Goal: Task Accomplishment & Management: Manage account settings

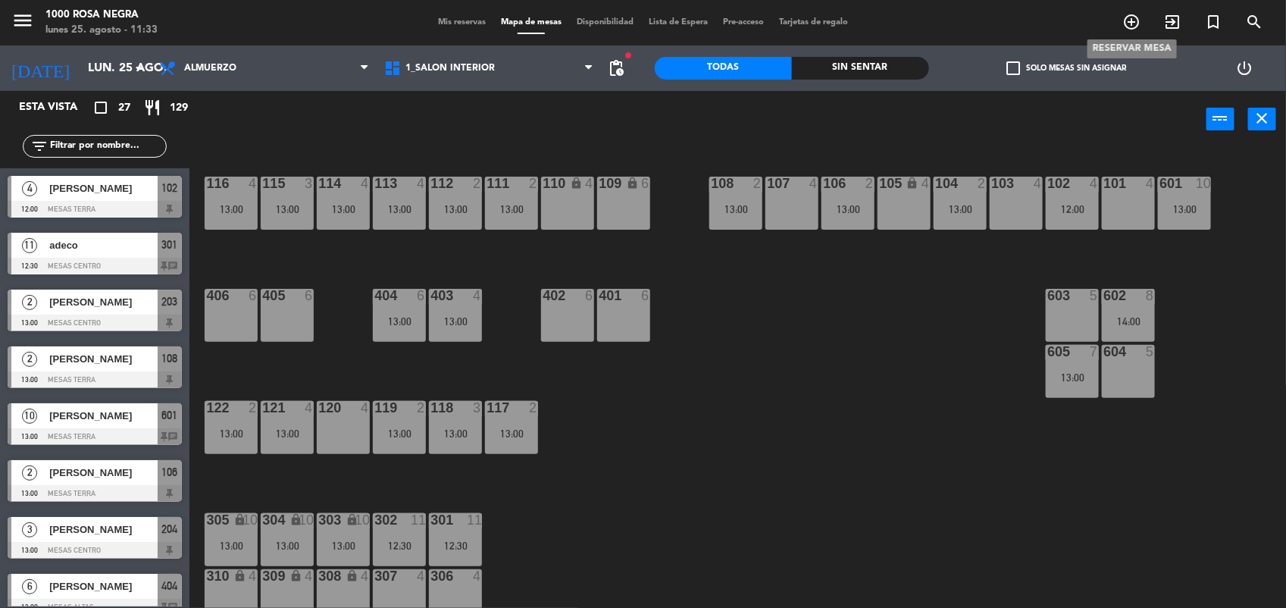
click at [1130, 21] on icon "add_circle_outline" at bounding box center [1131, 22] width 18 height 18
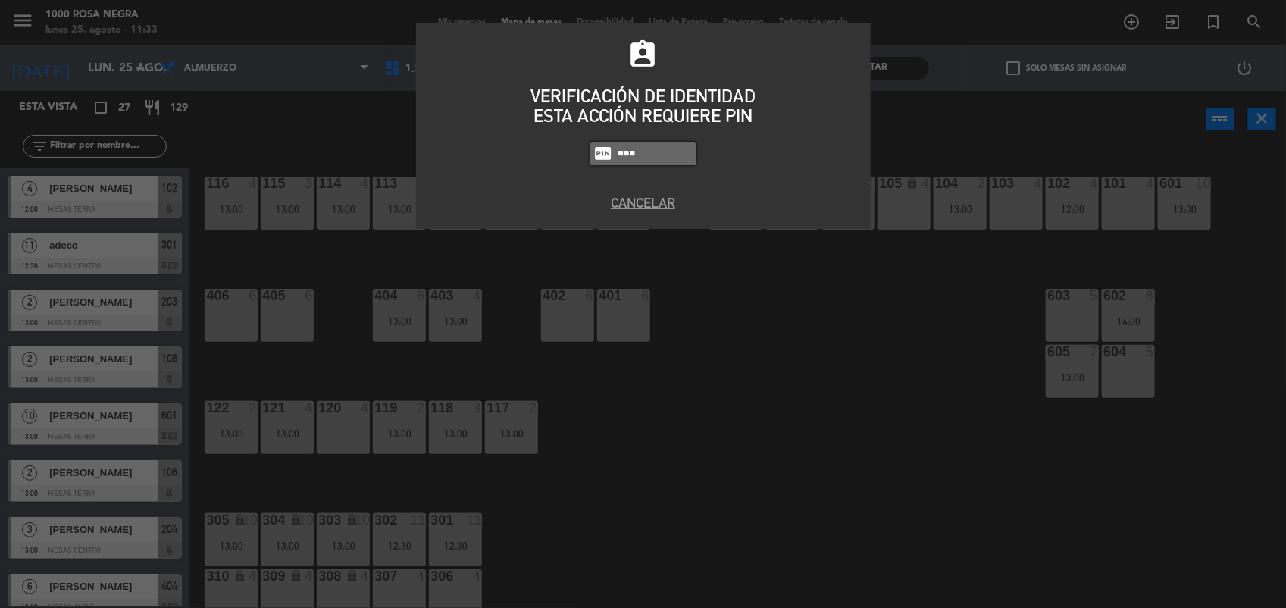
type input "5508"
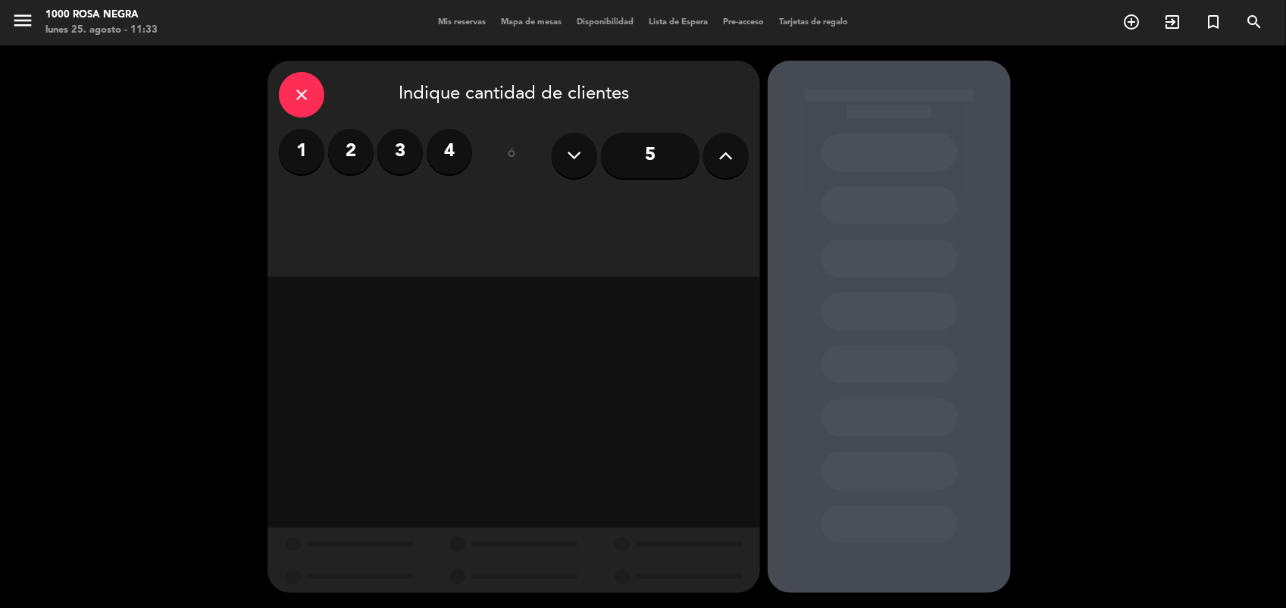
click at [449, 149] on label "4" at bounding box center [449, 151] width 45 height 45
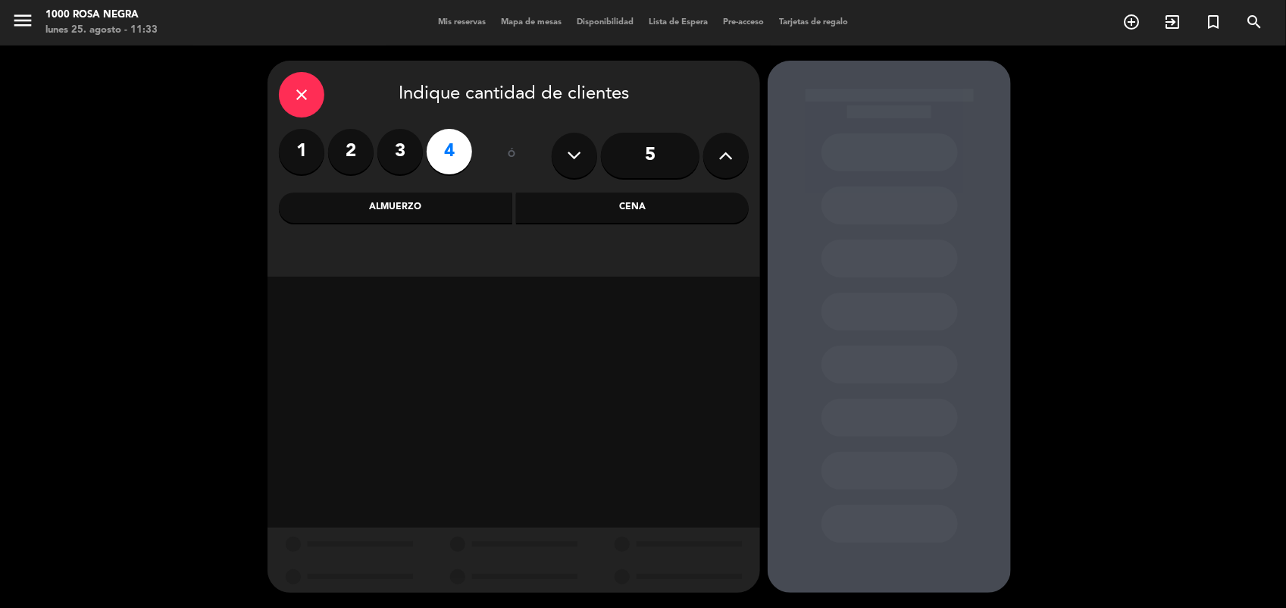
click at [441, 220] on div "Almuerzo" at bounding box center [395, 207] width 233 height 30
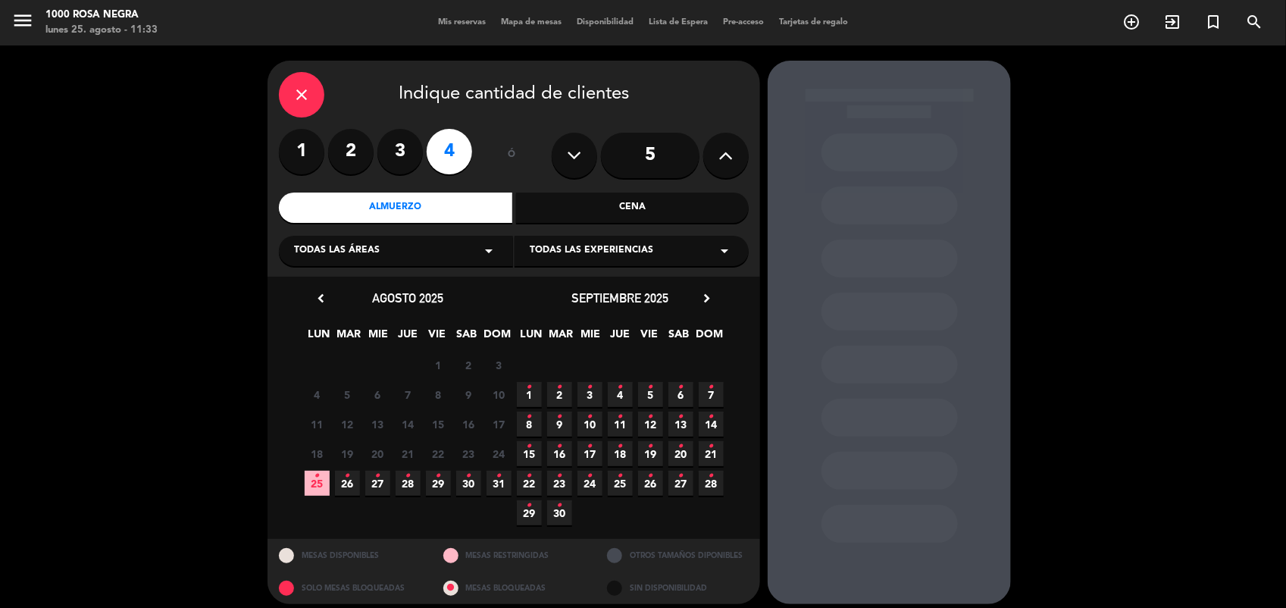
click at [308, 478] on span "25 •" at bounding box center [317, 483] width 25 height 25
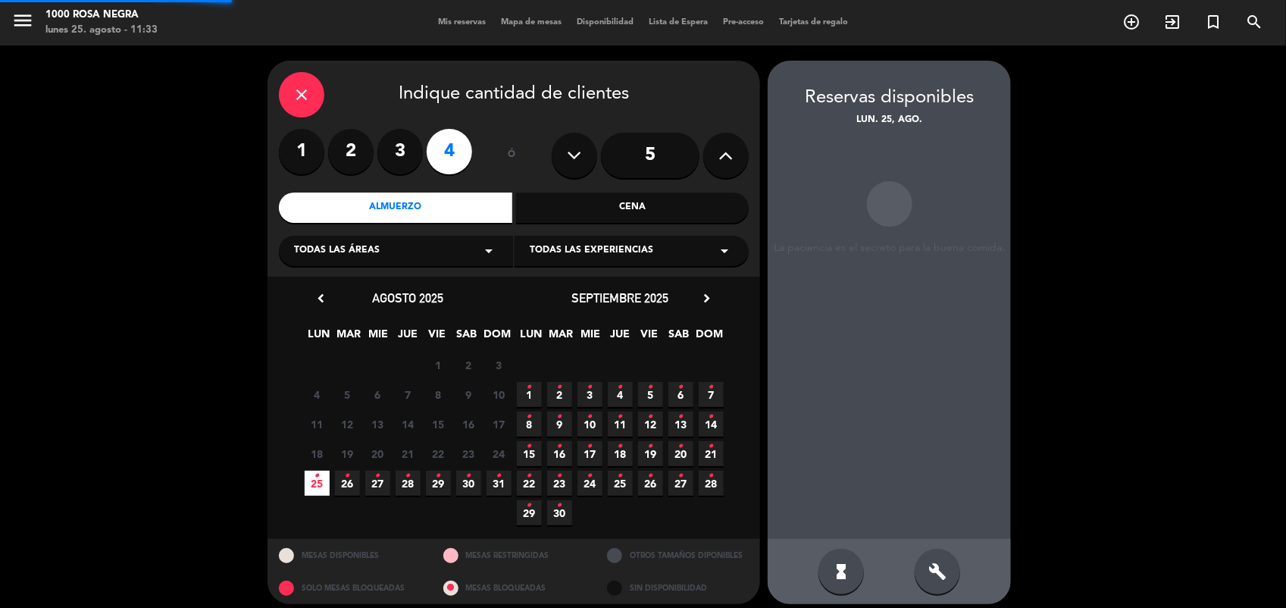
scroll to position [9, 0]
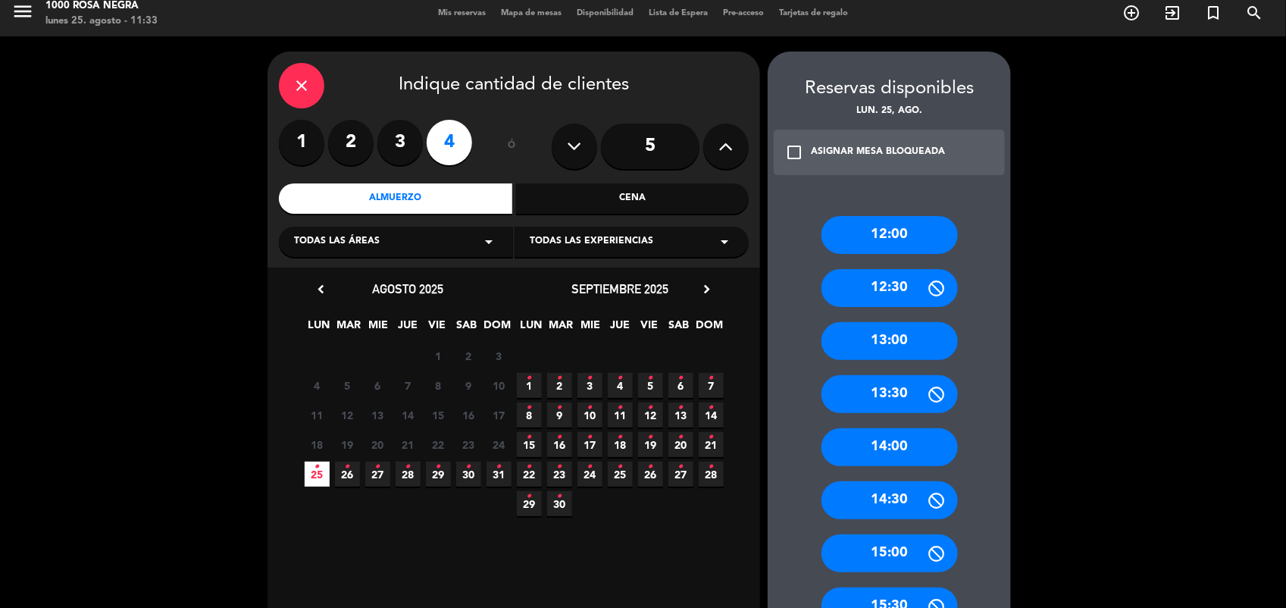
click at [905, 349] on div "13:00" at bounding box center [889, 341] width 136 height 38
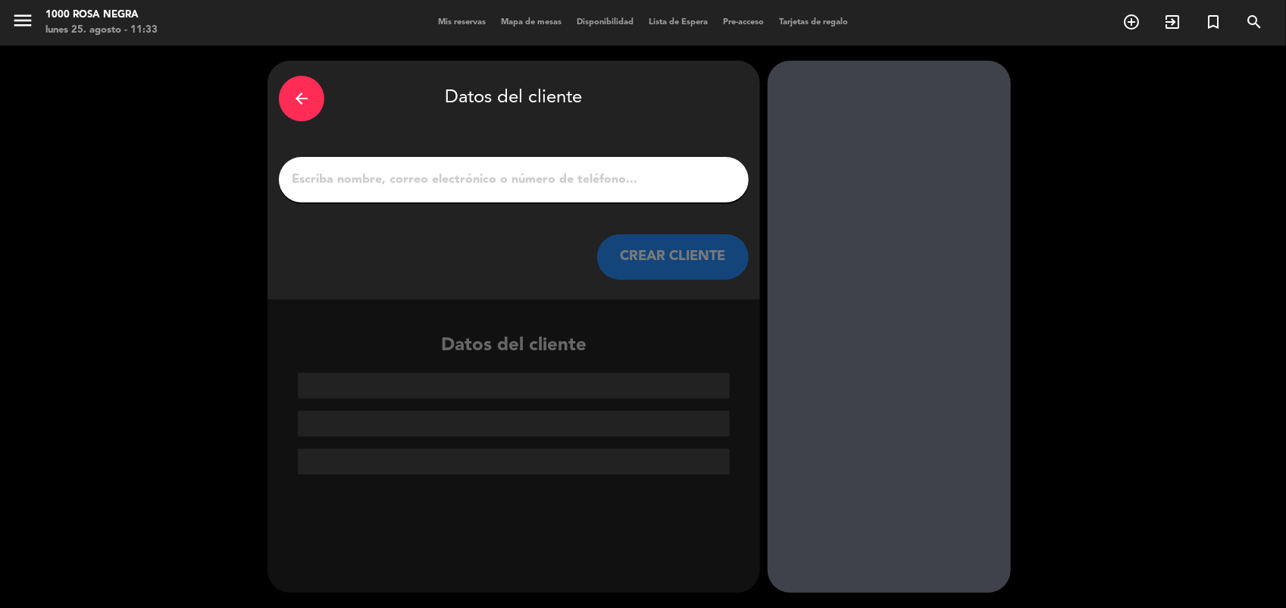
click at [661, 178] on input "1" at bounding box center [513, 179] width 447 height 21
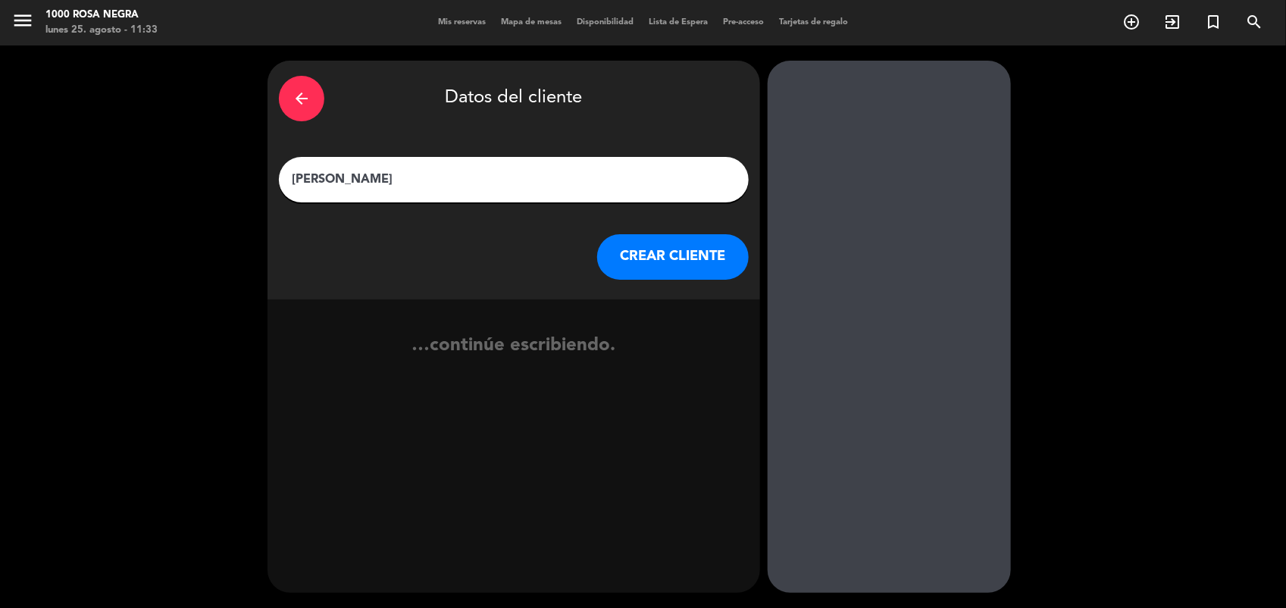
type input "[PERSON_NAME]"
click at [680, 251] on button "CREAR CLIENTE" at bounding box center [673, 256] width 152 height 45
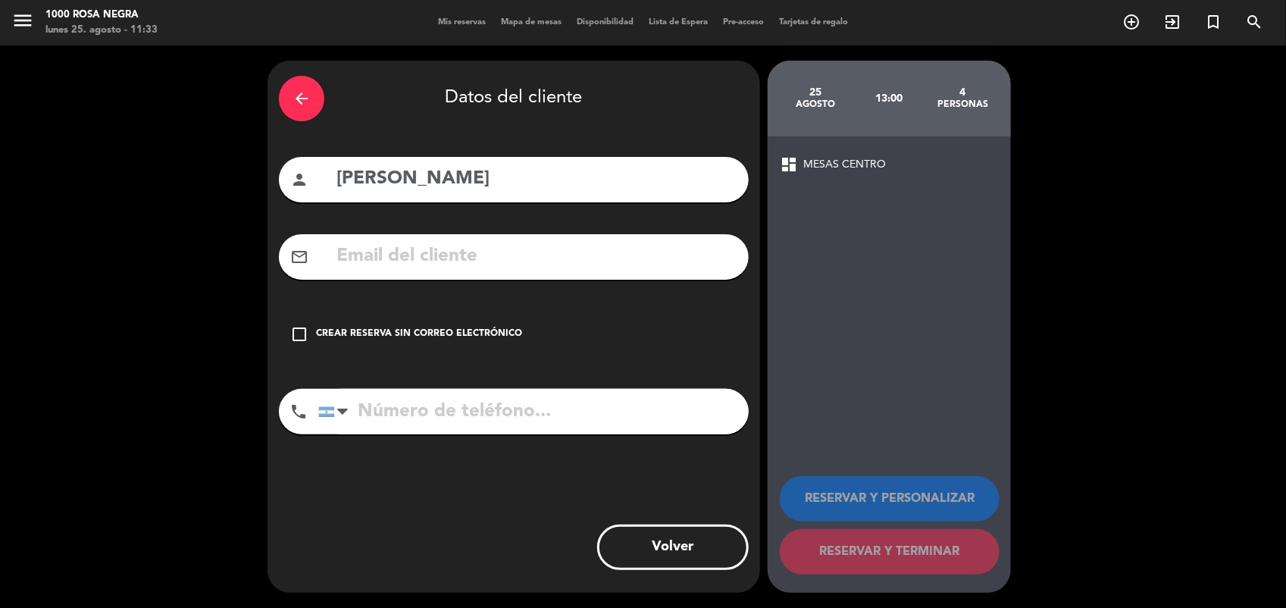
click at [302, 334] on icon "check_box_outline_blank" at bounding box center [299, 334] width 18 height 18
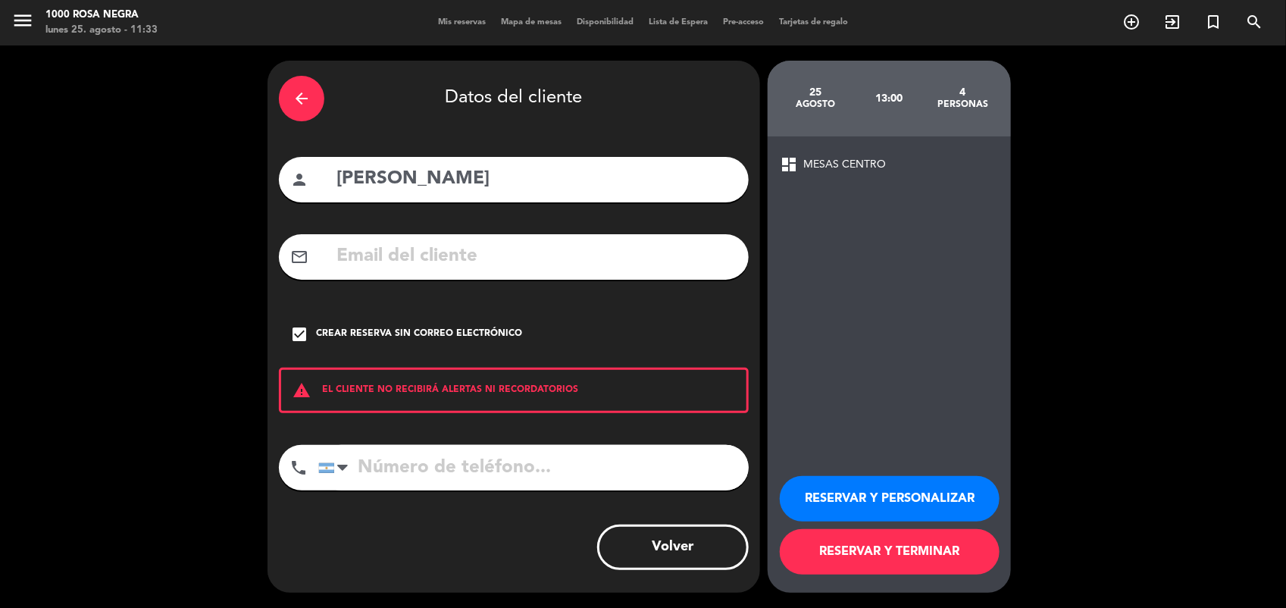
click at [934, 540] on button "RESERVAR Y TERMINAR" at bounding box center [890, 551] width 220 height 45
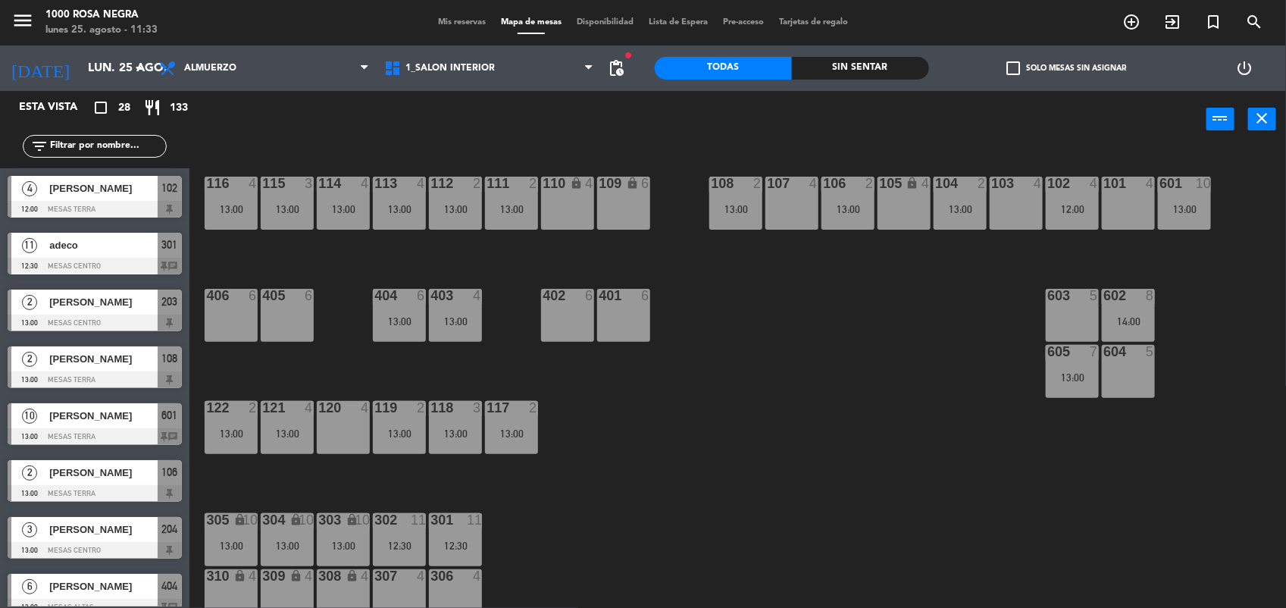
click at [1012, 70] on span "check_box_outline_blank" at bounding box center [1013, 68] width 14 height 14
click at [1066, 68] on input "check_box_outline_blank Solo mesas sin asignar" at bounding box center [1066, 68] width 0 height 0
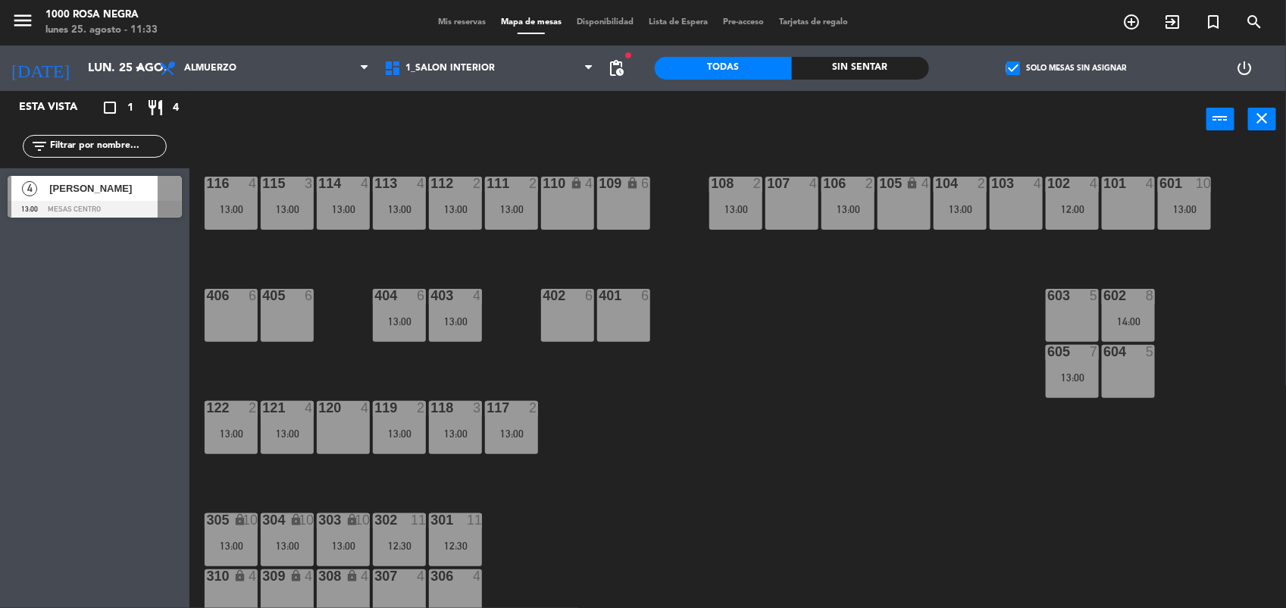
click at [93, 186] on span "[PERSON_NAME]" at bounding box center [103, 188] width 108 height 16
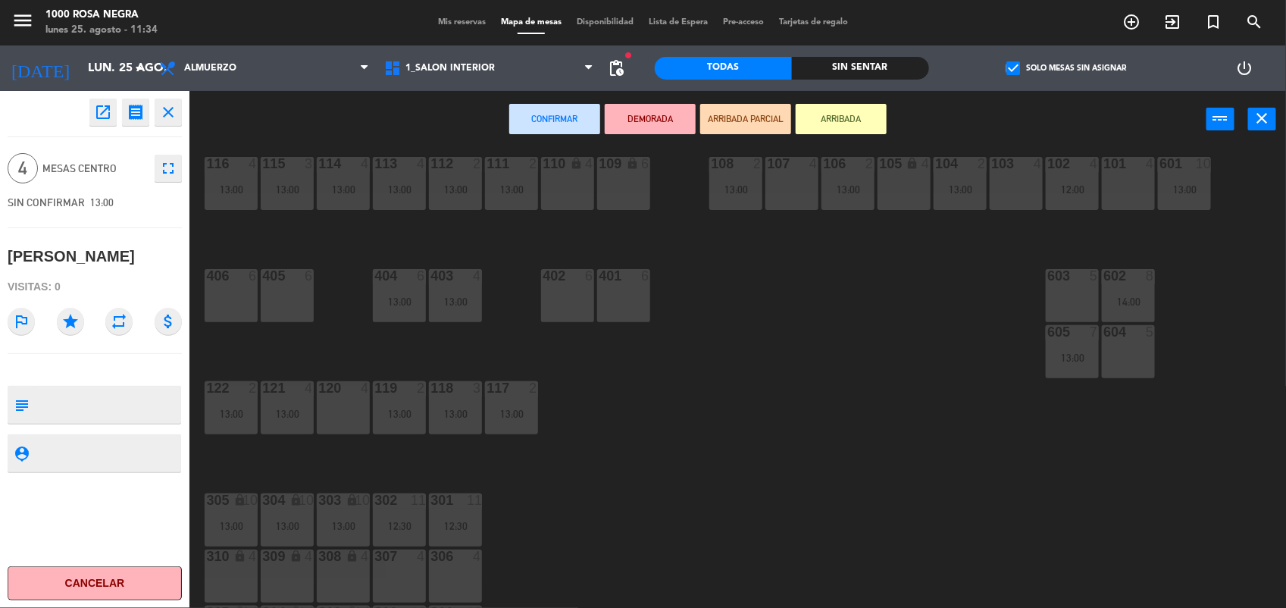
scroll to position [19, 0]
click at [333, 407] on div "120 4" at bounding box center [343, 408] width 53 height 53
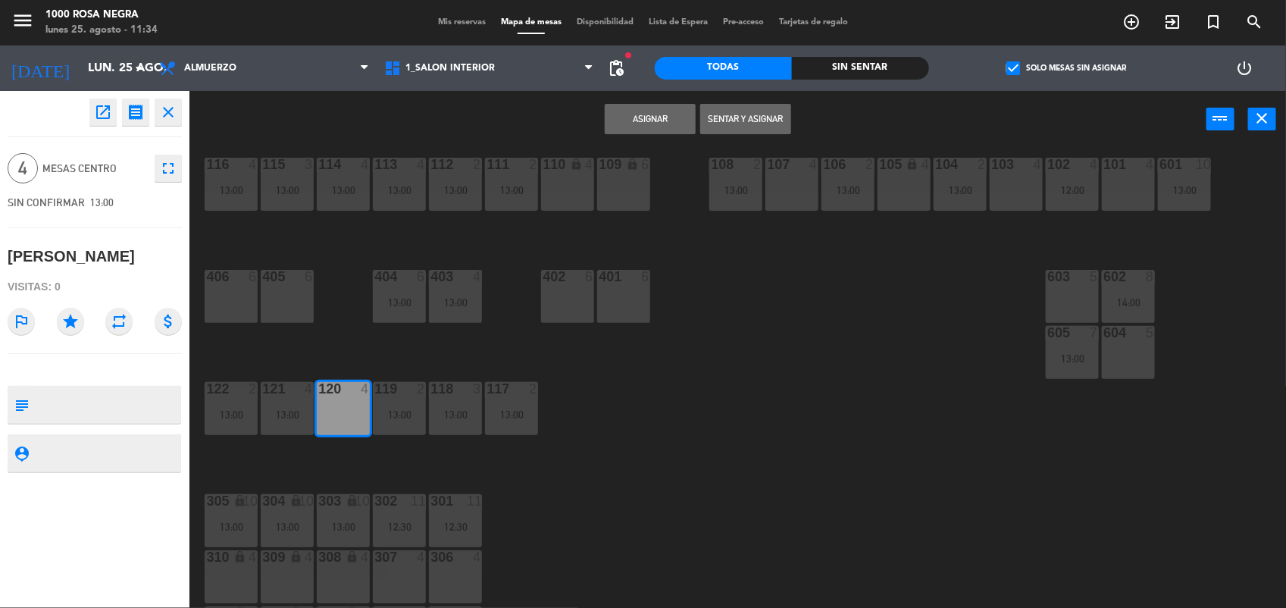
click at [642, 111] on button "Asignar" at bounding box center [650, 119] width 91 height 30
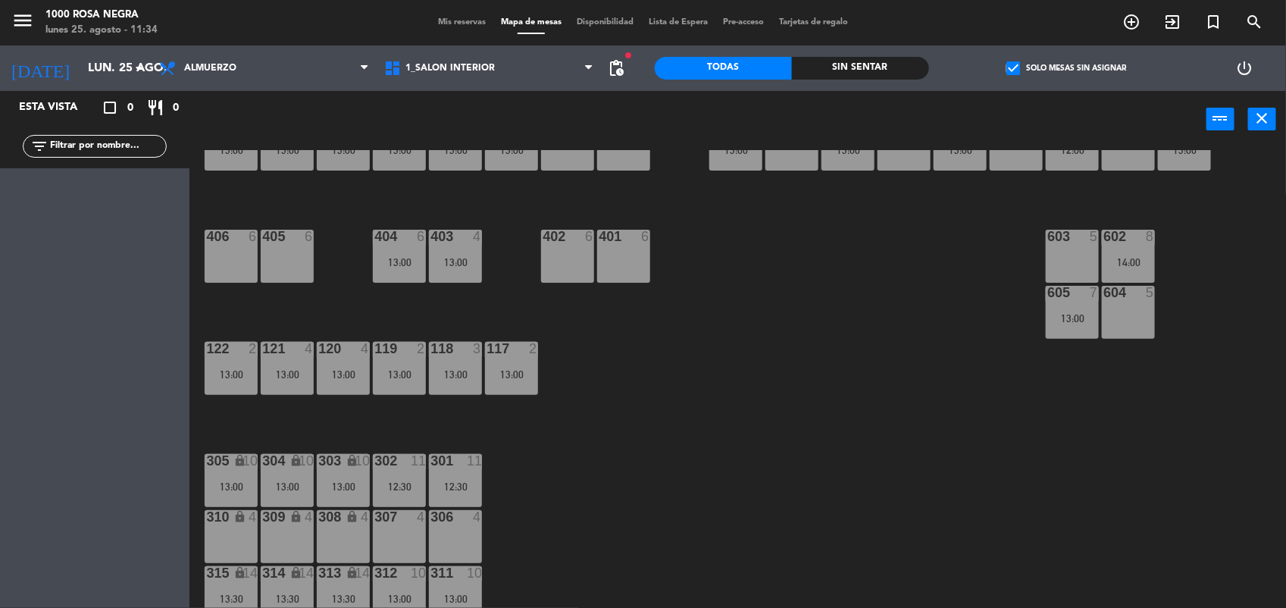
scroll to position [0, 0]
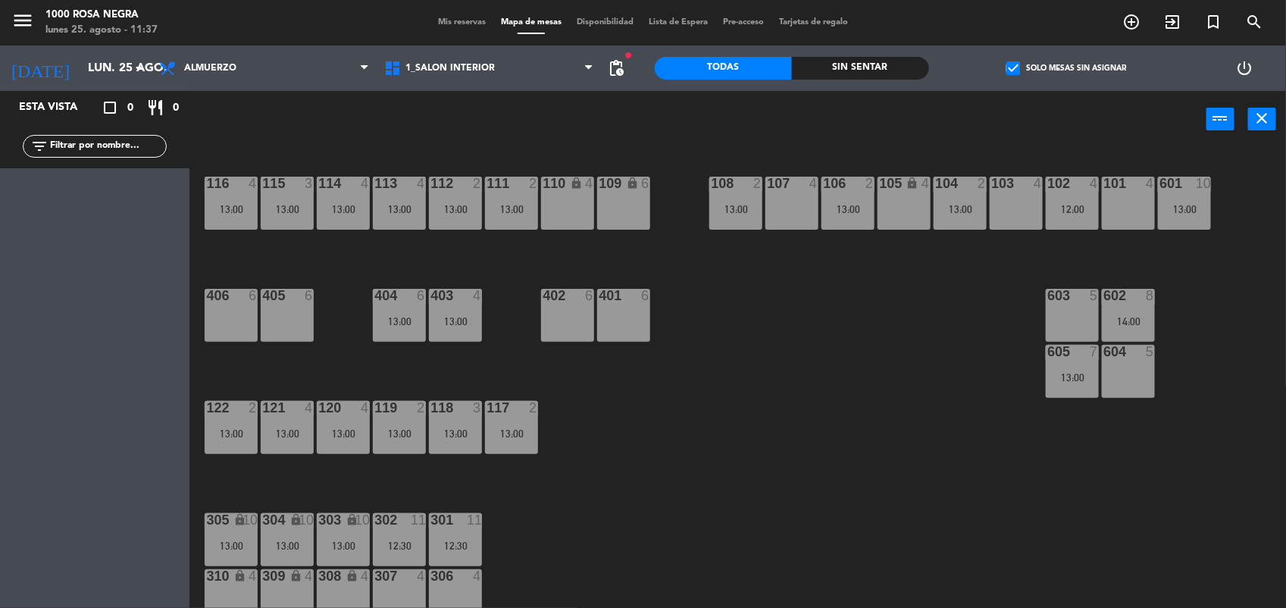
click at [763, 299] on div "116 4 13:00 115 3 13:00 114 4 13:00 113 4 13:00 112 2 13:00 111 2 13:00 110 loc…" at bounding box center [744, 380] width 1084 height 460
click at [1012, 70] on span "check_box" at bounding box center [1013, 68] width 14 height 14
click at [1066, 68] on input "check_box Solo mesas sin asignar" at bounding box center [1066, 68] width 0 height 0
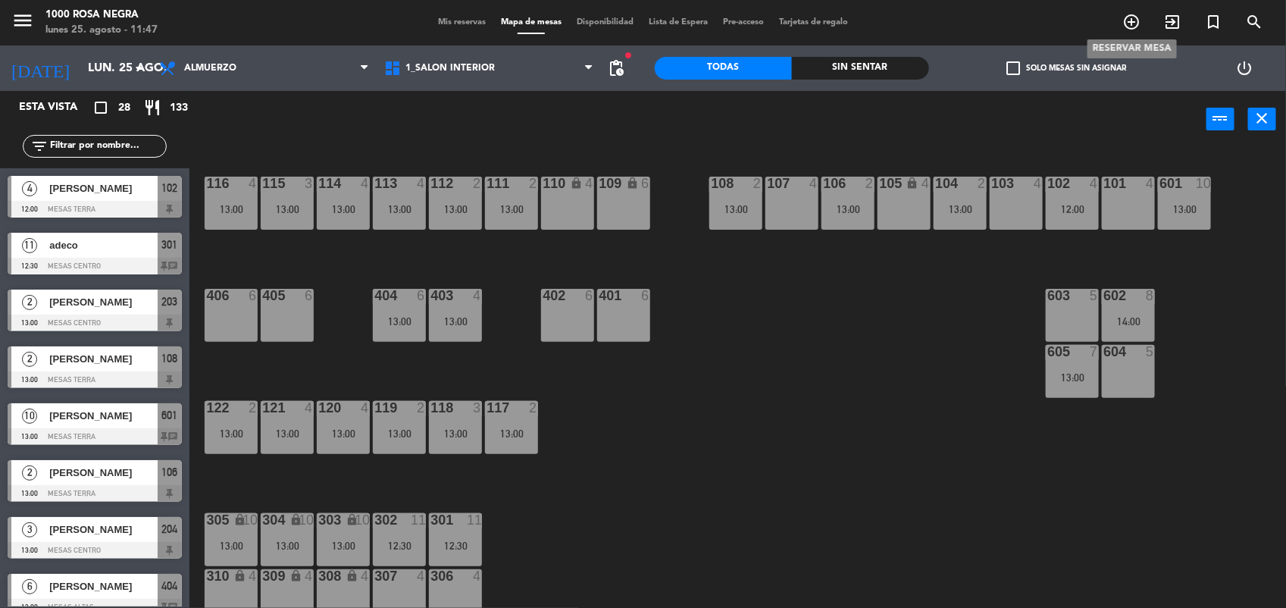
click at [1123, 20] on icon "add_circle_outline" at bounding box center [1131, 22] width 18 height 18
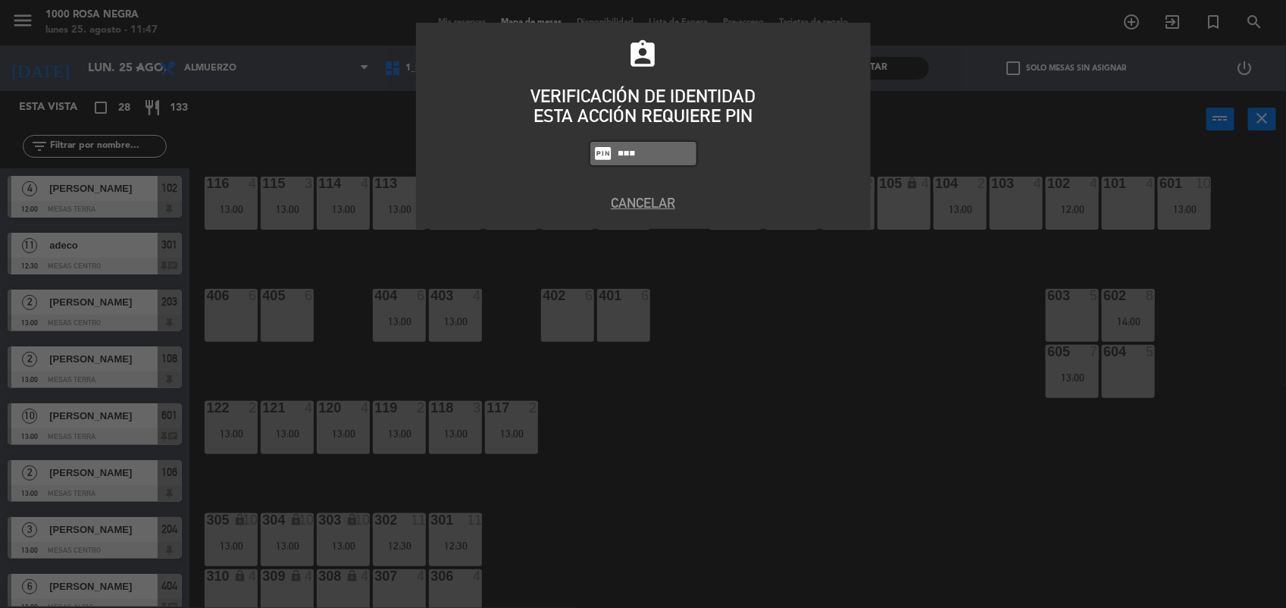
type input "6874"
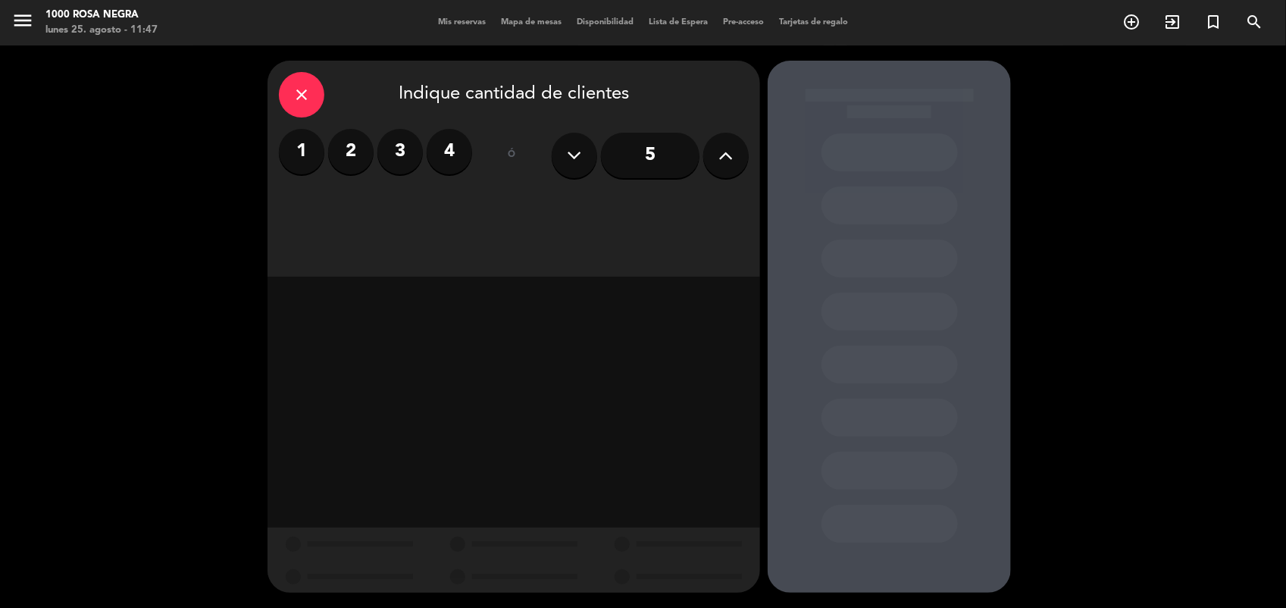
click at [733, 165] on button at bounding box center [725, 155] width 45 height 45
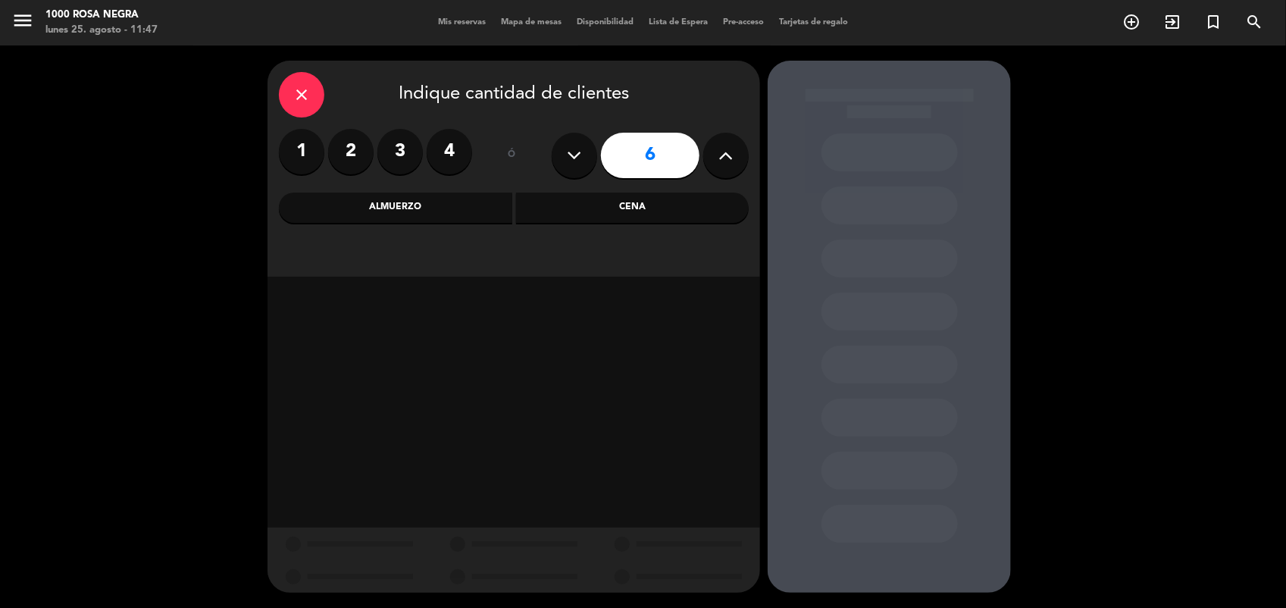
click at [565, 205] on div "Cena" at bounding box center [632, 207] width 233 height 30
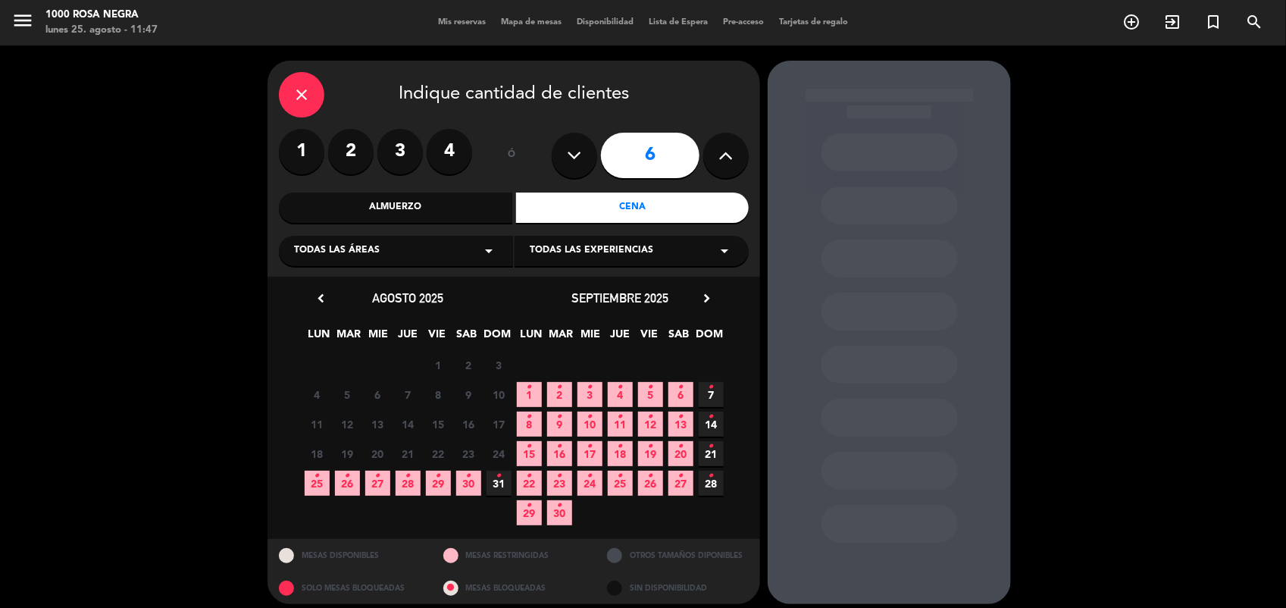
click at [311, 481] on span "25 •" at bounding box center [317, 483] width 25 height 25
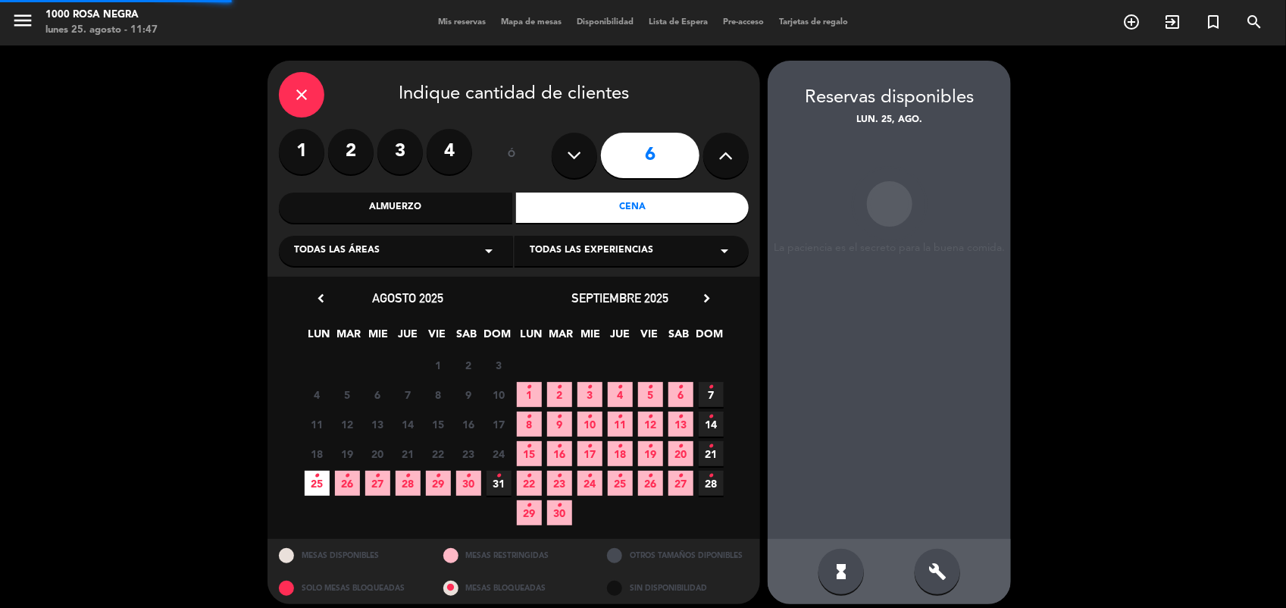
scroll to position [9, 0]
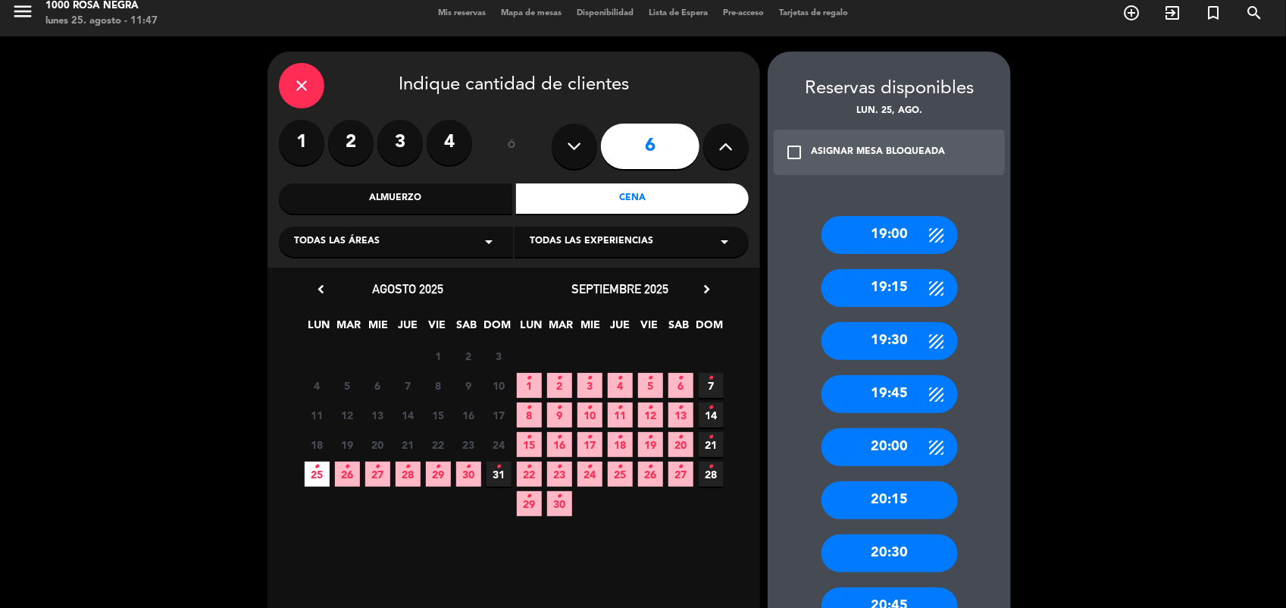
click at [902, 448] on div "20:00" at bounding box center [889, 447] width 136 height 38
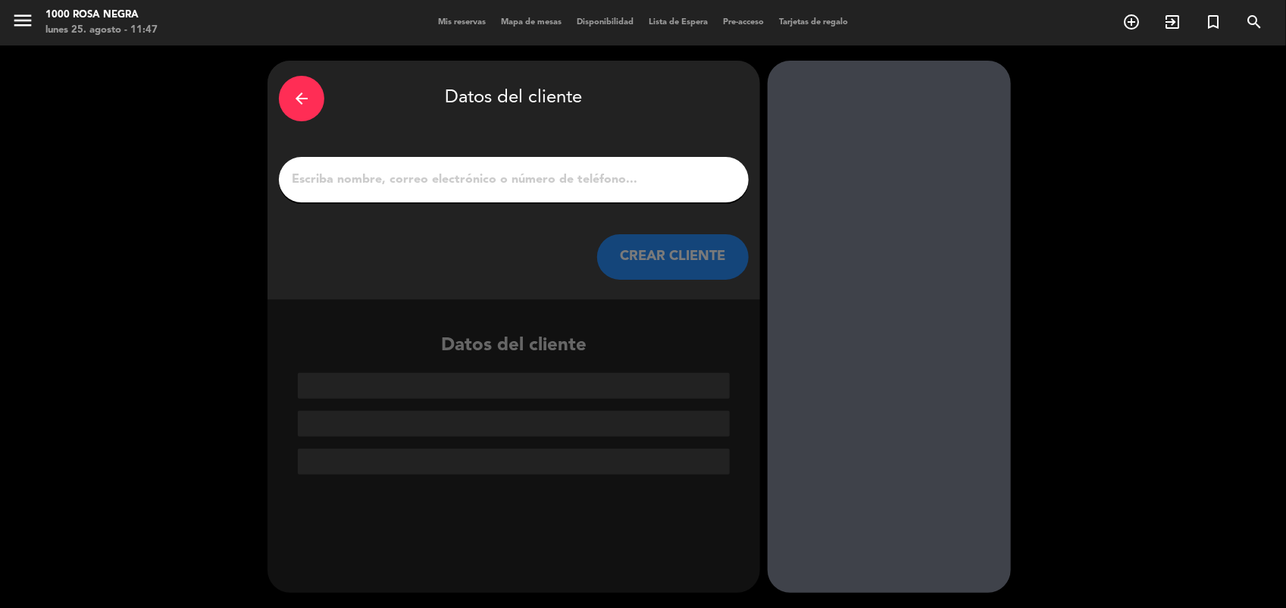
scroll to position [0, 0]
click at [298, 78] on div "arrow_back" at bounding box center [301, 98] width 45 height 45
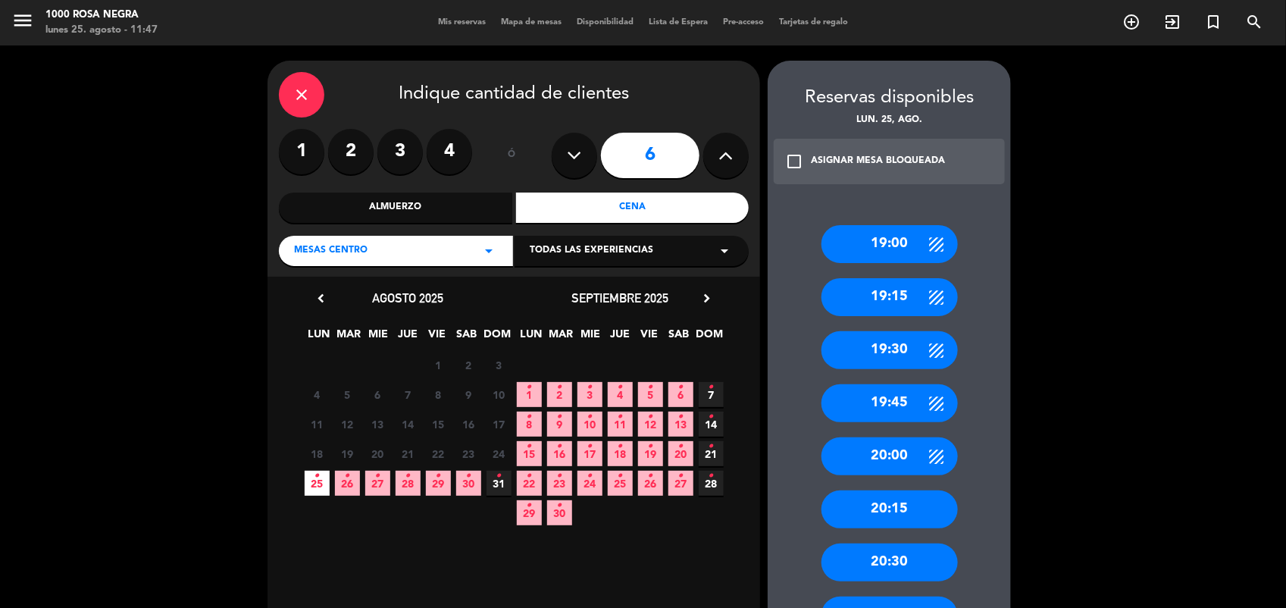
scroll to position [333, 0]
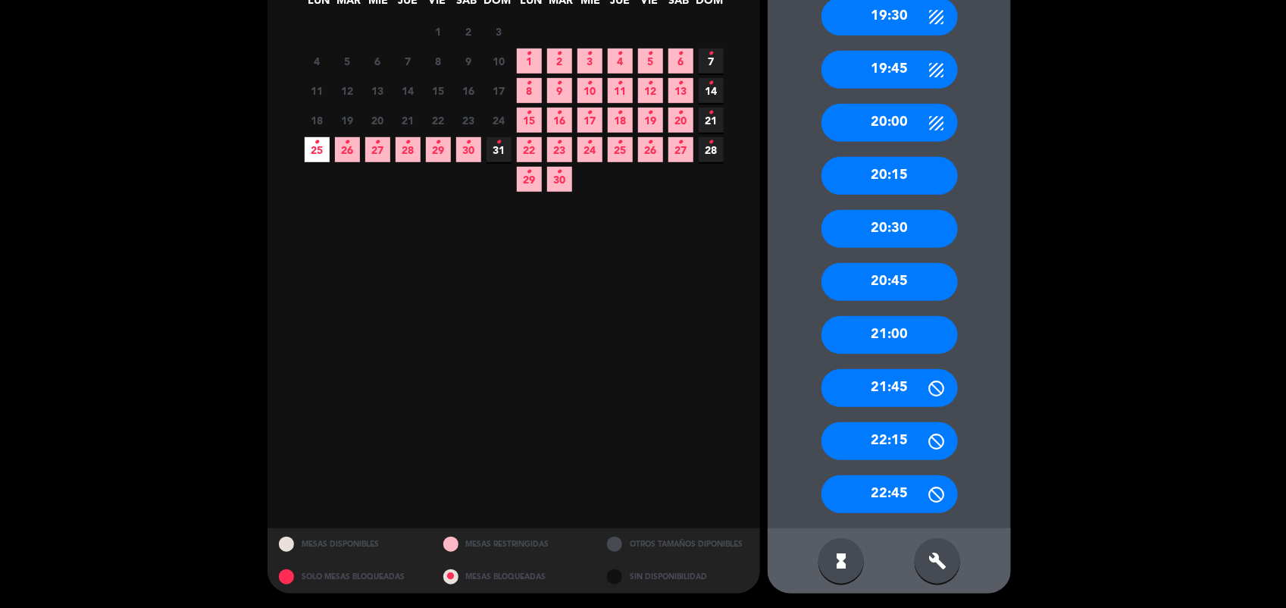
click at [930, 549] on div "build" at bounding box center [937, 560] width 45 height 45
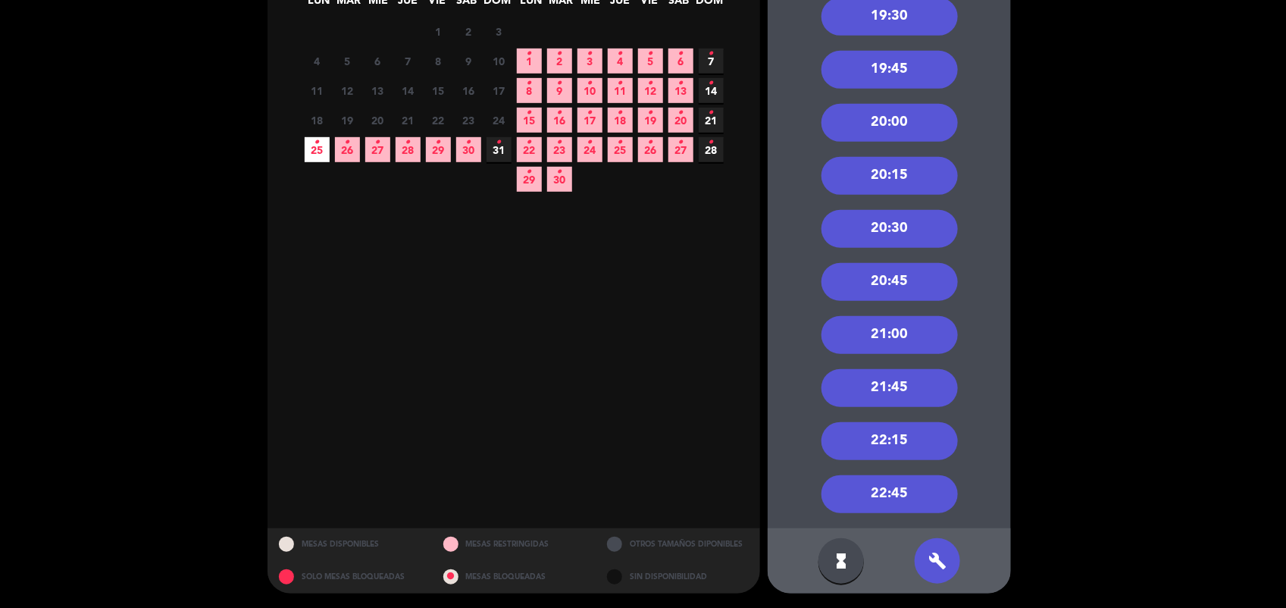
click at [883, 114] on div "20:00" at bounding box center [889, 123] width 136 height 38
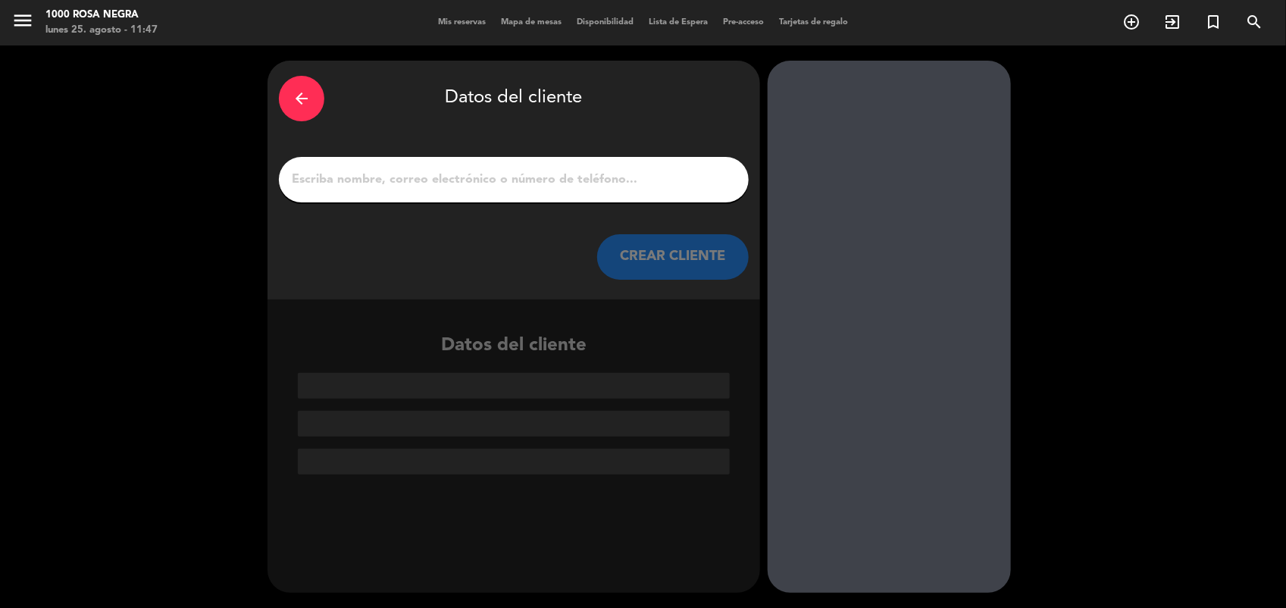
scroll to position [0, 0]
click at [442, 169] on input "1" at bounding box center [513, 179] width 447 height 21
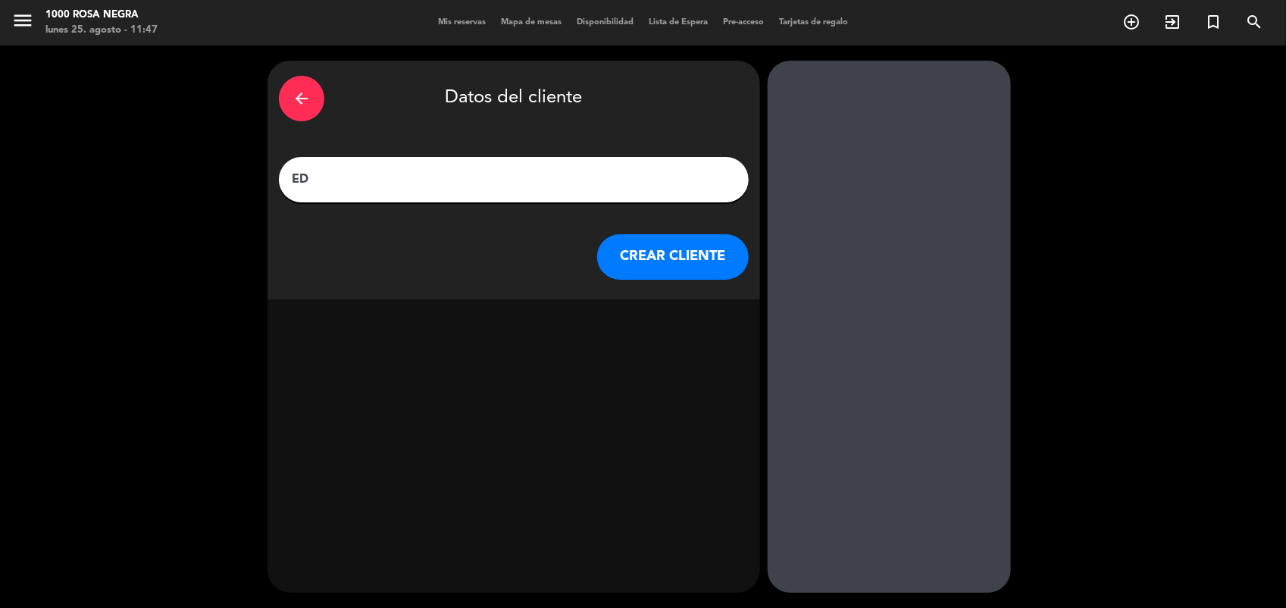
type input "E"
type input "[PERSON_NAME]"
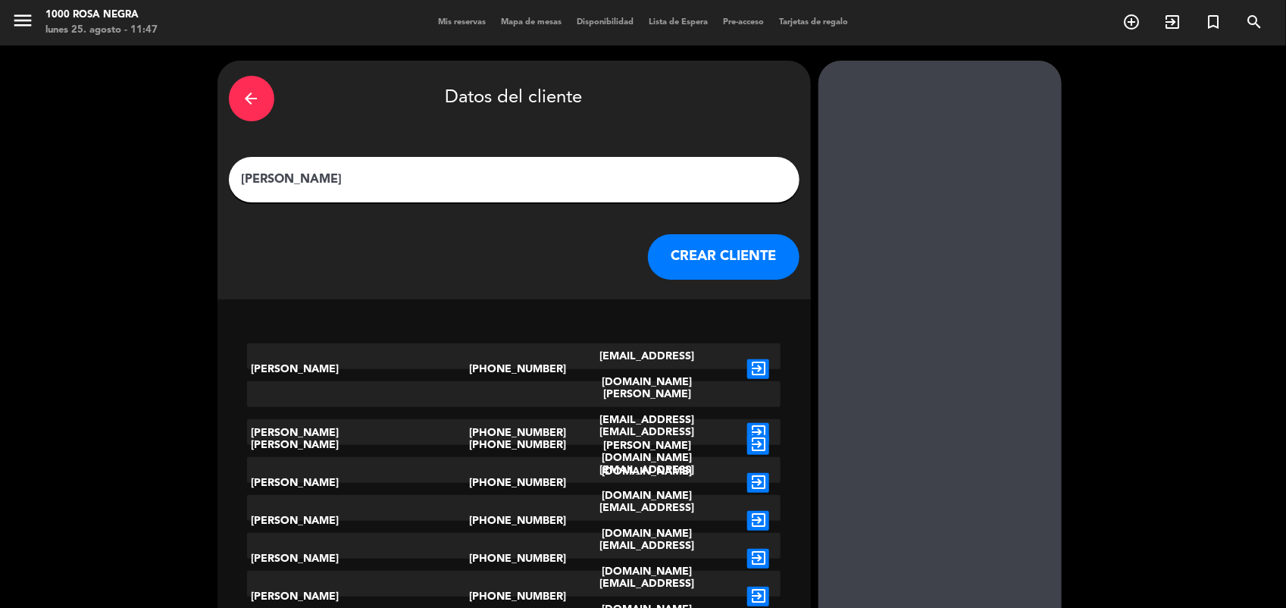
click at [648, 261] on button "CREAR CLIENTE" at bounding box center [724, 256] width 152 height 45
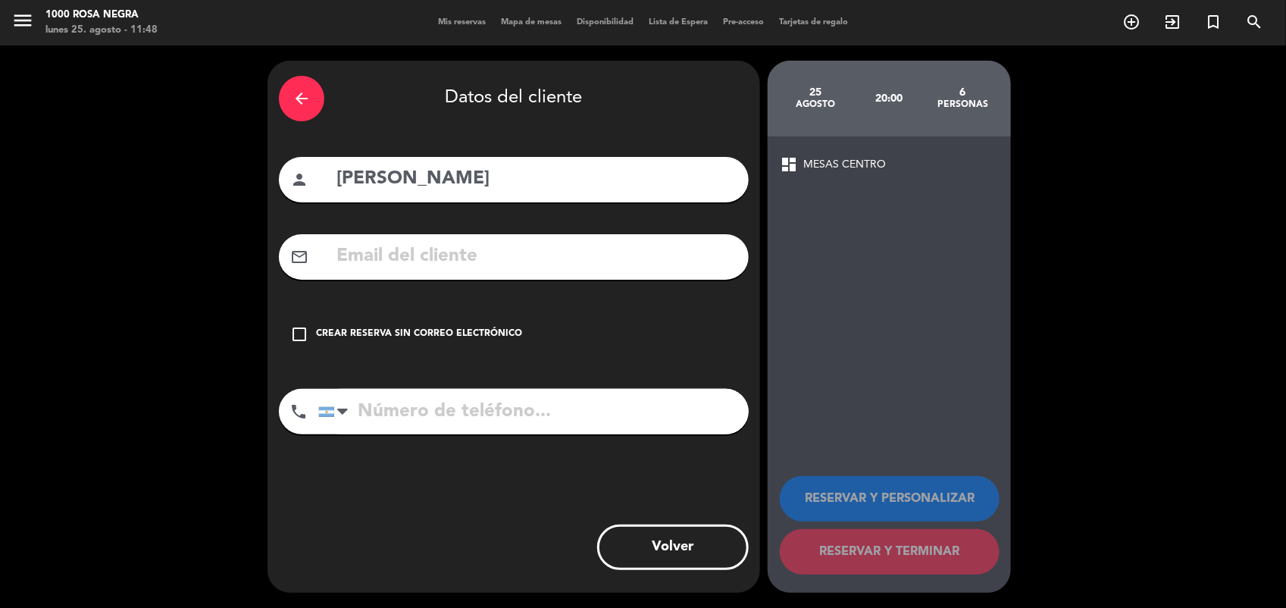
click at [402, 330] on div "Crear reserva sin correo electrónico" at bounding box center [419, 334] width 206 height 15
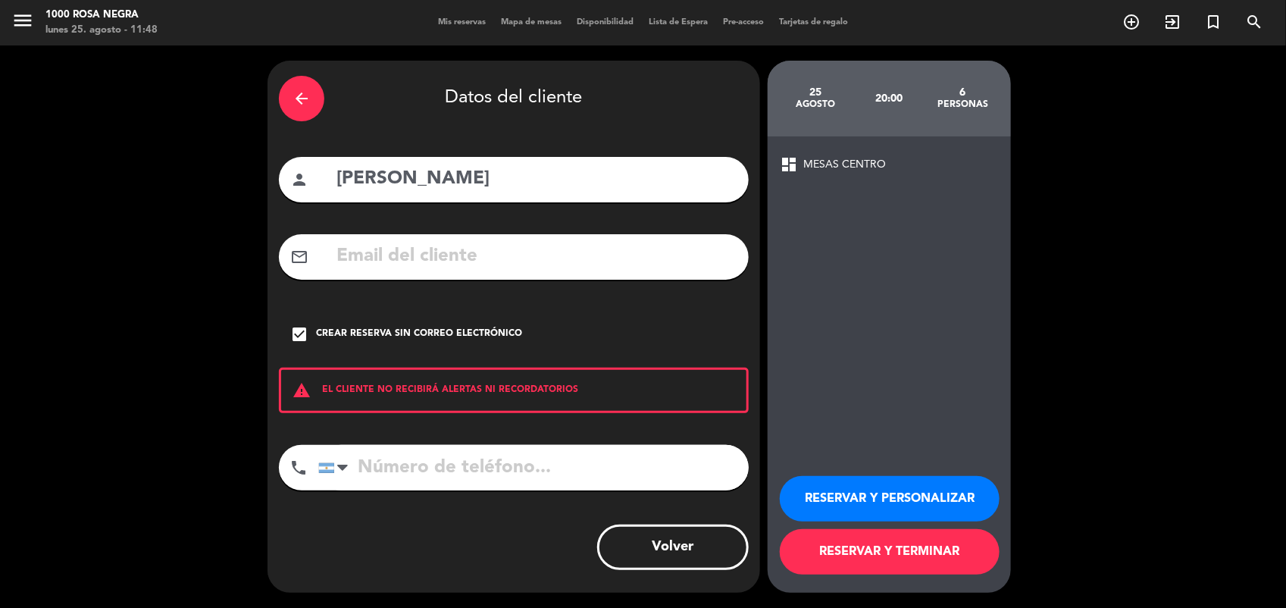
click at [385, 464] on input "tel" at bounding box center [533, 467] width 430 height 45
type input "1128999904"
click at [826, 512] on button "RESERVAR Y PERSONALIZAR" at bounding box center [890, 498] width 220 height 45
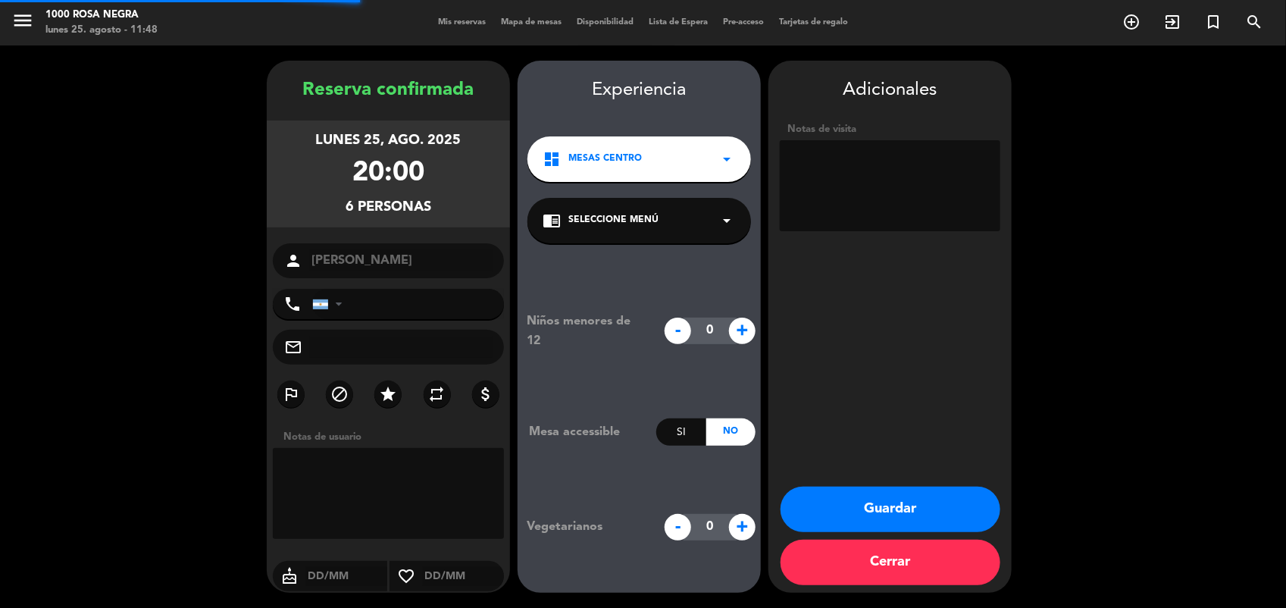
type input "[PHONE_NUMBER]"
click at [820, 152] on textarea at bounding box center [890, 185] width 220 height 91
type textarea "[PERSON_NAME]"
click at [872, 516] on button "Guardar" at bounding box center [890, 508] width 220 height 45
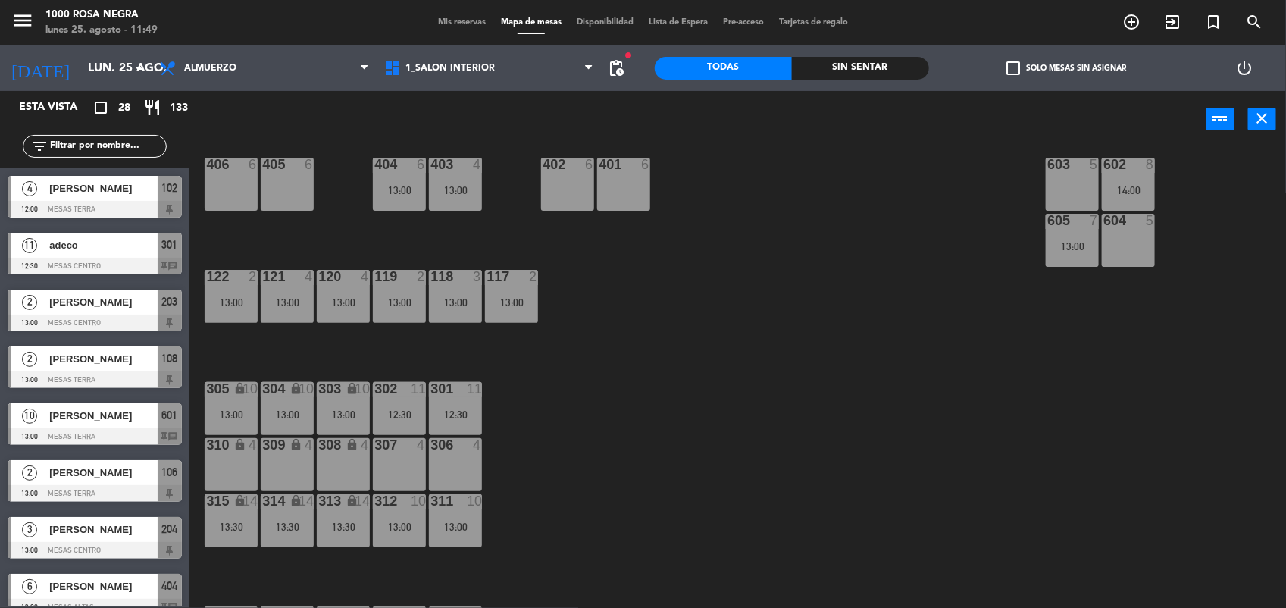
scroll to position [133, 0]
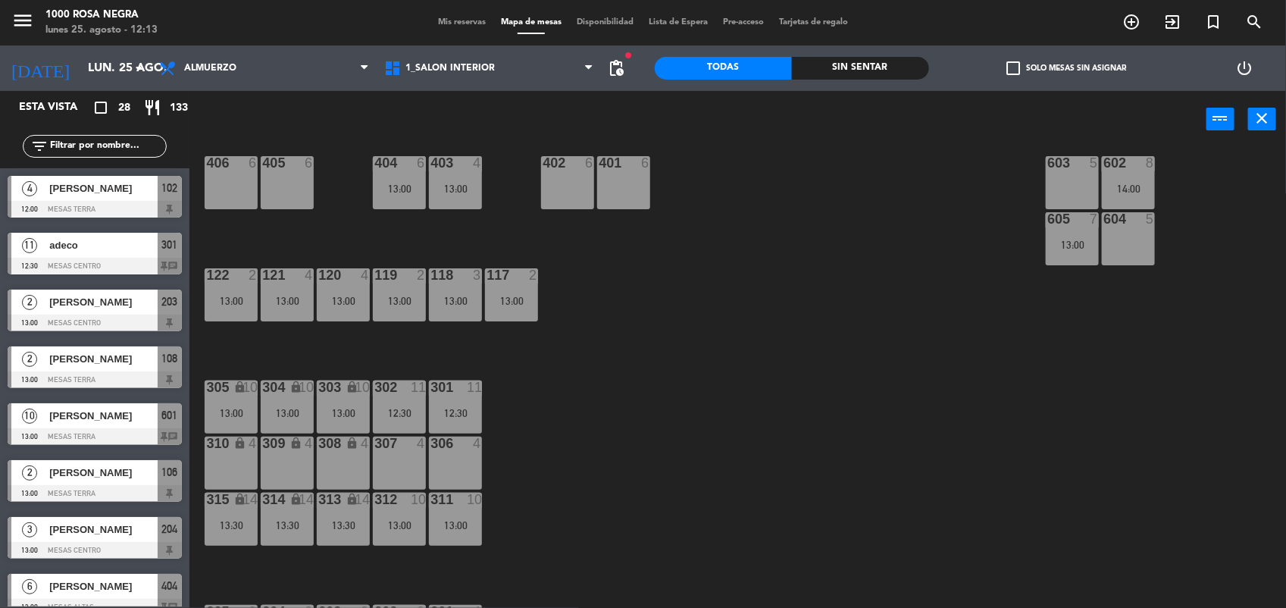
click at [769, 245] on div "116 4 13:00 115 3 13:00 114 4 13:00 113 4 13:00 112 2 13:00 111 2 13:00 110 loc…" at bounding box center [744, 380] width 1084 height 460
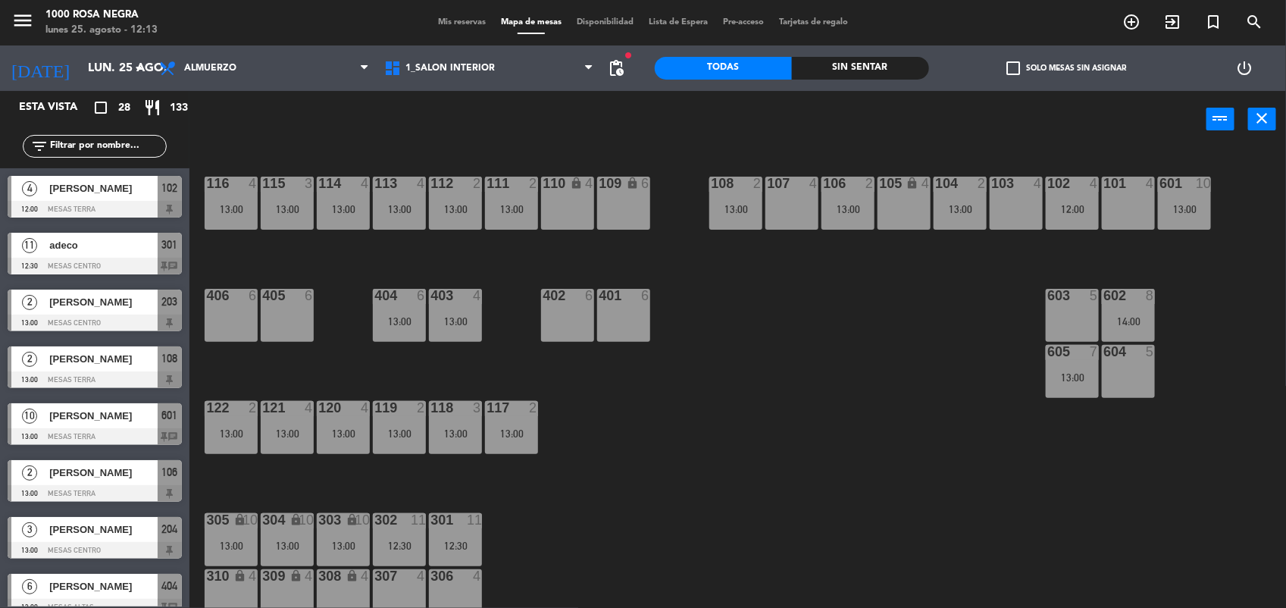
click at [142, 145] on input "text" at bounding box center [106, 146] width 117 height 17
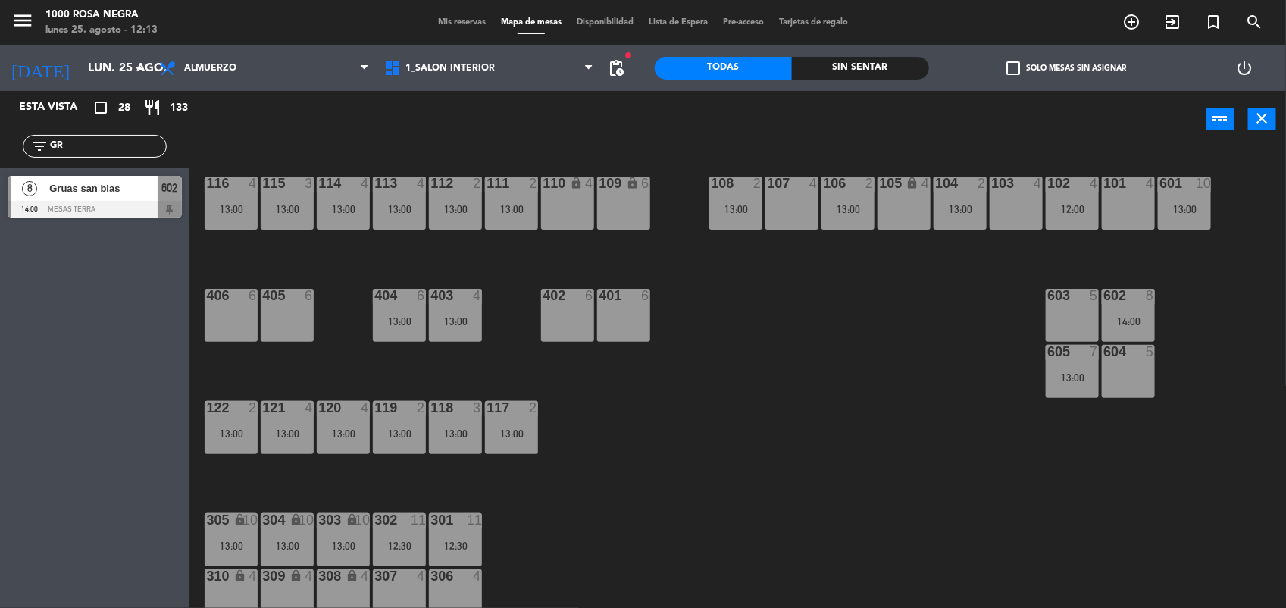
type input "G"
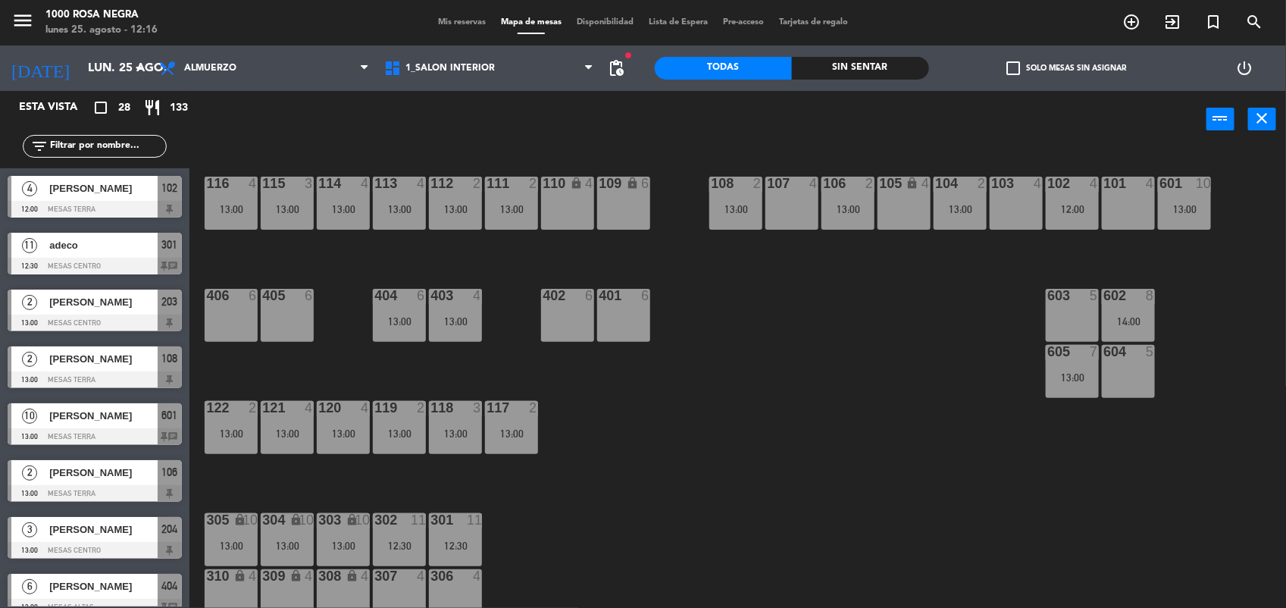
click at [130, 142] on input "text" at bounding box center [106, 146] width 117 height 17
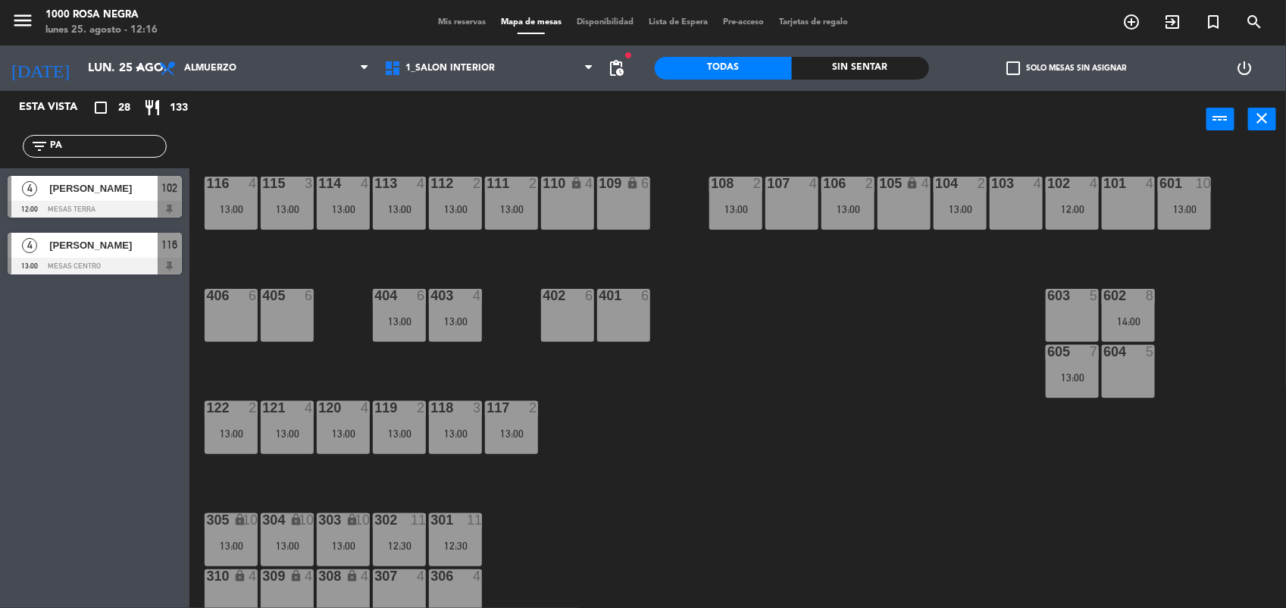
type input "PA"
click at [117, 186] on span "[PERSON_NAME]" at bounding box center [103, 188] width 108 height 16
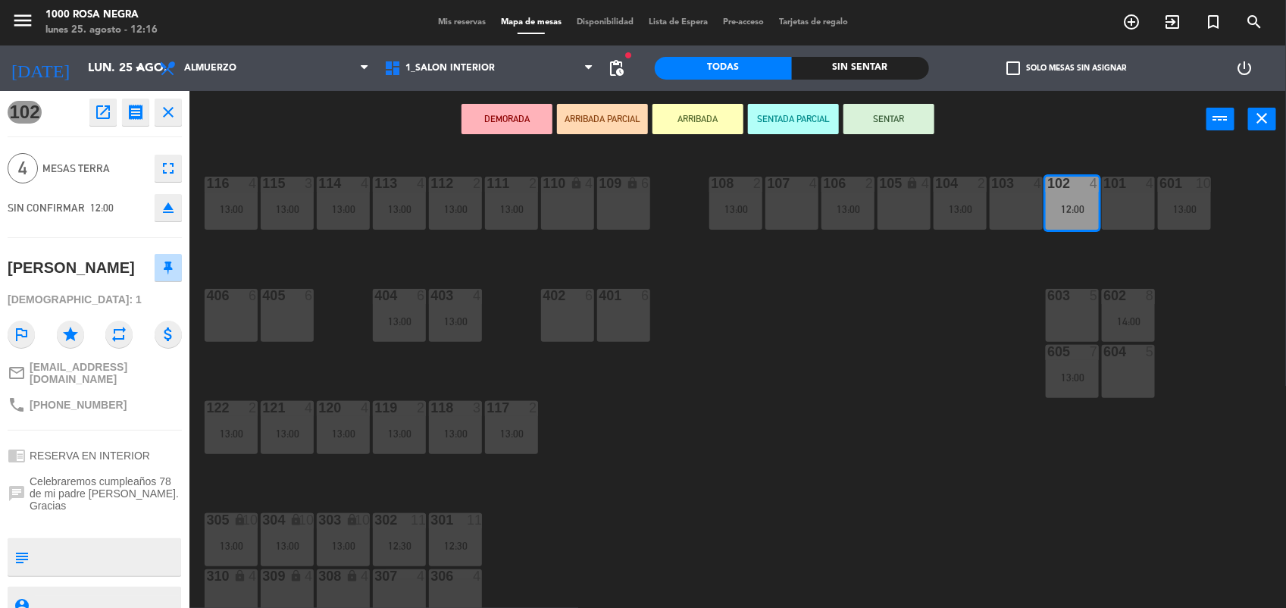
click at [883, 114] on button "SENTAR" at bounding box center [888, 119] width 91 height 30
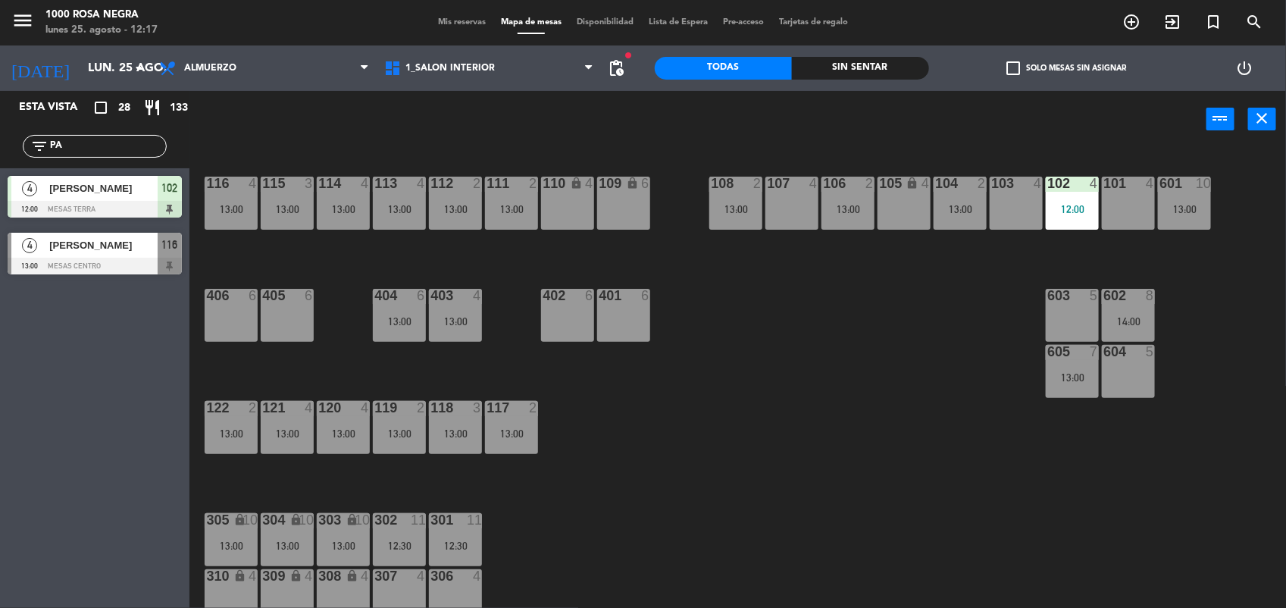
click at [78, 149] on input "PA" at bounding box center [106, 146] width 117 height 17
type input "P"
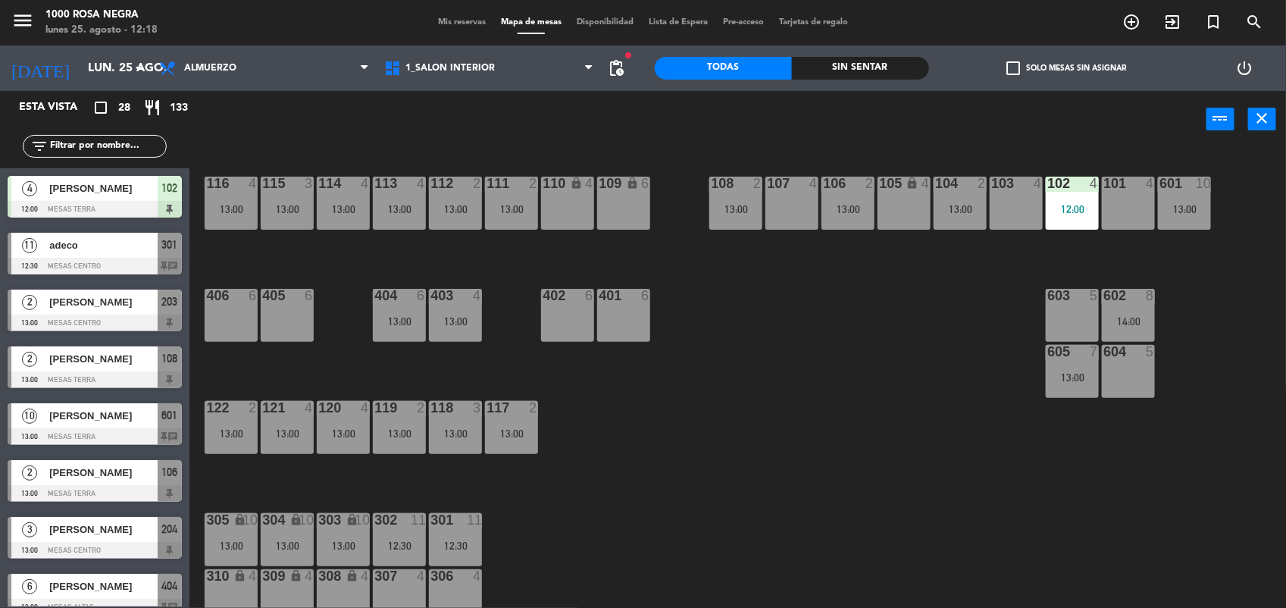
scroll to position [180, 0]
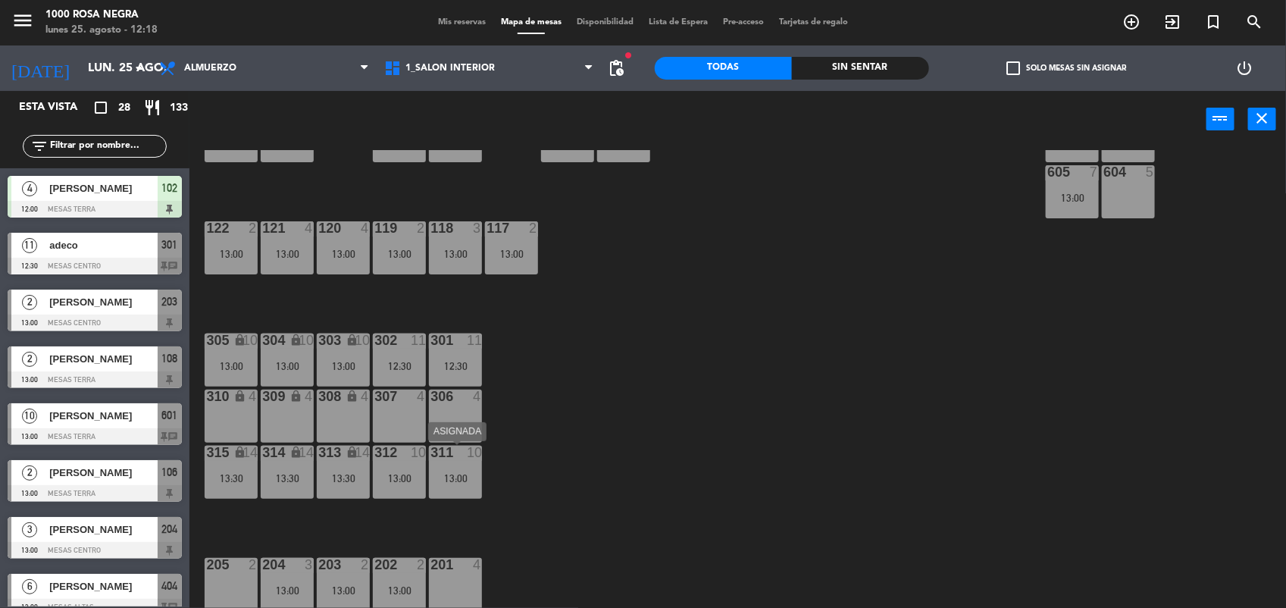
click at [480, 453] on div "10" at bounding box center [474, 453] width 15 height 14
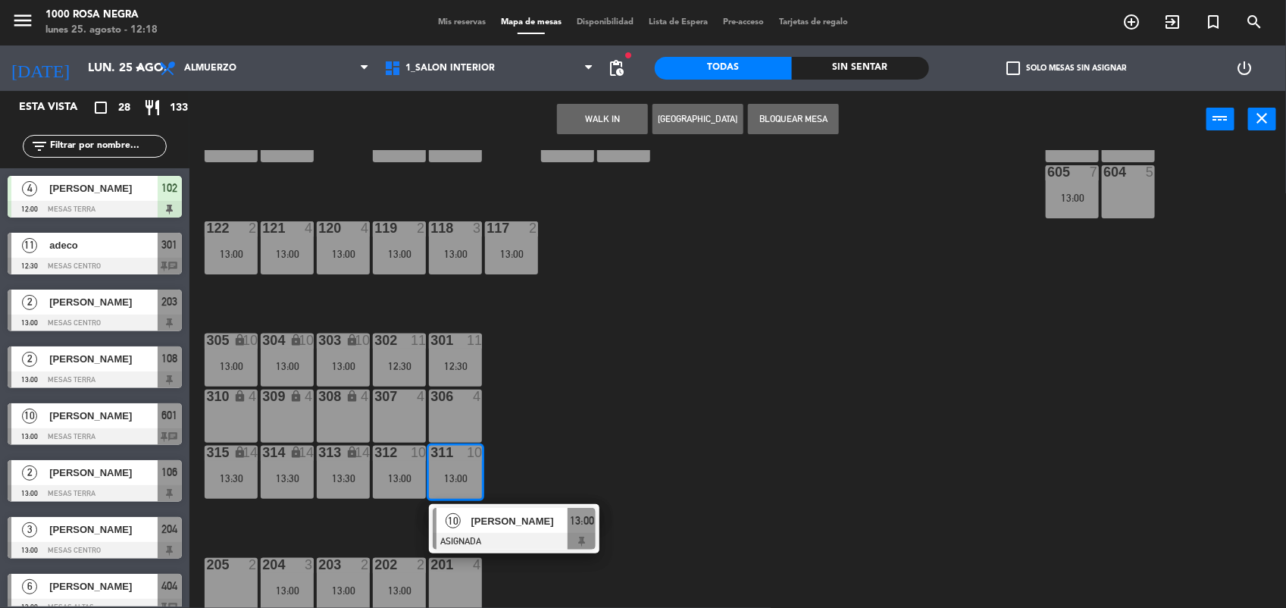
click at [551, 418] on div "116 4 13:00 115 3 13:00 114 4 13:00 113 4 13:00 112 2 13:00 111 2 13:00 110 loc…" at bounding box center [744, 380] width 1084 height 460
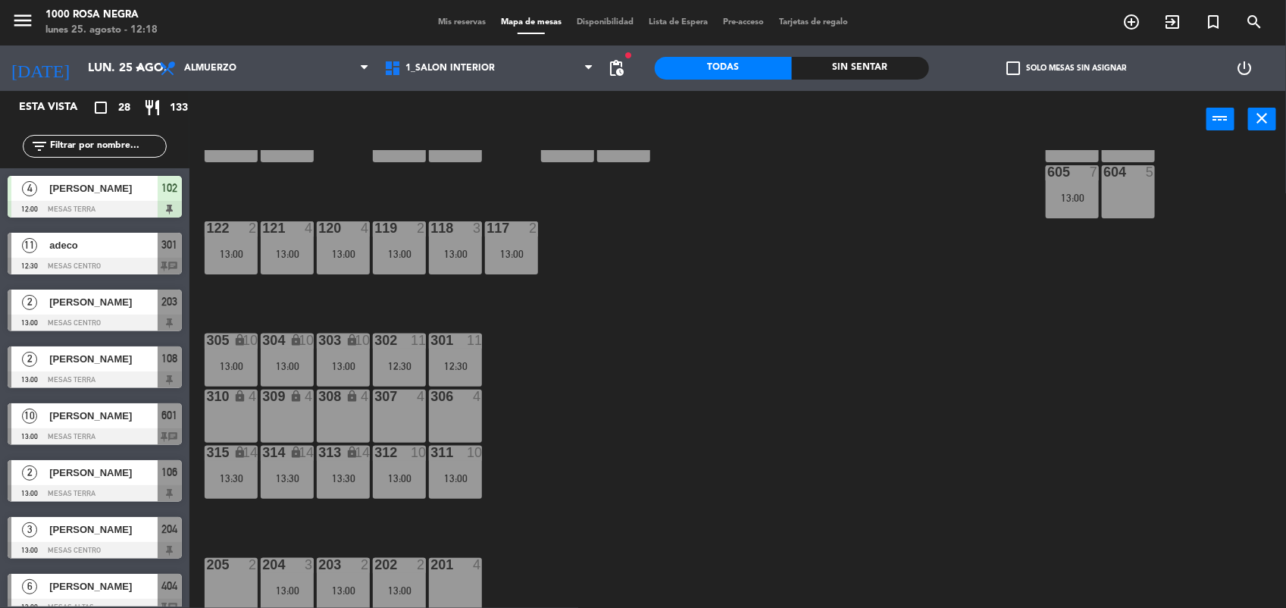
click at [460, 343] on div at bounding box center [455, 340] width 25 height 14
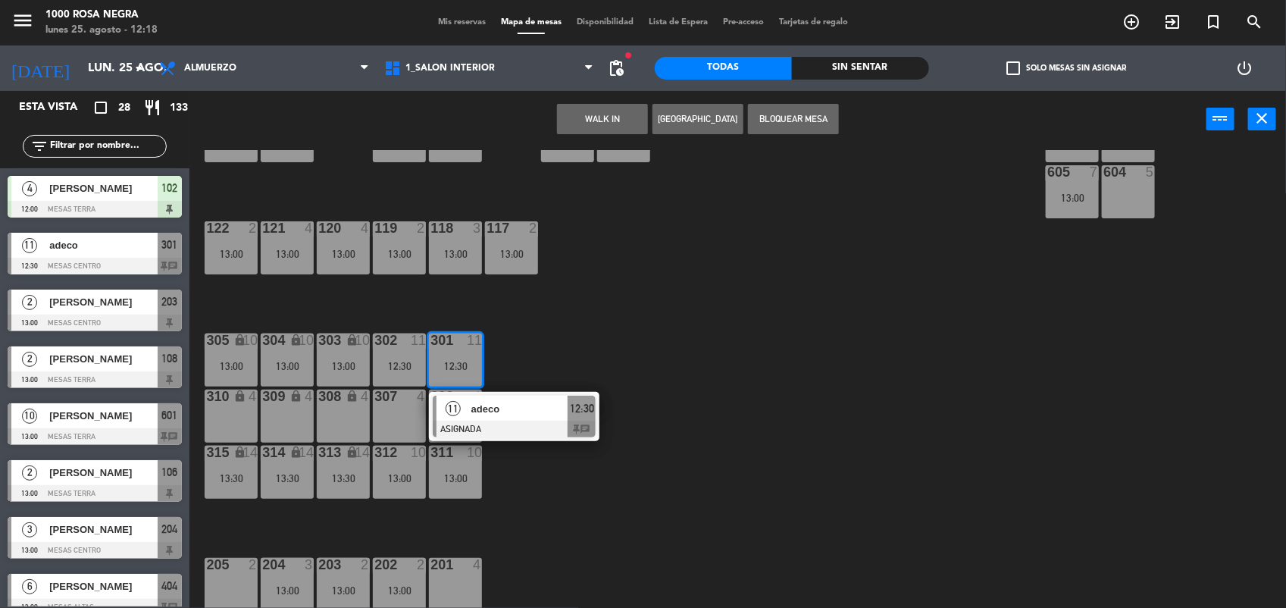
click at [724, 304] on div "116 4 13:00 115 3 13:00 114 4 13:00 113 4 13:00 112 2 13:00 111 2 13:00 110 loc…" at bounding box center [744, 380] width 1084 height 460
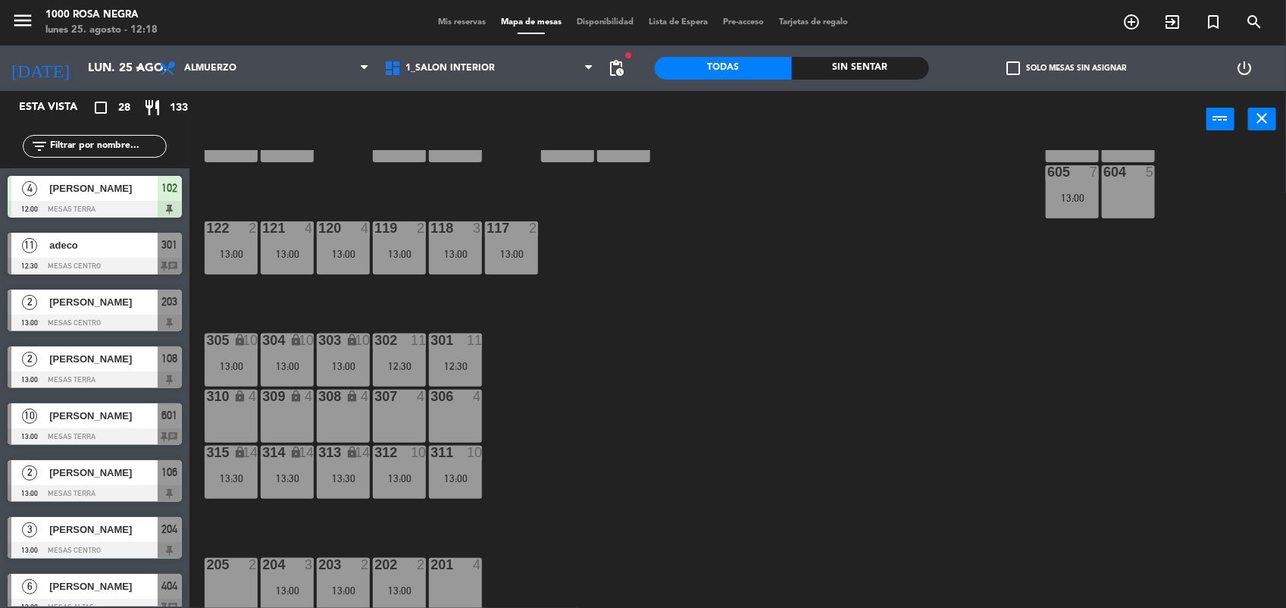
click at [289, 489] on div "314 lock 14 13:30" at bounding box center [287, 472] width 53 height 53
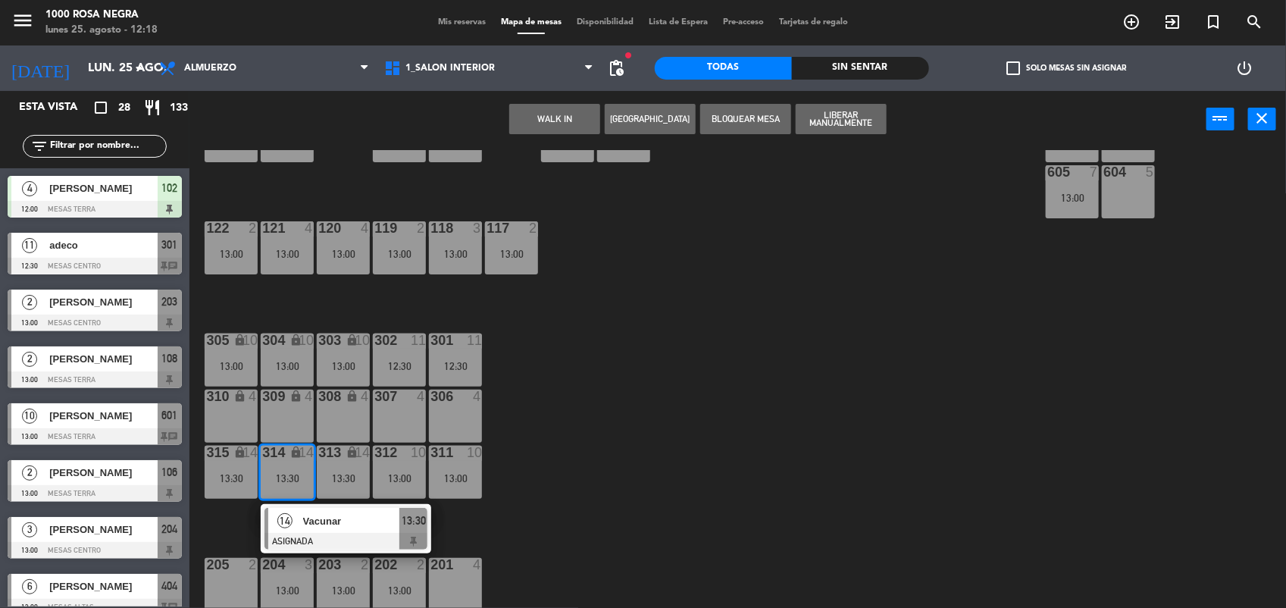
drag, startPoint x: 559, startPoint y: 364, endPoint x: 539, endPoint y: 361, distance: 20.7
click at [539, 361] on div "116 4 13:00 115 3 13:00 114 4 13:00 113 4 13:00 112 2 13:00 111 2 13:00 110 loc…" at bounding box center [744, 380] width 1084 height 460
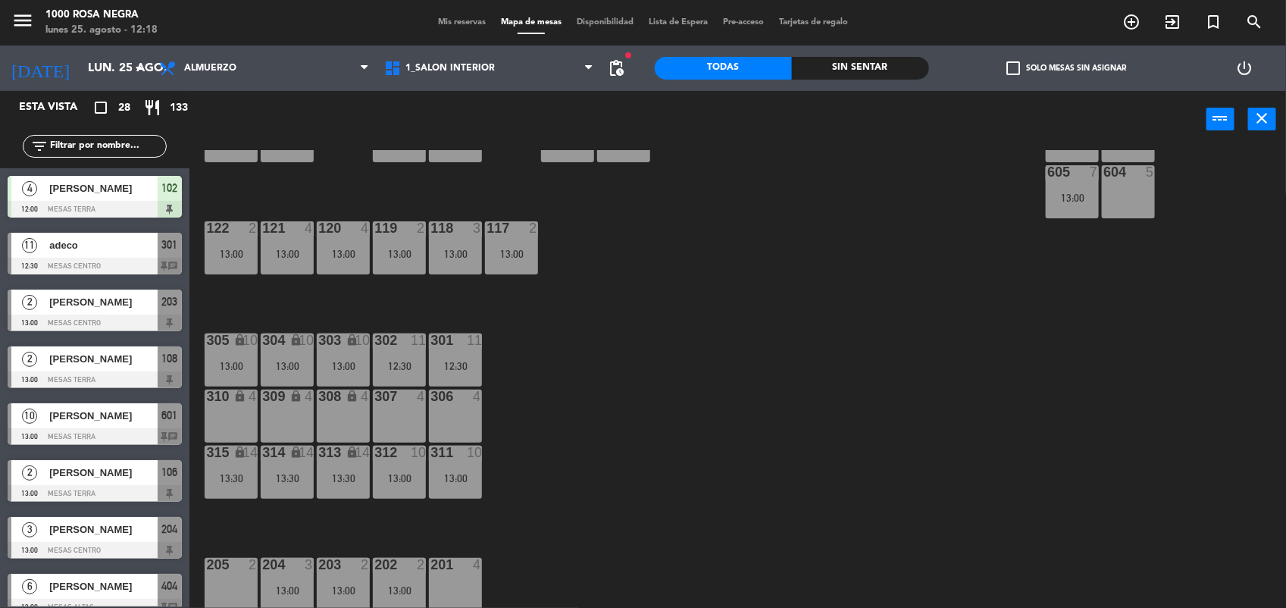
click at [286, 339] on div "lock" at bounding box center [287, 340] width 25 height 14
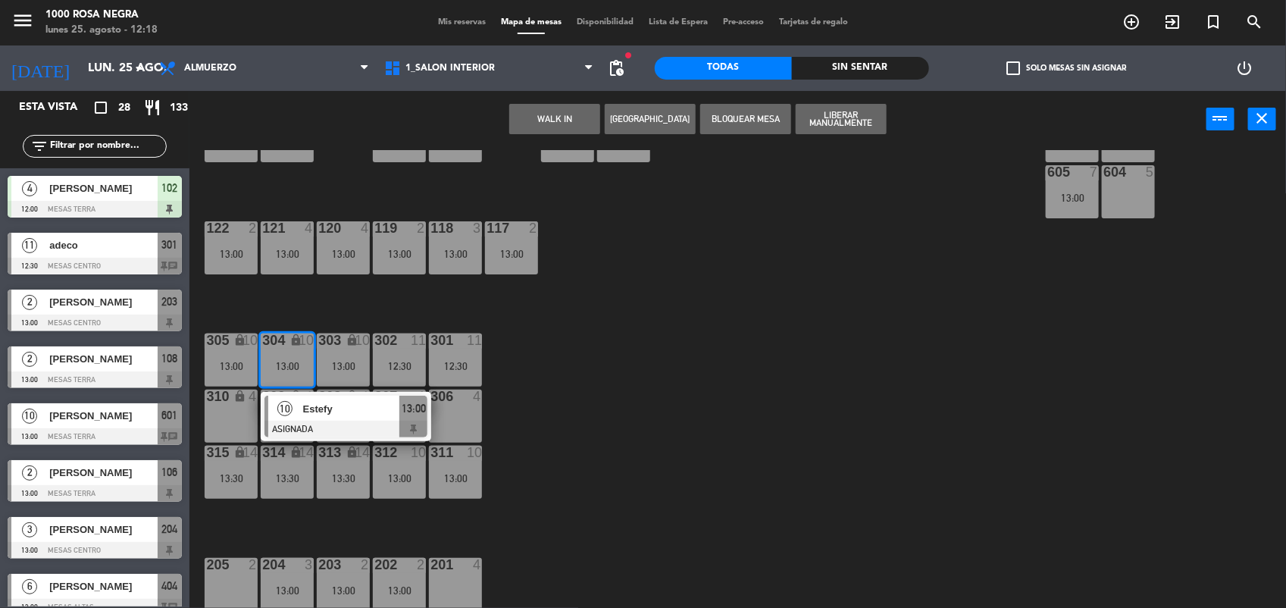
click at [624, 352] on div "116 4 13:00 115 3 13:00 114 4 13:00 113 4 13:00 112 2 13:00 111 2 13:00 110 loc…" at bounding box center [744, 380] width 1084 height 460
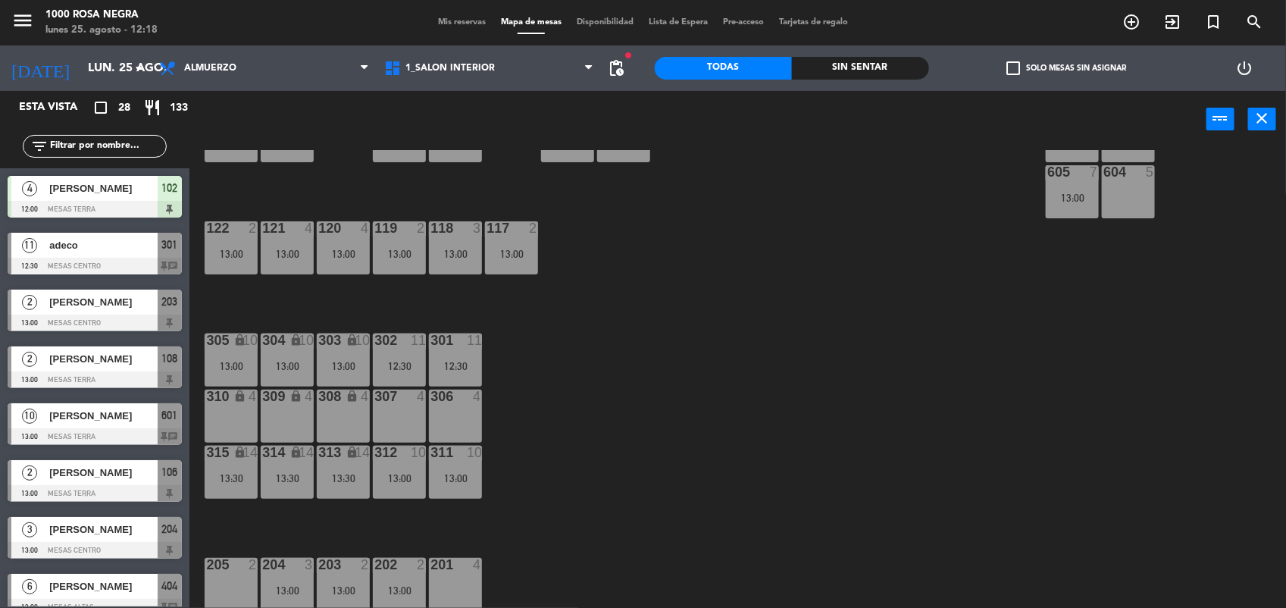
scroll to position [0, 0]
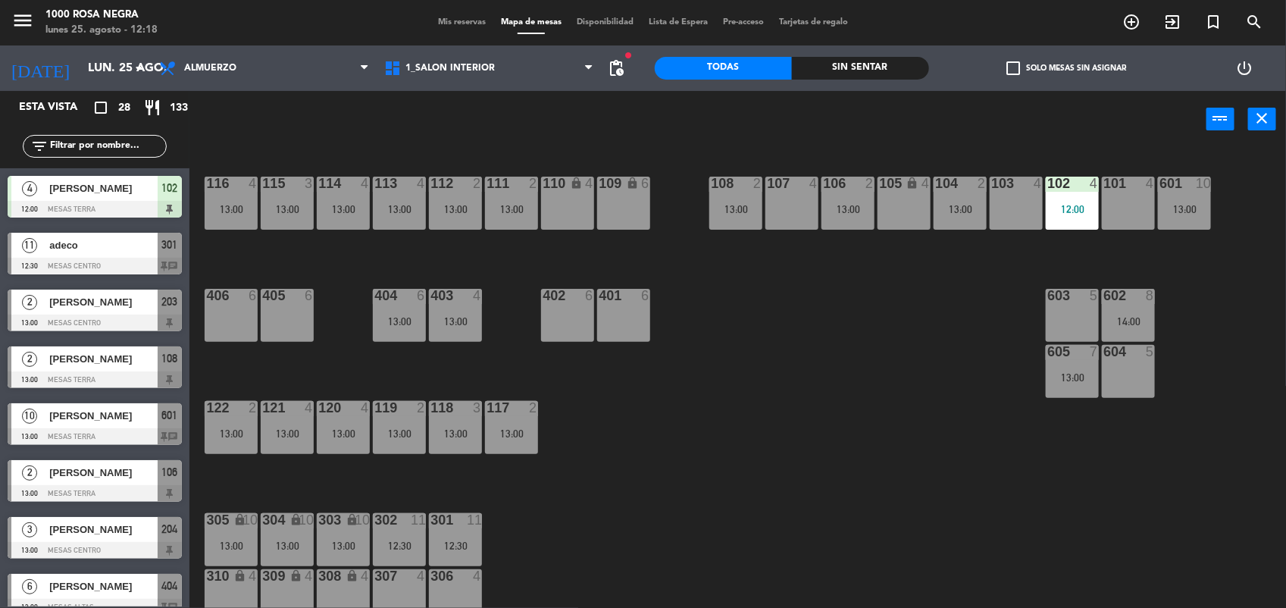
click at [1190, 208] on div "13:00" at bounding box center [1184, 209] width 53 height 11
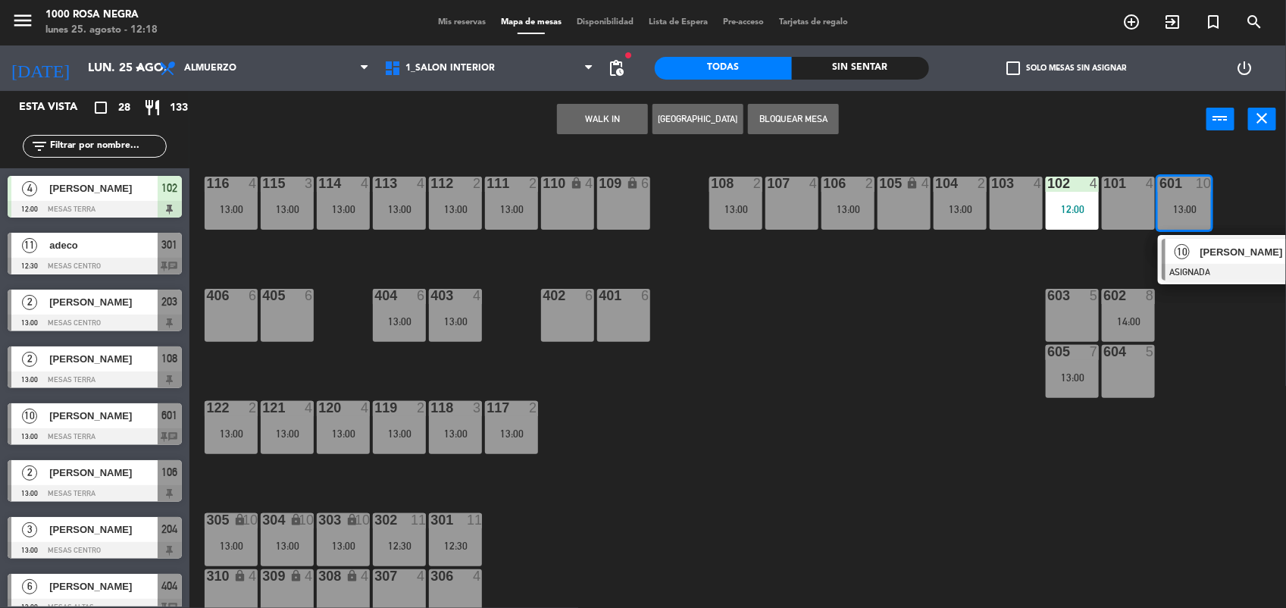
scroll to position [188, 0]
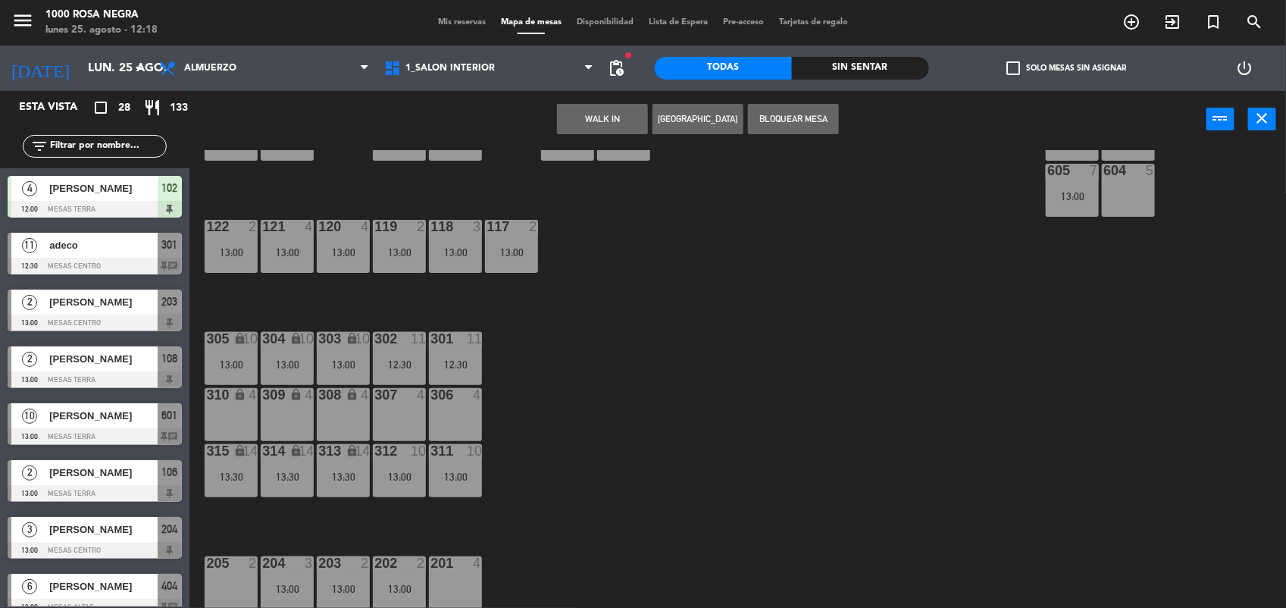
click at [242, 392] on icon "lock" at bounding box center [239, 394] width 13 height 13
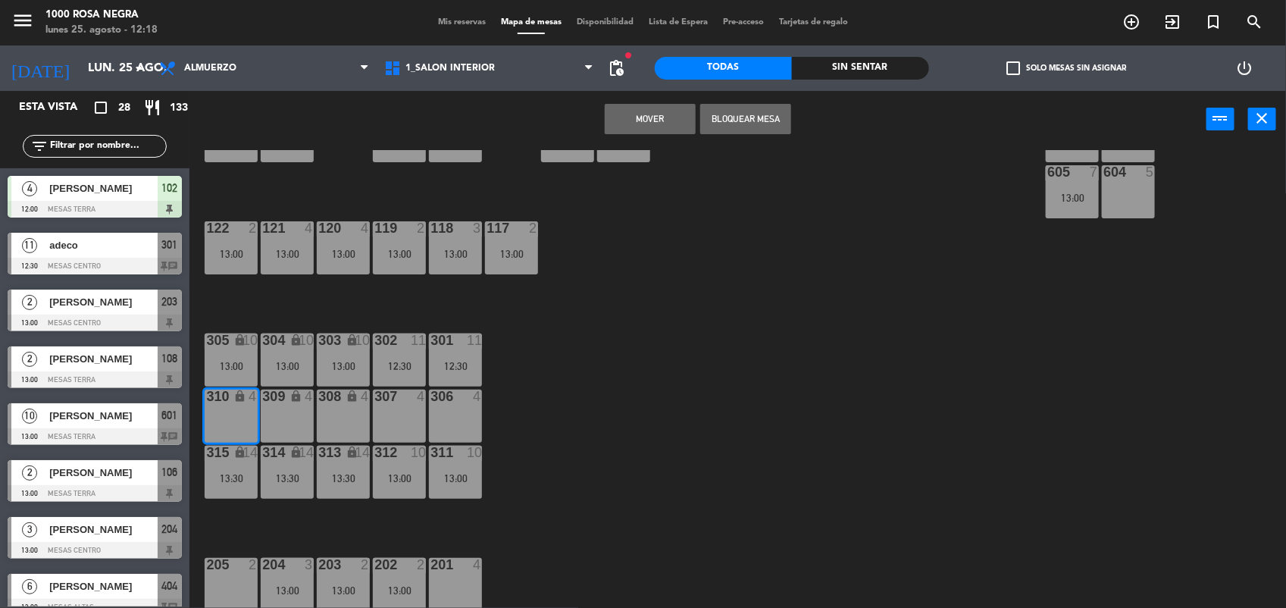
click at [626, 112] on button "Mover" at bounding box center [650, 119] width 91 height 30
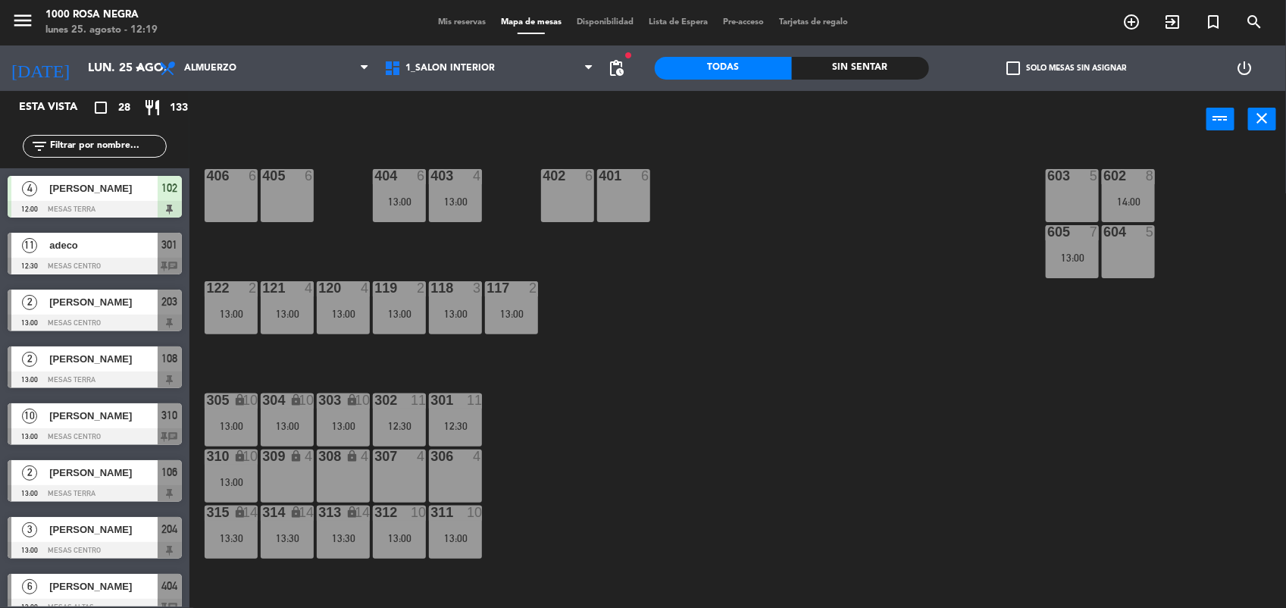
scroll to position [121, 0]
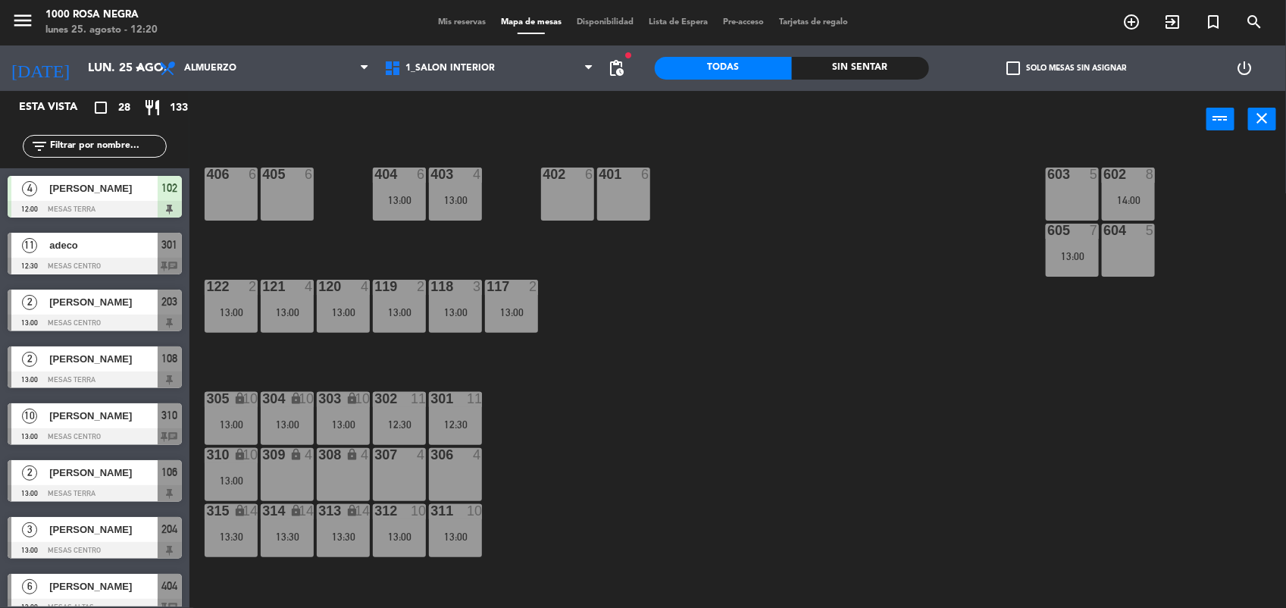
click at [76, 142] on input "text" at bounding box center [106, 146] width 117 height 17
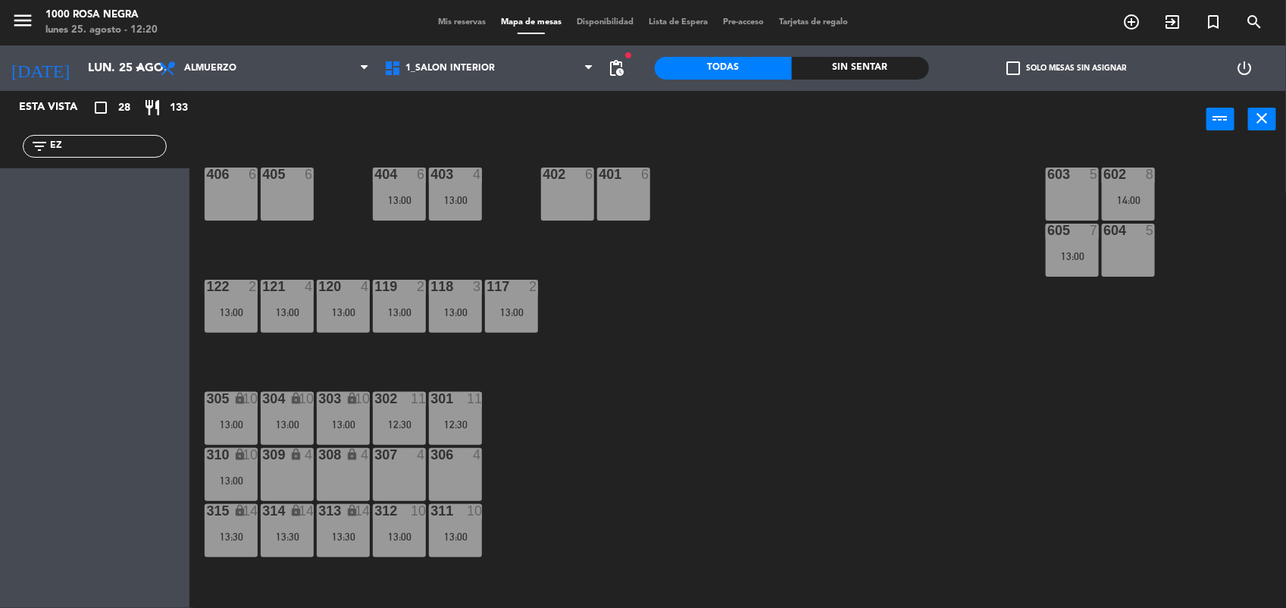
type input "E"
type input "C"
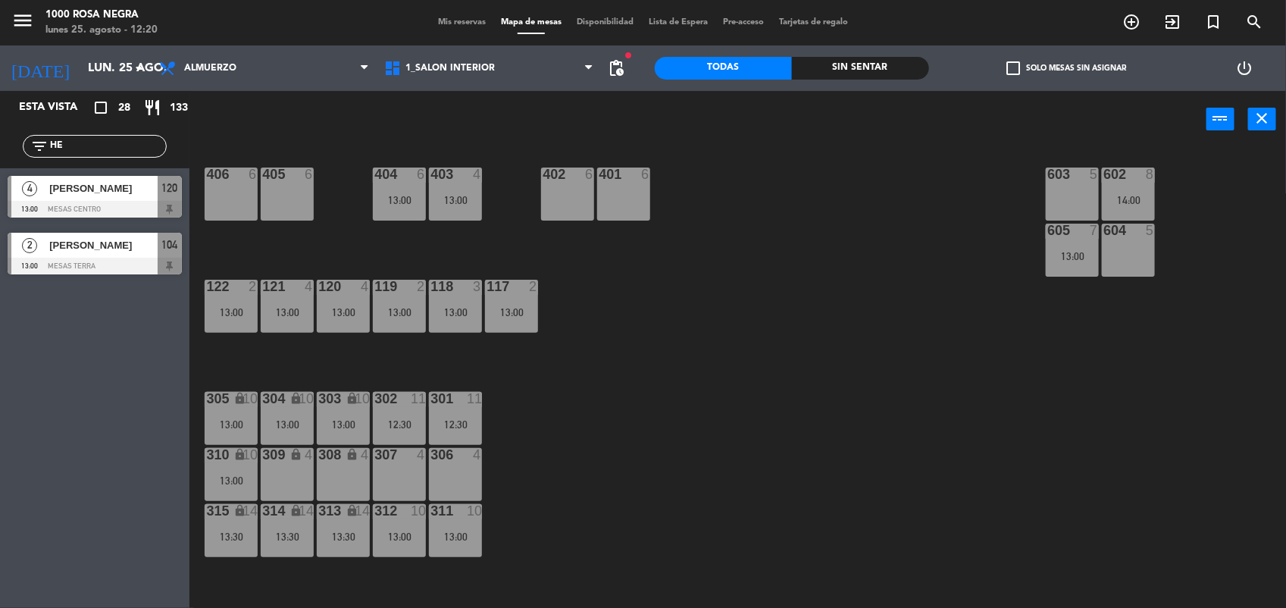
type input "H"
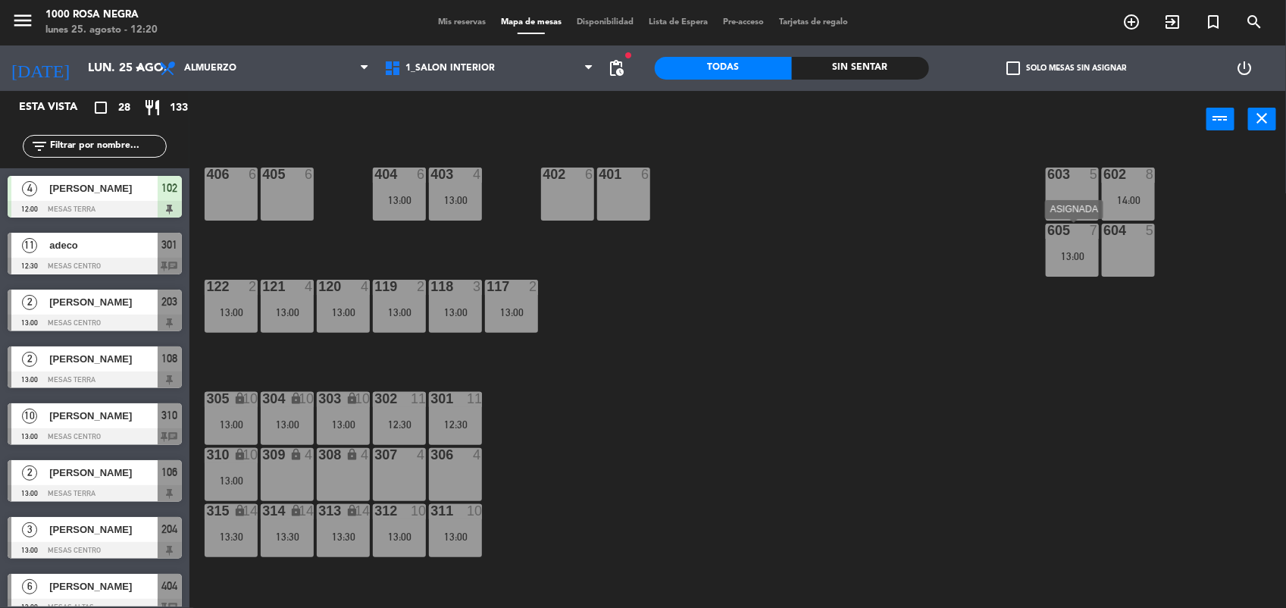
click at [1051, 254] on div "13:00" at bounding box center [1072, 256] width 53 height 11
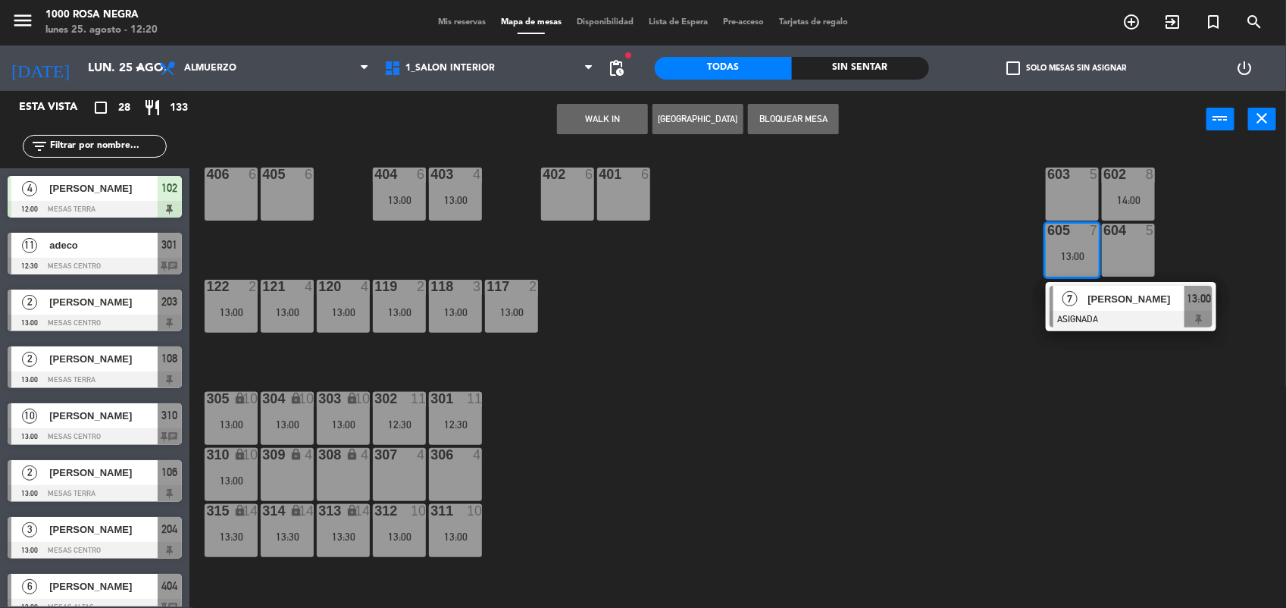
click at [1241, 228] on div "116 4 13:00 115 3 13:00 114 4 13:00 113 4 13:00 112 2 13:00 111 2 13:00 110 loc…" at bounding box center [744, 380] width 1084 height 460
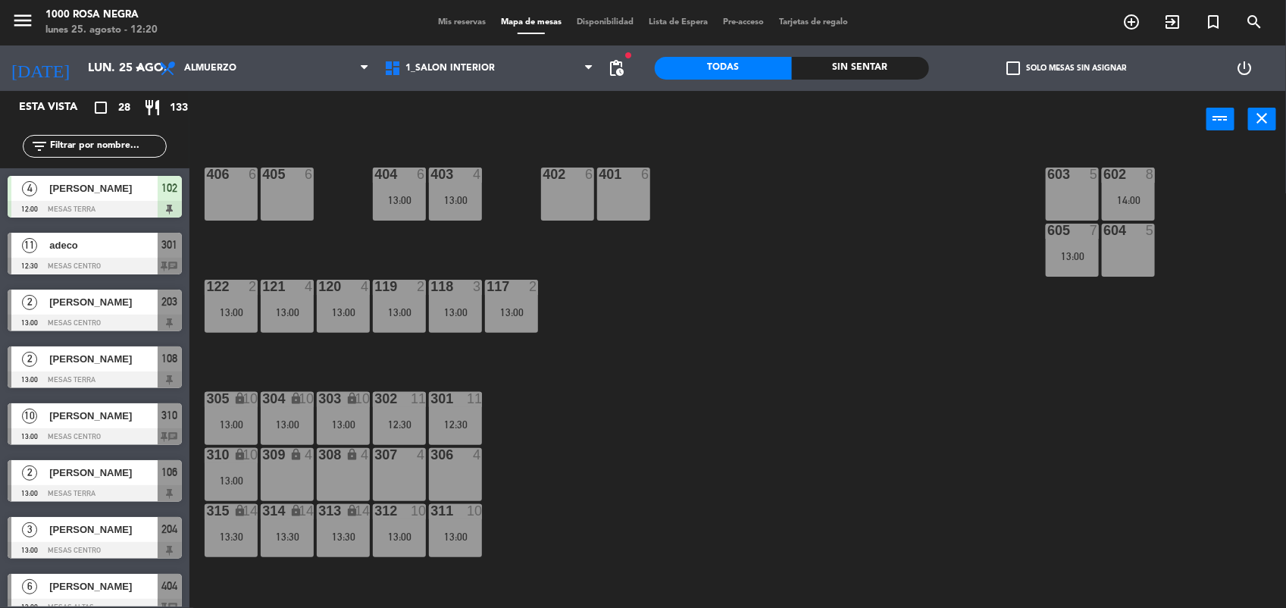
click at [1120, 174] on div at bounding box center [1128, 174] width 25 height 14
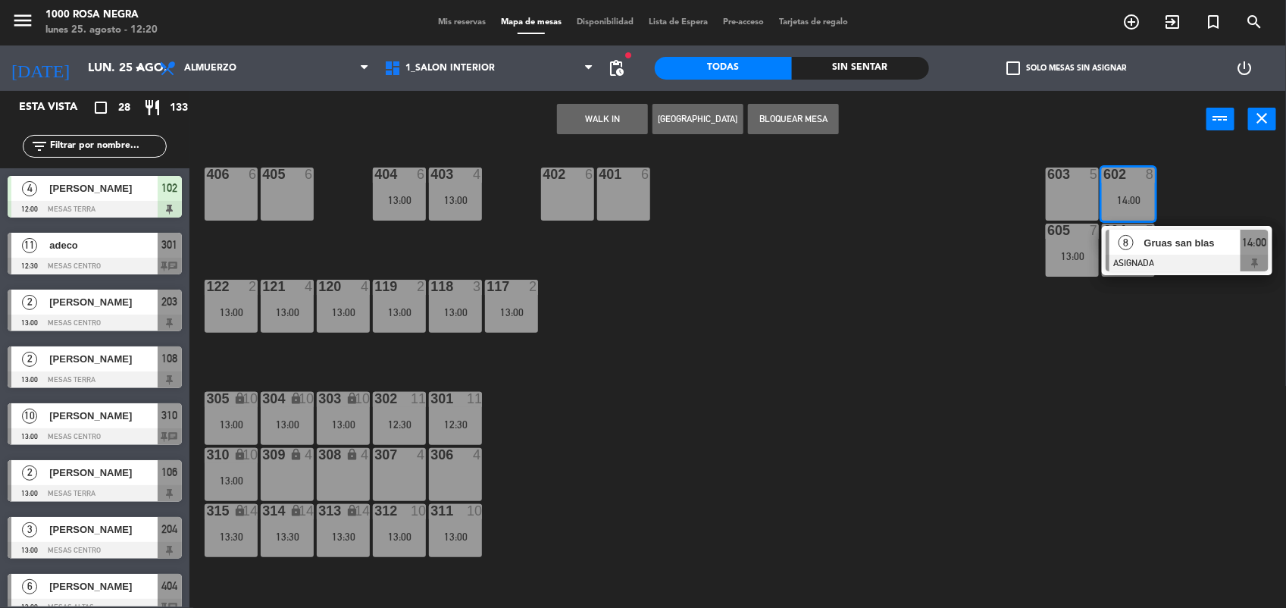
click at [1168, 349] on div "116 4 13:00 115 3 13:00 114 4 13:00 113 4 13:00 112 2 13:00 111 2 13:00 110 loc…" at bounding box center [744, 380] width 1084 height 460
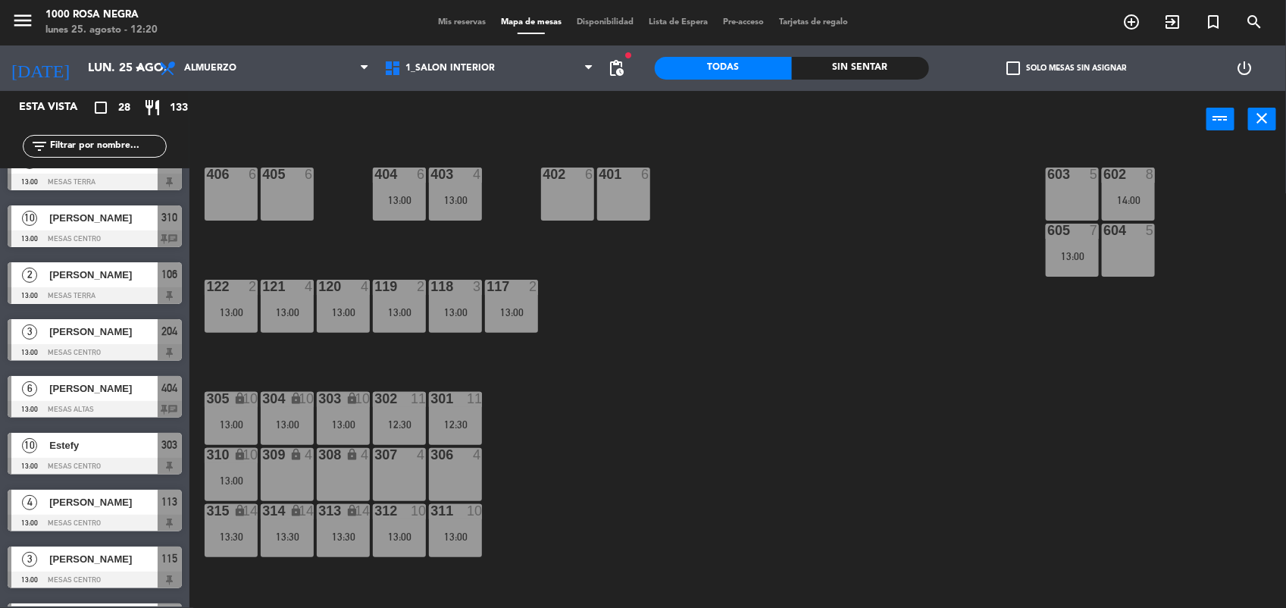
scroll to position [199, 0]
click at [146, 149] on input "text" at bounding box center [106, 146] width 117 height 17
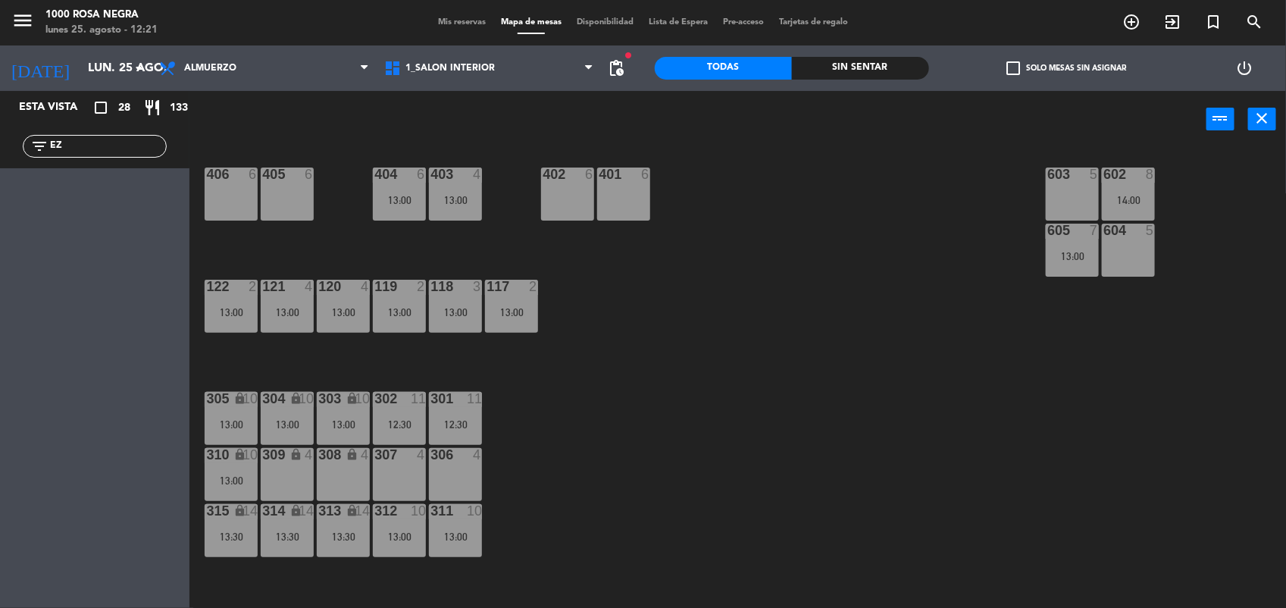
scroll to position [0, 0]
type input "E"
type input "C"
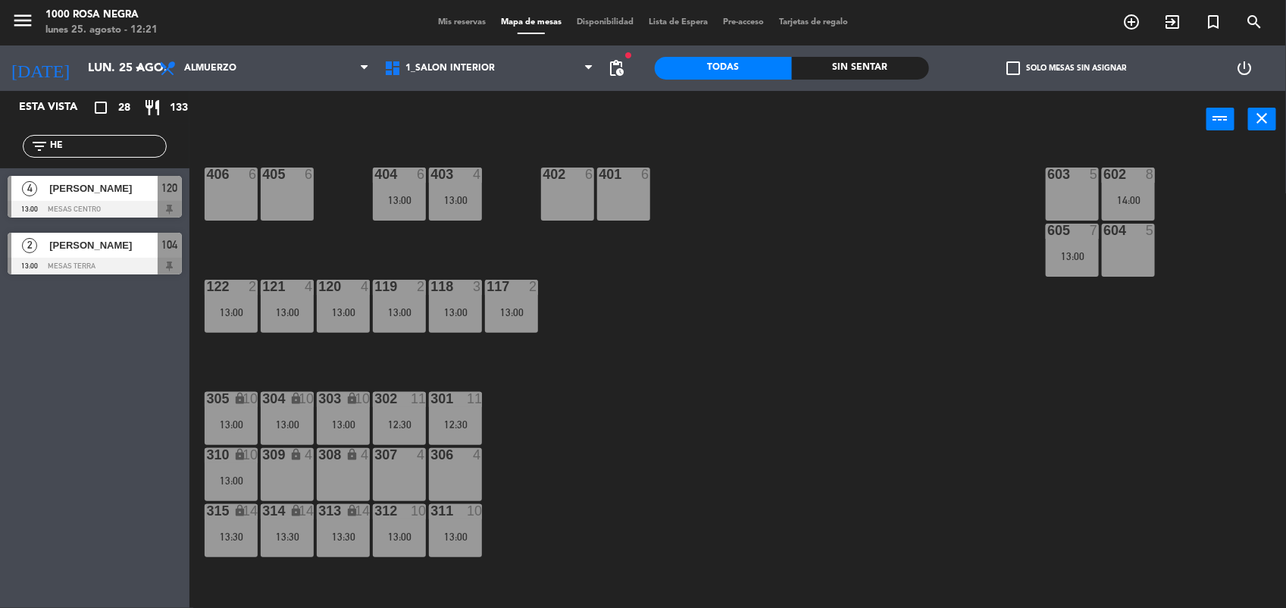
type input "H"
type input "J"
click at [1015, 65] on span "check_box_outline_blank" at bounding box center [1013, 68] width 14 height 14
click at [1066, 68] on input "check_box_outline_blank Solo mesas sin asignar" at bounding box center [1066, 68] width 0 height 0
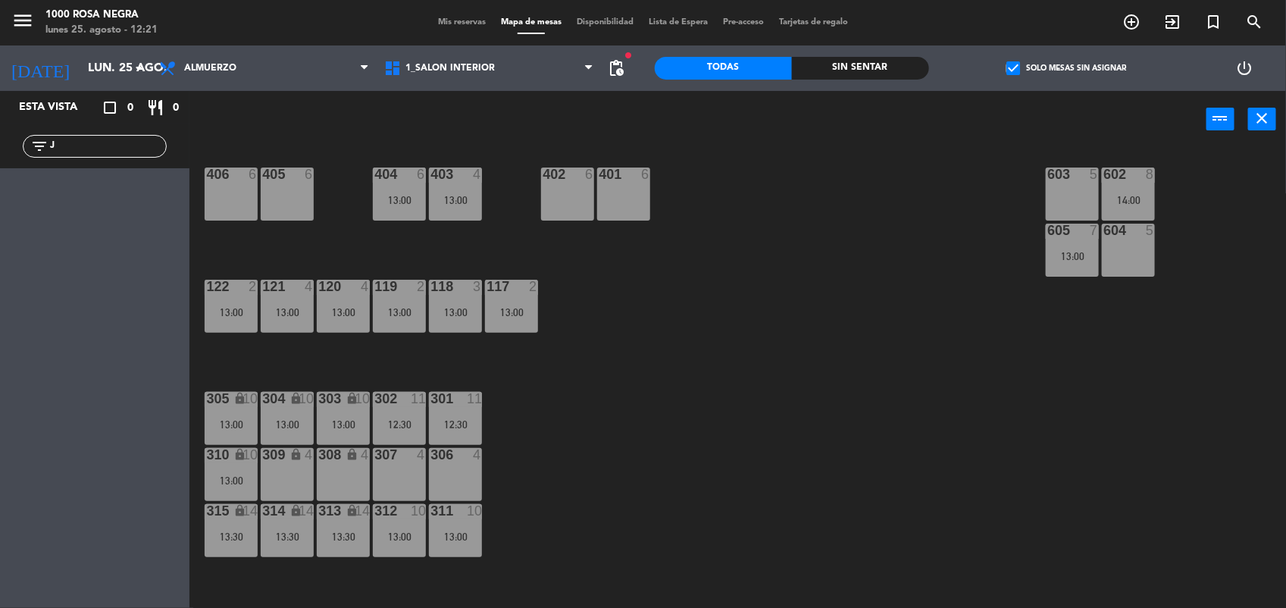
click at [1015, 63] on span "check_box" at bounding box center [1013, 68] width 14 height 14
click at [1066, 68] on input "check_box Solo mesas sin asignar" at bounding box center [1066, 68] width 0 height 0
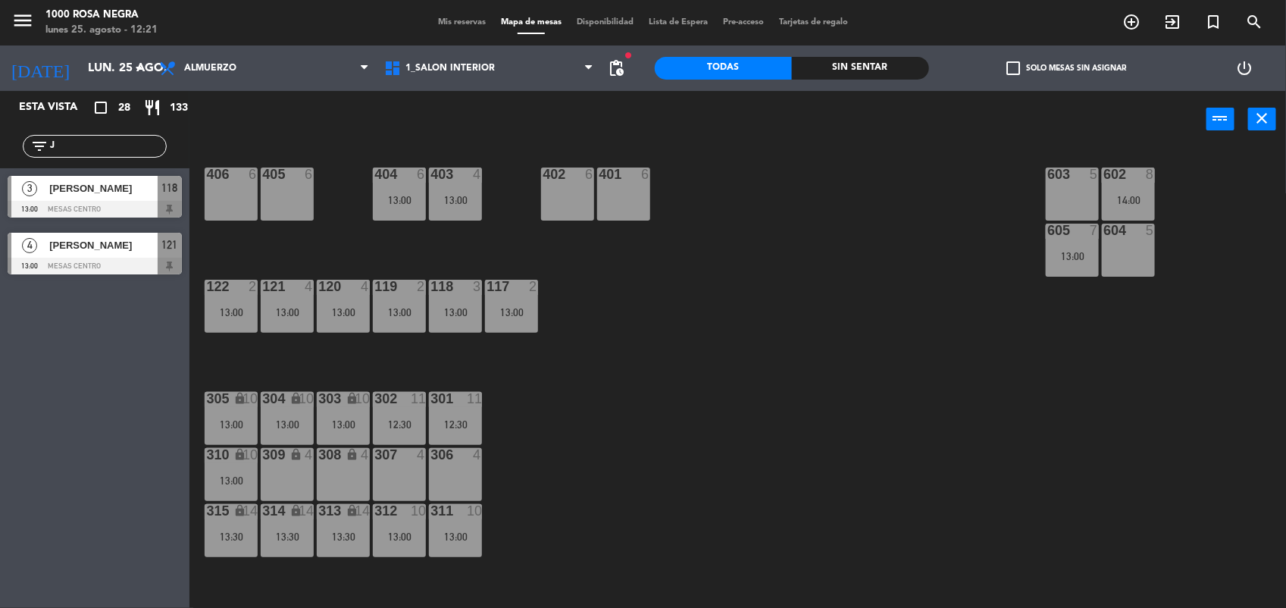
click at [136, 152] on input "J" at bounding box center [106, 146] width 117 height 17
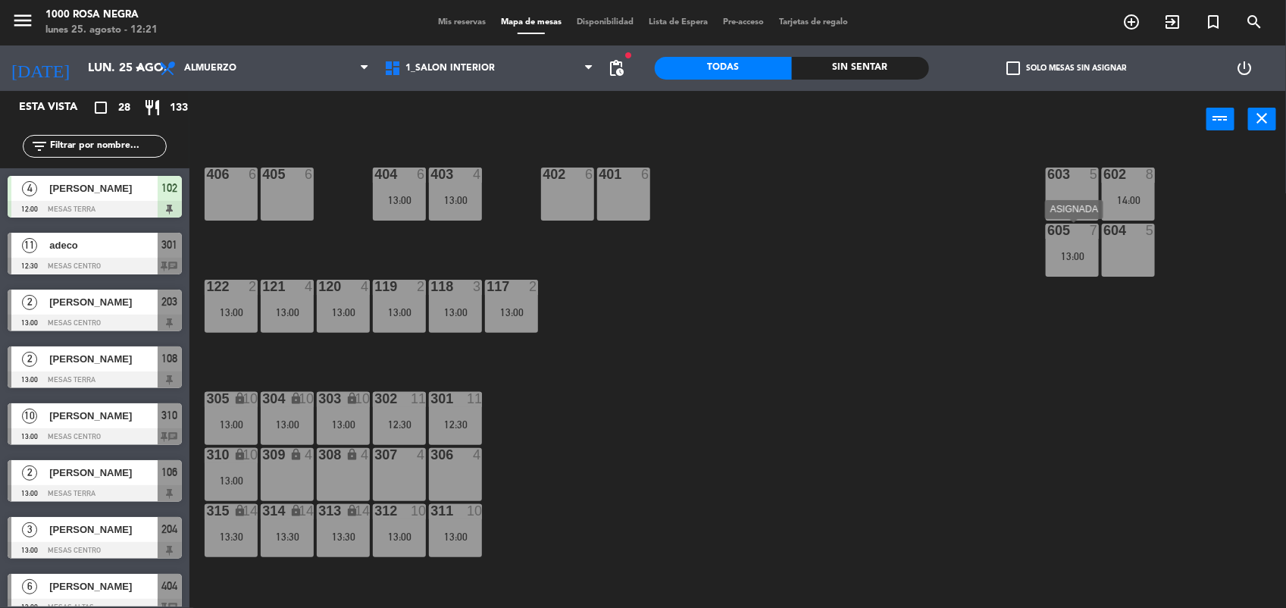
click at [1069, 260] on div "13:00" at bounding box center [1072, 256] width 53 height 11
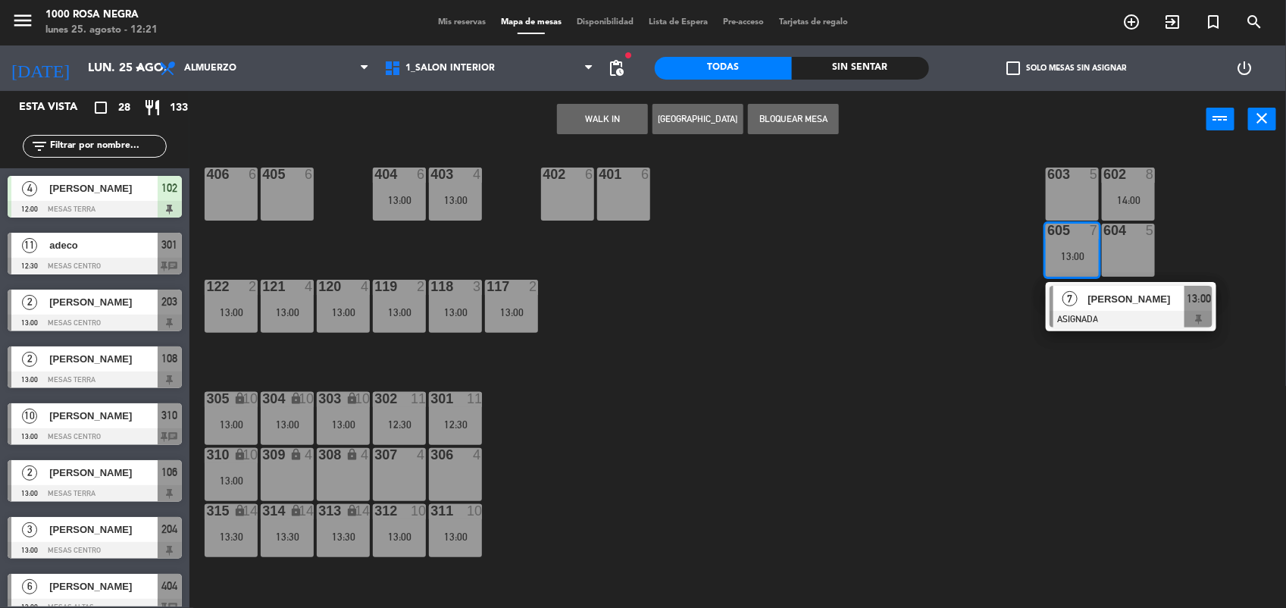
click at [1086, 406] on div "116 4 13:00 115 3 13:00 114 4 13:00 113 4 13:00 112 2 13:00 111 2 13:00 110 loc…" at bounding box center [744, 380] width 1084 height 460
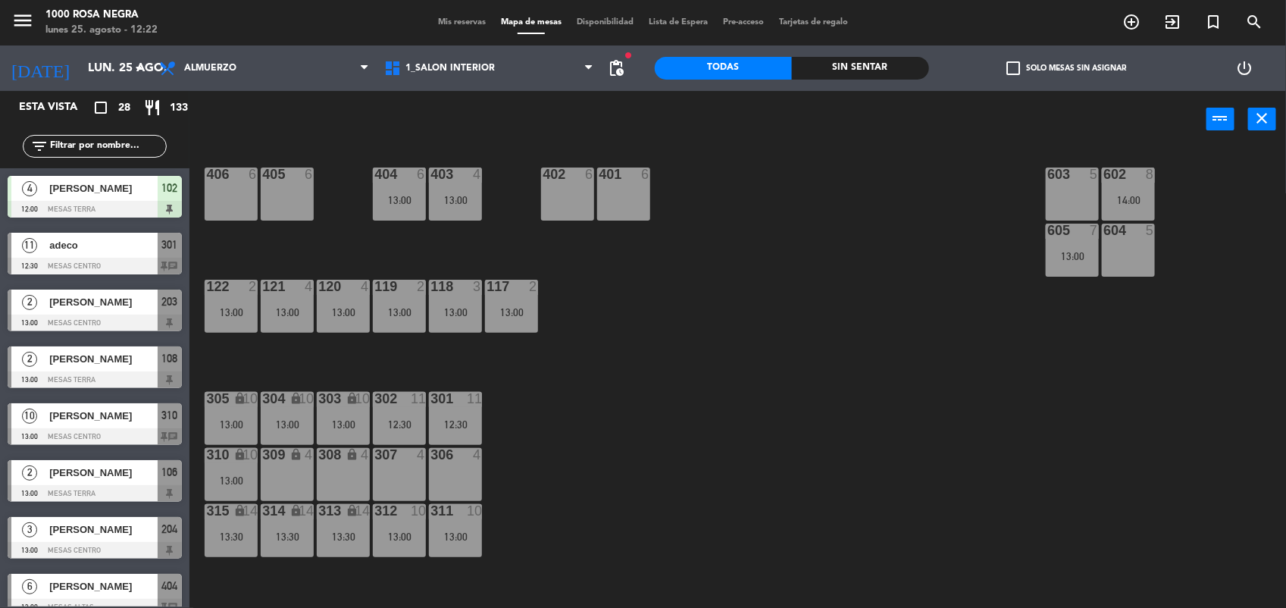
click at [85, 152] on input "text" at bounding box center [106, 146] width 117 height 17
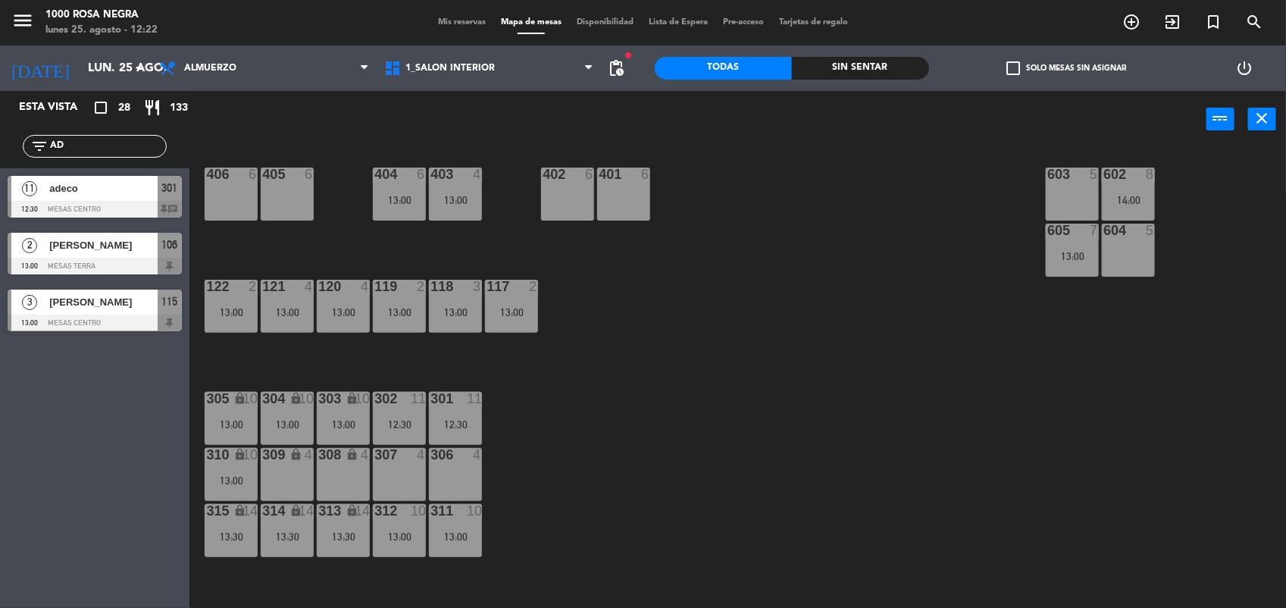
type input "AD"
click at [110, 192] on span "adeco" at bounding box center [103, 188] width 108 height 16
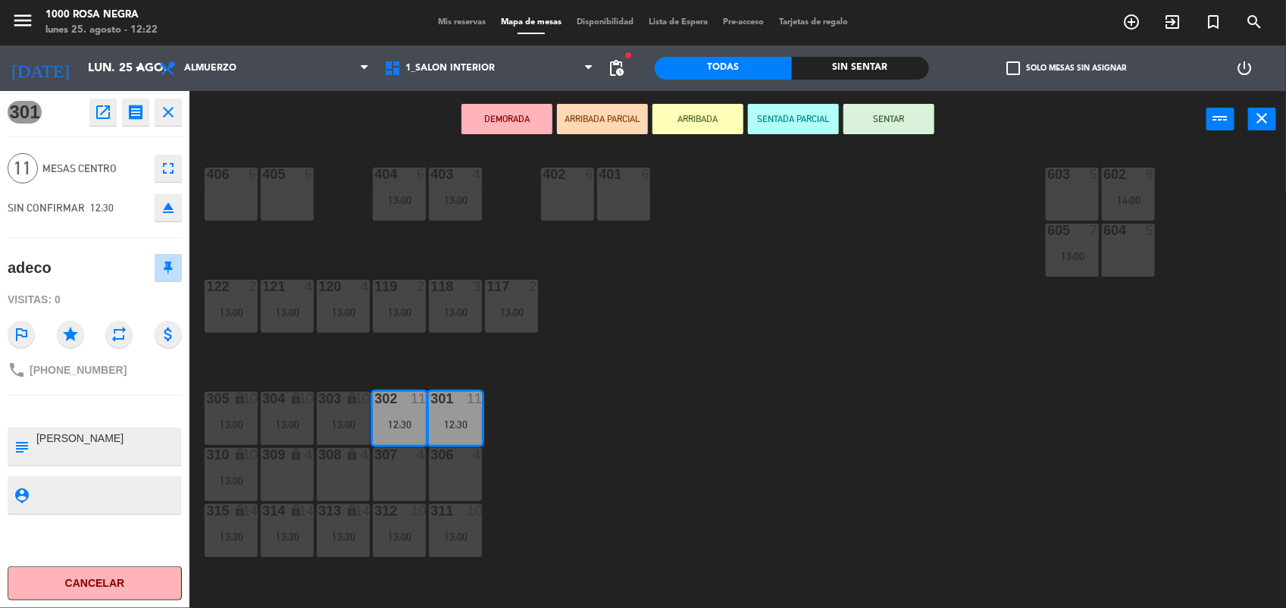
drag, startPoint x: 786, startPoint y: 392, endPoint x: 752, endPoint y: 408, distance: 37.6
click at [752, 408] on div "116 4 13:00 115 3 13:00 114 4 13:00 113 4 13:00 112 2 13:00 111 2 13:00 110 loc…" at bounding box center [744, 380] width 1084 height 460
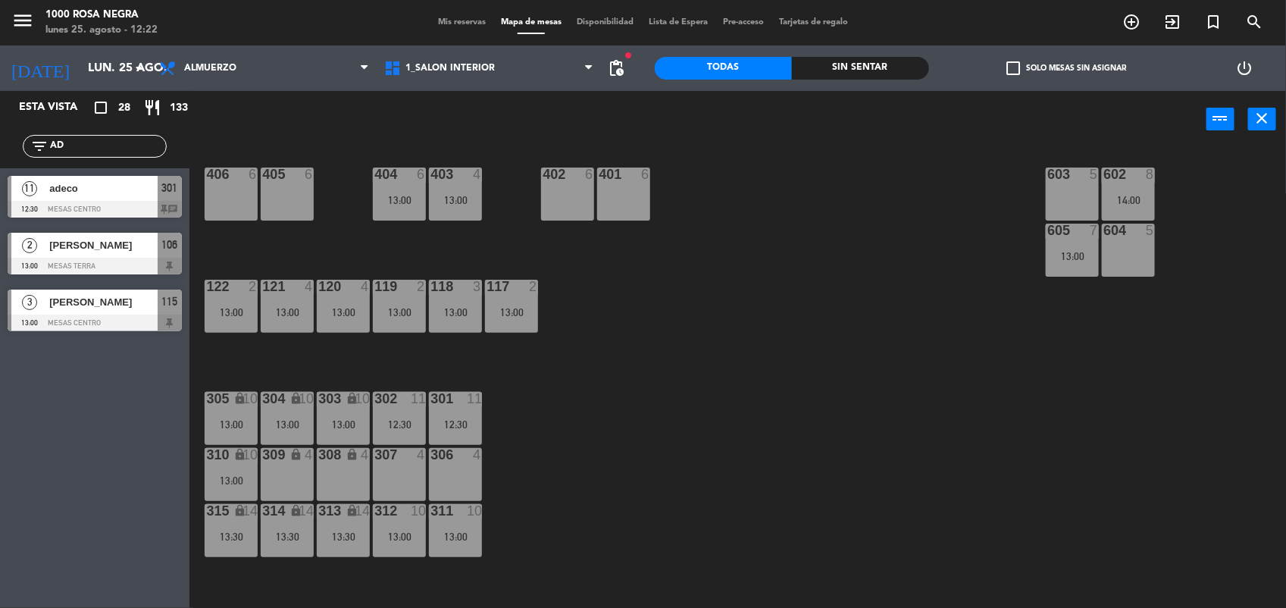
click at [82, 154] on input "AD" at bounding box center [106, 146] width 117 height 17
type input "A"
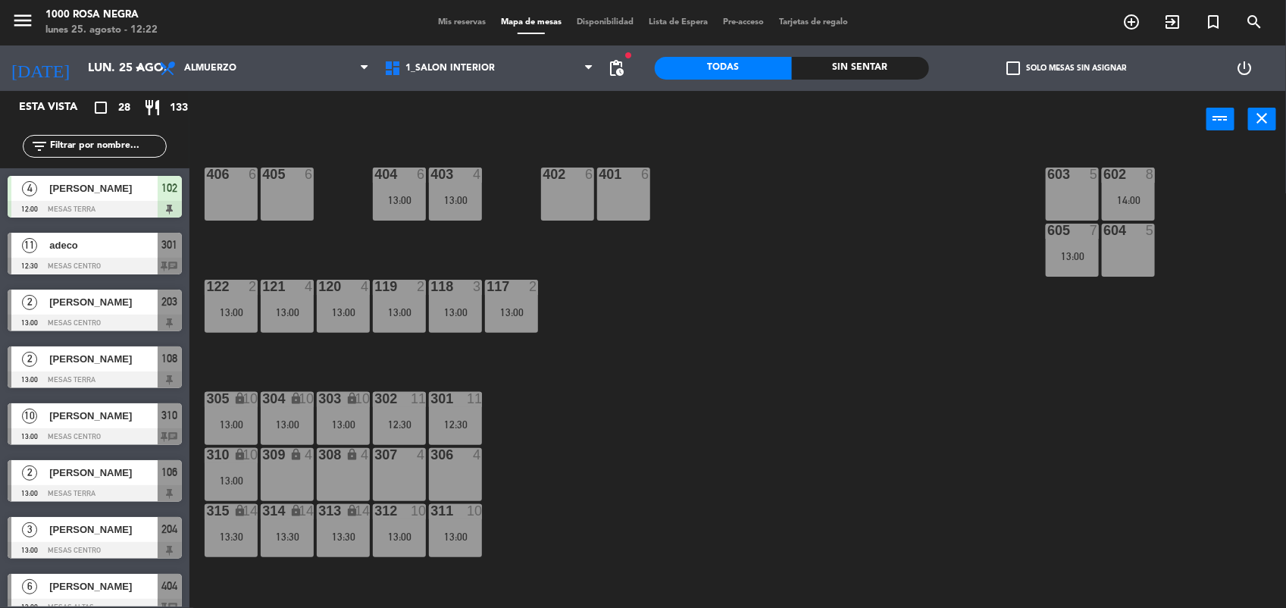
click at [468, 19] on span "Mis reservas" at bounding box center [461, 22] width 63 height 8
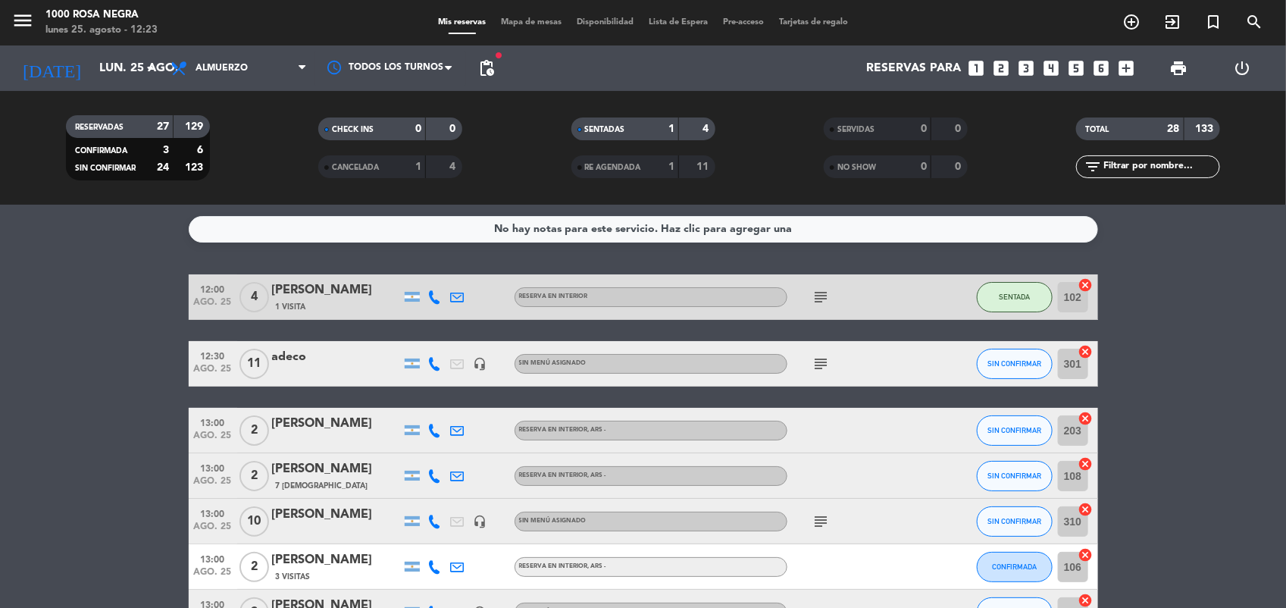
click at [521, 18] on span "Mapa de mesas" at bounding box center [531, 22] width 76 height 8
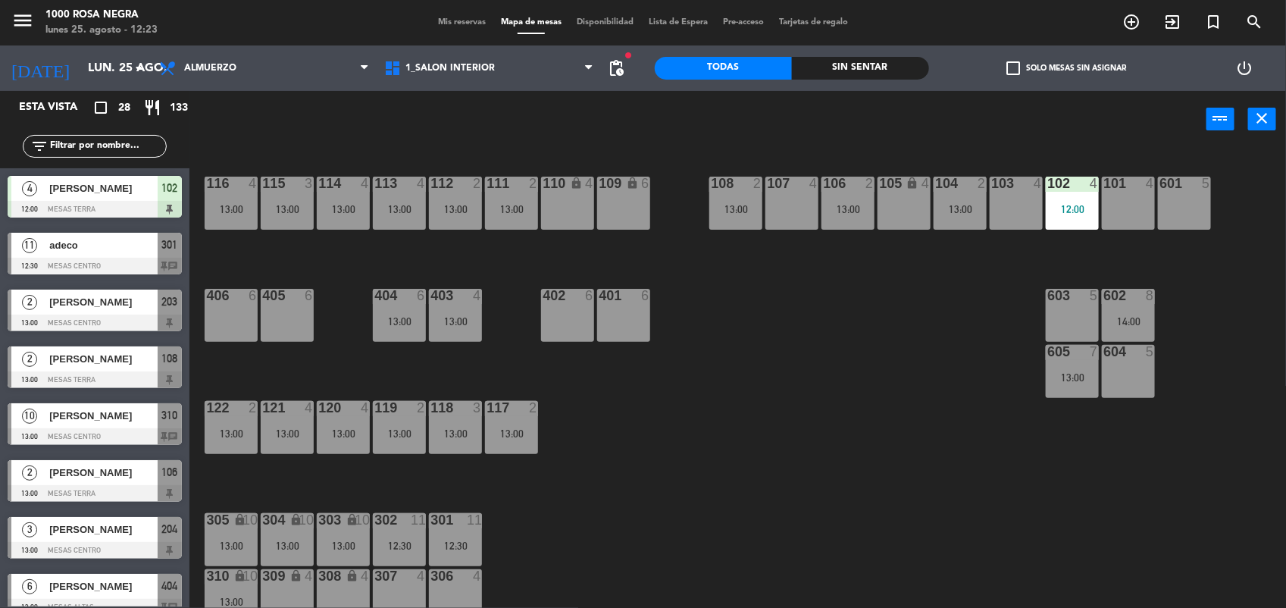
click at [1077, 318] on div "603 5" at bounding box center [1072, 315] width 53 height 53
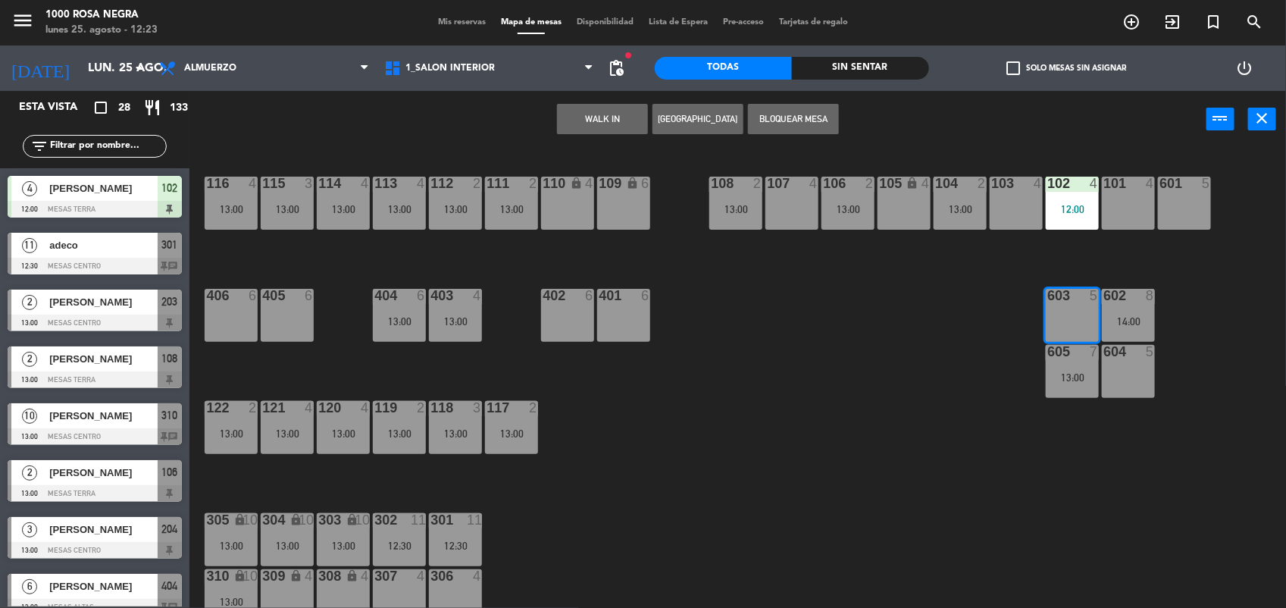
click at [683, 105] on button "[GEOGRAPHIC_DATA]" at bounding box center [697, 119] width 91 height 30
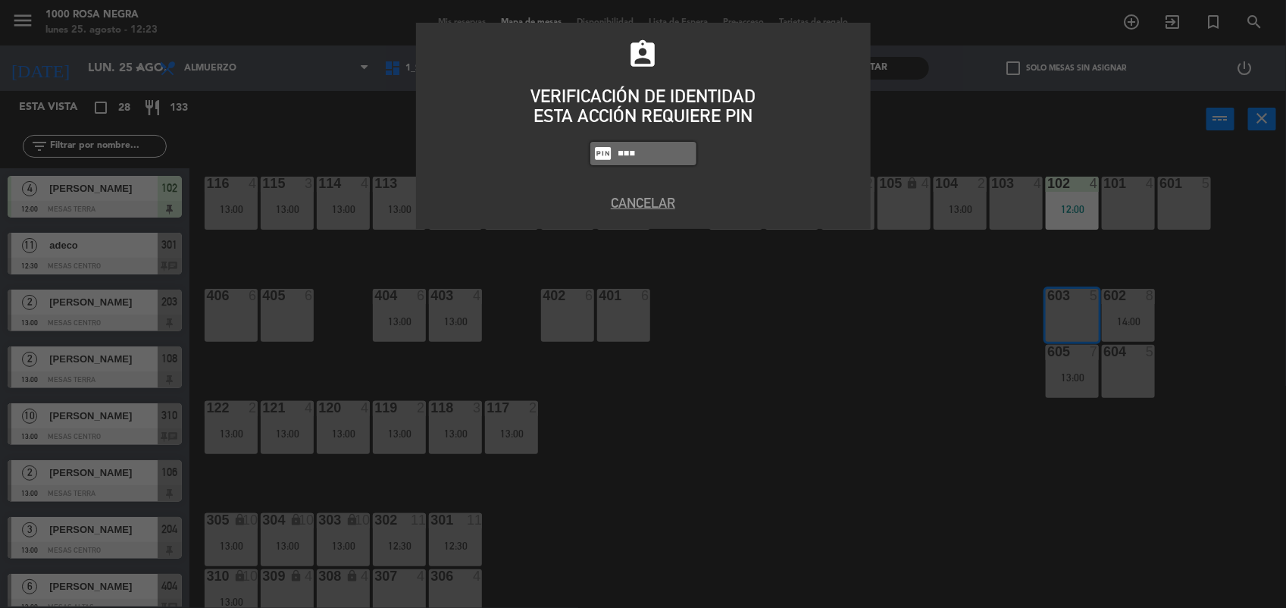
type input "6874"
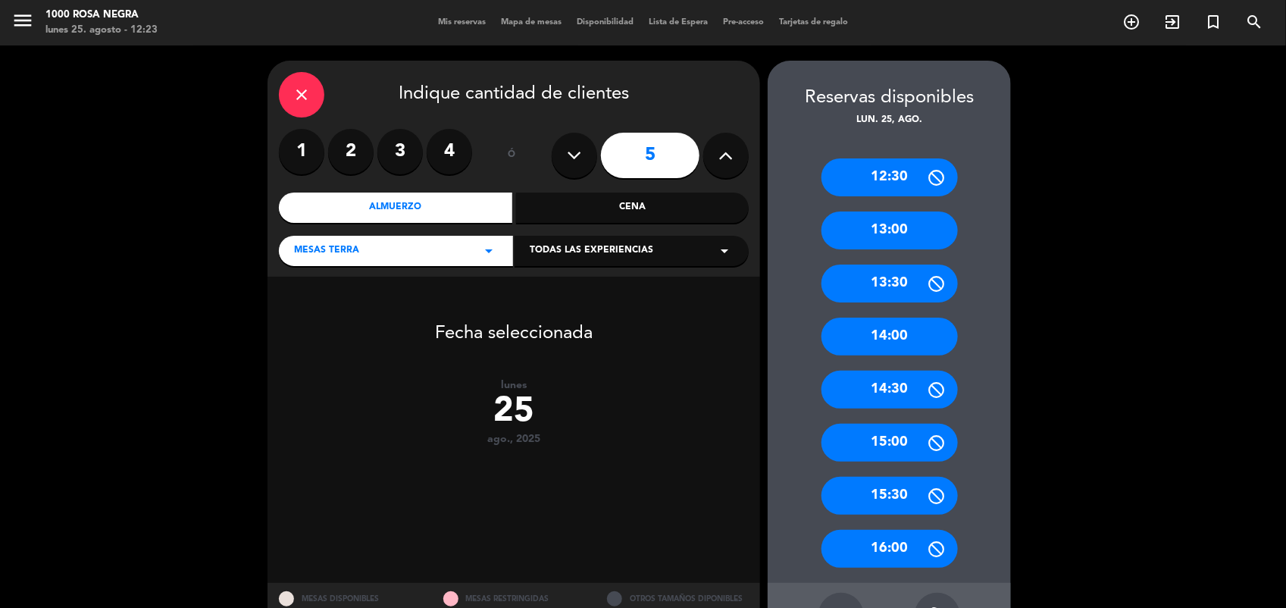
click at [883, 217] on div "13:00" at bounding box center [889, 230] width 136 height 38
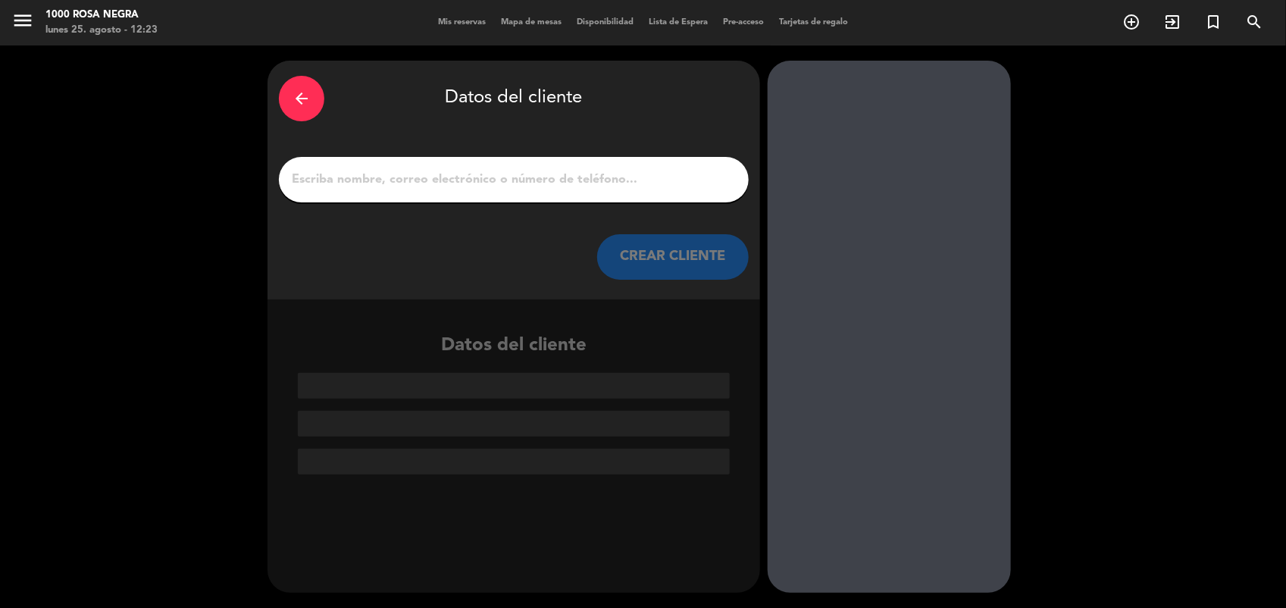
click at [436, 182] on input "1" at bounding box center [513, 179] width 447 height 21
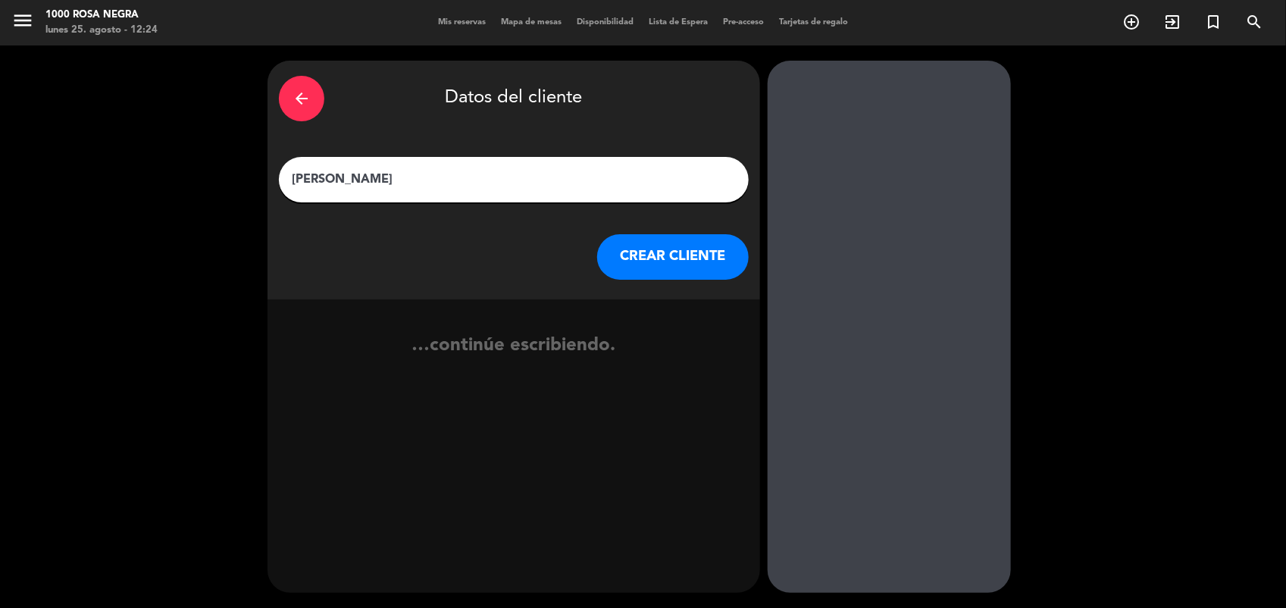
type input "[PERSON_NAME]"
click at [659, 258] on button "CREAR CLIENTE" at bounding box center [673, 256] width 152 height 45
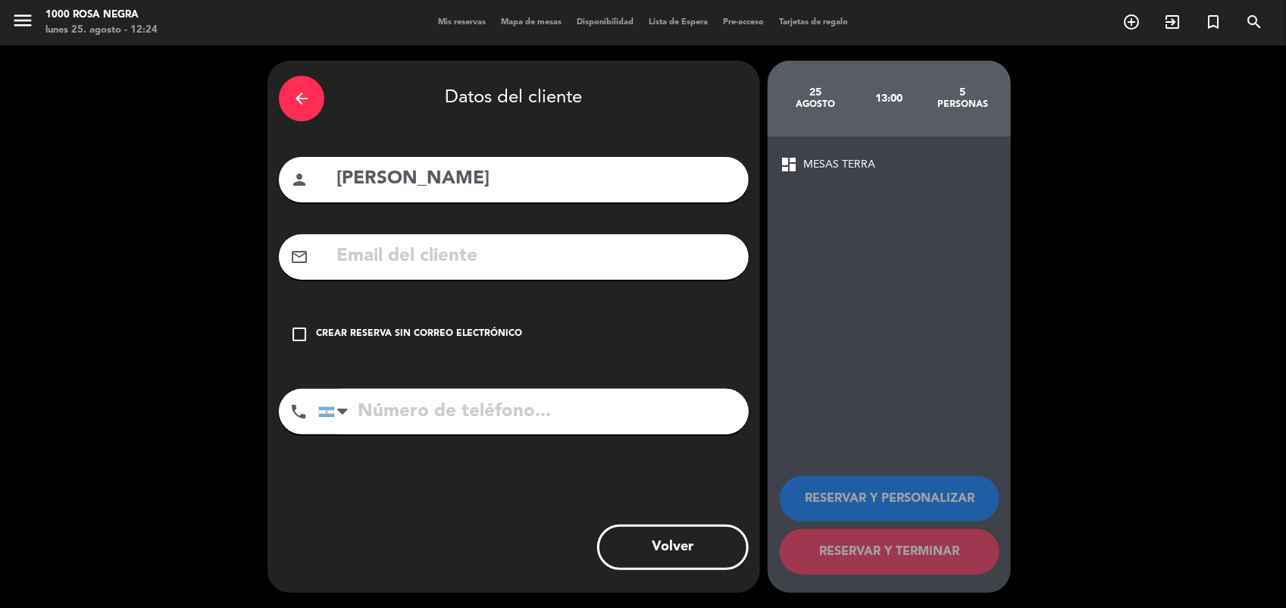
click at [467, 328] on div "Crear reserva sin correo electrónico" at bounding box center [419, 334] width 206 height 15
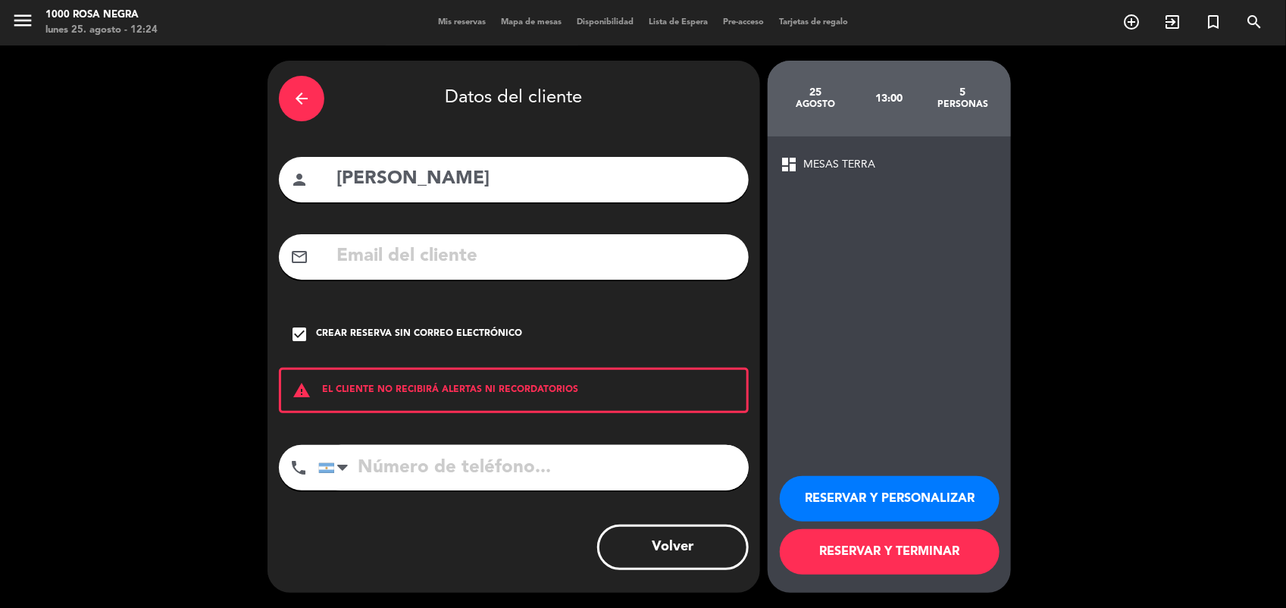
click at [385, 462] on input "tel" at bounding box center [533, 467] width 430 height 45
type input "1166776534"
click at [913, 551] on button "RESERVAR Y TERMINAR" at bounding box center [890, 551] width 220 height 45
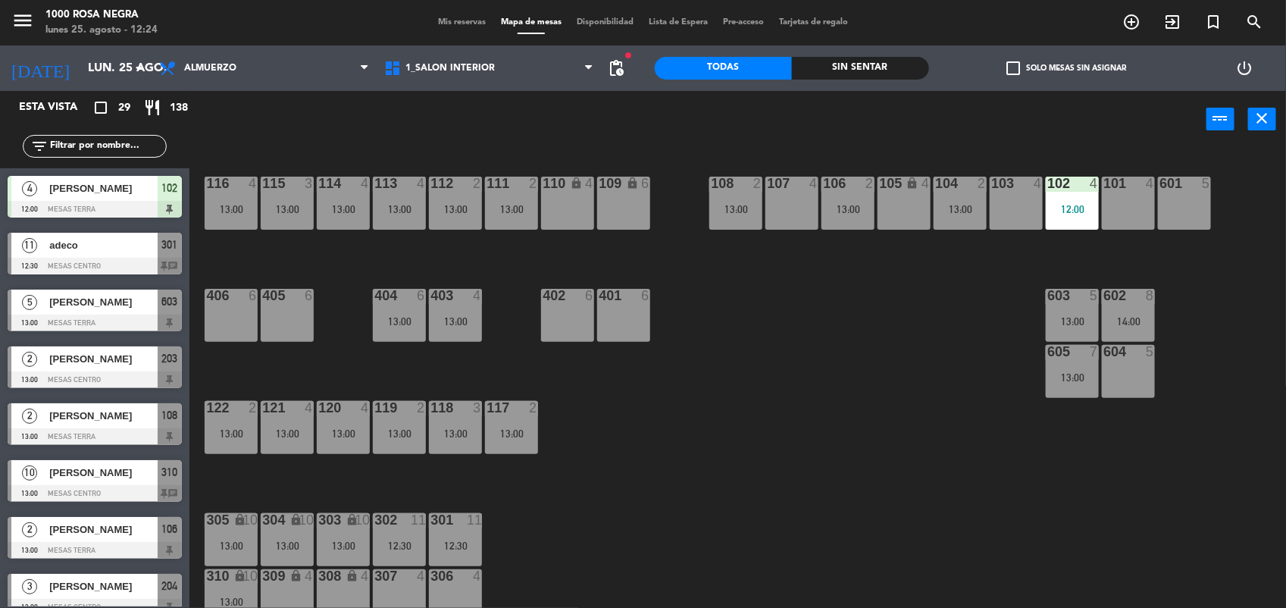
click at [1143, 360] on div "604 5" at bounding box center [1128, 352] width 53 height 15
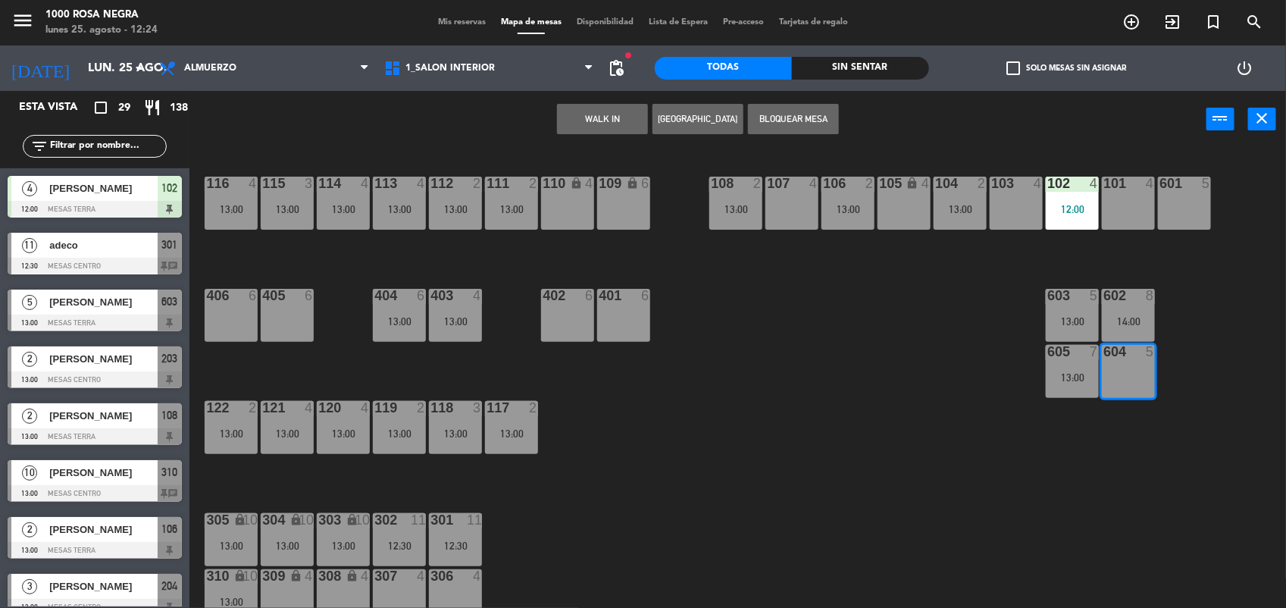
click at [899, 449] on div "116 4 13:00 115 3 13:00 114 4 13:00 113 4 13:00 112 2 13:00 111 2 13:00 110 loc…" at bounding box center [744, 380] width 1084 height 460
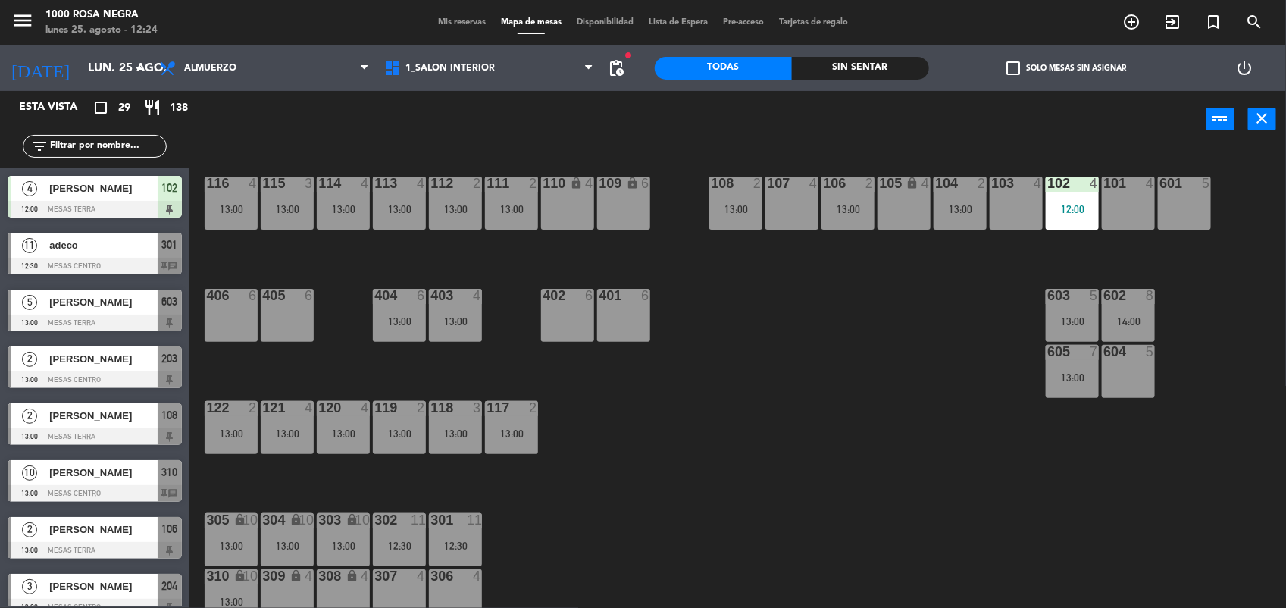
scroll to position [180, 0]
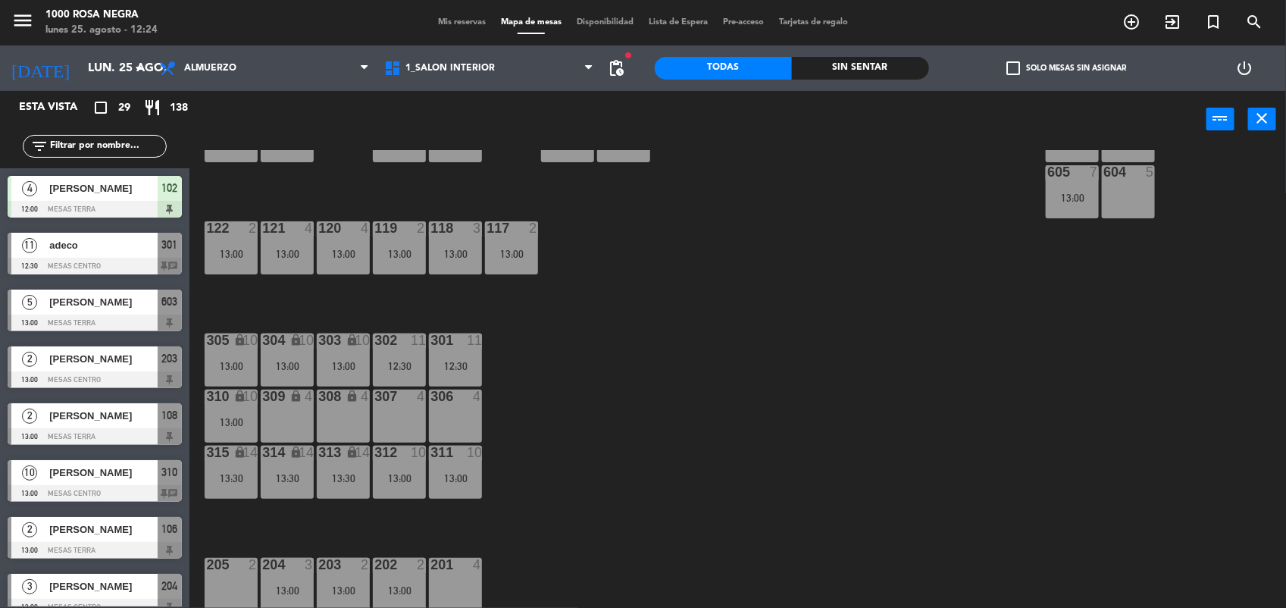
click at [468, 577] on div "201 4" at bounding box center [455, 584] width 53 height 53
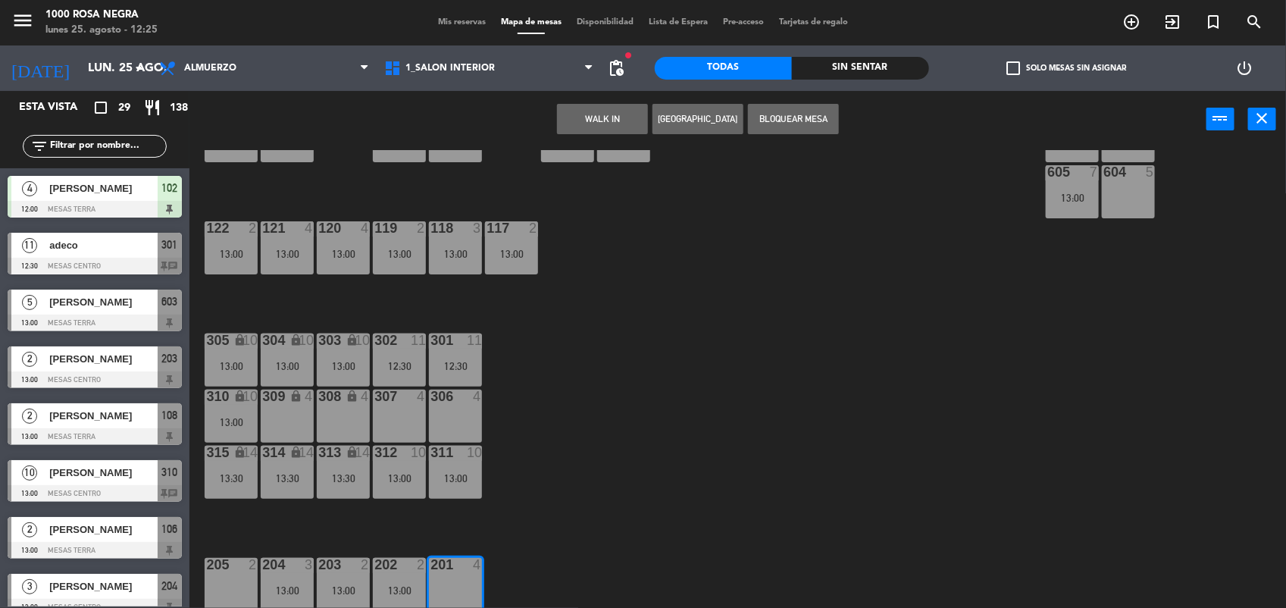
click at [607, 122] on button "WALK IN" at bounding box center [602, 119] width 91 height 30
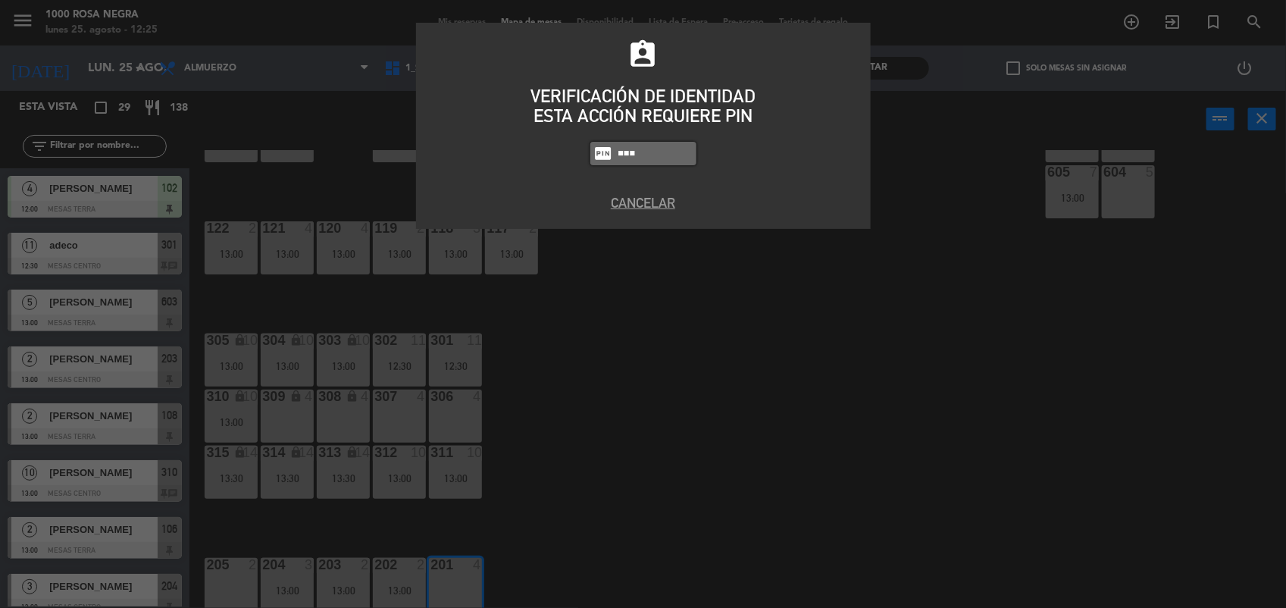
type input "6874"
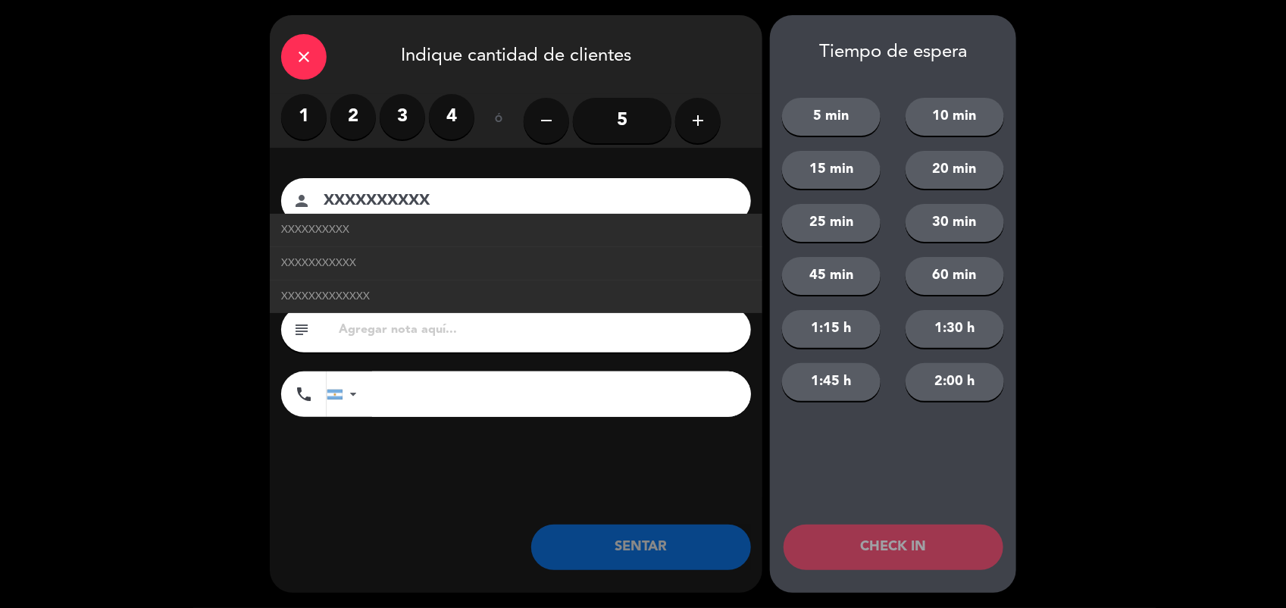
type input "XXXXXXXXXX"
click at [345, 114] on label "2" at bounding box center [352, 116] width 45 height 45
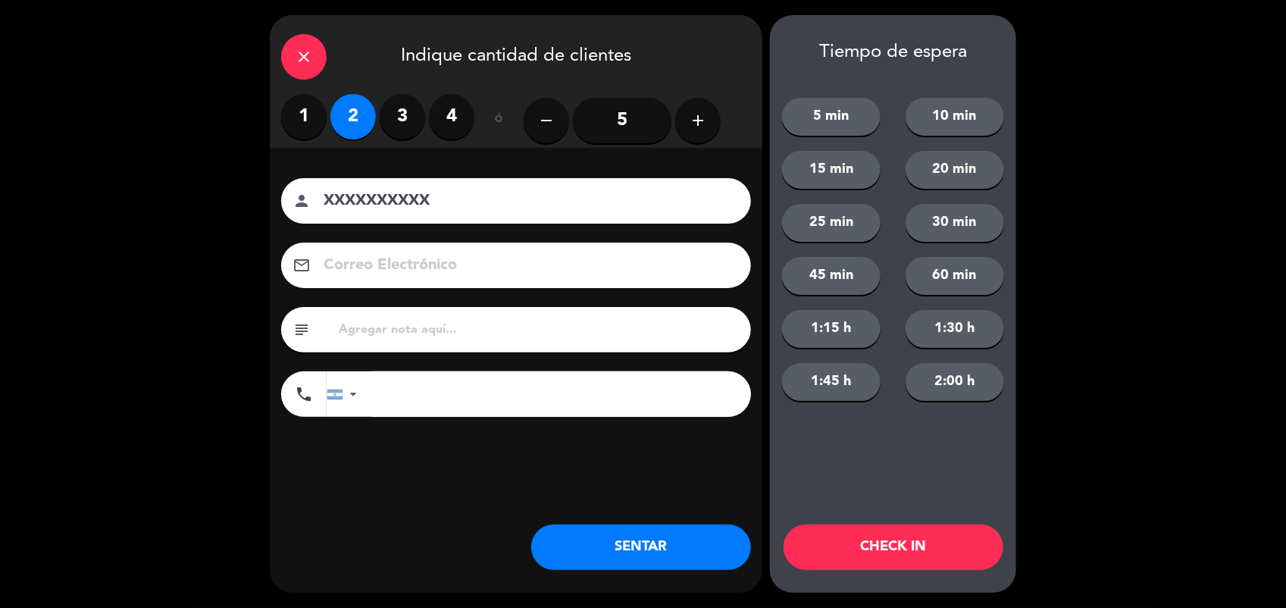
click at [615, 536] on button "SENTAR" at bounding box center [641, 546] width 220 height 45
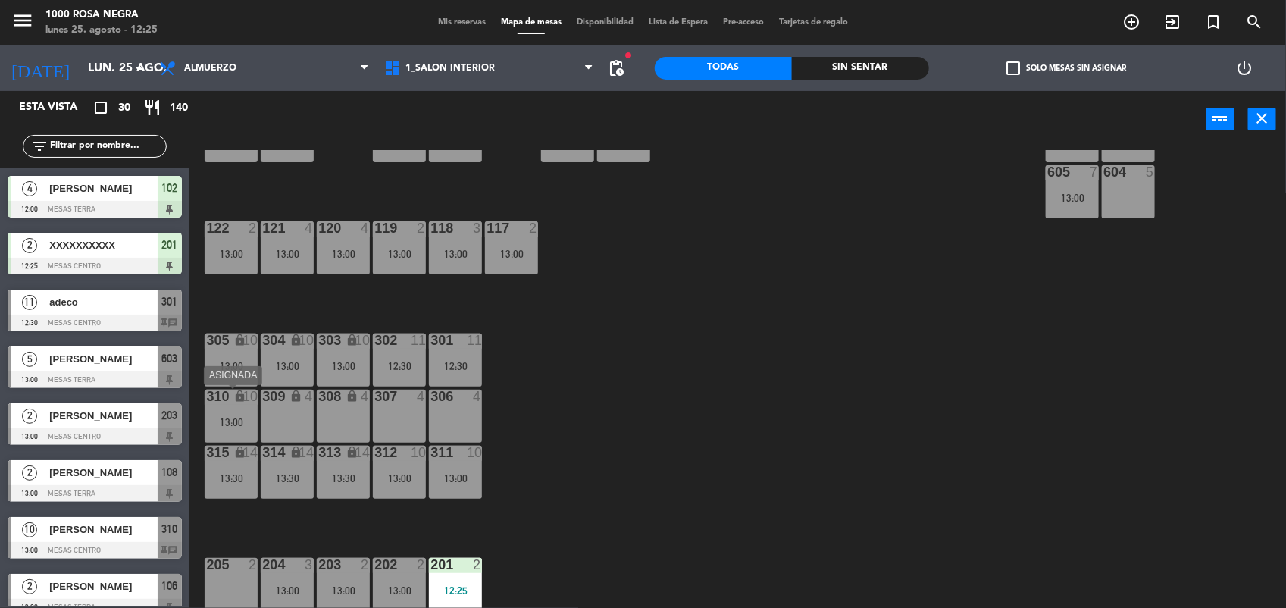
click at [242, 410] on div "310 lock 10 13:00" at bounding box center [231, 415] width 53 height 53
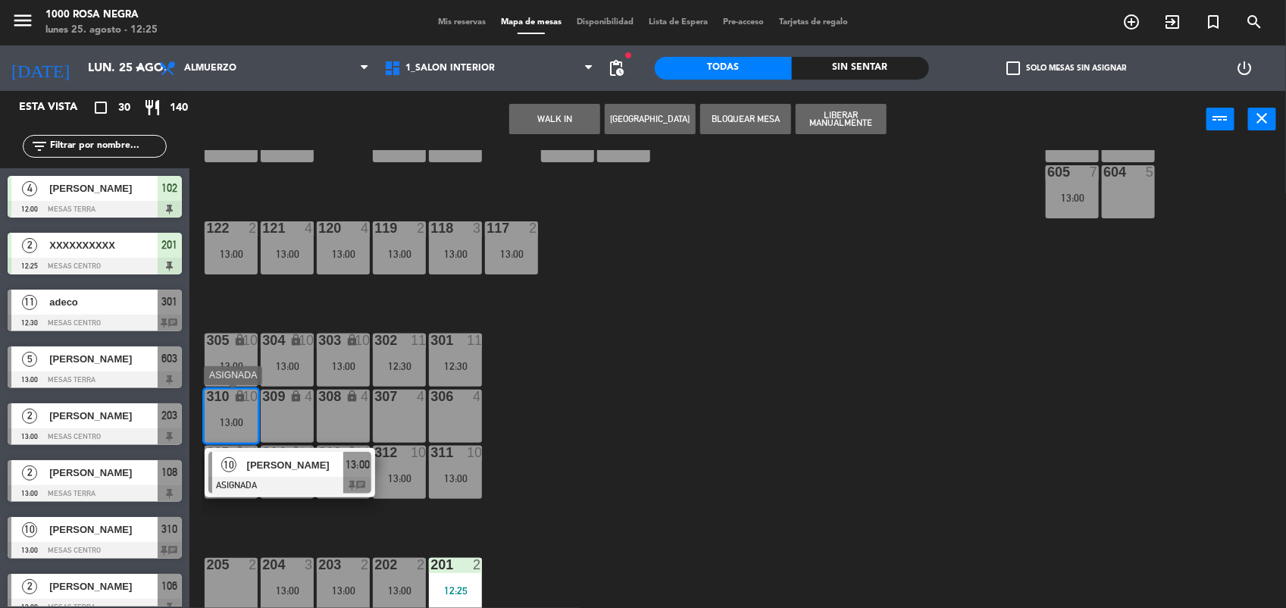
click at [279, 462] on span "[PERSON_NAME]" at bounding box center [295, 465] width 97 height 16
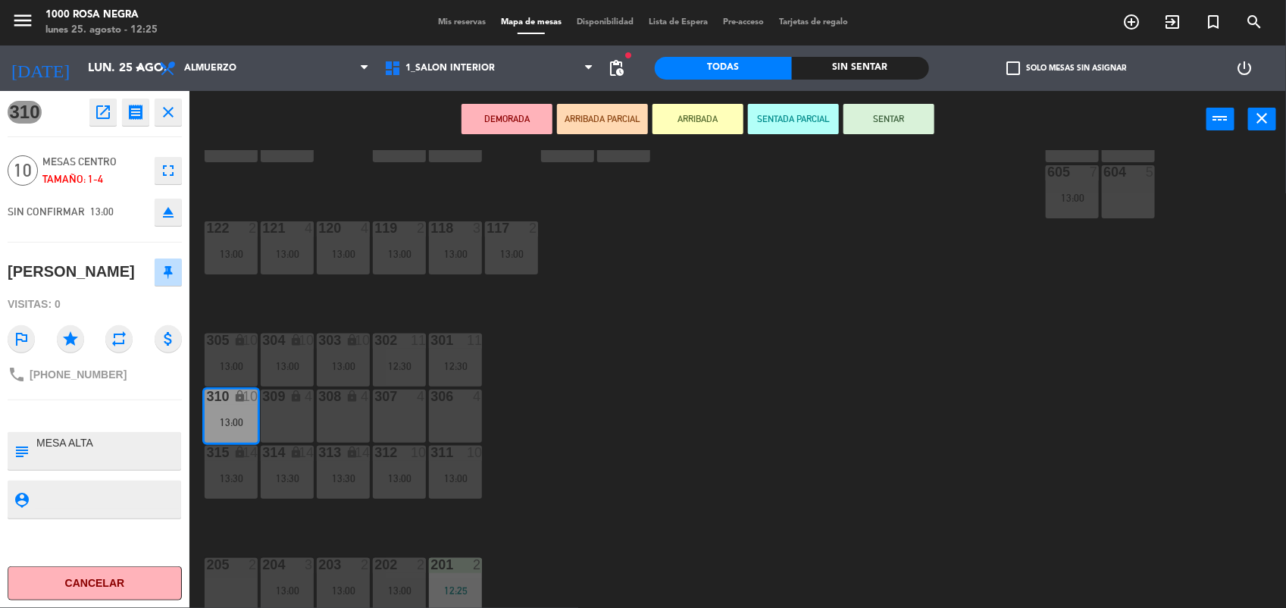
click at [172, 218] on icon "eject" at bounding box center [168, 212] width 18 height 18
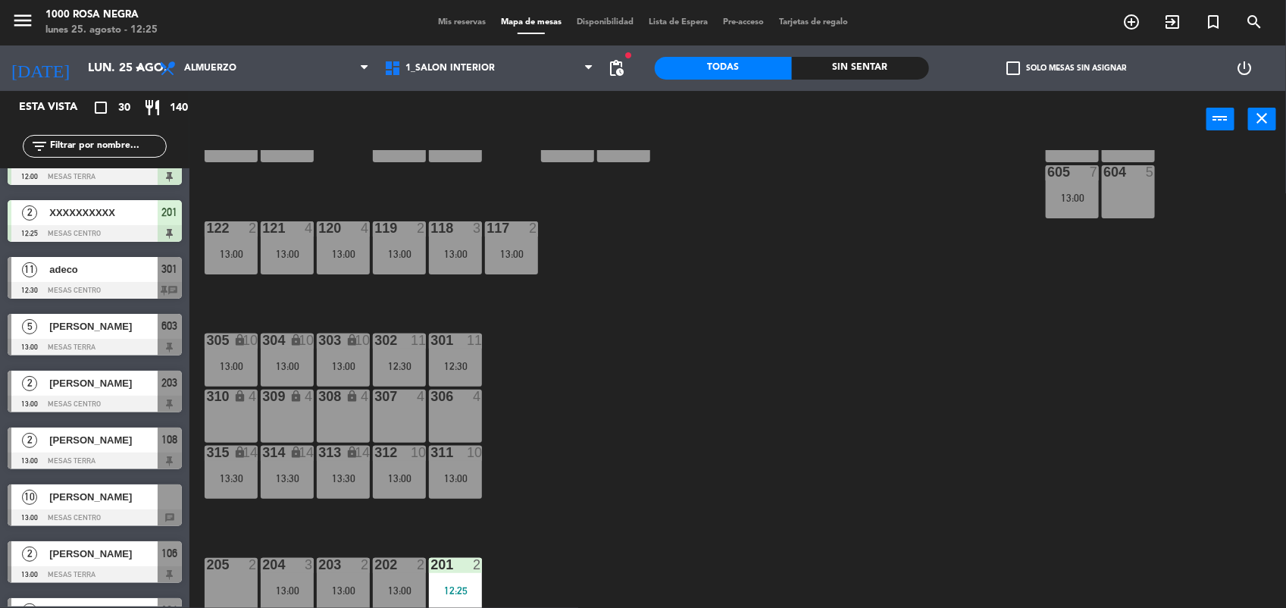
scroll to position [153, 0]
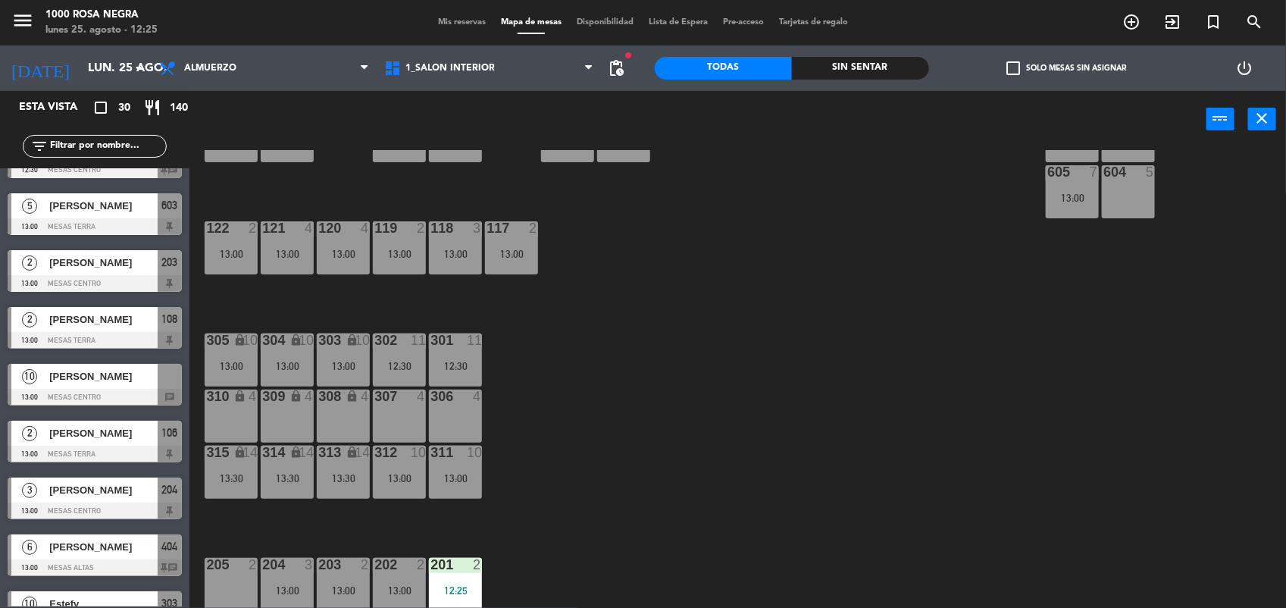
click at [77, 383] on span "[PERSON_NAME]" at bounding box center [103, 376] width 108 height 16
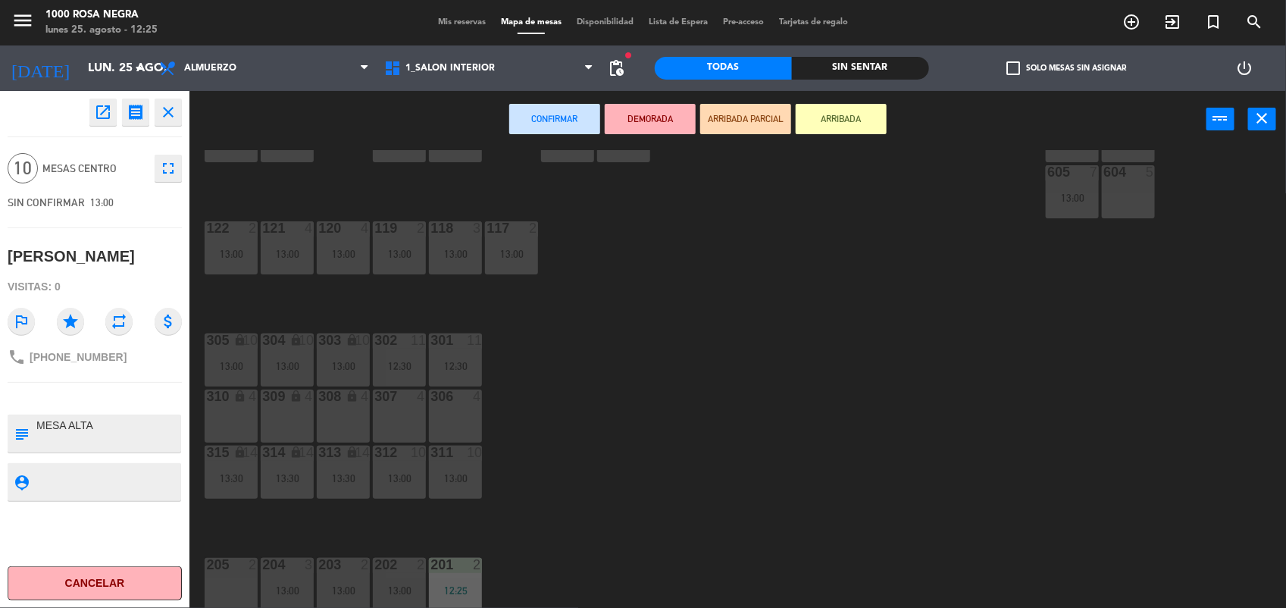
click at [233, 410] on div "310 lock 4" at bounding box center [231, 415] width 53 height 53
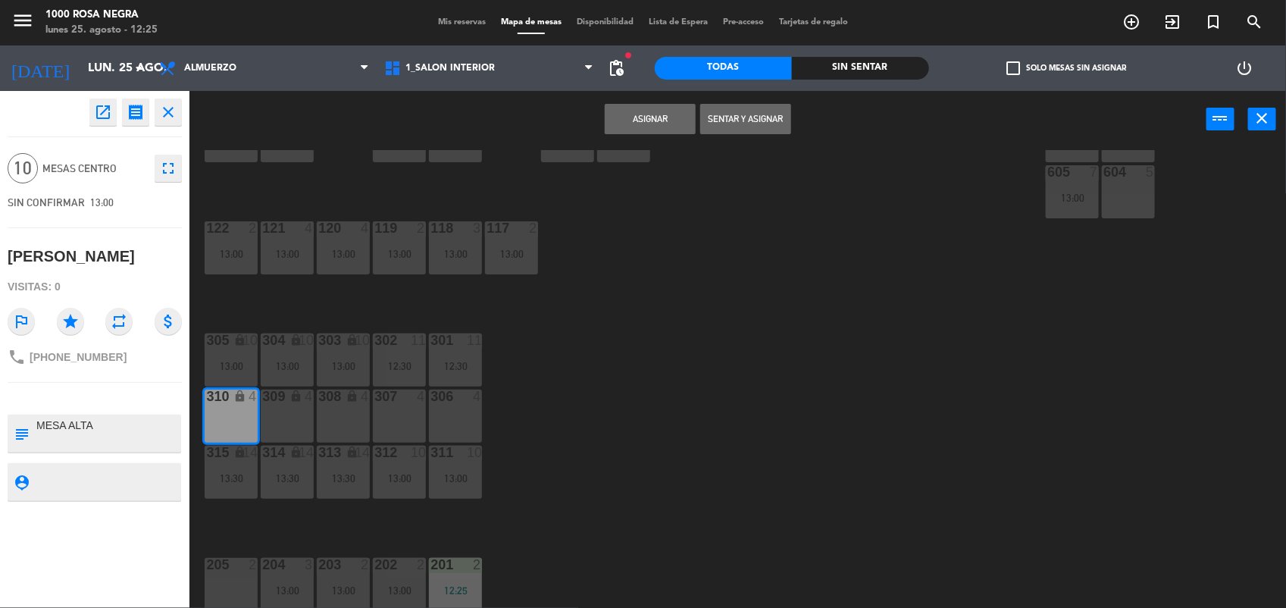
click at [311, 406] on div "309 lock 4" at bounding box center [287, 415] width 53 height 53
click at [347, 414] on div "308 lock 4" at bounding box center [343, 415] width 53 height 53
click at [637, 123] on button "Asignar" at bounding box center [650, 119] width 91 height 30
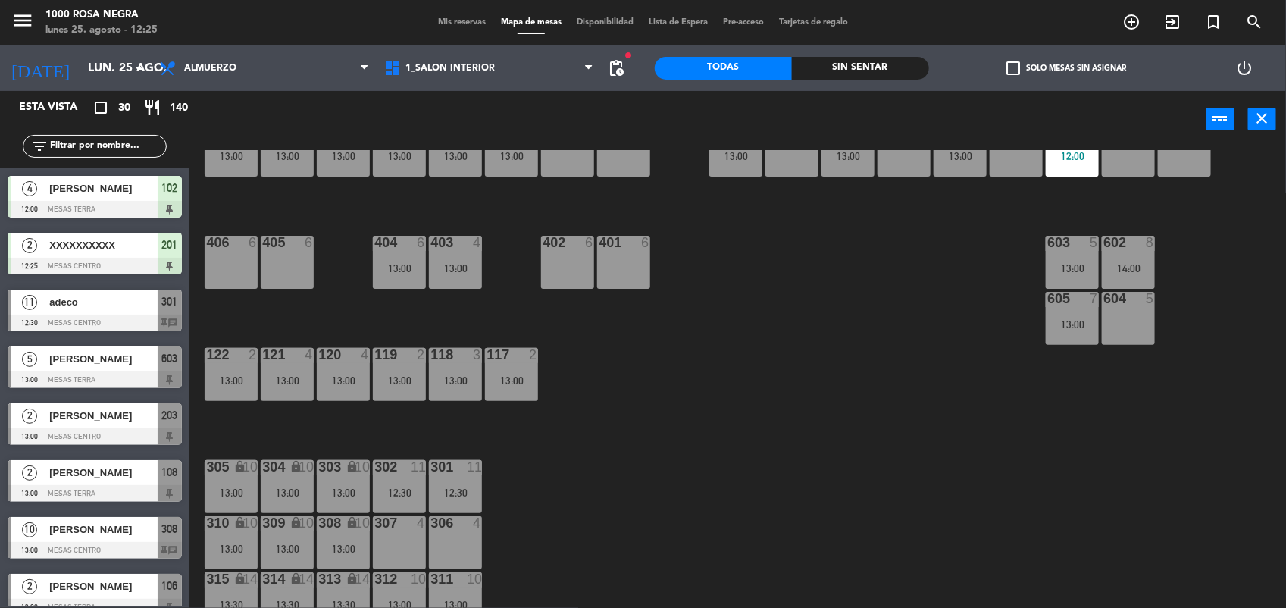
scroll to position [0, 0]
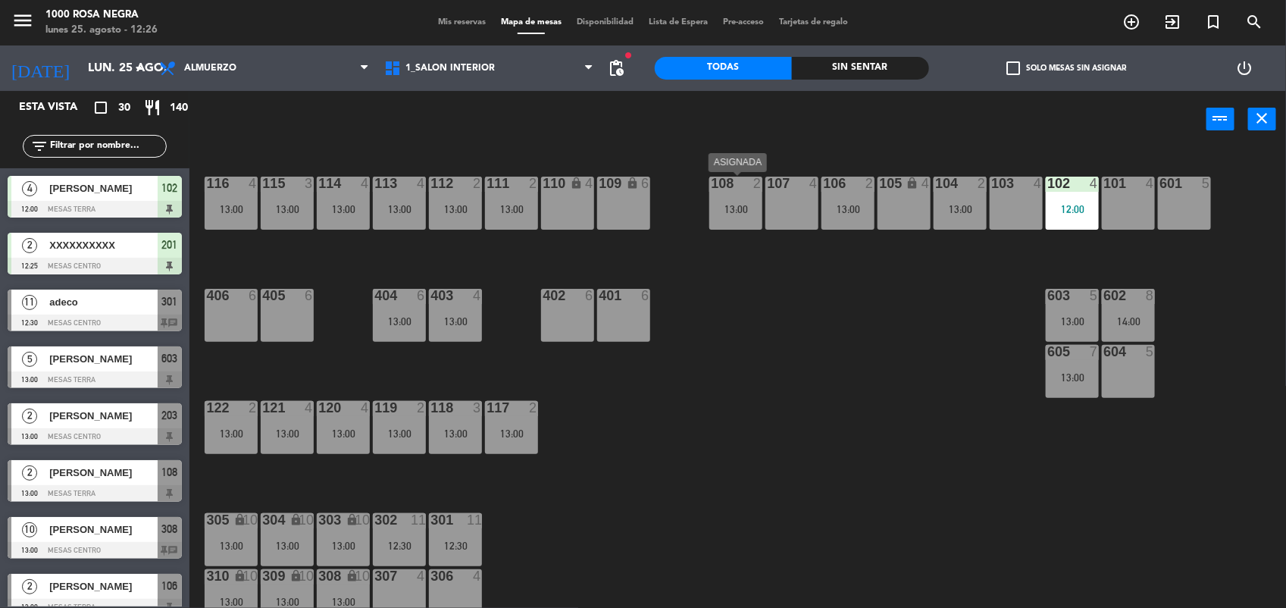
click at [756, 218] on div "108 2 13:00" at bounding box center [735, 203] width 53 height 53
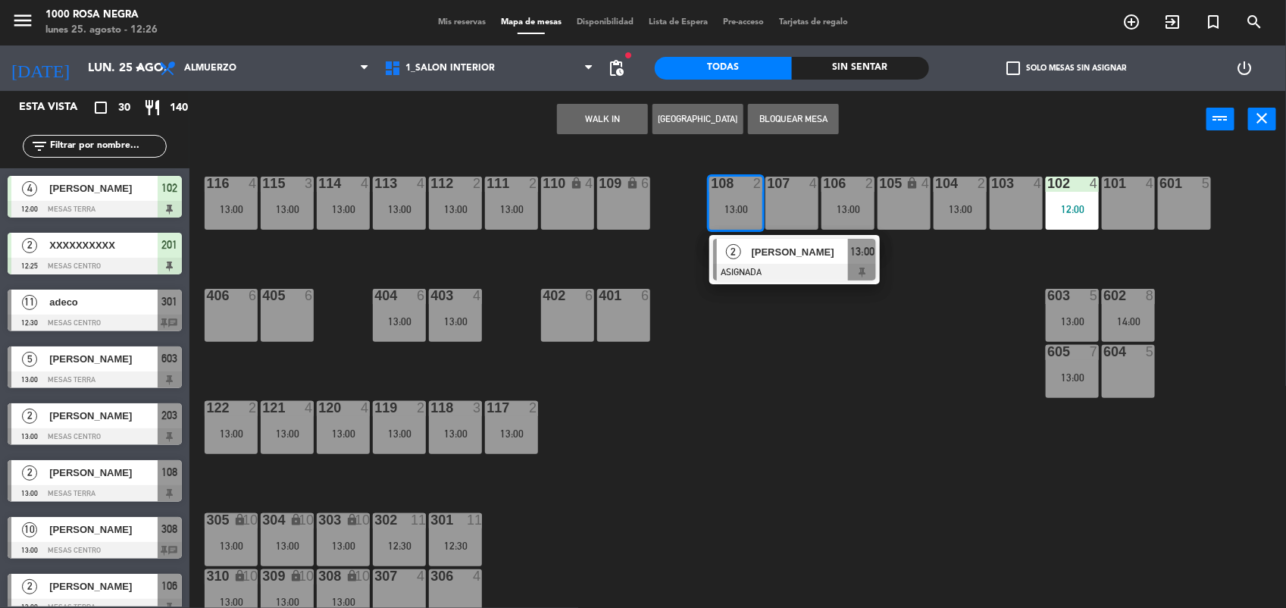
click at [835, 402] on div "116 4 13:00 115 3 13:00 114 4 13:00 113 4 13:00 112 2 13:00 111 2 13:00 110 loc…" at bounding box center [744, 380] width 1084 height 460
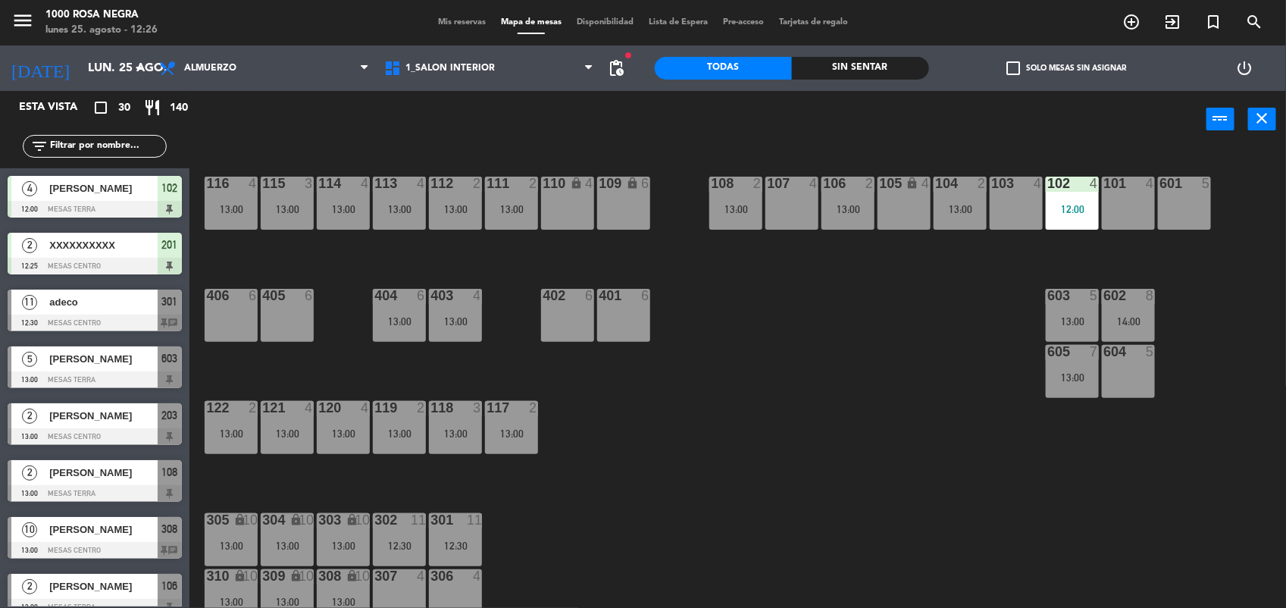
click at [1129, 305] on div "602 8 14:00" at bounding box center [1128, 315] width 53 height 53
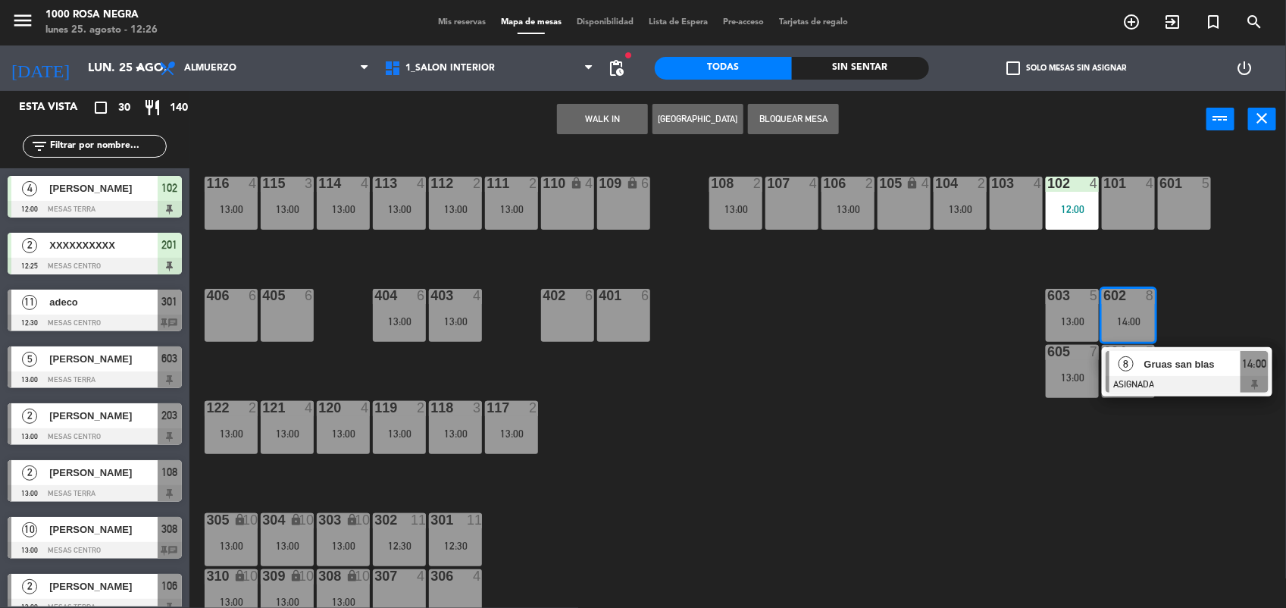
click at [1183, 362] on span "Gruas san blas" at bounding box center [1192, 364] width 97 height 16
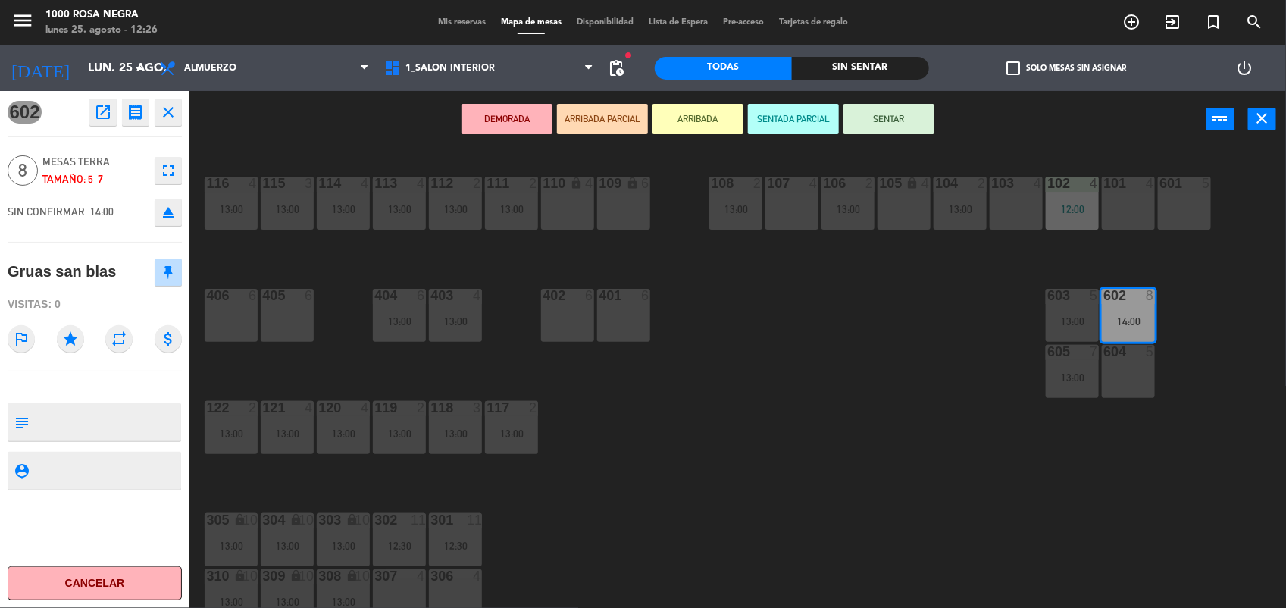
click at [1014, 417] on div "116 4 13:00 115 3 13:00 114 4 13:00 113 4 13:00 112 2 13:00 111 2 13:00 110 loc…" at bounding box center [744, 380] width 1084 height 460
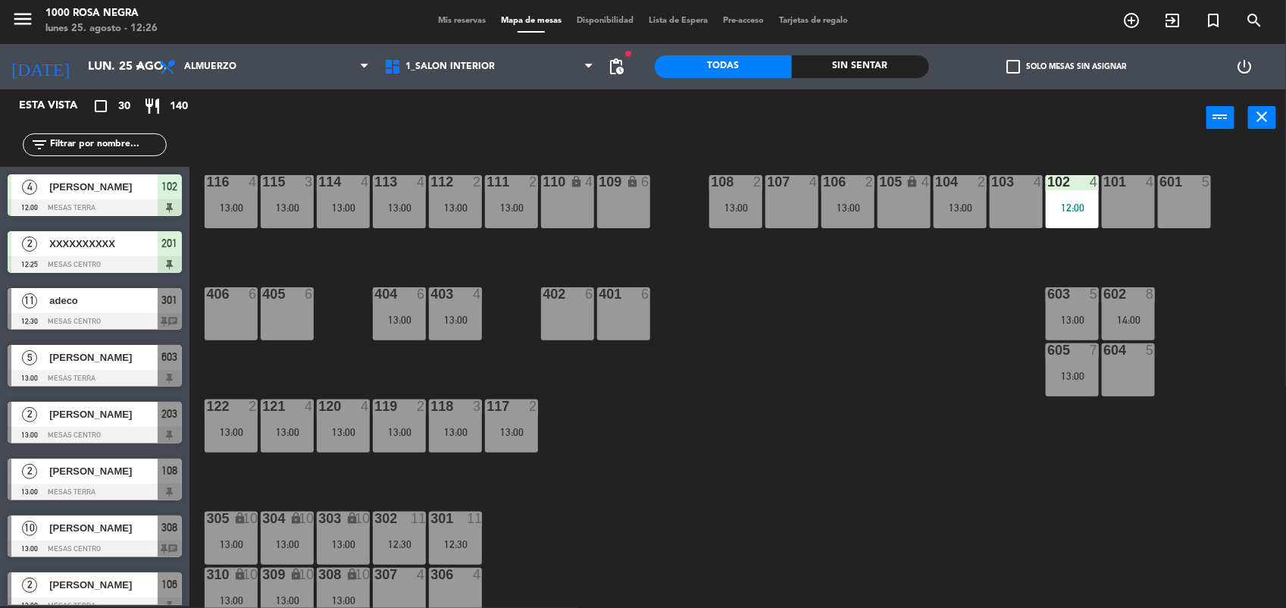
scroll to position [546, 0]
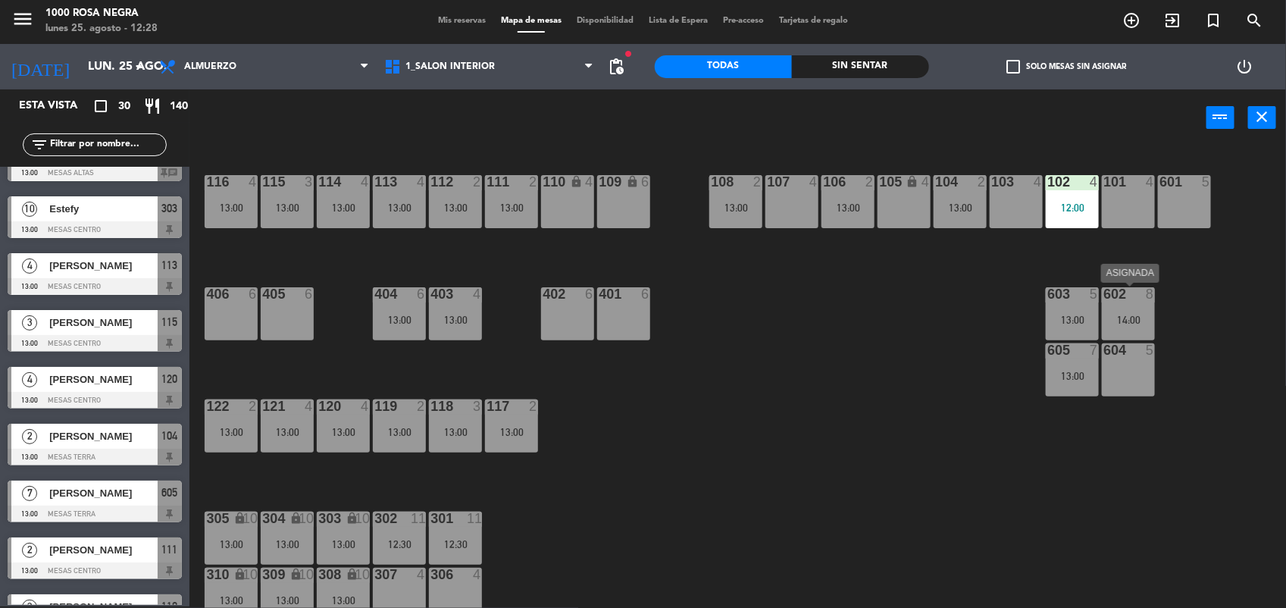
click at [1148, 320] on div "14:00" at bounding box center [1128, 319] width 53 height 11
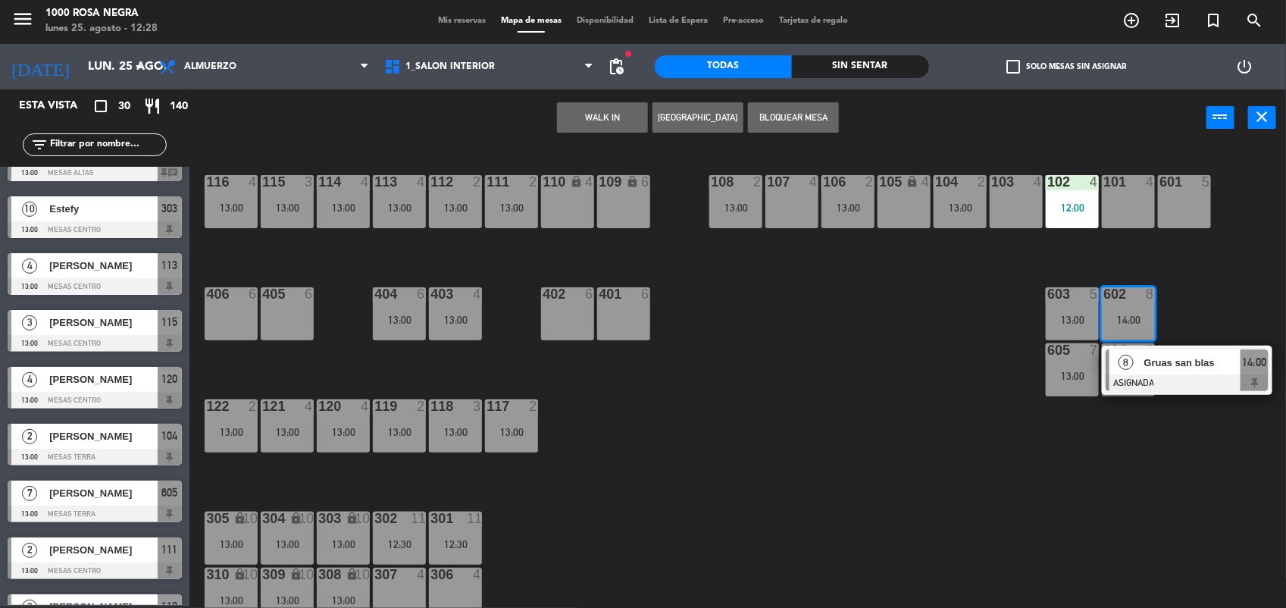
click at [1180, 210] on div "601 5" at bounding box center [1184, 201] width 53 height 53
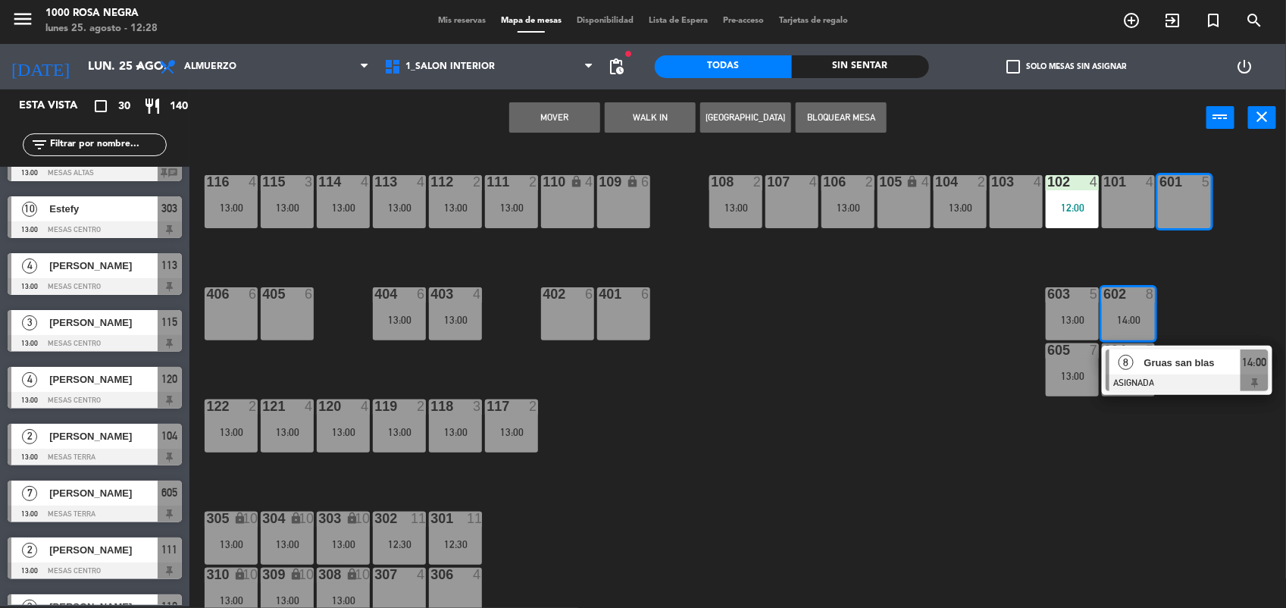
click at [571, 119] on button "Mover" at bounding box center [554, 117] width 91 height 30
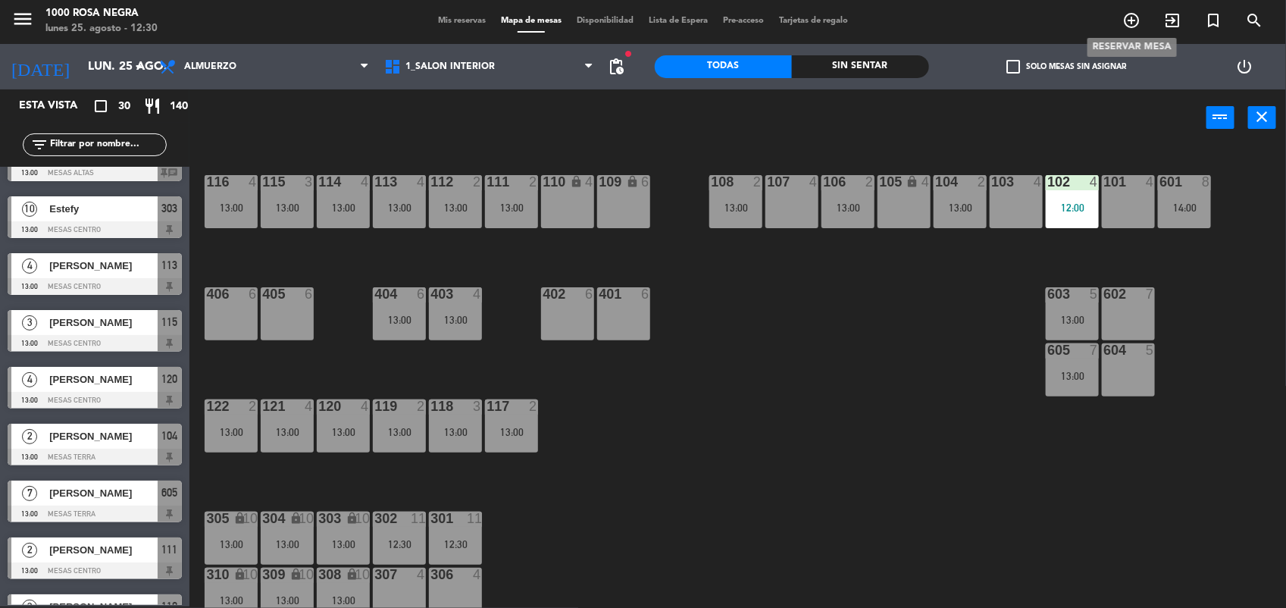
click at [1134, 23] on icon "add_circle_outline" at bounding box center [1131, 20] width 18 height 18
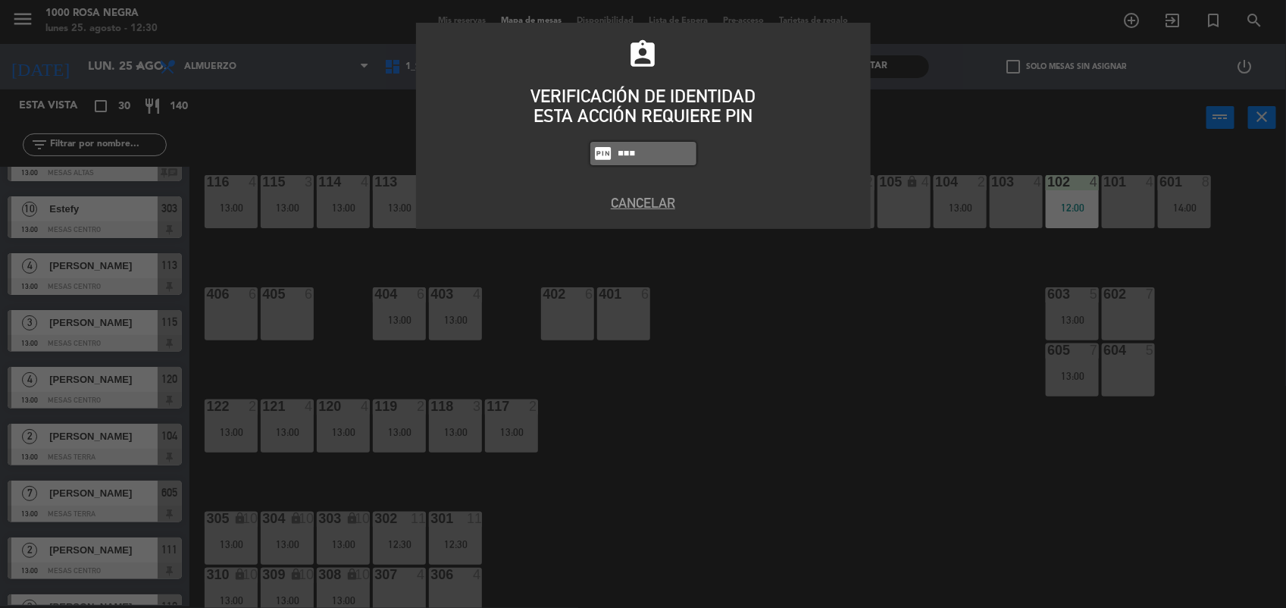
type input "5508"
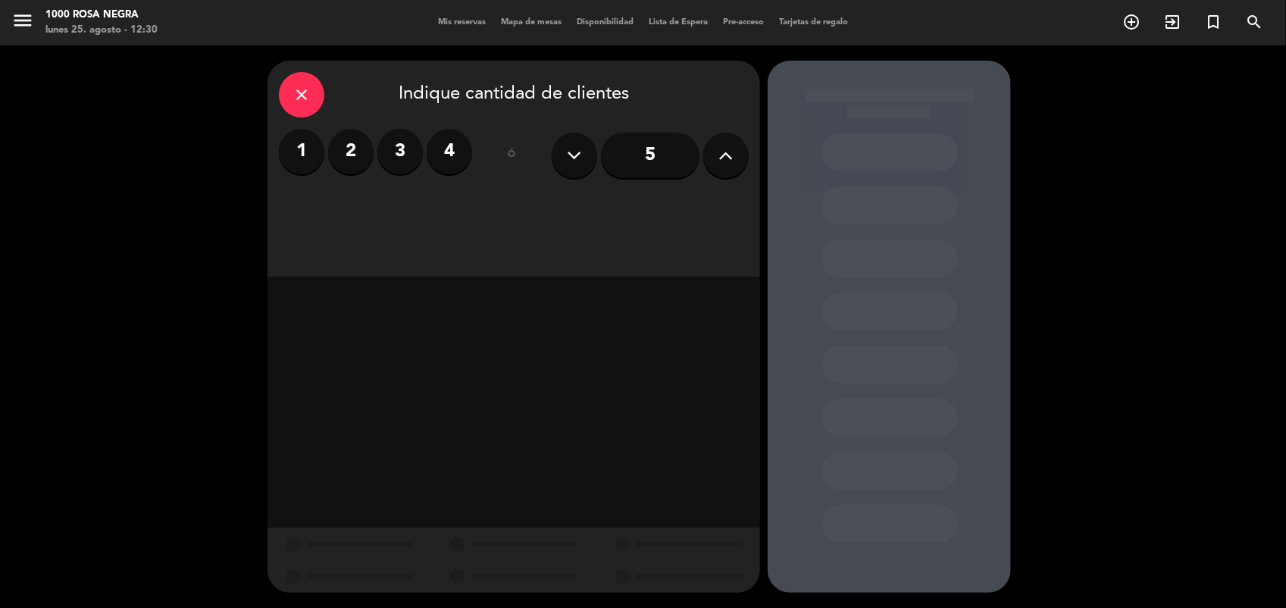
drag, startPoint x: 727, startPoint y: 154, endPoint x: 720, endPoint y: 149, distance: 9.2
click at [720, 149] on icon at bounding box center [726, 155] width 14 height 23
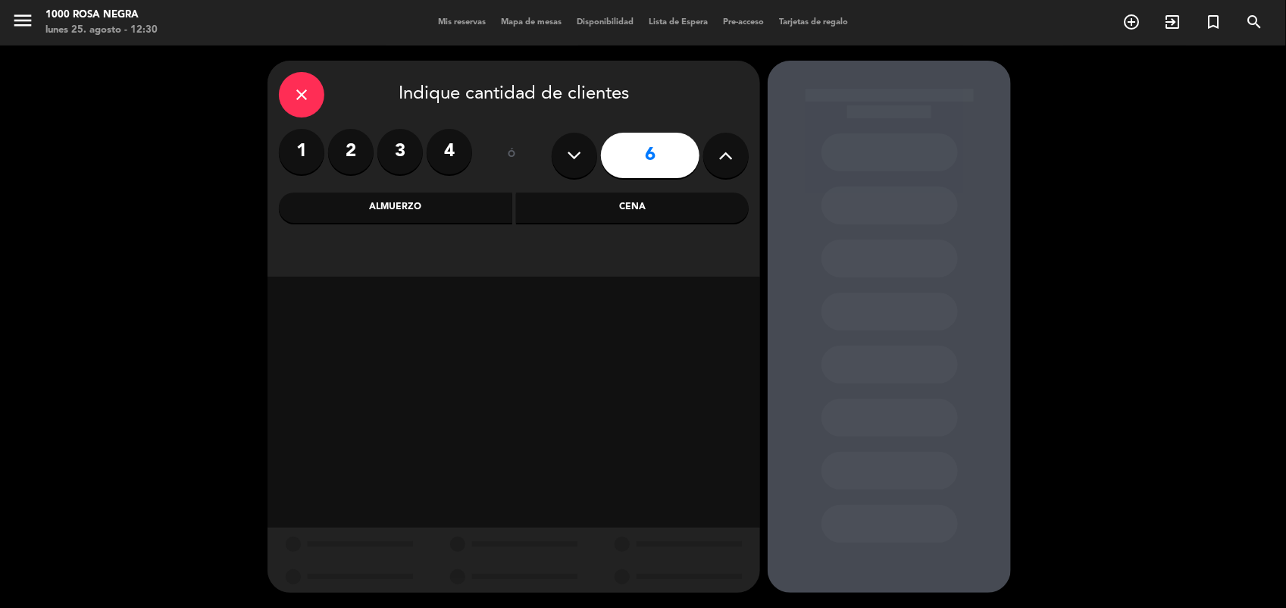
click at [720, 149] on icon at bounding box center [726, 155] width 14 height 23
type input "10"
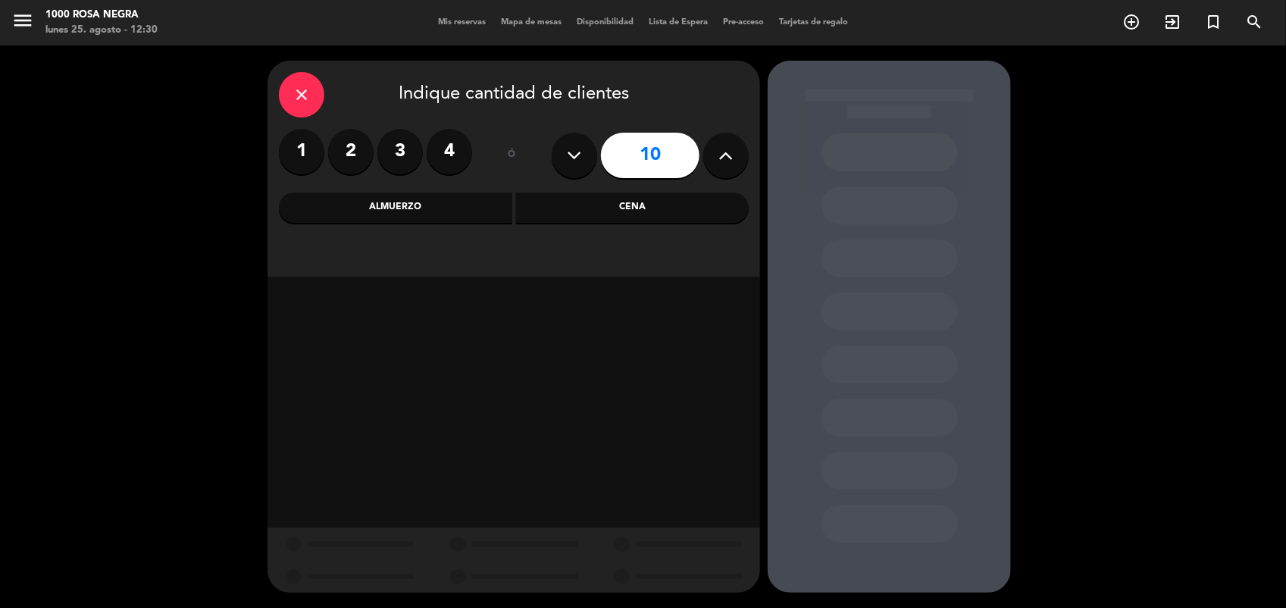
click at [608, 205] on div "Cena" at bounding box center [632, 207] width 233 height 30
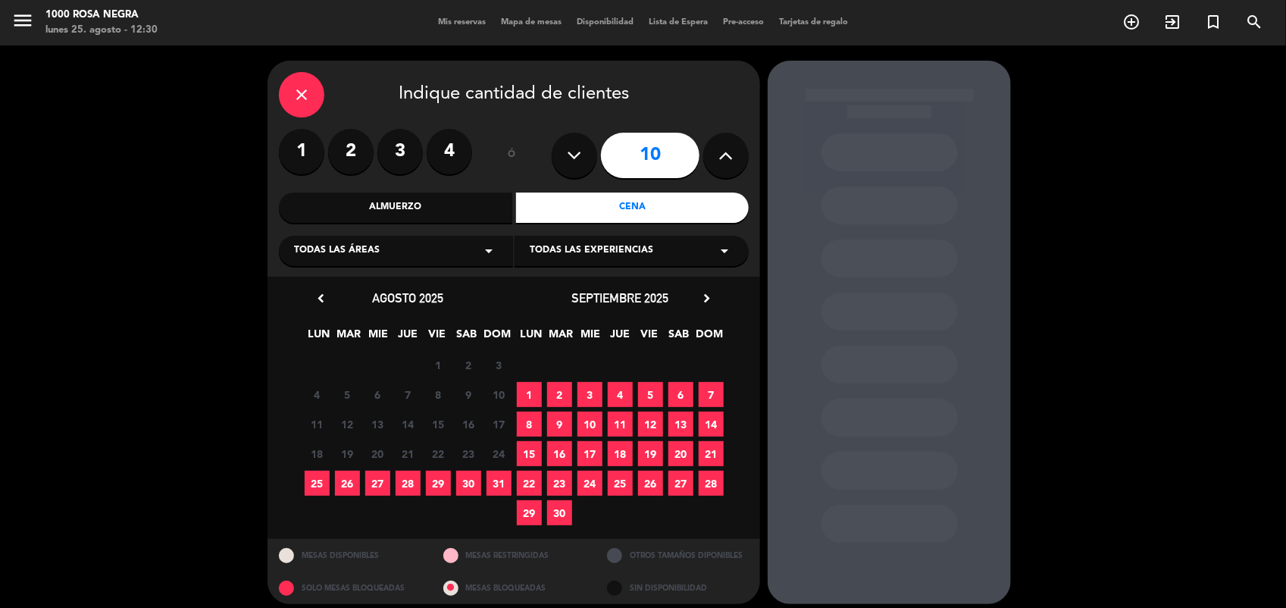
click at [313, 483] on span "25" at bounding box center [317, 483] width 25 height 25
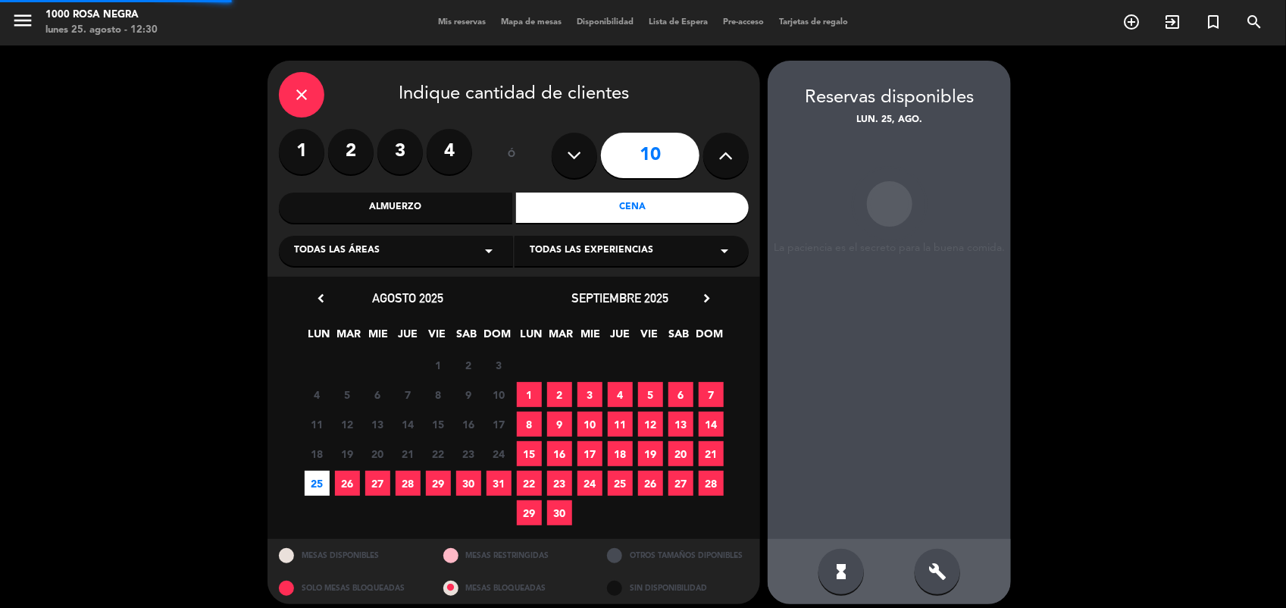
scroll to position [9, 0]
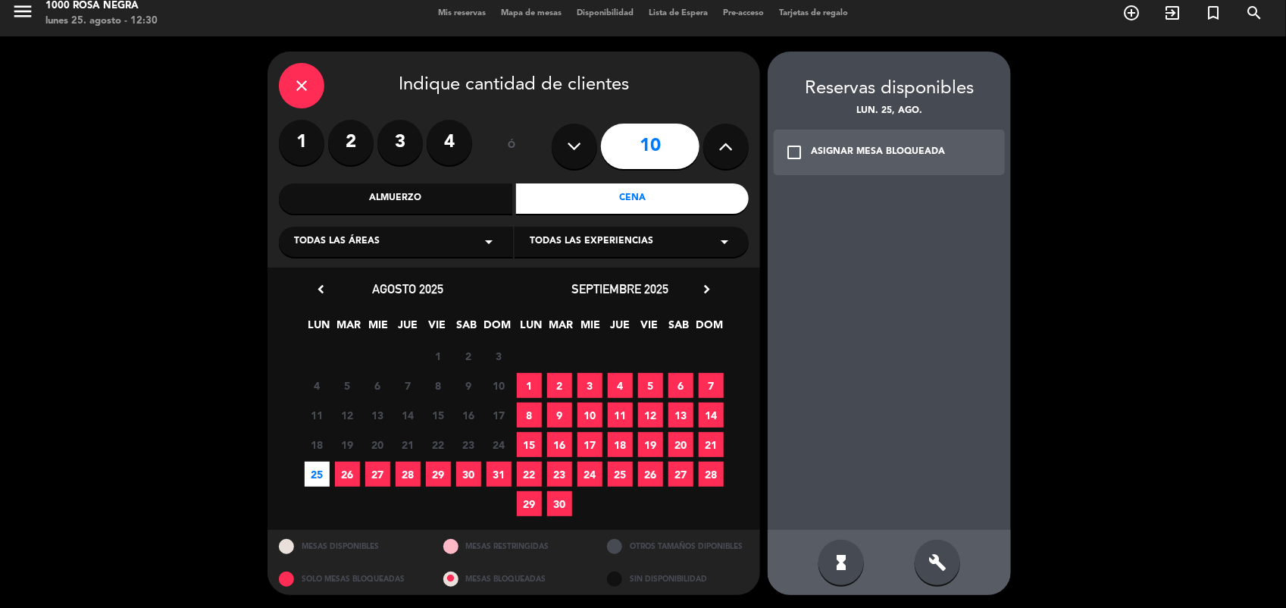
click at [793, 141] on div "check_box_outline_blank ASIGNAR MESA BLOQUEADA" at bounding box center [889, 152] width 231 height 45
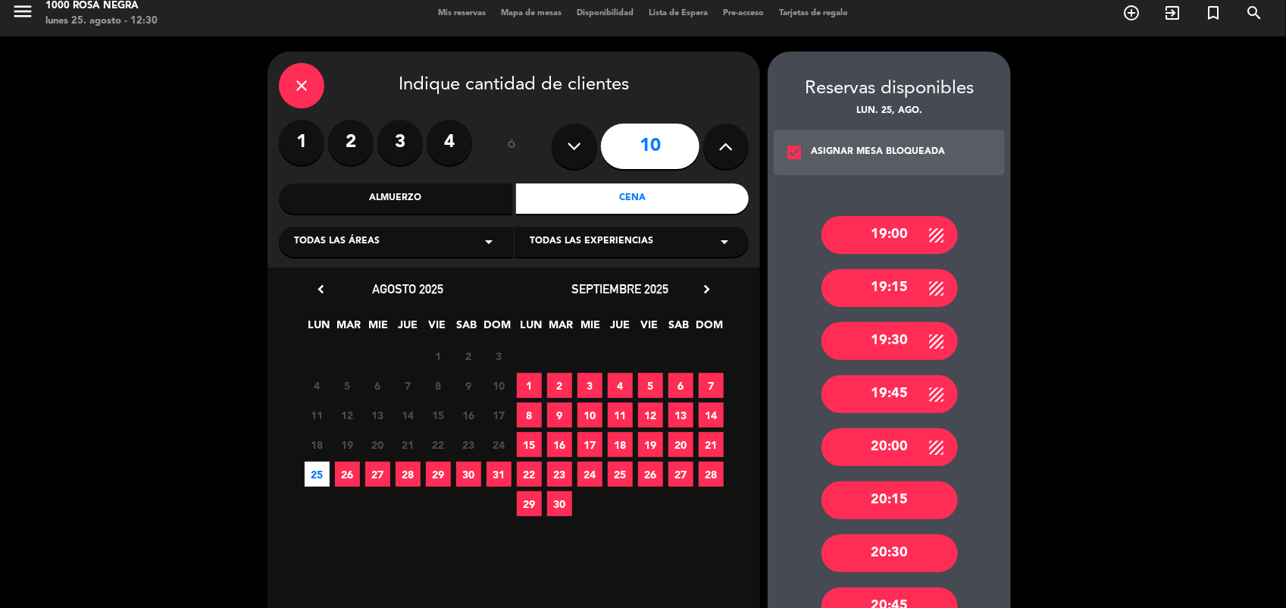
scroll to position [333, 0]
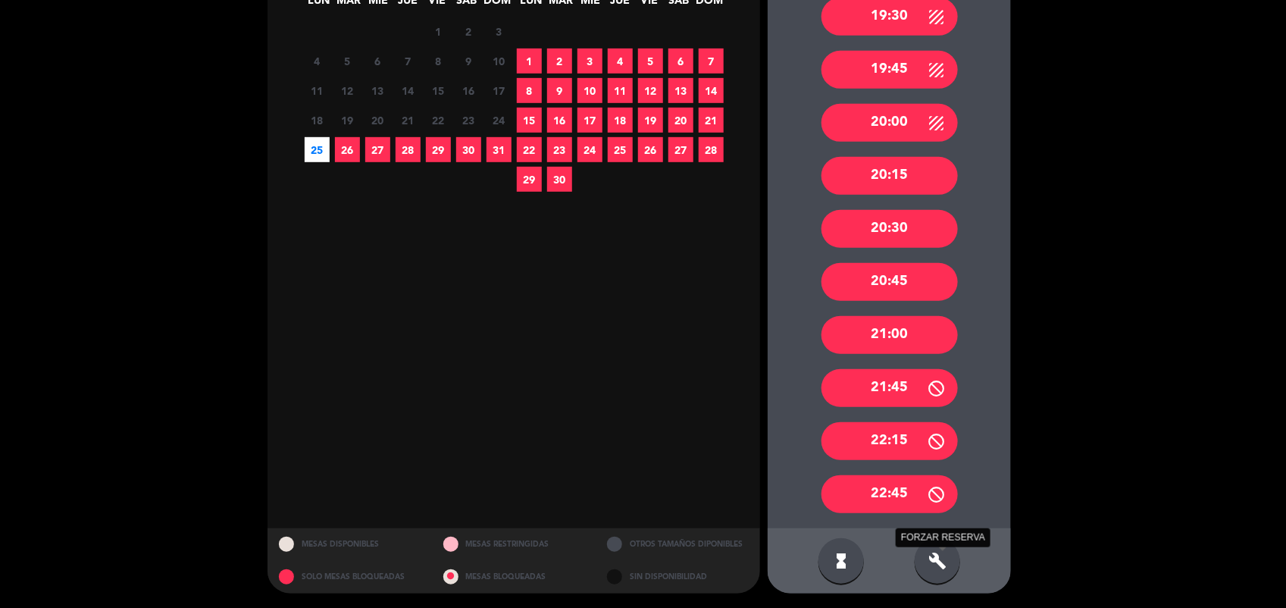
click at [941, 561] on icon "build" at bounding box center [937, 561] width 18 height 18
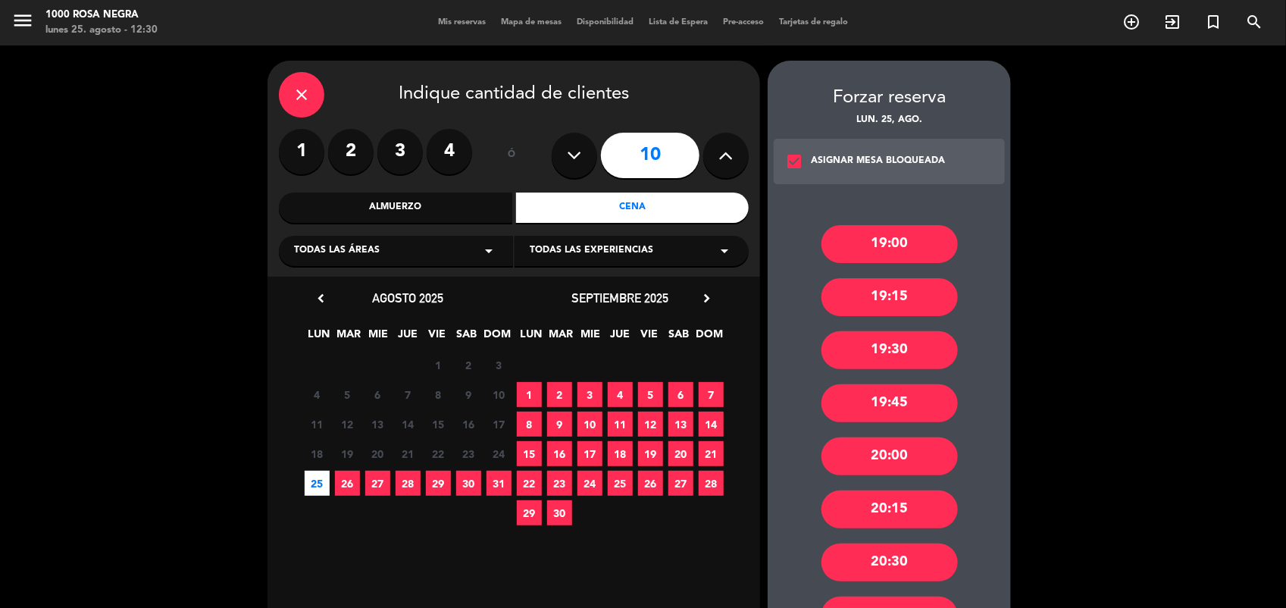
click at [799, 153] on icon "check_box" at bounding box center [794, 161] width 18 height 18
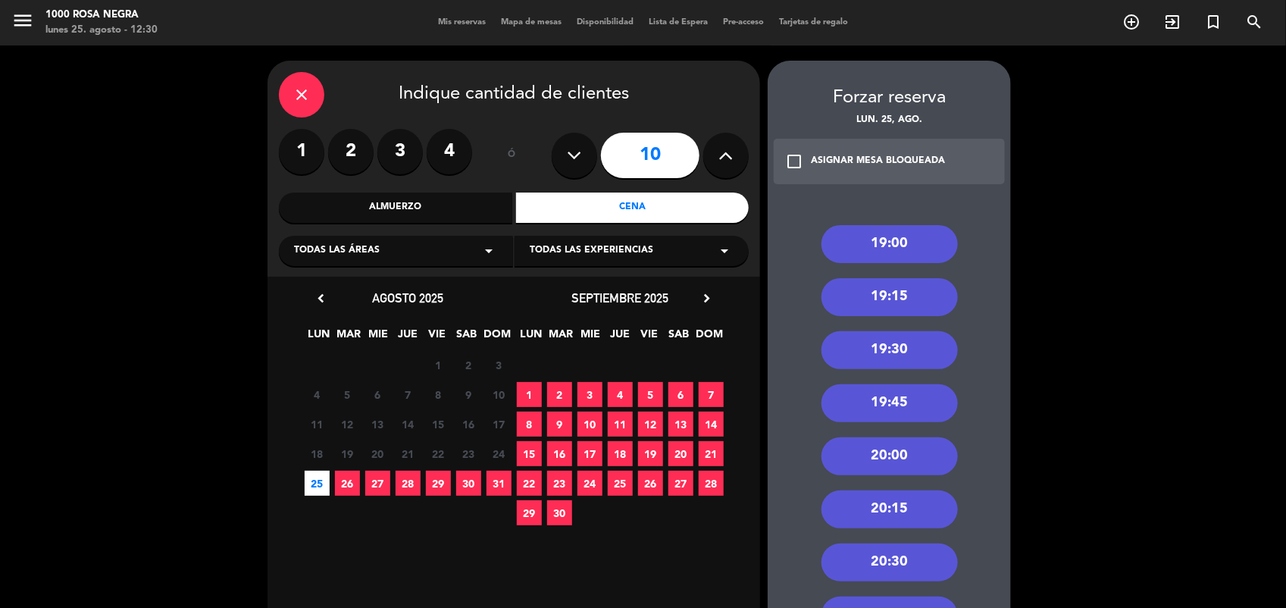
click at [914, 451] on div "20:00" at bounding box center [889, 456] width 136 height 38
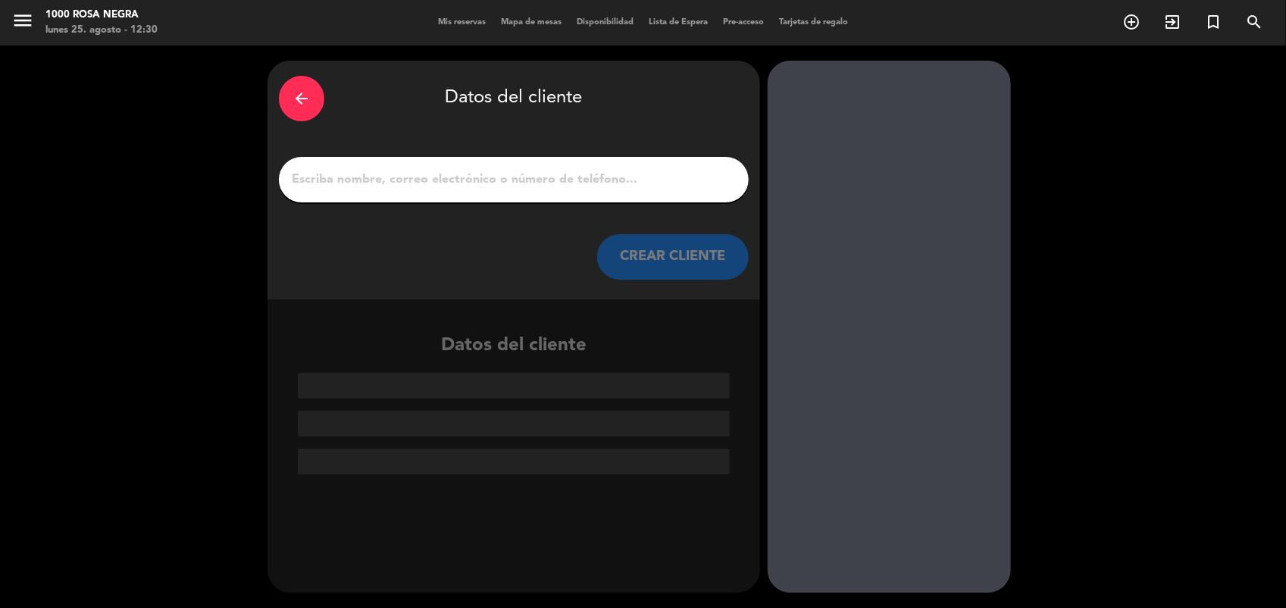
click at [502, 184] on input "1" at bounding box center [513, 179] width 447 height 21
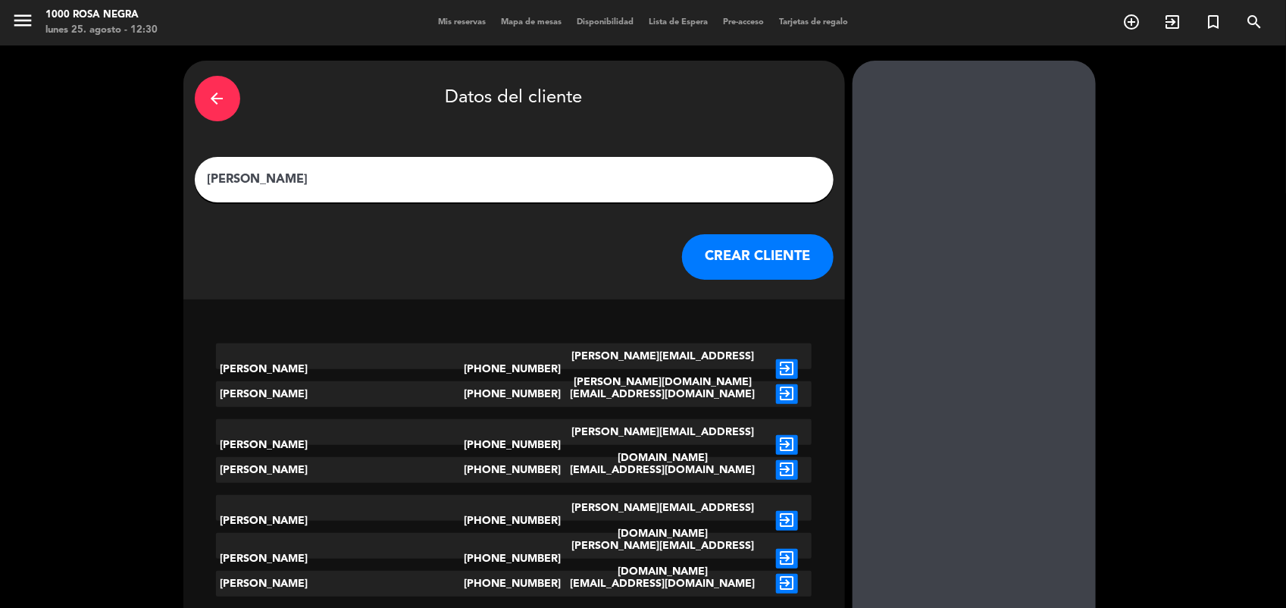
type input "[PERSON_NAME]"
click at [682, 255] on button "CREAR CLIENTE" at bounding box center [758, 256] width 152 height 45
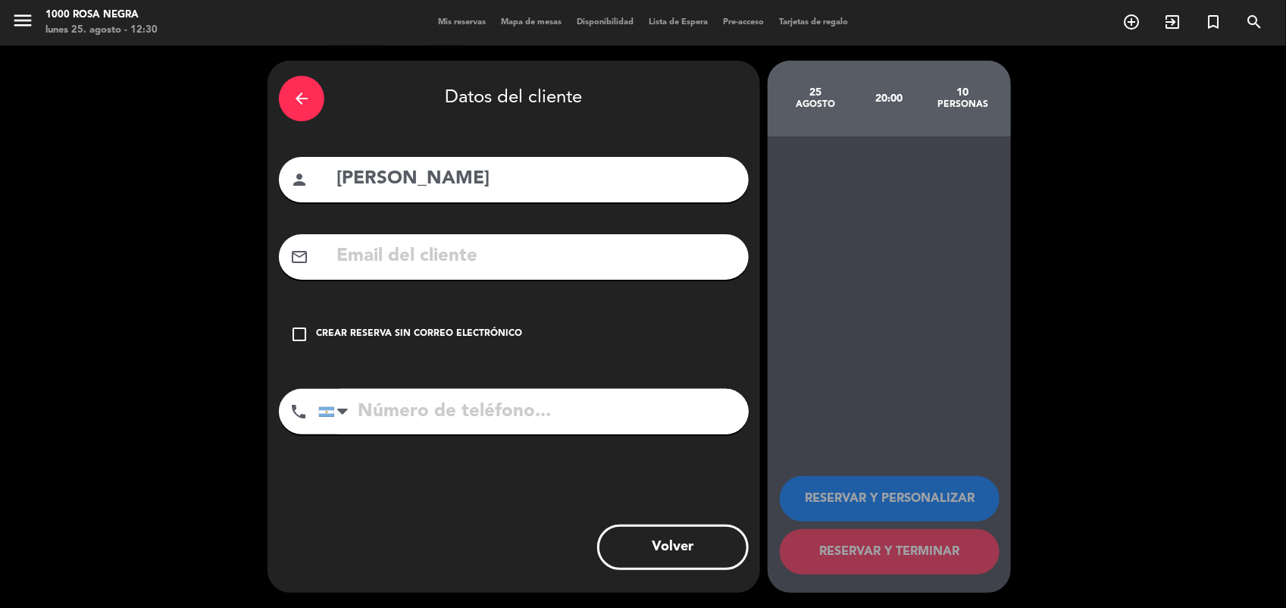
click at [389, 425] on input "tel" at bounding box center [533, 411] width 430 height 45
type input "1156136379"
click at [301, 330] on icon "check_box_outline_blank" at bounding box center [299, 334] width 18 height 18
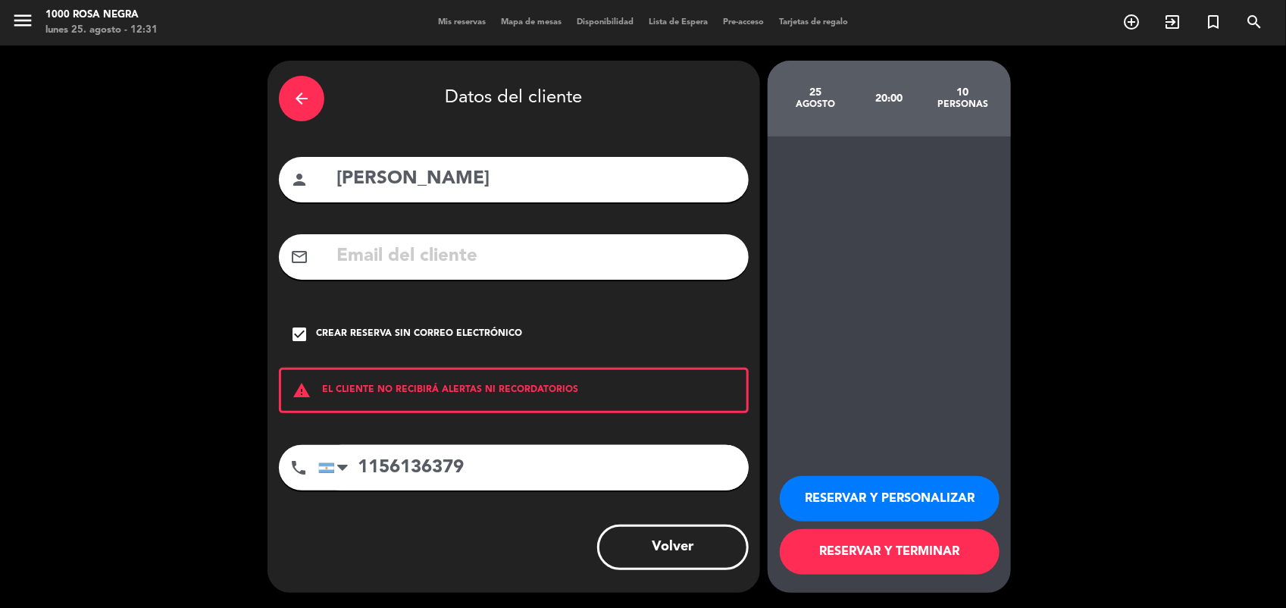
click at [895, 493] on button "RESERVAR Y PERSONALIZAR" at bounding box center [890, 498] width 220 height 45
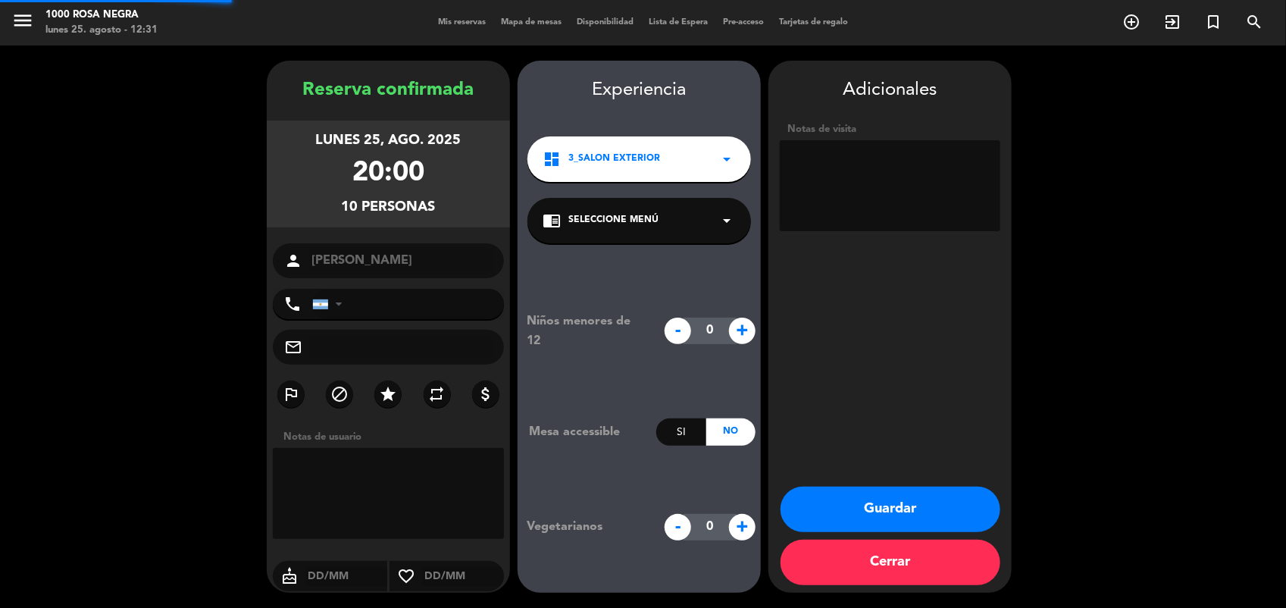
type input "[PHONE_NUMBER]"
click at [862, 183] on textarea at bounding box center [890, 185] width 220 height 91
type textarea "CUMPLE"
click at [906, 495] on button "Guardar" at bounding box center [890, 508] width 220 height 45
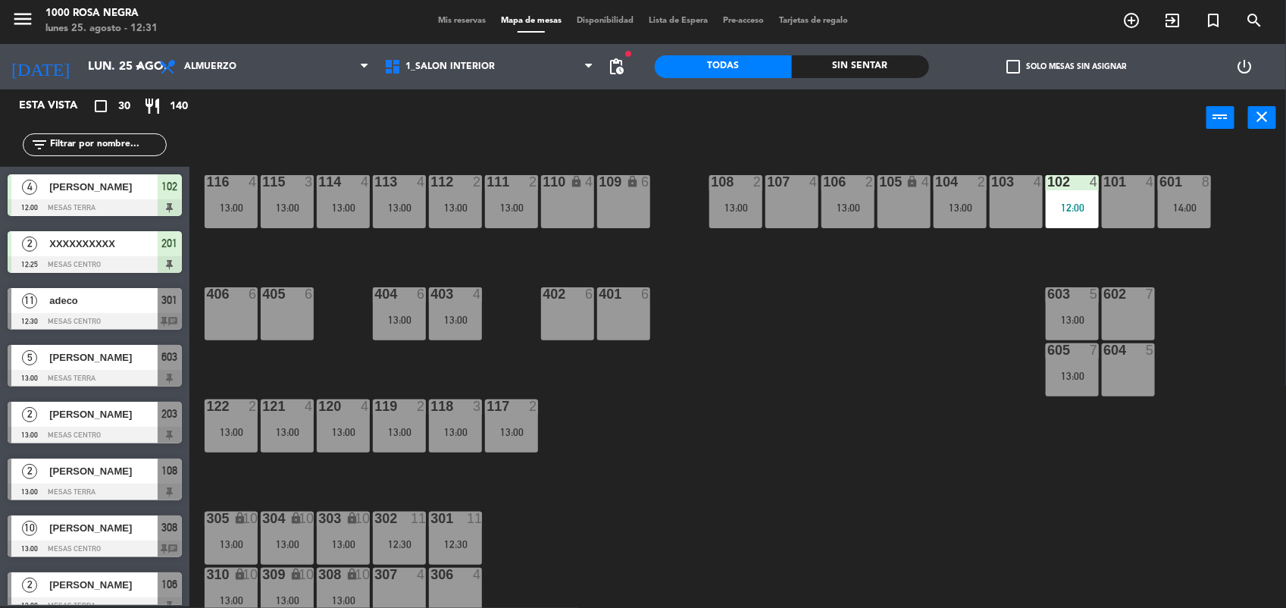
click at [150, 153] on input "text" at bounding box center [106, 144] width 117 height 17
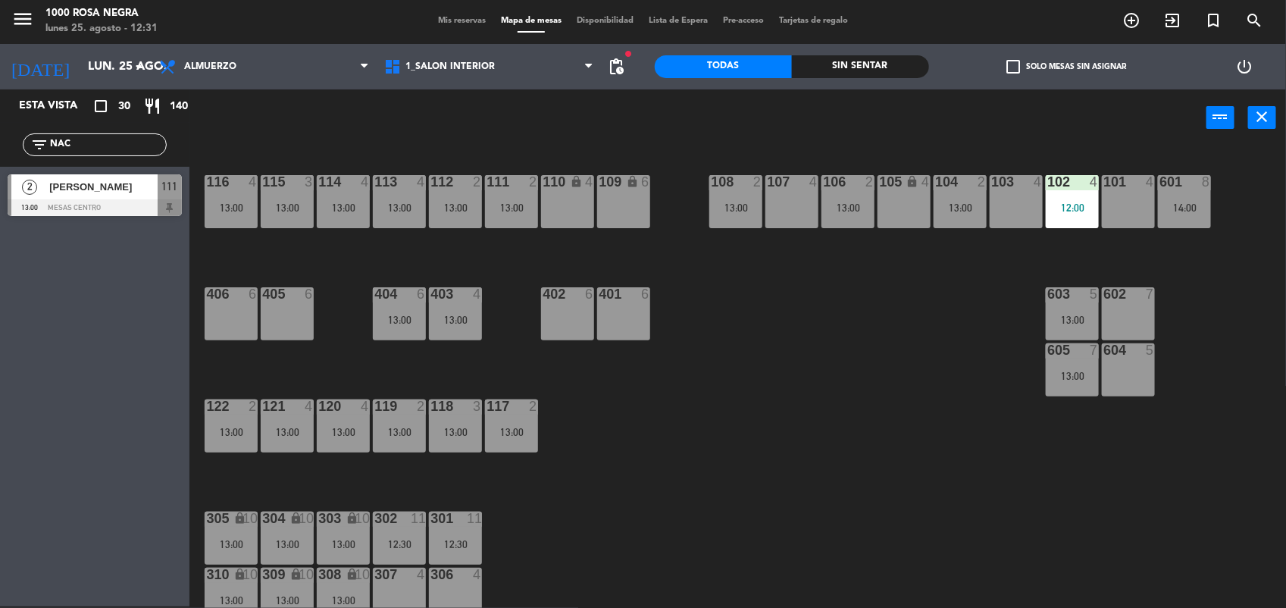
type input "NAC"
click at [136, 198] on div "[PERSON_NAME]" at bounding box center [103, 186] width 110 height 25
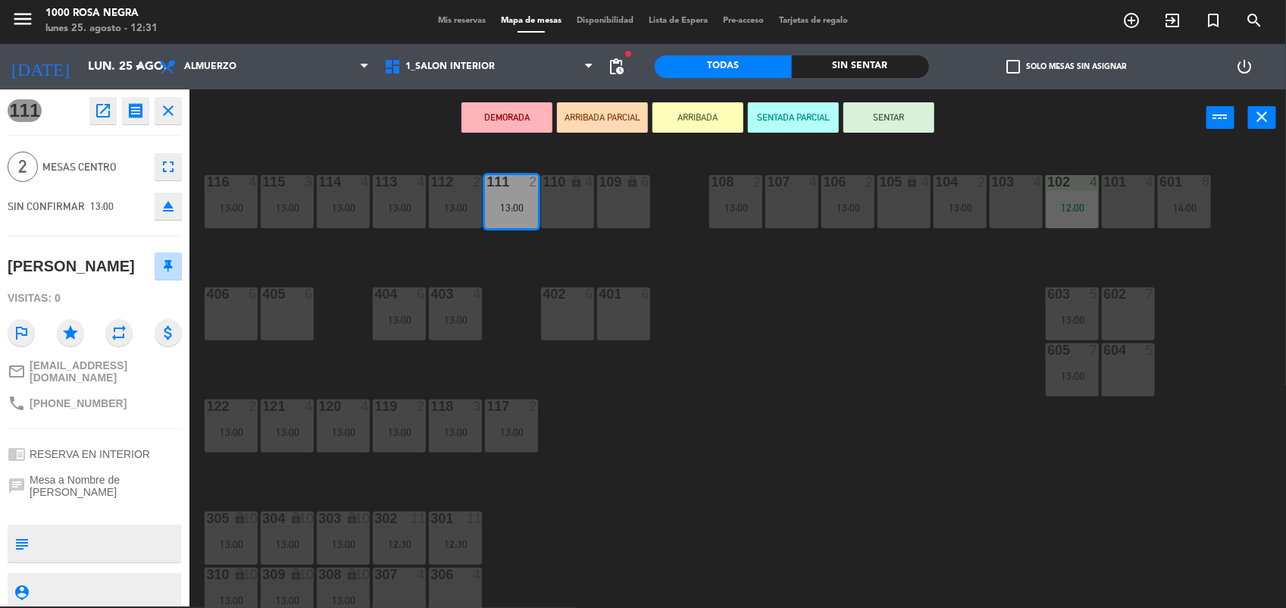
click at [918, 126] on button "SENTAR" at bounding box center [888, 117] width 91 height 30
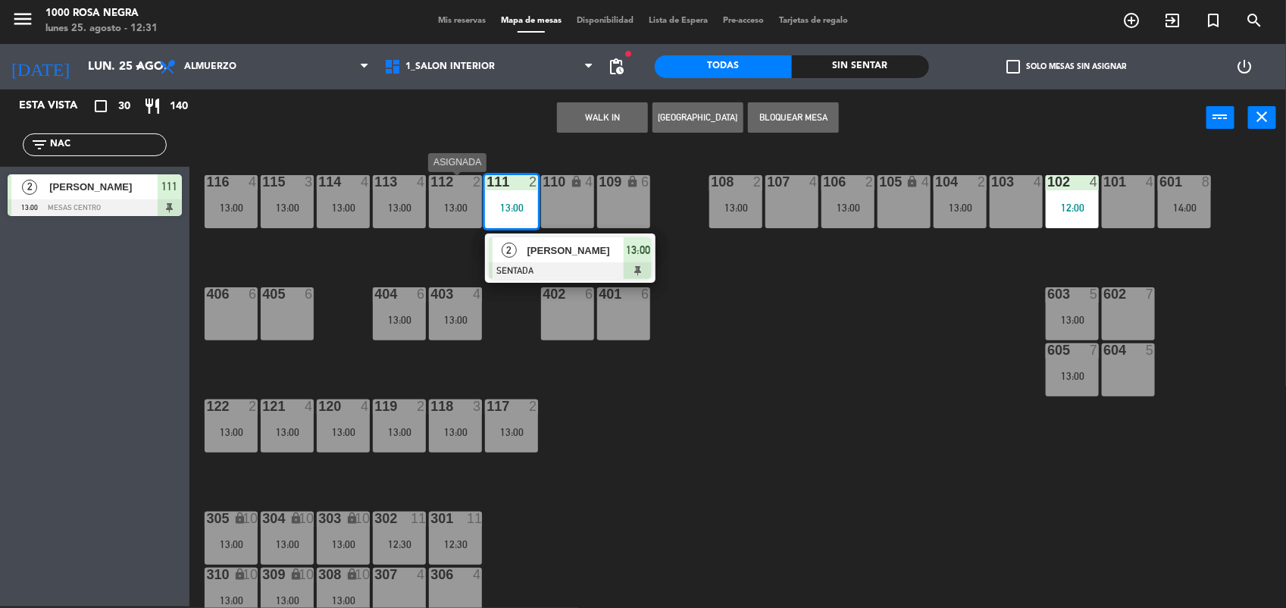
click at [457, 211] on div "13:00" at bounding box center [455, 207] width 53 height 11
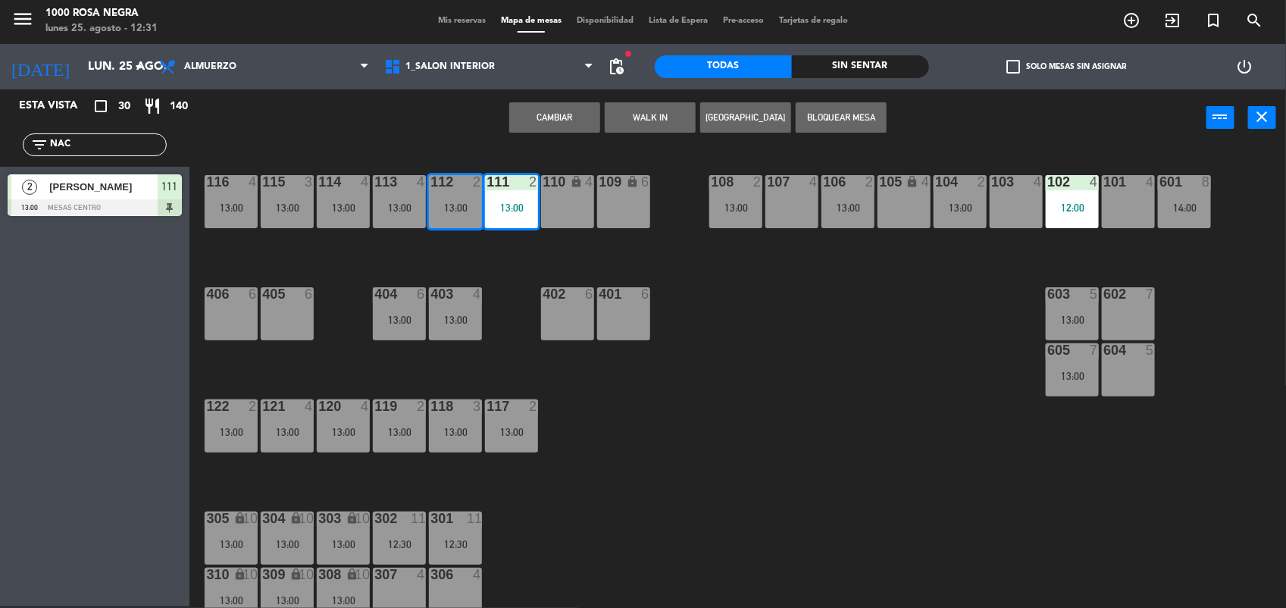
click at [555, 121] on button "Cambiar" at bounding box center [554, 117] width 91 height 30
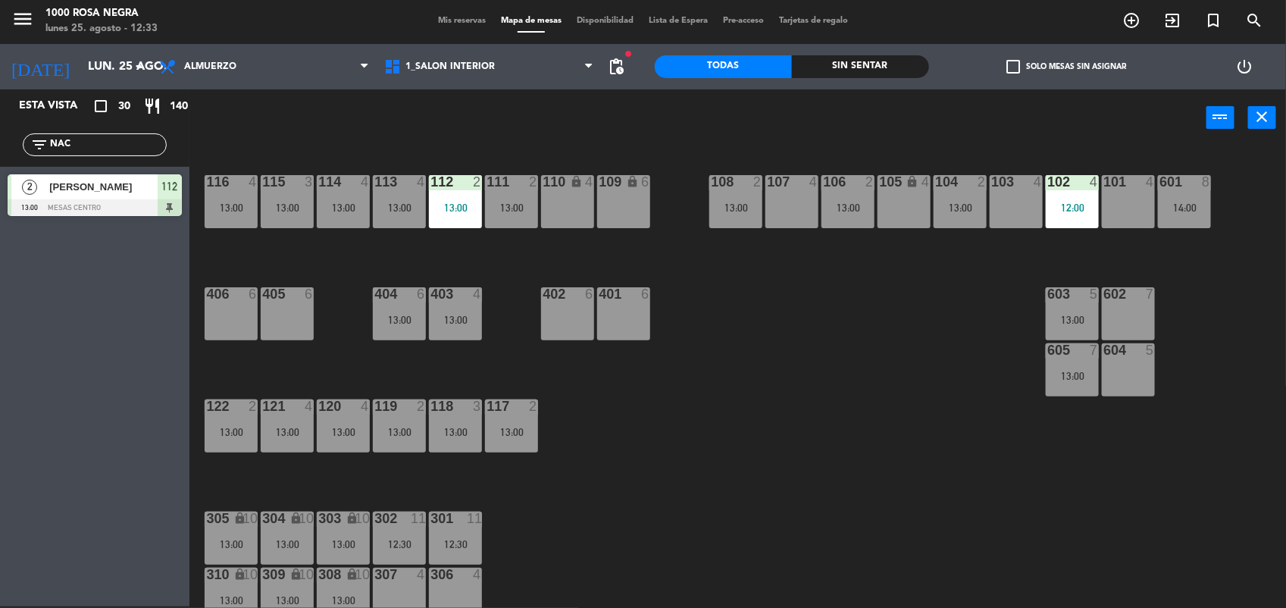
click at [144, 141] on input "NAC" at bounding box center [106, 144] width 117 height 17
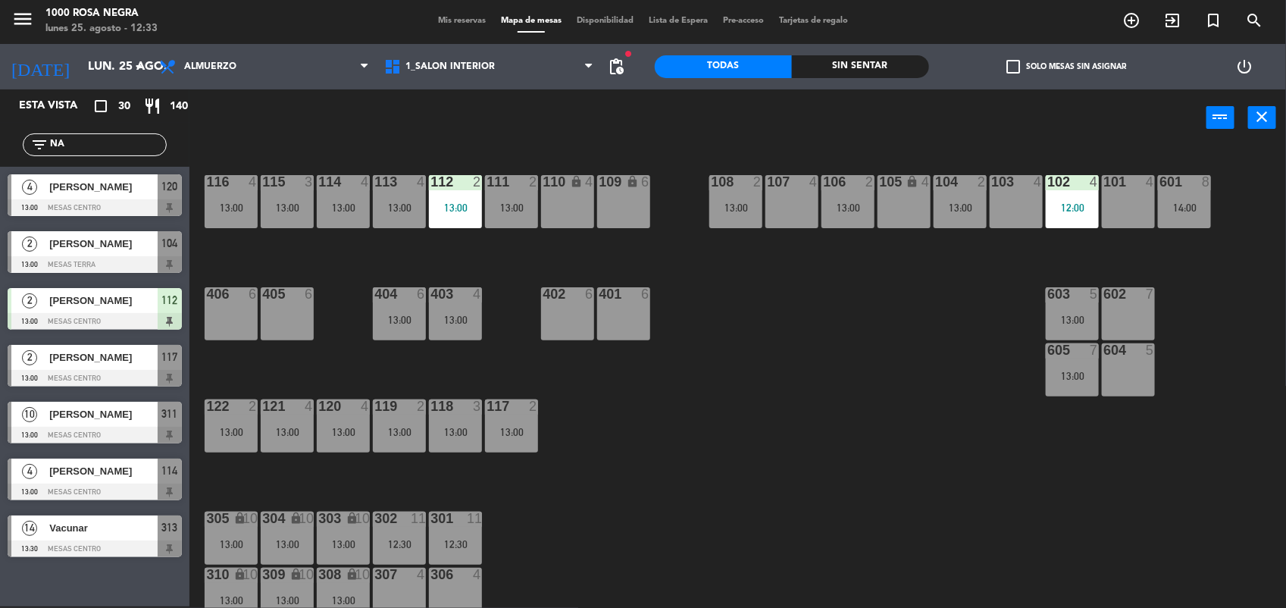
type input "N"
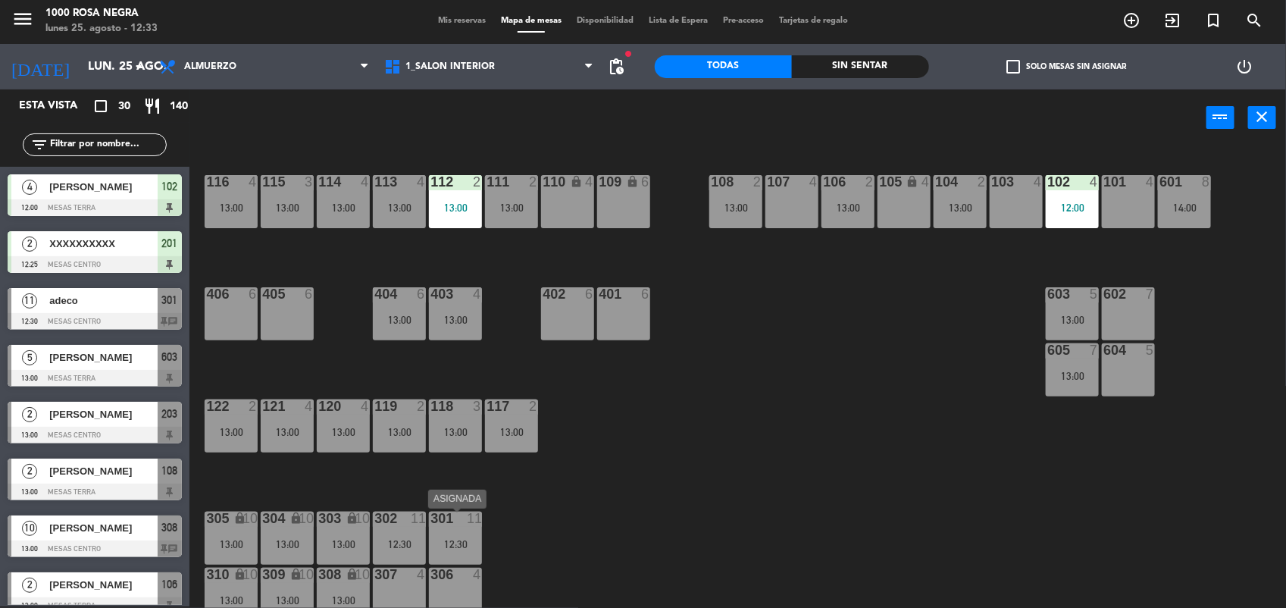
click at [444, 552] on div "301 11 12:30" at bounding box center [455, 537] width 53 height 53
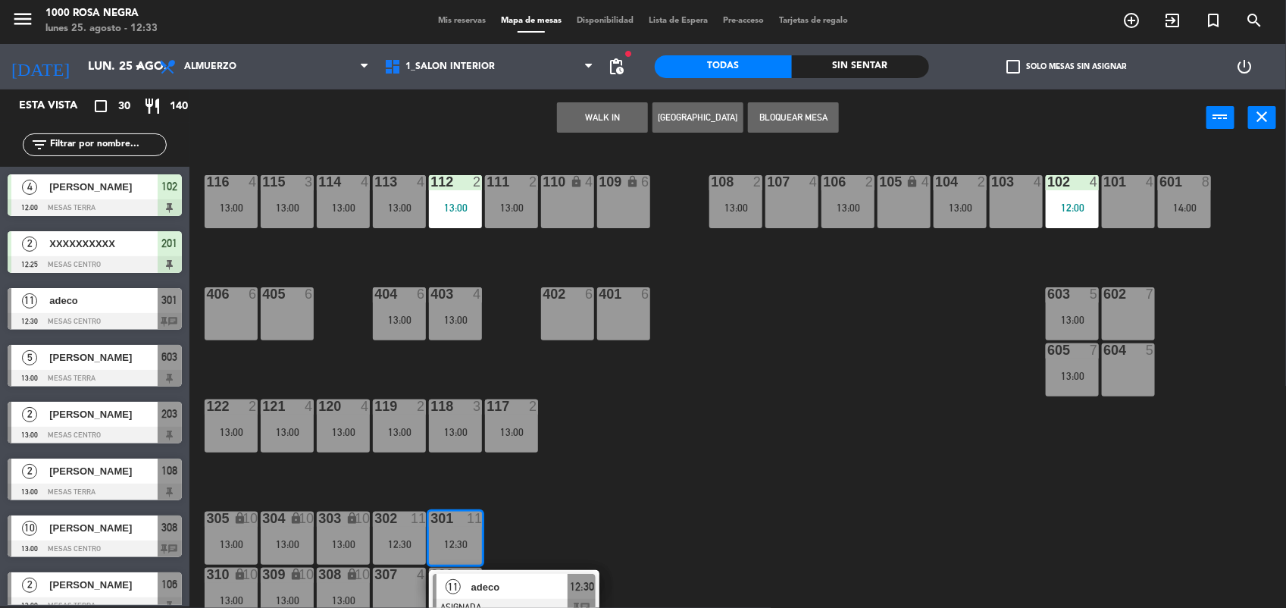
scroll to position [89, 0]
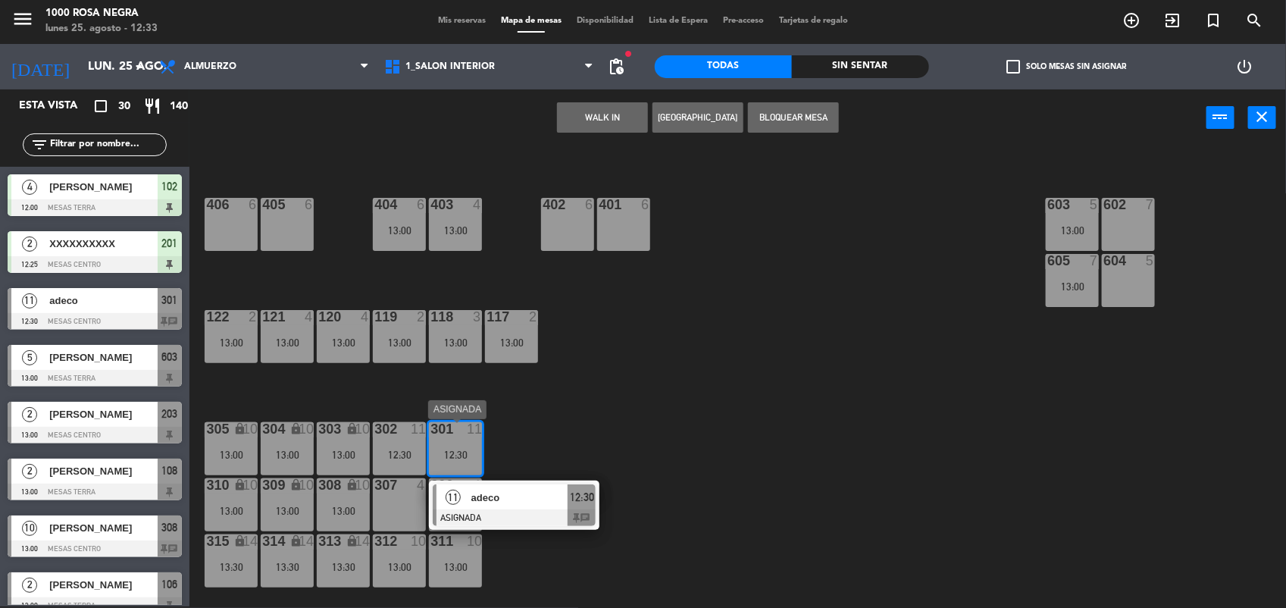
click at [546, 519] on div at bounding box center [514, 517] width 163 height 17
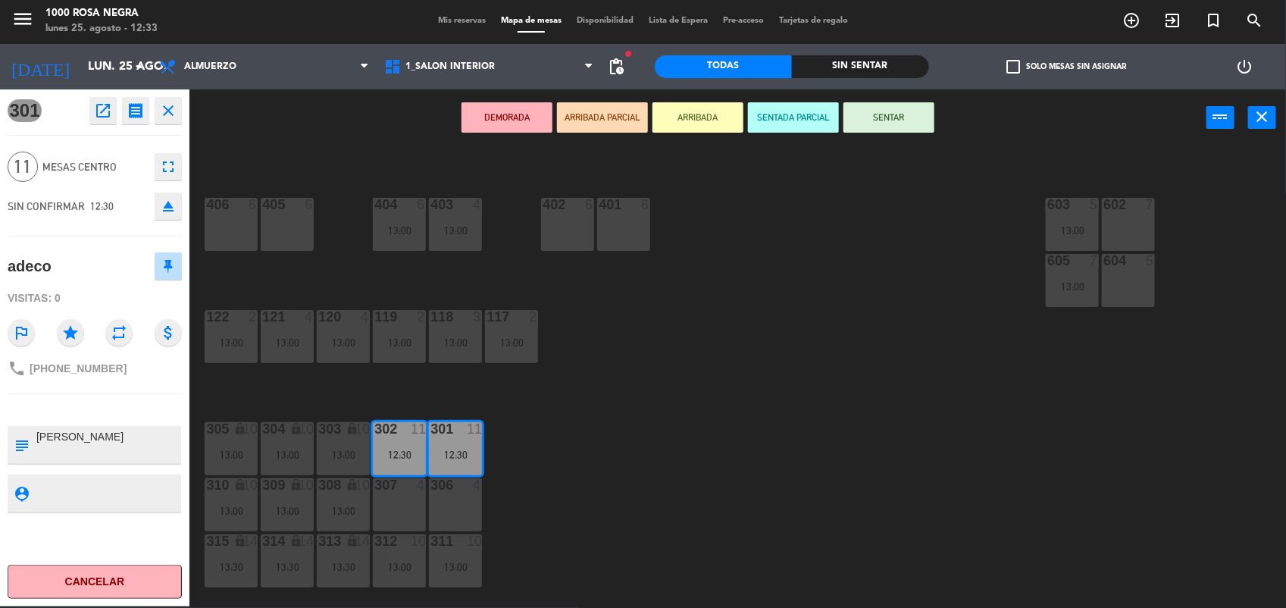
click at [888, 123] on button "SENTAR" at bounding box center [888, 117] width 91 height 30
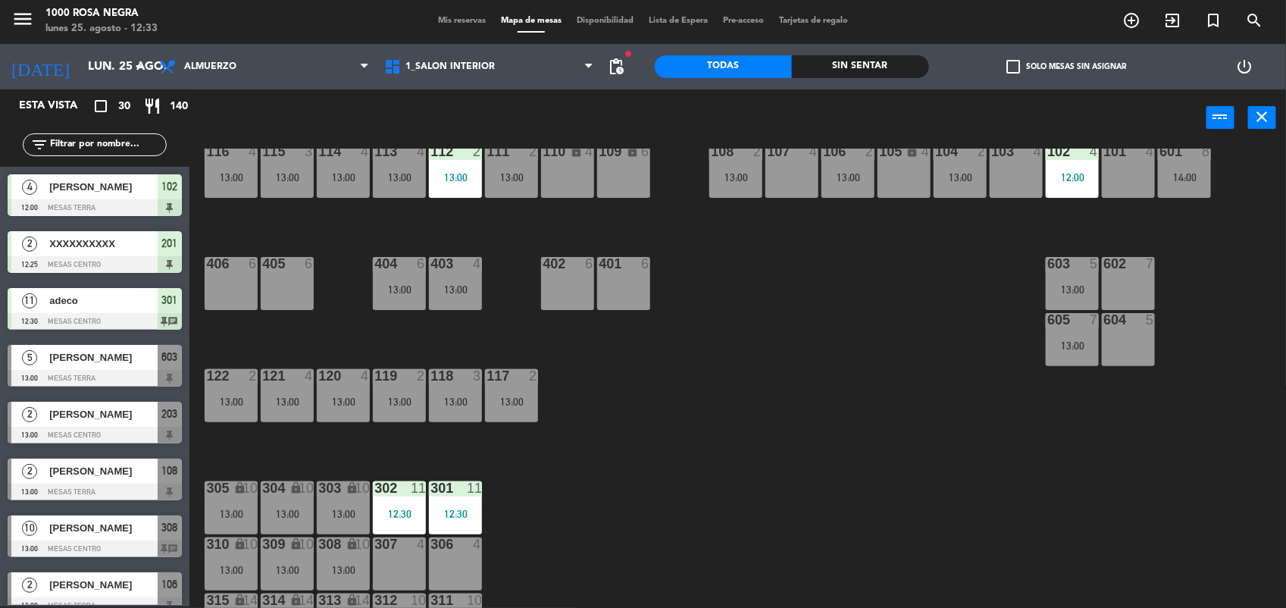
scroll to position [31, 0]
click at [790, 179] on div "107 4" at bounding box center [791, 170] width 53 height 53
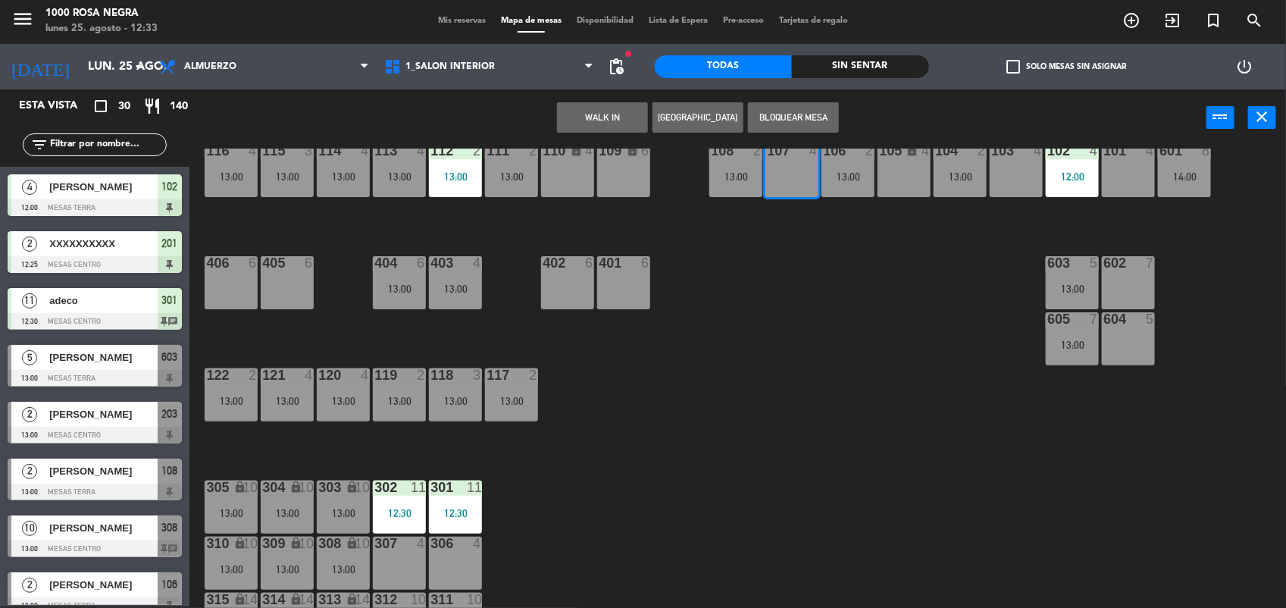
click at [600, 114] on button "WALK IN" at bounding box center [602, 117] width 91 height 30
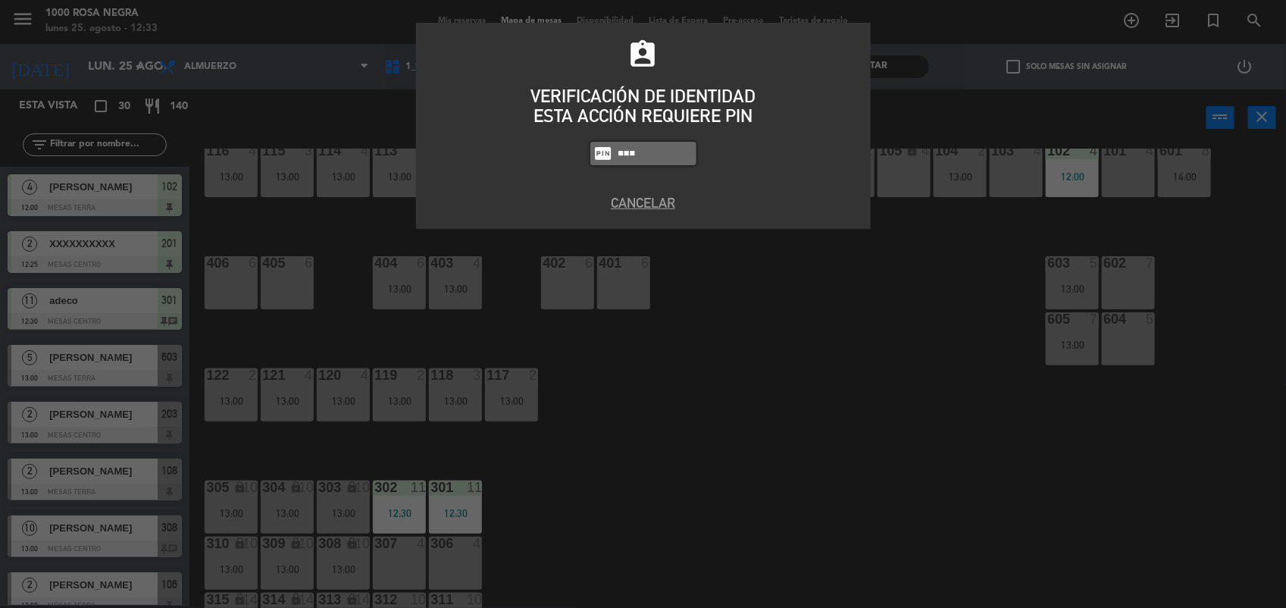
type input "5508"
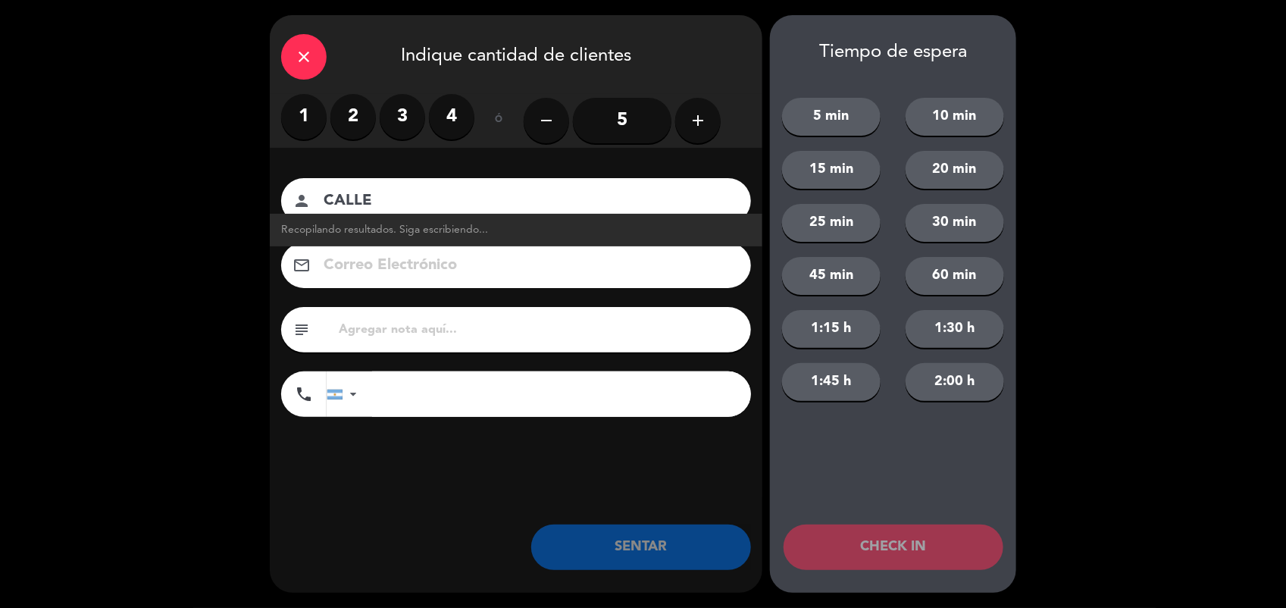
type input "CALLE"
click at [346, 124] on label "2" at bounding box center [352, 116] width 45 height 45
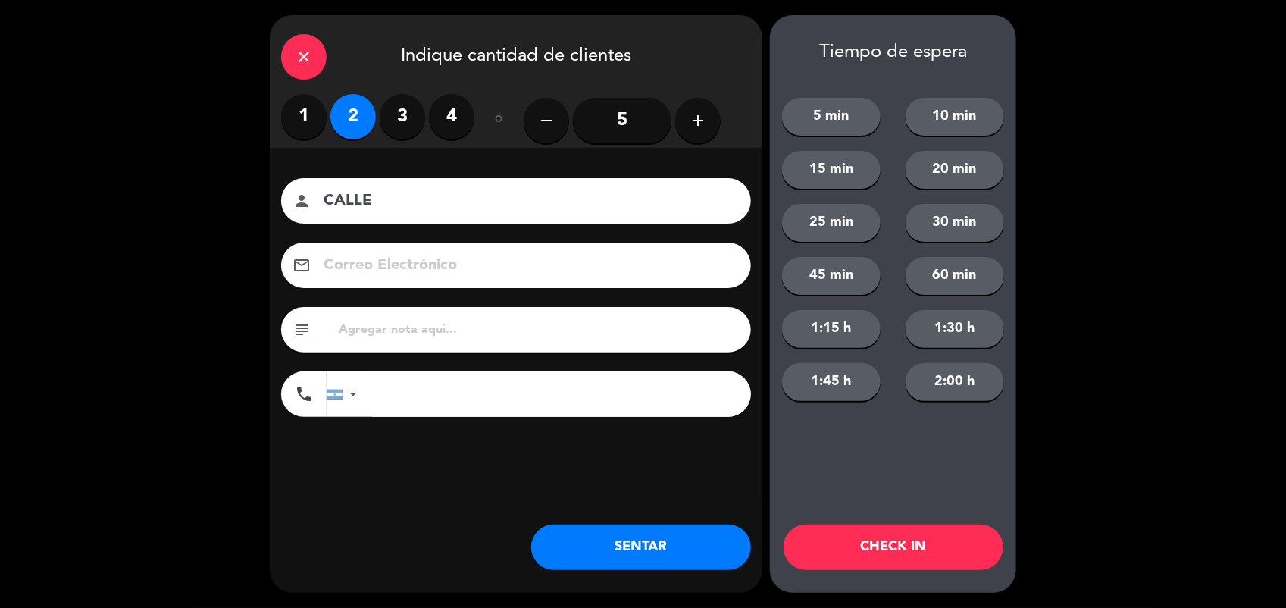
click at [728, 527] on button "SENTAR" at bounding box center [641, 546] width 220 height 45
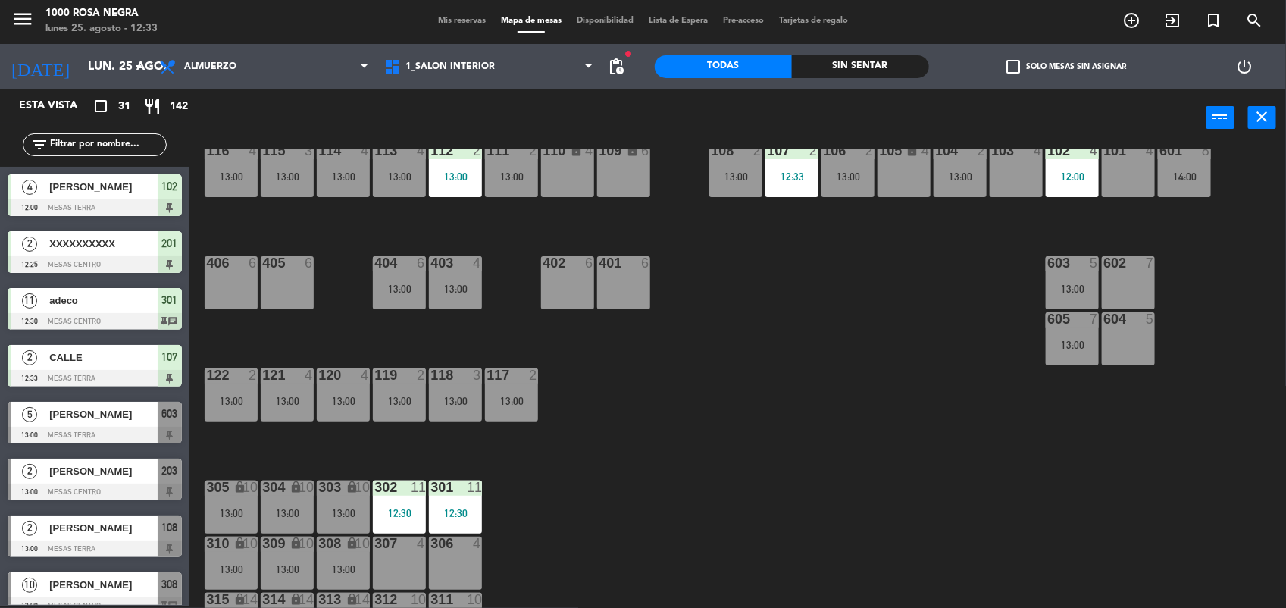
click at [87, 149] on input "text" at bounding box center [106, 144] width 117 height 17
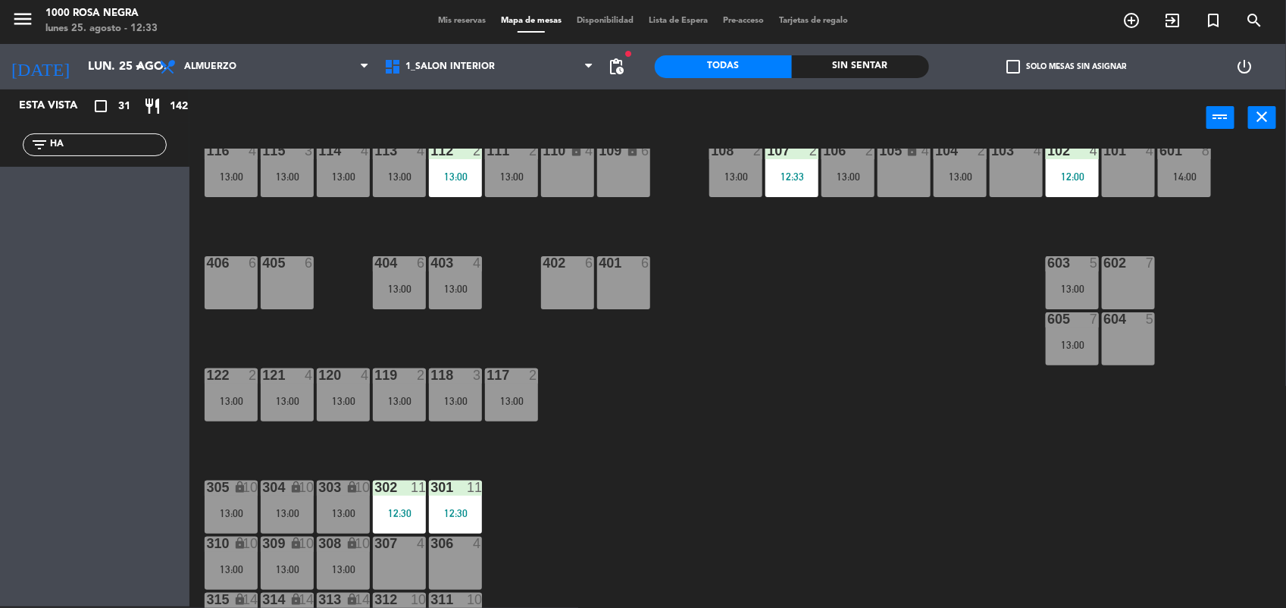
type input "H"
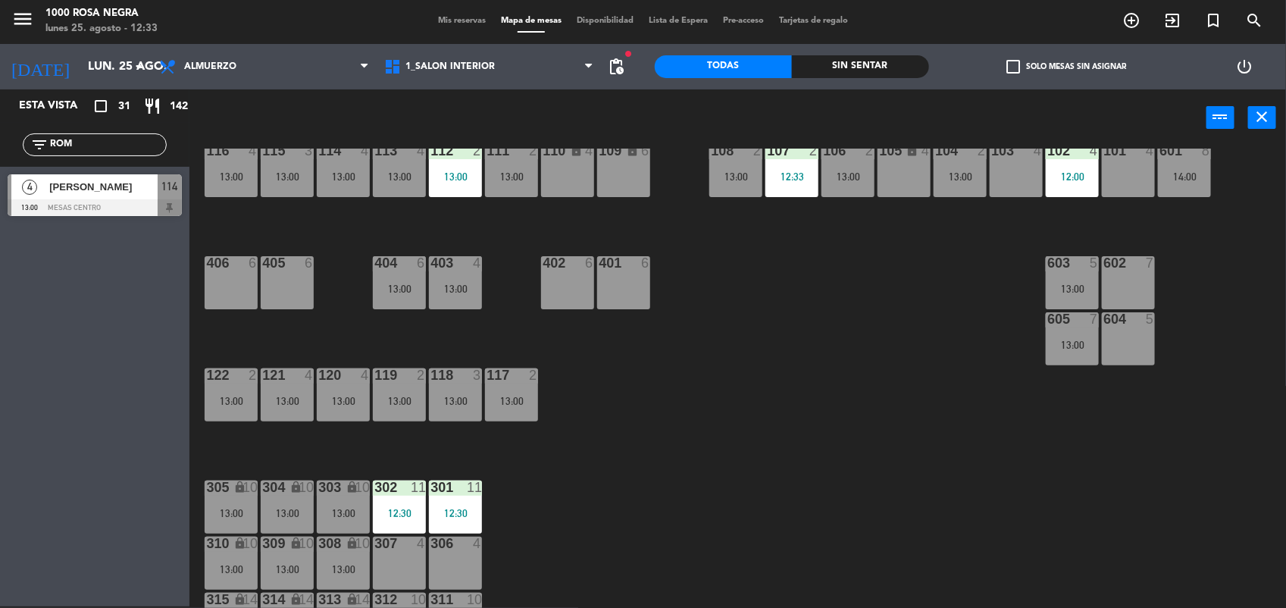
type input "ROM"
click at [50, 186] on div "4 [PERSON_NAME] 13:00 MESAS CENTRO 114" at bounding box center [94, 195] width 189 height 57
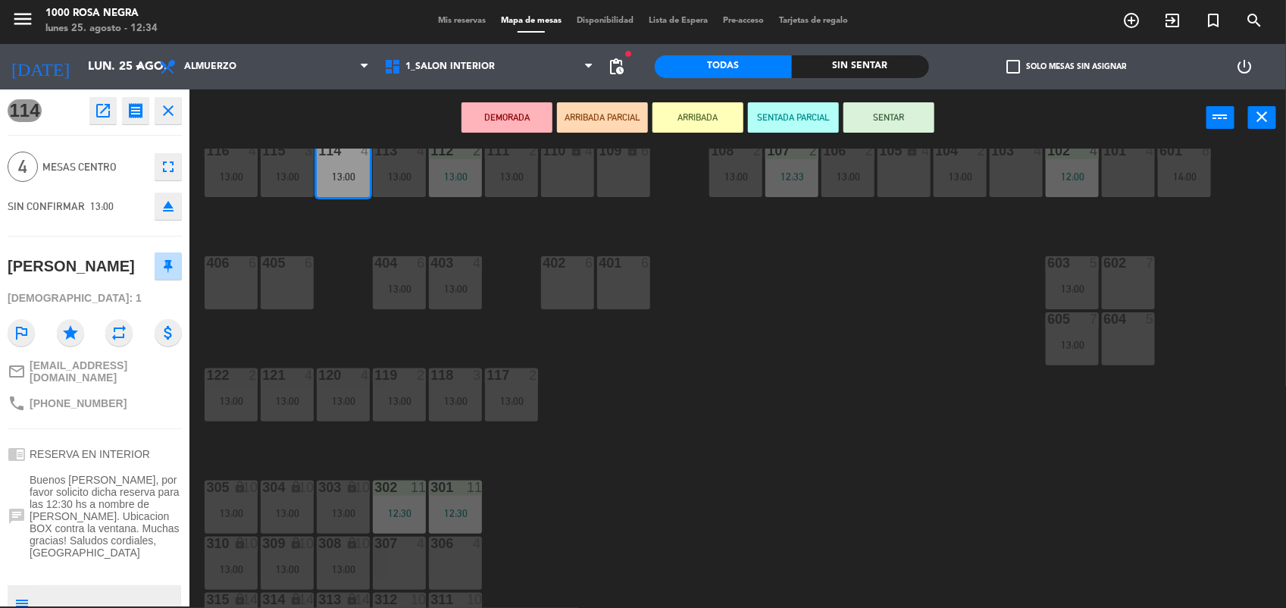
click at [896, 111] on button "SENTAR" at bounding box center [888, 117] width 91 height 30
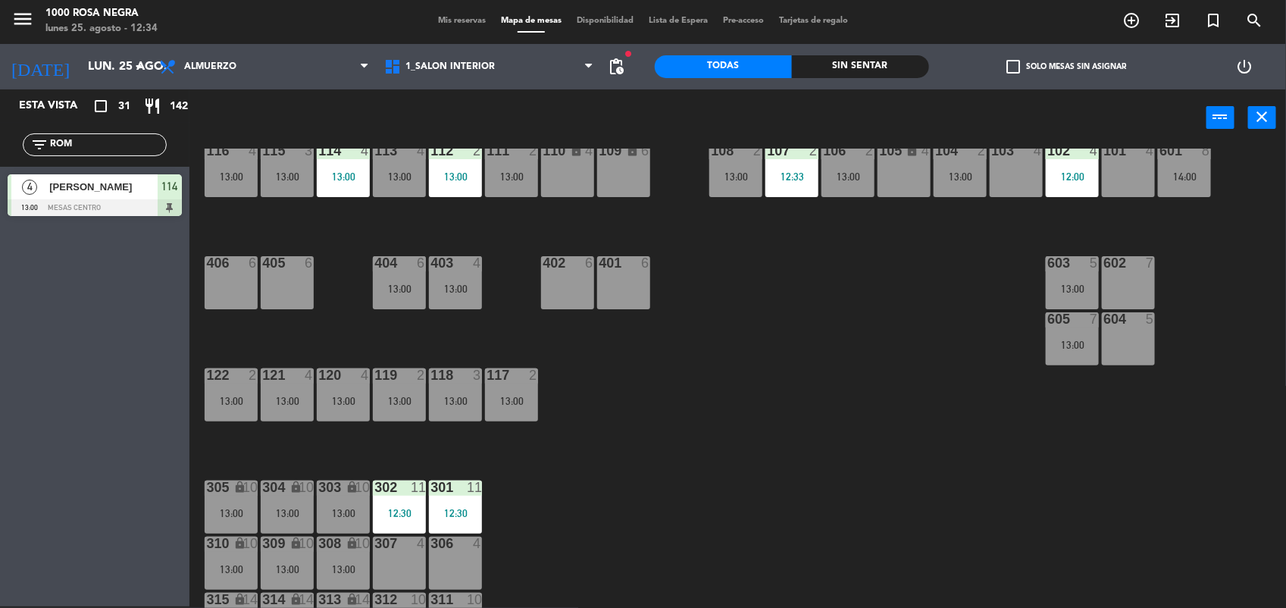
scroll to position [180, 0]
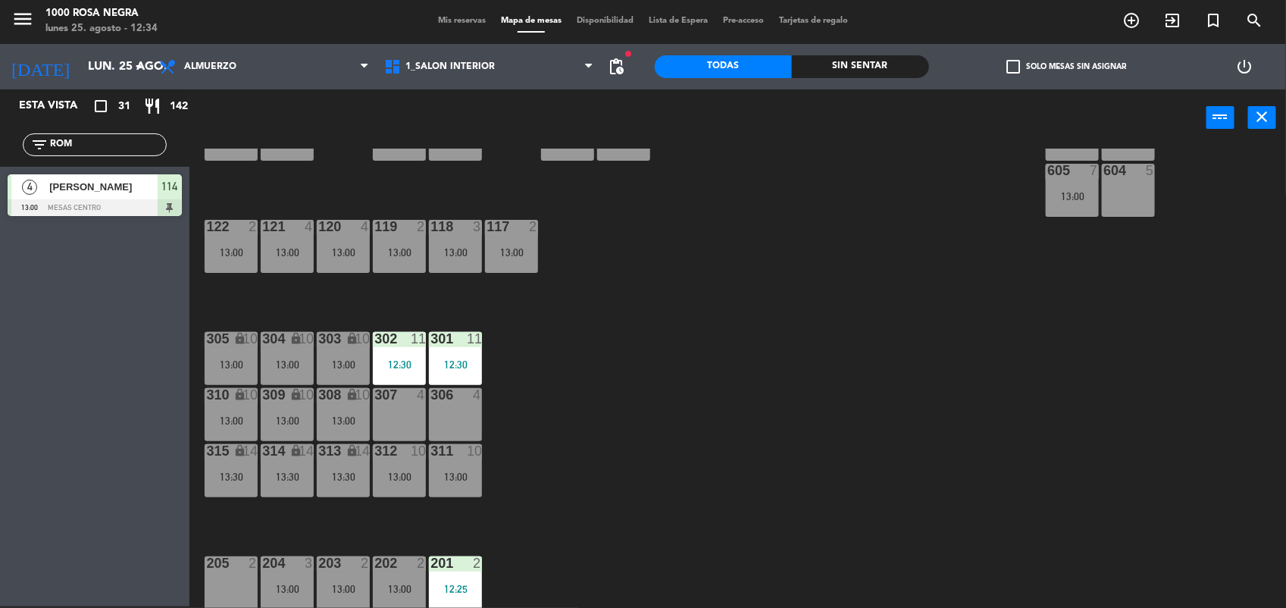
click at [447, 20] on span "Mis reservas" at bounding box center [461, 21] width 63 height 8
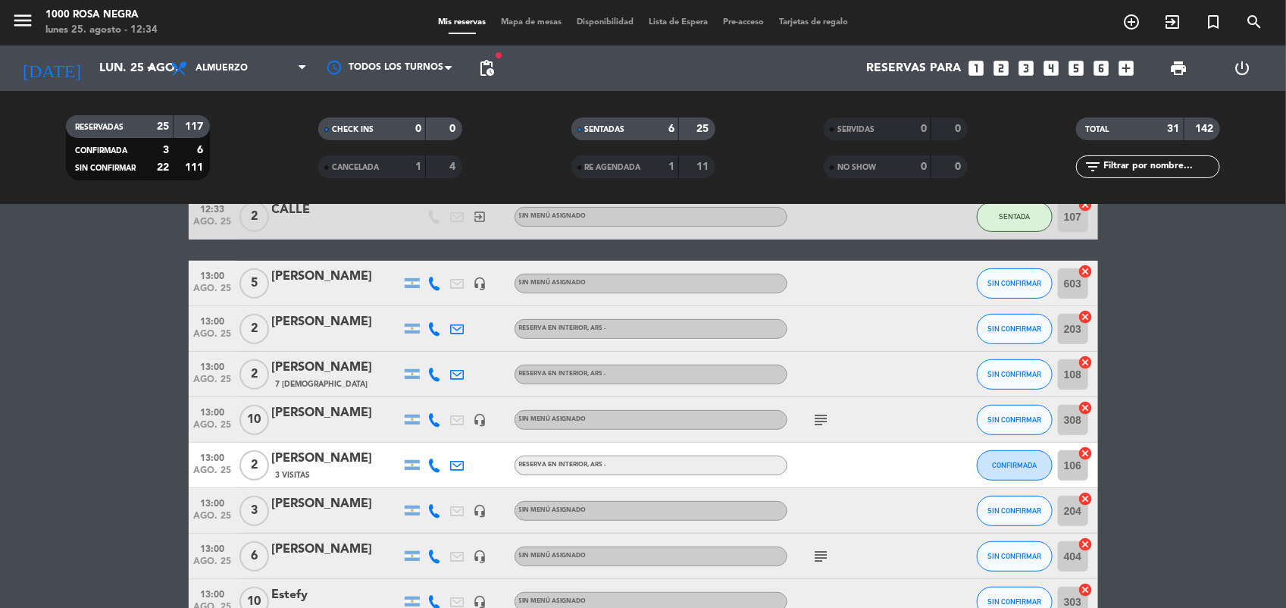
scroll to position [283, 0]
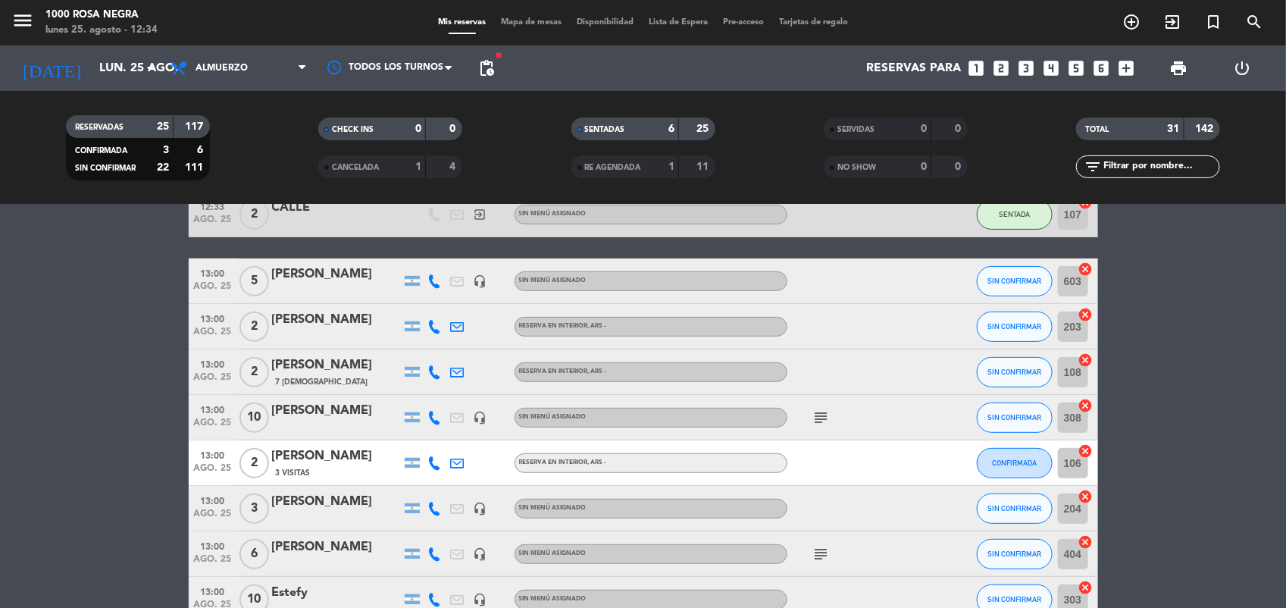
click at [823, 419] on icon "subject" at bounding box center [821, 417] width 18 height 18
click at [826, 552] on icon "subject" at bounding box center [821, 554] width 18 height 18
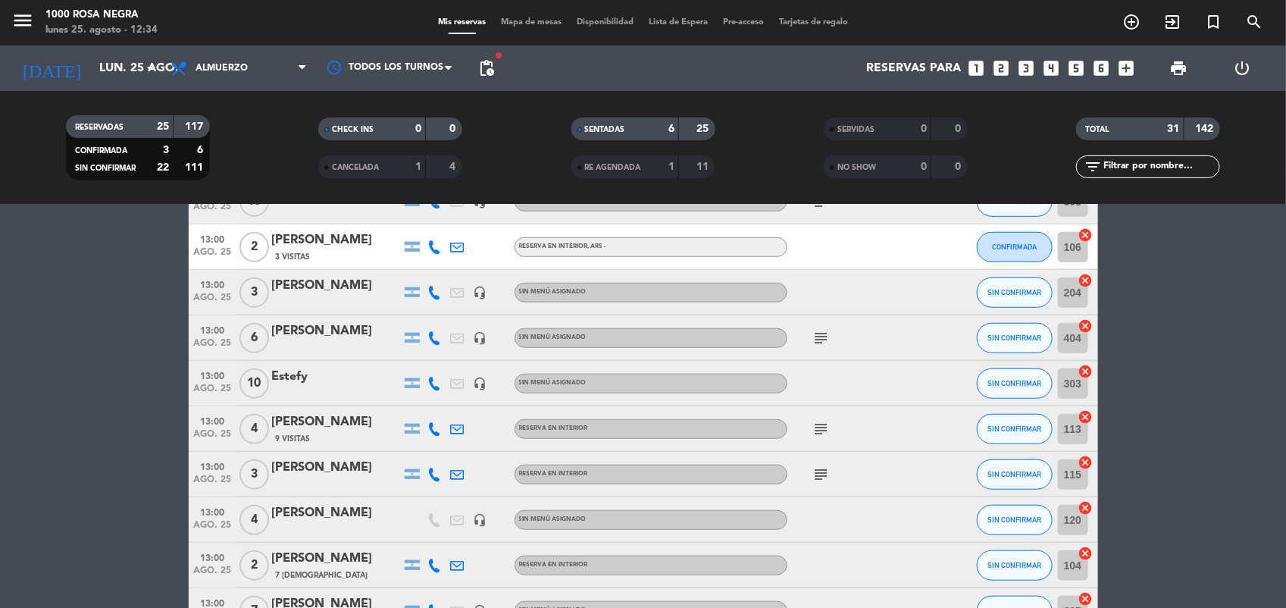
scroll to position [501, 0]
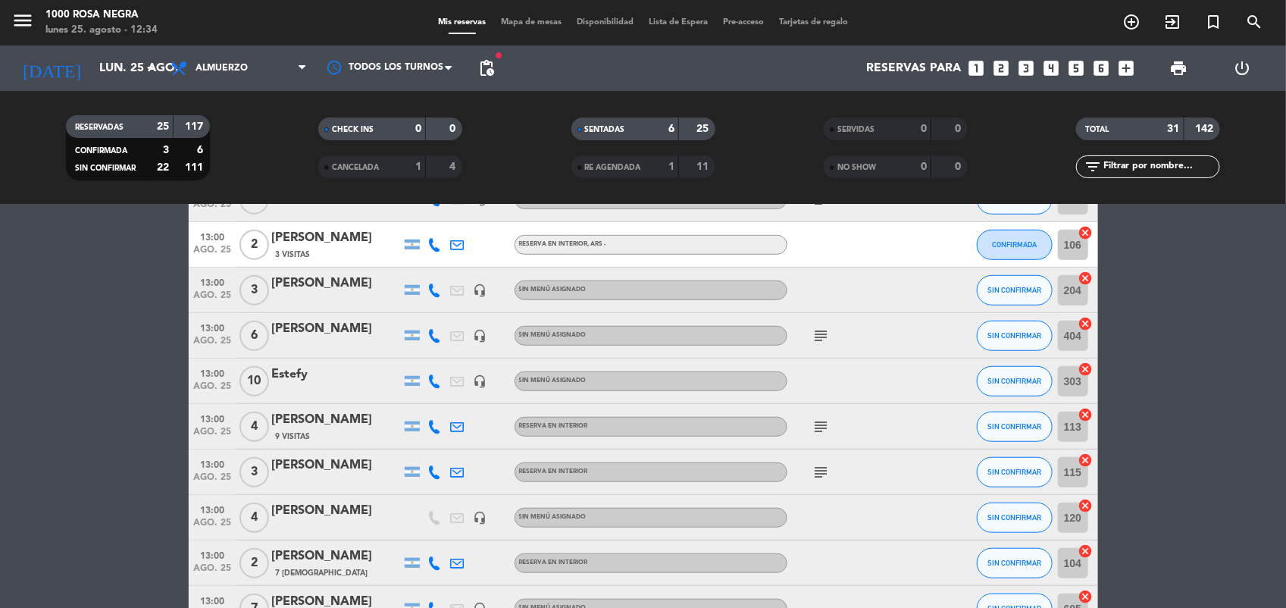
click at [823, 470] on icon "subject" at bounding box center [821, 472] width 18 height 18
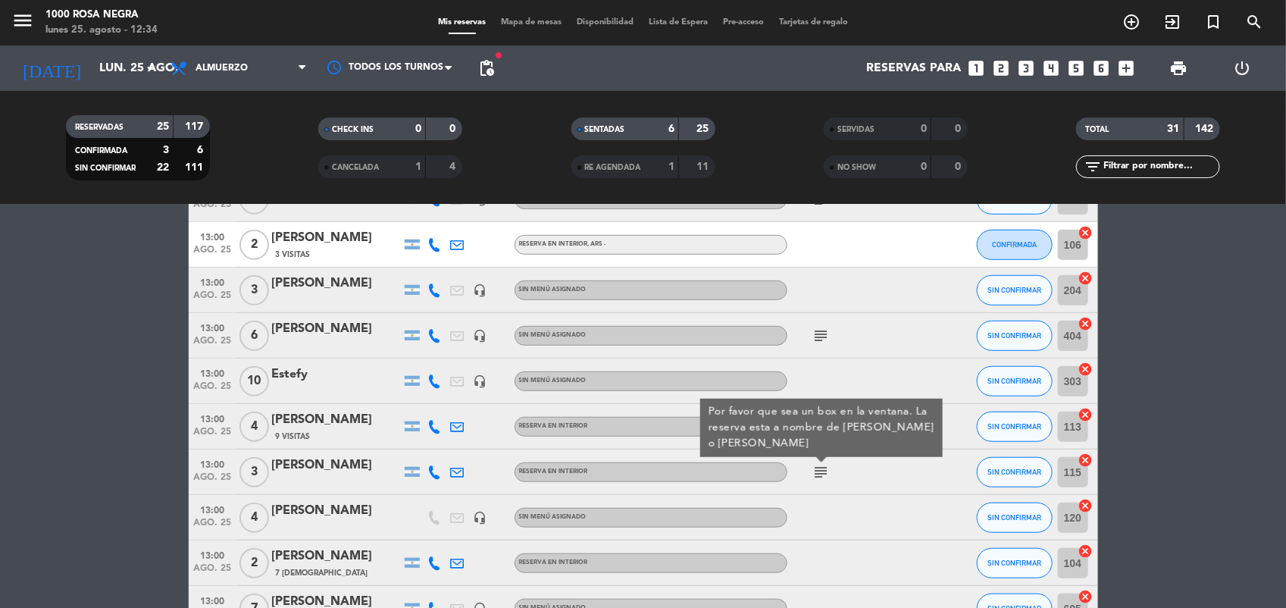
click at [1127, 447] on bookings-row "12:00 ago. 25 4 [PERSON_NAME] 1 Visita RESERVA EN INTERIOR subject SENTADA 102 …" at bounding box center [643, 541] width 1286 height 1537
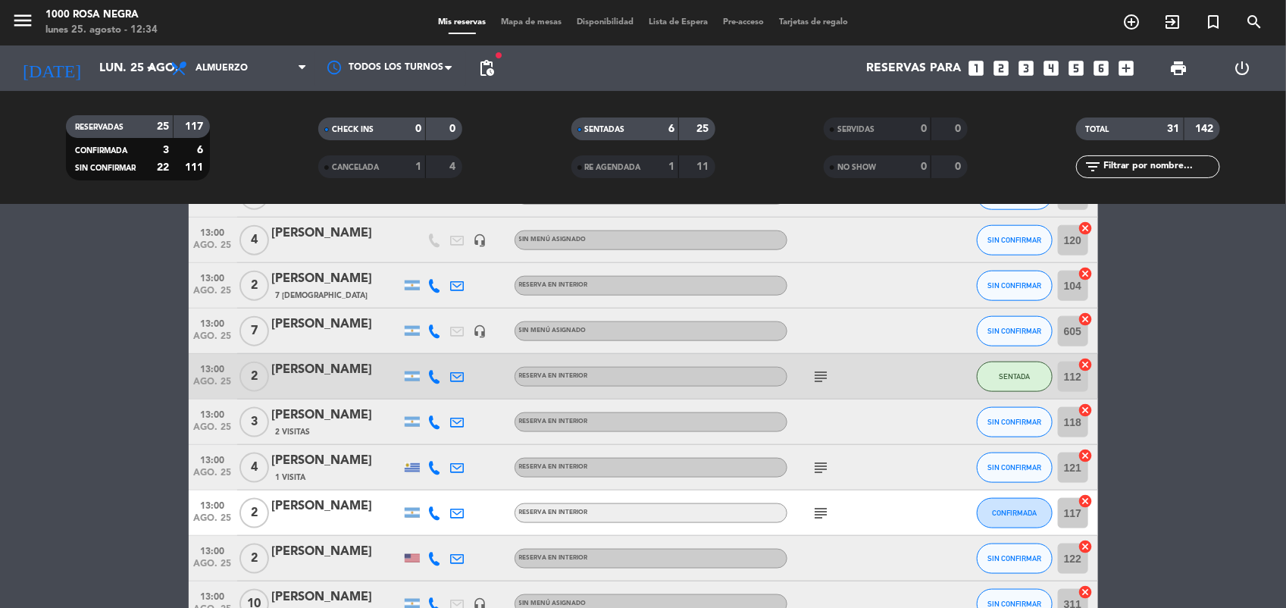
scroll to position [792, 0]
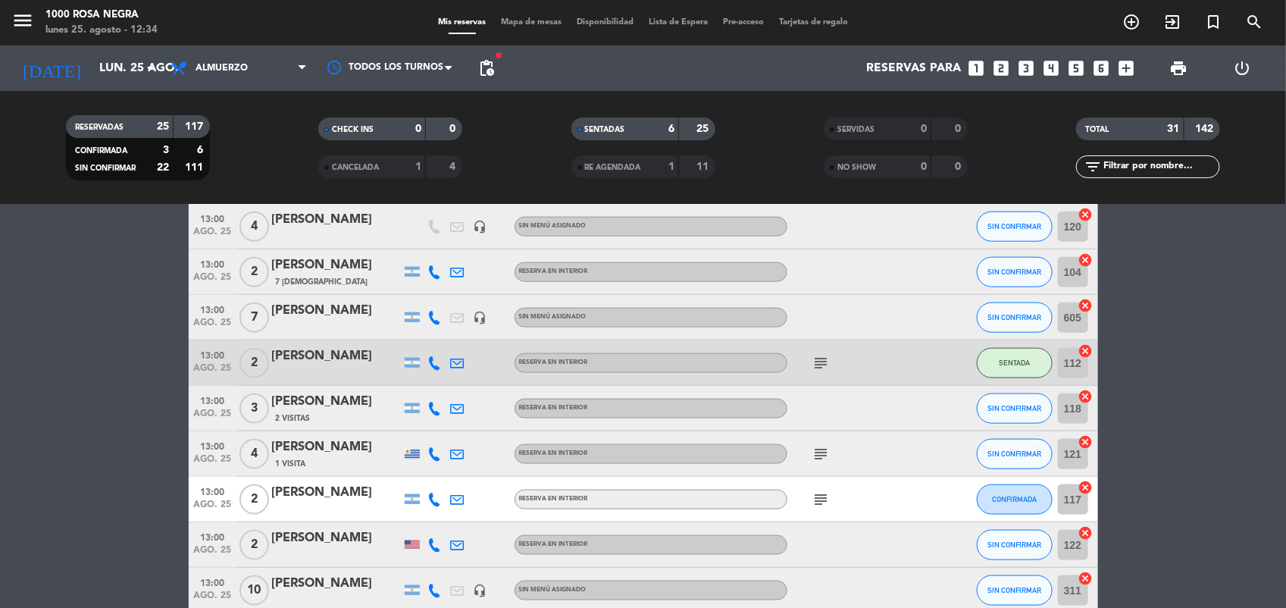
click at [821, 366] on icon "subject" at bounding box center [821, 363] width 18 height 18
click at [1127, 399] on bookings-row "12:00 ago. 25 4 [PERSON_NAME] 1 Visita RESERVA EN INTERIOR subject SENTADA 102 …" at bounding box center [643, 250] width 1286 height 1537
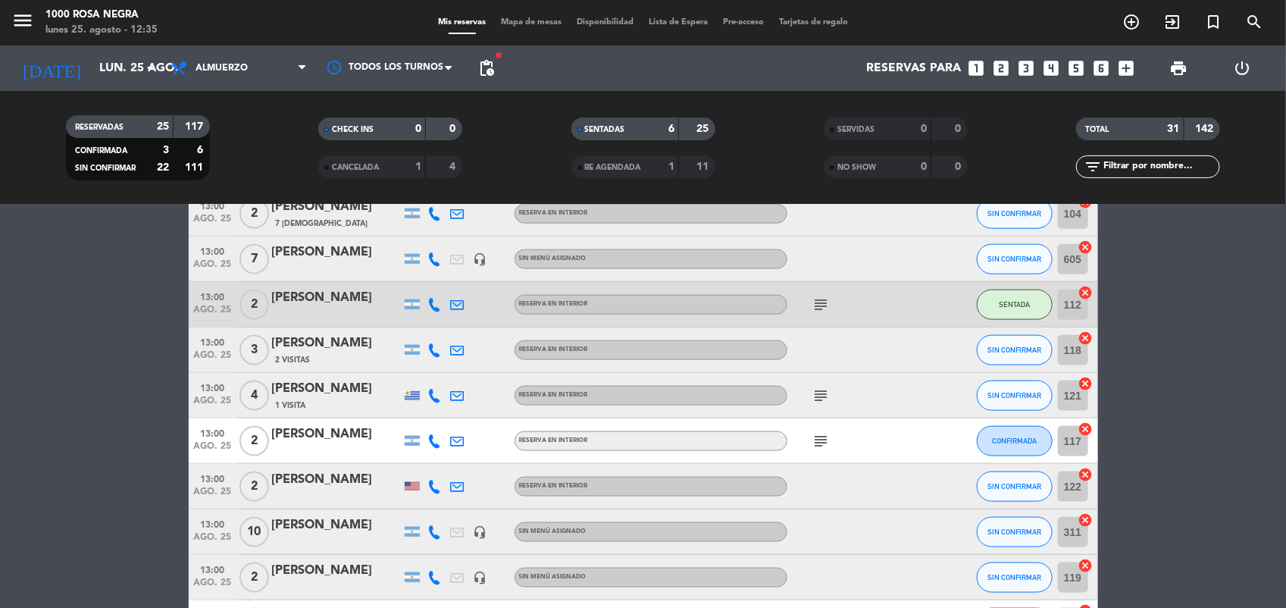
click at [821, 391] on icon "subject" at bounding box center [821, 395] width 18 height 18
click at [1141, 446] on bookings-row "12:00 ago. 25 4 [PERSON_NAME] 1 Visita RESERVA EN INTERIOR subject SENTADA 102 …" at bounding box center [643, 192] width 1286 height 1537
click at [815, 442] on icon "subject" at bounding box center [821, 441] width 18 height 18
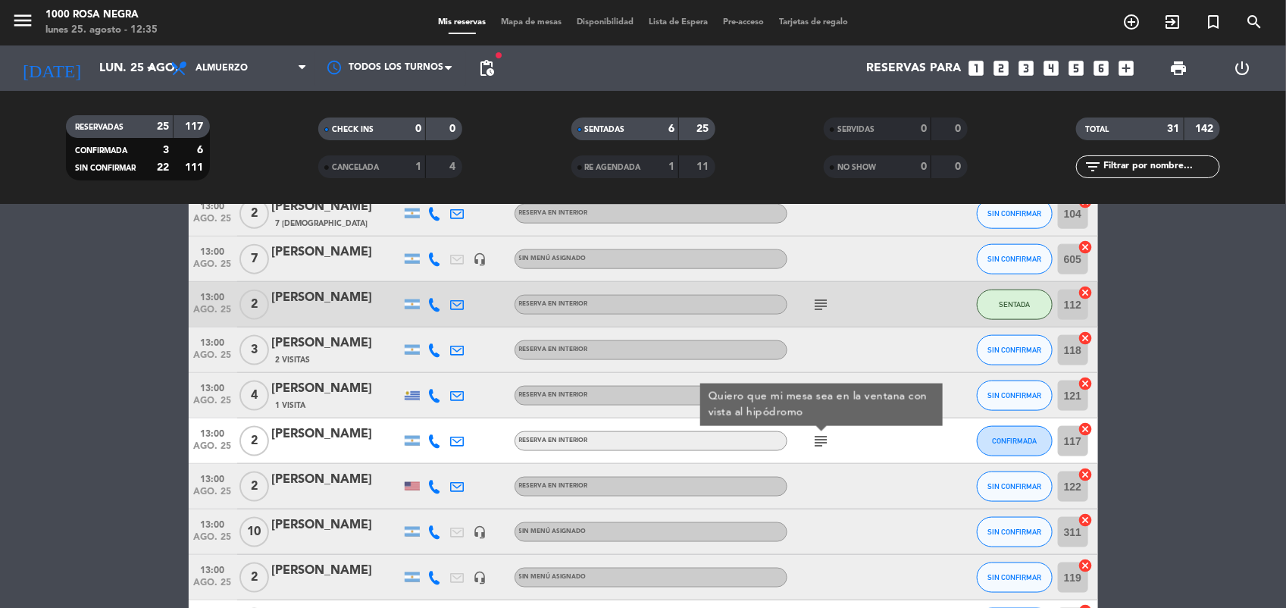
click at [1203, 461] on bookings-row "12:00 ago. 25 4 [PERSON_NAME] 1 Visita RESERVA EN INTERIOR subject SENTADA 102 …" at bounding box center [643, 192] width 1286 height 1537
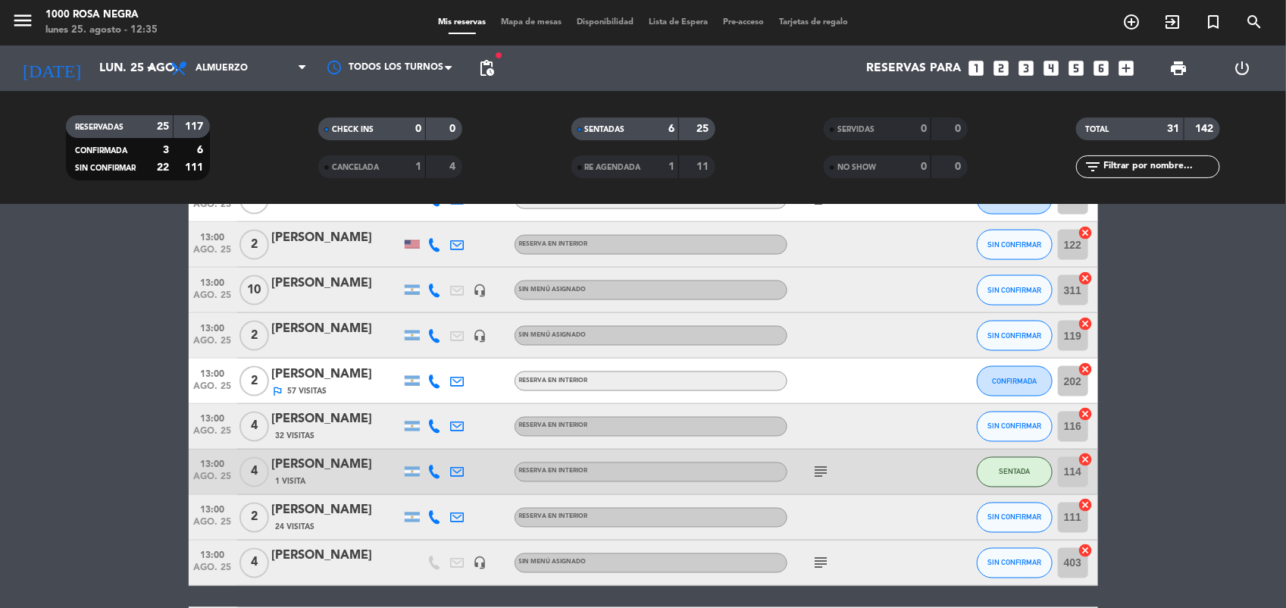
scroll to position [1104, 0]
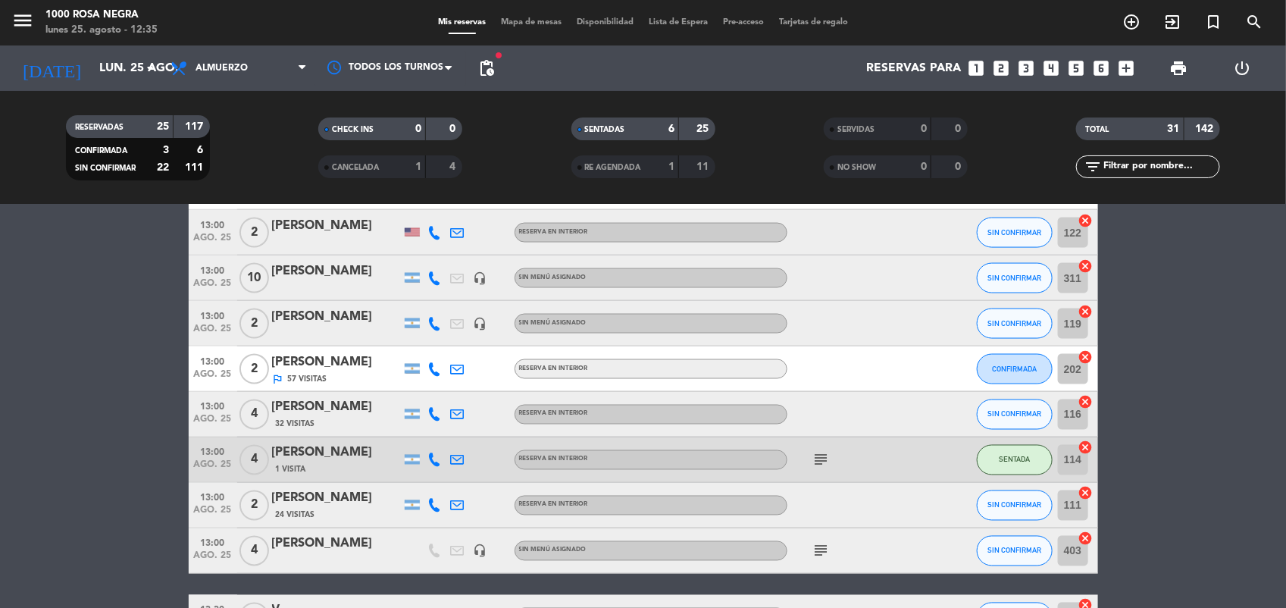
click at [817, 461] on icon "subject" at bounding box center [821, 460] width 18 height 18
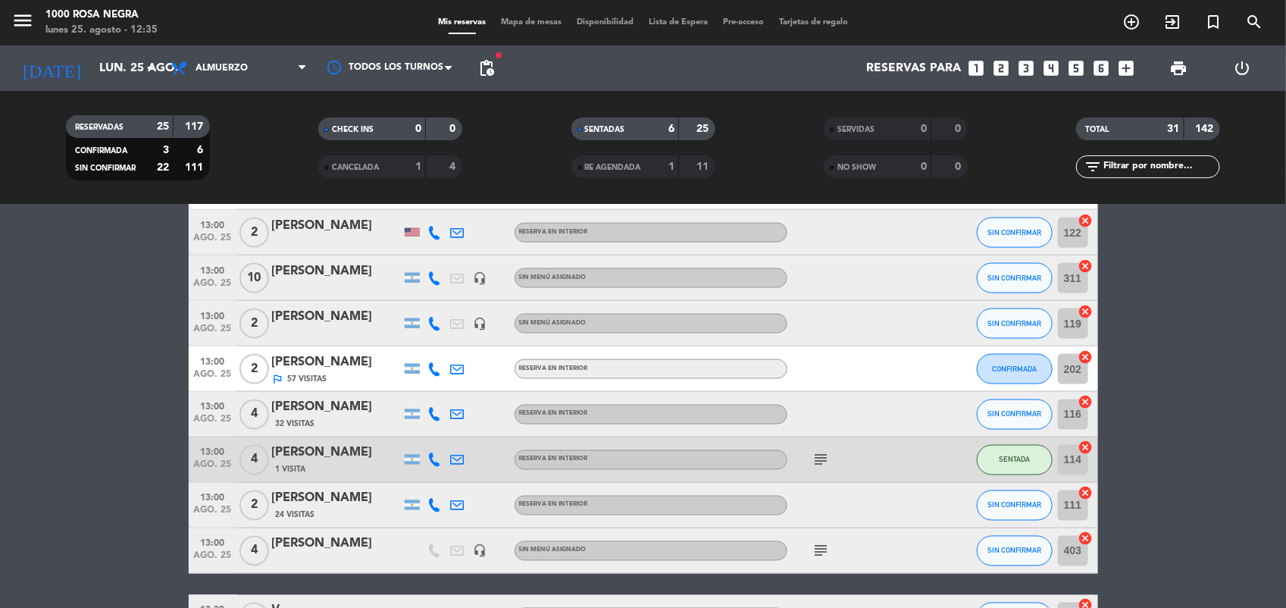
click at [827, 551] on icon "subject" at bounding box center [821, 551] width 18 height 18
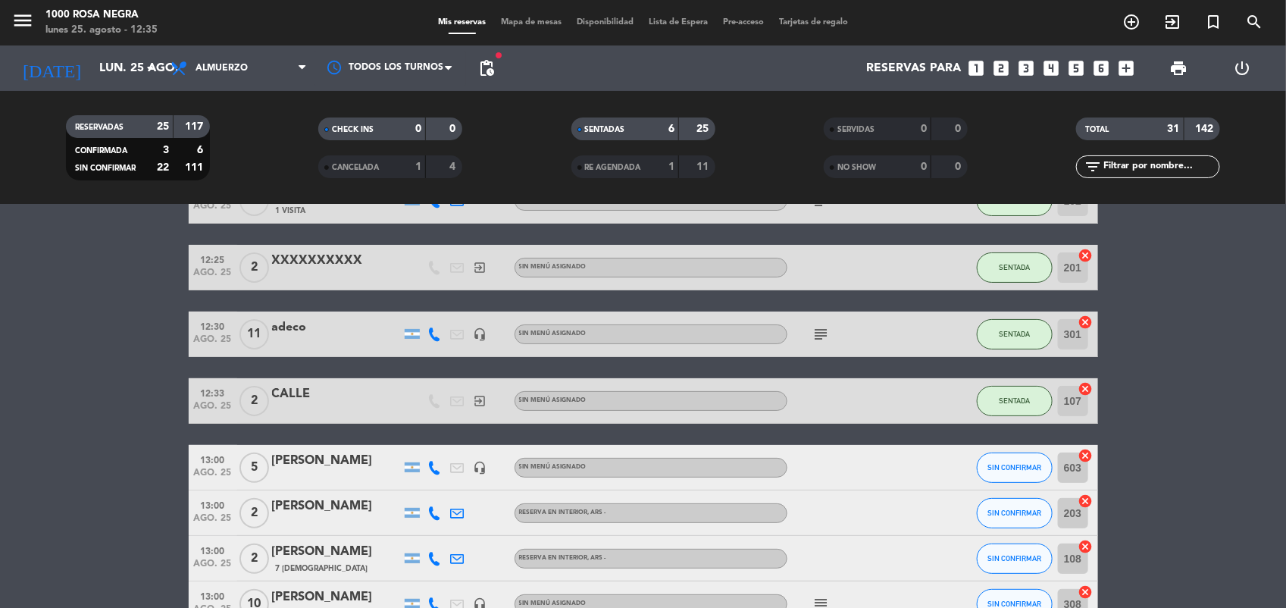
scroll to position [0, 0]
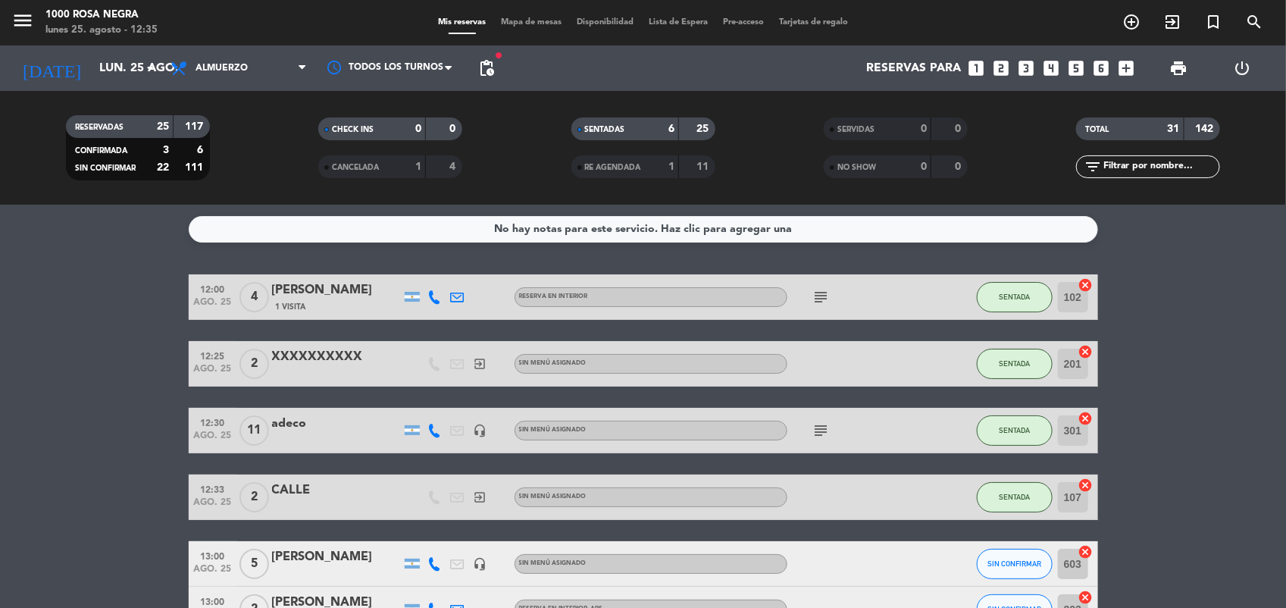
click at [816, 428] on icon "subject" at bounding box center [821, 430] width 18 height 18
click at [824, 292] on icon "subject" at bounding box center [821, 297] width 18 height 18
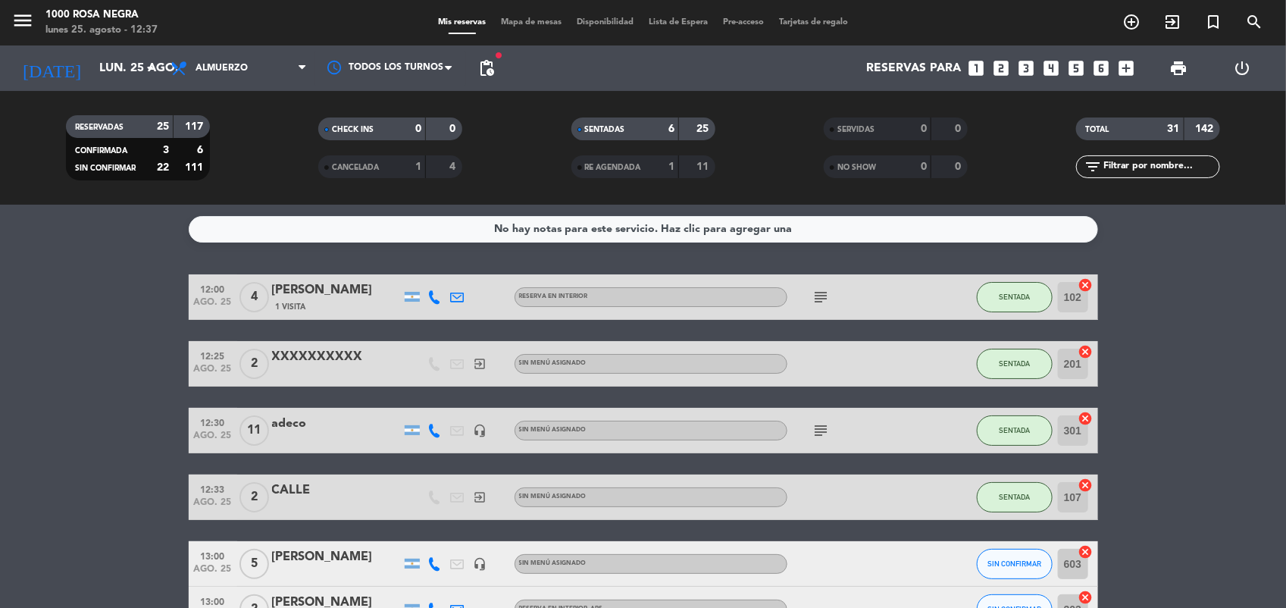
click at [521, 20] on span "Mapa de mesas" at bounding box center [531, 22] width 76 height 8
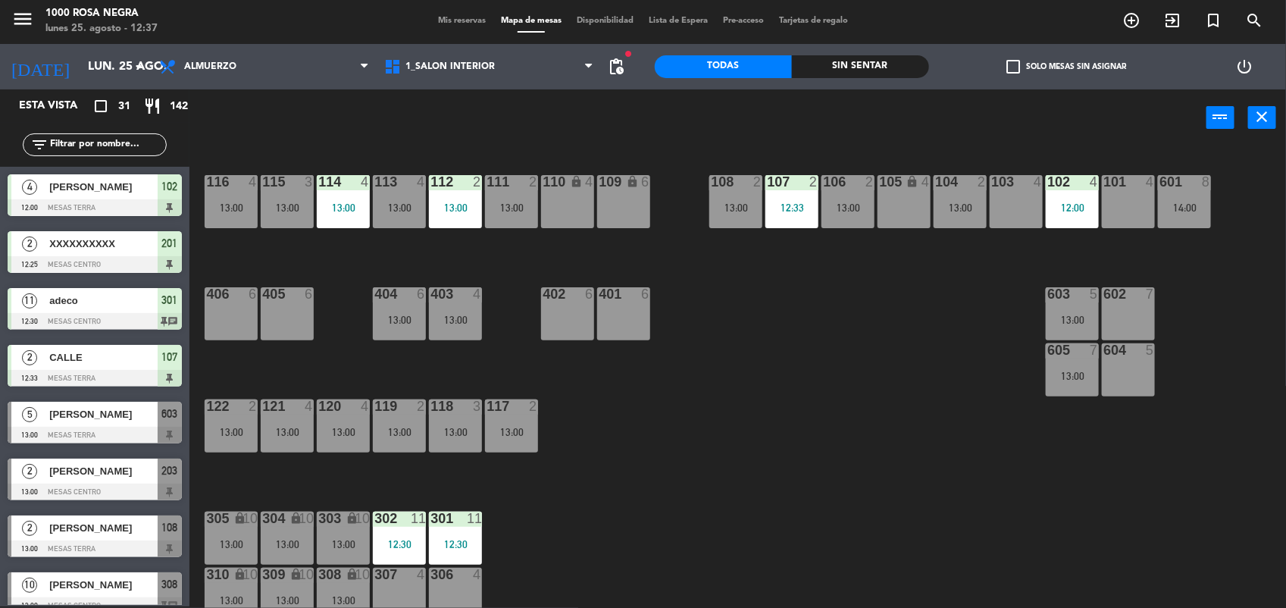
scroll to position [180, 0]
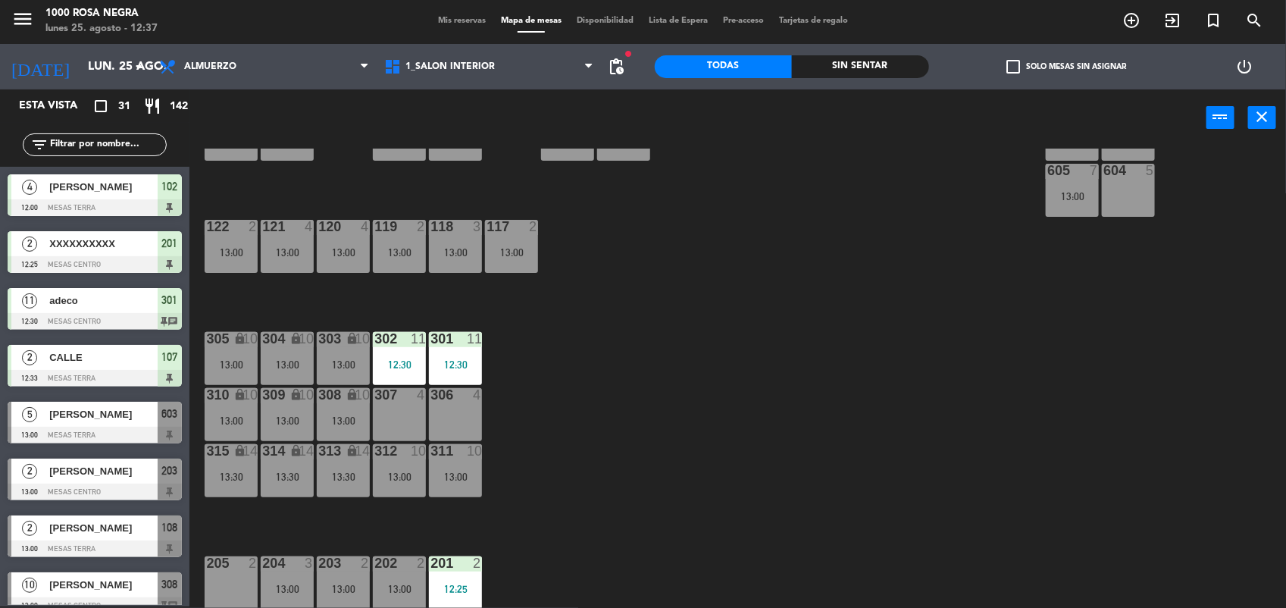
click at [231, 599] on div "205 2" at bounding box center [231, 582] width 53 height 53
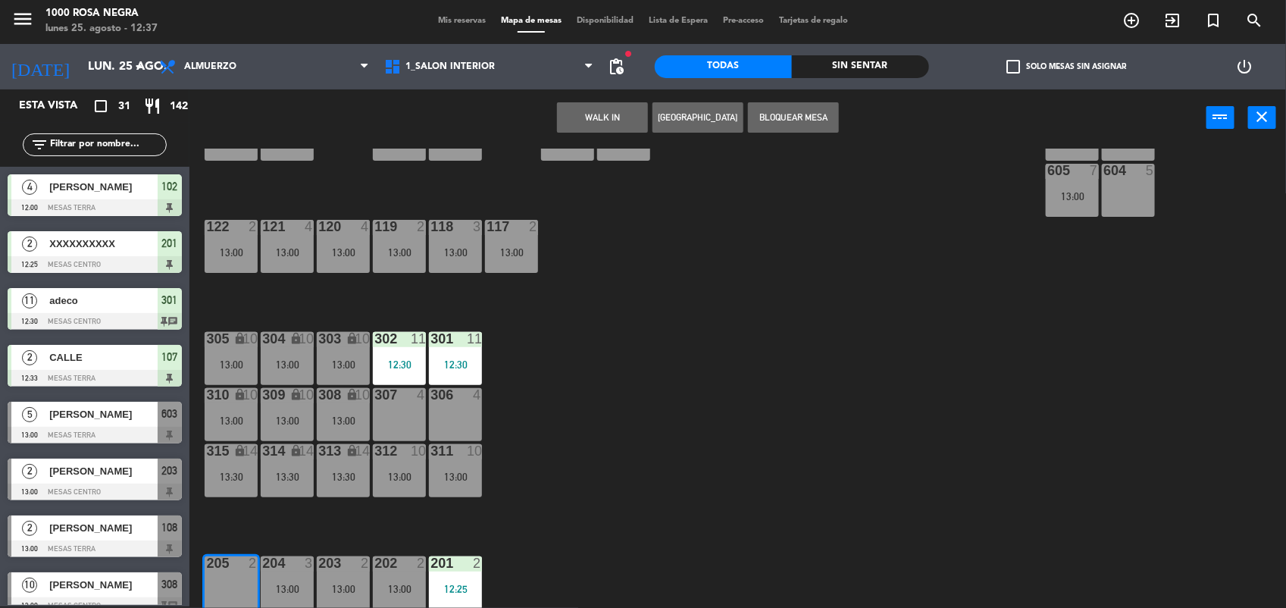
click at [606, 122] on button "WALK IN" at bounding box center [602, 117] width 91 height 30
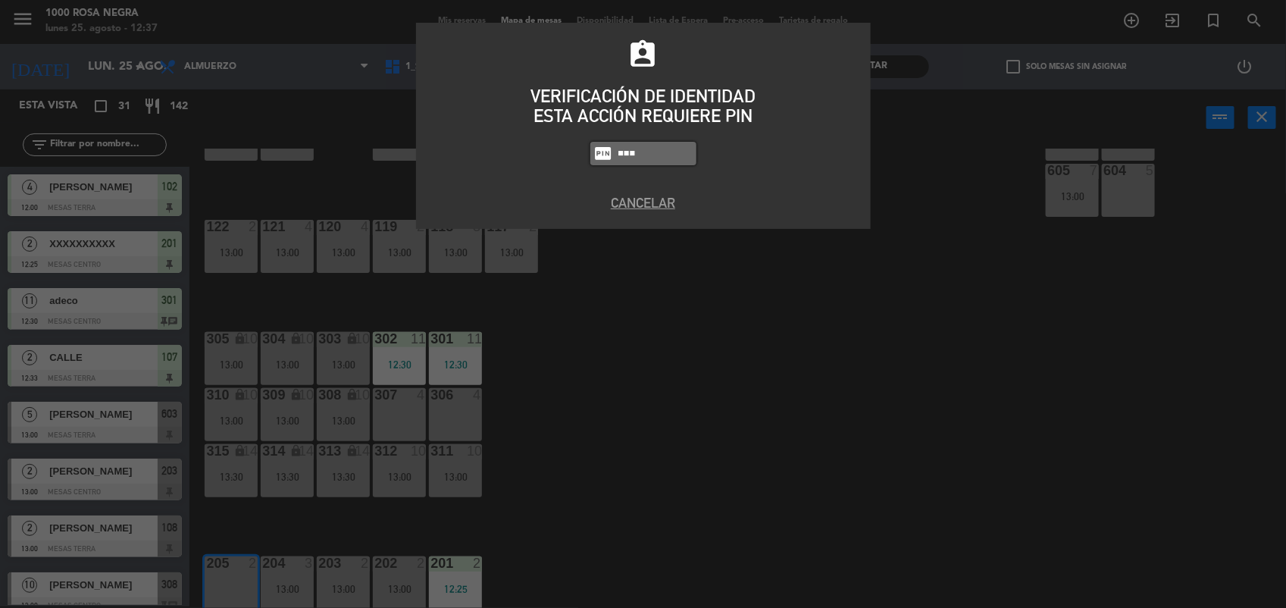
type input "5508"
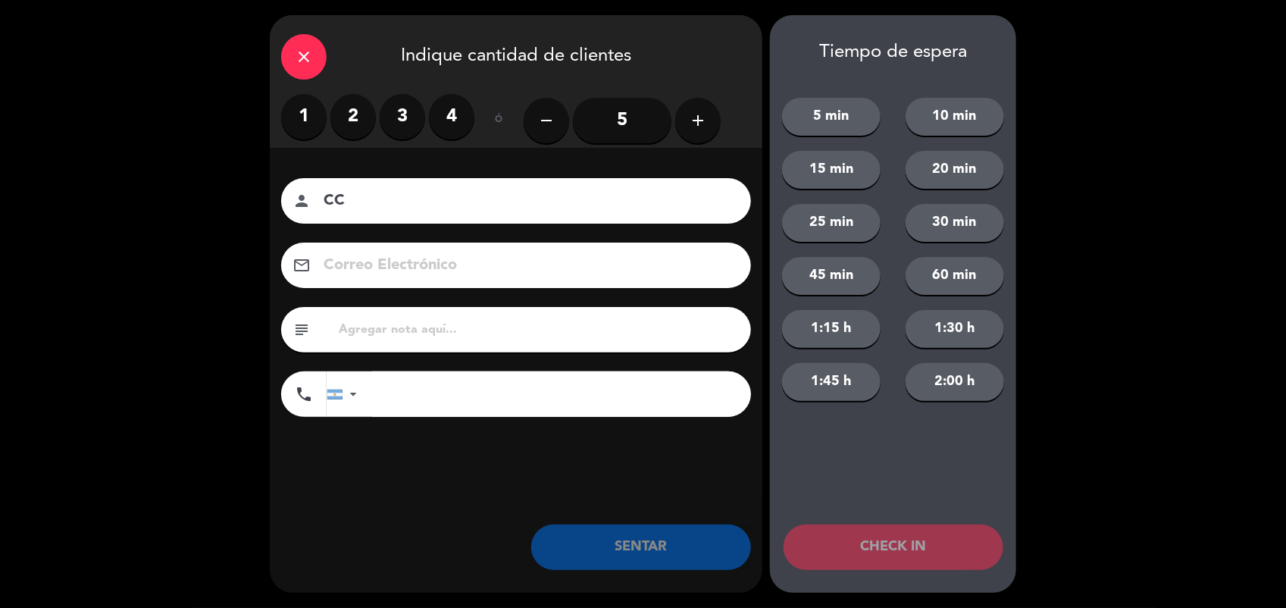
type input "CC"
click at [580, 555] on button "SENTAR" at bounding box center [641, 546] width 220 height 45
click at [364, 110] on label "2" at bounding box center [352, 116] width 45 height 45
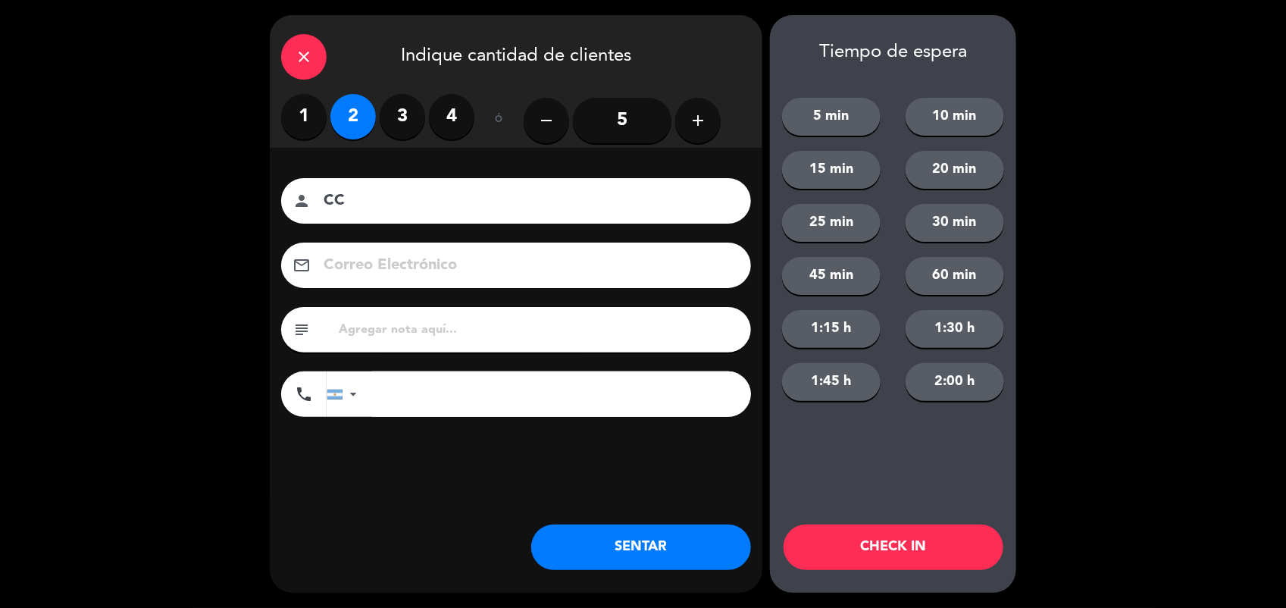
click at [660, 554] on button "SENTAR" at bounding box center [641, 546] width 220 height 45
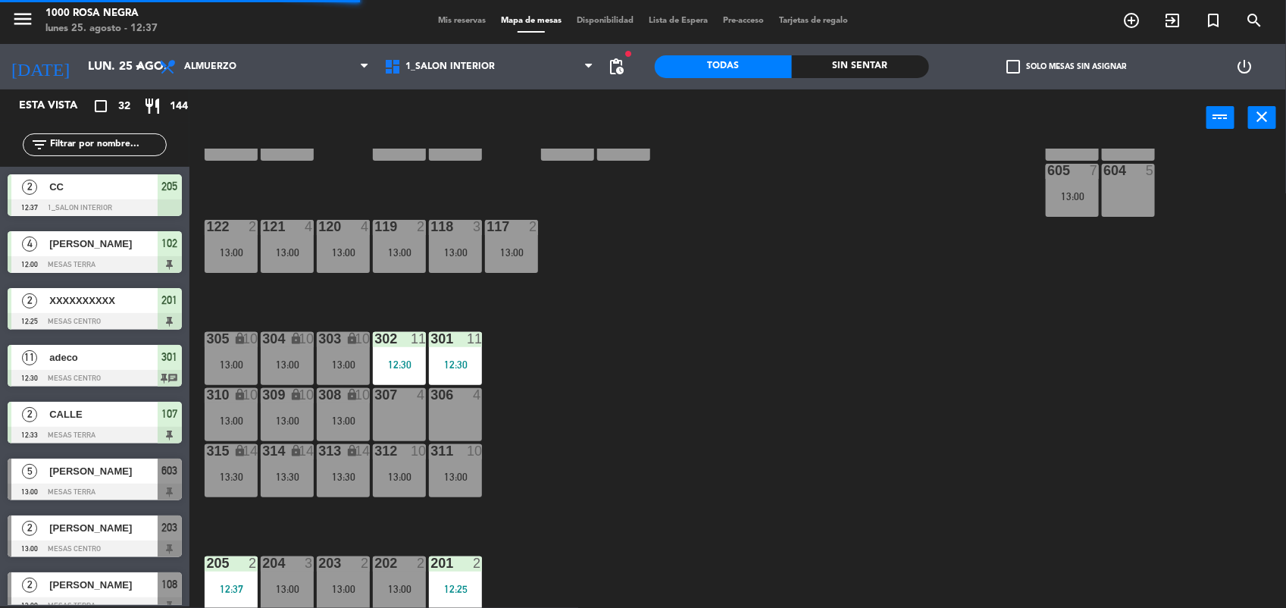
scroll to position [0, 0]
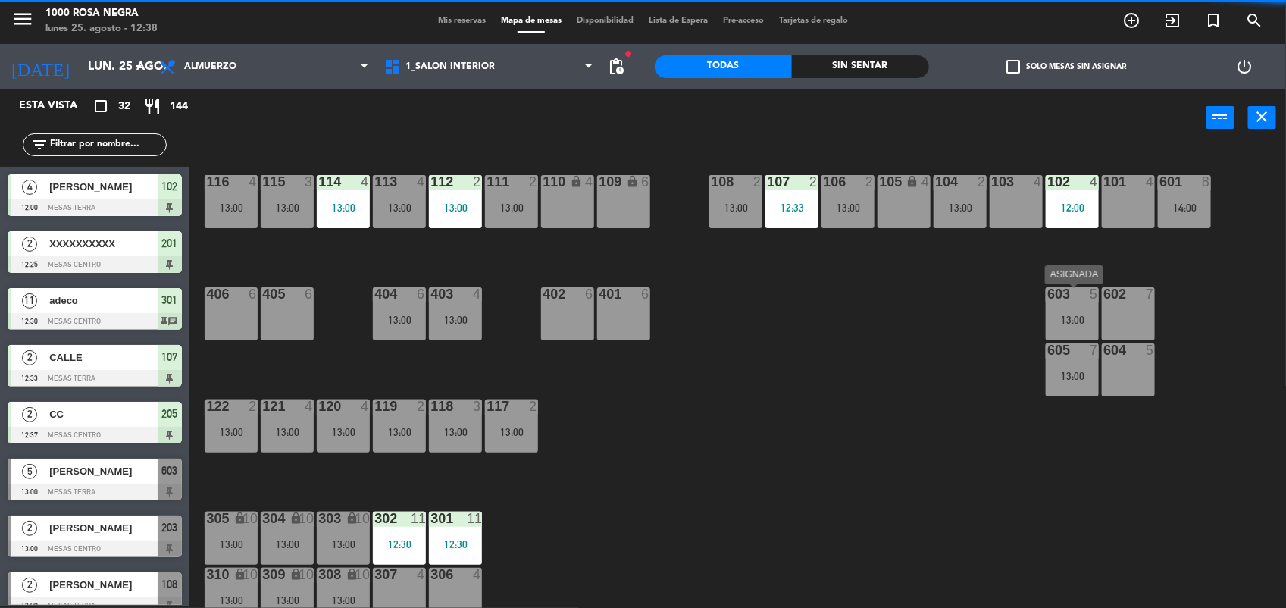
click at [1076, 336] on div "603 5 13:00" at bounding box center [1072, 313] width 53 height 53
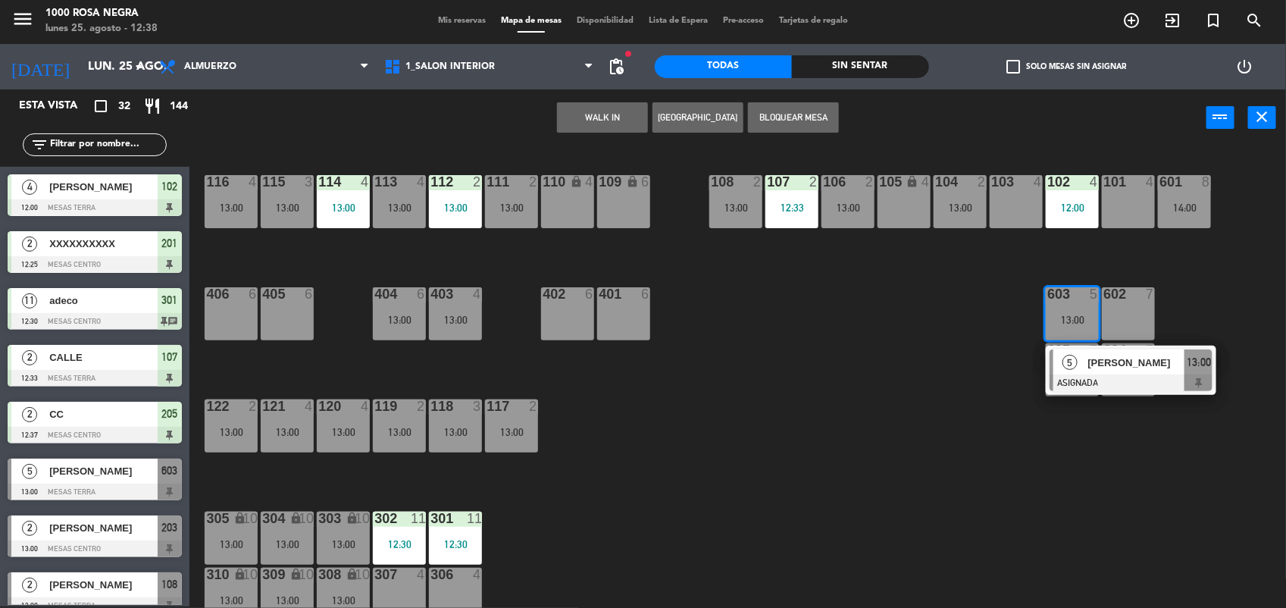
click at [1138, 396] on div "604 5" at bounding box center [1128, 369] width 53 height 53
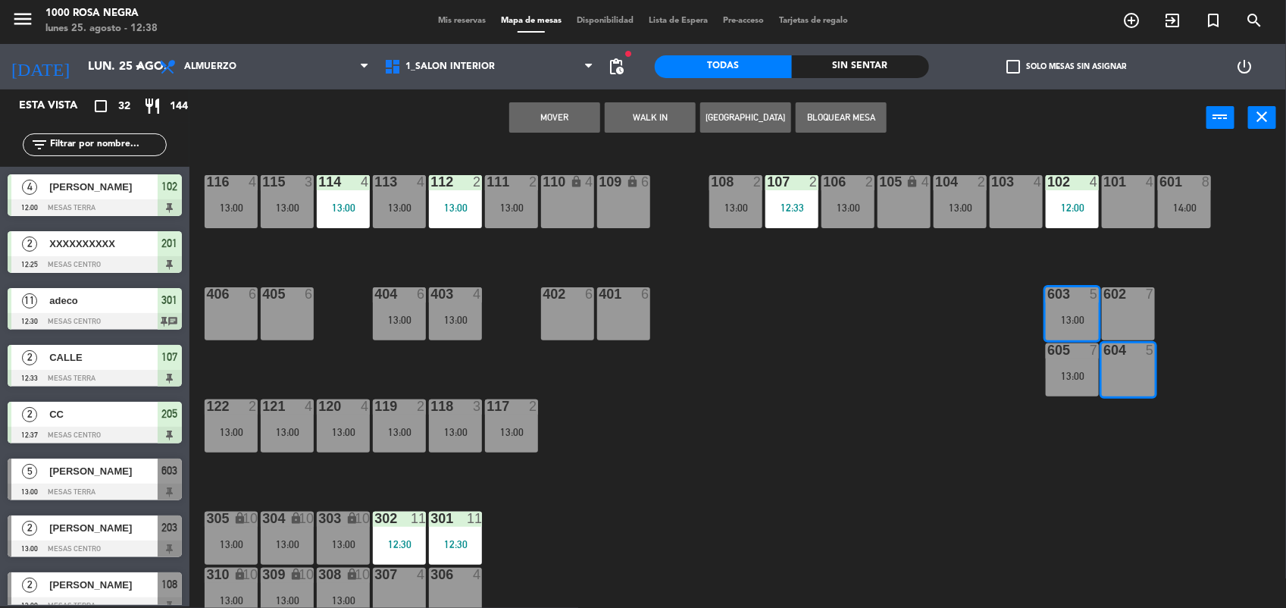
click at [555, 123] on button "Mover" at bounding box center [554, 117] width 91 height 30
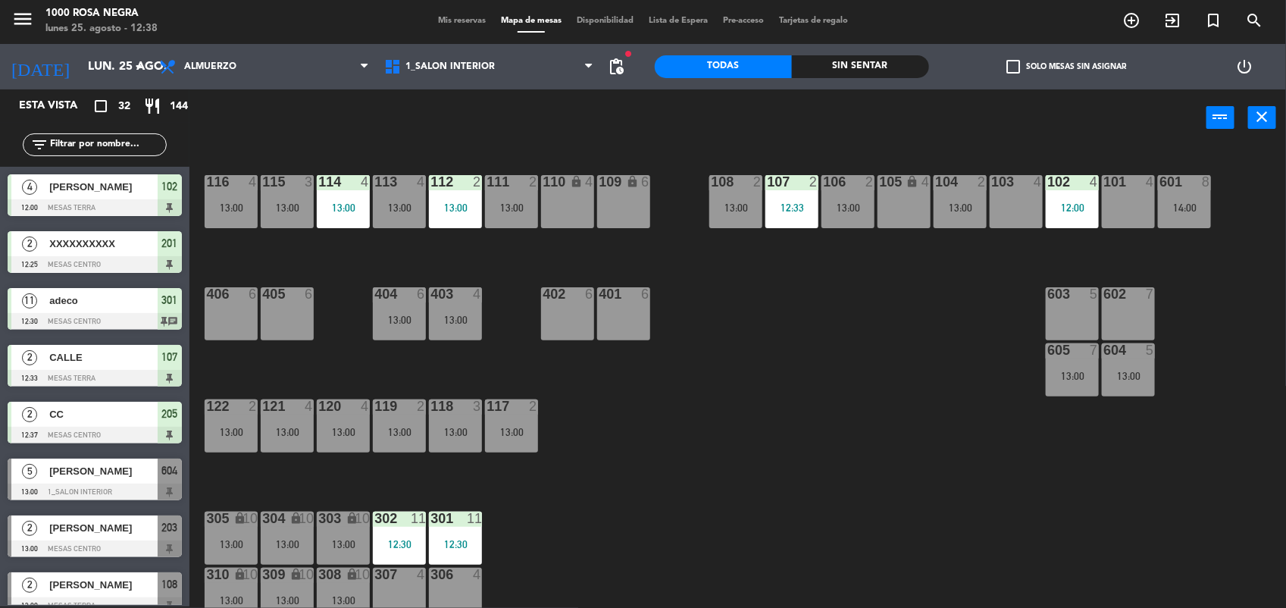
click at [1074, 324] on div "603 5" at bounding box center [1072, 313] width 53 height 53
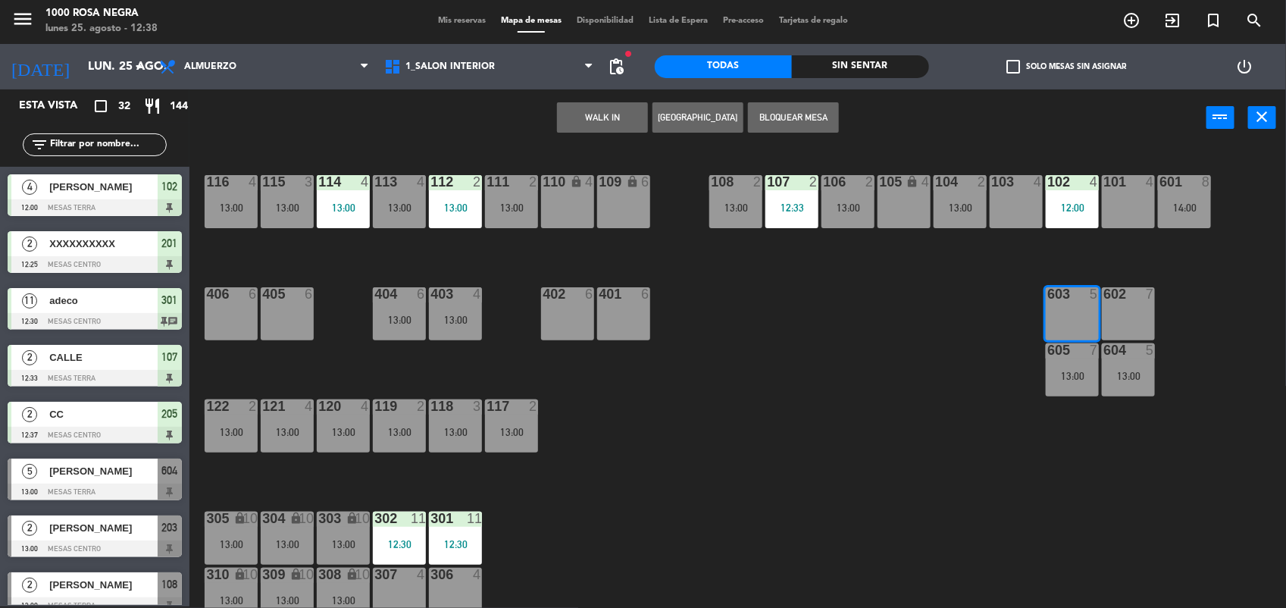
click at [619, 118] on button "WALK IN" at bounding box center [602, 117] width 91 height 30
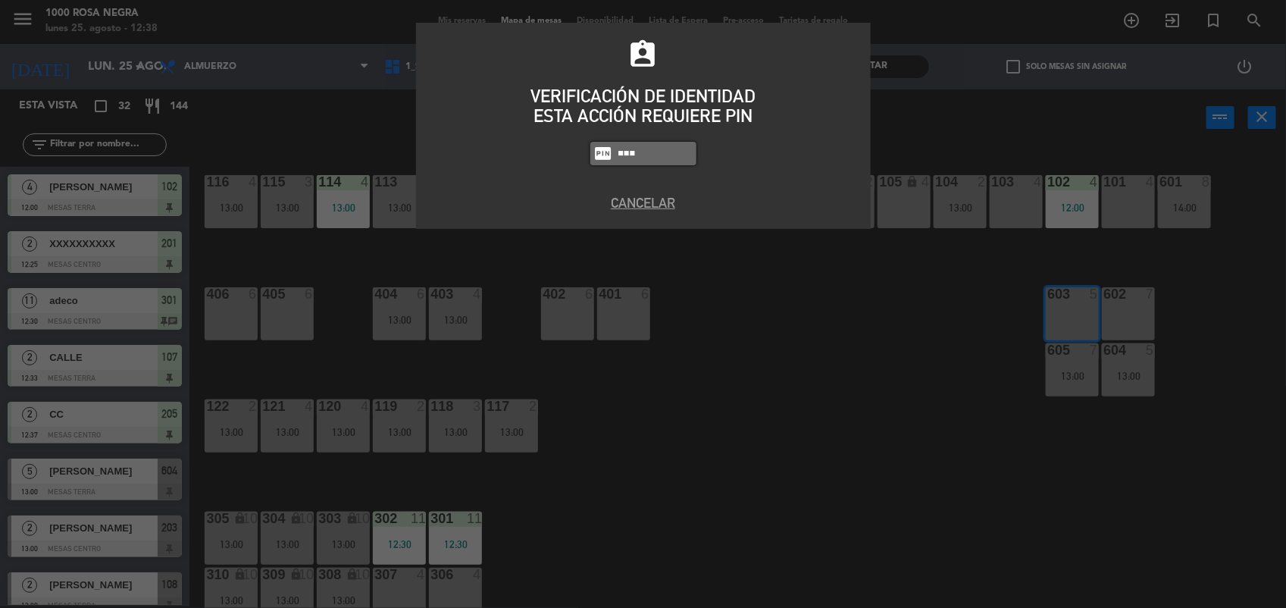
type input "5508"
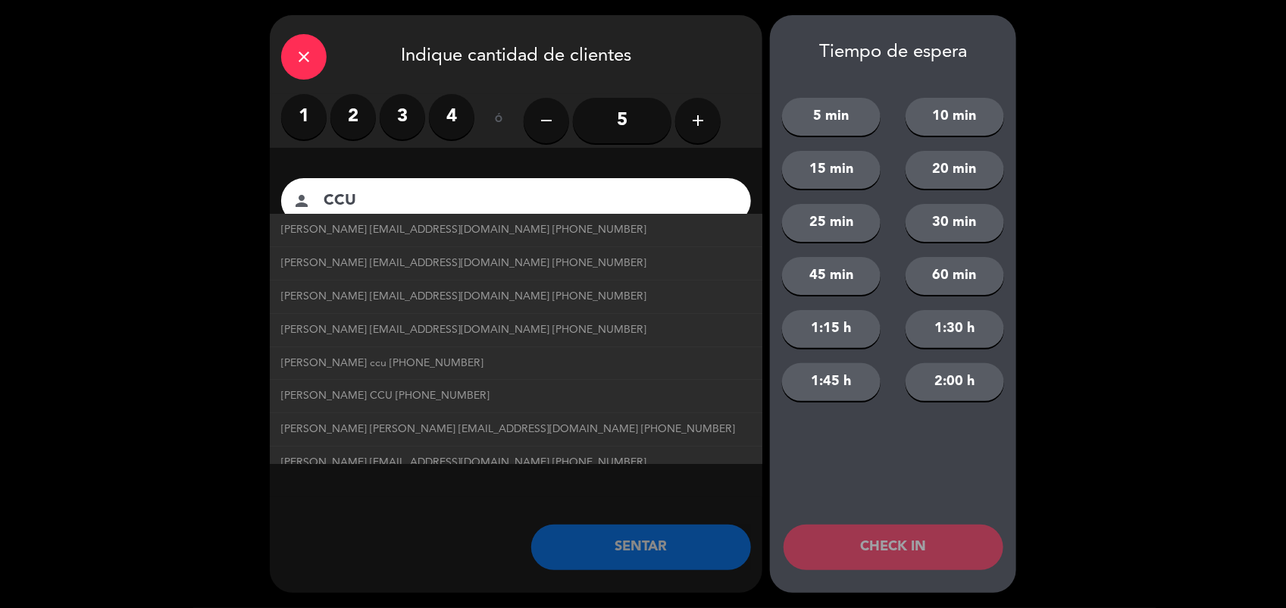
type input "CCU"
click at [634, 126] on input "5" at bounding box center [622, 120] width 99 height 45
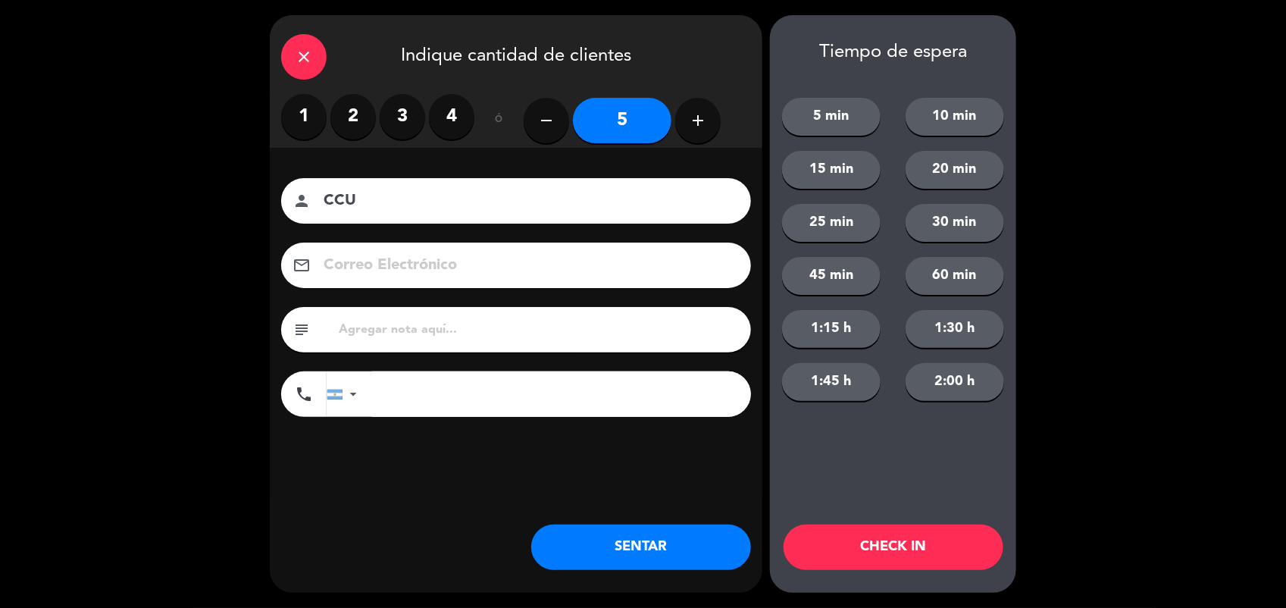
click at [702, 536] on button "SENTAR" at bounding box center [641, 546] width 220 height 45
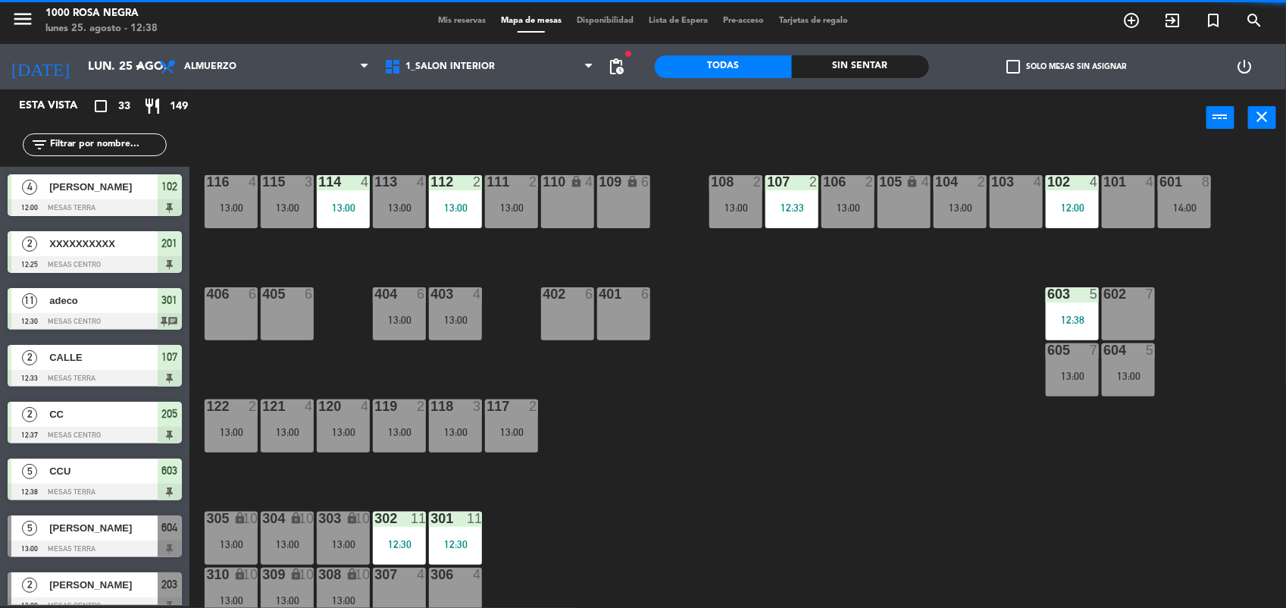
click at [106, 145] on input "text" at bounding box center [106, 144] width 117 height 17
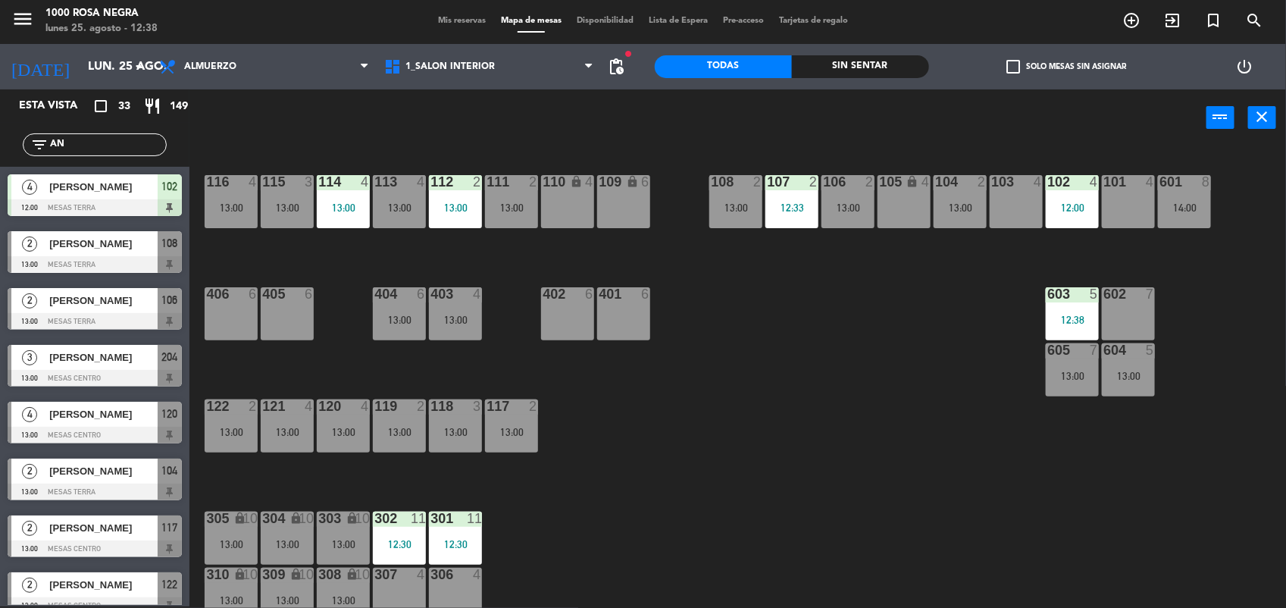
type input "A"
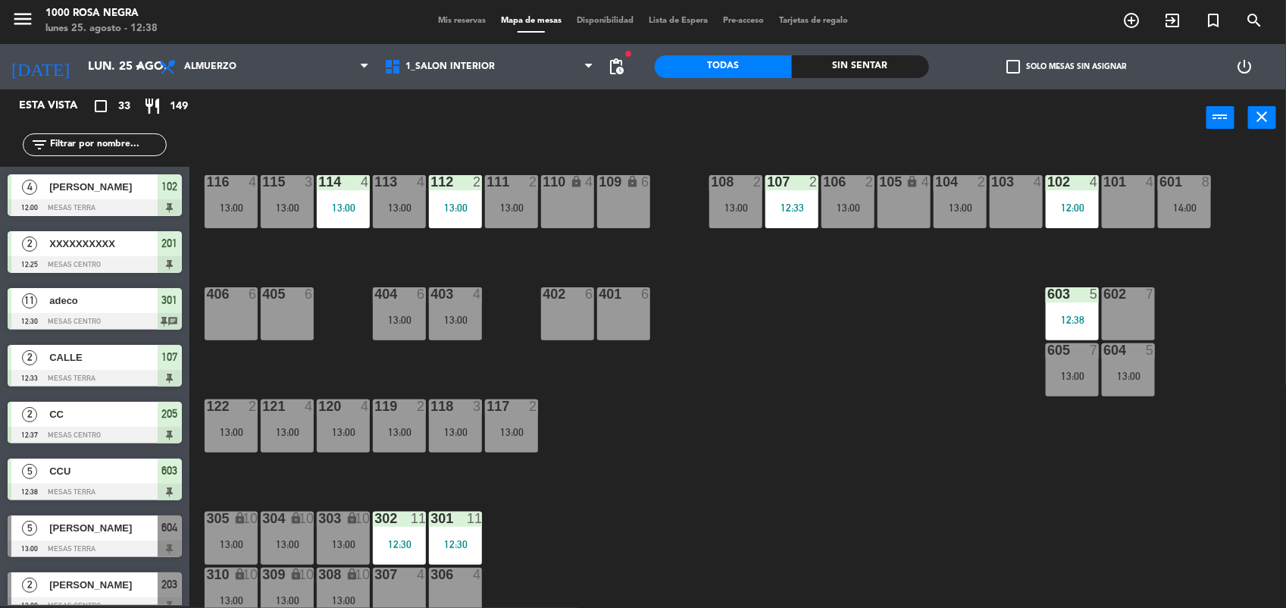
click at [804, 486] on div "116 4 13:00 115 3 13:00 114 4 13:00 113 4 13:00 112 2 13:00 111 2 13:00 110 loc…" at bounding box center [744, 379] width 1084 height 460
click at [1146, 372] on div "13:00" at bounding box center [1128, 376] width 53 height 11
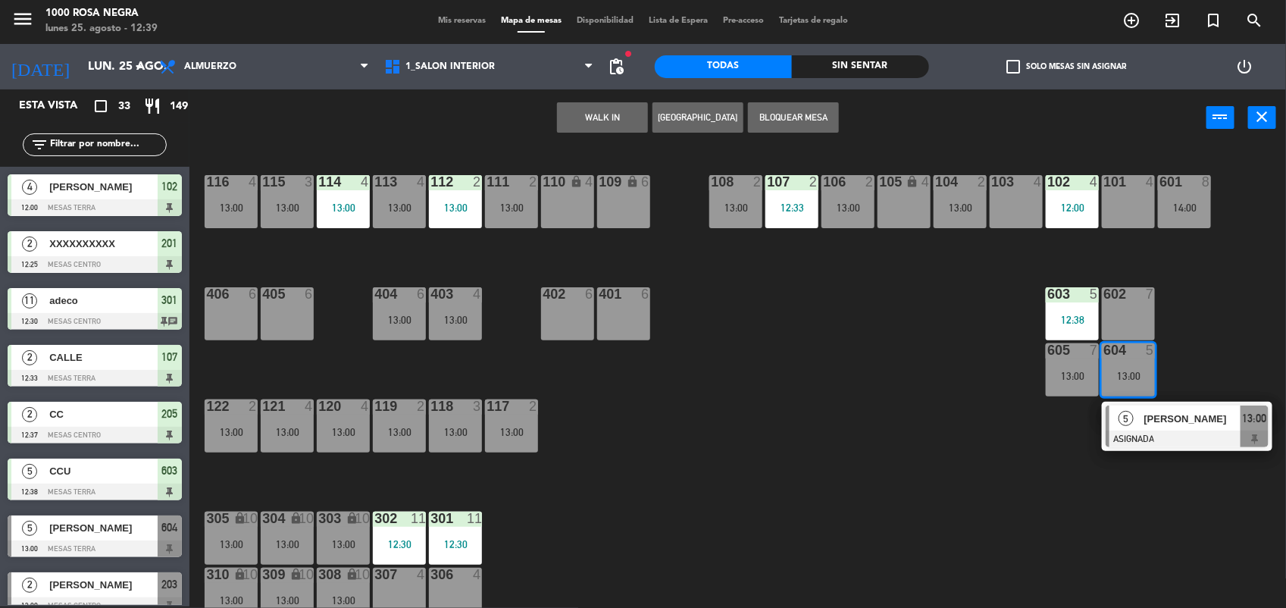
click at [1246, 361] on div "116 4 13:00 115 3 13:00 114 4 13:00 113 4 13:00 112 2 13:00 111 2 13:00 110 loc…" at bounding box center [744, 379] width 1084 height 460
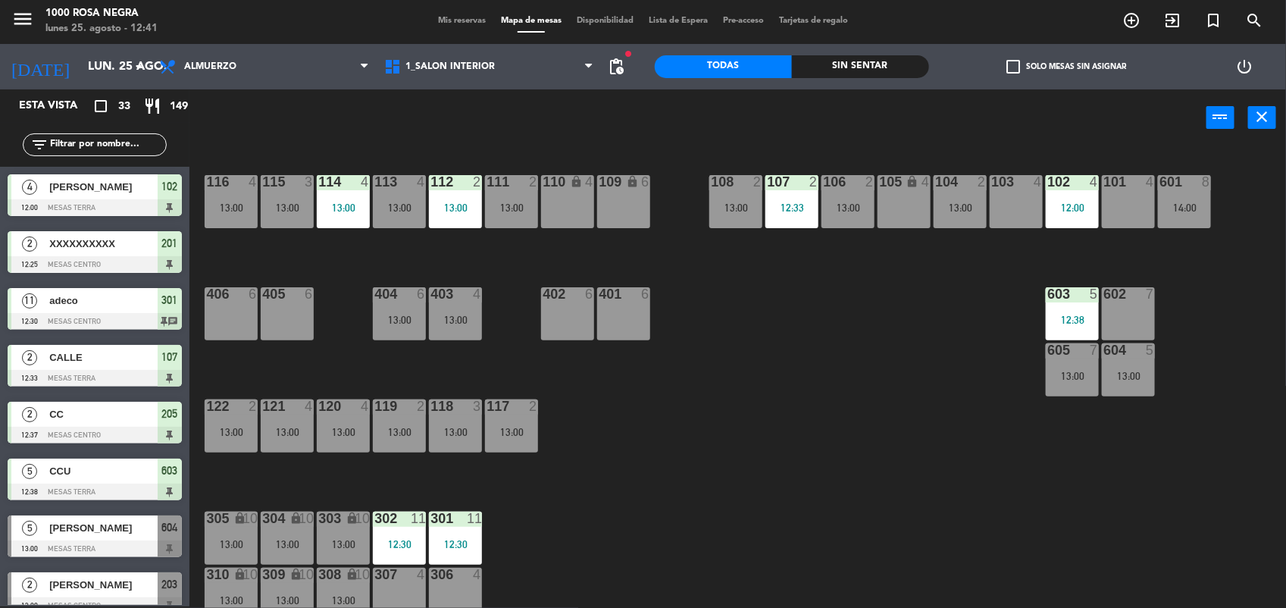
click at [138, 138] on input "text" at bounding box center [106, 144] width 117 height 17
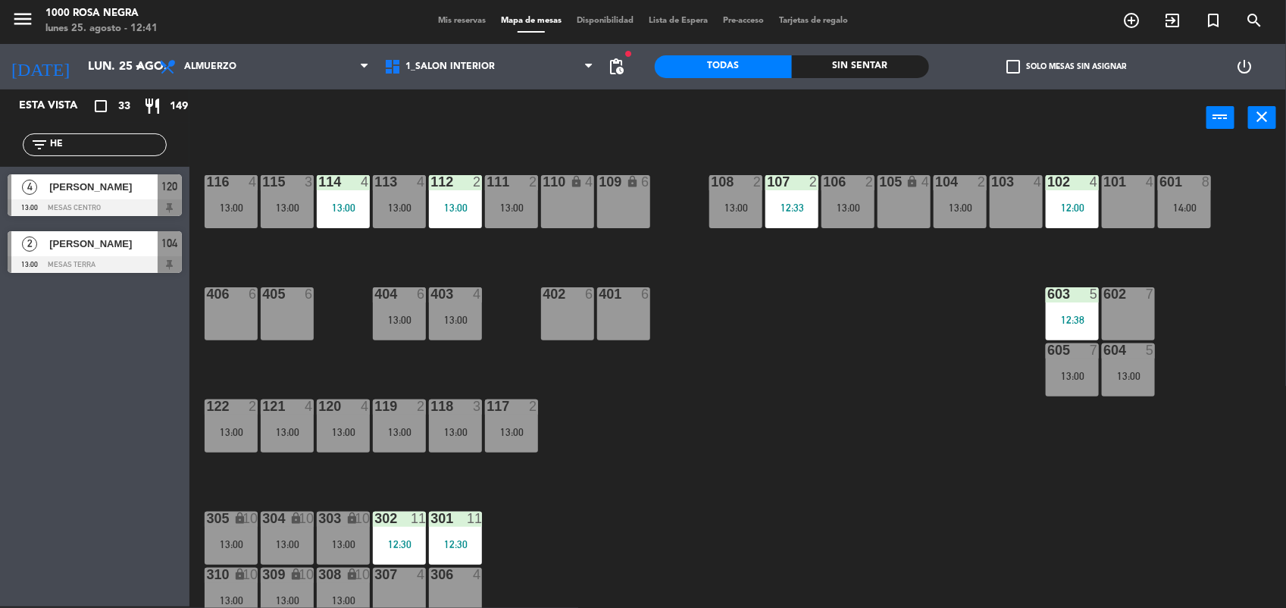
type input "HE"
click at [121, 261] on div at bounding box center [95, 264] width 174 height 17
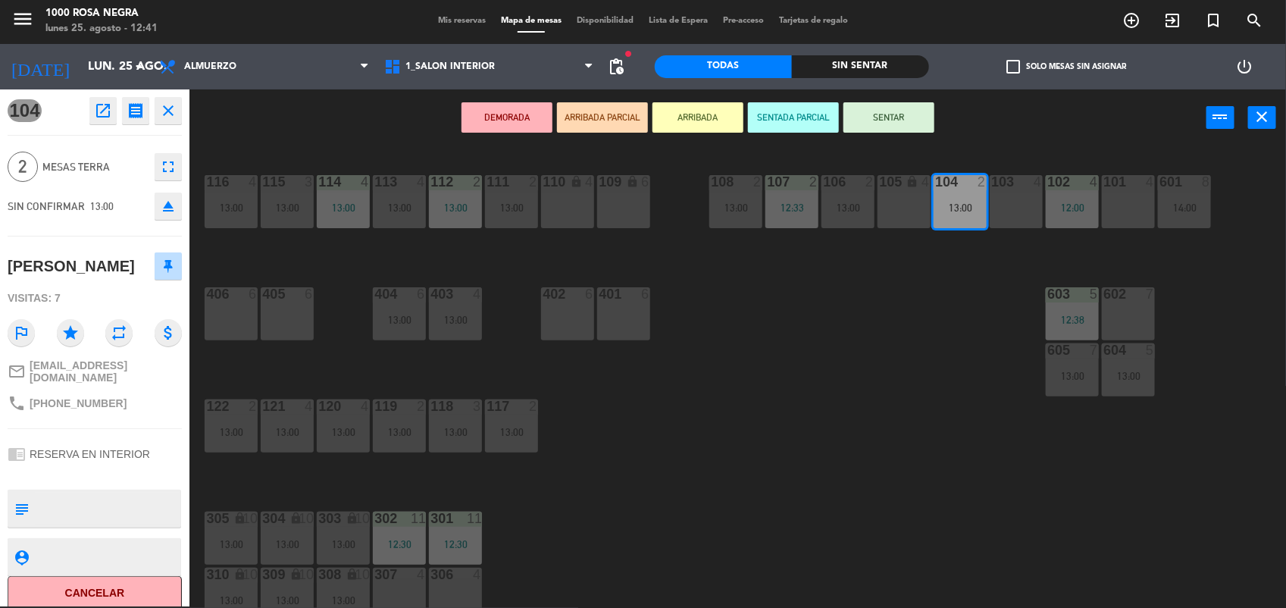
click at [884, 114] on button "SENTAR" at bounding box center [888, 117] width 91 height 30
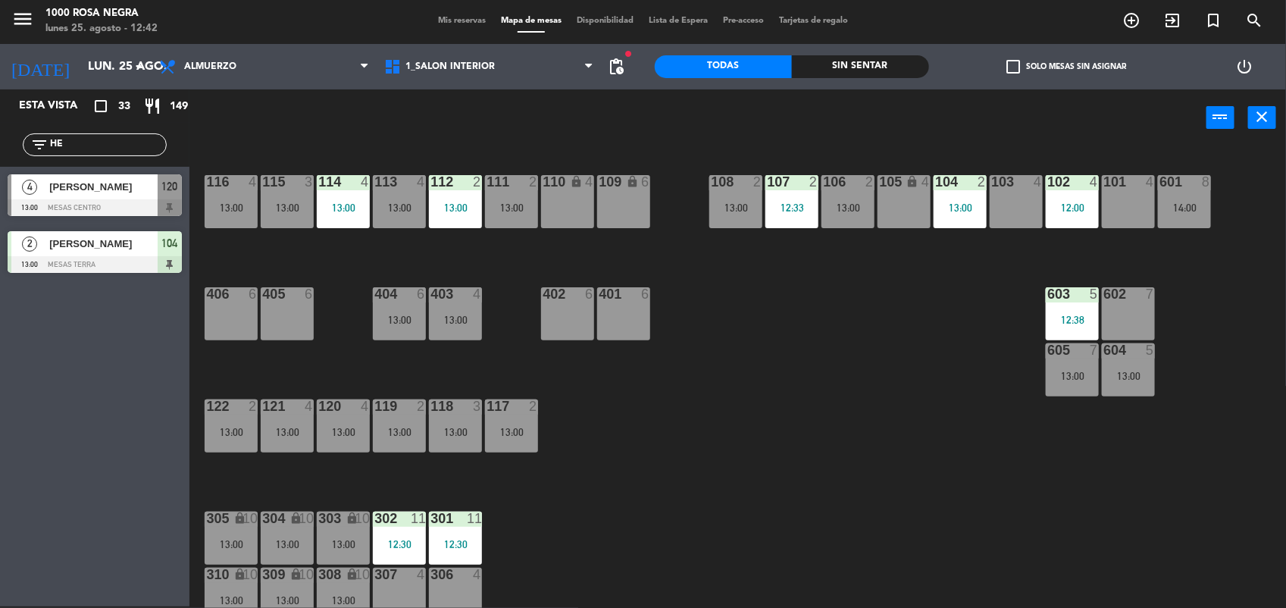
click at [85, 150] on input "HE" at bounding box center [106, 144] width 117 height 17
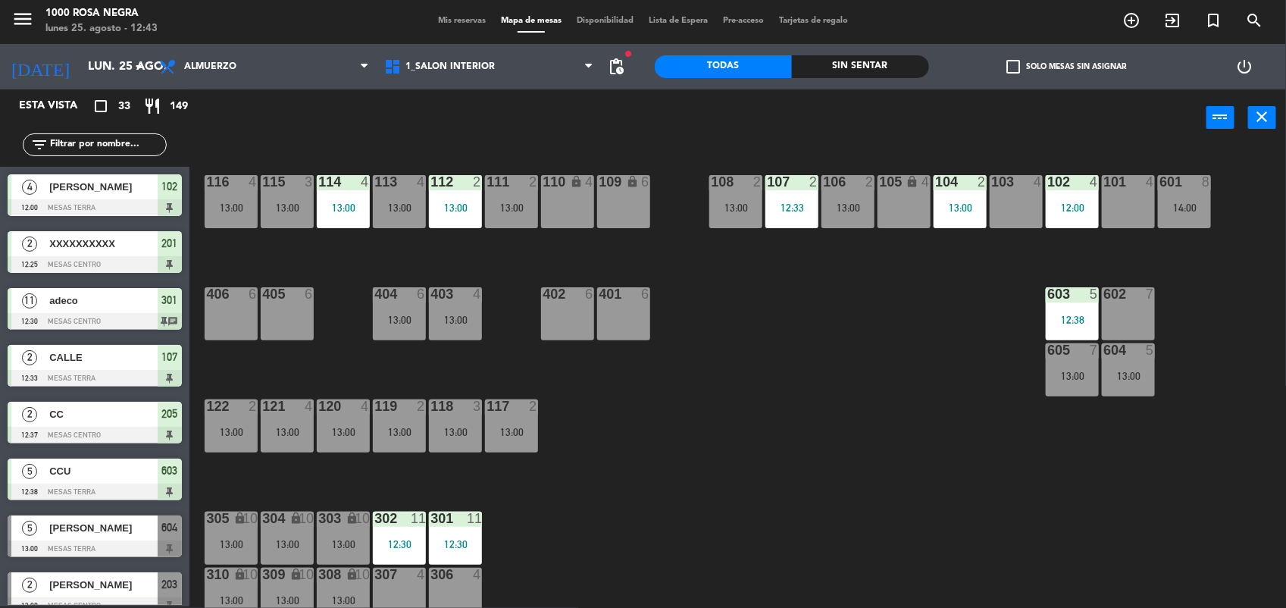
click at [564, 301] on div at bounding box center [567, 294] width 25 height 14
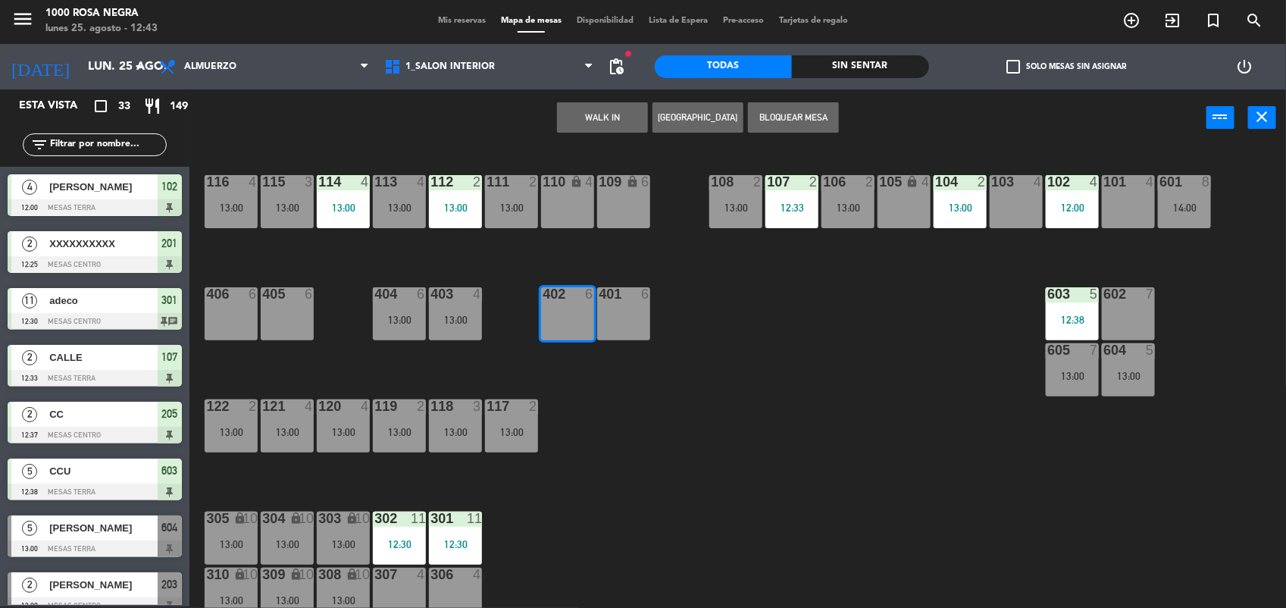
click at [696, 119] on button "[GEOGRAPHIC_DATA]" at bounding box center [697, 117] width 91 height 30
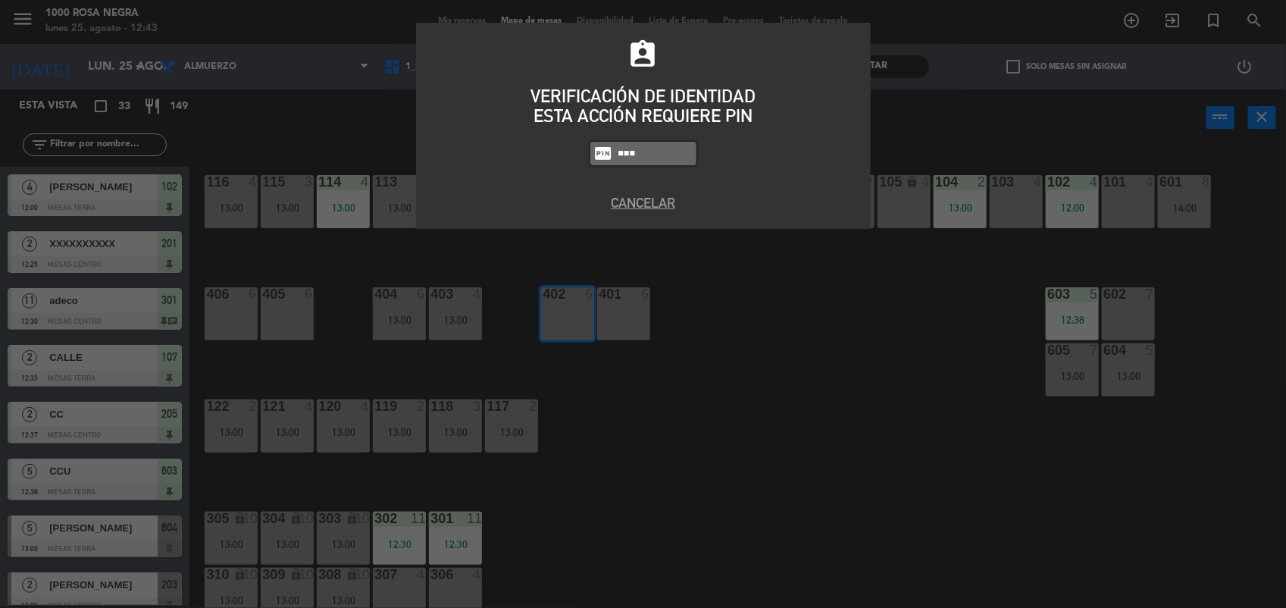
type input "6874"
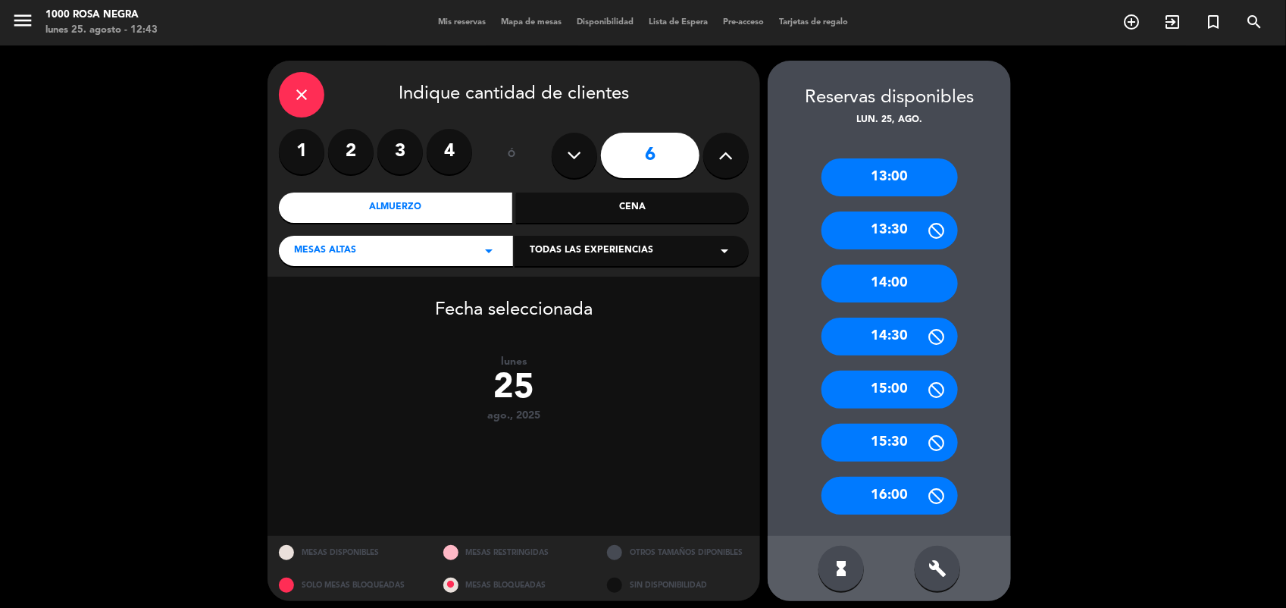
click at [349, 145] on label "2" at bounding box center [350, 151] width 45 height 45
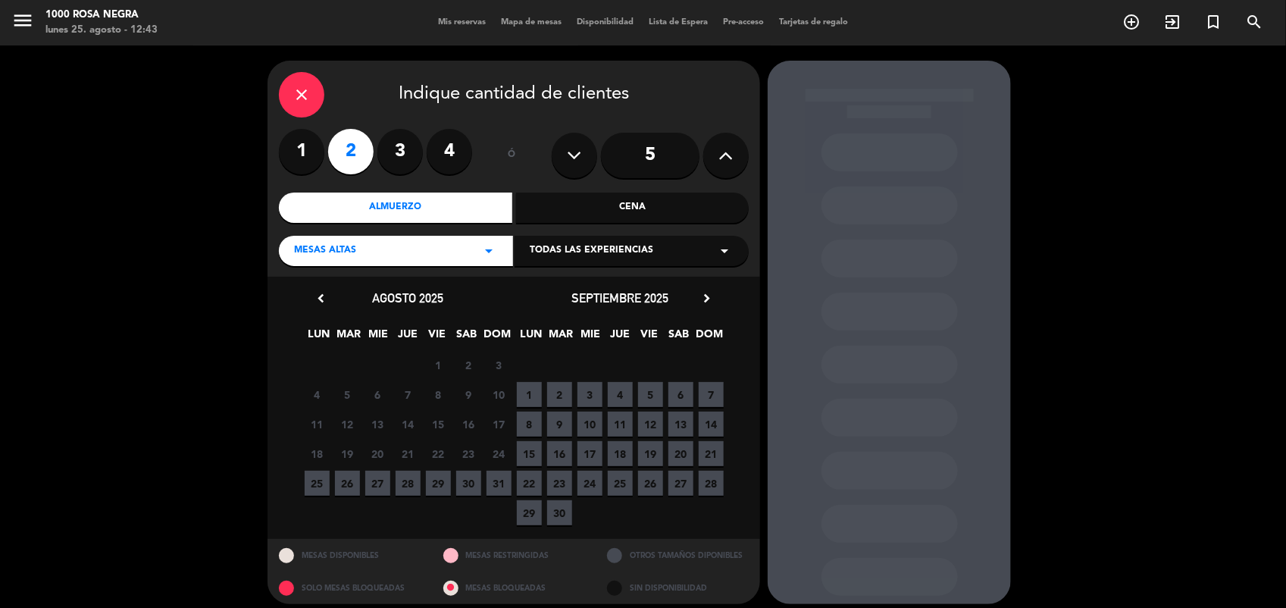
click at [324, 480] on span "25" at bounding box center [317, 483] width 25 height 25
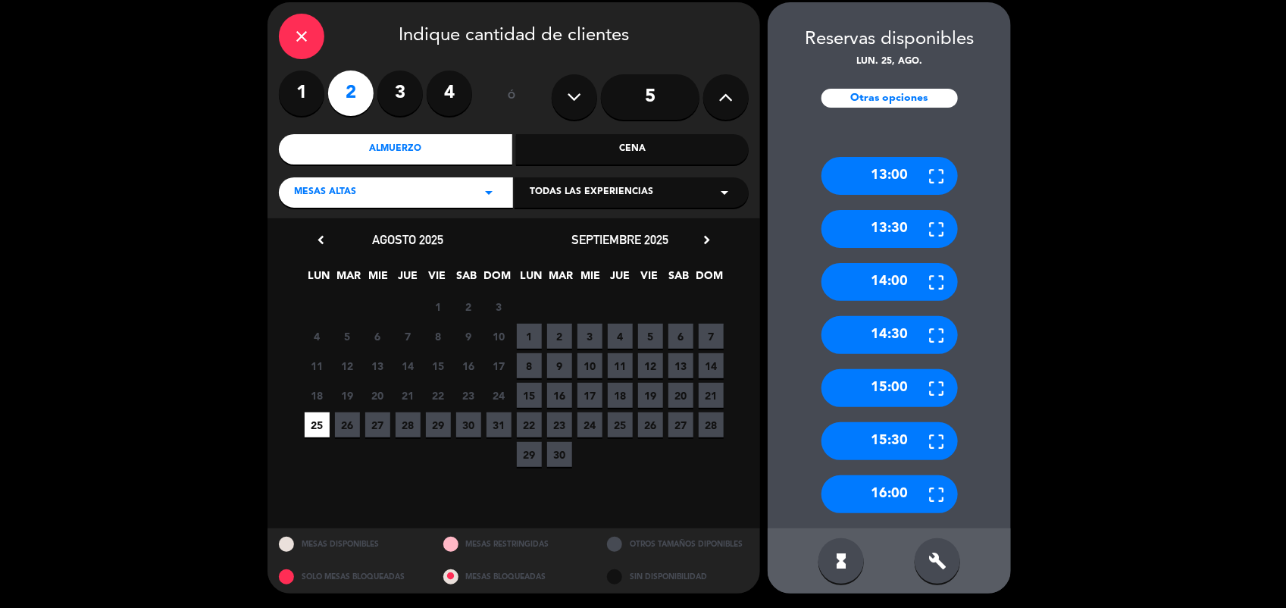
scroll to position [55, 0]
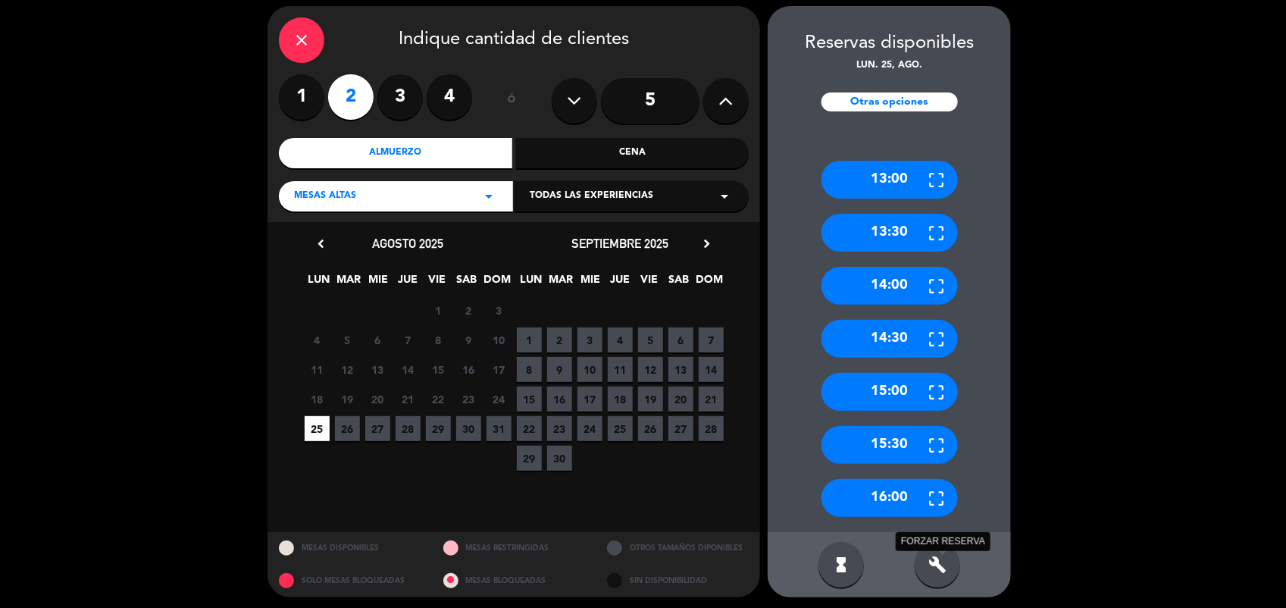
click at [940, 567] on icon "build" at bounding box center [937, 564] width 18 height 18
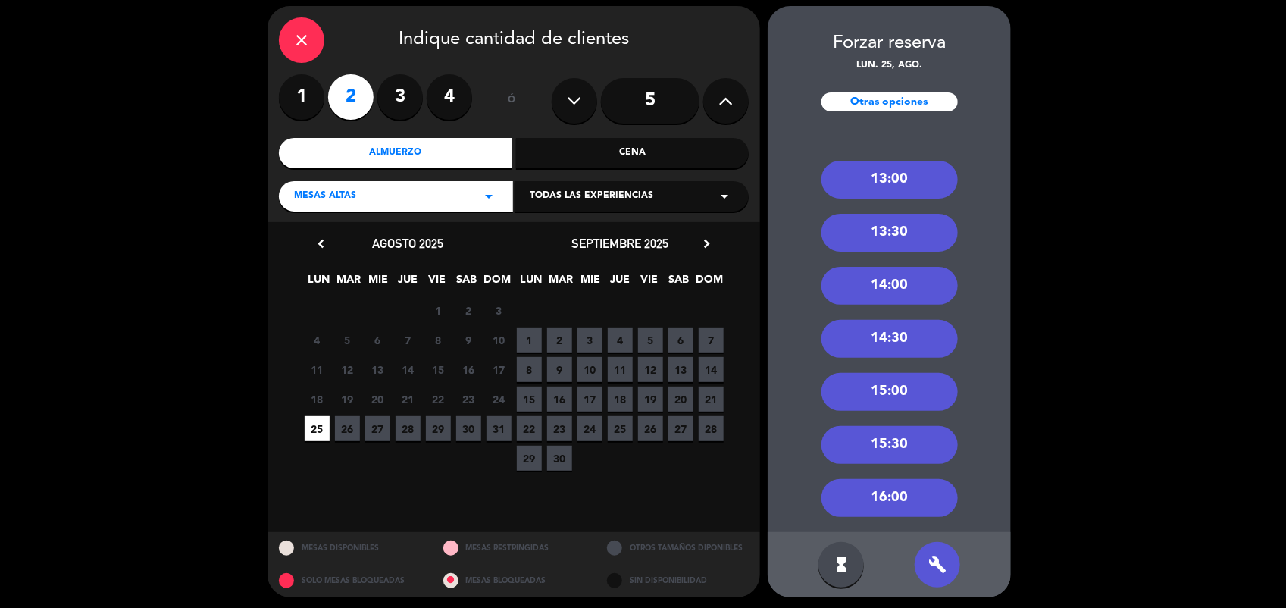
click at [887, 176] on div "13:00" at bounding box center [889, 180] width 136 height 38
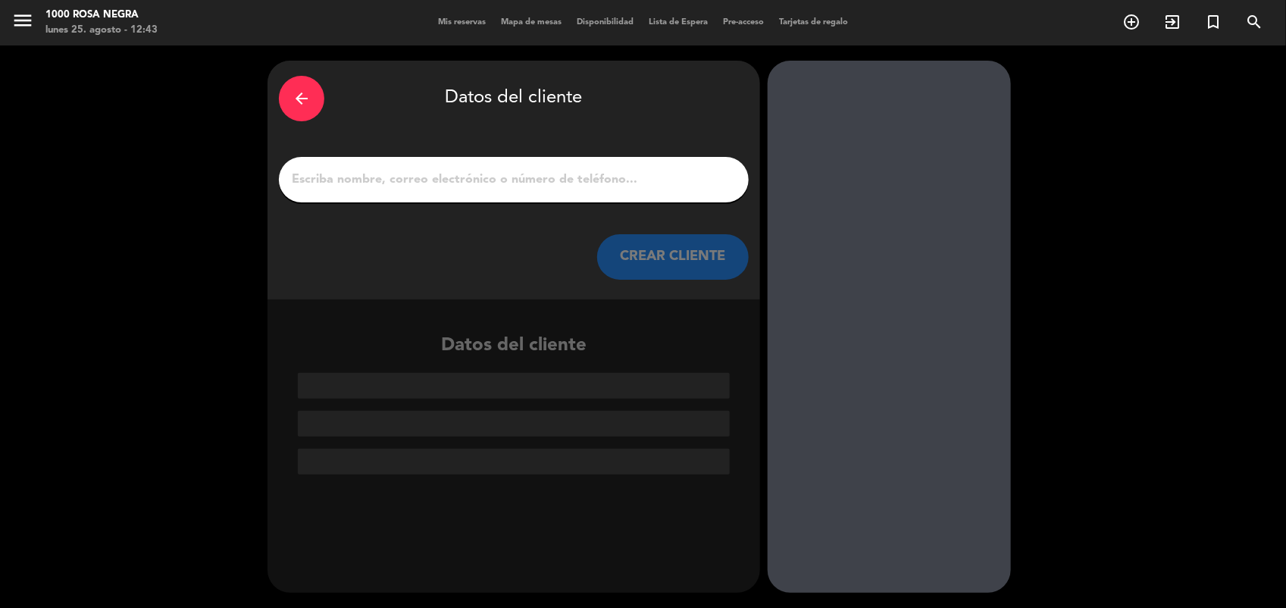
scroll to position [0, 0]
click at [346, 177] on input "1" at bounding box center [513, 179] width 447 height 21
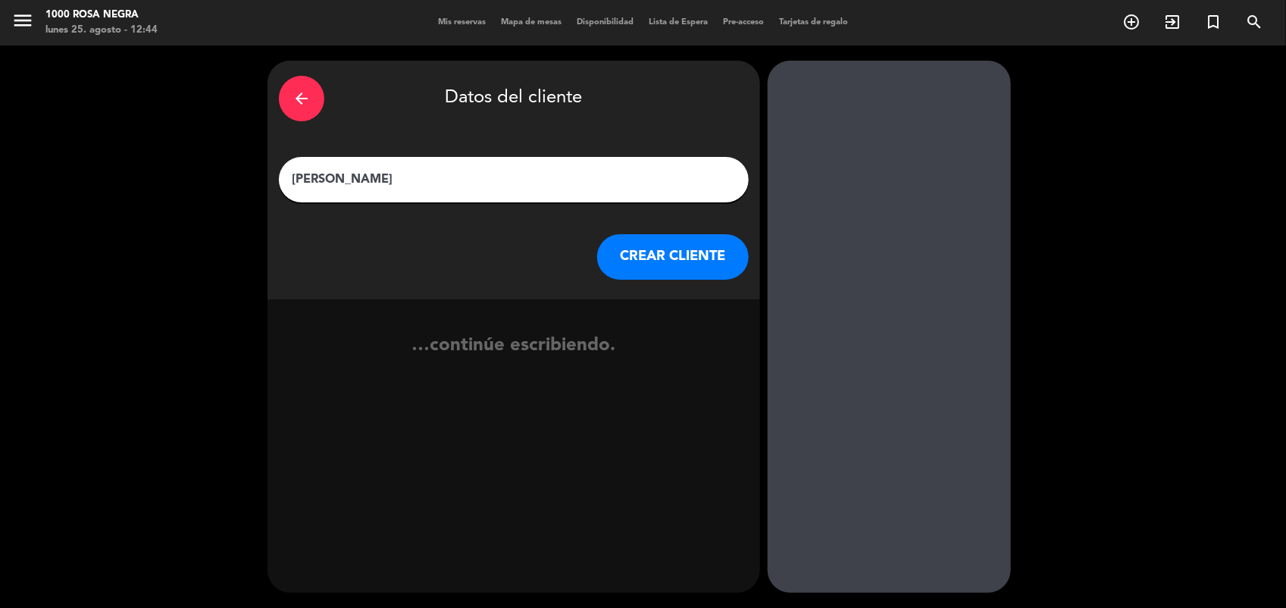
type input "[PERSON_NAME]"
click at [629, 252] on button "CREAR CLIENTE" at bounding box center [673, 256] width 152 height 45
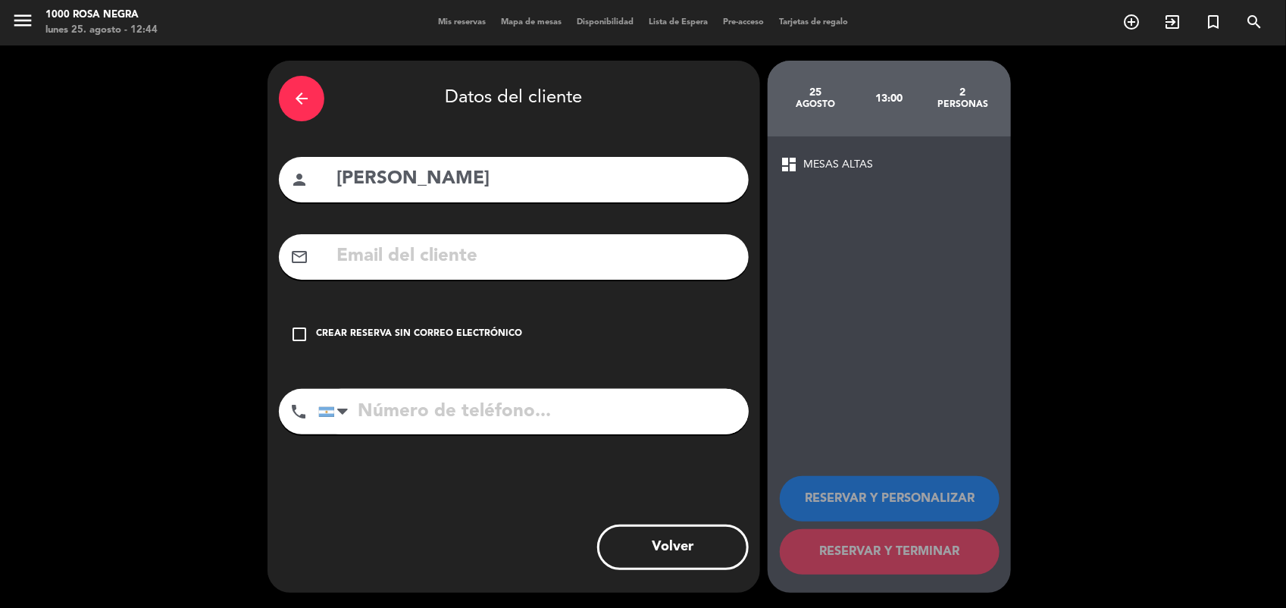
click at [479, 338] on div "Crear reserva sin correo electrónico" at bounding box center [419, 334] width 206 height 15
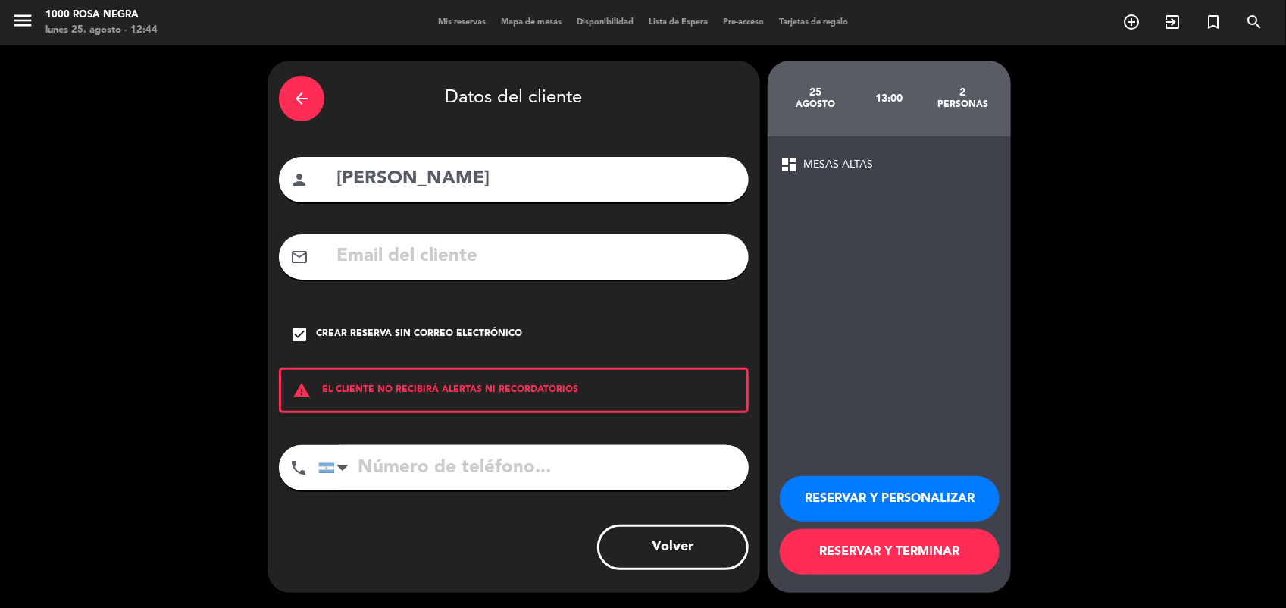
click at [385, 467] on input "tel" at bounding box center [533, 467] width 430 height 45
type input "1140584623"
click at [847, 543] on button "RESERVAR Y TERMINAR" at bounding box center [890, 551] width 220 height 45
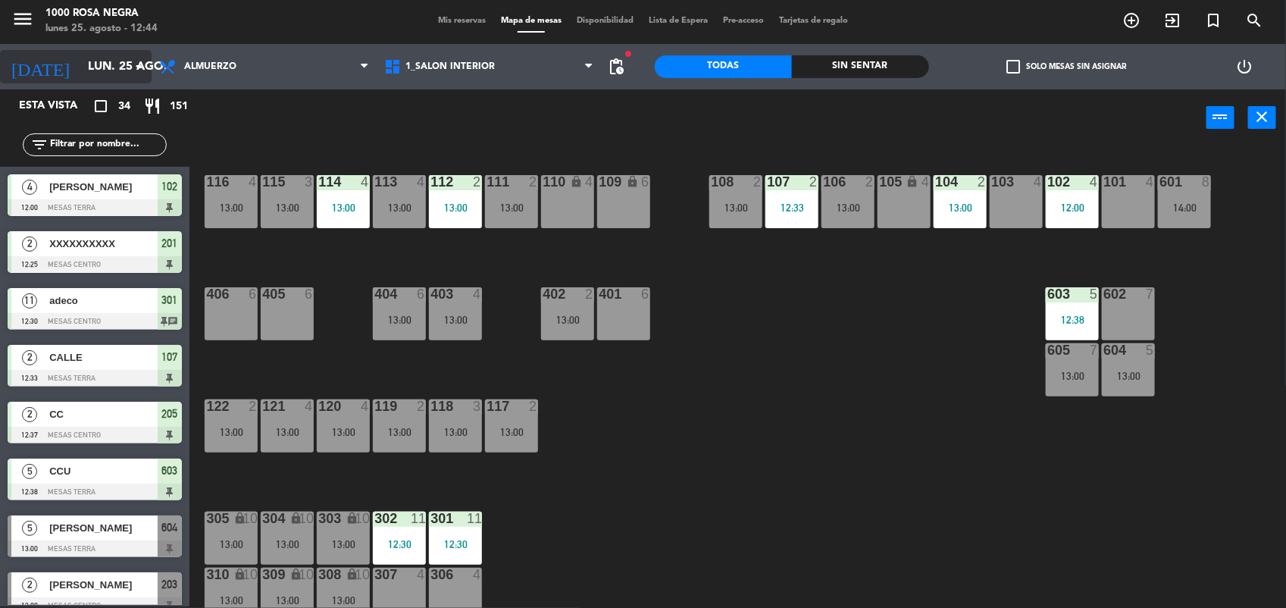
click at [127, 55] on input "lun. 25 ago." at bounding box center [160, 67] width 160 height 30
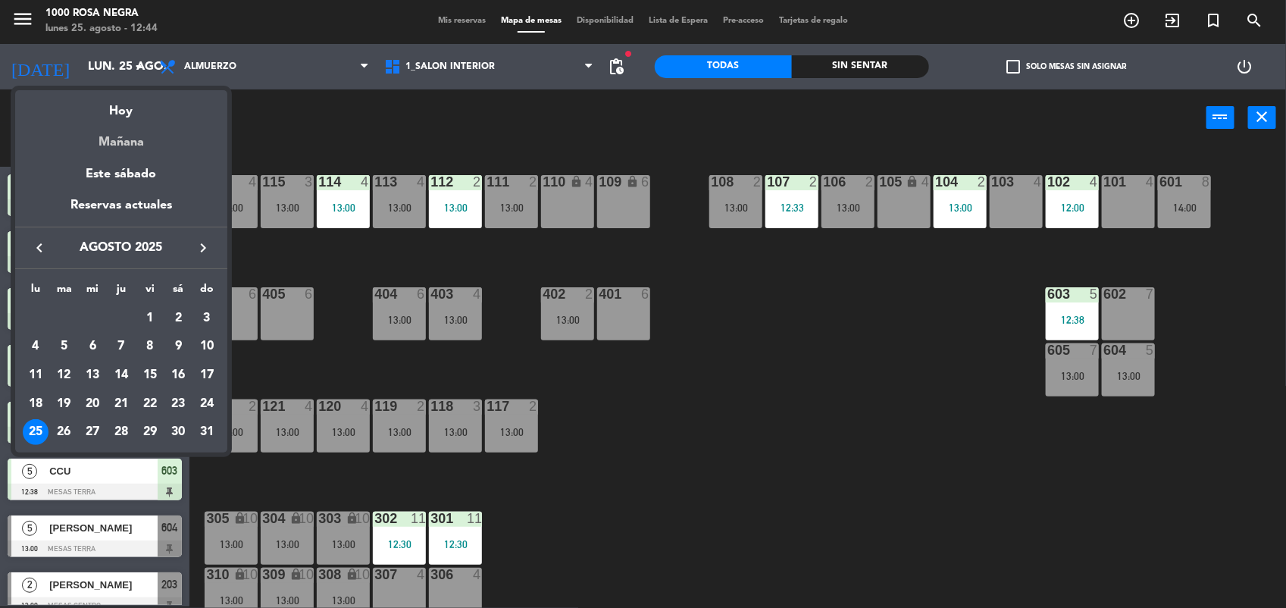
click at [121, 138] on div "Mañana" at bounding box center [121, 136] width 212 height 31
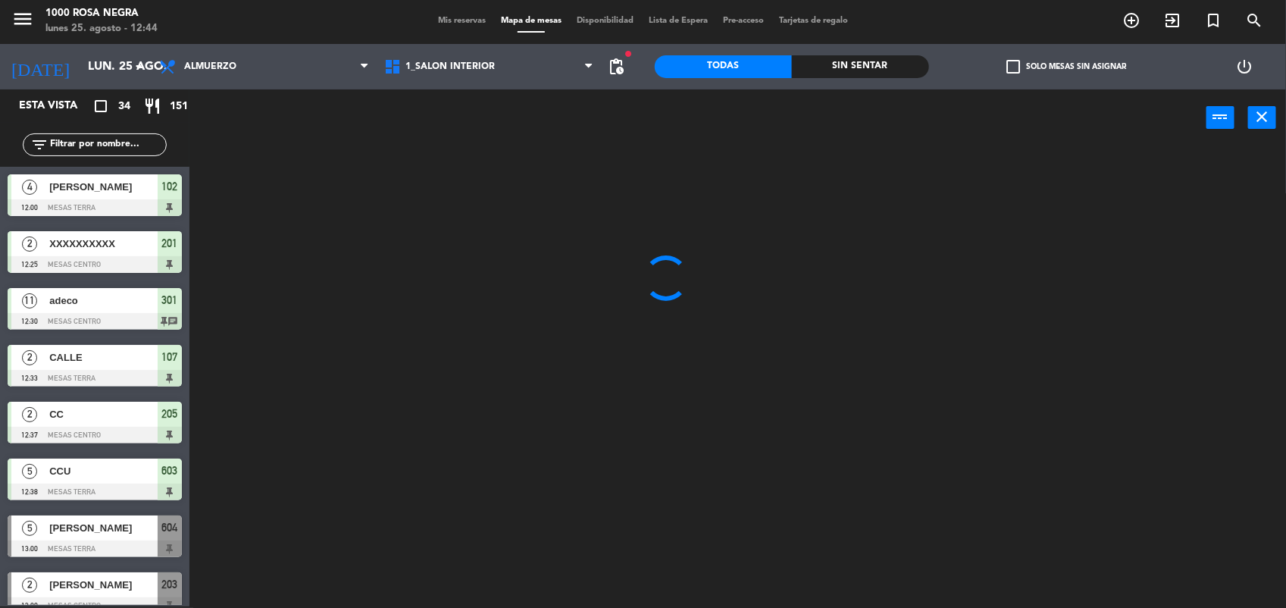
type input "[DATE] ago."
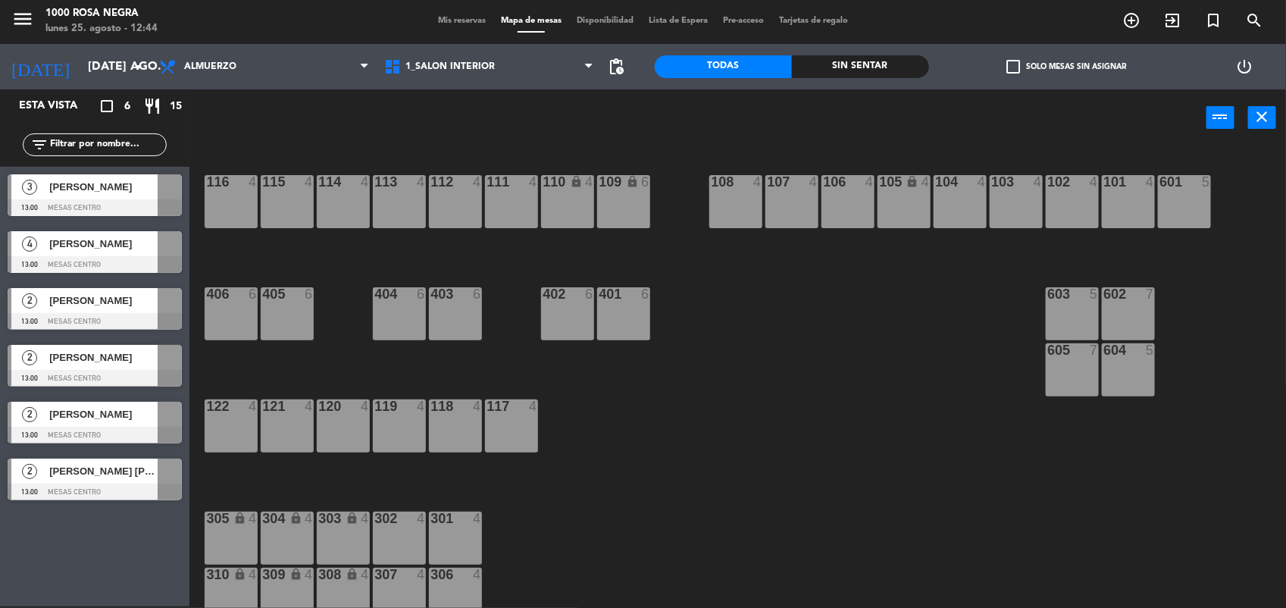
click at [91, 474] on span "[PERSON_NAME] [PERSON_NAME]" at bounding box center [103, 471] width 108 height 16
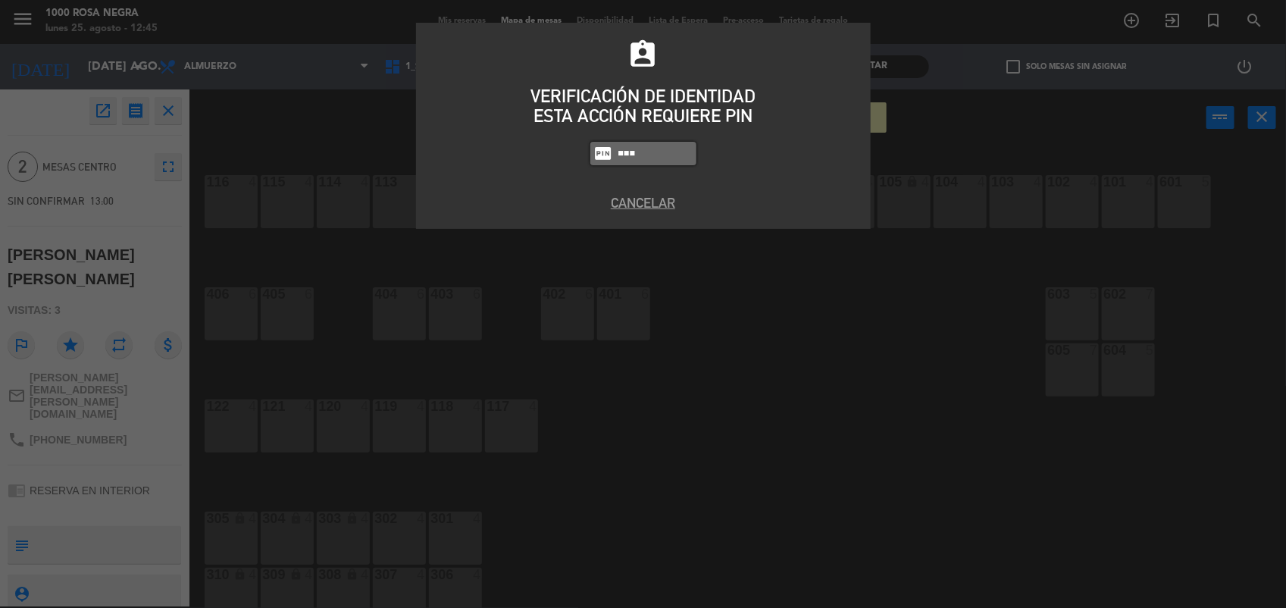
type input "6874"
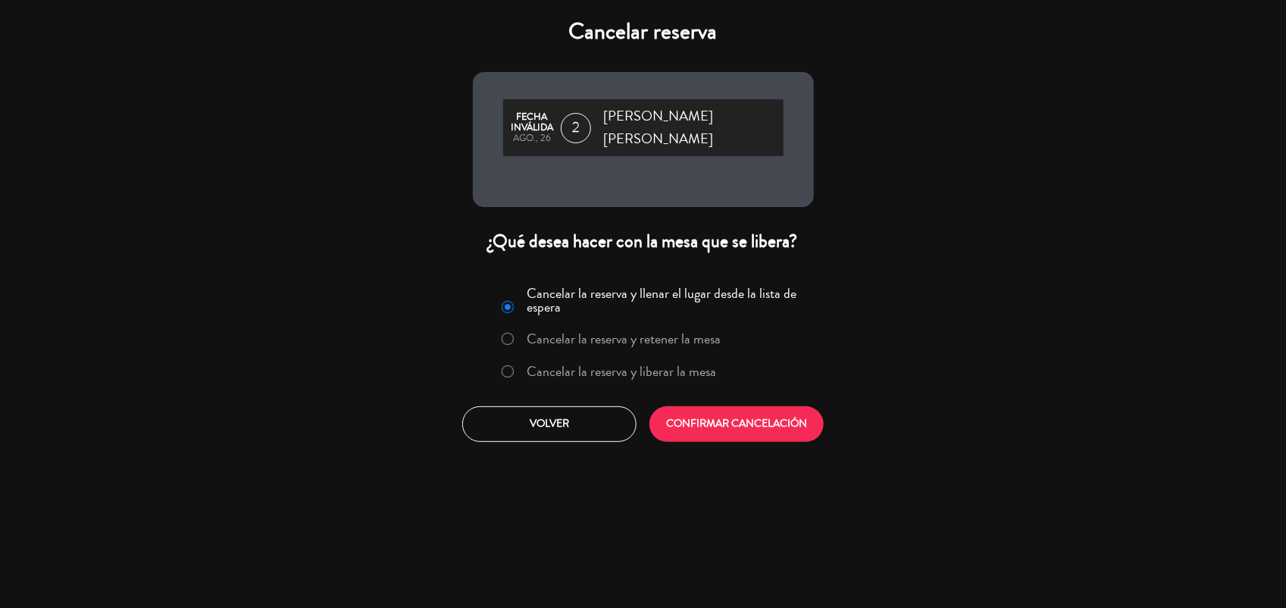
click at [576, 364] on label "Cancelar la reserva y liberar la mesa" at bounding box center [621, 371] width 189 height 14
click at [693, 406] on button "CONFIRMAR CANCELACIÓN" at bounding box center [736, 424] width 174 height 36
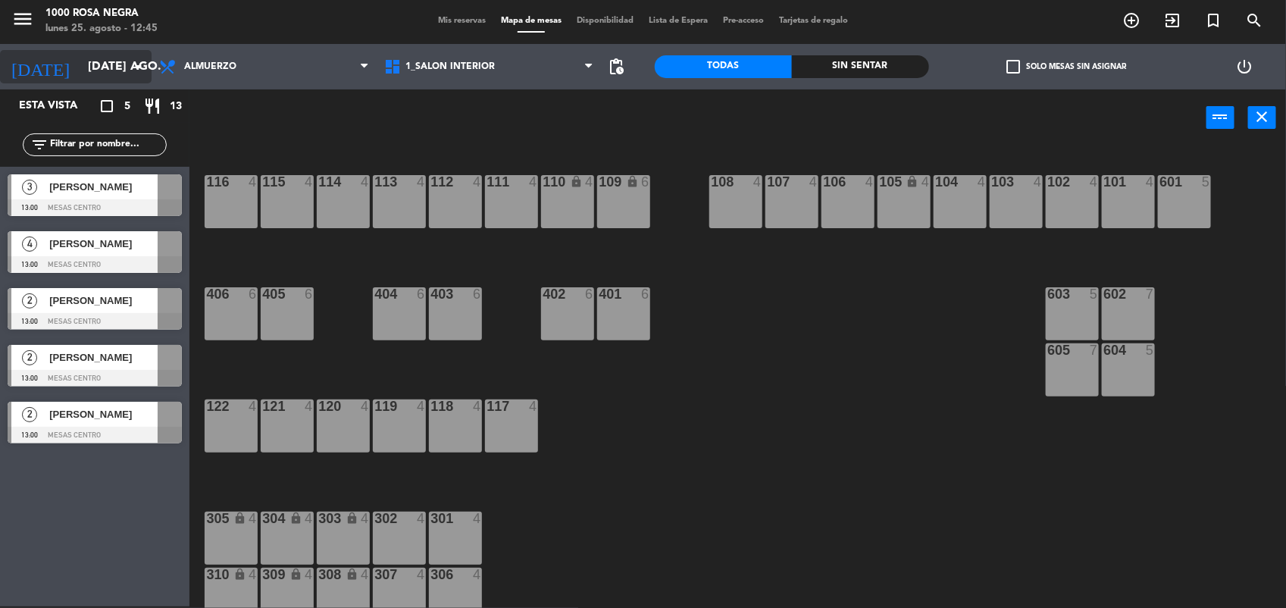
click at [108, 69] on input "[DATE] ago." at bounding box center [160, 67] width 160 height 30
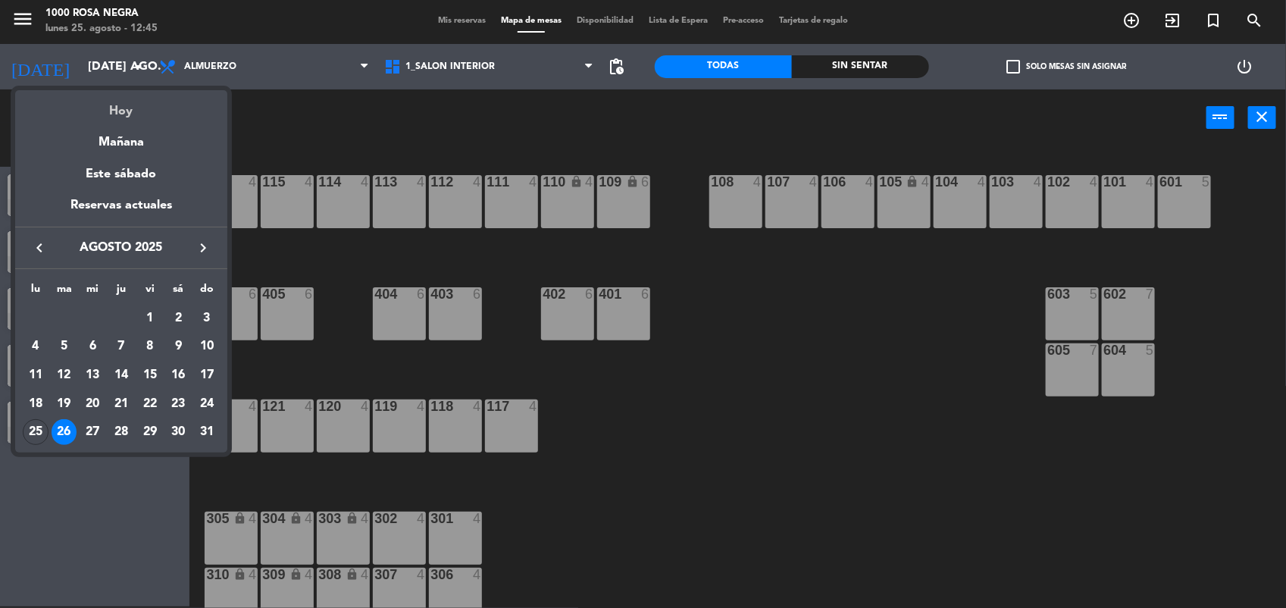
click at [124, 111] on div "Hoy" at bounding box center [121, 105] width 212 height 31
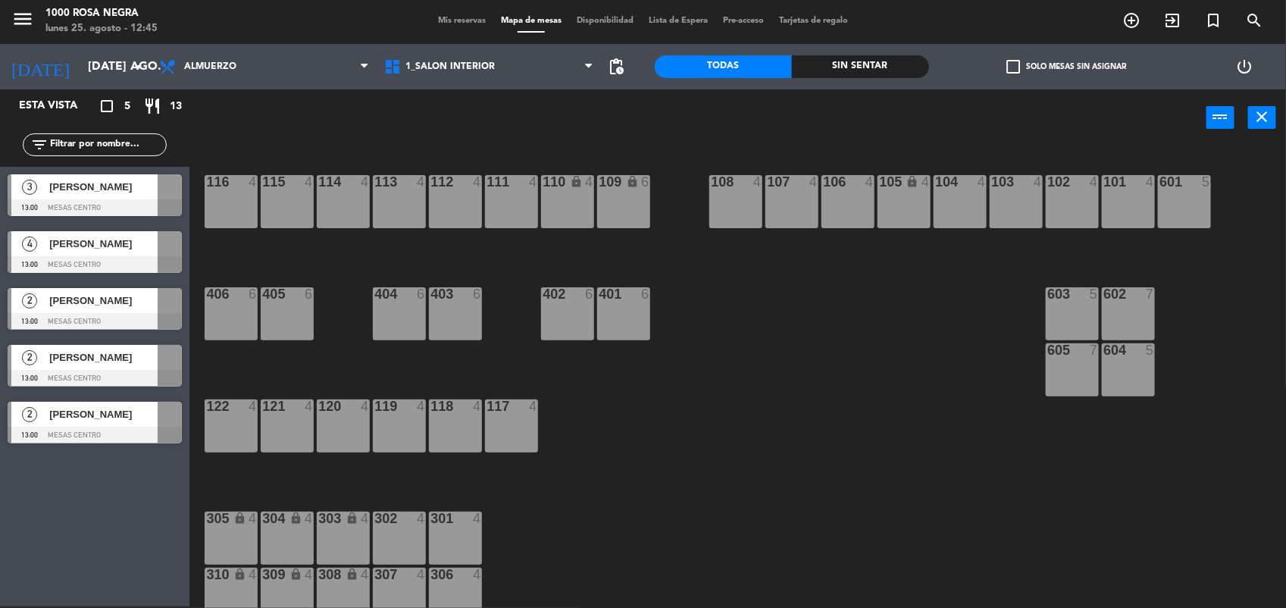
type input "lun. 25 ago."
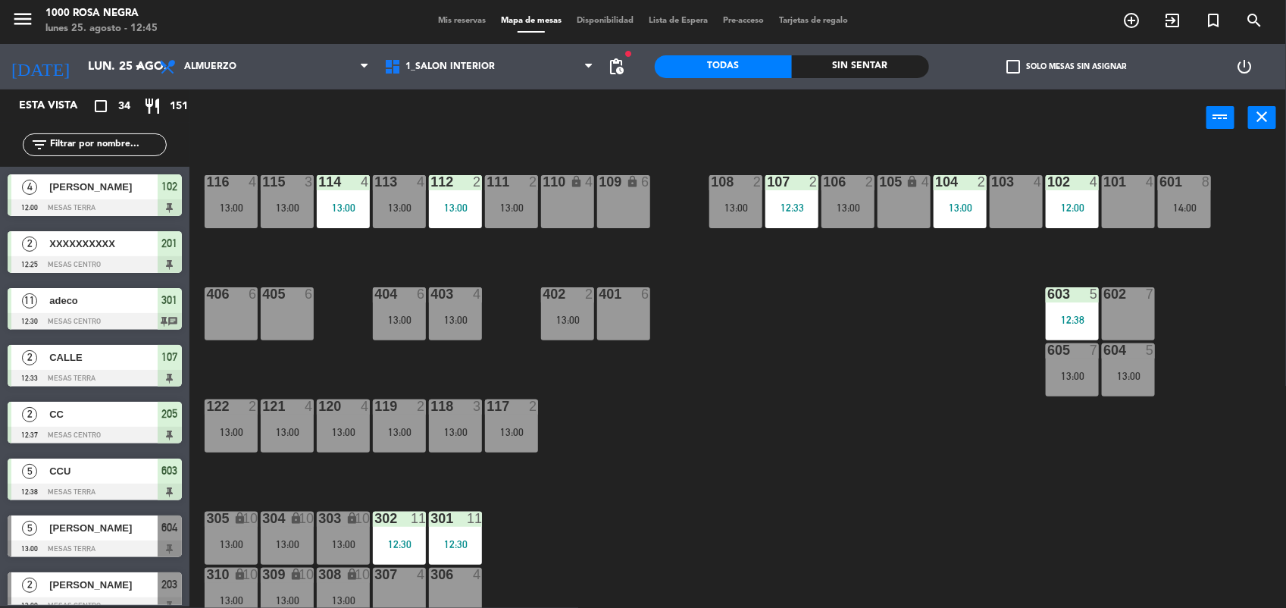
click at [92, 149] on input "text" at bounding box center [106, 144] width 117 height 17
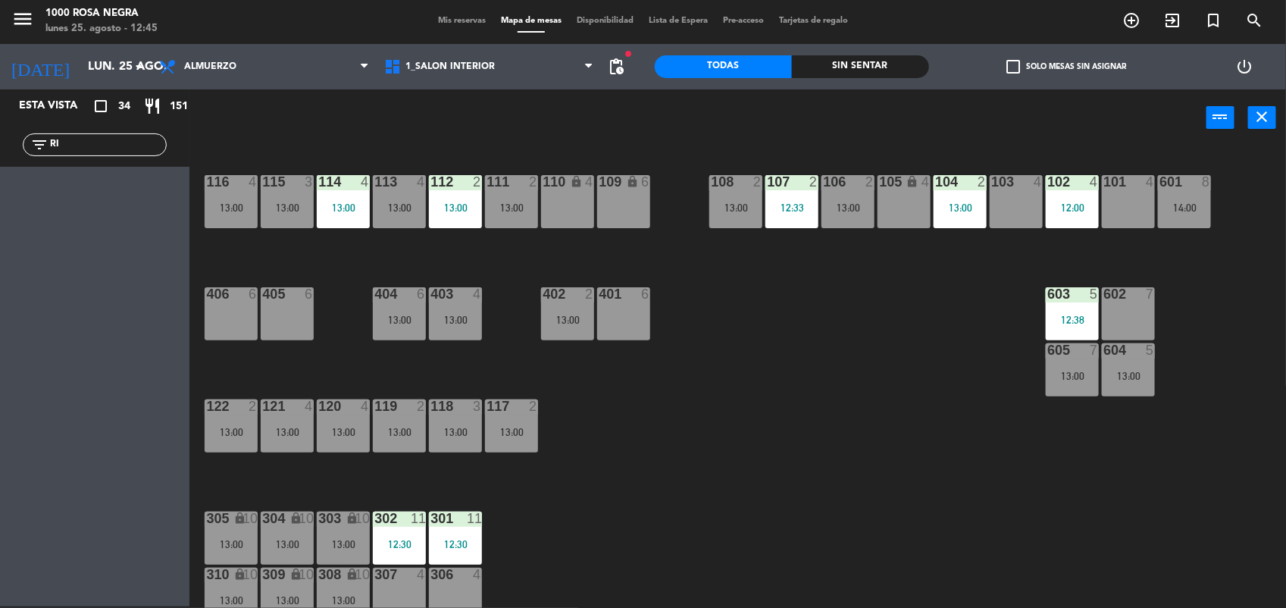
type input "R"
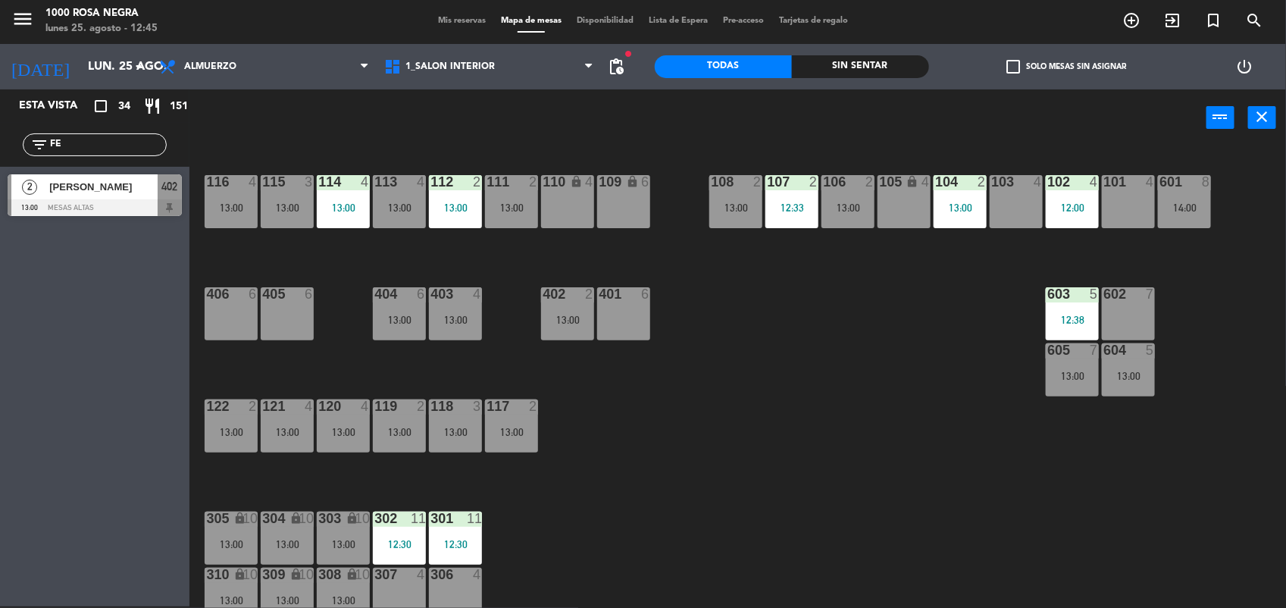
type input "F"
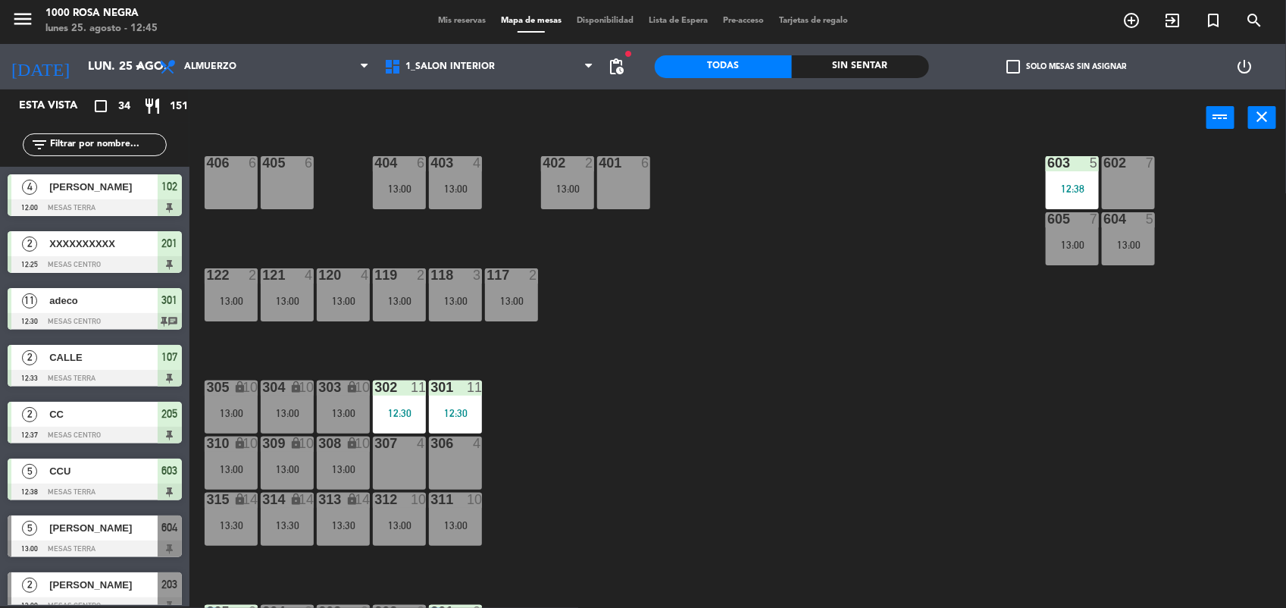
scroll to position [180, 0]
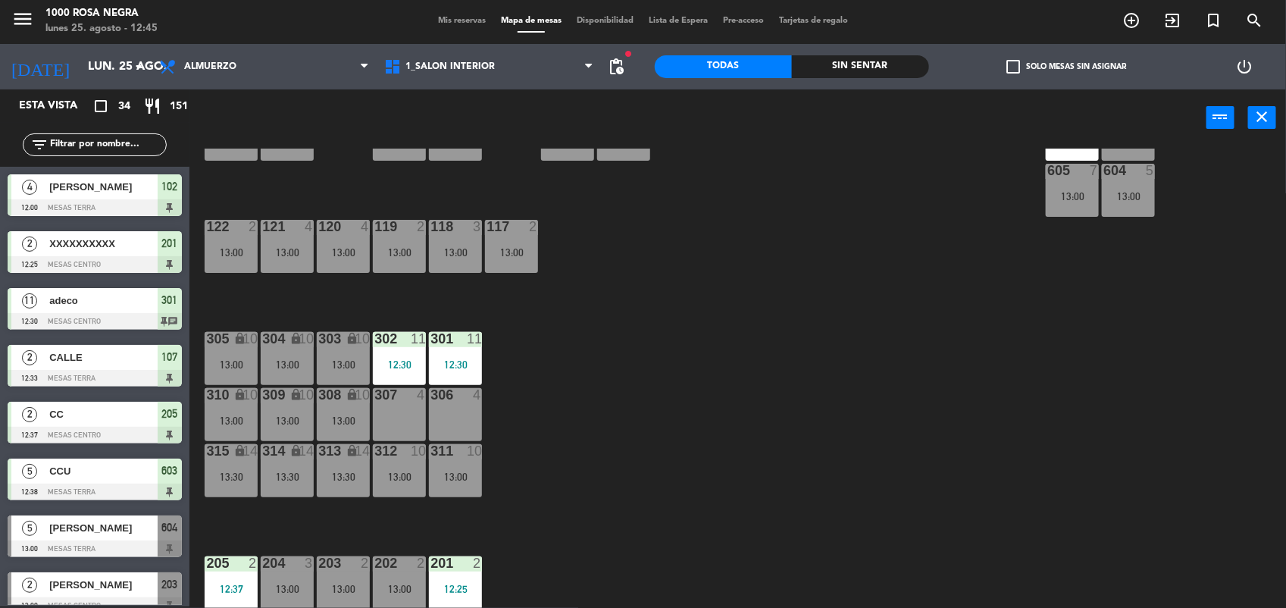
click at [448, 422] on div "306 4" at bounding box center [455, 414] width 53 height 53
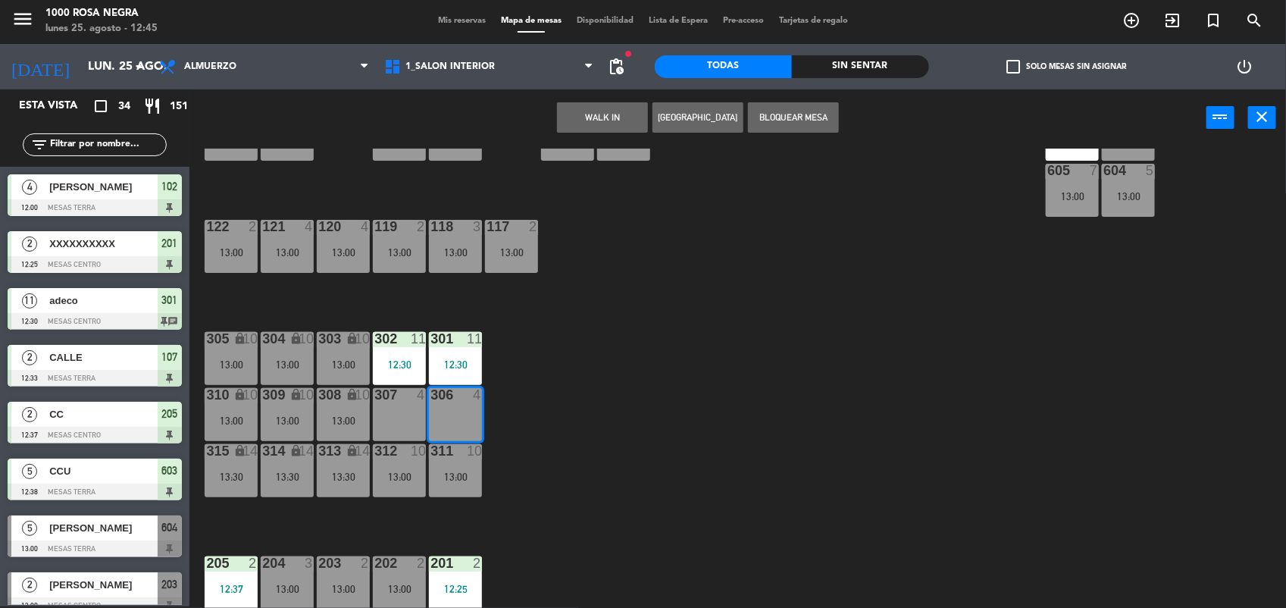
click at [615, 114] on button "WALK IN" at bounding box center [602, 117] width 91 height 30
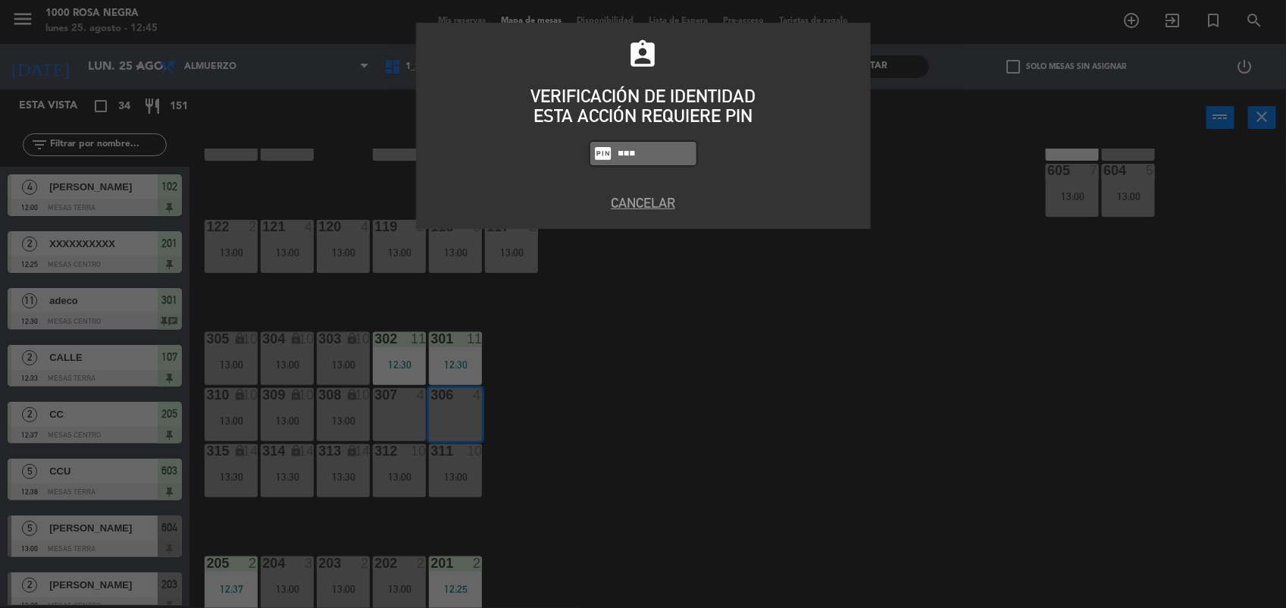
type input "6874"
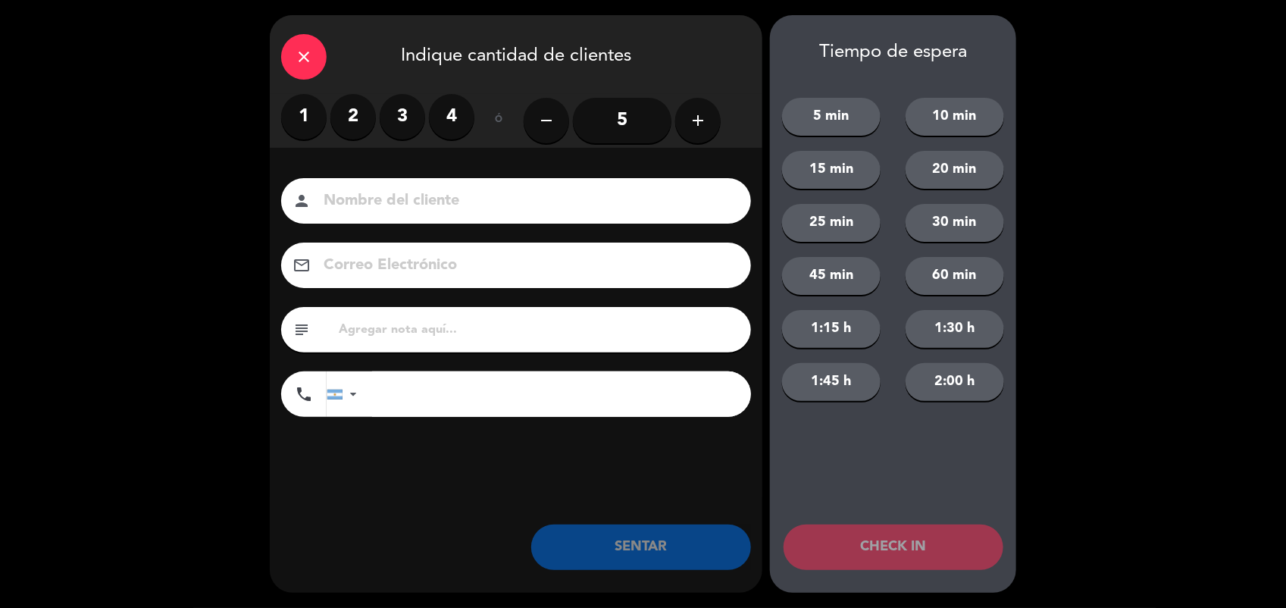
click at [561, 164] on div "Nombre del cliente person Correo Electrónico email subject phone [GEOGRAPHIC_DA…" at bounding box center [516, 322] width 493 height 349
click at [380, 202] on input at bounding box center [526, 201] width 409 height 27
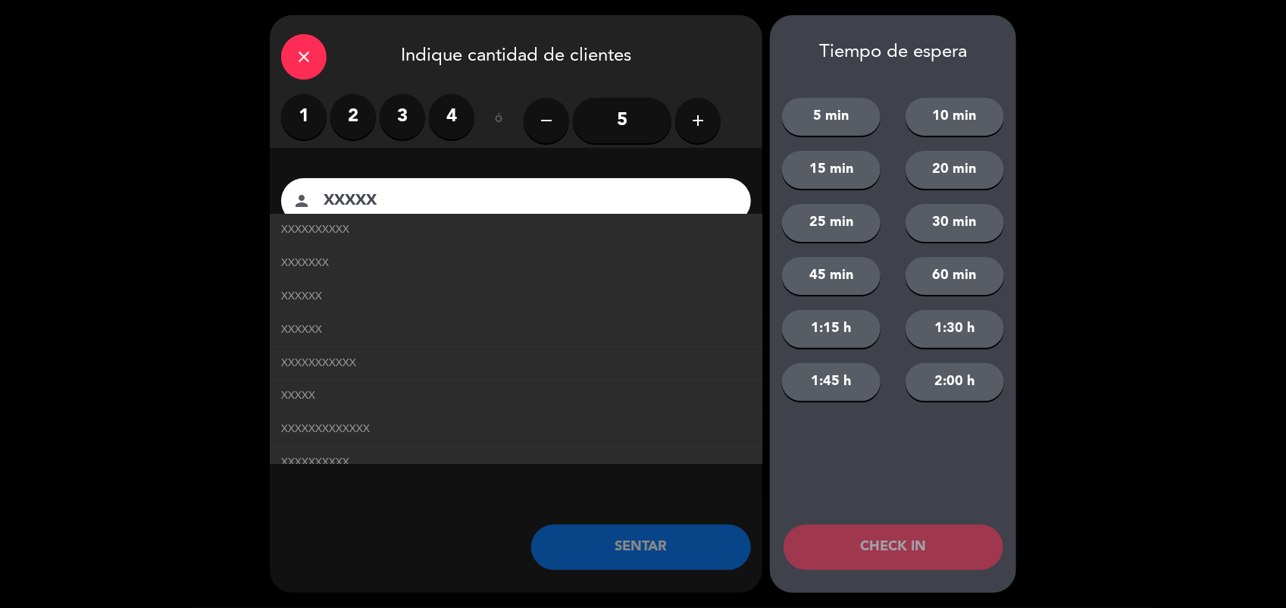
type input "XXXXX"
click at [354, 111] on label "2" at bounding box center [352, 116] width 45 height 45
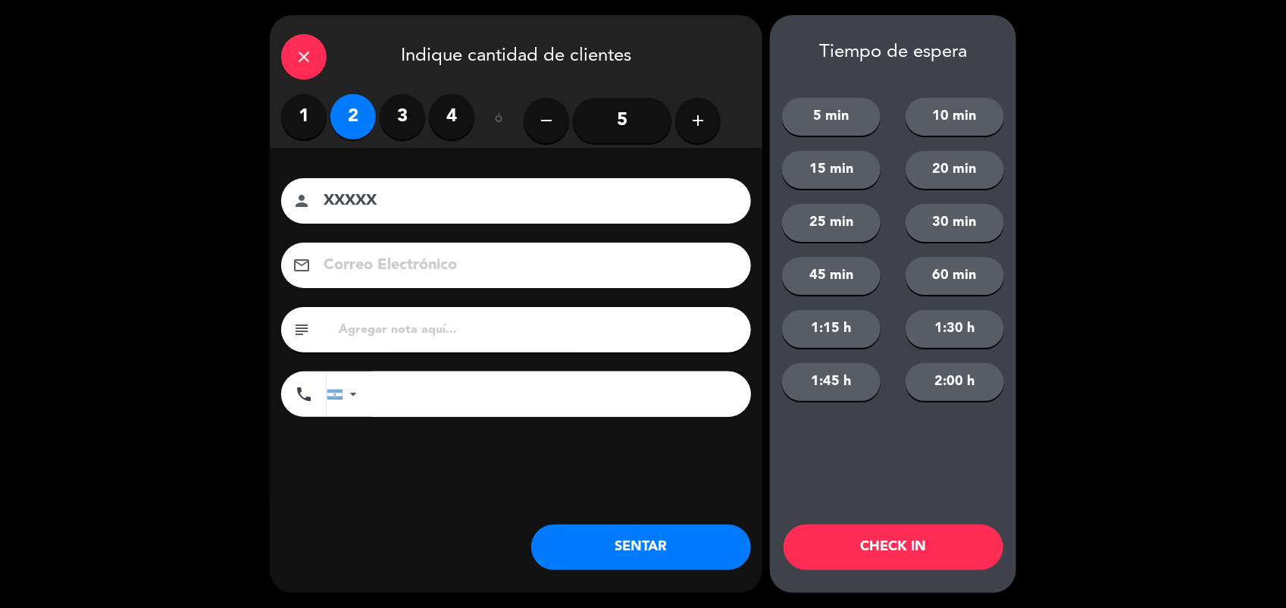
click at [604, 539] on button "SENTAR" at bounding box center [641, 546] width 220 height 45
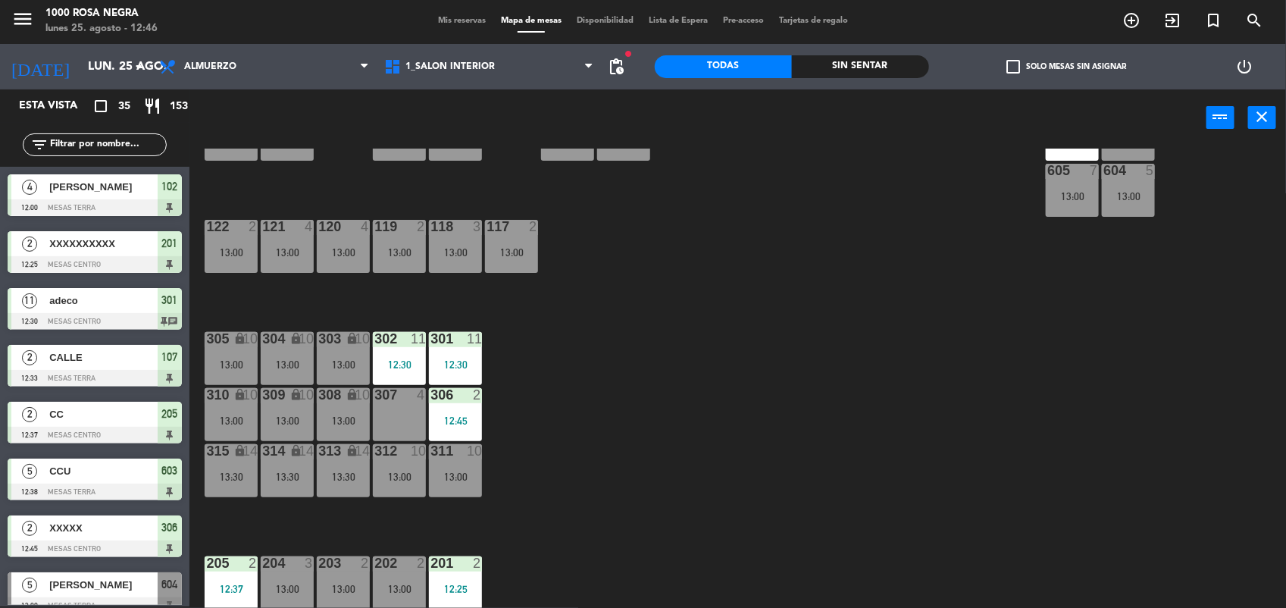
click at [402, 409] on div "307 4" at bounding box center [399, 414] width 53 height 53
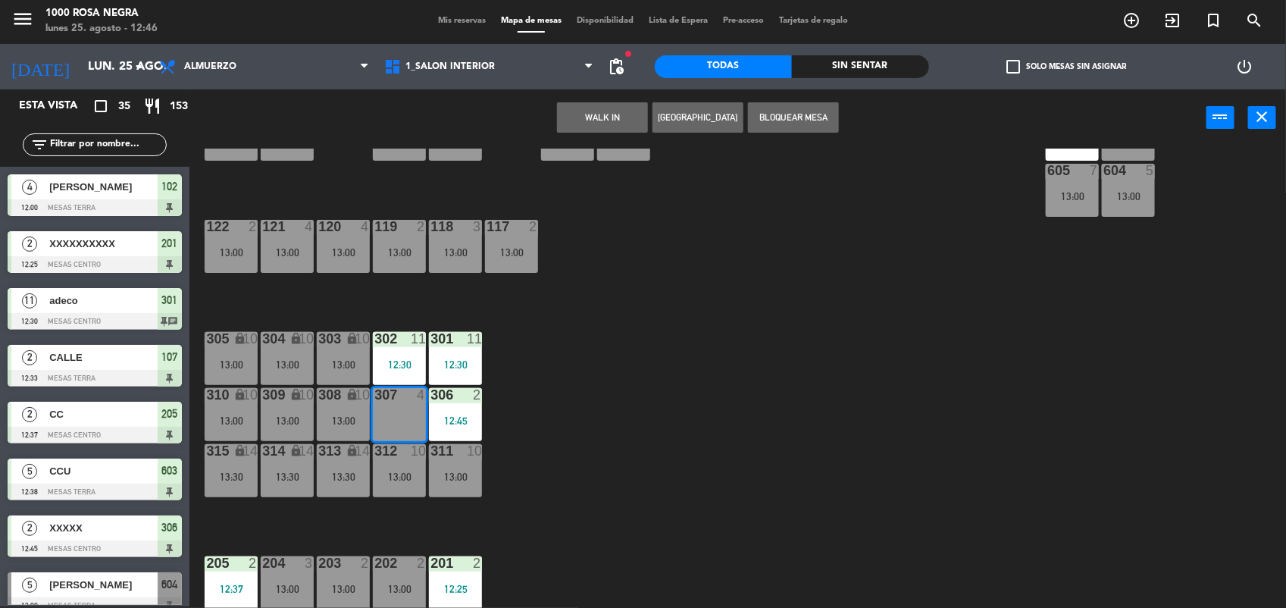
click at [591, 126] on button "WALK IN" at bounding box center [602, 117] width 91 height 30
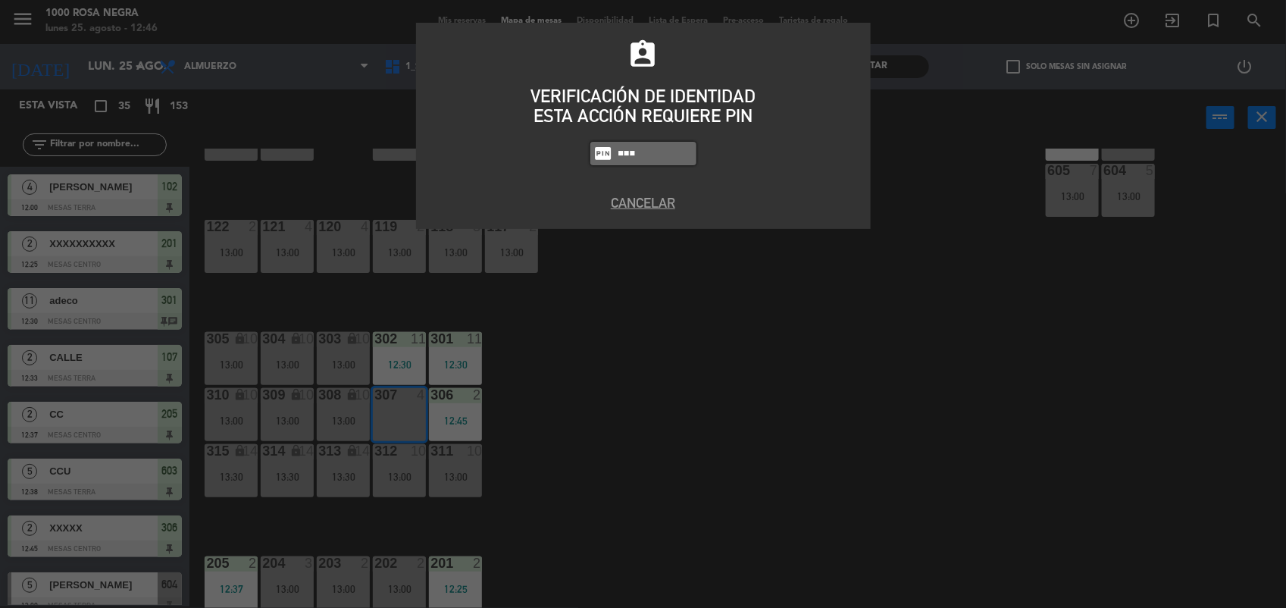
type input "6874"
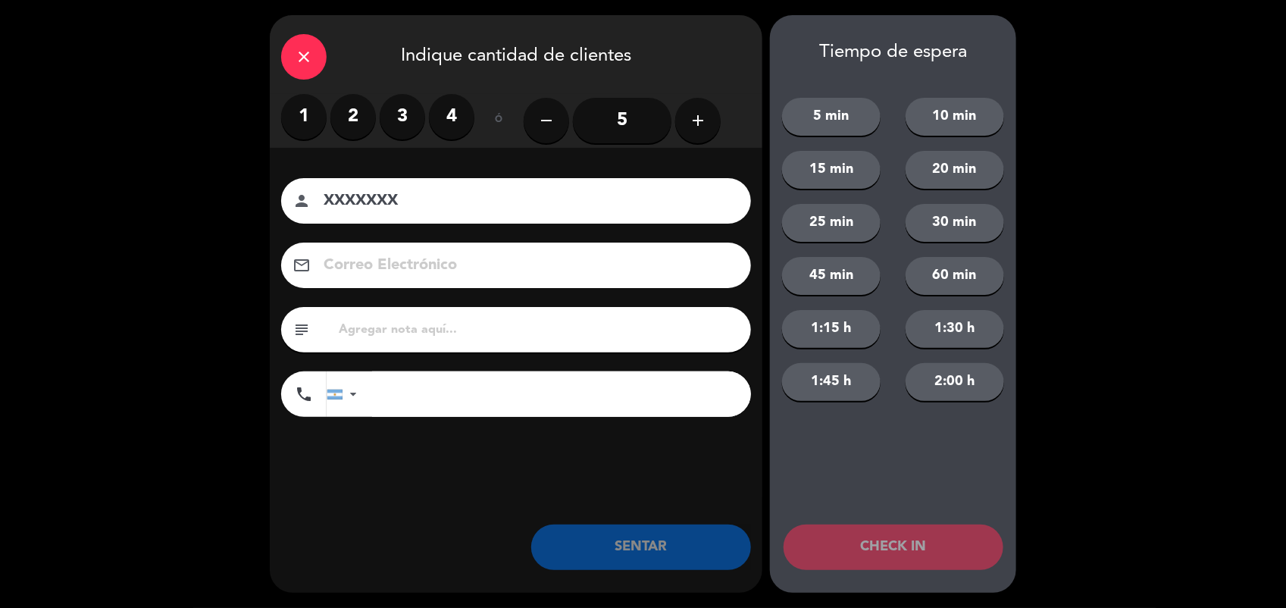
type input "XXXXXXX"
click at [346, 112] on label "2" at bounding box center [352, 116] width 45 height 45
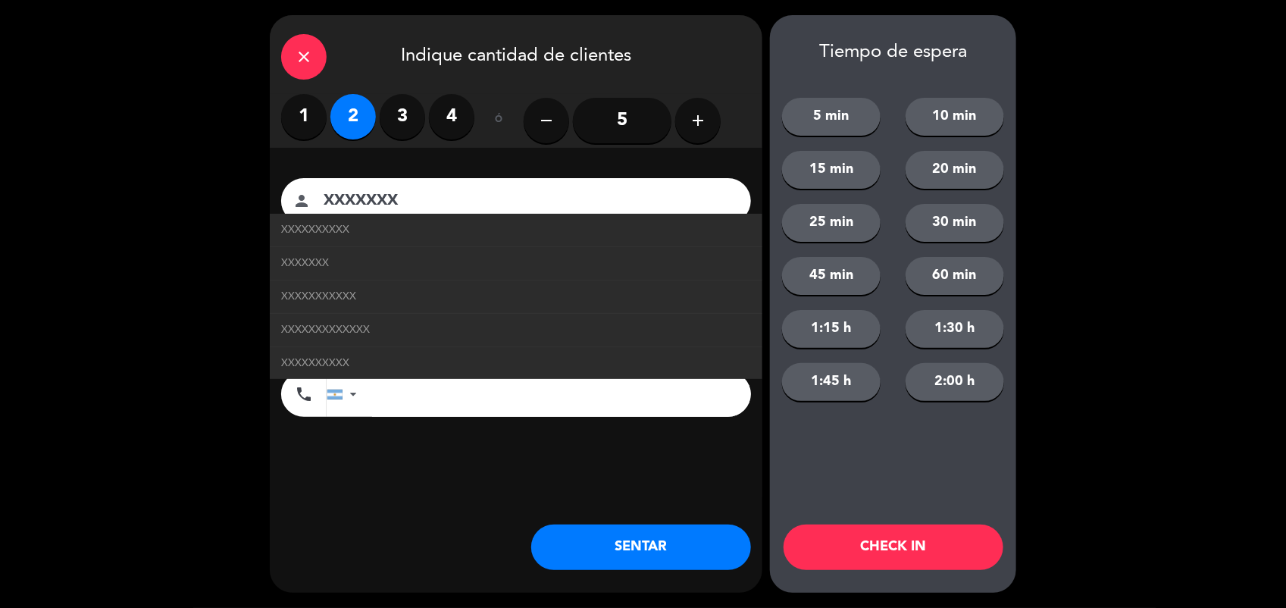
click at [626, 548] on button "SENTAR" at bounding box center [641, 546] width 220 height 45
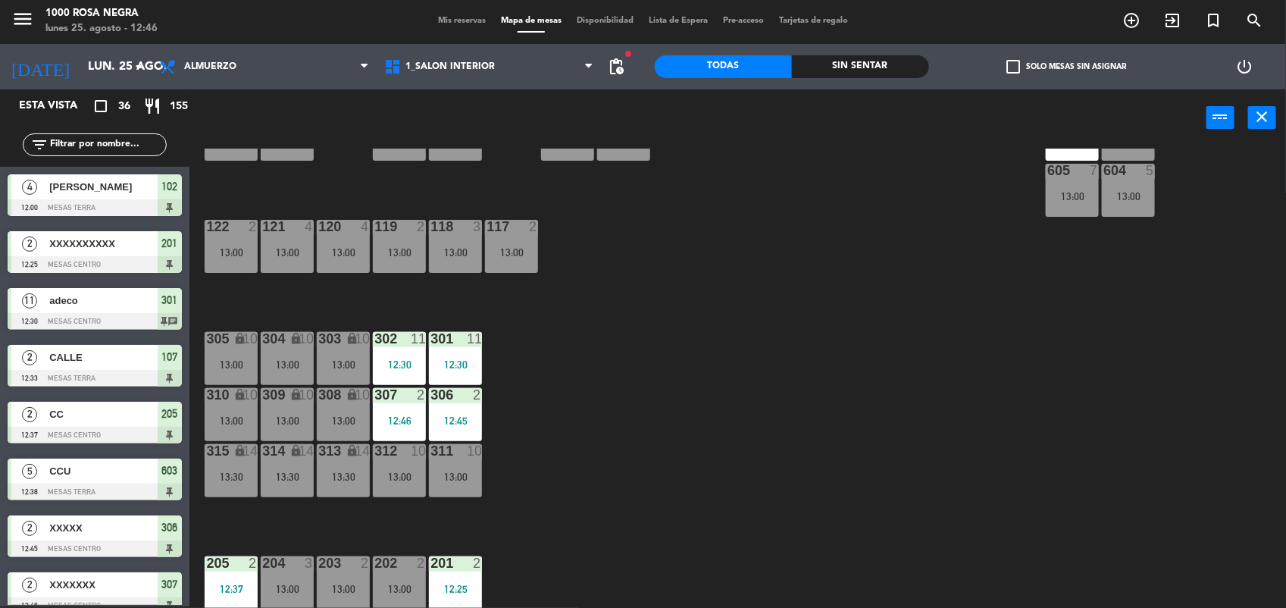
click at [76, 142] on input "text" at bounding box center [106, 144] width 117 height 17
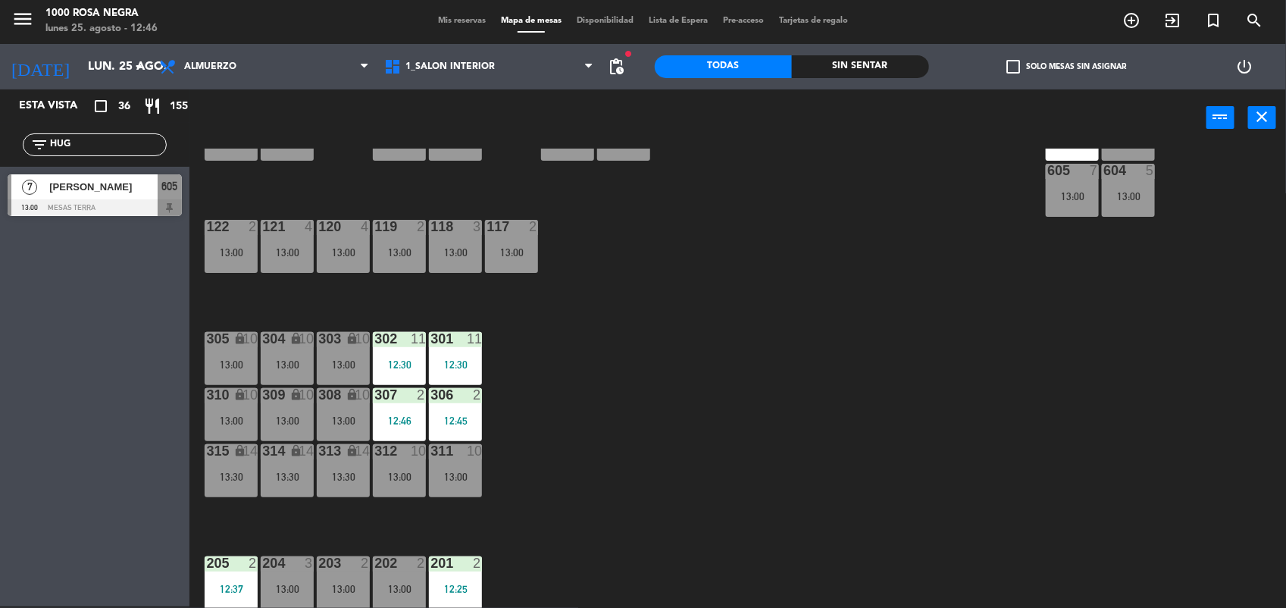
type input "HUG"
click at [92, 194] on span "[PERSON_NAME]" at bounding box center [103, 187] width 108 height 16
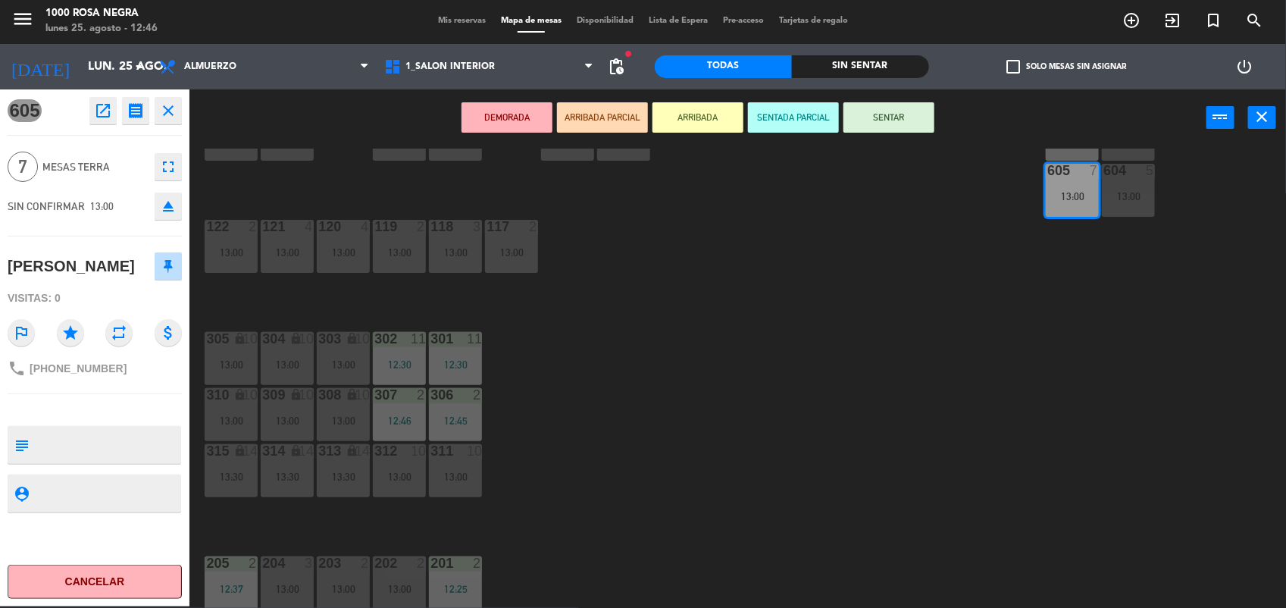
click at [896, 114] on button "SENTAR" at bounding box center [888, 117] width 91 height 30
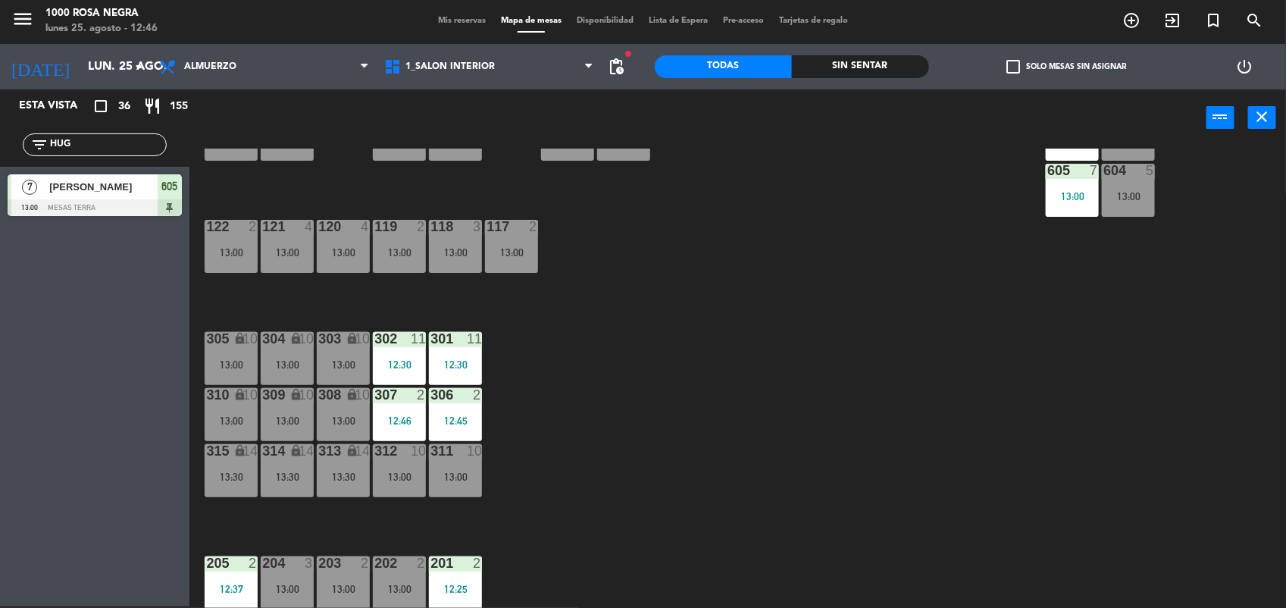
click at [81, 144] on input "HUG" at bounding box center [106, 144] width 117 height 17
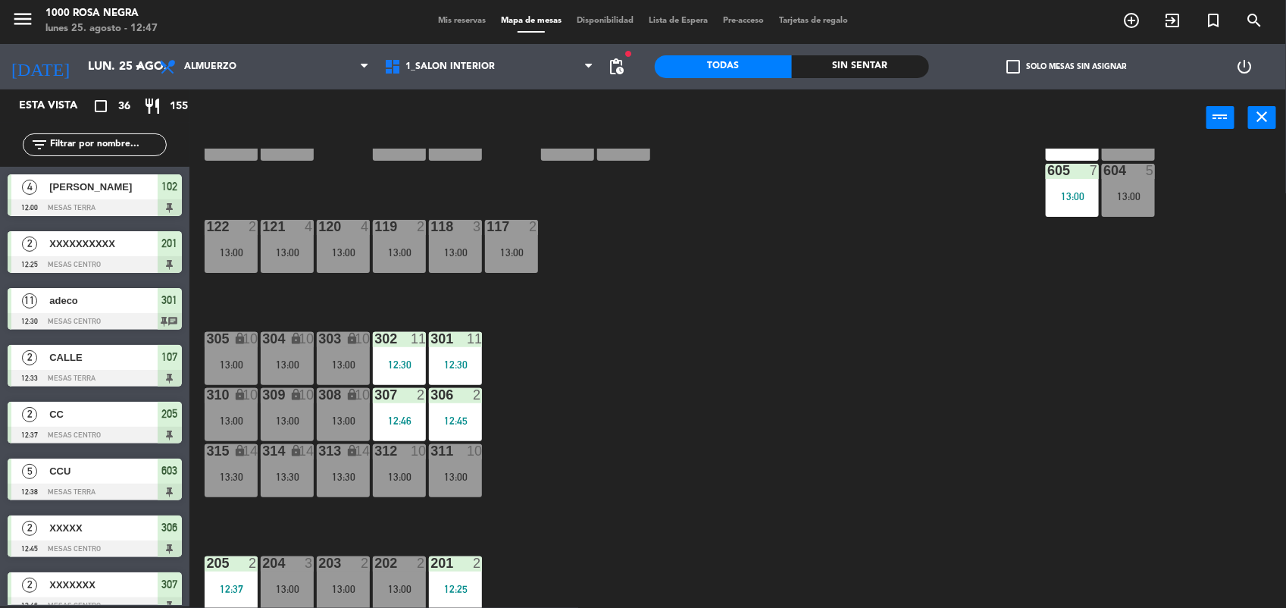
click at [105, 149] on input "text" at bounding box center [106, 144] width 117 height 17
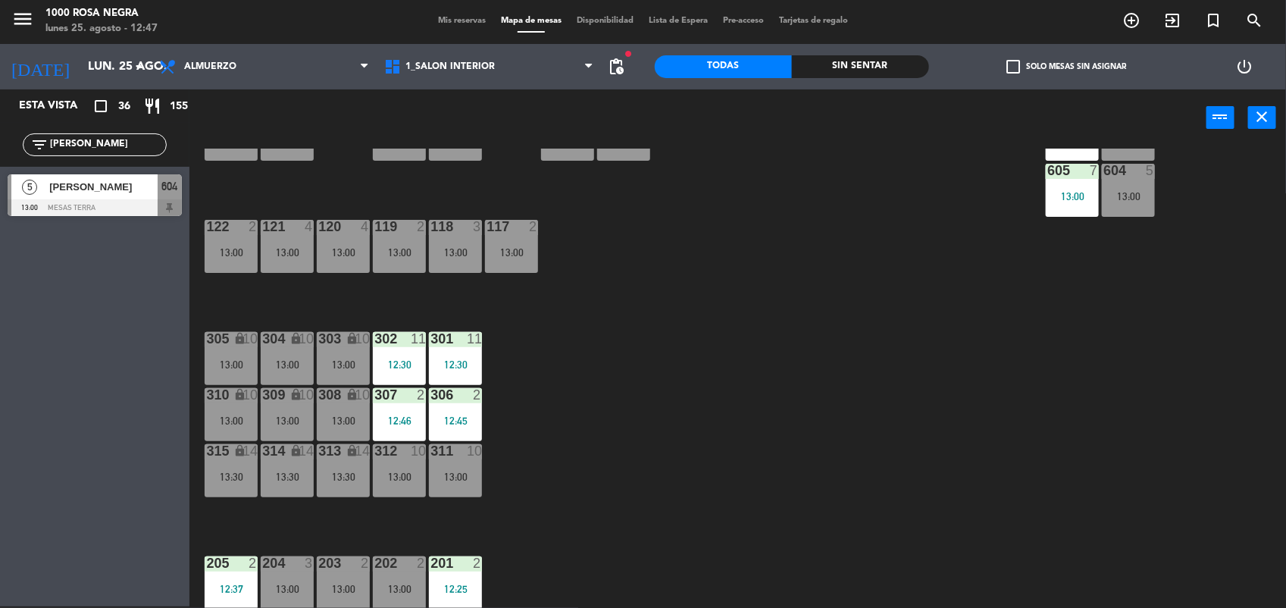
type input "[PERSON_NAME]"
click at [91, 202] on div at bounding box center [95, 207] width 174 height 17
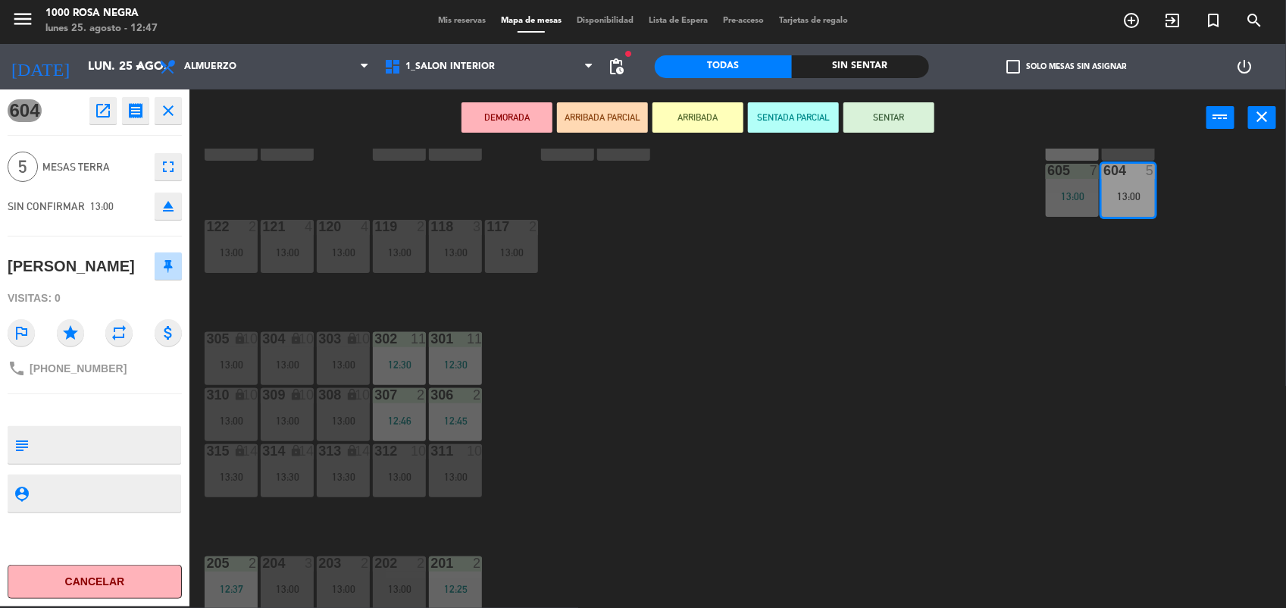
click at [893, 118] on button "SENTAR" at bounding box center [888, 117] width 91 height 30
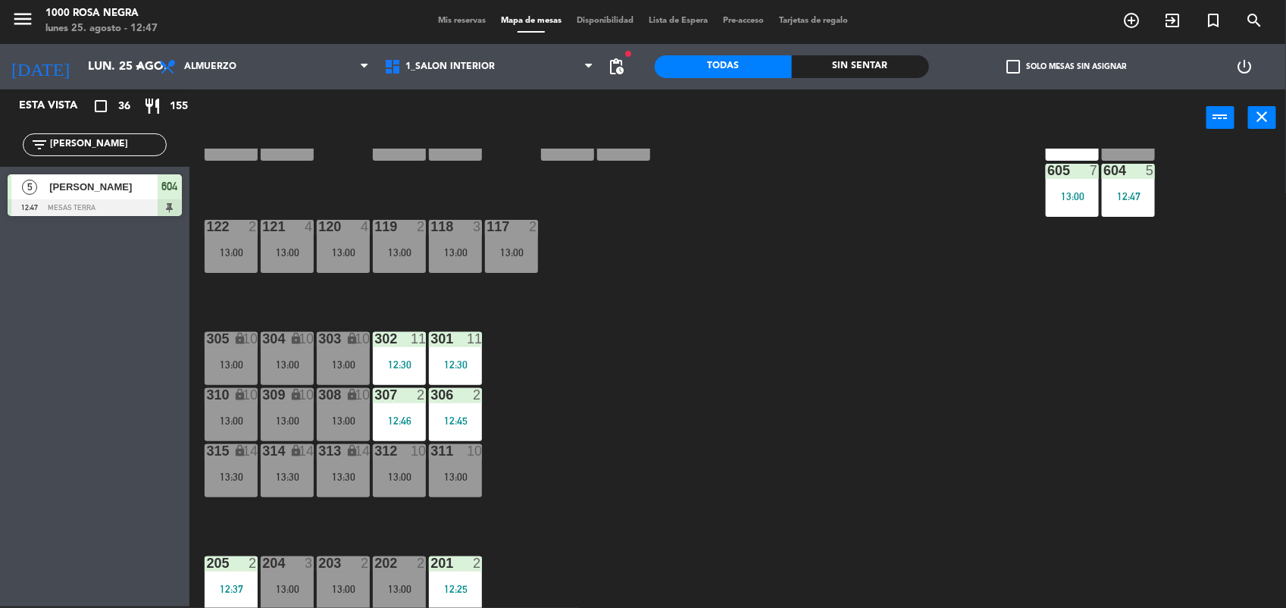
click at [87, 145] on input "[PERSON_NAME]" at bounding box center [106, 144] width 117 height 17
type input "PUI"
click at [99, 191] on span "[PERSON_NAME]" at bounding box center [103, 187] width 108 height 16
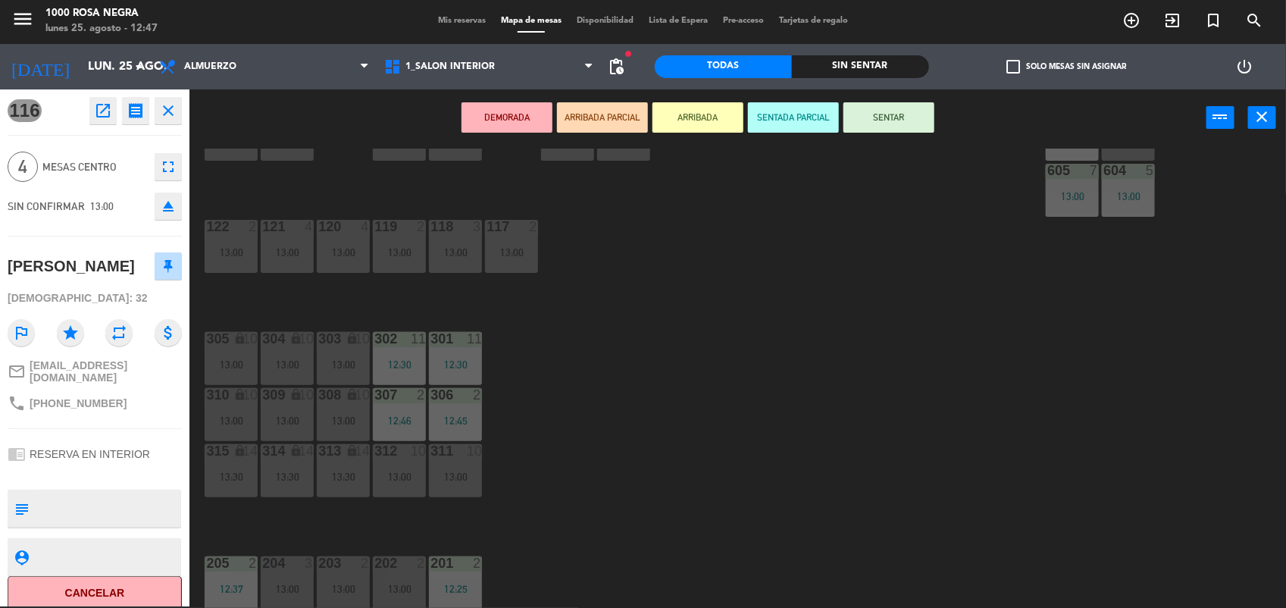
click at [879, 114] on button "SENTAR" at bounding box center [888, 117] width 91 height 30
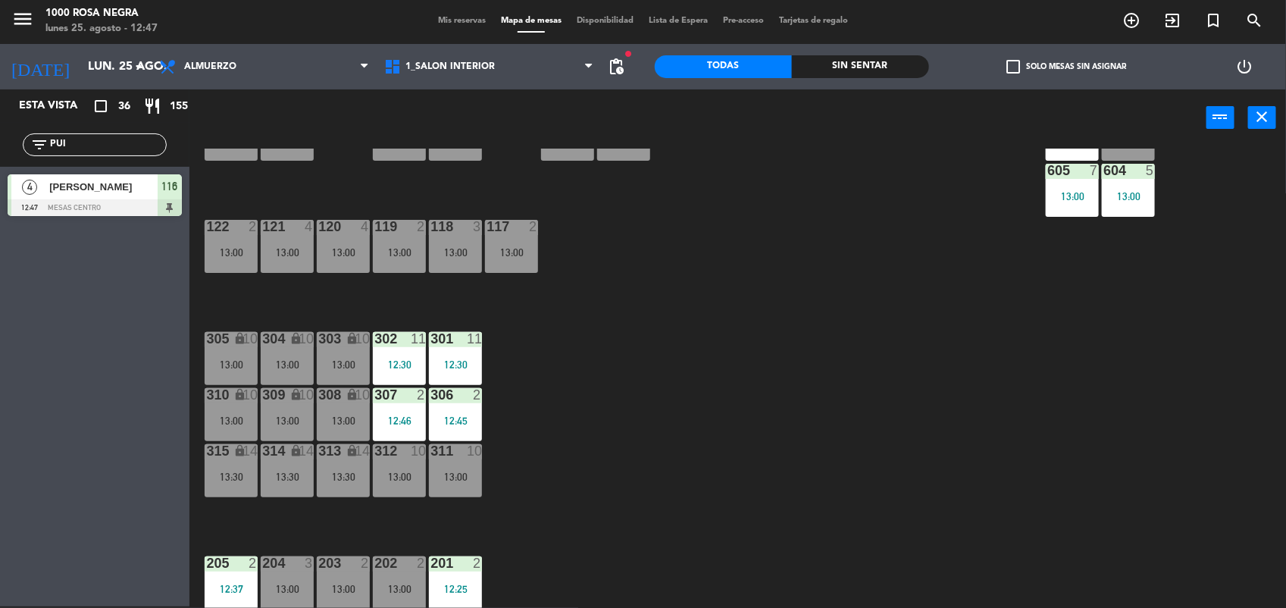
click at [78, 144] on input "PUI" at bounding box center [106, 144] width 117 height 17
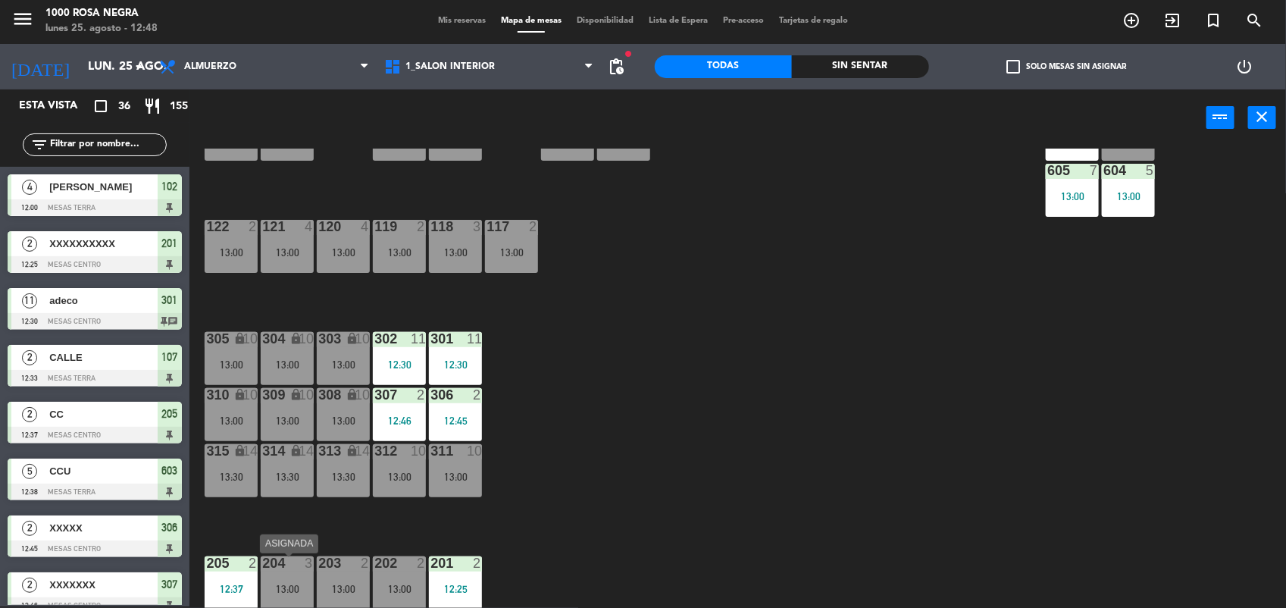
click at [311, 589] on div "13:00" at bounding box center [287, 588] width 53 height 11
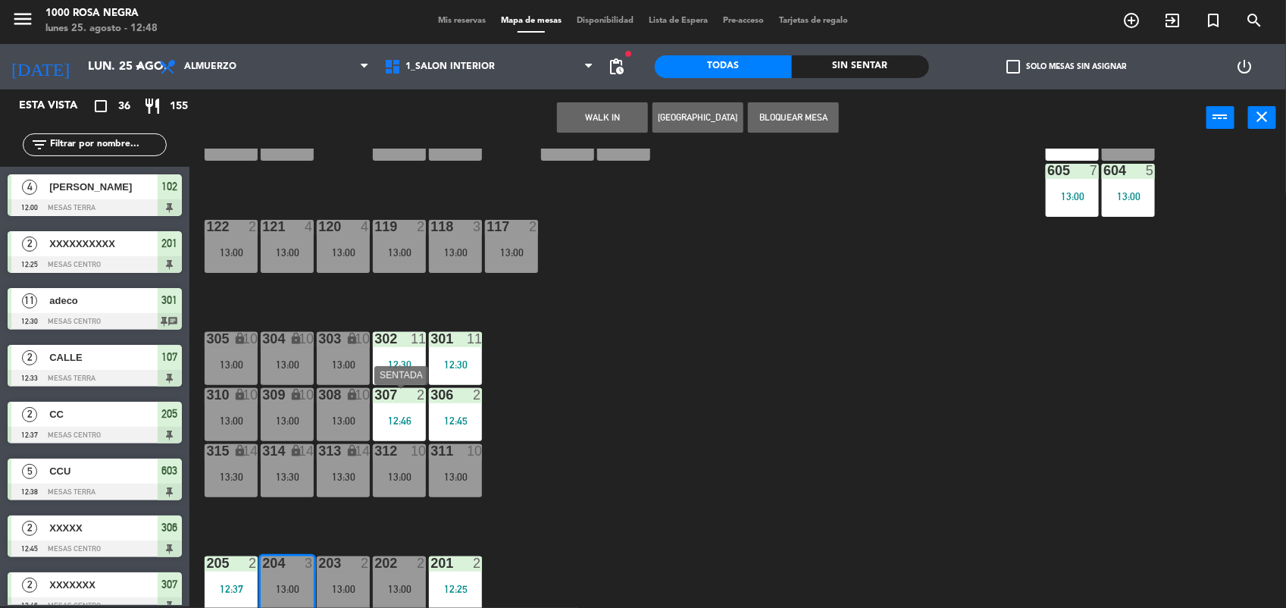
click at [409, 402] on div at bounding box center [399, 395] width 25 height 14
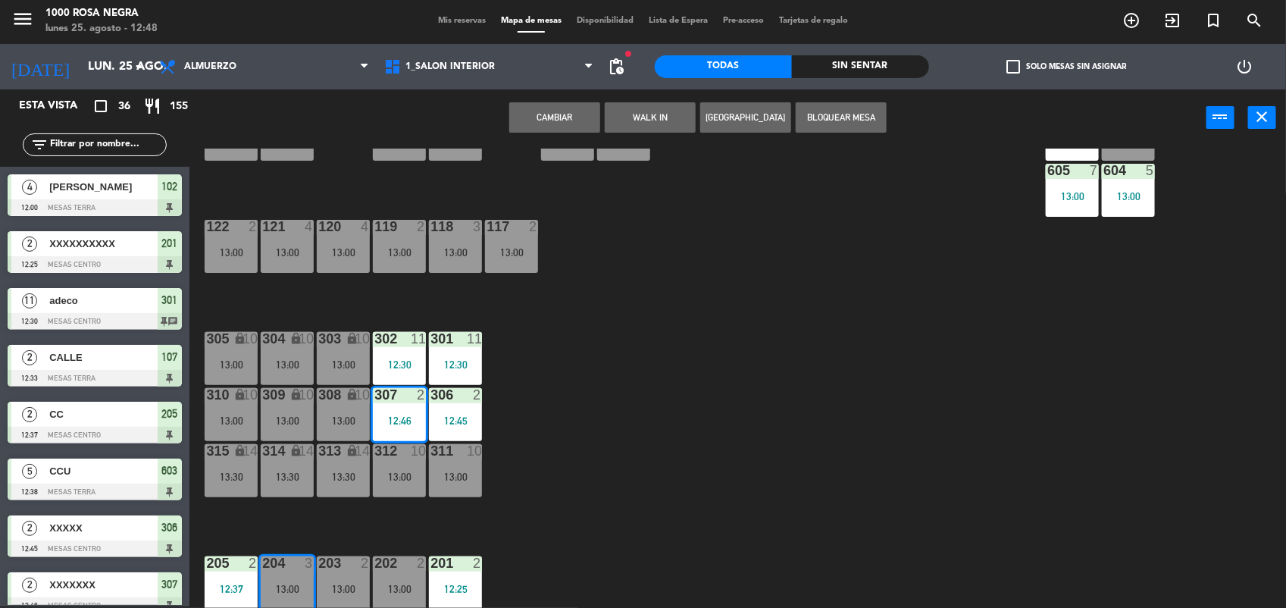
click at [553, 106] on button "Cambiar" at bounding box center [554, 117] width 91 height 30
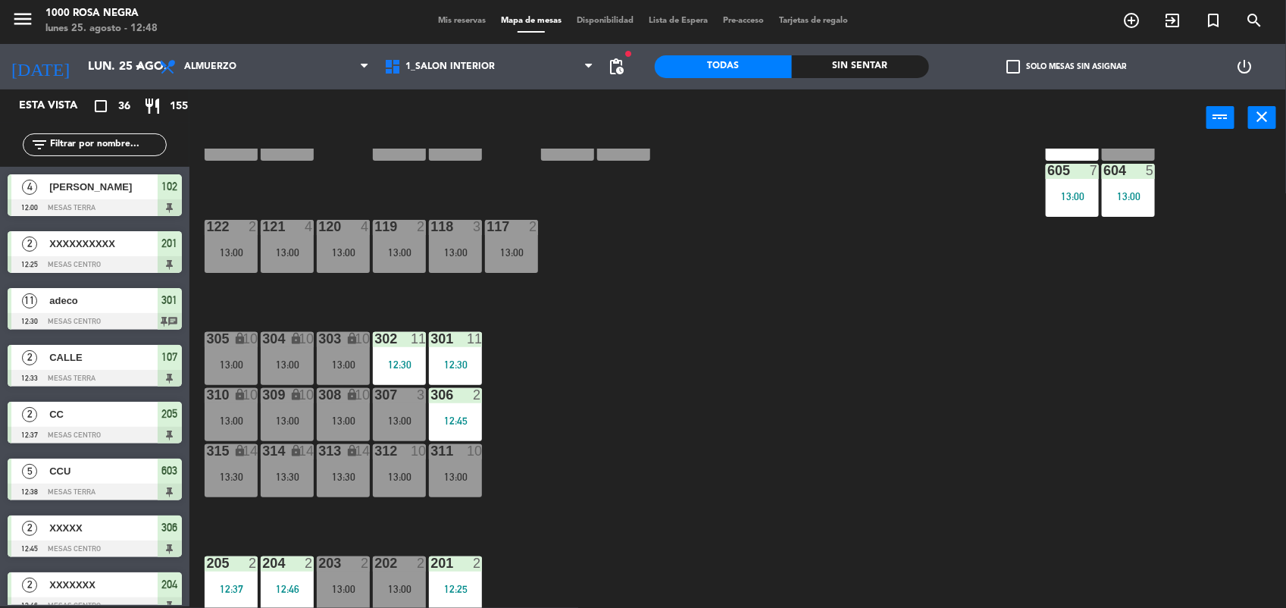
click at [108, 142] on input "text" at bounding box center [106, 144] width 117 height 17
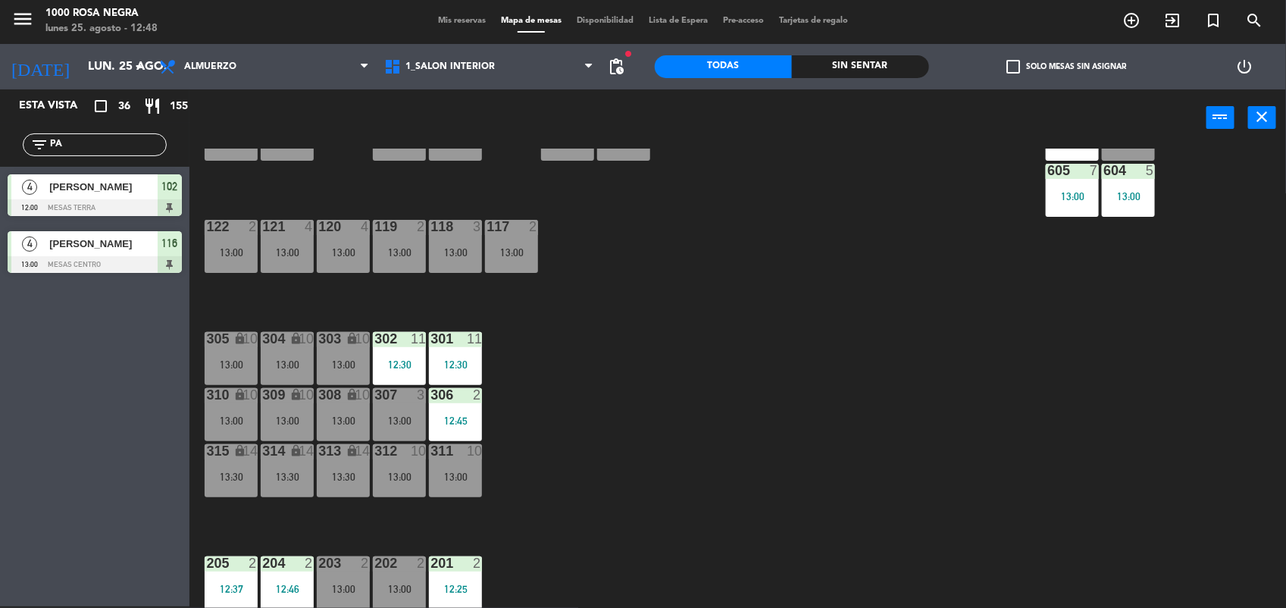
type input "P"
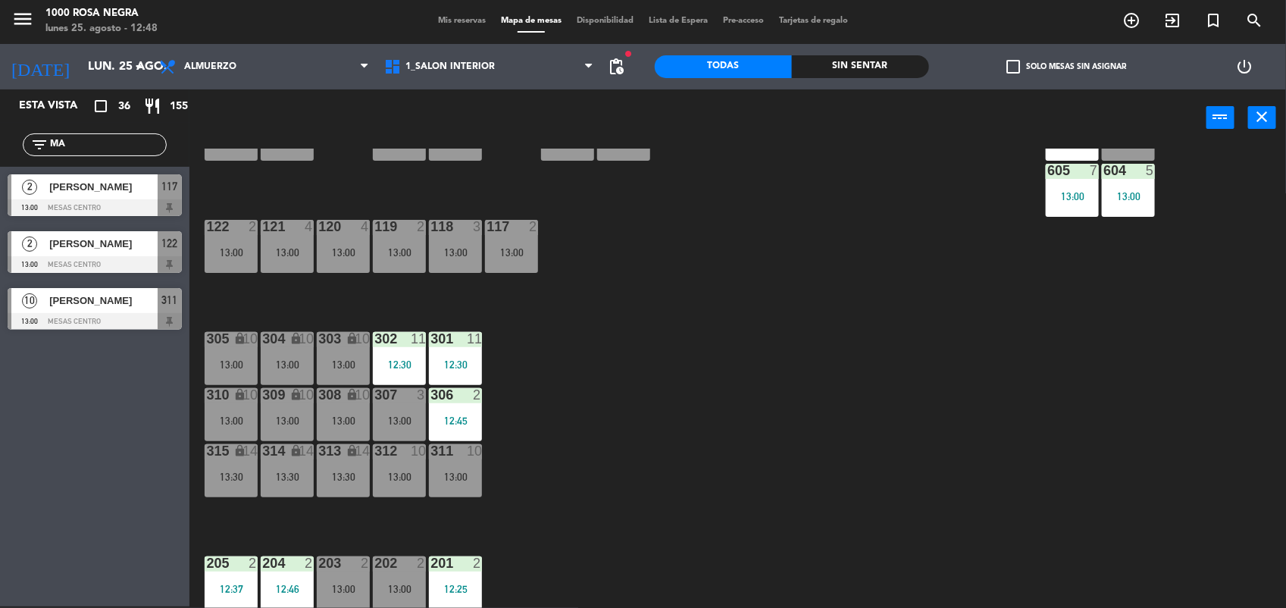
type input "M"
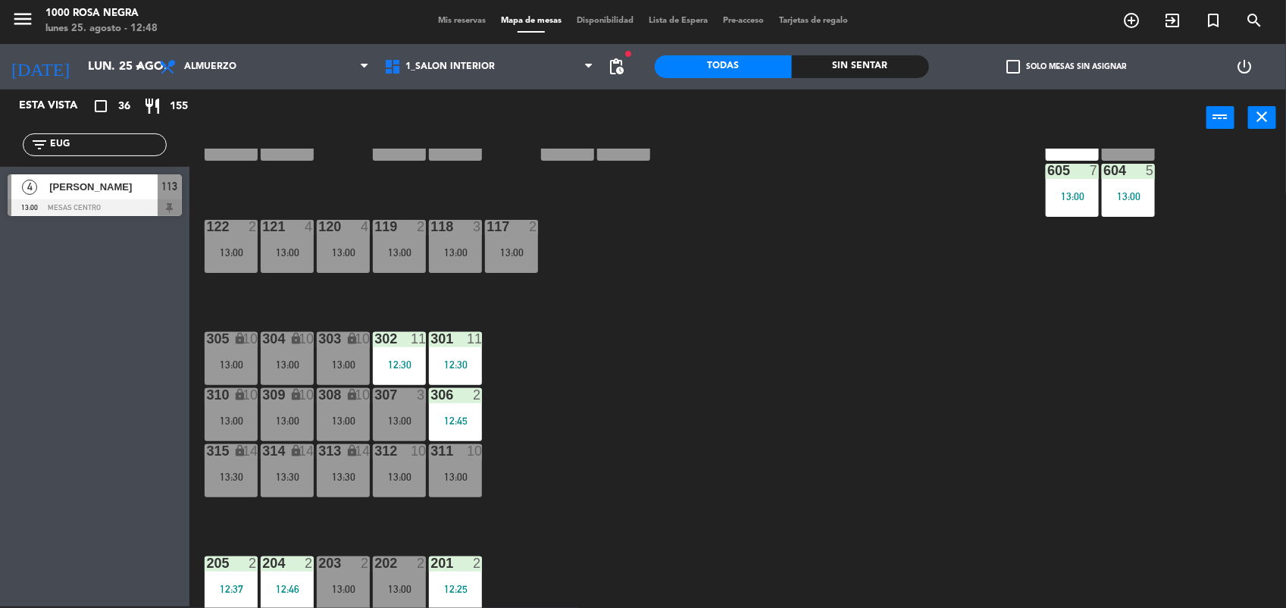
click at [108, 142] on input "EUG" at bounding box center [106, 144] width 117 height 17
type input "EUG"
click at [93, 202] on div at bounding box center [95, 207] width 174 height 17
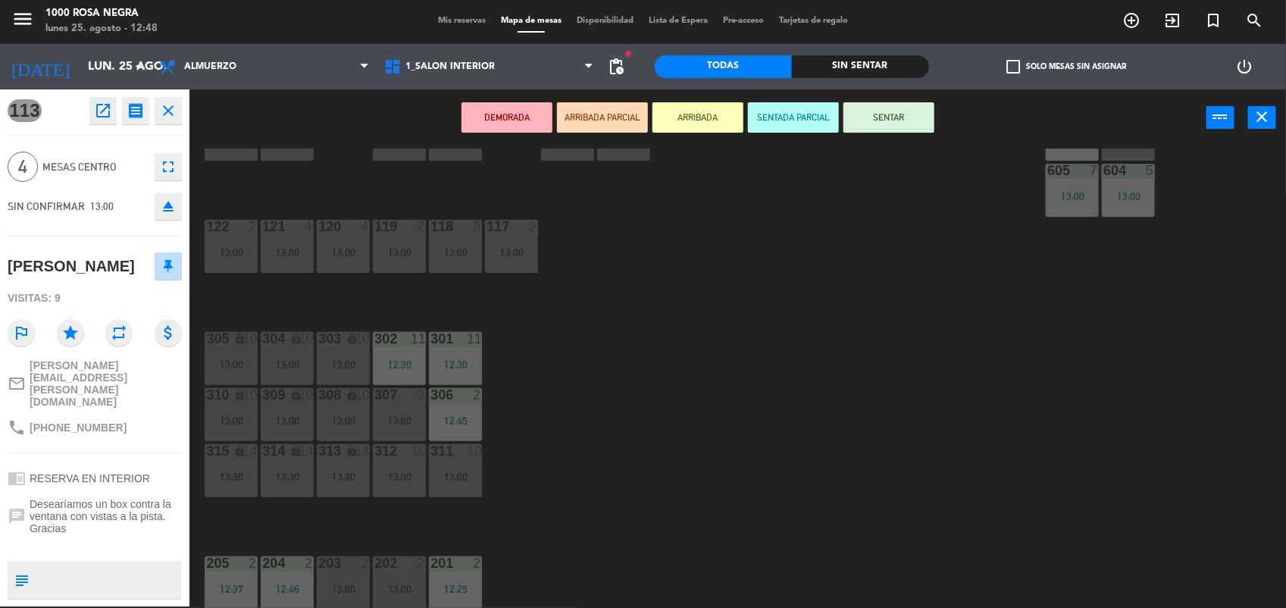
click at [676, 130] on button "ARRIBADA" at bounding box center [697, 117] width 91 height 30
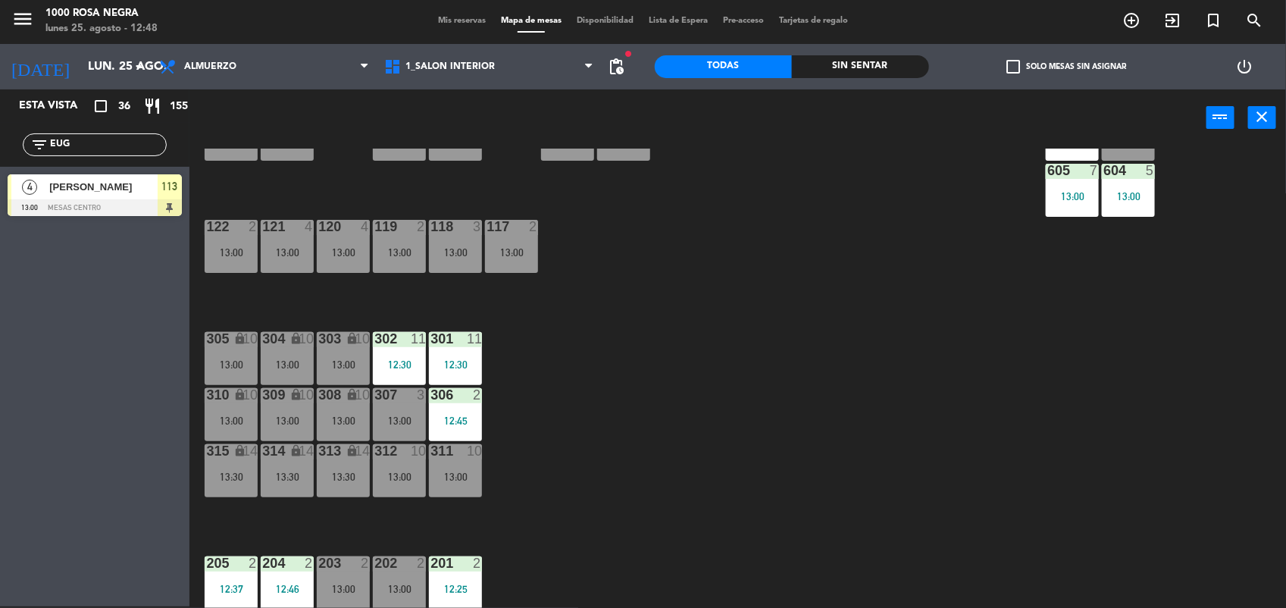
click at [74, 145] on input "EUG" at bounding box center [106, 144] width 117 height 17
type input "[PERSON_NAME]"
click at [126, 194] on span "[PERSON_NAME]" at bounding box center [103, 187] width 108 height 16
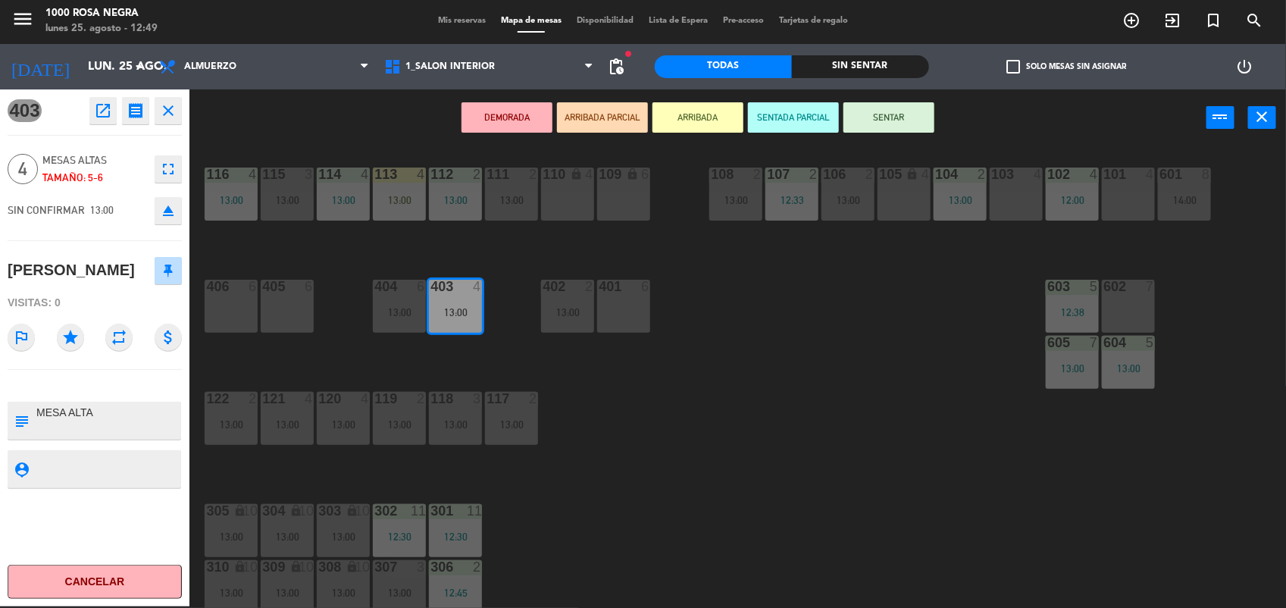
scroll to position [0, 0]
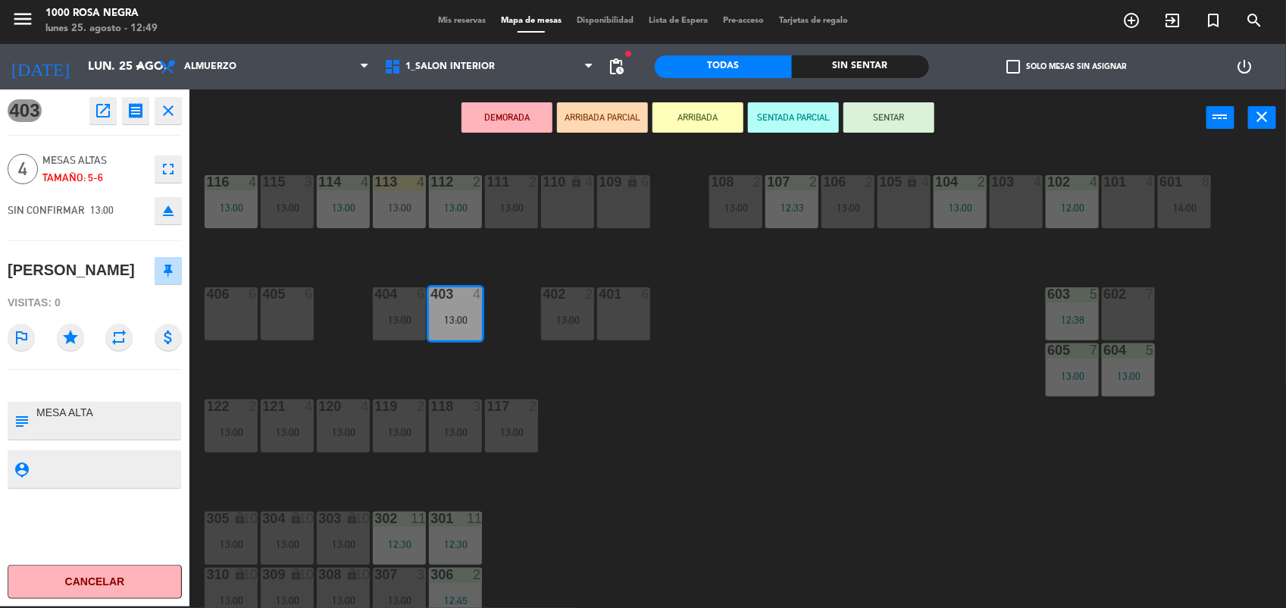
click at [699, 121] on button "ARRIBADA" at bounding box center [697, 117] width 91 height 30
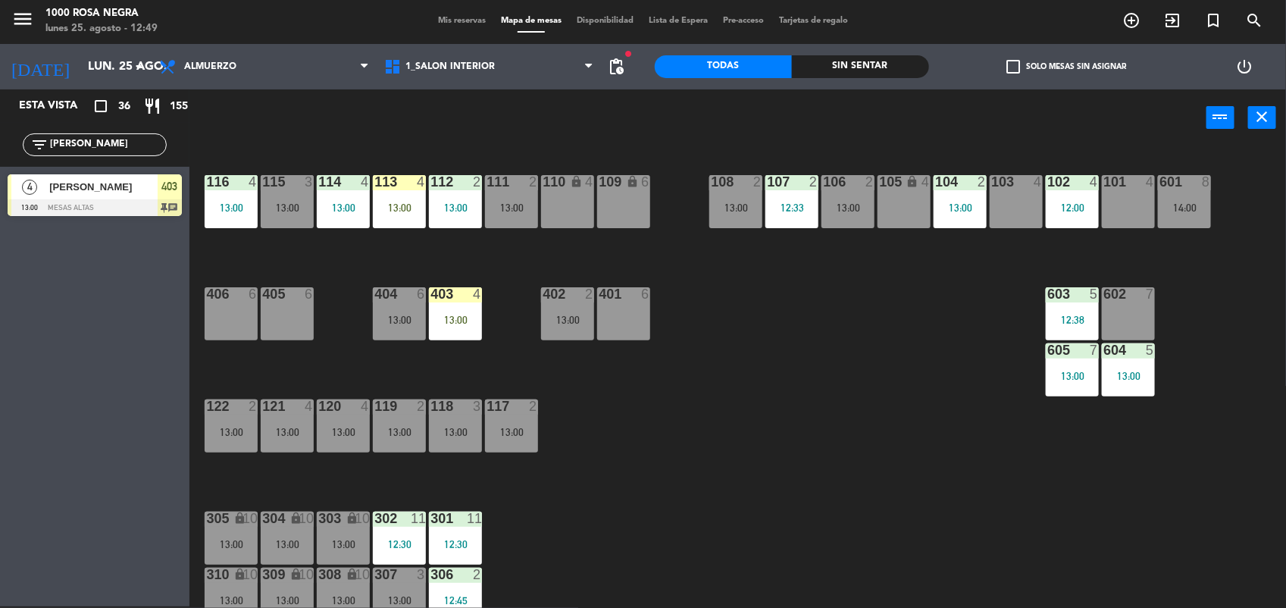
click at [73, 141] on div "filter_list [PERSON_NAME]" at bounding box center [95, 144] width 144 height 23
click at [73, 141] on input "[PERSON_NAME]" at bounding box center [106, 144] width 117 height 17
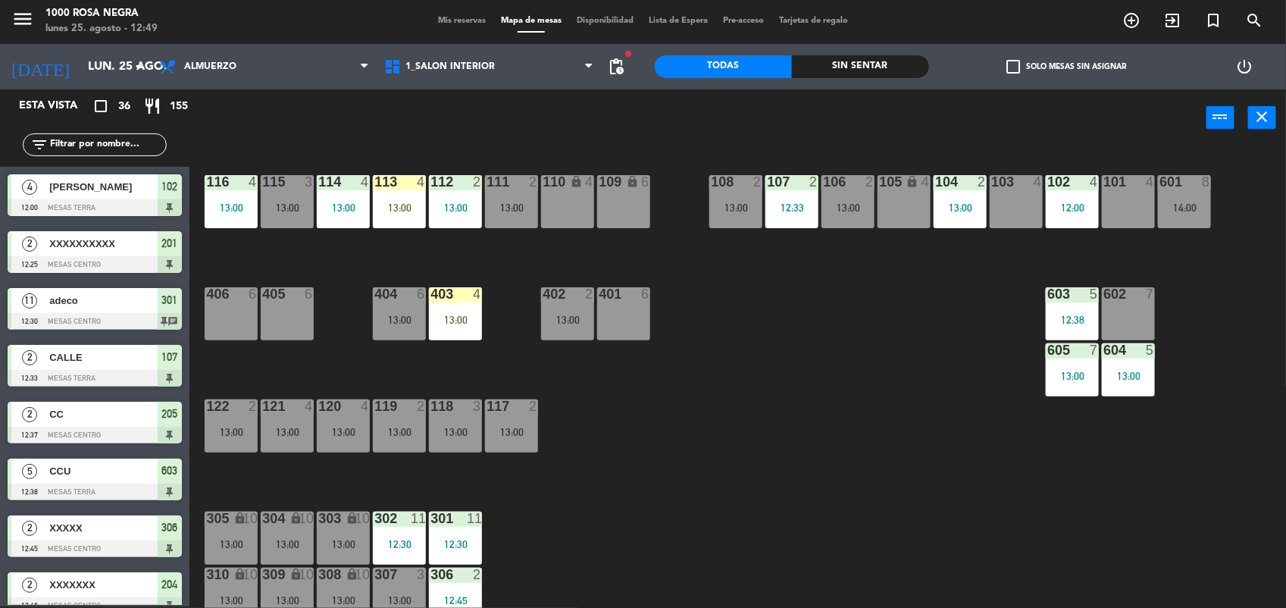
click at [797, 421] on div "116 4 13:00 115 3 13:00 114 4 13:00 113 4 13:00 112 2 13:00 111 2 13:00 110 loc…" at bounding box center [744, 379] width 1084 height 460
click at [69, 139] on input "text" at bounding box center [106, 144] width 117 height 17
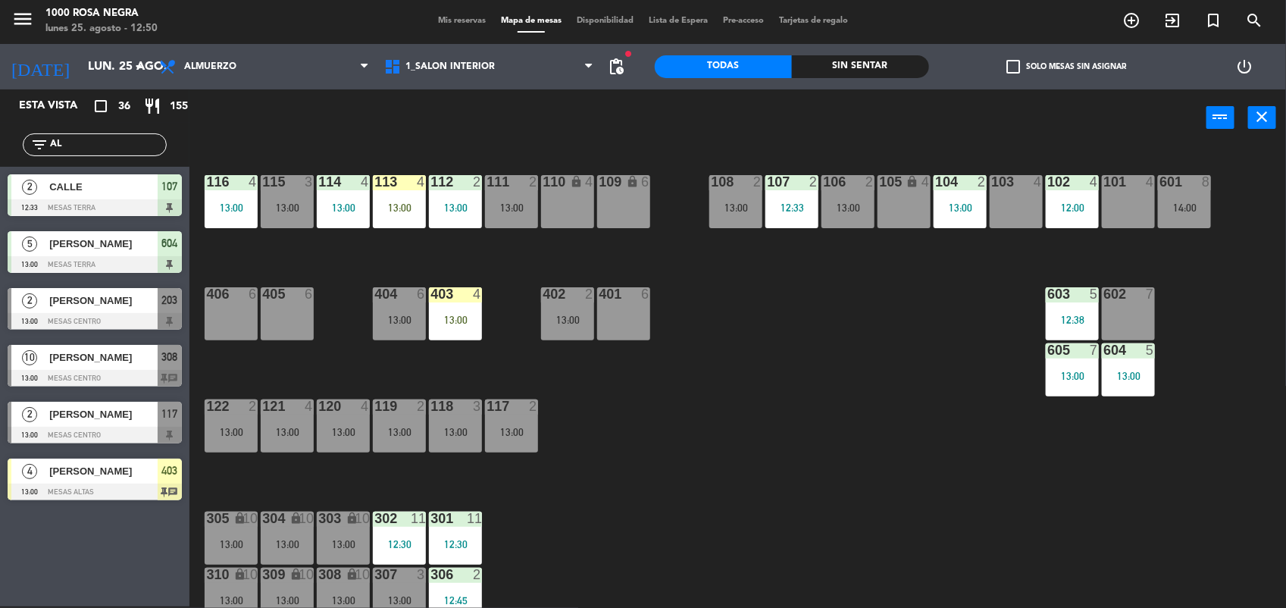
type input "AL"
click at [97, 317] on div at bounding box center [95, 321] width 174 height 17
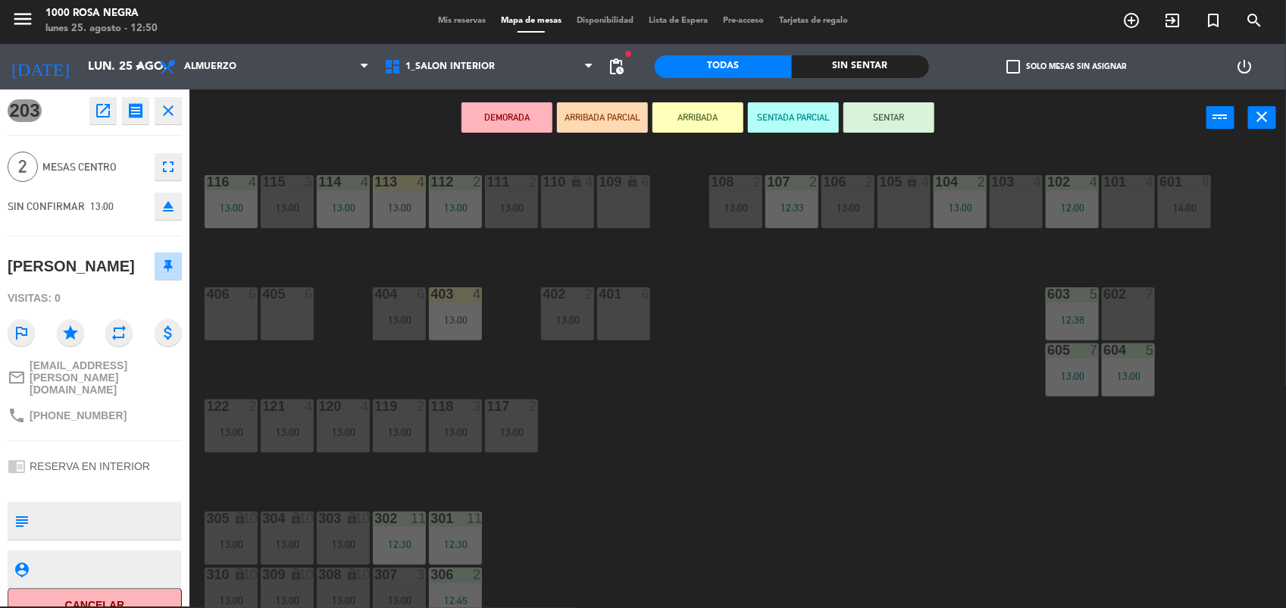
click at [892, 111] on button "SENTAR" at bounding box center [888, 117] width 91 height 30
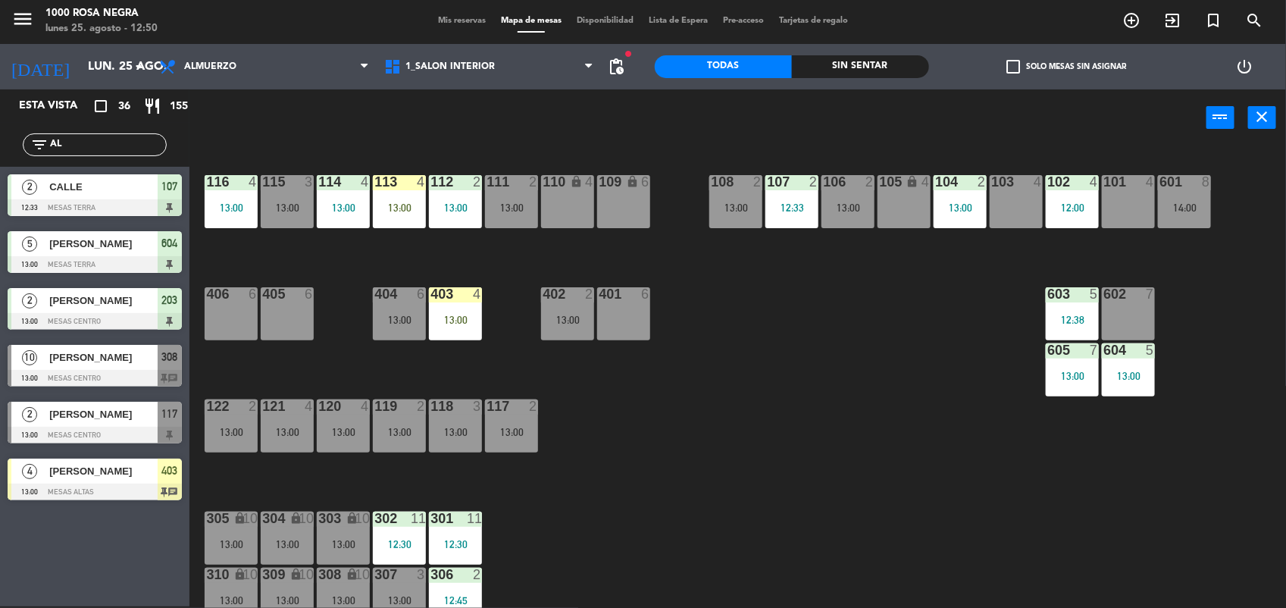
click at [70, 141] on input "AL" at bounding box center [106, 144] width 117 height 17
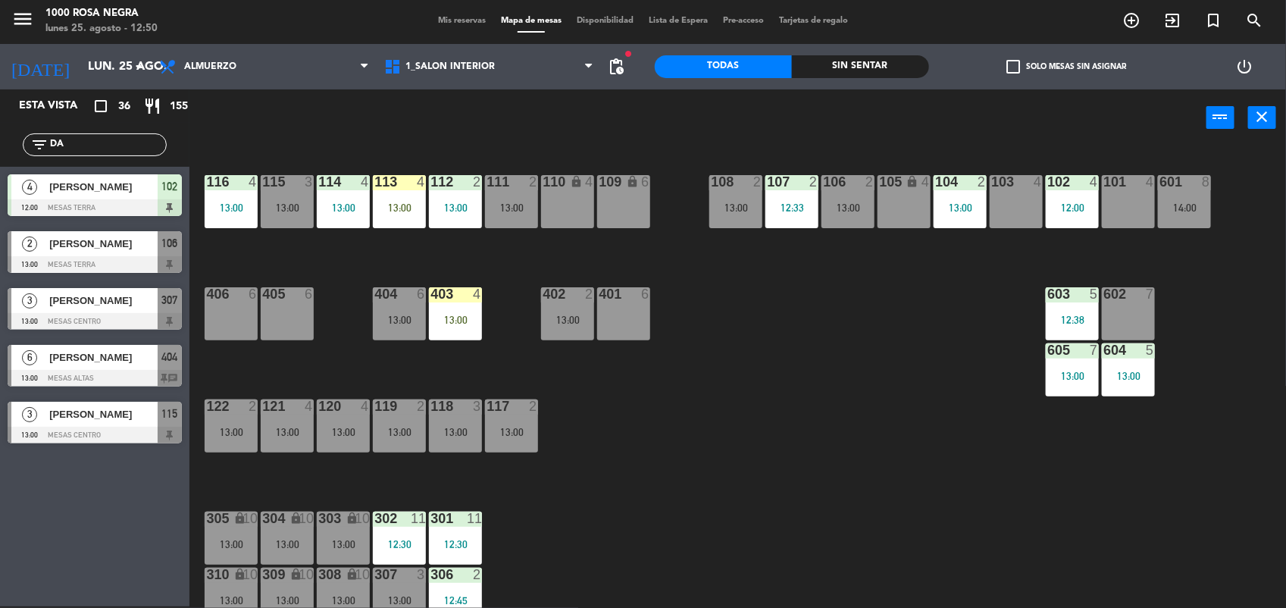
type input "D"
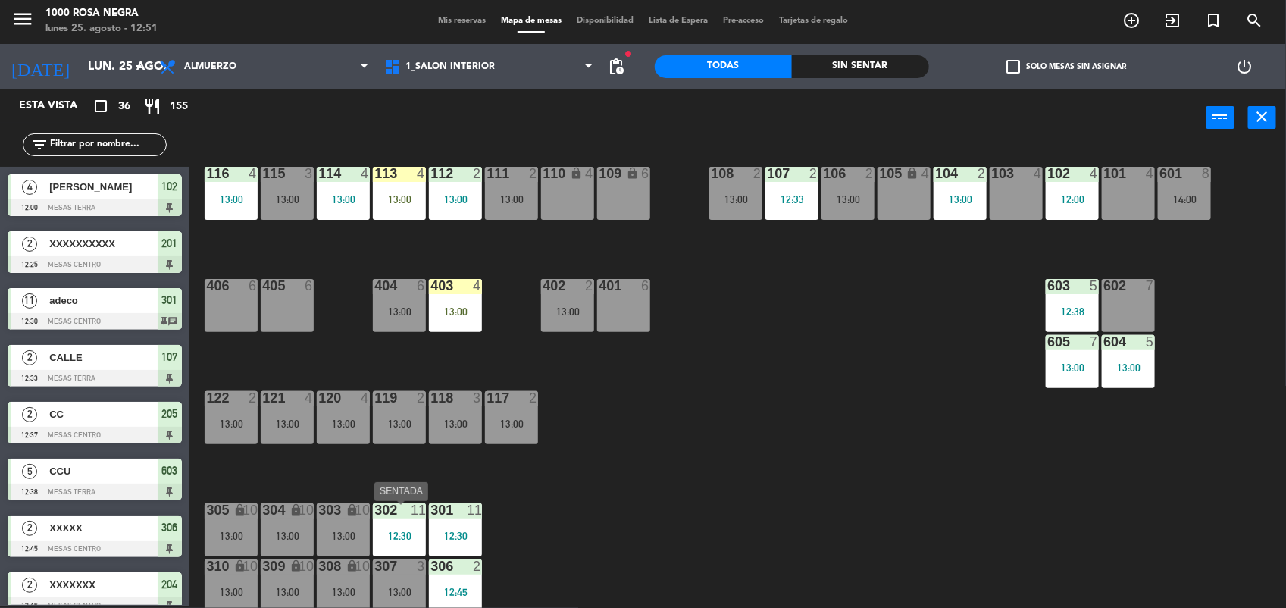
scroll to position [8, 0]
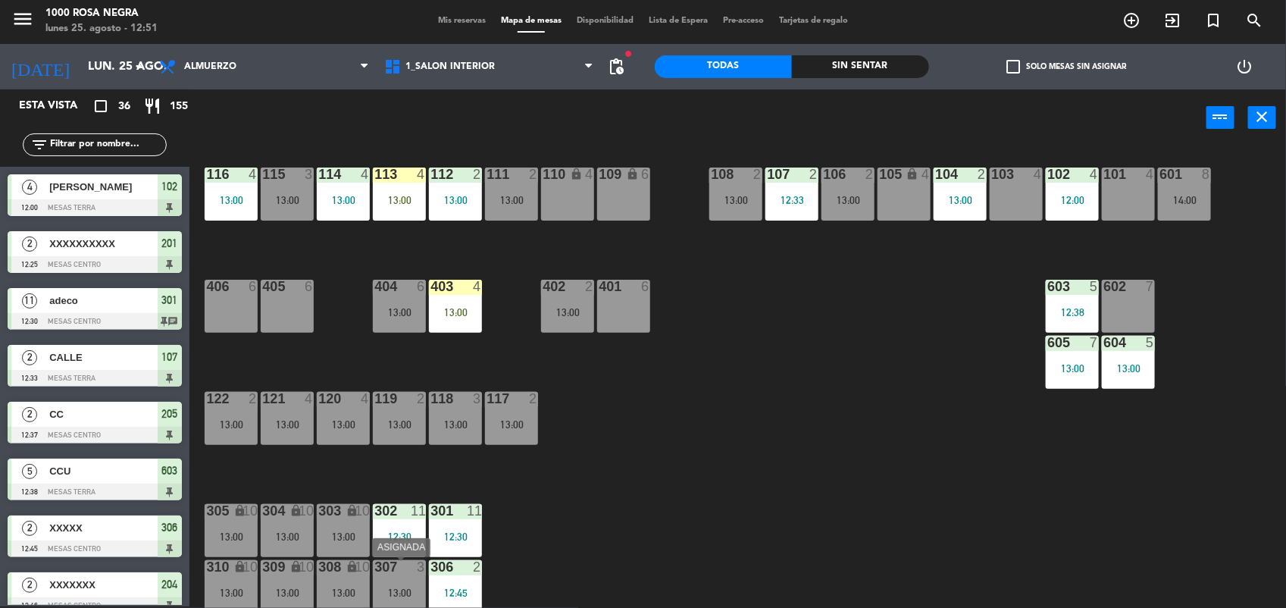
click at [400, 583] on div "307 3 13:00" at bounding box center [399, 586] width 53 height 53
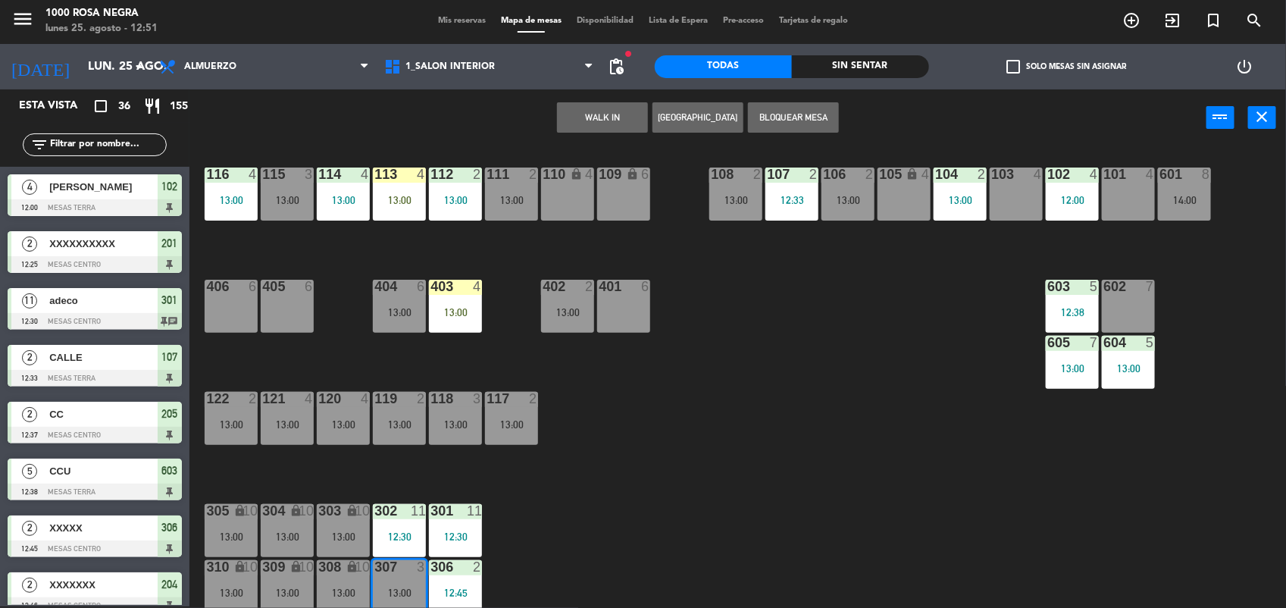
click at [996, 186] on div "103 4" at bounding box center [1016, 193] width 53 height 53
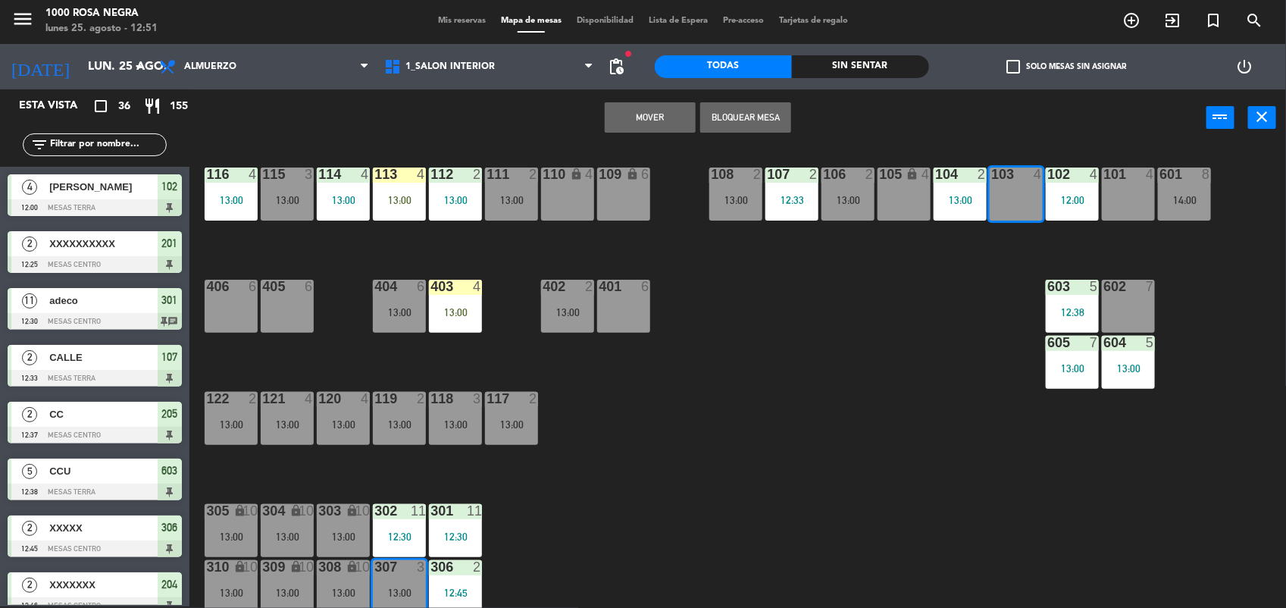
click at [661, 123] on button "Mover" at bounding box center [650, 117] width 91 height 30
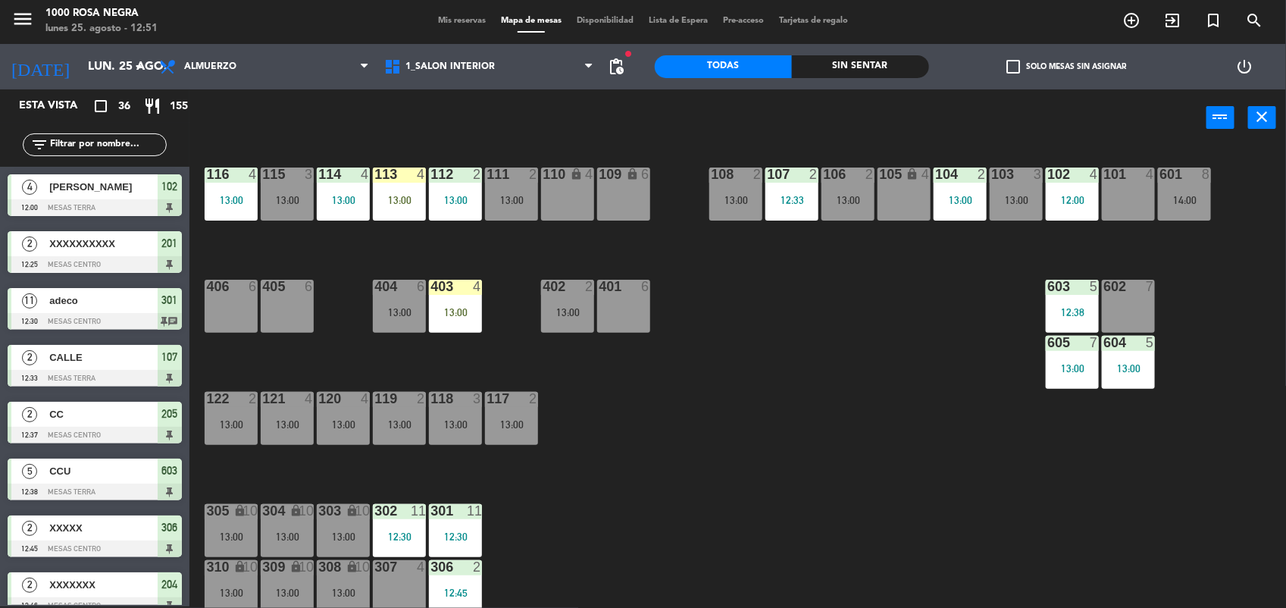
click at [402, 585] on div "307 4" at bounding box center [399, 586] width 53 height 53
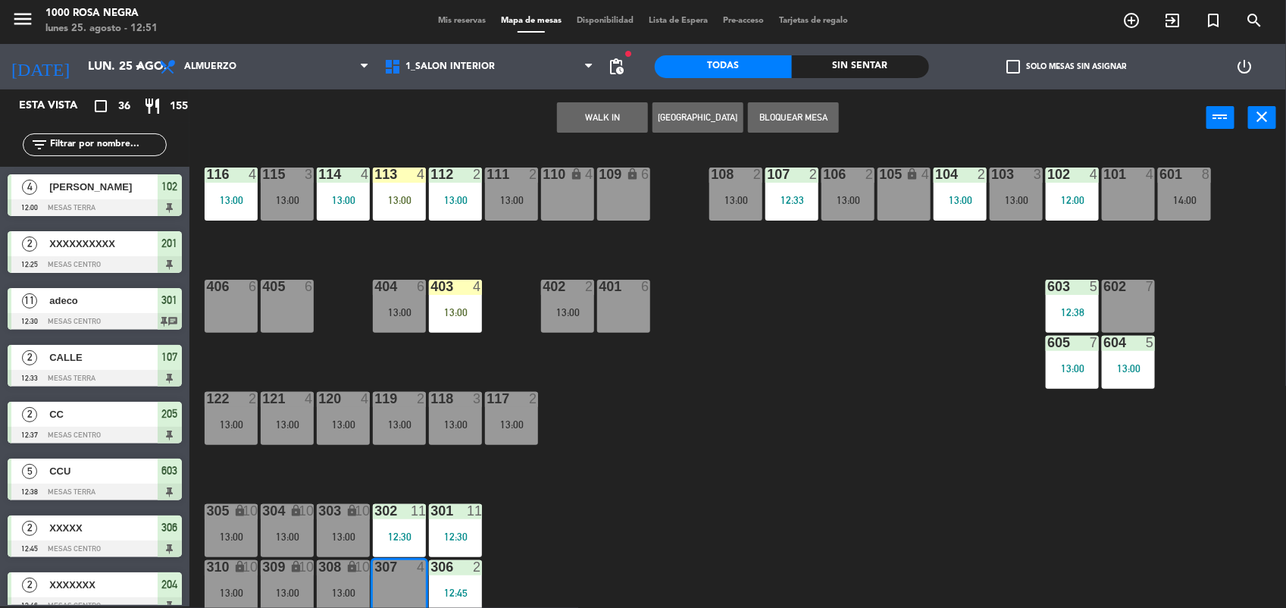
click at [610, 121] on button "WALK IN" at bounding box center [602, 117] width 91 height 30
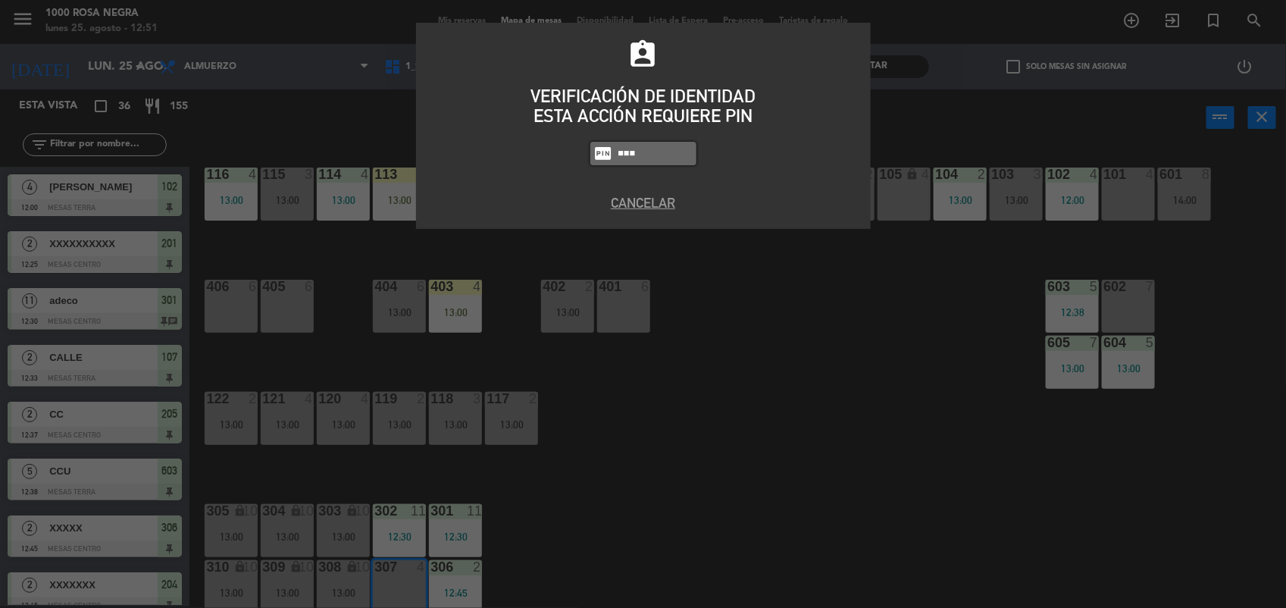
type input "6874"
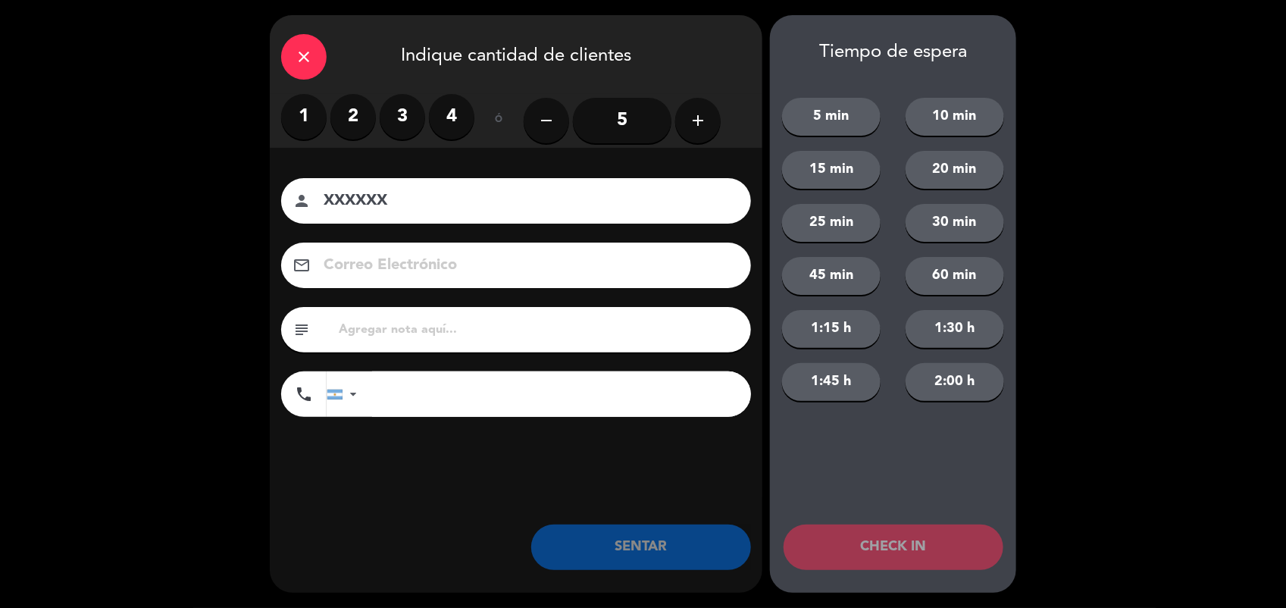
type input "XXXXXX"
click at [452, 101] on label "4" at bounding box center [451, 116] width 45 height 45
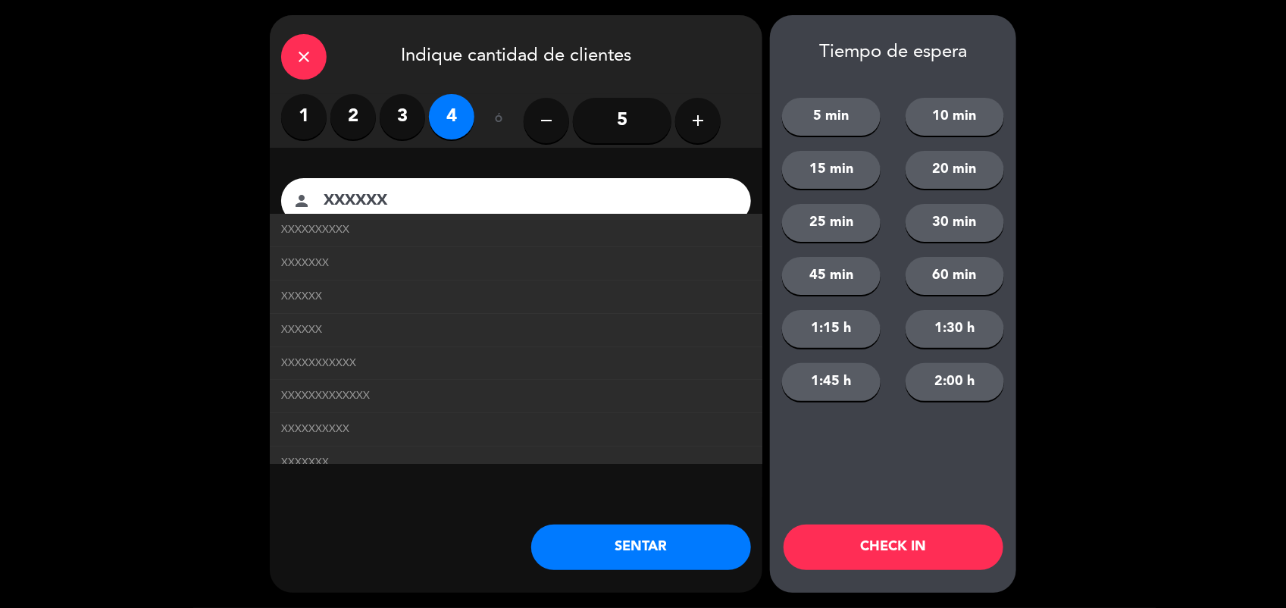
click at [593, 532] on button "SENTAR" at bounding box center [641, 546] width 220 height 45
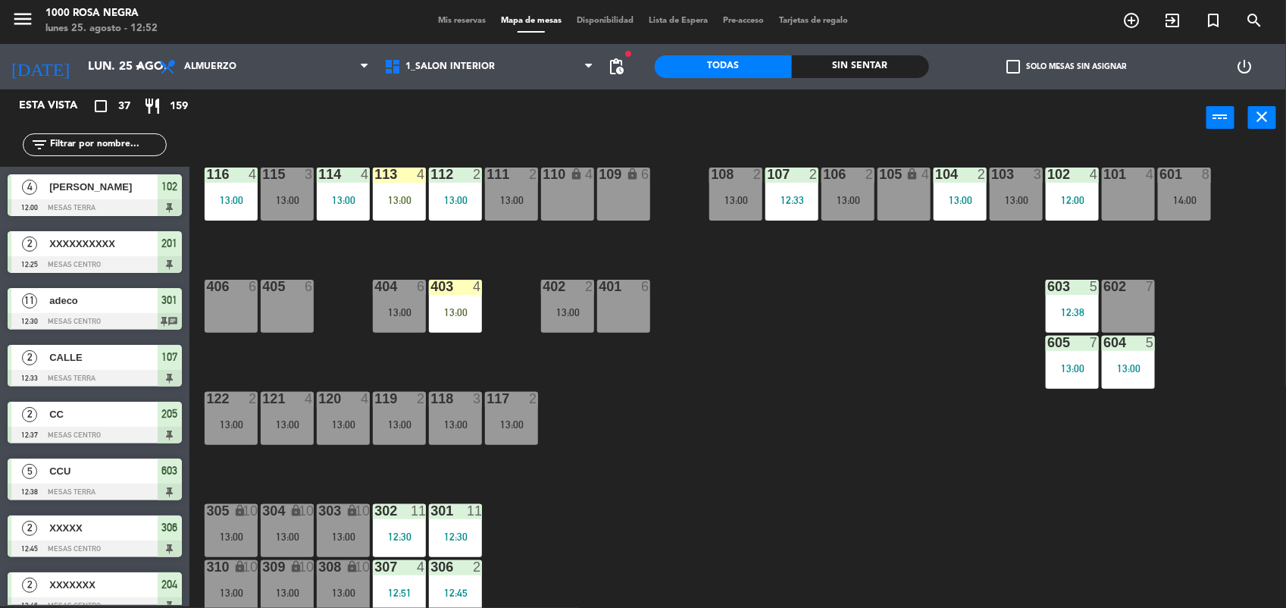
click at [95, 150] on input "text" at bounding box center [106, 144] width 117 height 17
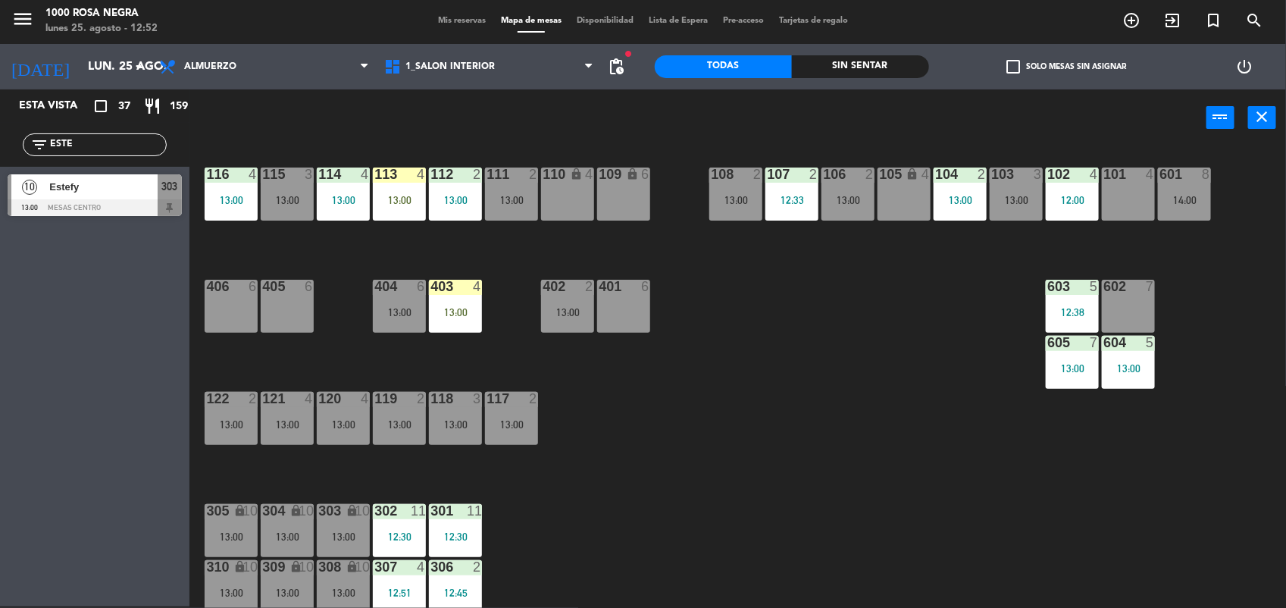
type input "ESTE"
click at [99, 192] on span "Estefy" at bounding box center [103, 187] width 108 height 16
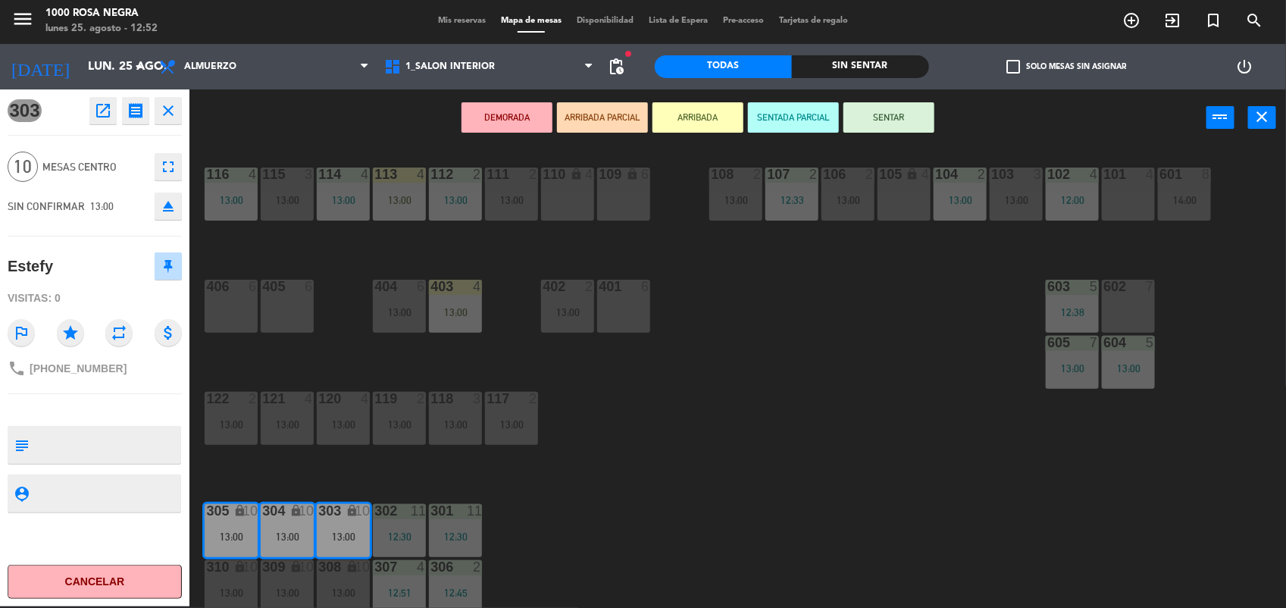
click at [889, 108] on button "SENTAR" at bounding box center [888, 117] width 91 height 30
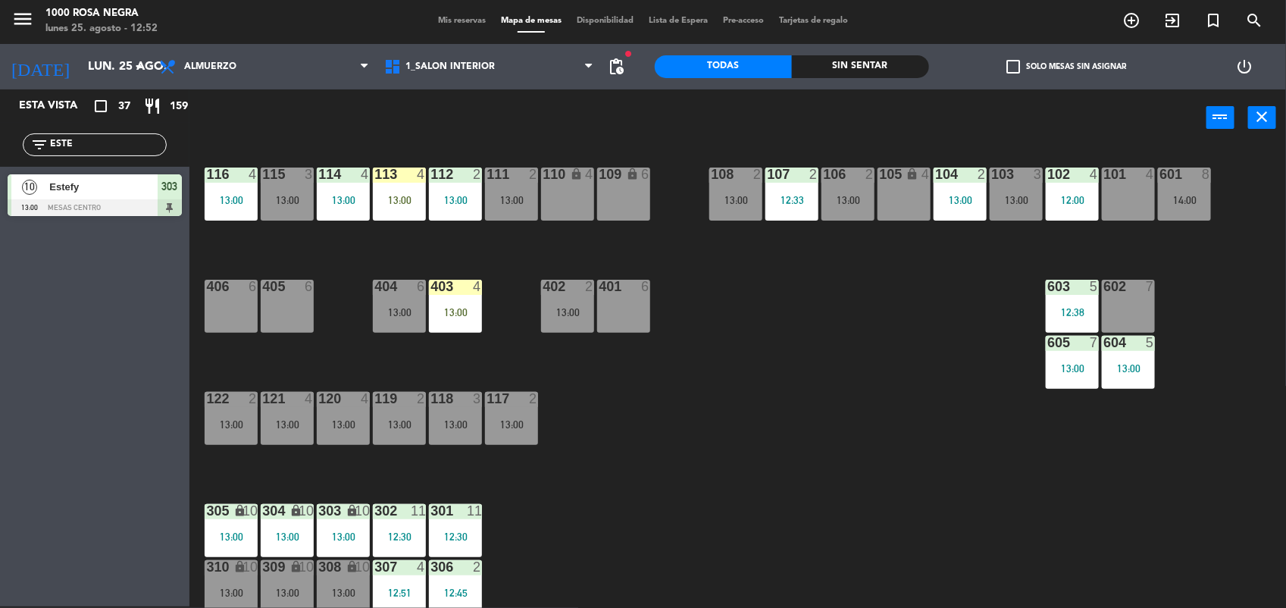
click at [77, 146] on input "ESTE" at bounding box center [106, 144] width 117 height 17
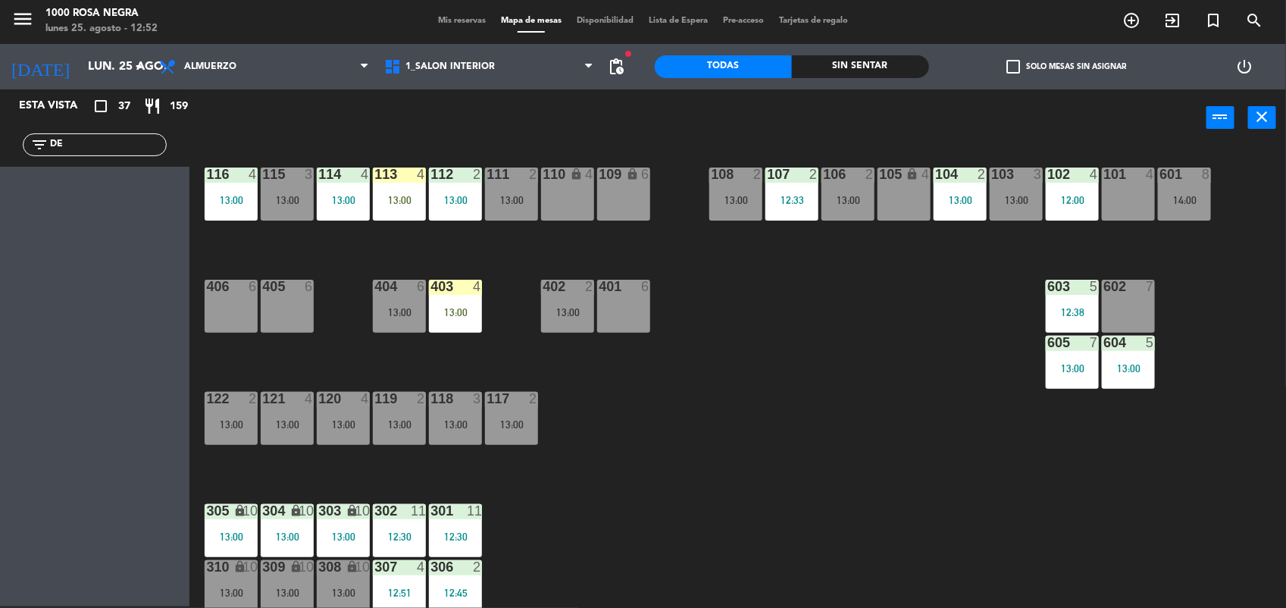
type input "D"
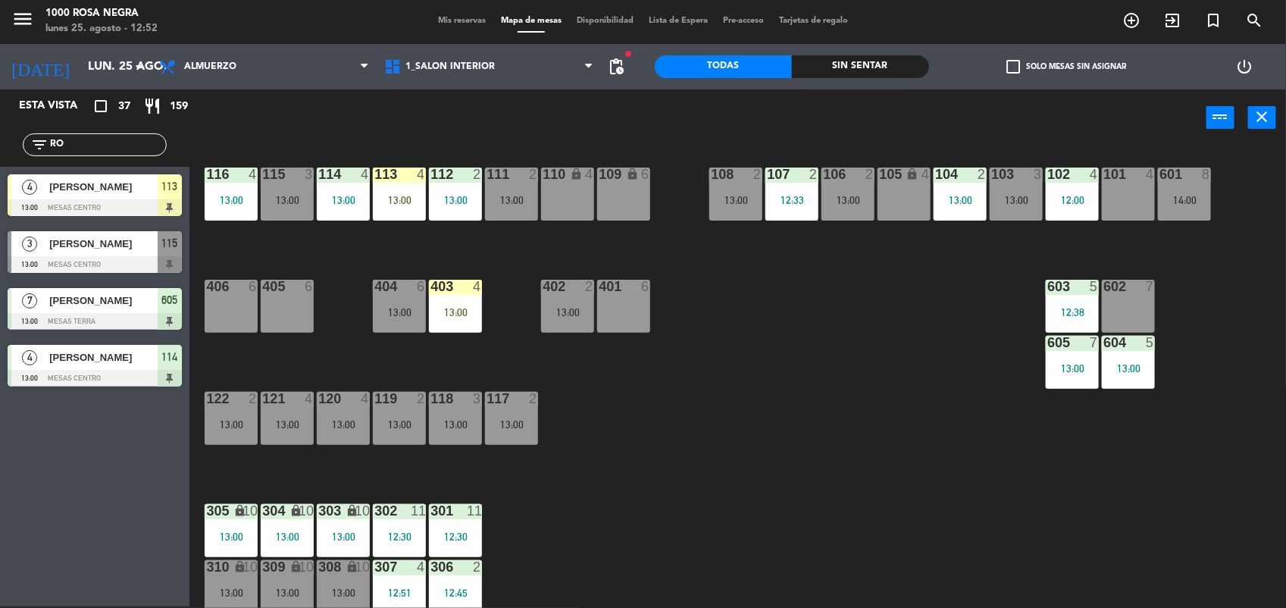
type input "R"
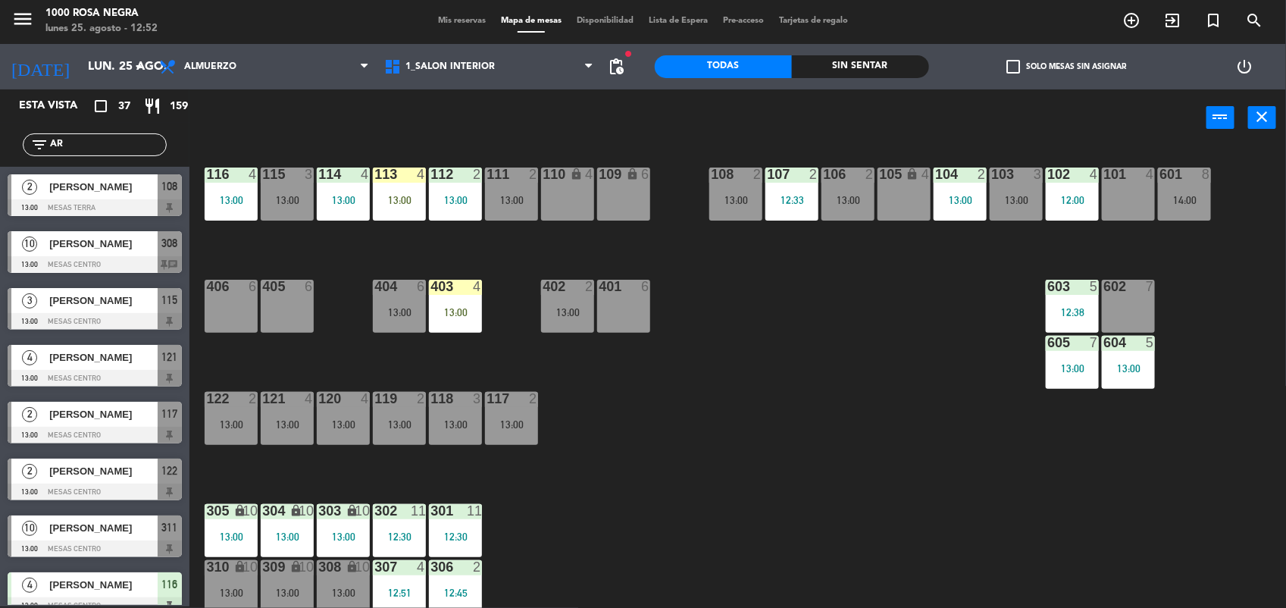
type input "A"
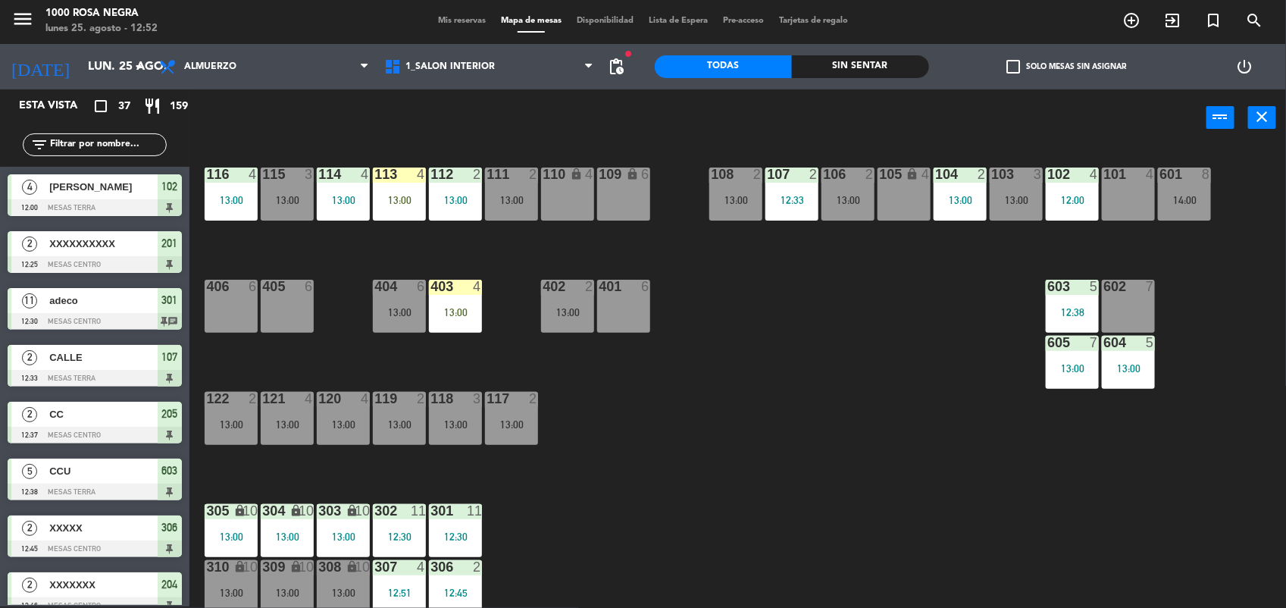
click at [233, 338] on div "116 4 13:00 115 3 13:00 114 4 13:00 113 4 13:00 112 2 13:00 111 2 13:00 110 loc…" at bounding box center [744, 379] width 1084 height 460
click at [232, 316] on div "406 6" at bounding box center [231, 306] width 53 height 53
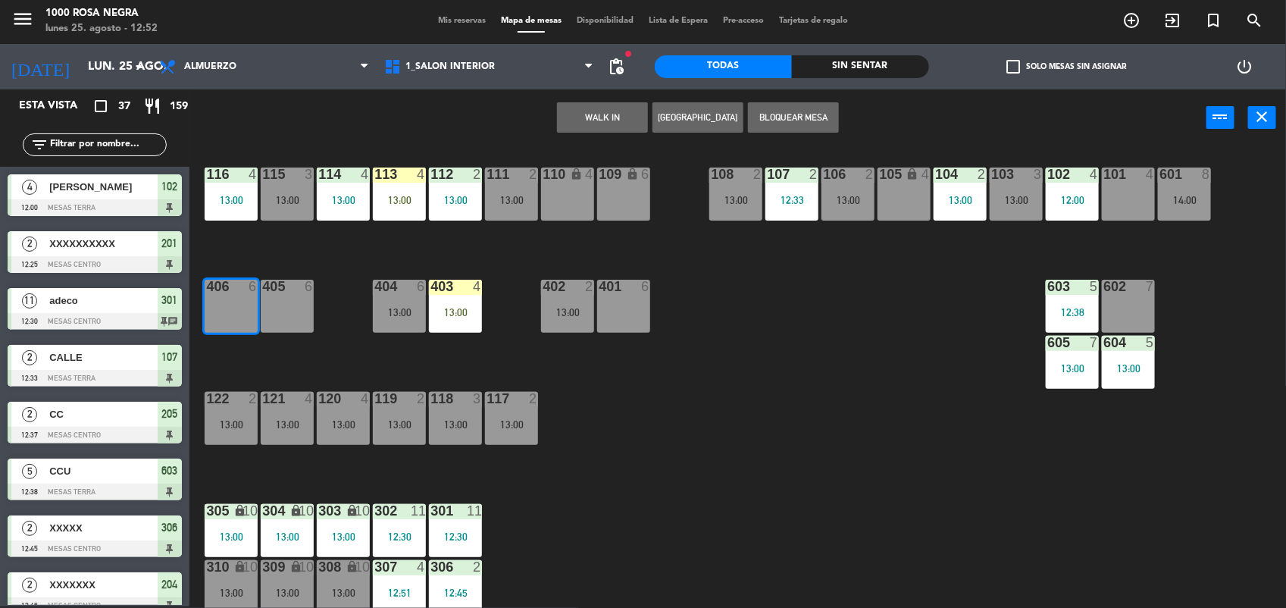
click at [601, 117] on button "WALK IN" at bounding box center [602, 117] width 91 height 30
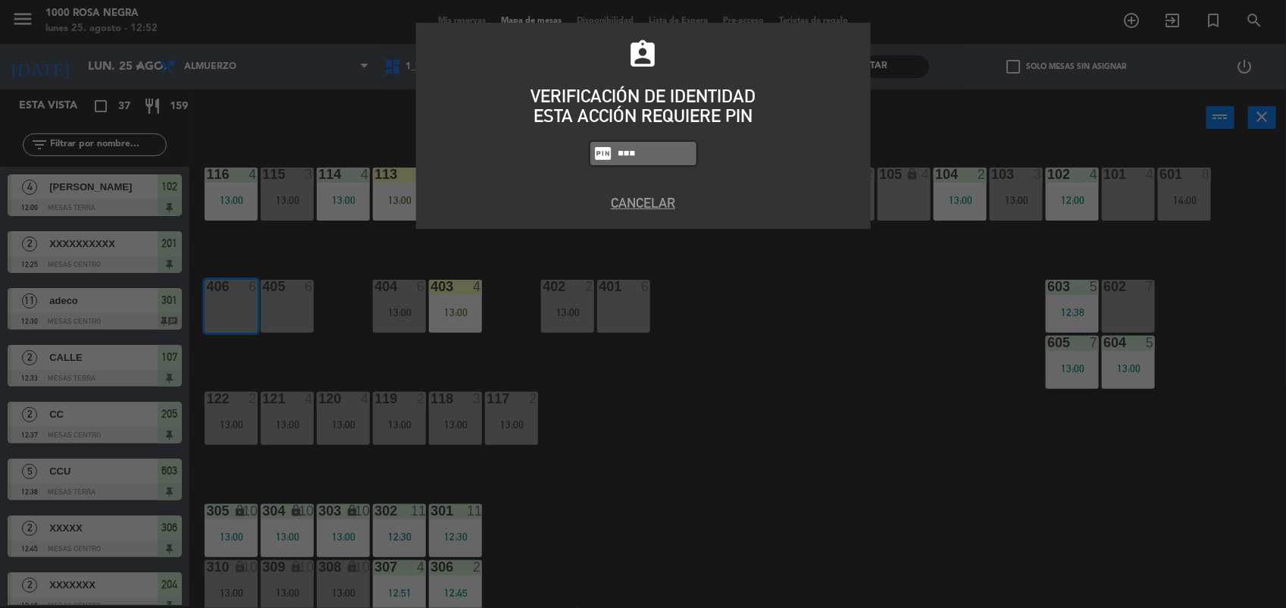
type input "6874"
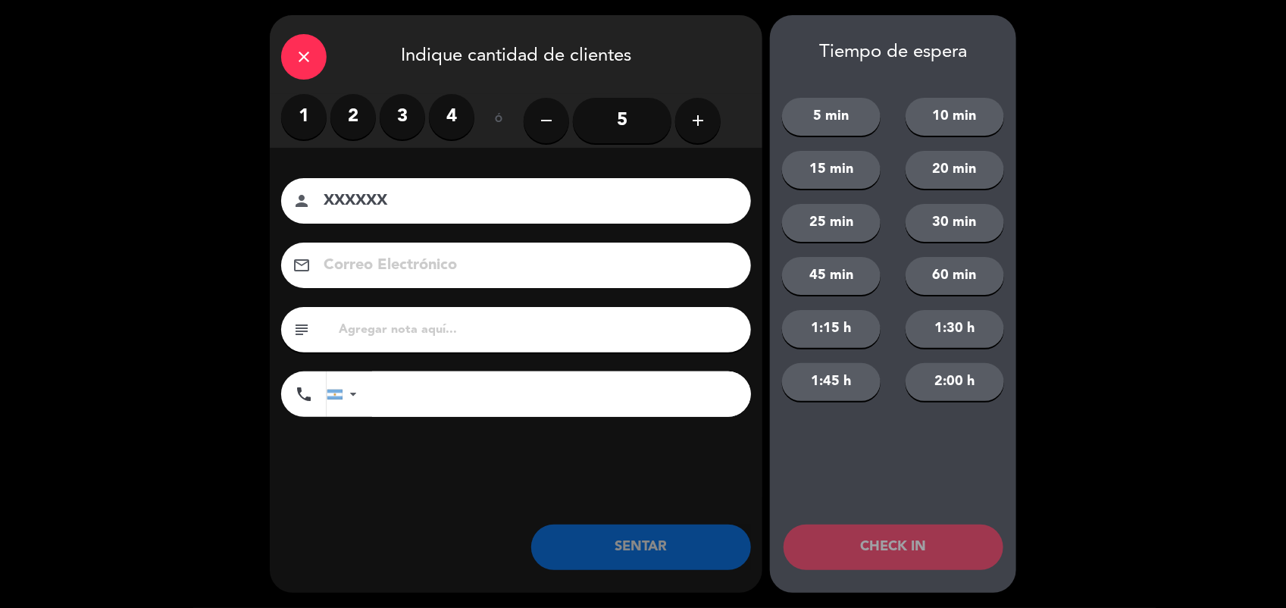
type input "XXXXXX"
click at [455, 119] on label "4" at bounding box center [451, 116] width 45 height 45
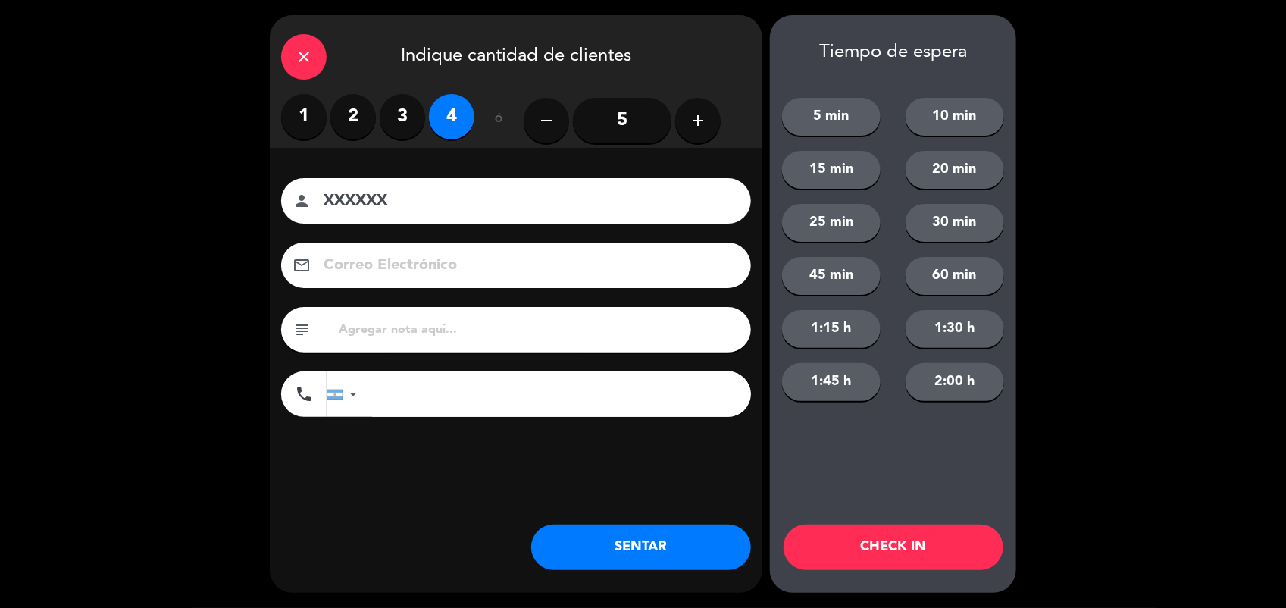
click at [611, 555] on button "SENTAR" at bounding box center [641, 546] width 220 height 45
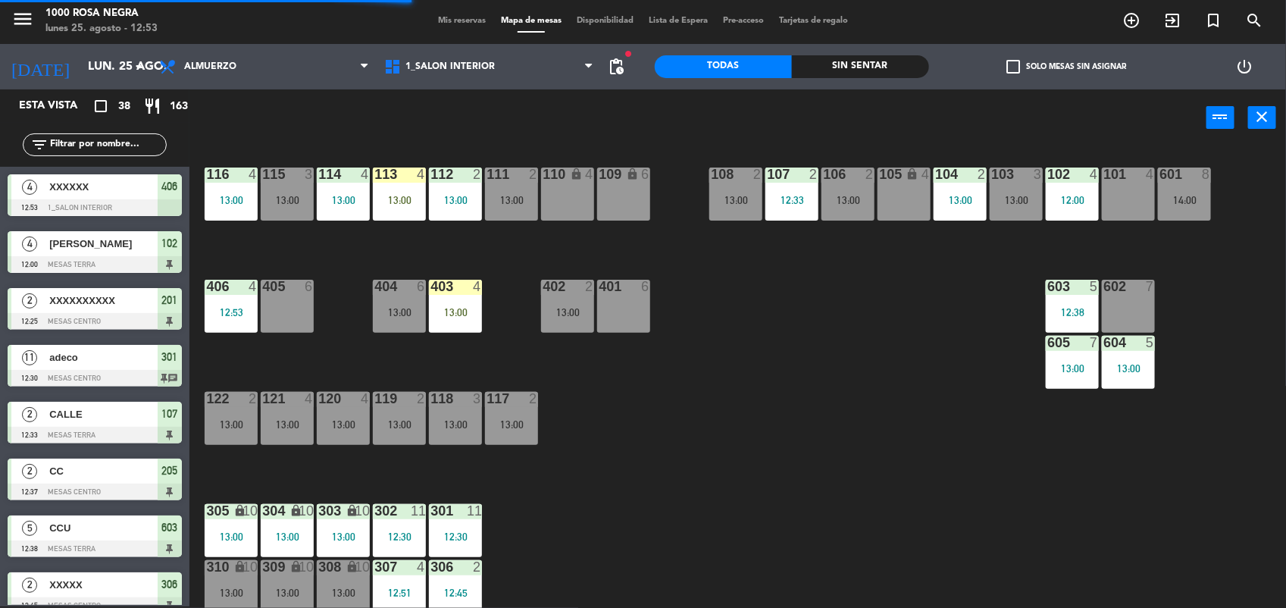
click at [81, 149] on input "text" at bounding box center [106, 144] width 117 height 17
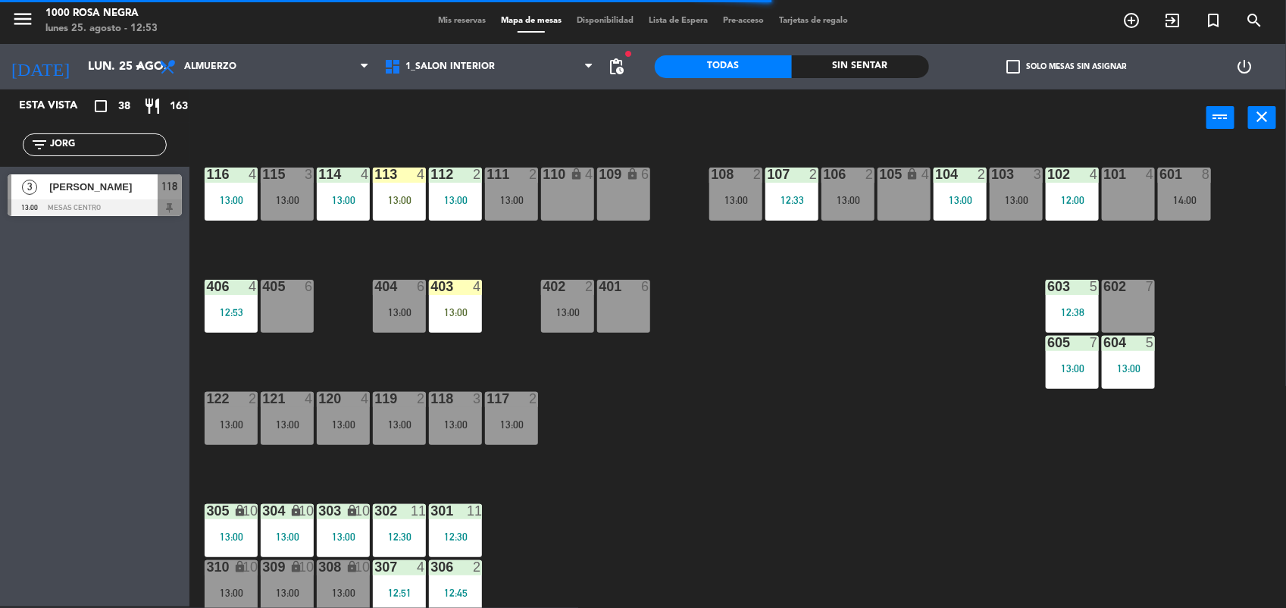
type input "JORG"
click at [46, 267] on div "Esta vista crop_square 38 restaurant 163 filter_list JORG 3 [PERSON_NAME] 13:00…" at bounding box center [94, 347] width 189 height 517
click at [82, 195] on span "[PERSON_NAME]" at bounding box center [103, 187] width 108 height 16
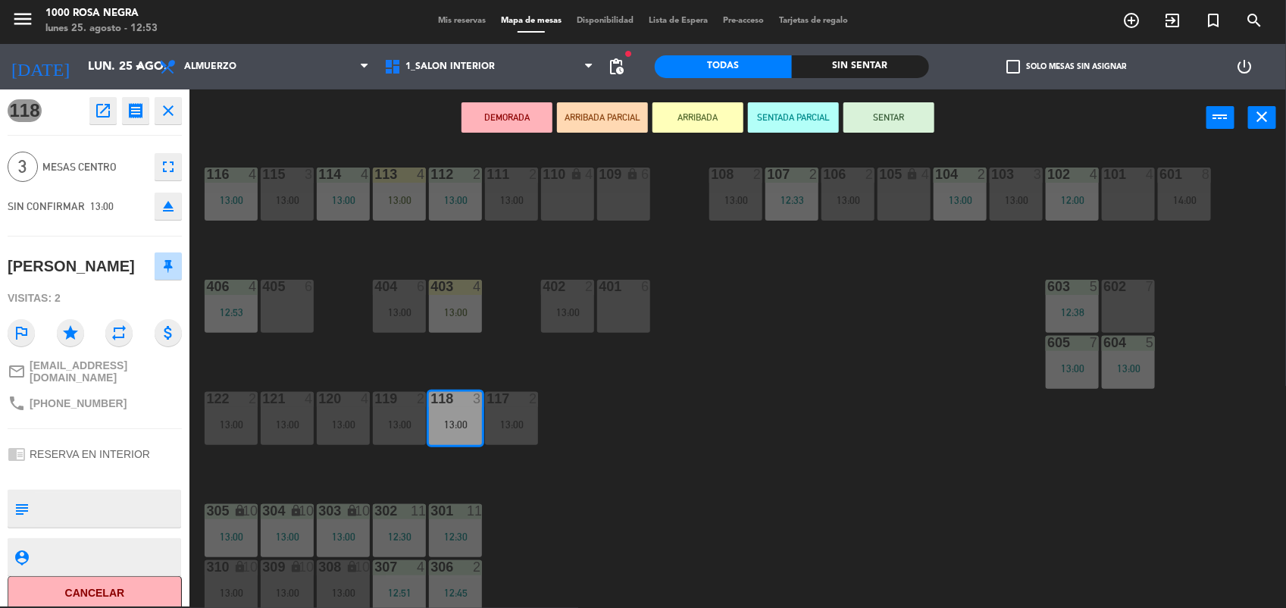
click at [893, 115] on button "SENTAR" at bounding box center [888, 117] width 91 height 30
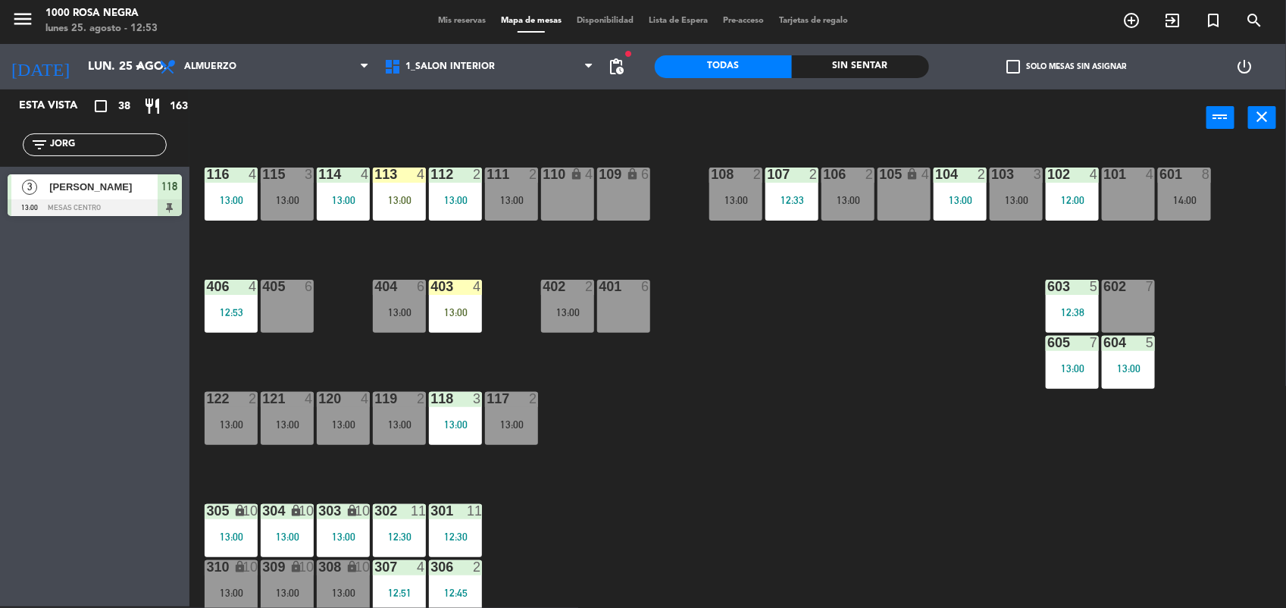
click at [70, 140] on input "JORG" at bounding box center [106, 144] width 117 height 17
click at [375, 312] on div "13:00" at bounding box center [399, 312] width 53 height 11
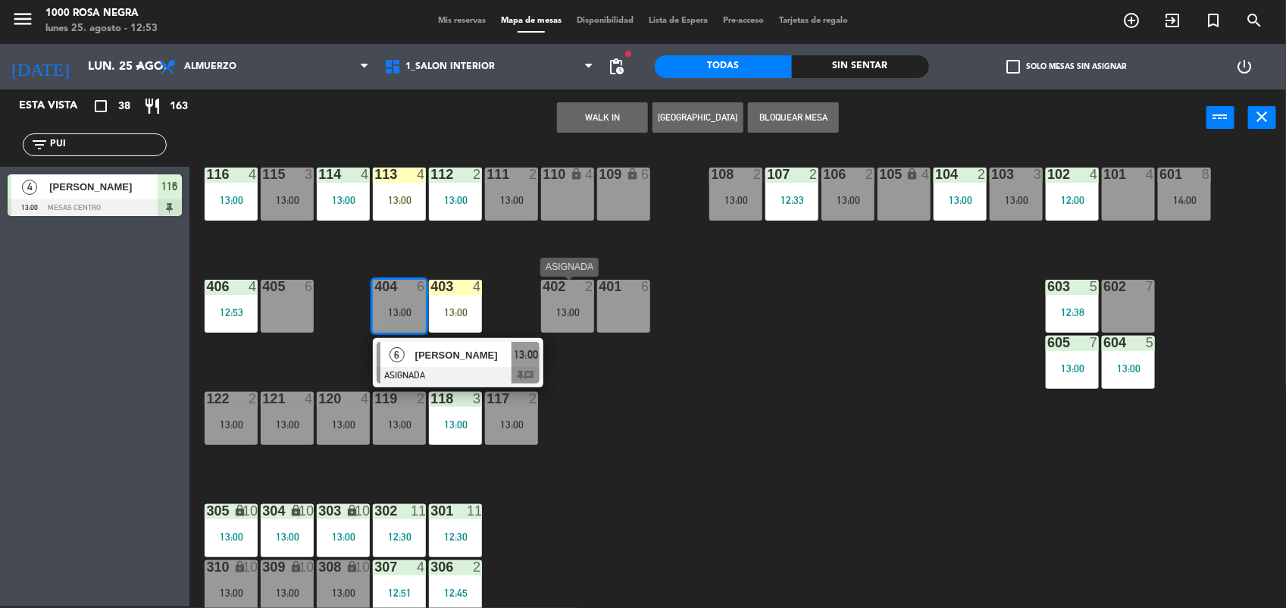
click at [563, 300] on div "402 2 13:00" at bounding box center [567, 306] width 53 height 53
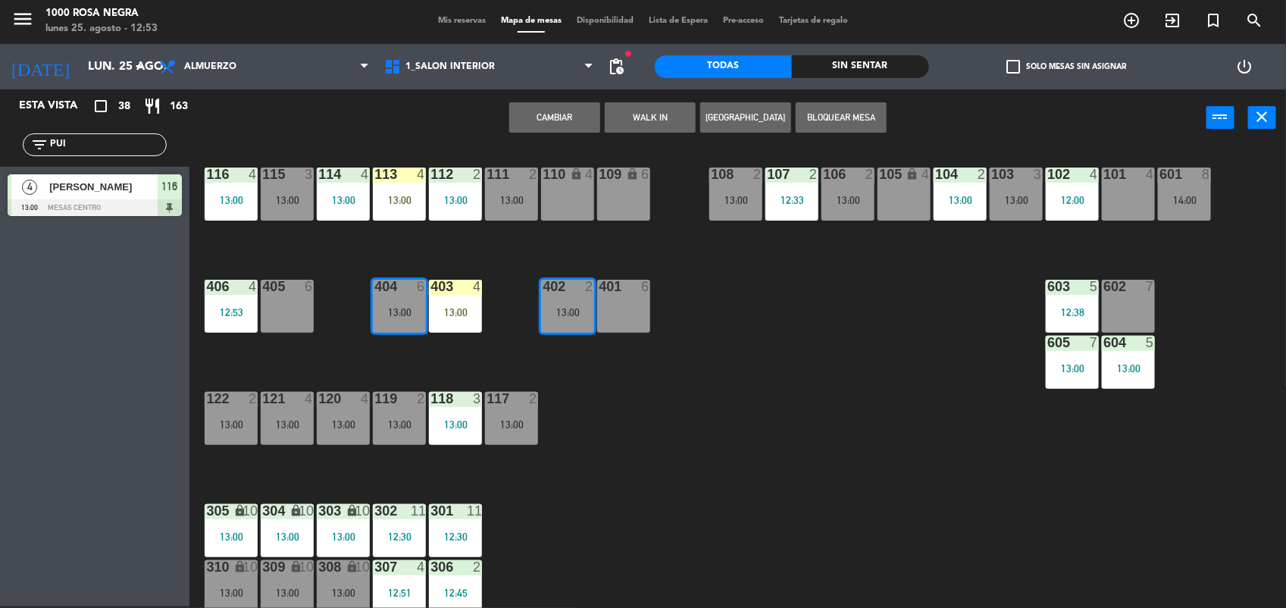
click at [589, 402] on div "116 4 13:00 115 3 13:00 114 4 13:00 113 4 13:00 112 2 13:00 111 2 13:00 110 loc…" at bounding box center [744, 379] width 1084 height 460
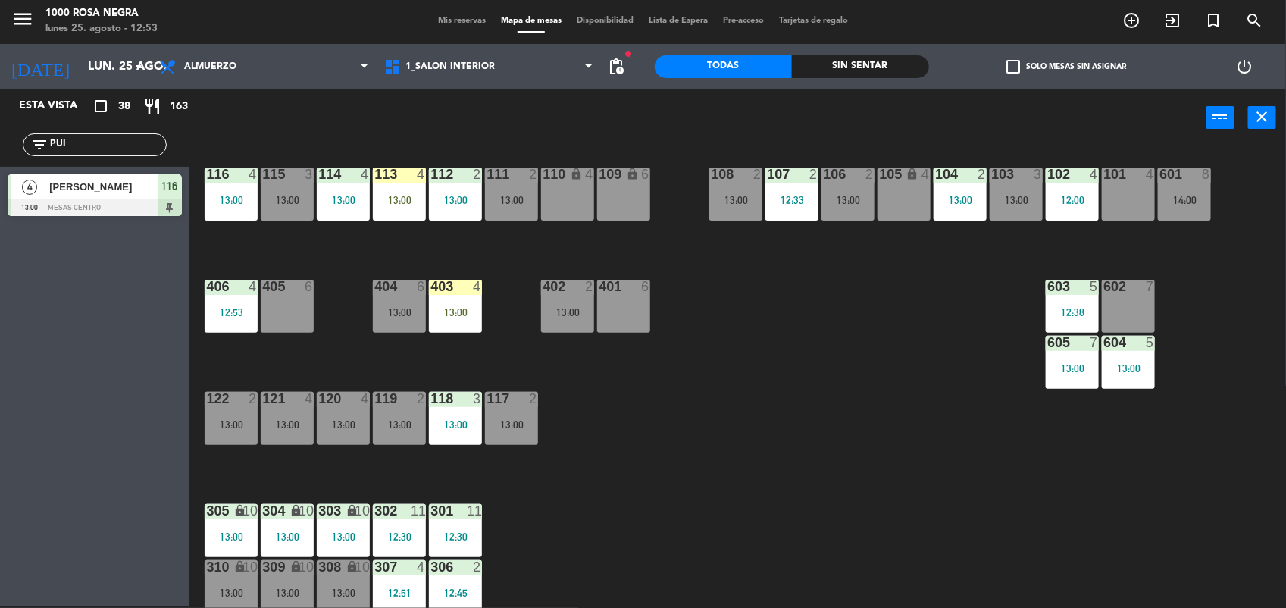
click at [559, 326] on div "402 2 13:00" at bounding box center [567, 306] width 53 height 53
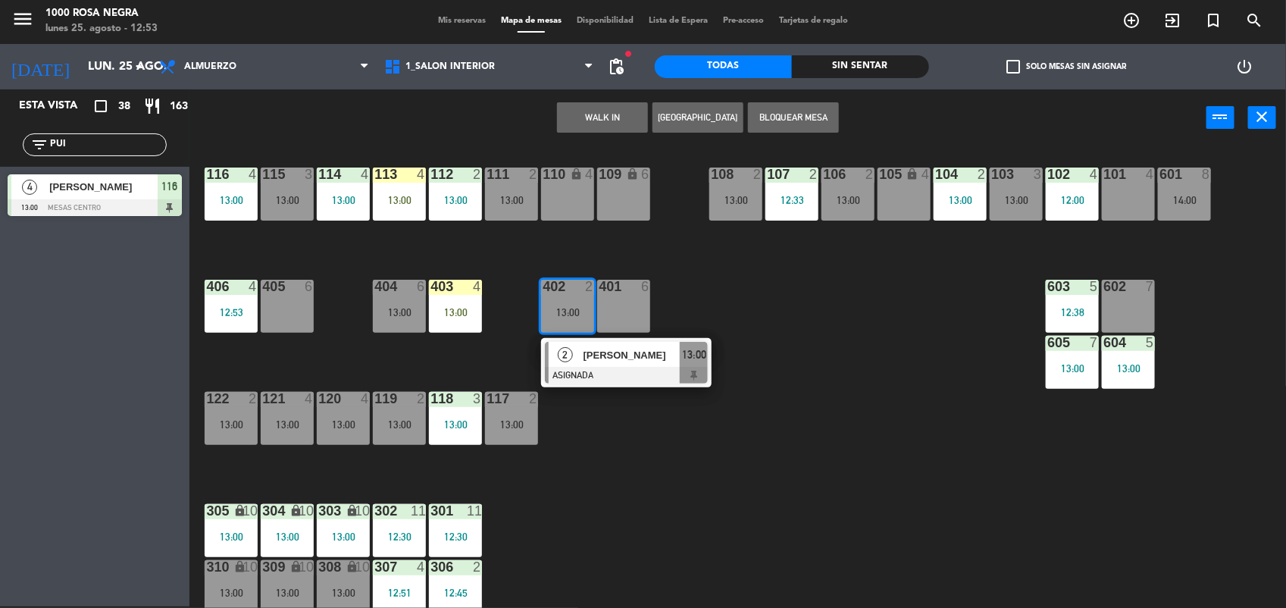
click at [648, 485] on div "116 4 13:00 115 3 13:00 114 4 13:00 113 4 13:00 112 2 13:00 111 2 13:00 110 loc…" at bounding box center [744, 379] width 1084 height 460
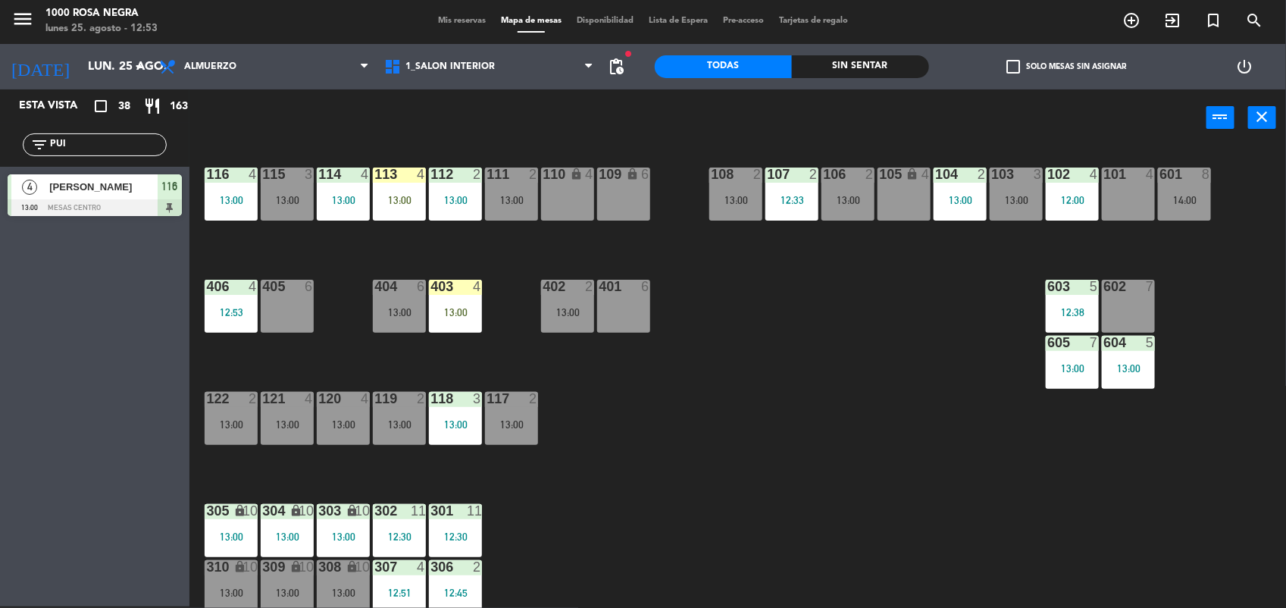
click at [77, 145] on input "PUI" at bounding box center [106, 144] width 117 height 17
type input "VAL"
click at [95, 195] on span "[PERSON_NAME]" at bounding box center [103, 187] width 108 height 16
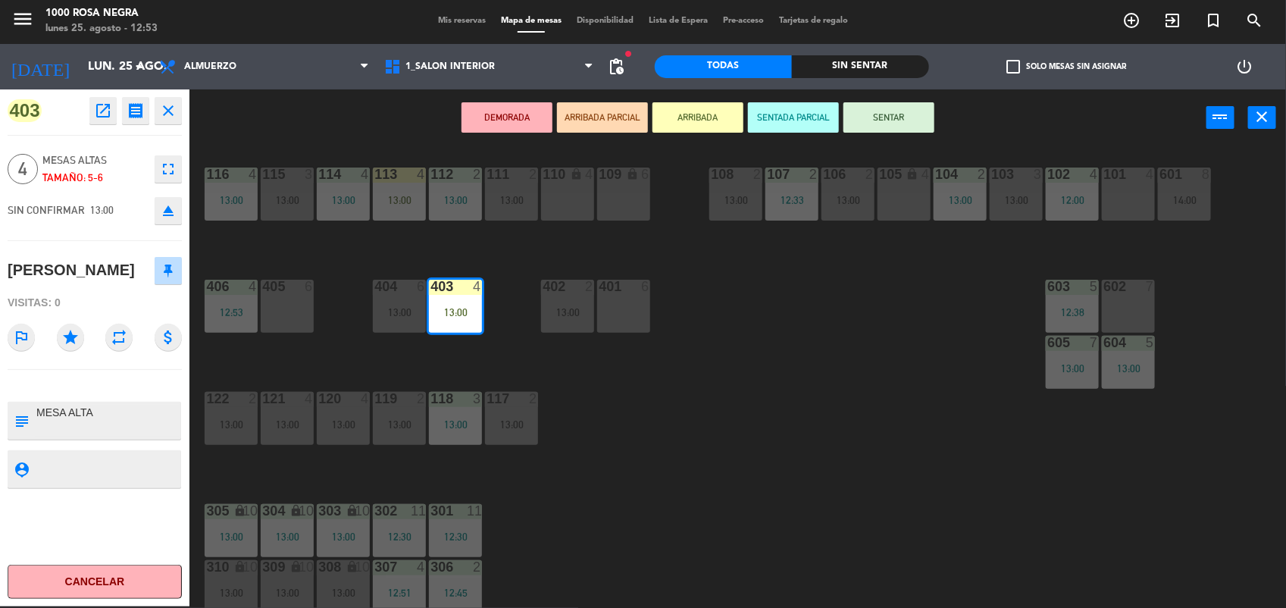
click at [904, 122] on button "SENTAR" at bounding box center [888, 117] width 91 height 30
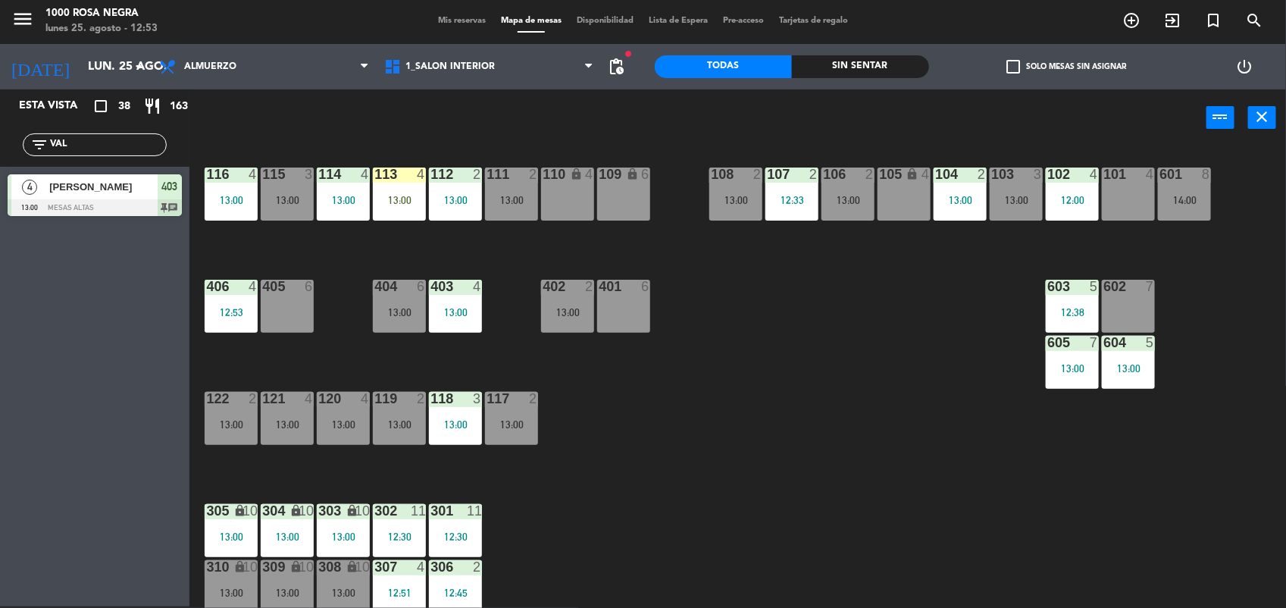
click at [123, 142] on input "VAL" at bounding box center [106, 144] width 117 height 17
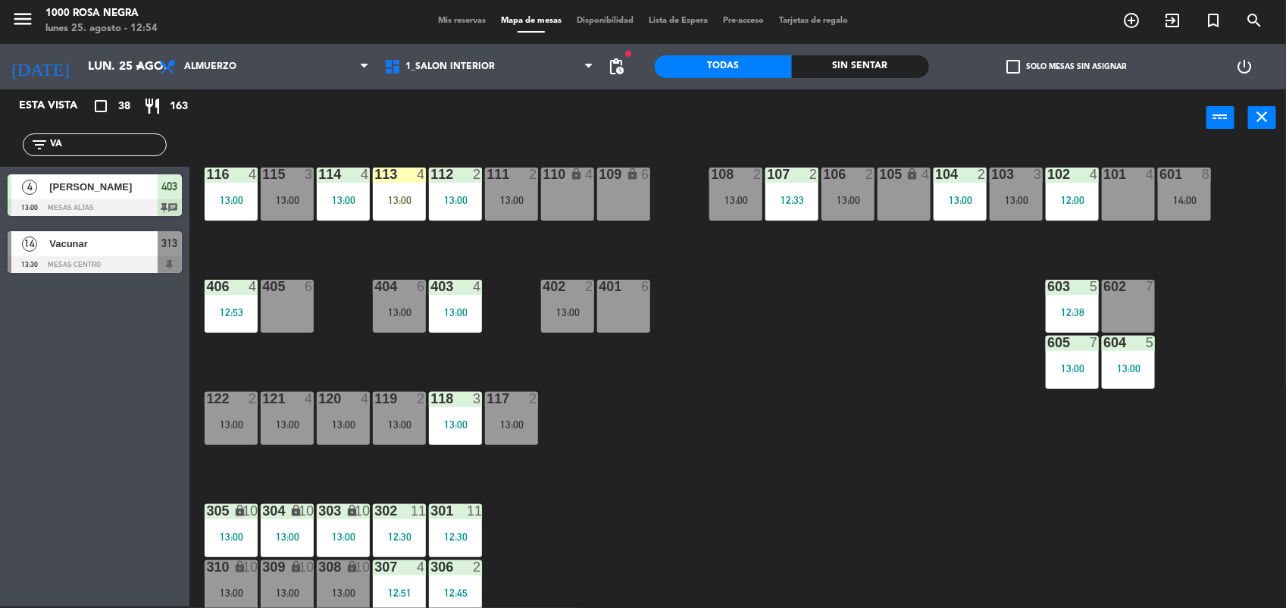
type input "V"
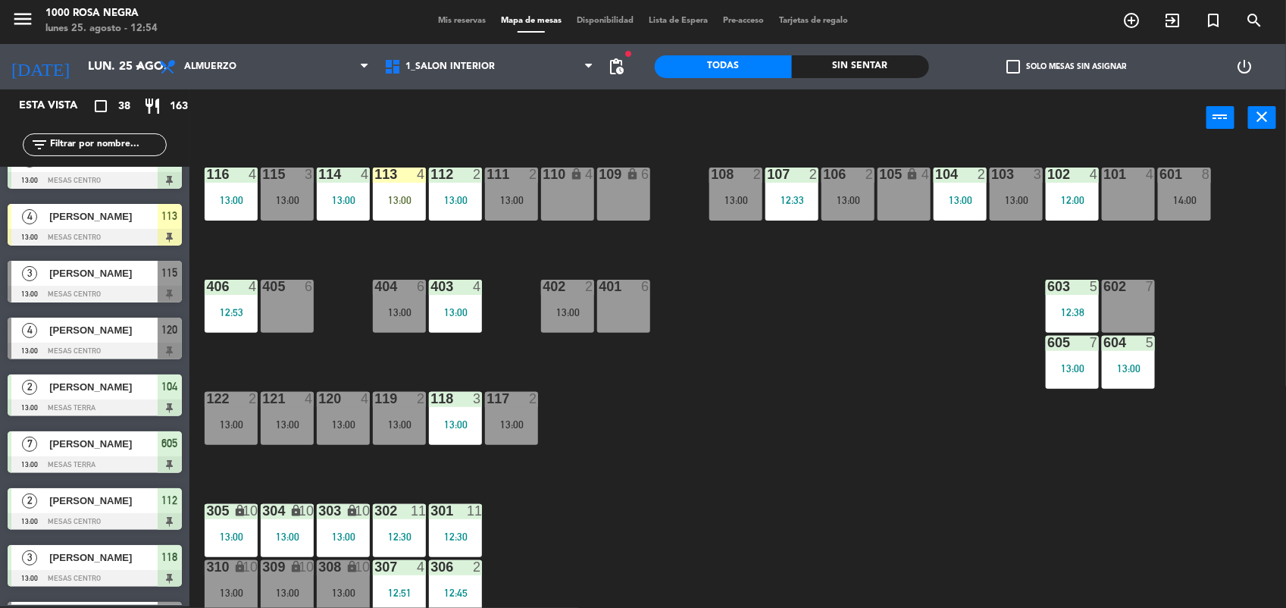
scroll to position [1115, 0]
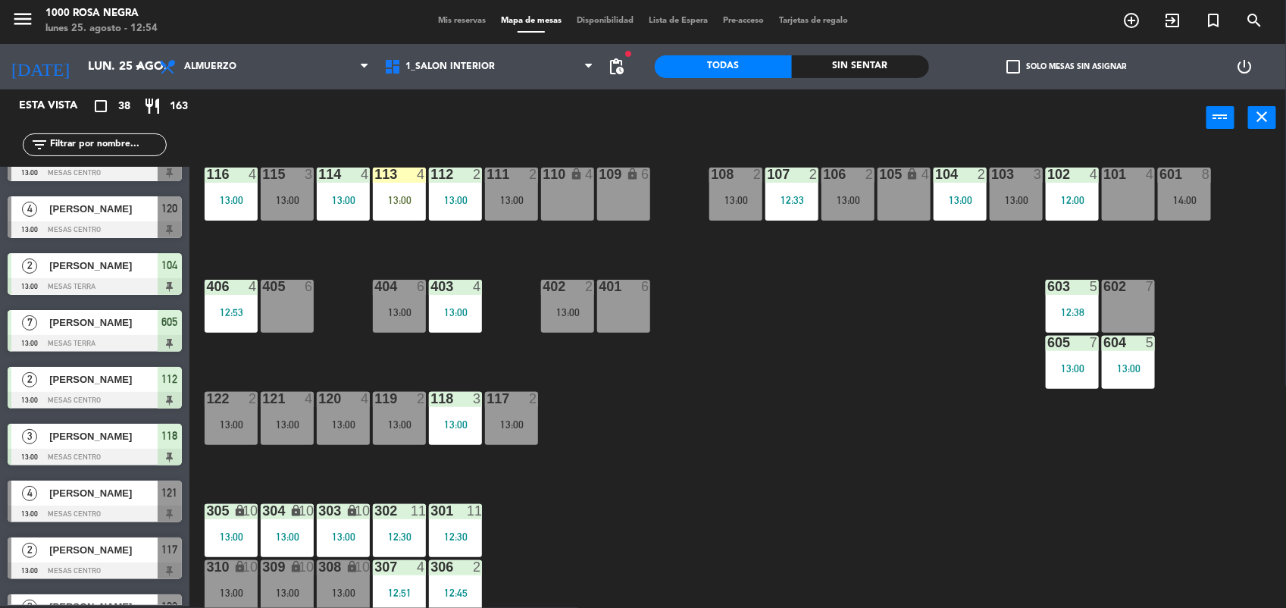
click at [833, 452] on div "116 4 13:00 115 3 13:00 114 4 13:00 113 4 13:00 112 2 13:00 111 2 13:00 110 loc…" at bounding box center [744, 379] width 1084 height 460
click at [139, 149] on input "text" at bounding box center [106, 144] width 117 height 17
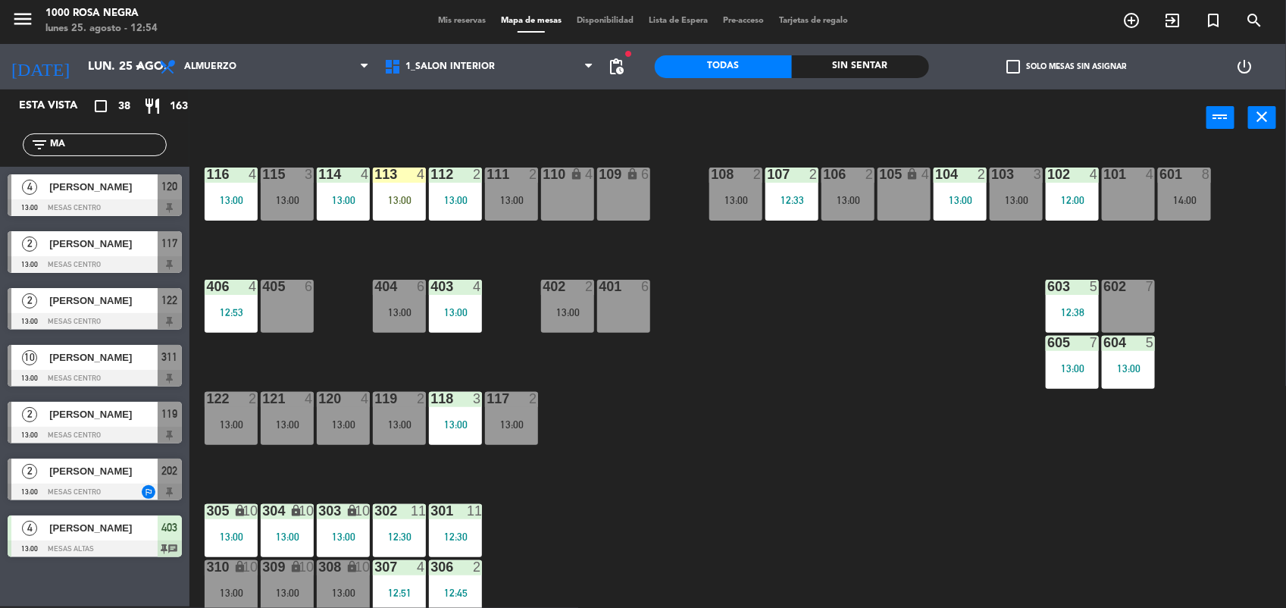
scroll to position [0, 0]
type input "MA"
click at [124, 471] on span "[PERSON_NAME]" at bounding box center [103, 471] width 108 height 16
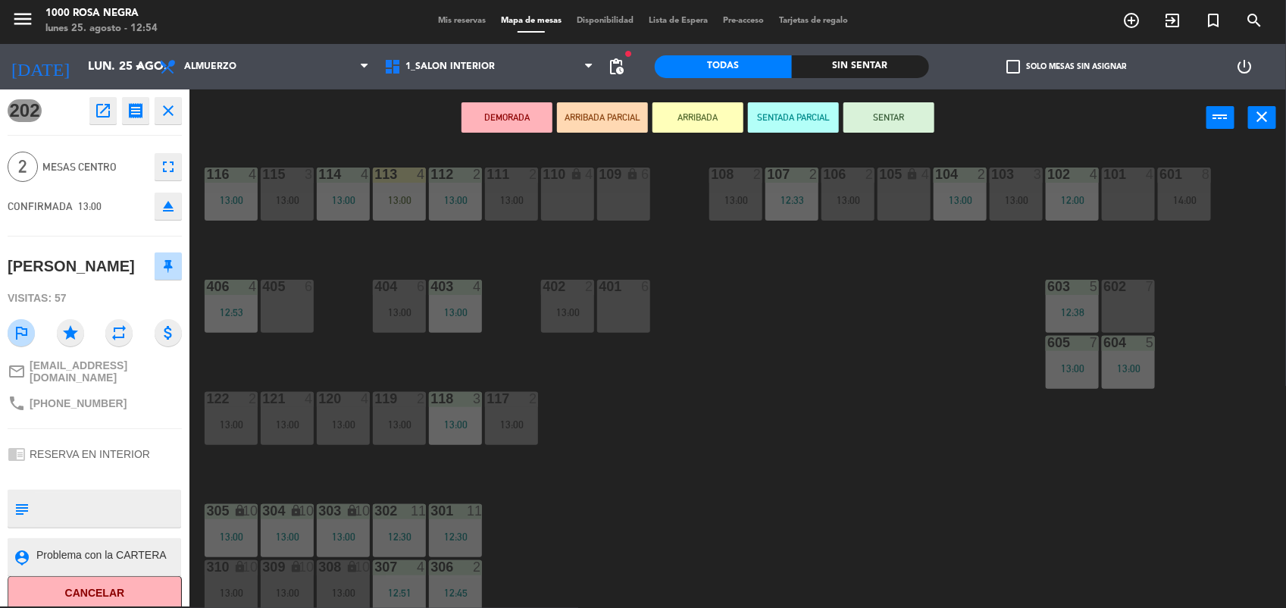
click at [880, 115] on button "SENTAR" at bounding box center [888, 117] width 91 height 30
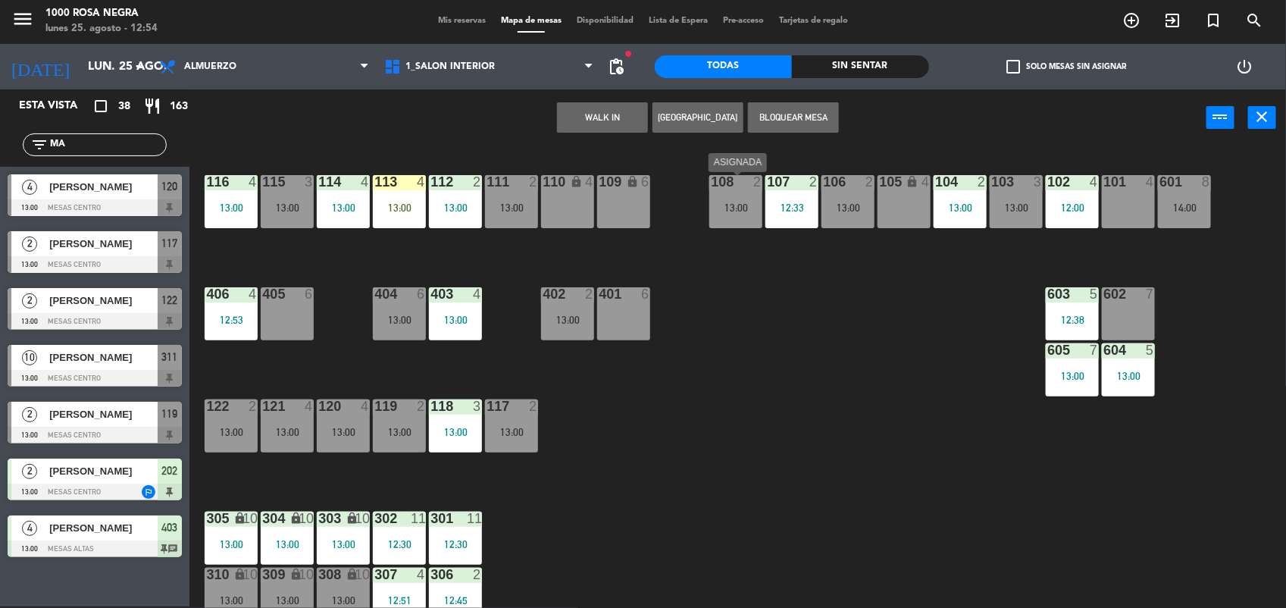
click at [731, 211] on div "13:00" at bounding box center [735, 207] width 53 height 11
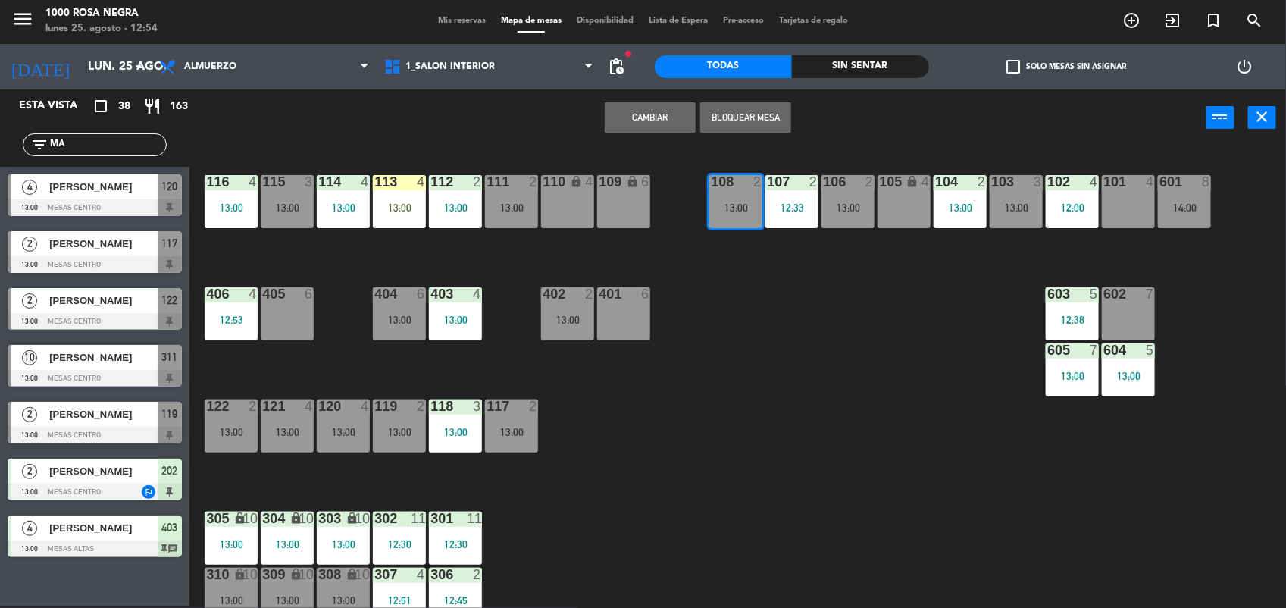
click at [630, 122] on button "Cambiar" at bounding box center [650, 117] width 91 height 30
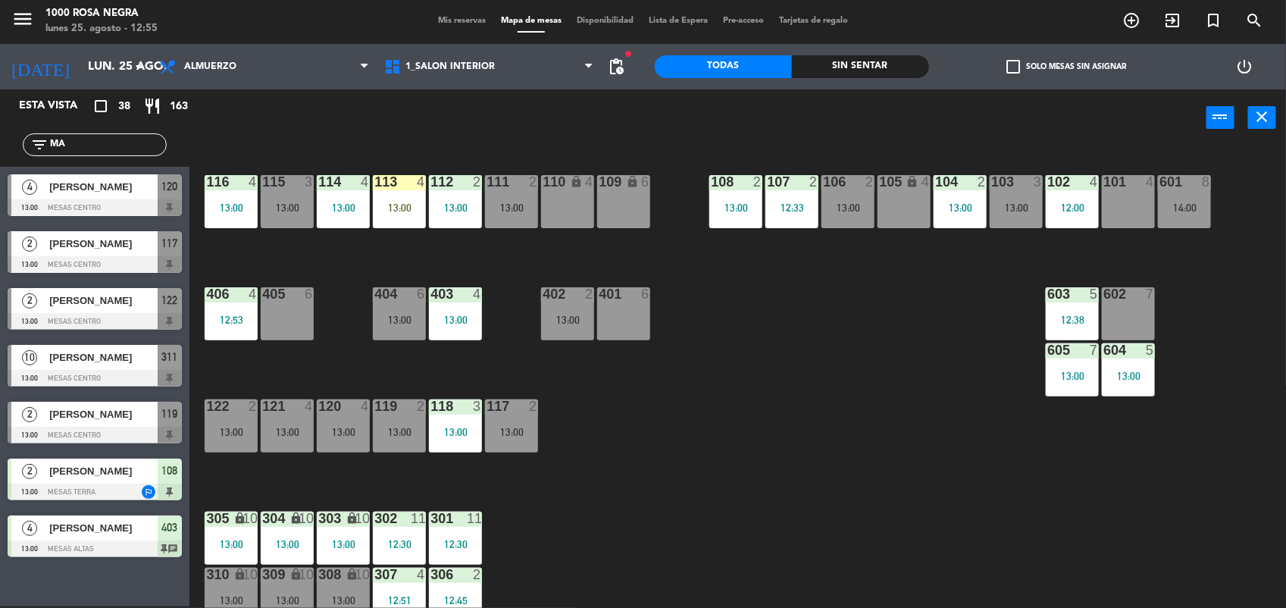
click at [112, 144] on input "MA" at bounding box center [106, 144] width 117 height 17
type input "M"
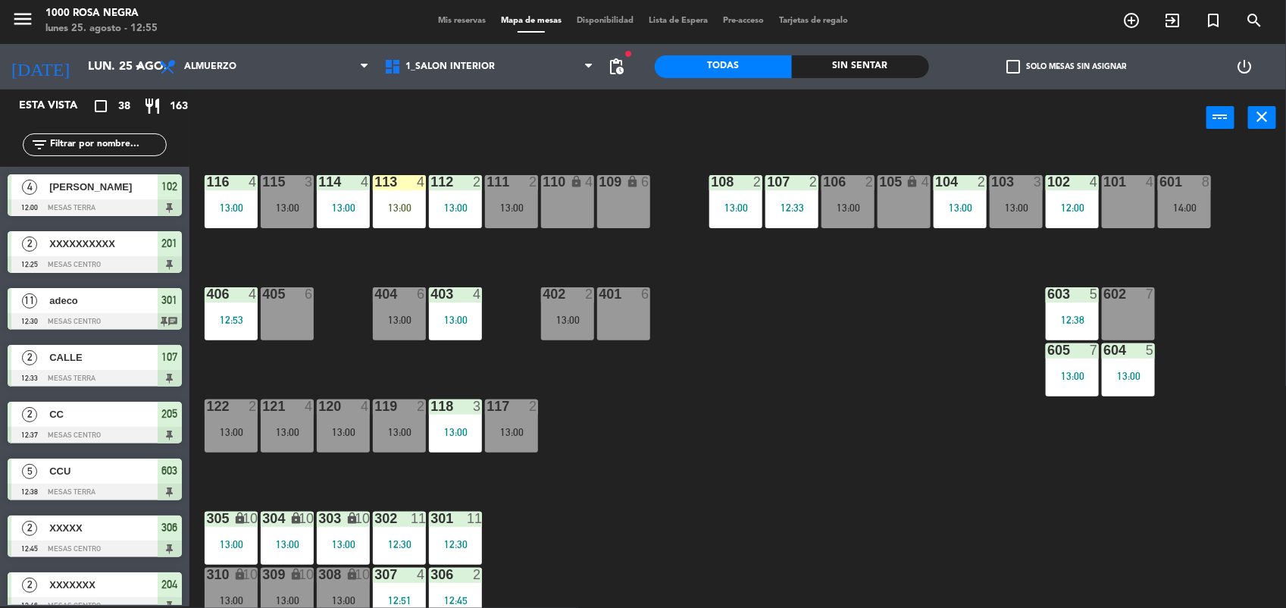
scroll to position [180, 0]
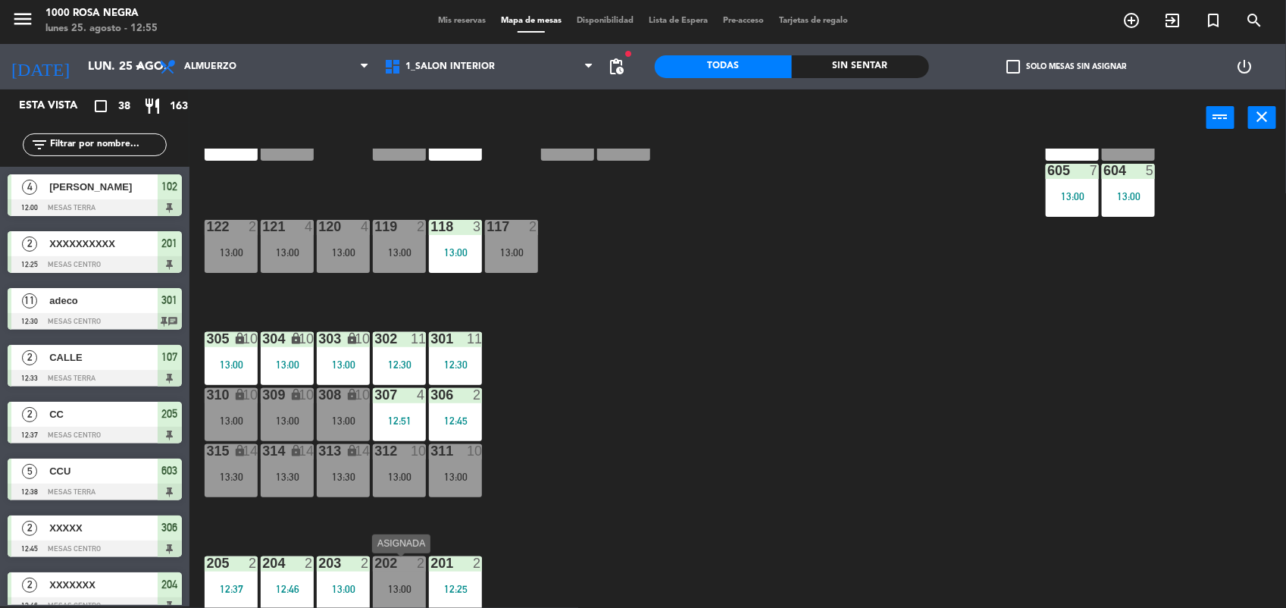
click at [389, 581] on div "202 2 13:00" at bounding box center [399, 582] width 53 height 53
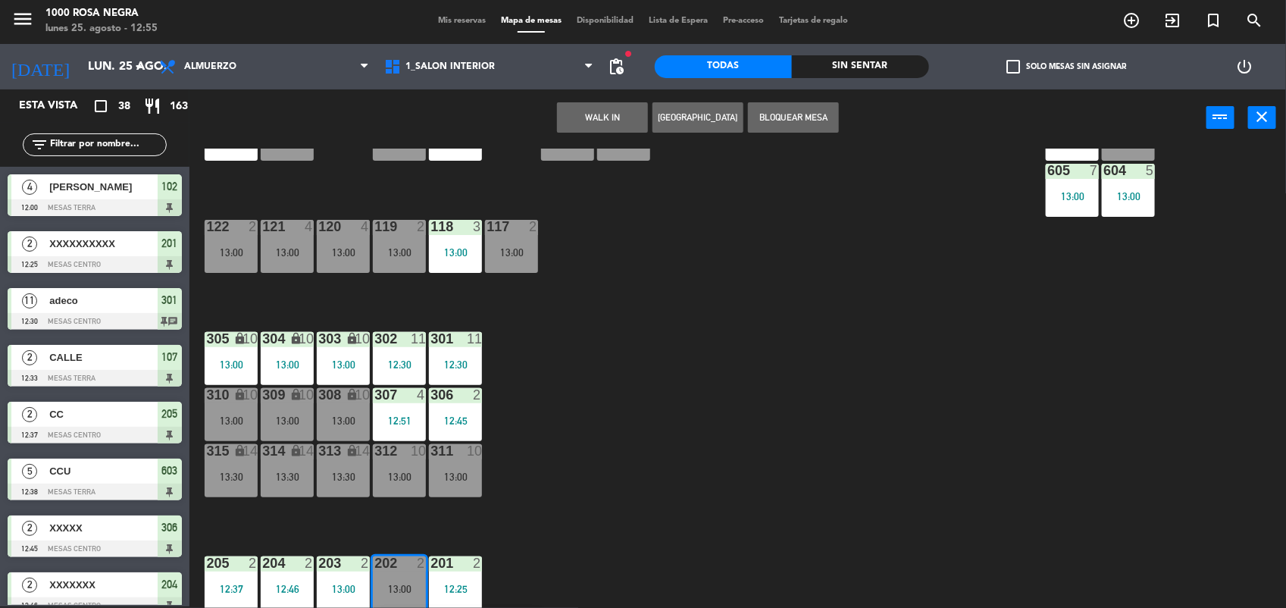
scroll to position [0, 0]
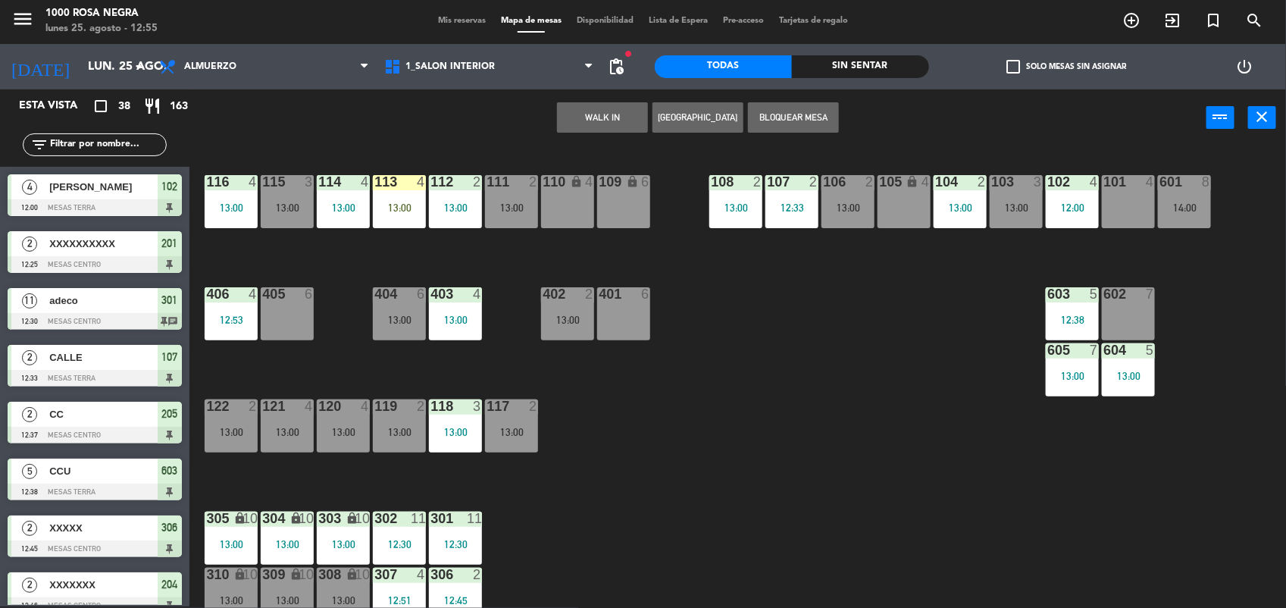
click at [1119, 197] on div "101 4" at bounding box center [1128, 201] width 53 height 53
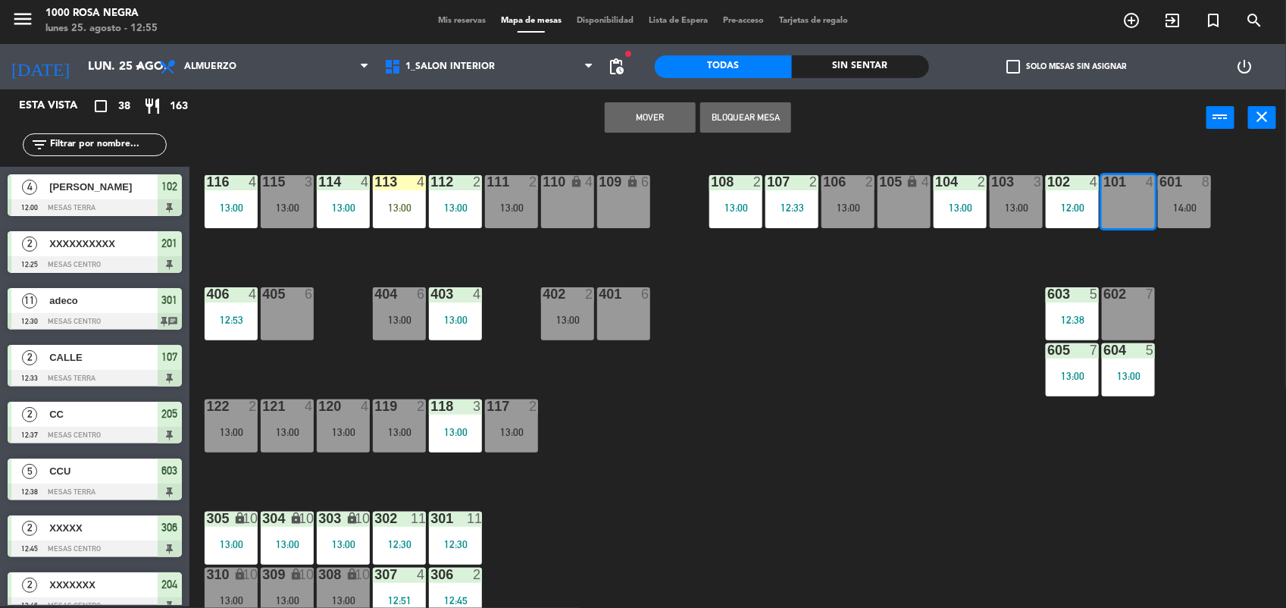
click at [646, 126] on button "Mover" at bounding box center [650, 117] width 91 height 30
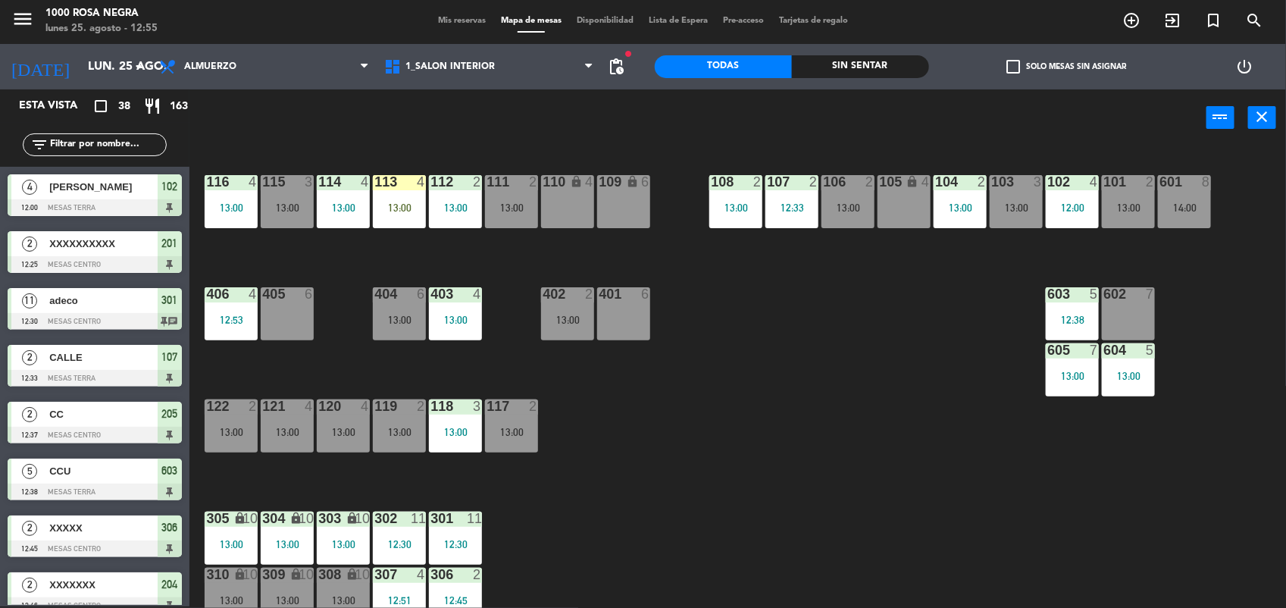
scroll to position [180, 0]
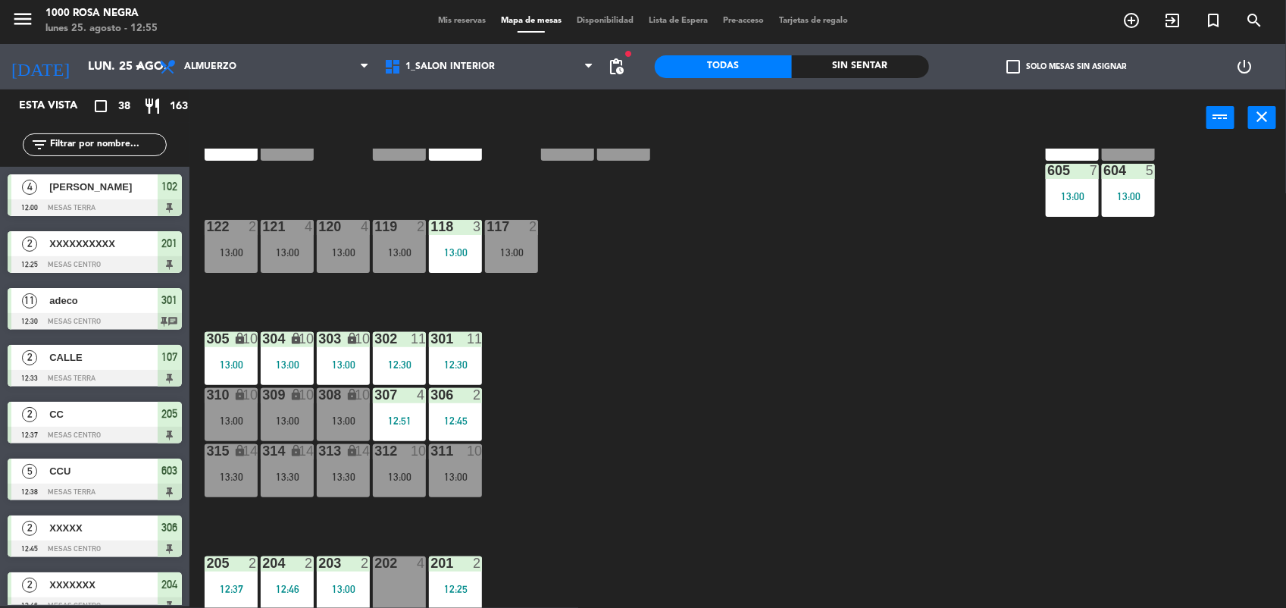
click at [410, 569] on div at bounding box center [399, 563] width 25 height 14
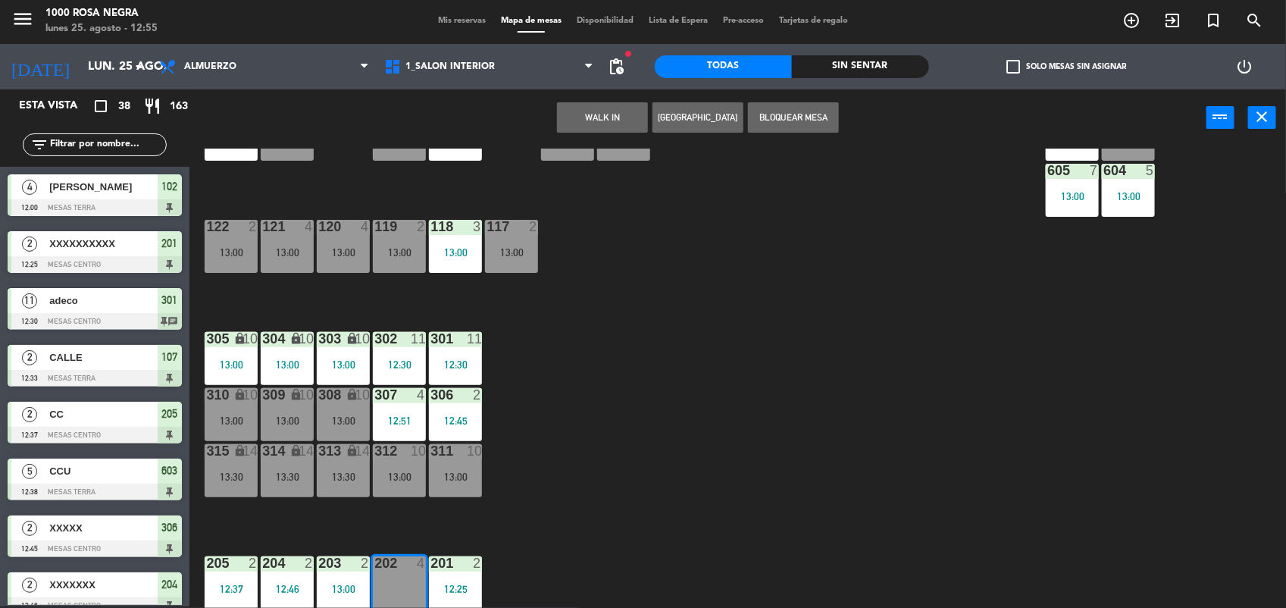
click at [595, 106] on button "WALK IN" at bounding box center [602, 117] width 91 height 30
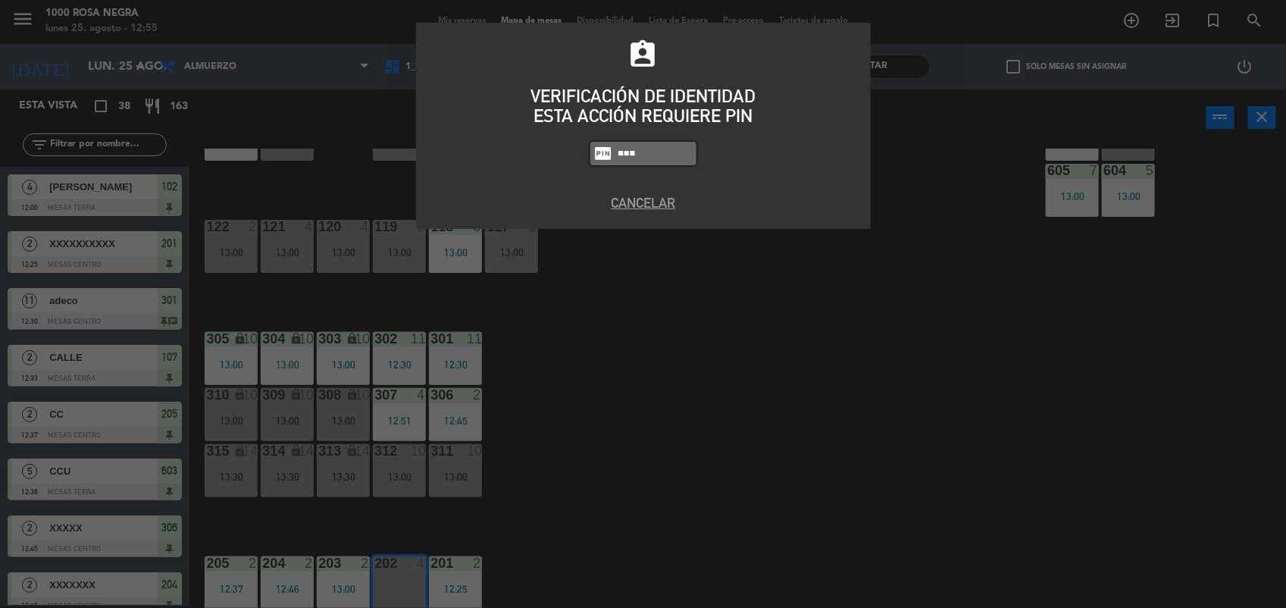
type input "6875"
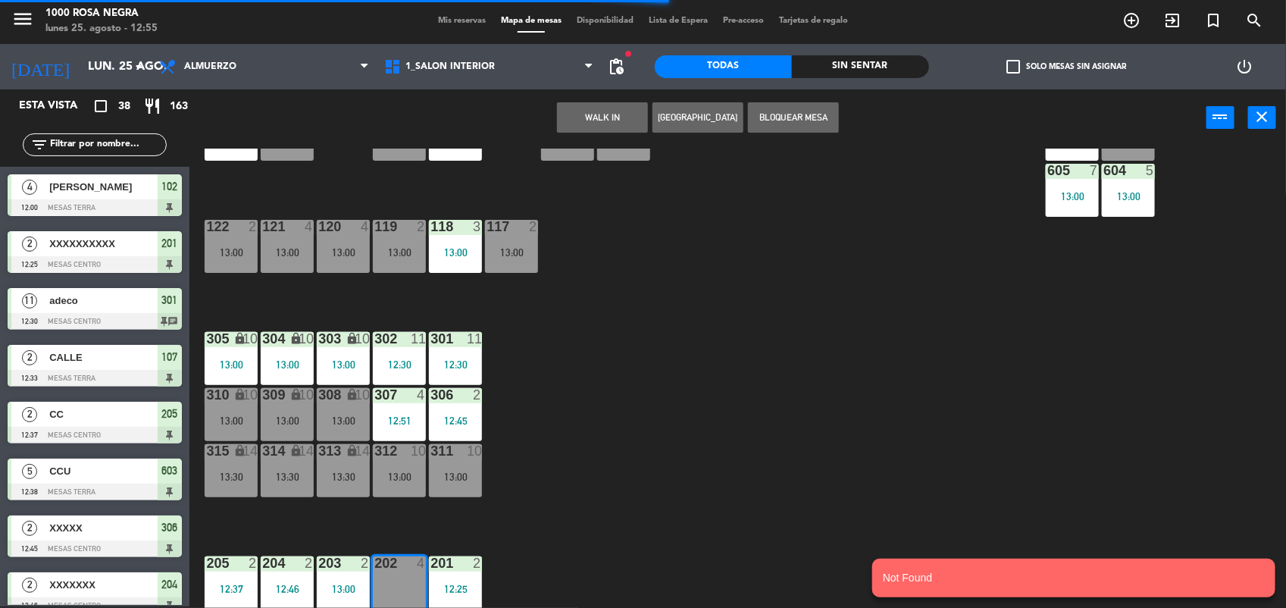
click at [595, 106] on button "WALK IN" at bounding box center [602, 117] width 91 height 30
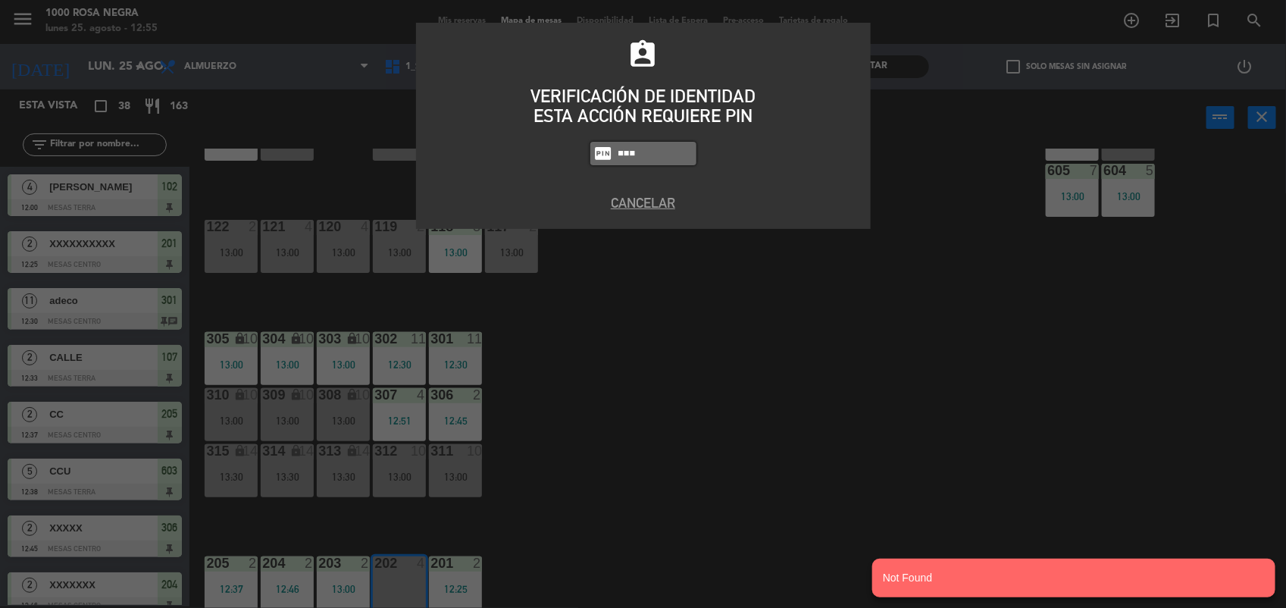
type input "6874"
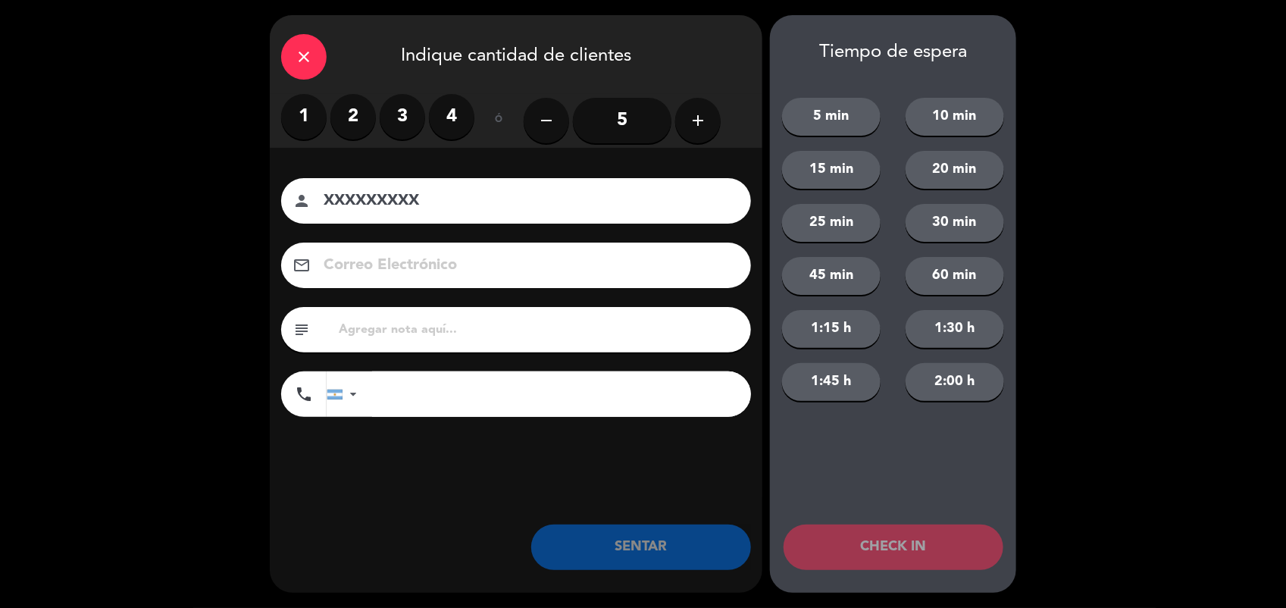
type input "XXXXXXXXX"
click at [451, 123] on label "4" at bounding box center [451, 116] width 45 height 45
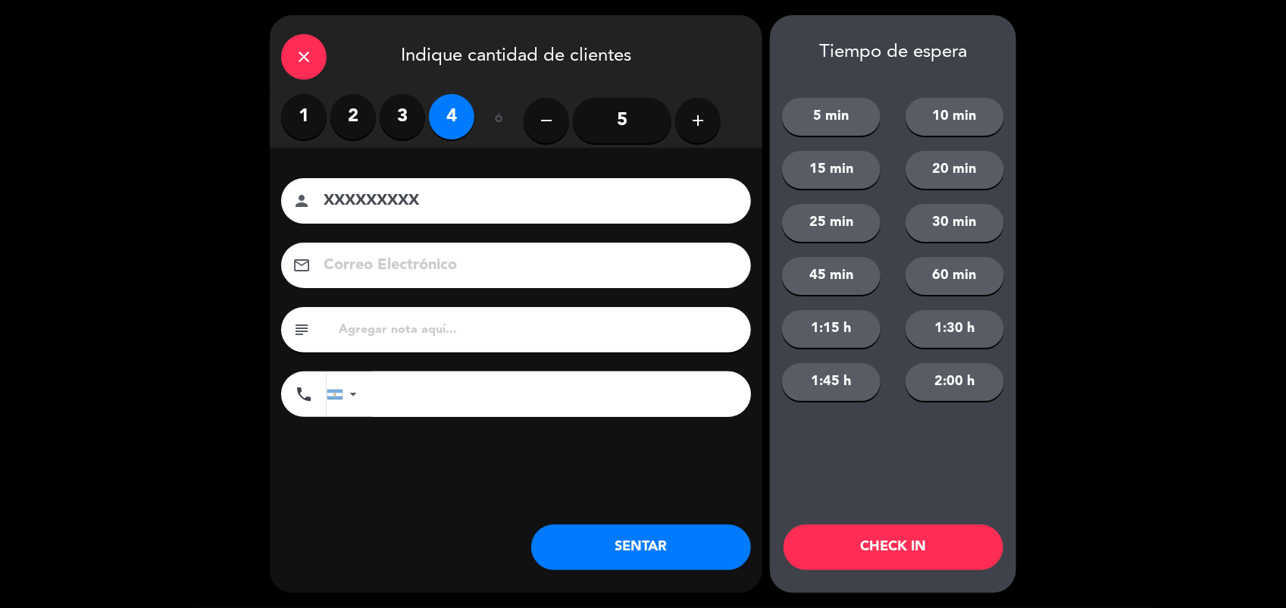
click at [585, 536] on button "SENTAR" at bounding box center [641, 546] width 220 height 45
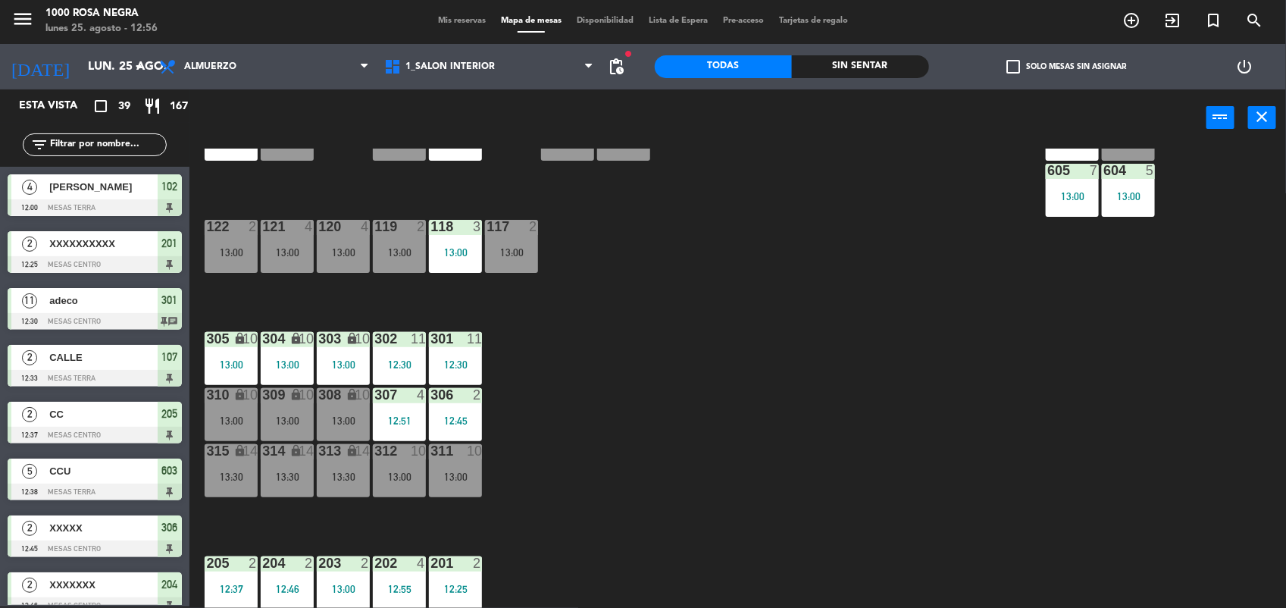
scroll to position [0, 0]
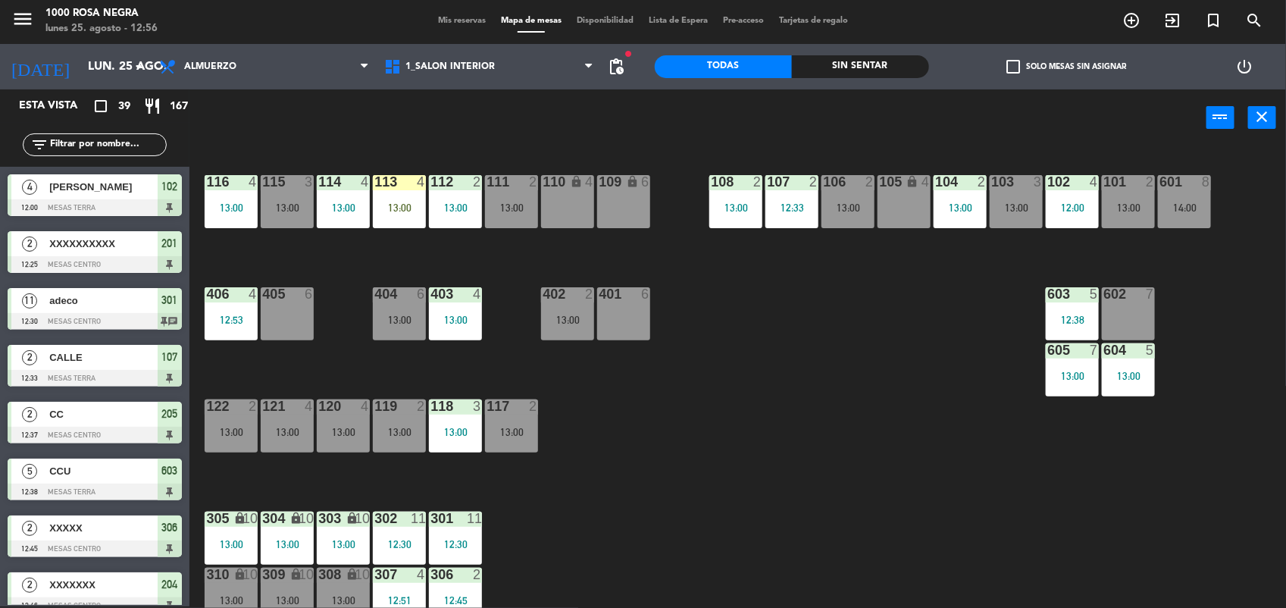
click at [81, 138] on input "text" at bounding box center [106, 144] width 117 height 17
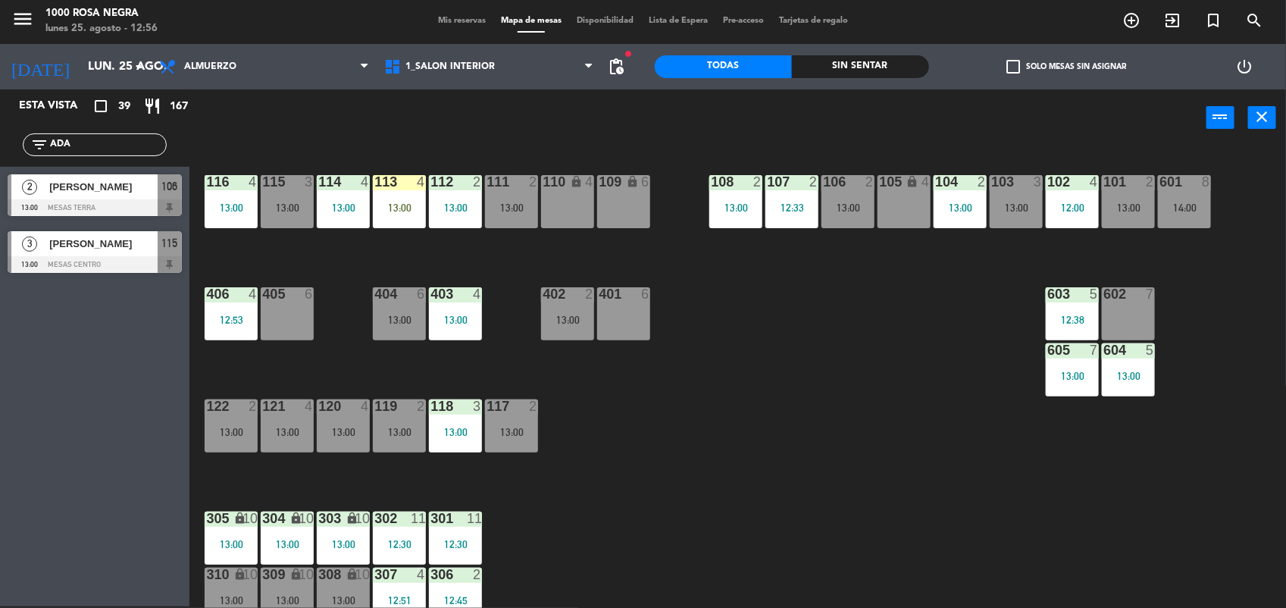
type input "ADA"
click at [112, 186] on span "[PERSON_NAME]" at bounding box center [103, 187] width 108 height 16
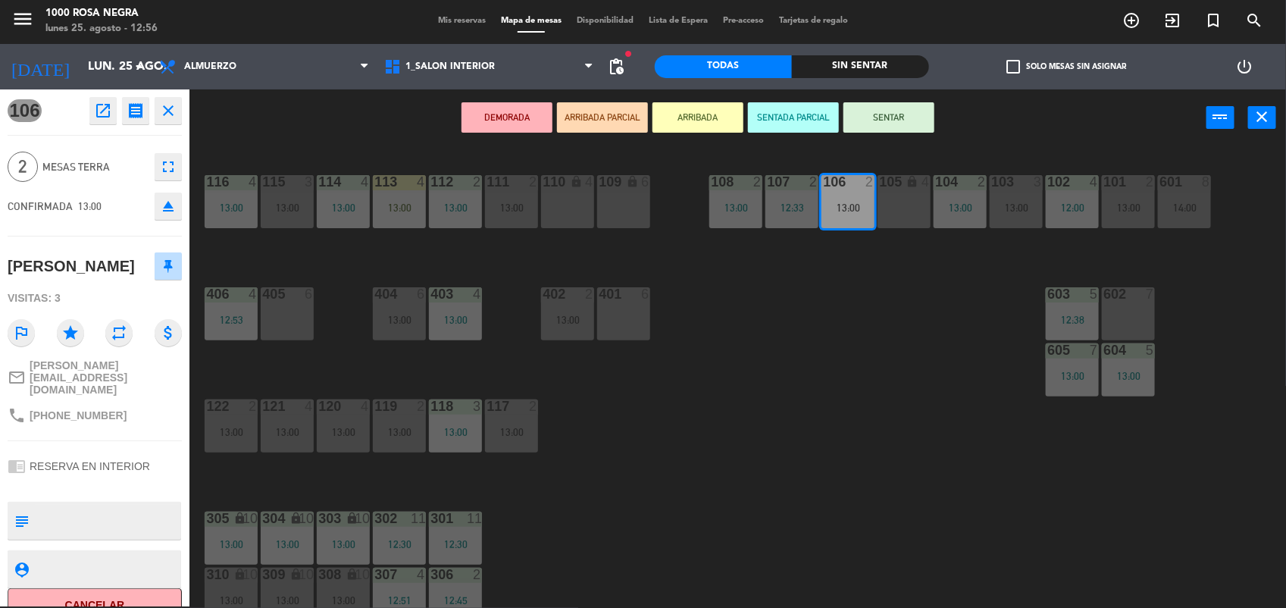
click at [875, 114] on button "SENTAR" at bounding box center [888, 117] width 91 height 30
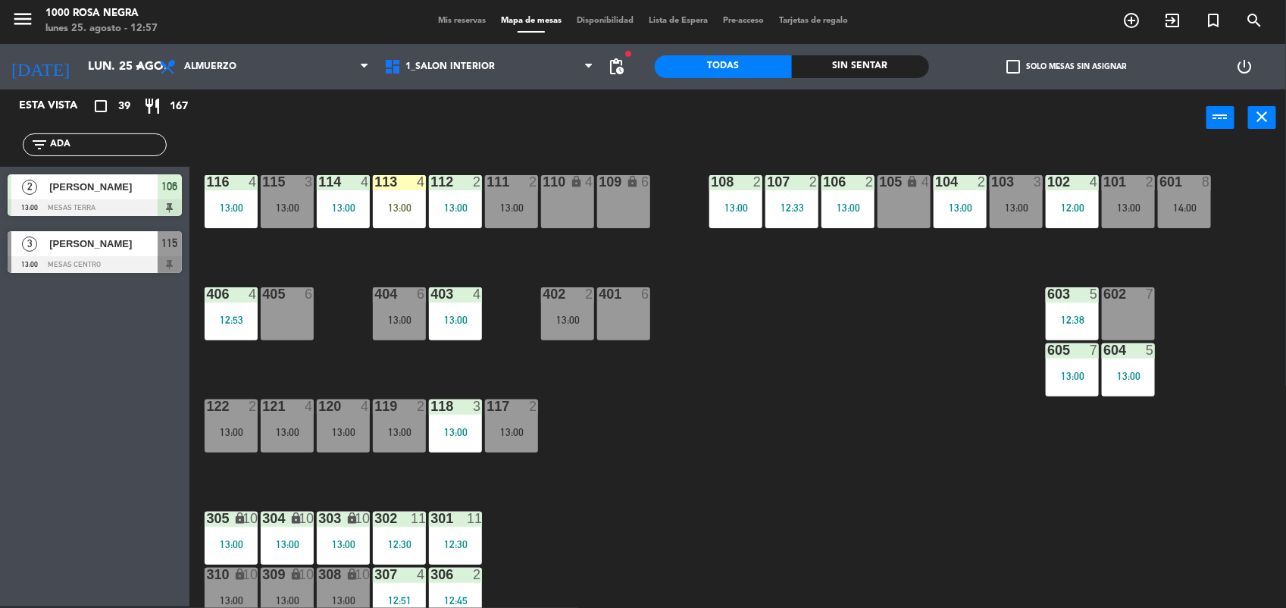
scroll to position [180, 0]
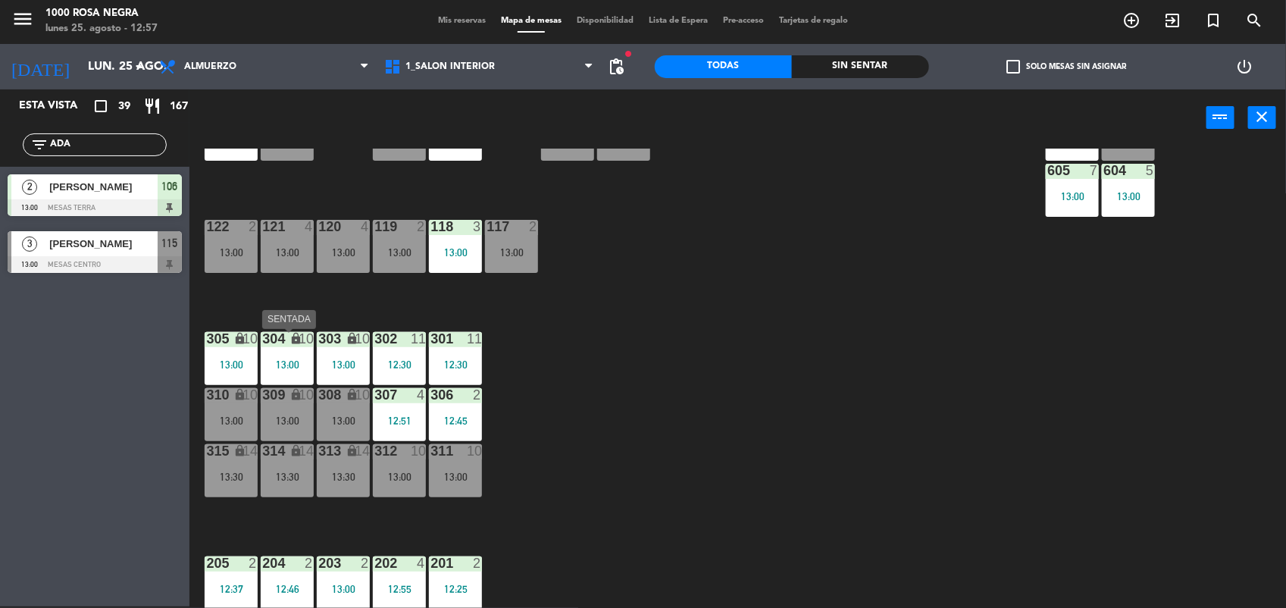
click at [280, 376] on div "304 lock 10 13:00" at bounding box center [287, 358] width 53 height 53
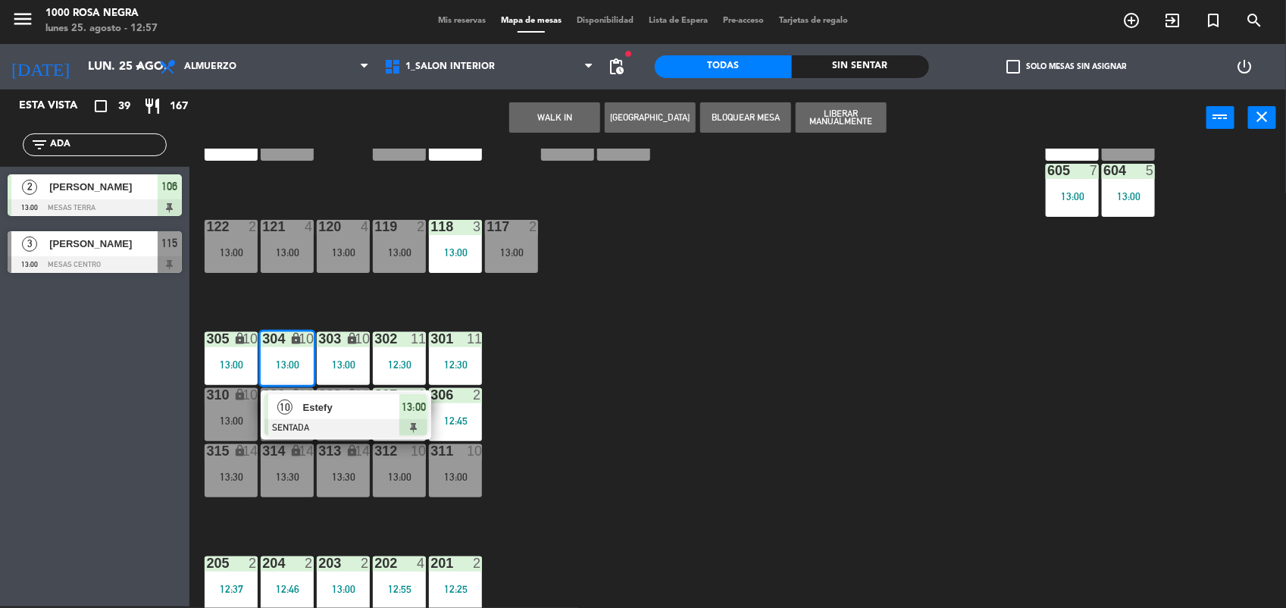
click at [606, 452] on div "116 4 13:00 115 3 13:00 114 4 13:00 113 4 13:00 112 2 13:00 111 2 13:00 110 loc…" at bounding box center [744, 379] width 1084 height 460
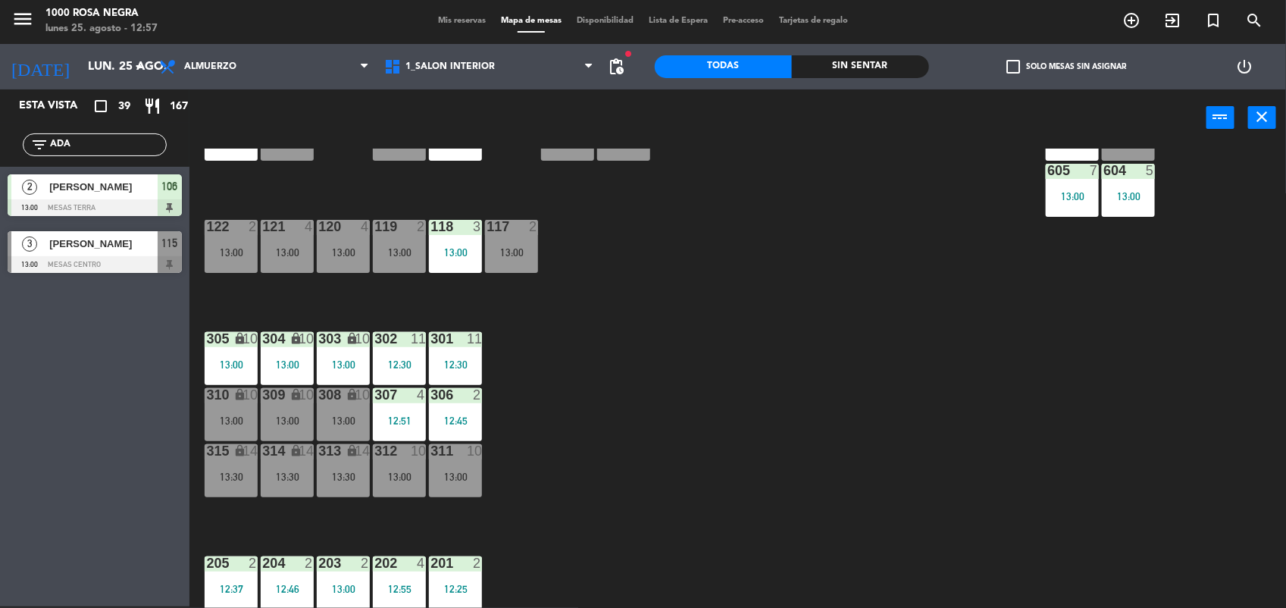
click at [460, 376] on div "301 11 12:30" at bounding box center [455, 358] width 53 height 53
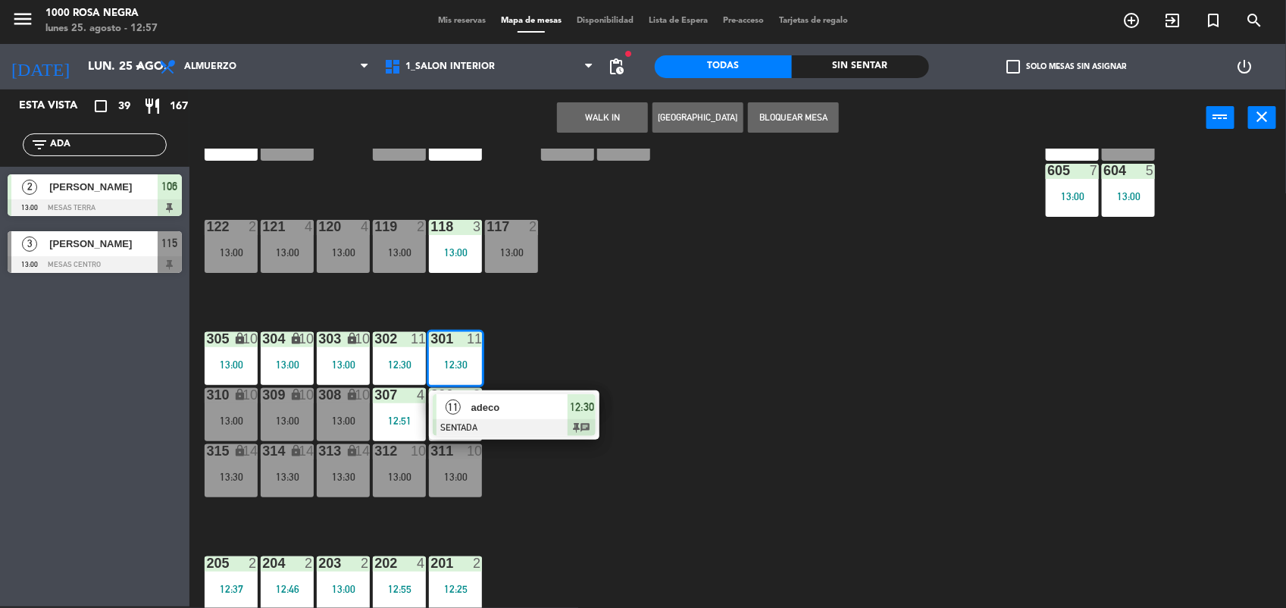
click at [562, 515] on div "116 4 13:00 115 3 13:00 114 4 13:00 113 4 13:00 112 2 13:00 111 2 13:00 110 loc…" at bounding box center [744, 379] width 1084 height 460
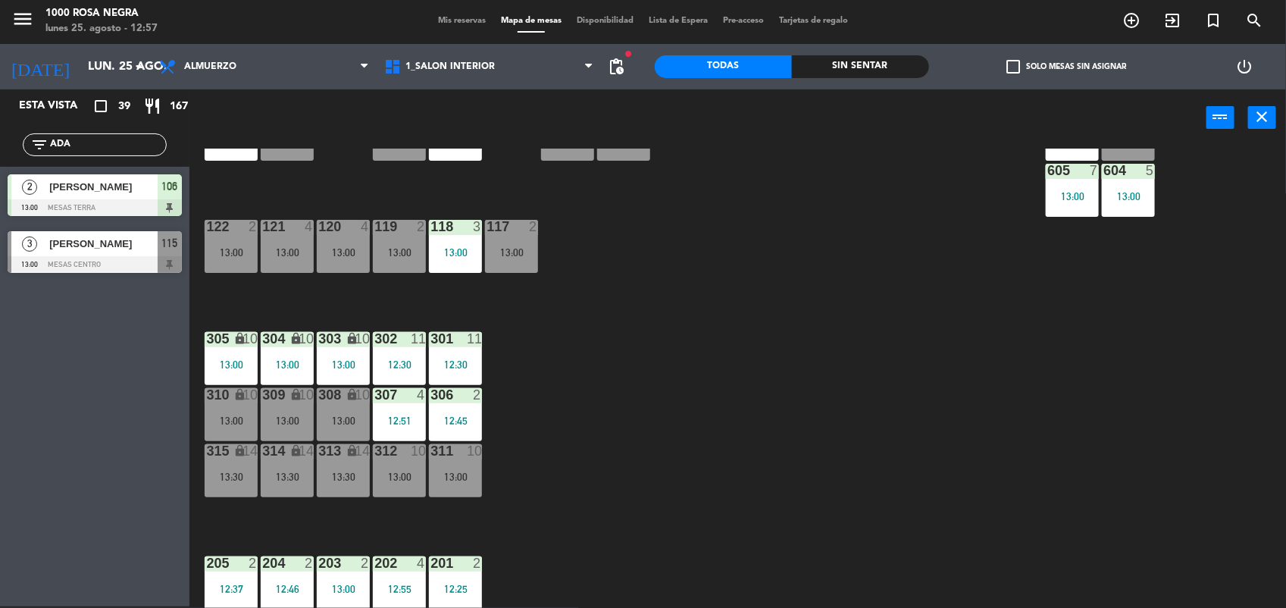
click at [280, 479] on div "13:30" at bounding box center [287, 476] width 53 height 11
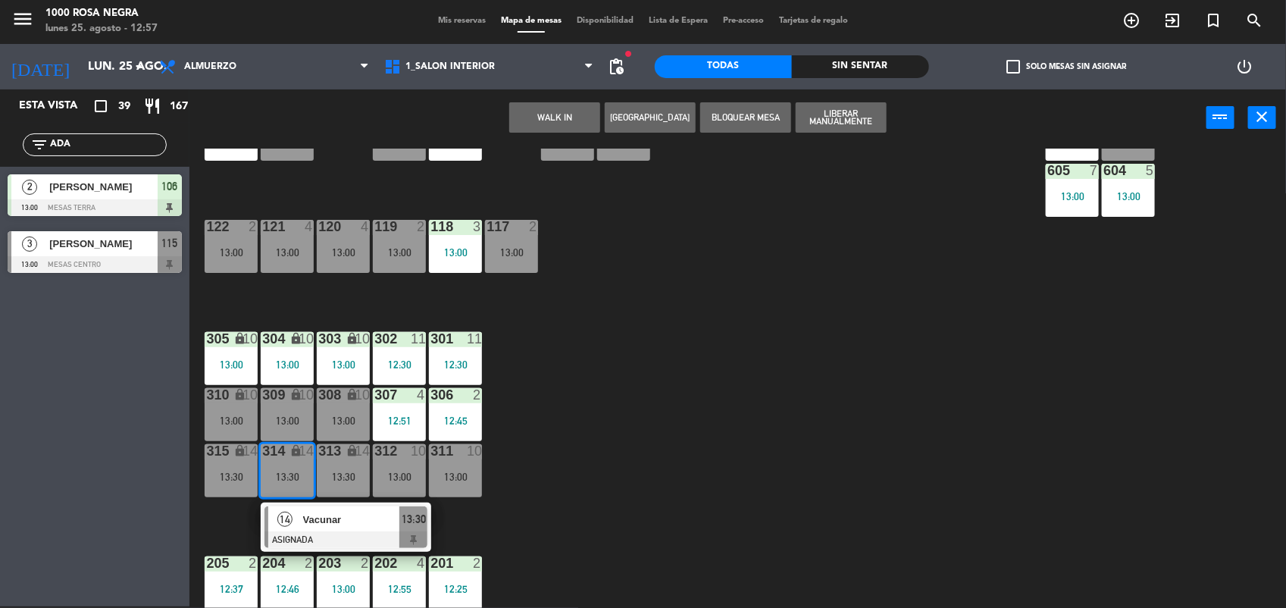
click at [455, 471] on div "13:00" at bounding box center [455, 476] width 53 height 11
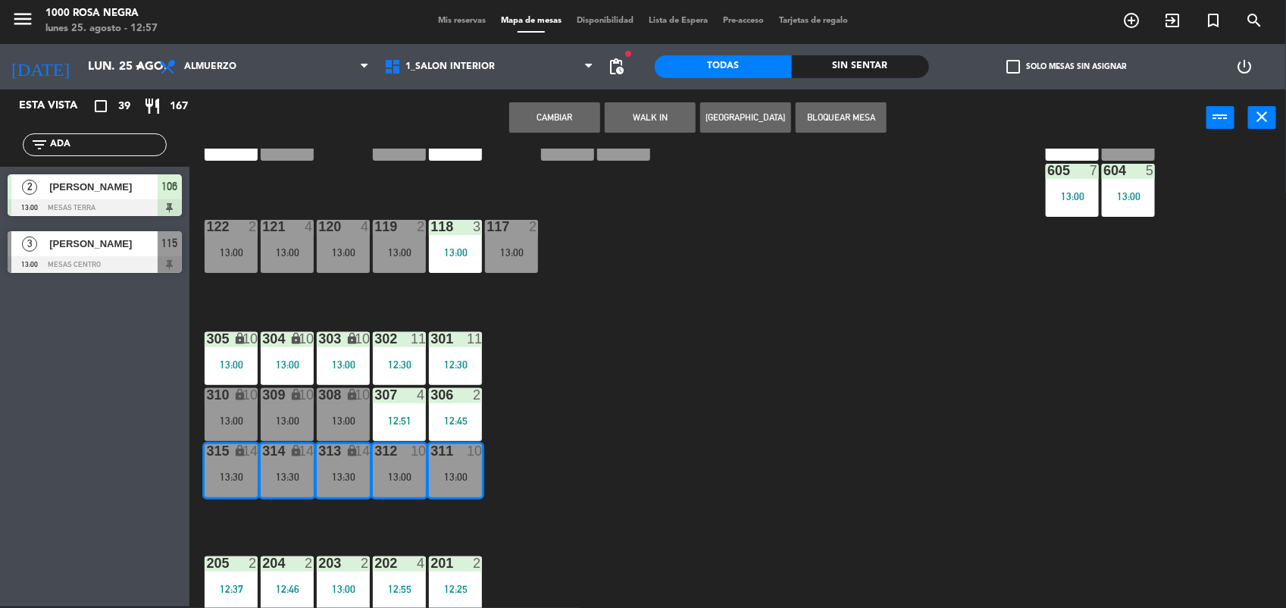
click at [455, 471] on div "13:00" at bounding box center [455, 476] width 53 height 11
click at [665, 385] on div "116 4 13:00 115 3 13:00 114 4 13:00 113 4 13:00 112 2 13:00 111 2 13:00 110 loc…" at bounding box center [744, 379] width 1084 height 460
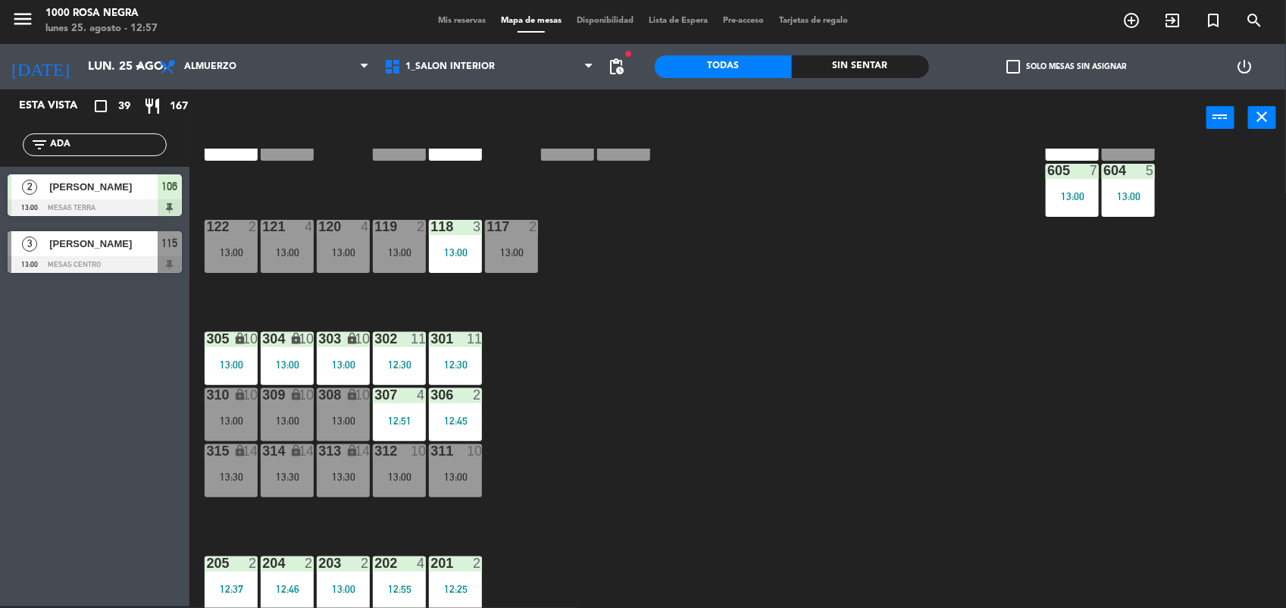
click at [460, 467] on div "311 10 13:00" at bounding box center [455, 470] width 53 height 53
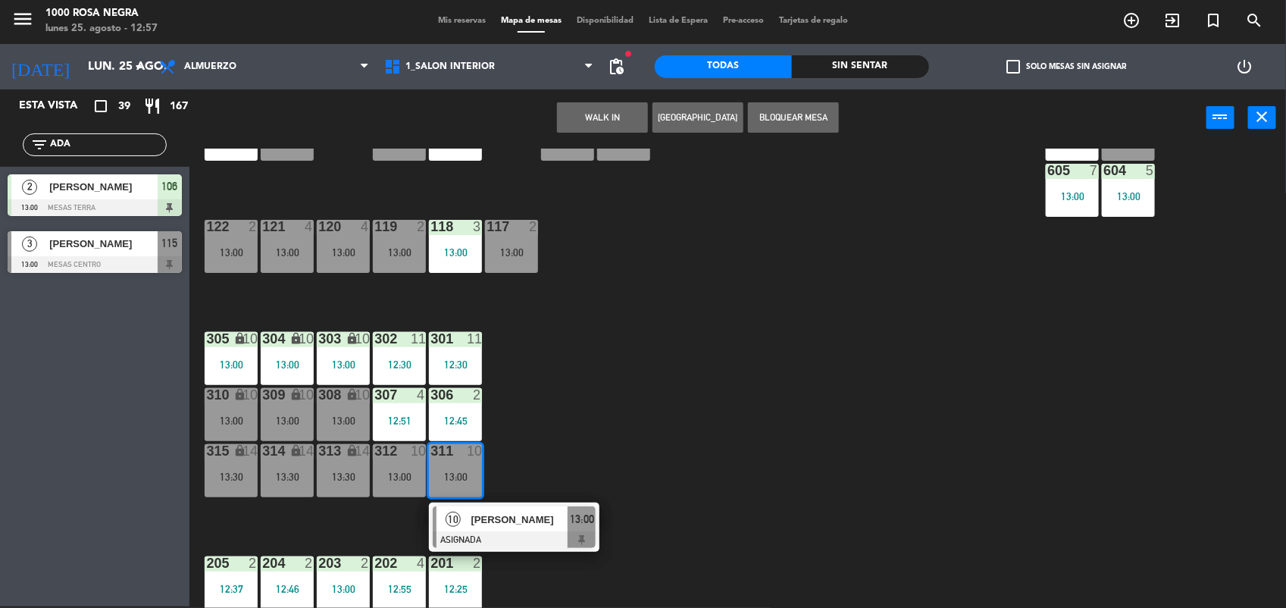
click at [502, 513] on span "[PERSON_NAME]" at bounding box center [519, 519] width 97 height 16
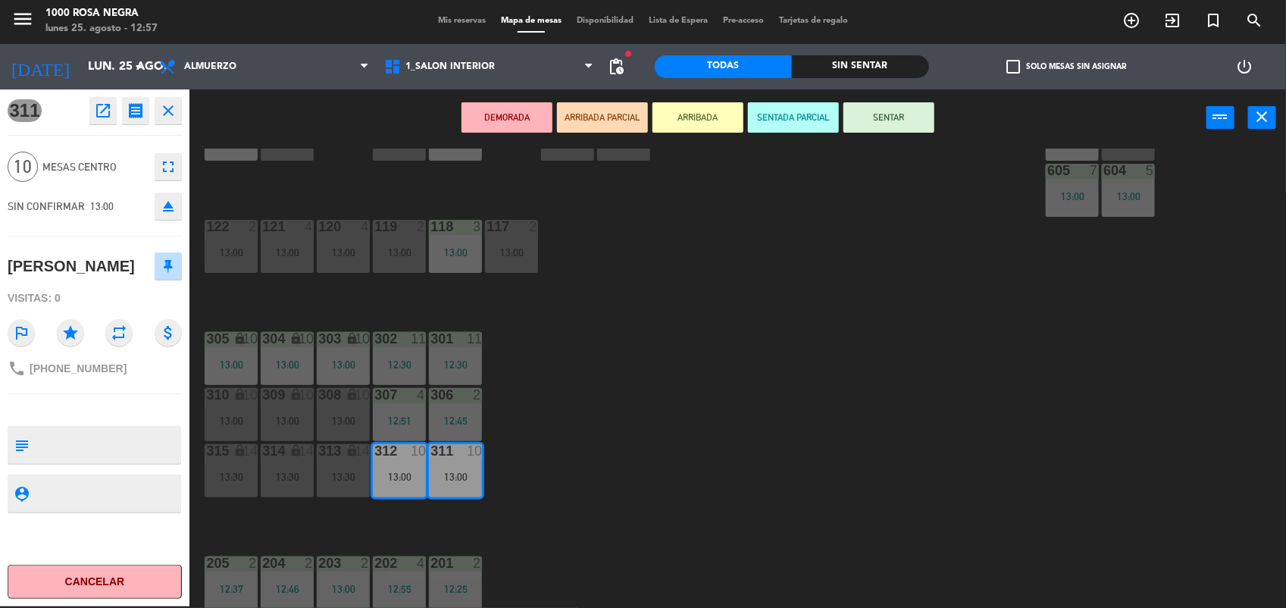
click at [875, 114] on button "SENTAR" at bounding box center [888, 117] width 91 height 30
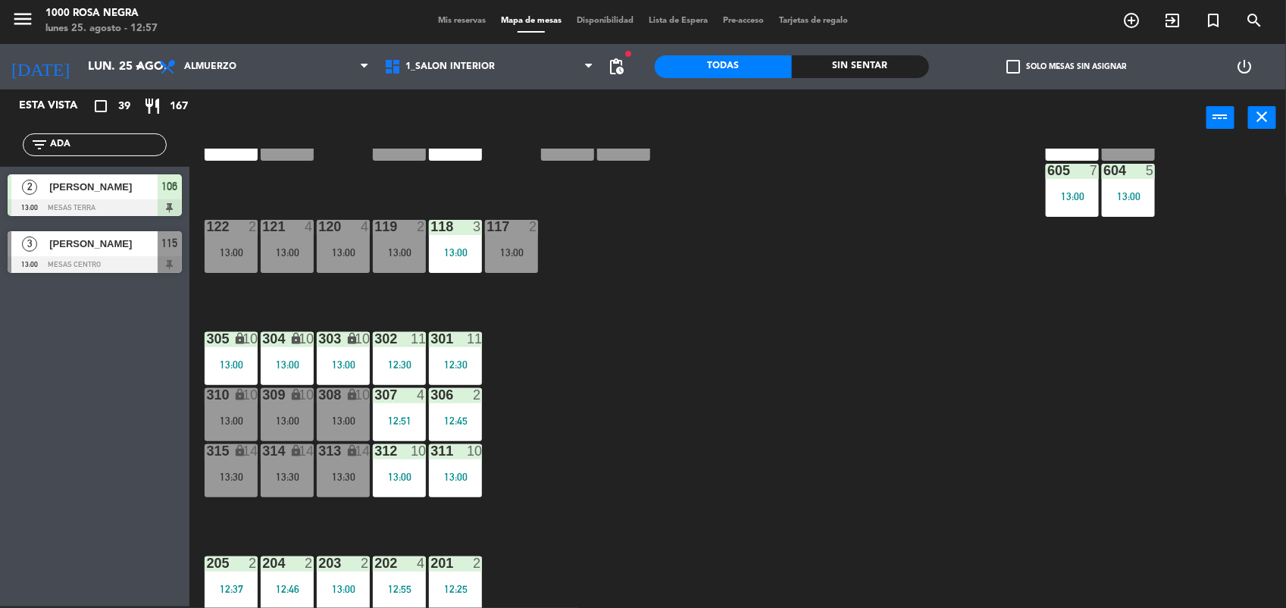
click at [64, 146] on input "ADA" at bounding box center [106, 144] width 117 height 17
type input "MARI"
click at [111, 183] on span "[PERSON_NAME]" at bounding box center [103, 187] width 108 height 16
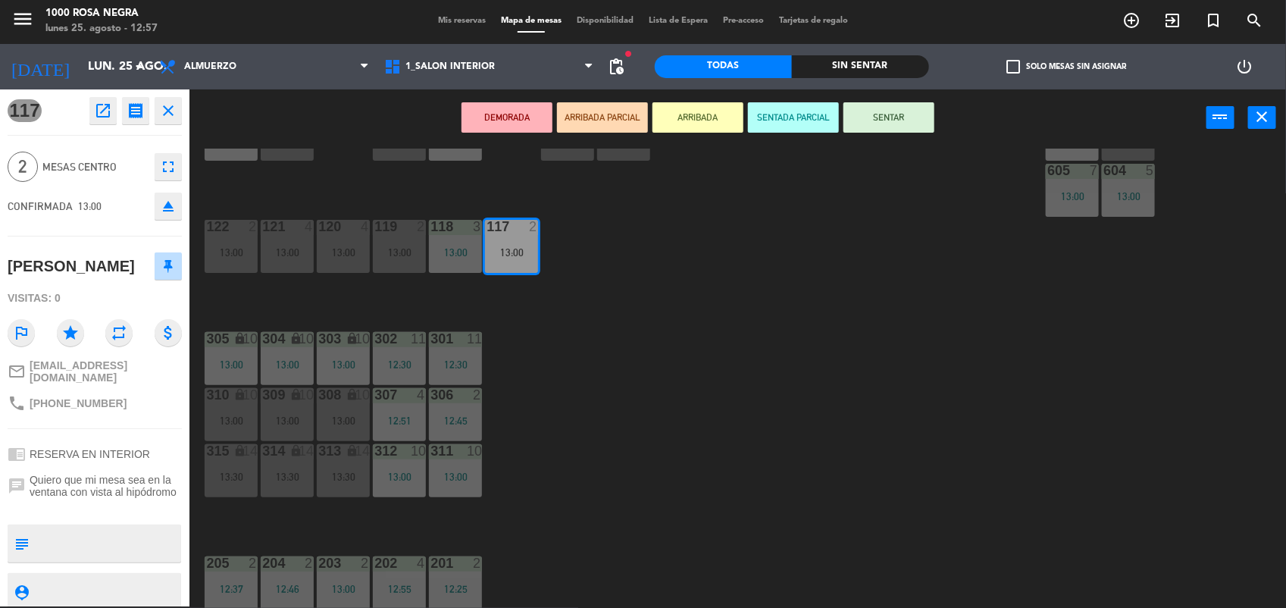
click at [891, 114] on button "SENTAR" at bounding box center [888, 117] width 91 height 30
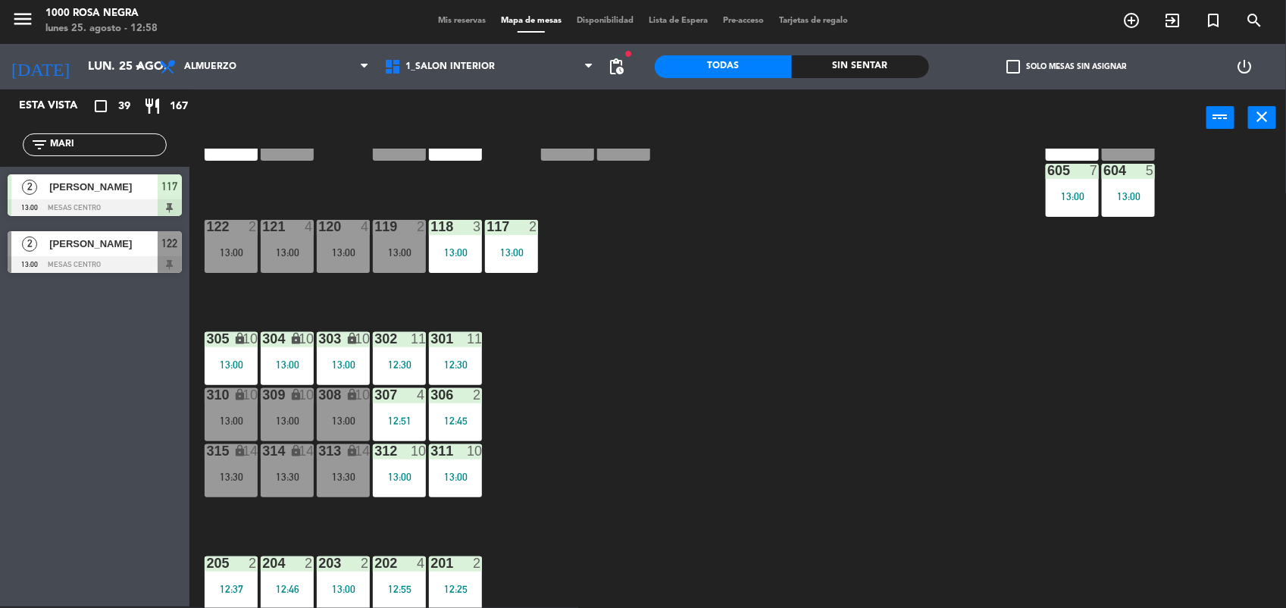
click at [76, 138] on input "MARI" at bounding box center [106, 144] width 117 height 17
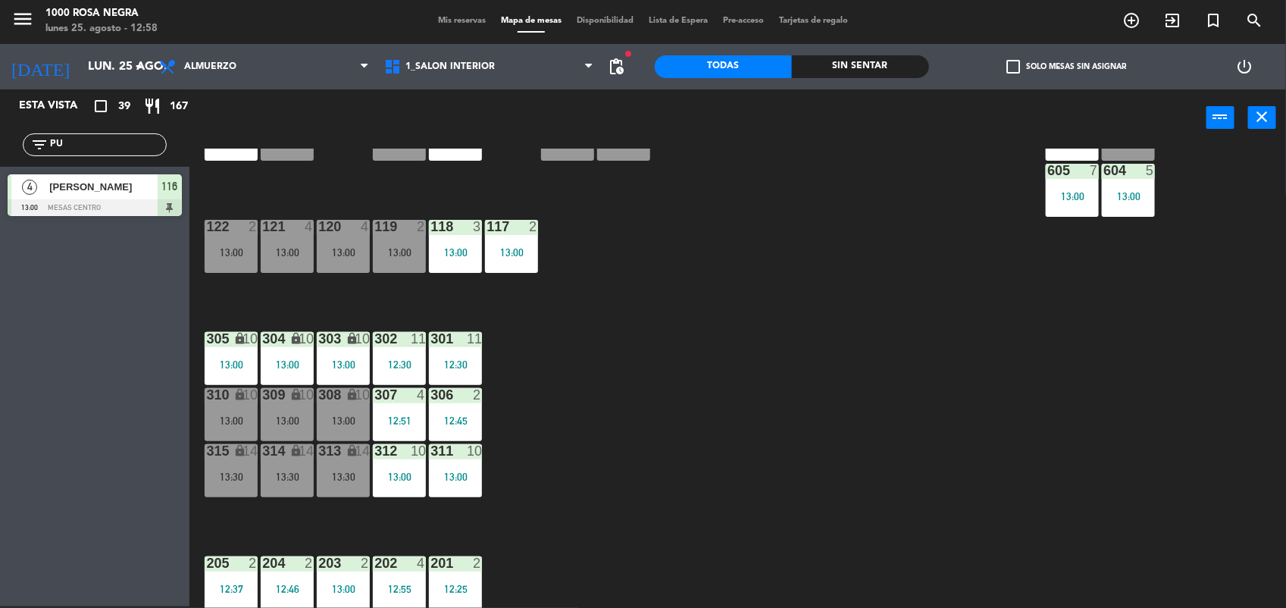
type input "P"
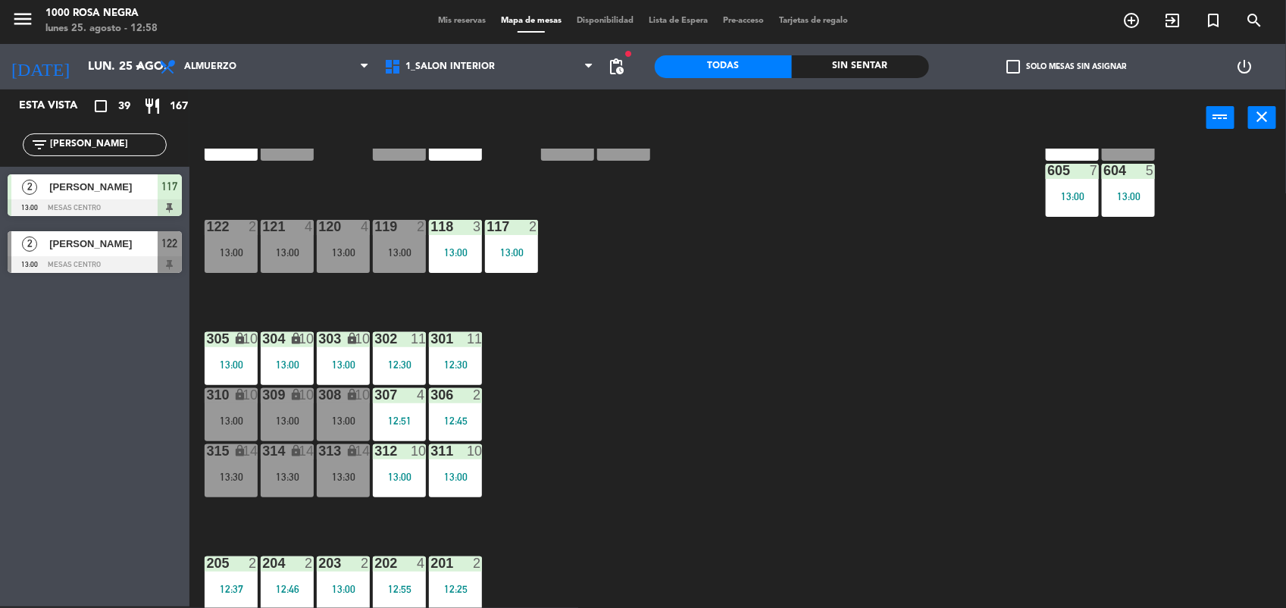
type input "[PERSON_NAME]"
click at [104, 280] on div "2 [PERSON_NAME] 13:00 MESAS CENTRO 122" at bounding box center [94, 252] width 189 height 57
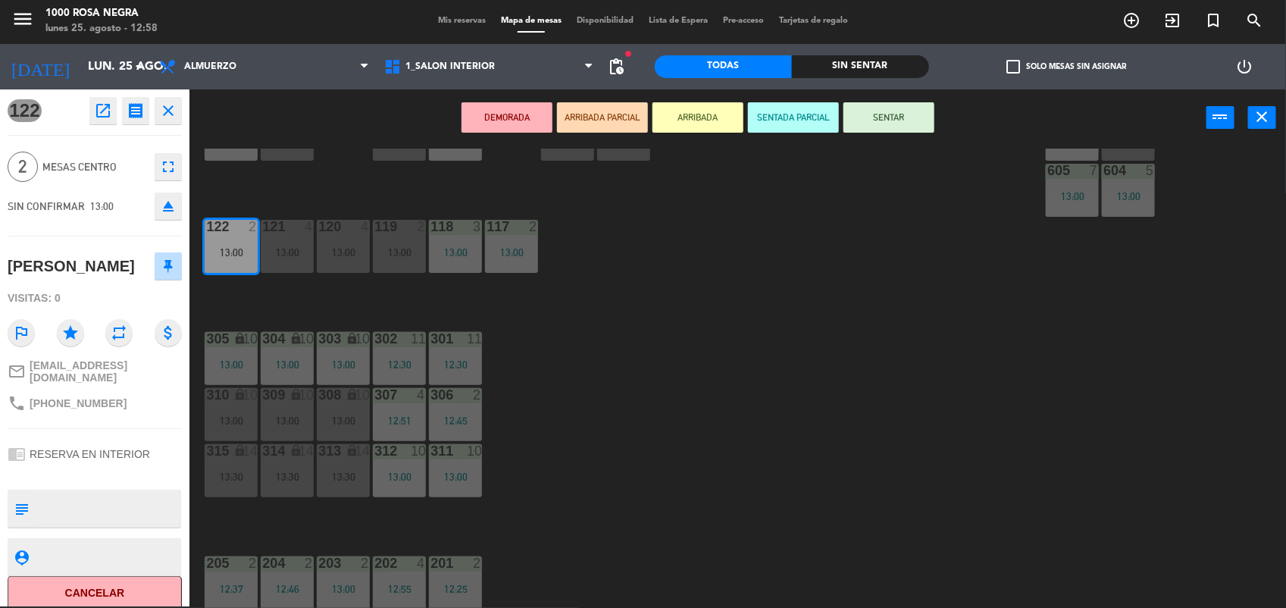
click at [880, 117] on button "SENTAR" at bounding box center [888, 117] width 91 height 30
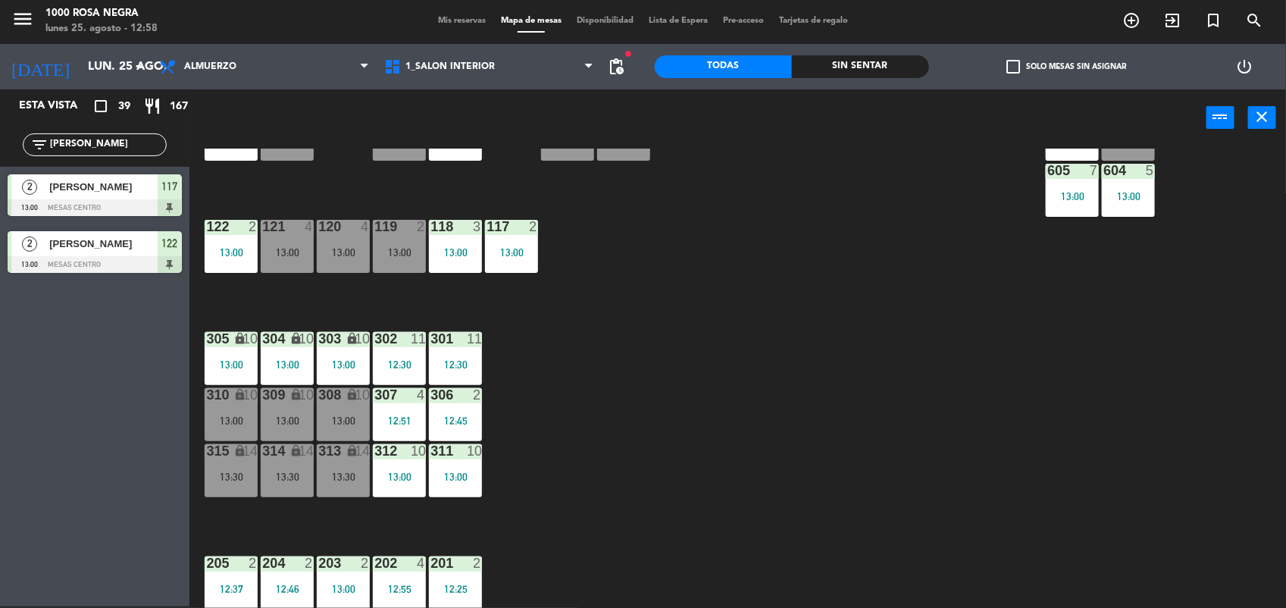
click at [80, 142] on input "[PERSON_NAME]" at bounding box center [106, 144] width 117 height 17
type input "[PERSON_NAME]"
click at [81, 191] on span "[PERSON_NAME]" at bounding box center [103, 187] width 108 height 16
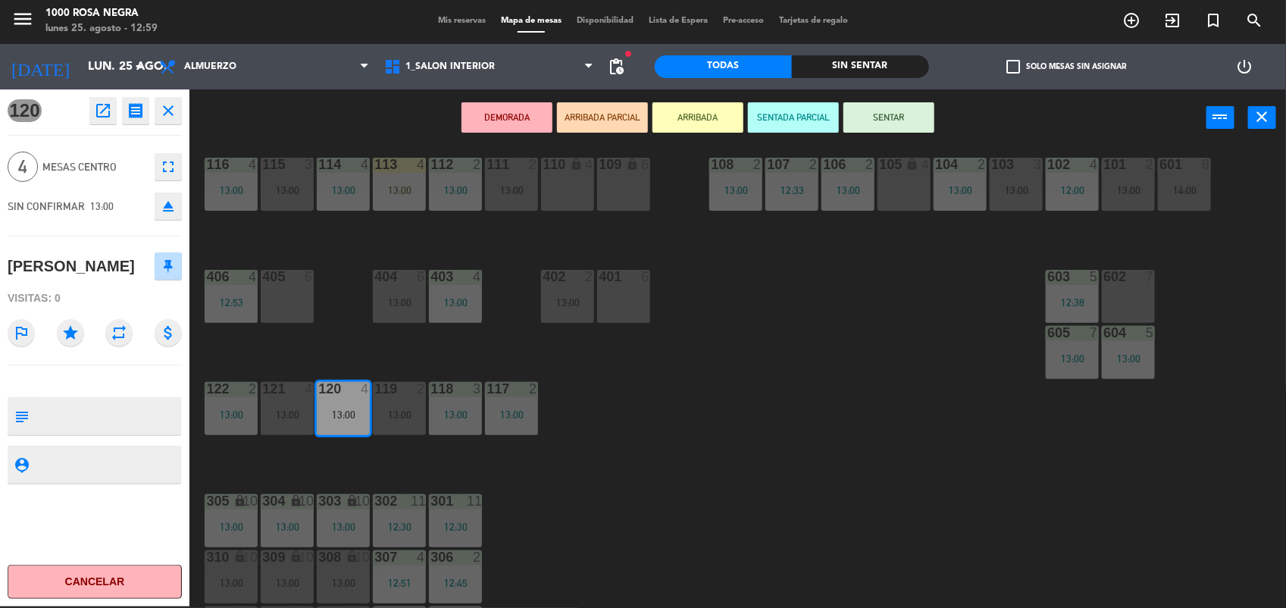
scroll to position [0, 0]
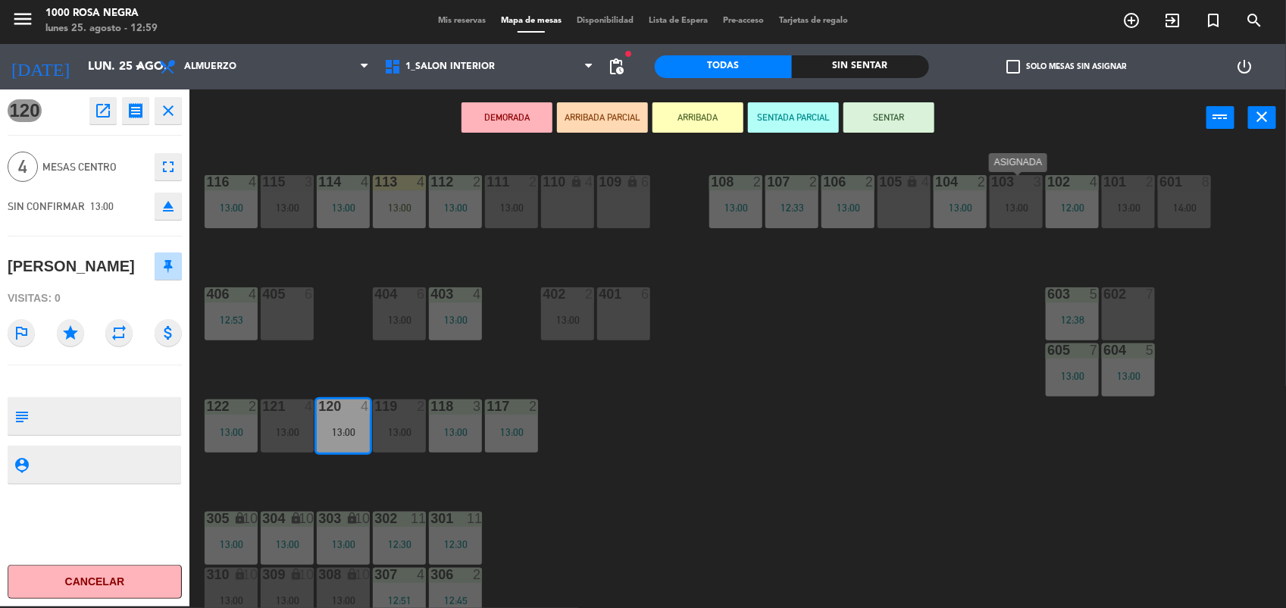
click at [1008, 195] on div "103 3 13:00" at bounding box center [1016, 201] width 53 height 53
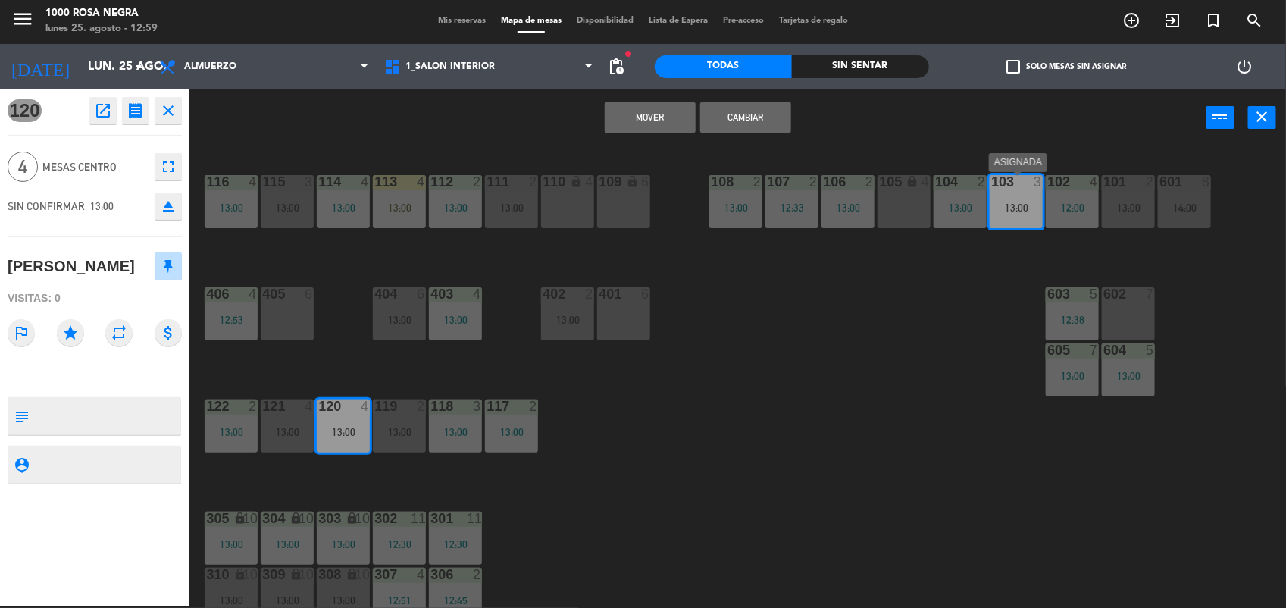
click at [1000, 195] on div "103 3 13:00" at bounding box center [1016, 201] width 53 height 53
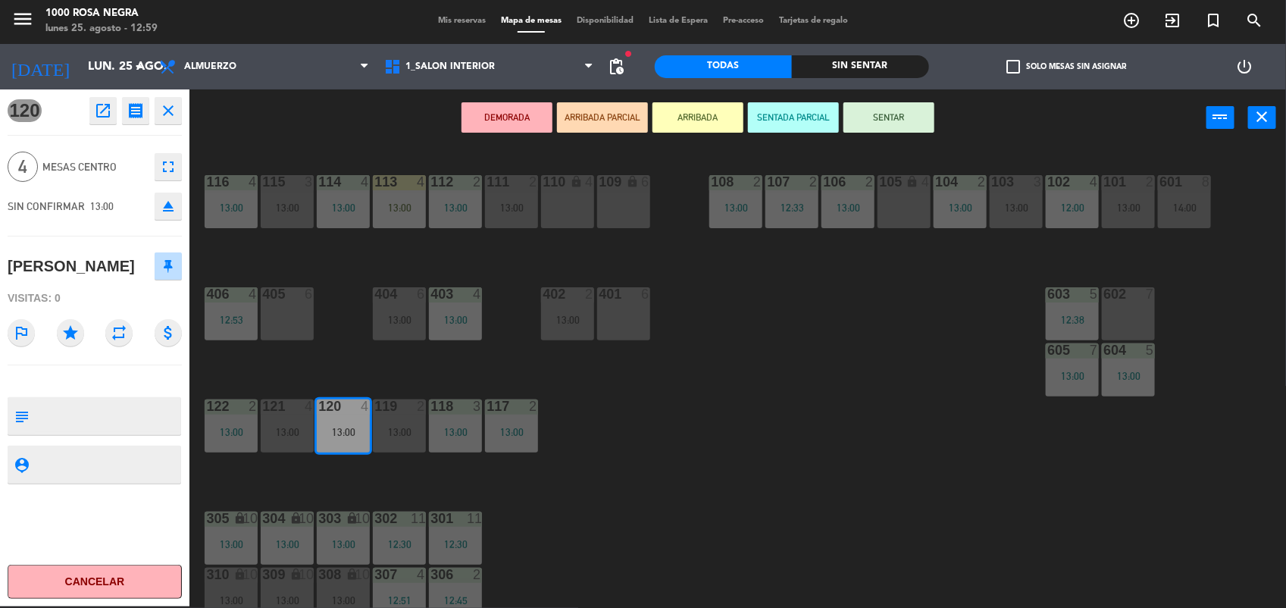
click at [899, 127] on button "SENTAR" at bounding box center [888, 117] width 91 height 30
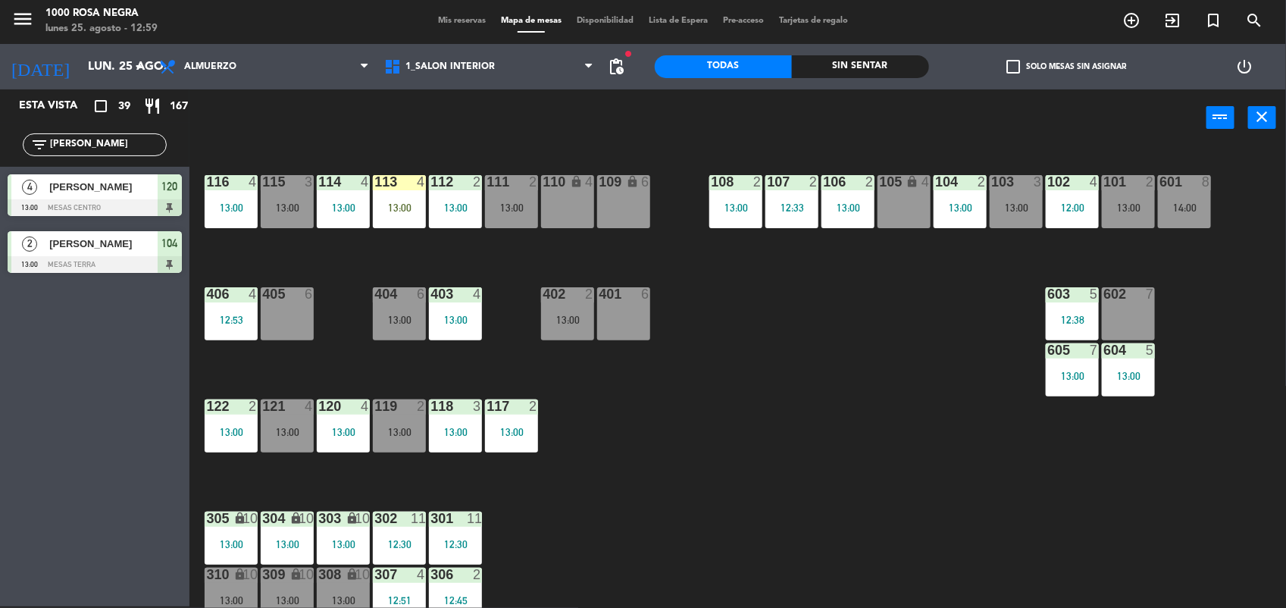
click at [89, 145] on input "[PERSON_NAME]" at bounding box center [106, 144] width 117 height 17
type input "A"
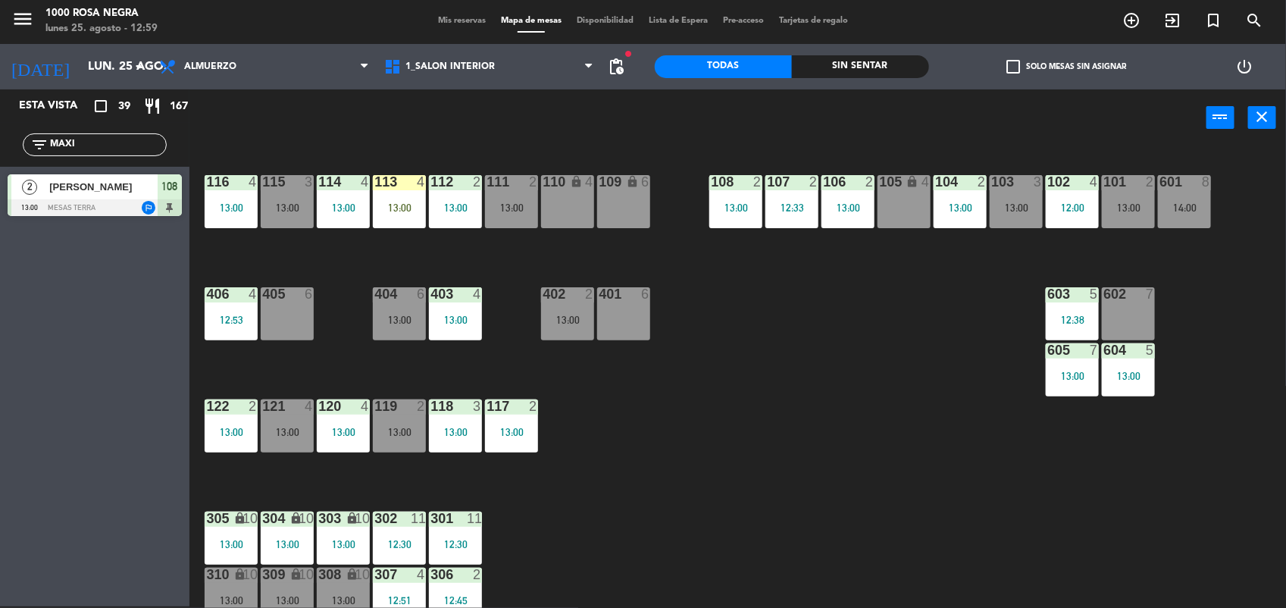
type input "MAXI"
click at [126, 191] on span "[PERSON_NAME]" at bounding box center [103, 187] width 108 height 16
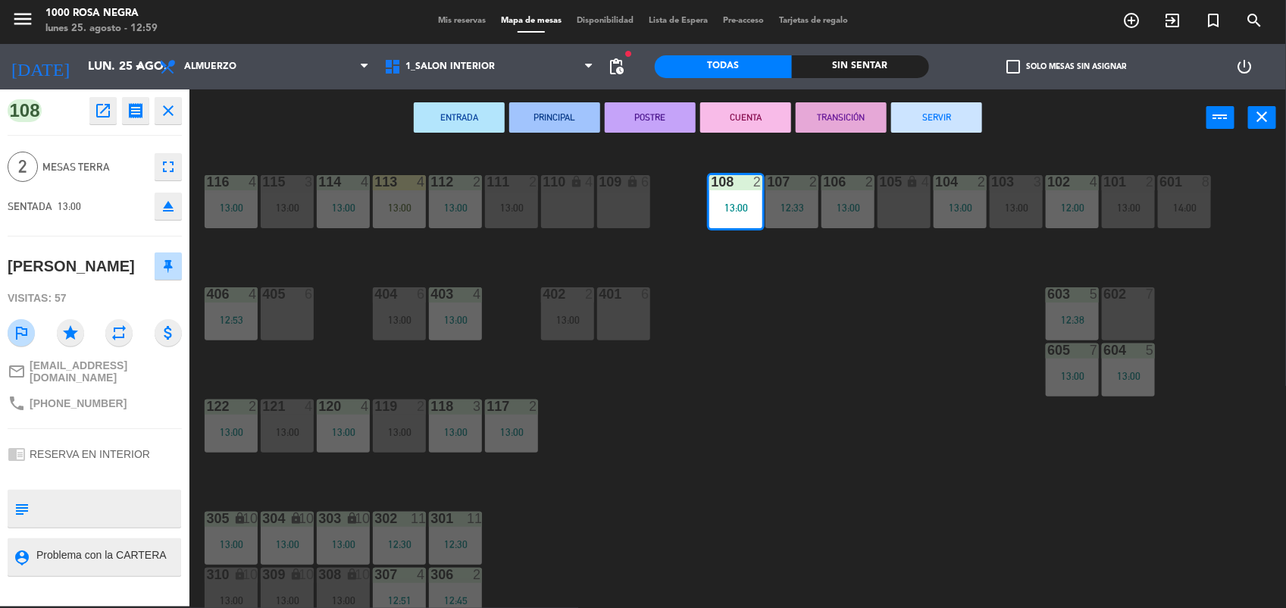
click at [955, 114] on button "SERVIR" at bounding box center [936, 117] width 91 height 30
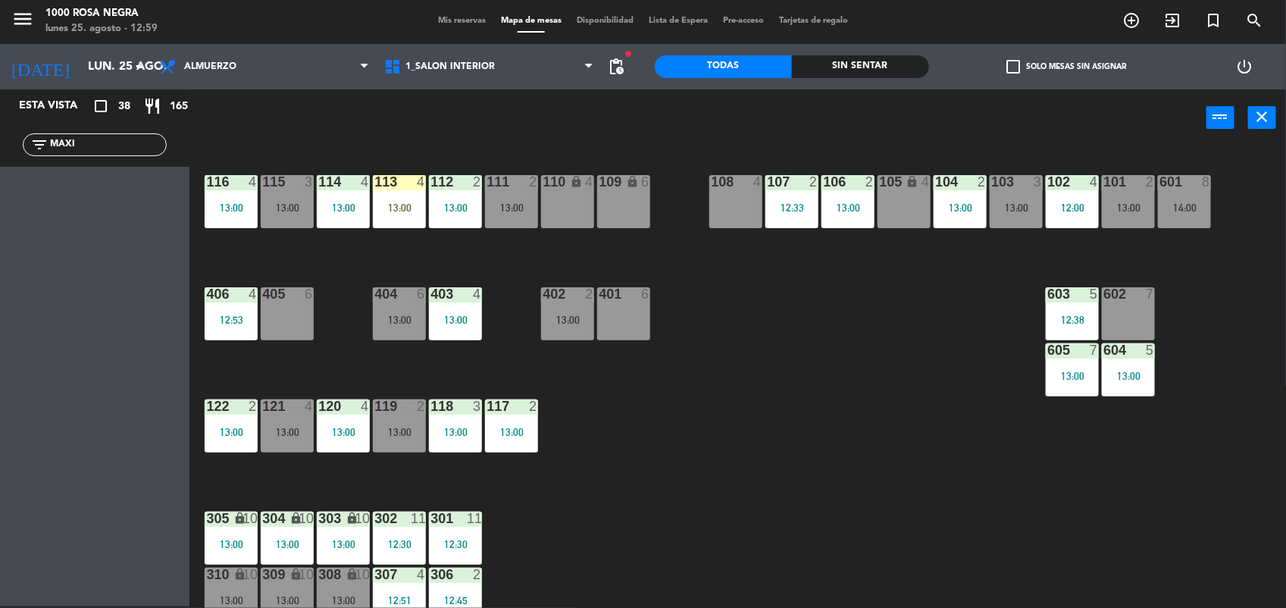
click at [78, 145] on input "MAXI" at bounding box center [106, 144] width 117 height 17
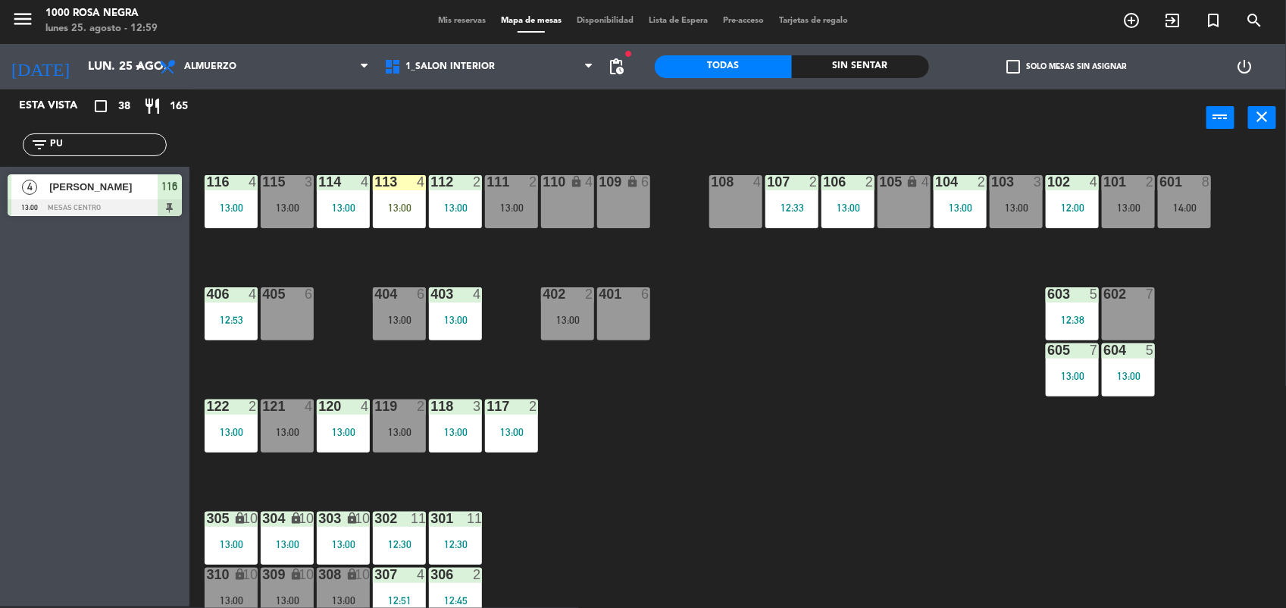
type input "P"
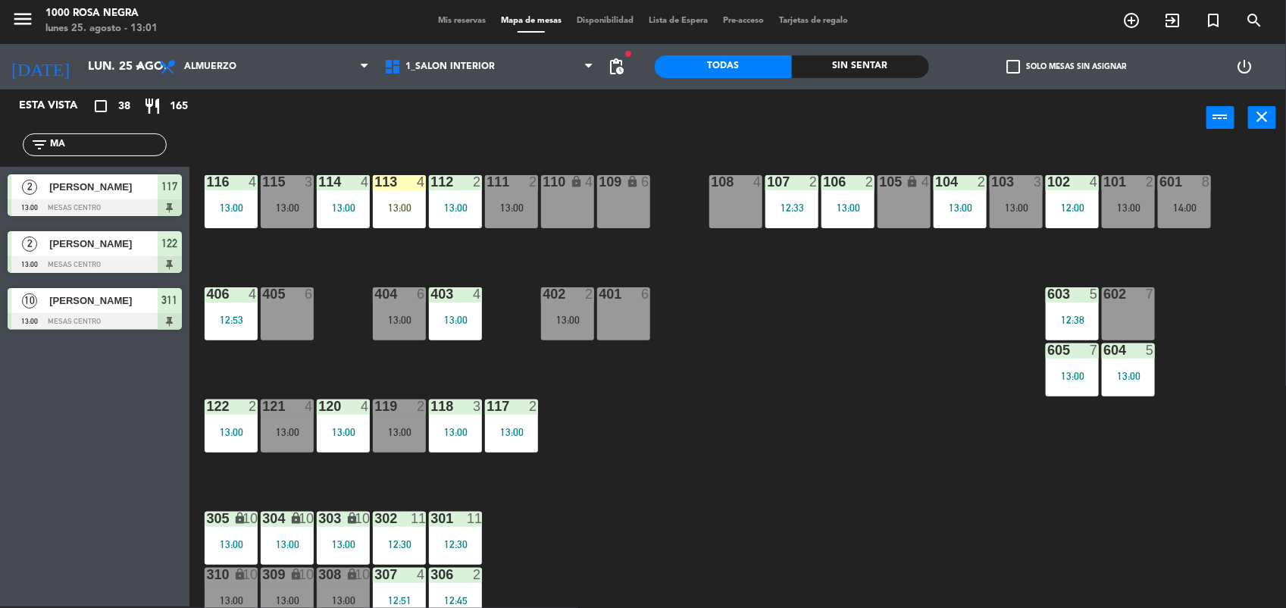
type input "M"
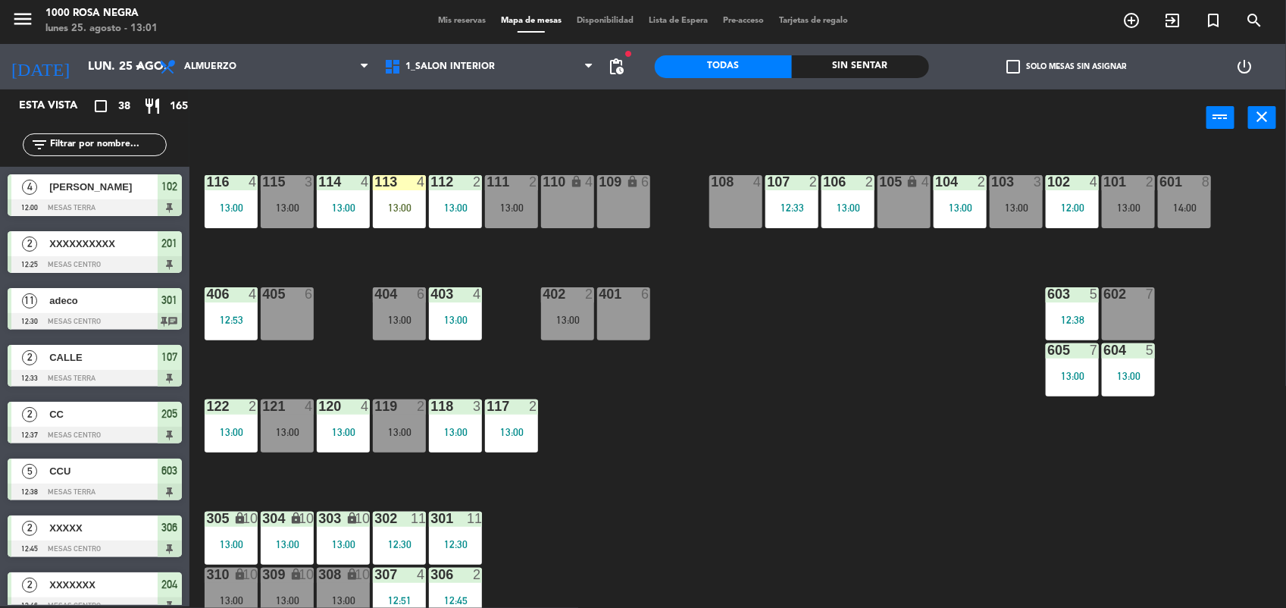
click at [89, 142] on input "text" at bounding box center [106, 144] width 117 height 17
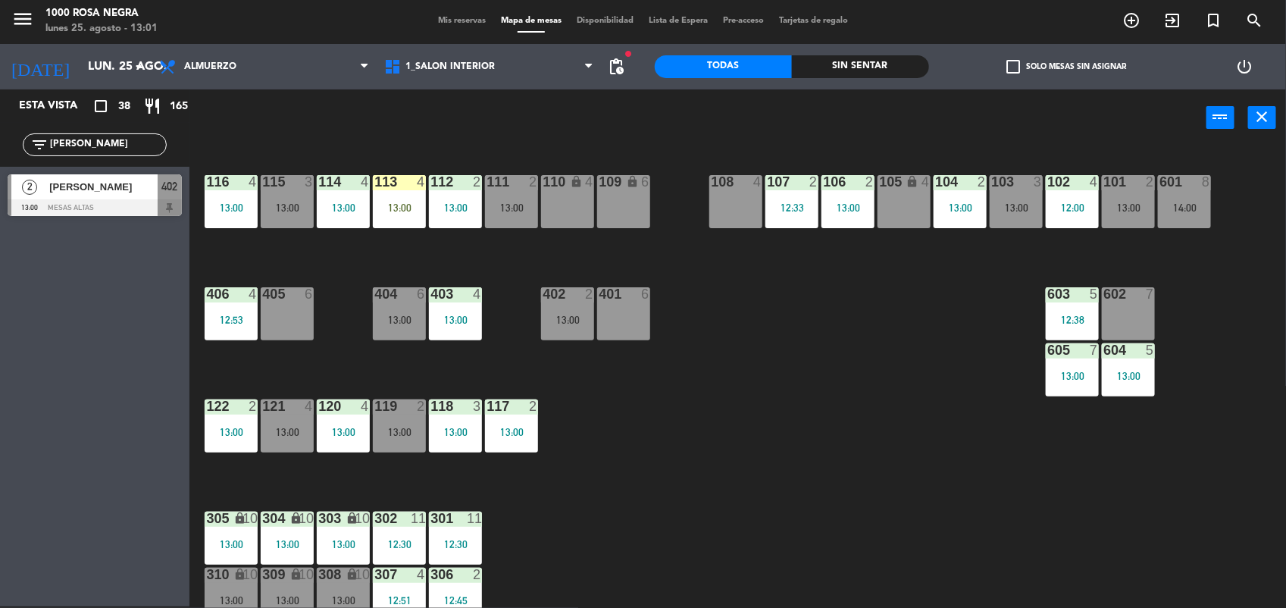
type input "[PERSON_NAME]"
click at [100, 195] on span "[PERSON_NAME]" at bounding box center [103, 187] width 108 height 16
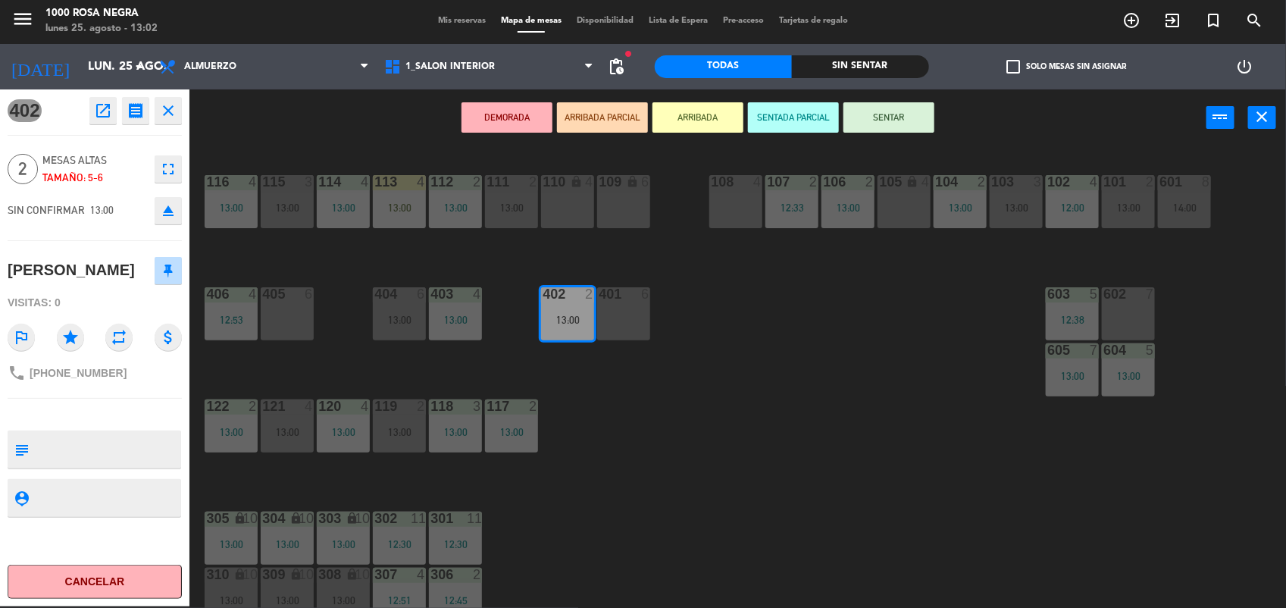
click at [891, 120] on button "SENTAR" at bounding box center [888, 117] width 91 height 30
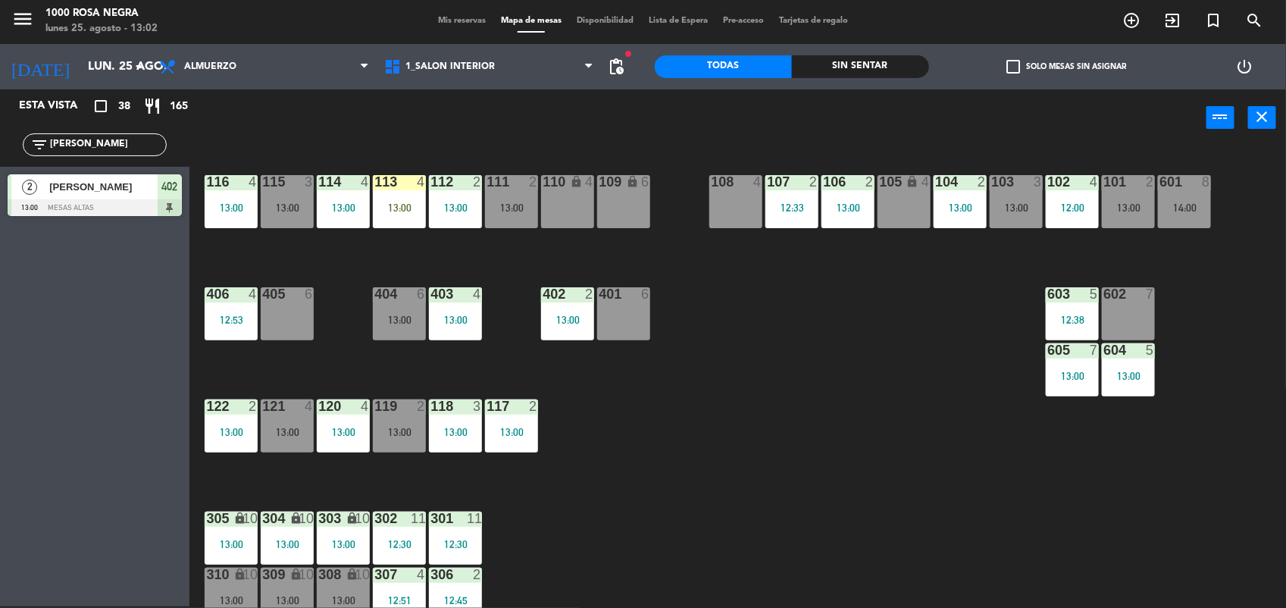
click at [80, 148] on input "[PERSON_NAME]" at bounding box center [106, 144] width 117 height 17
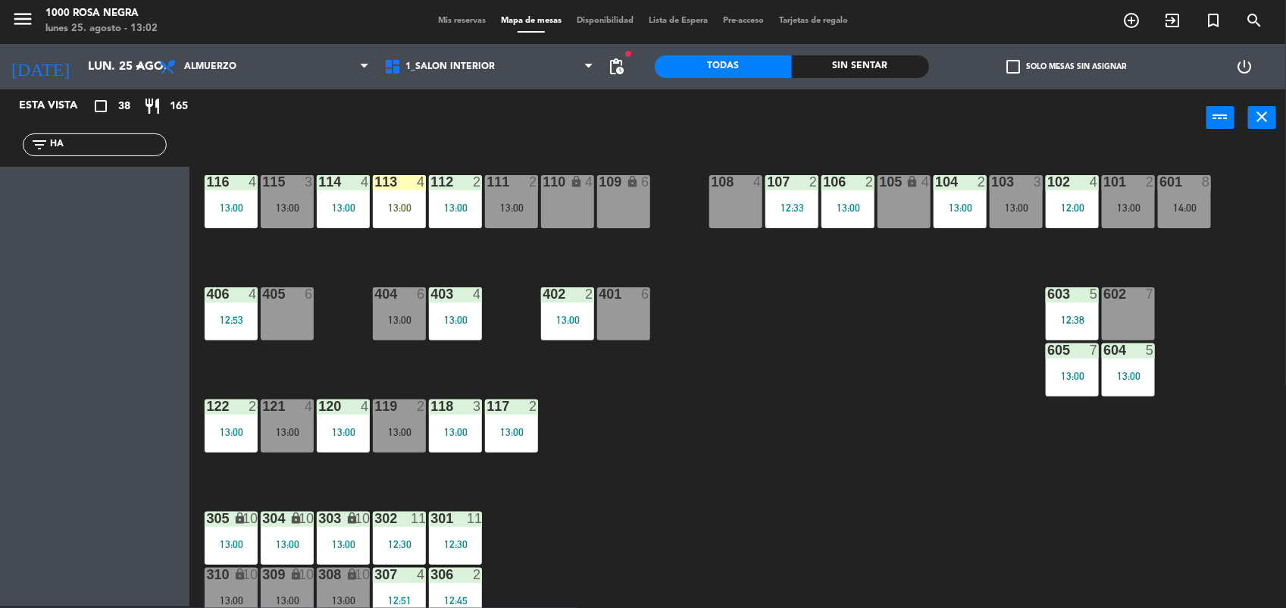
type input "H"
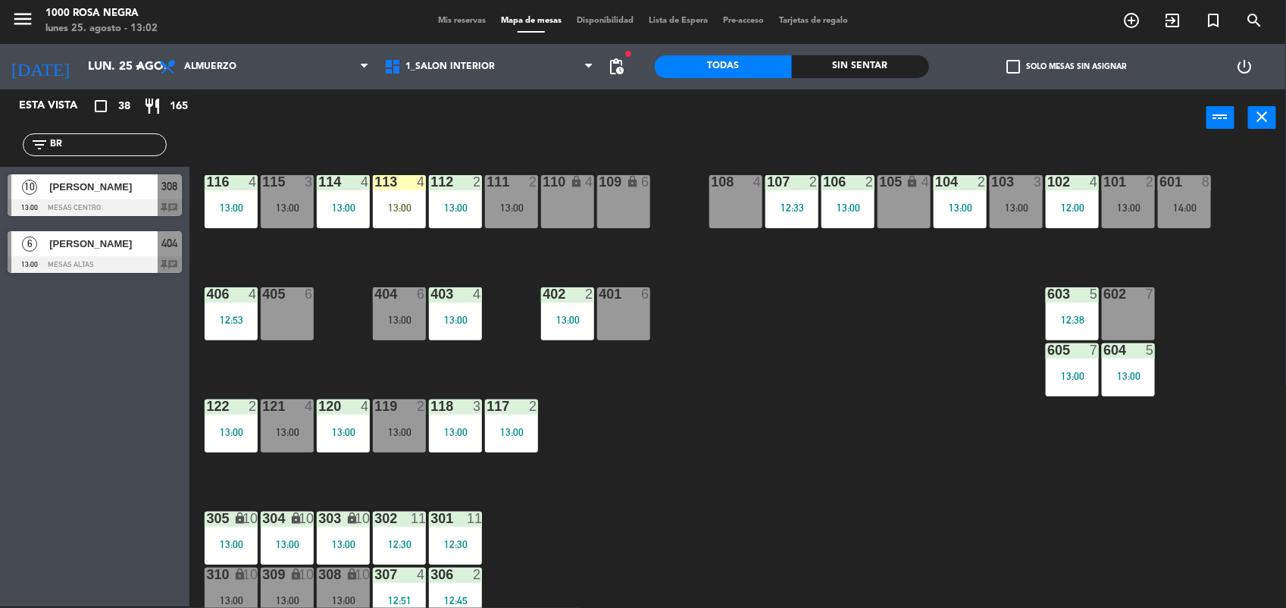
type input "B"
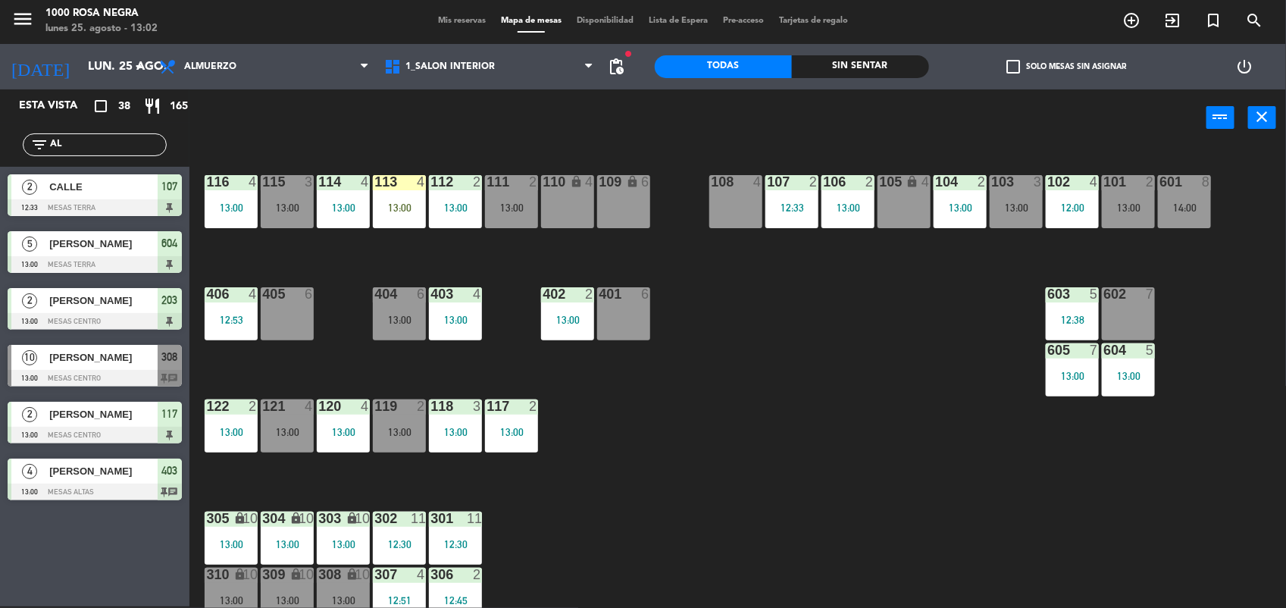
type input "A"
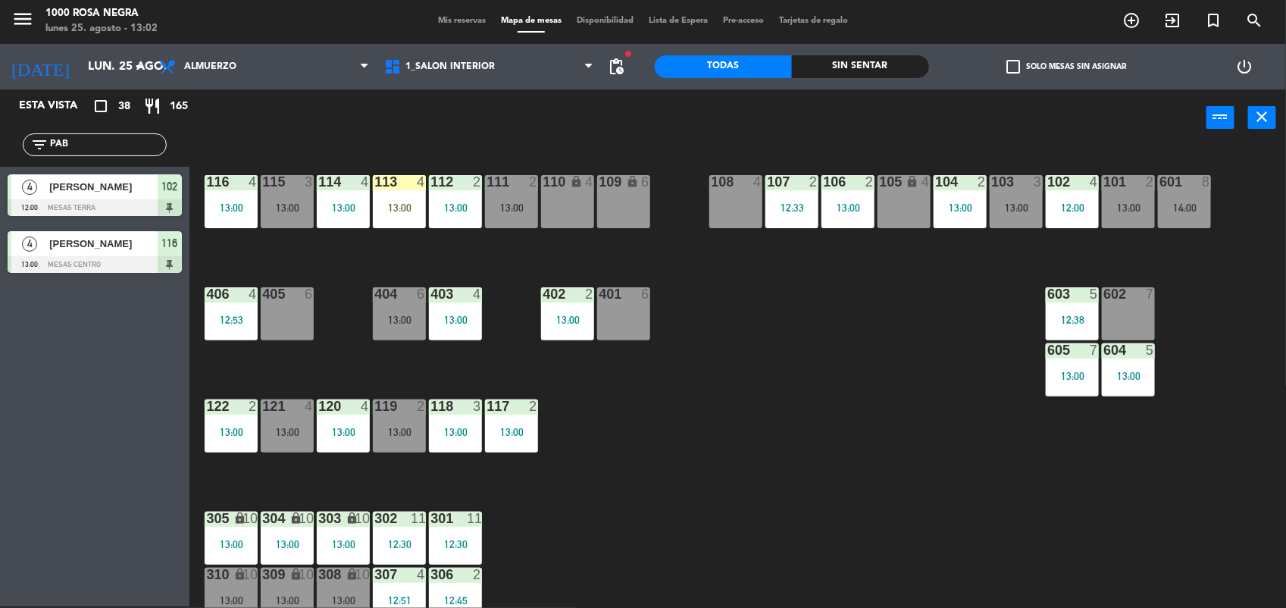
click at [80, 148] on input "PAB" at bounding box center [106, 144] width 117 height 17
type input "P"
click at [84, 140] on input "HER" at bounding box center [106, 144] width 117 height 17
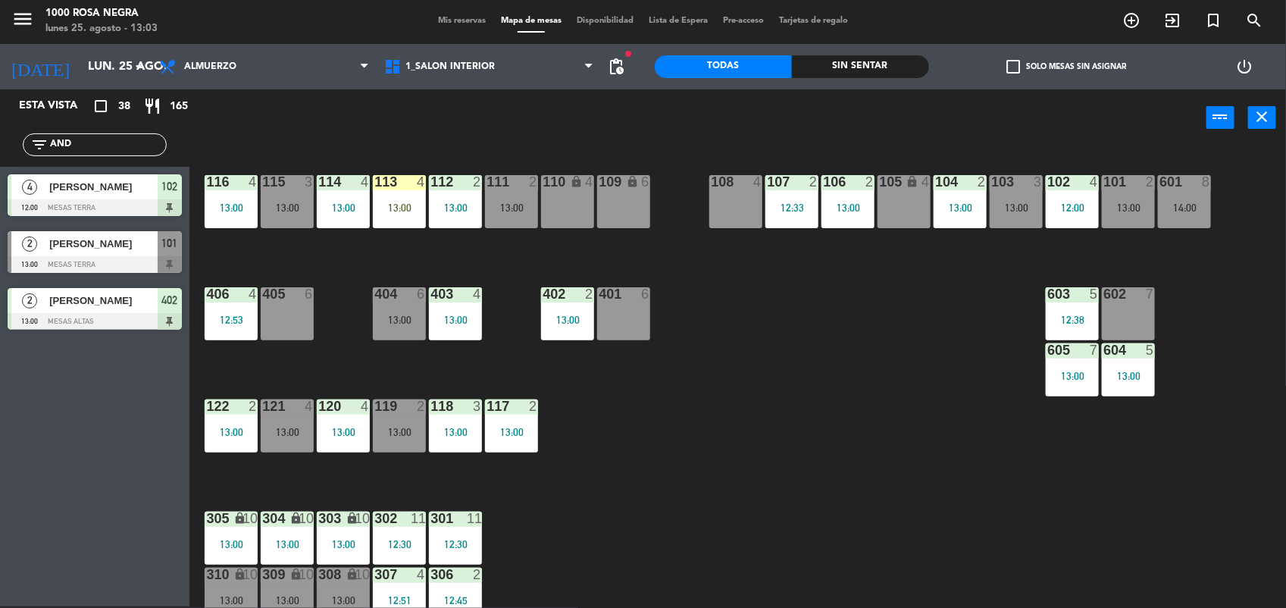
type input "AND"
click at [106, 248] on span "[PERSON_NAME]" at bounding box center [103, 244] width 108 height 16
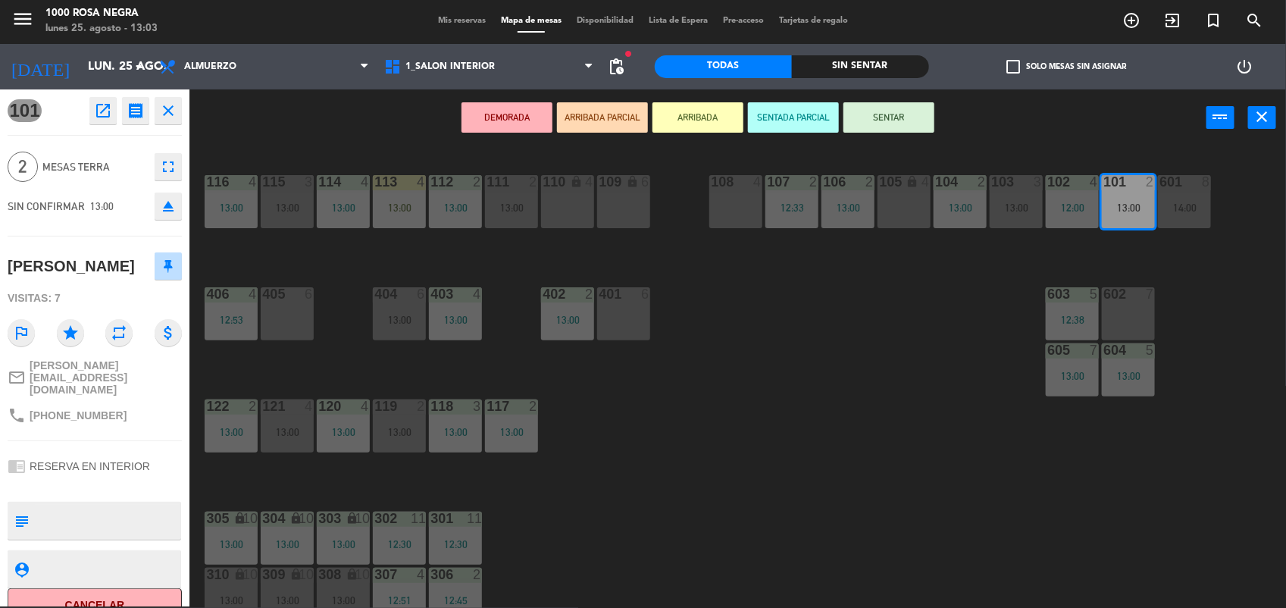
click at [900, 111] on button "SENTAR" at bounding box center [888, 117] width 91 height 30
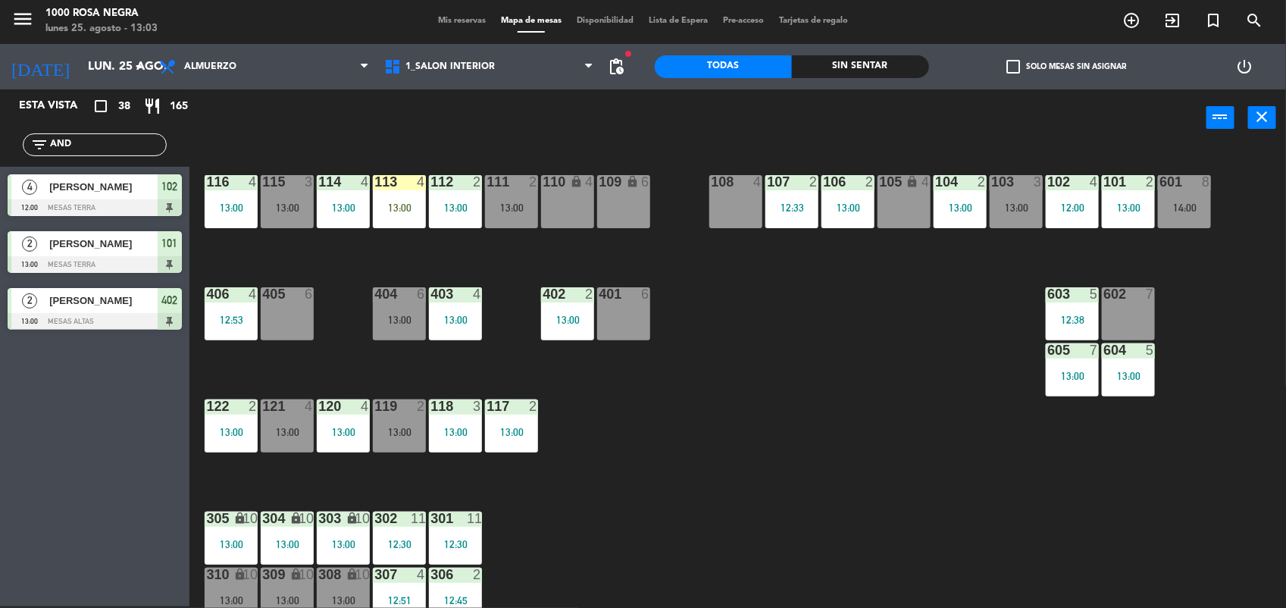
click at [68, 148] on input "AND" at bounding box center [106, 144] width 117 height 17
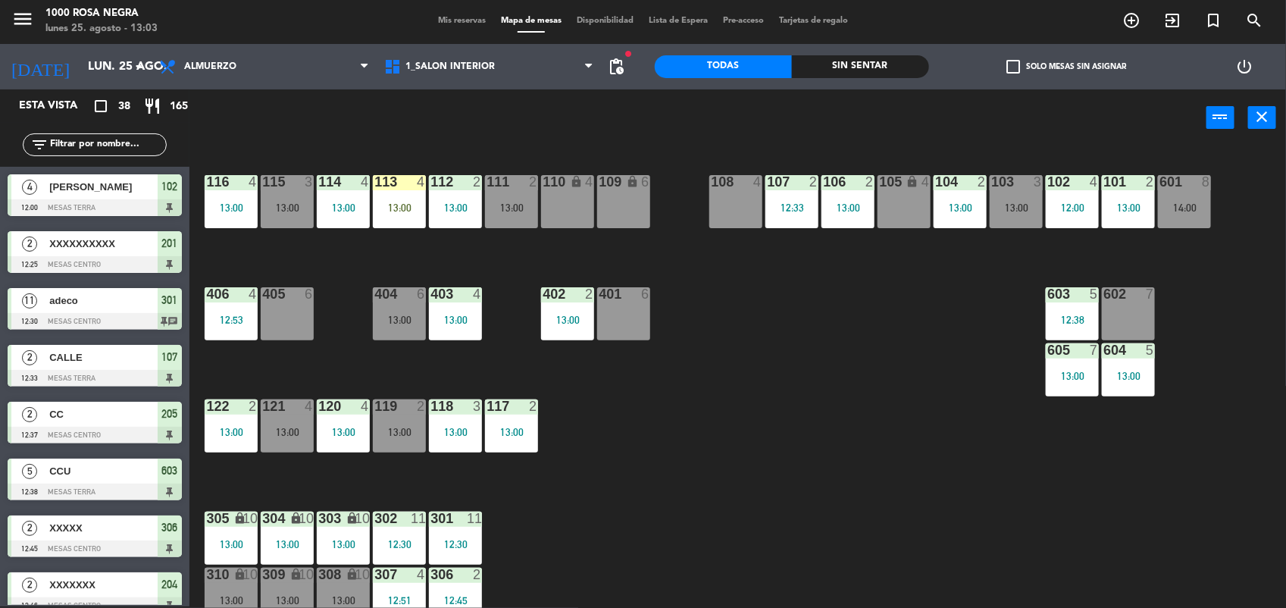
click at [68, 148] on input "text" at bounding box center [106, 144] width 117 height 17
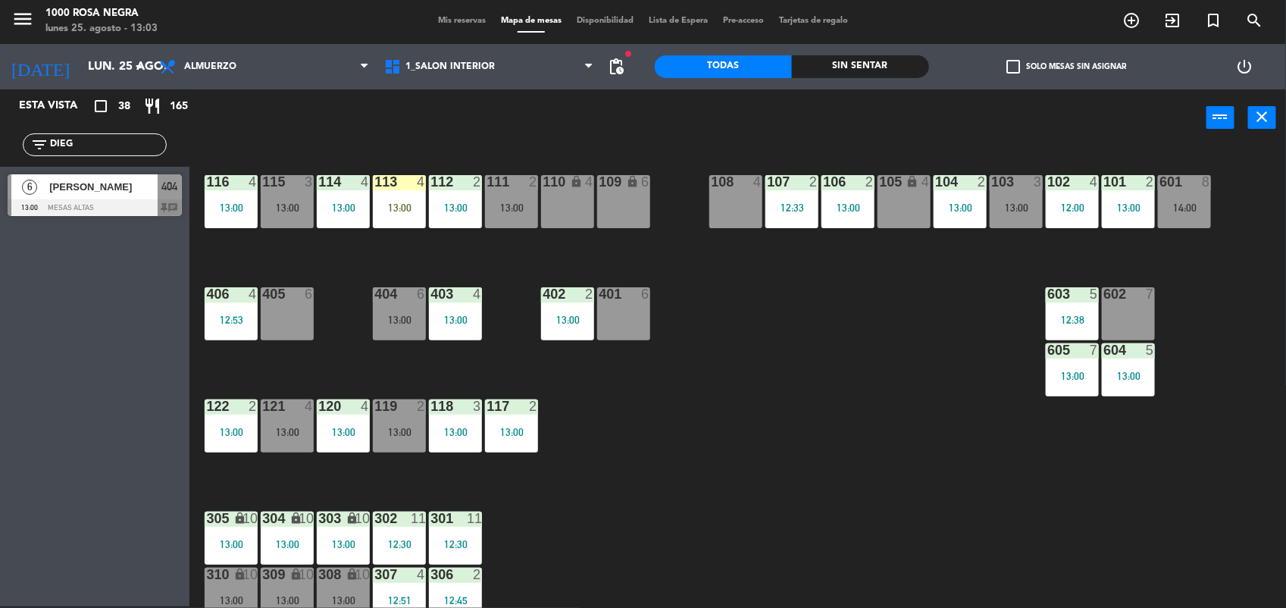
type input "DIEG"
click at [100, 184] on span "[PERSON_NAME]" at bounding box center [103, 187] width 108 height 16
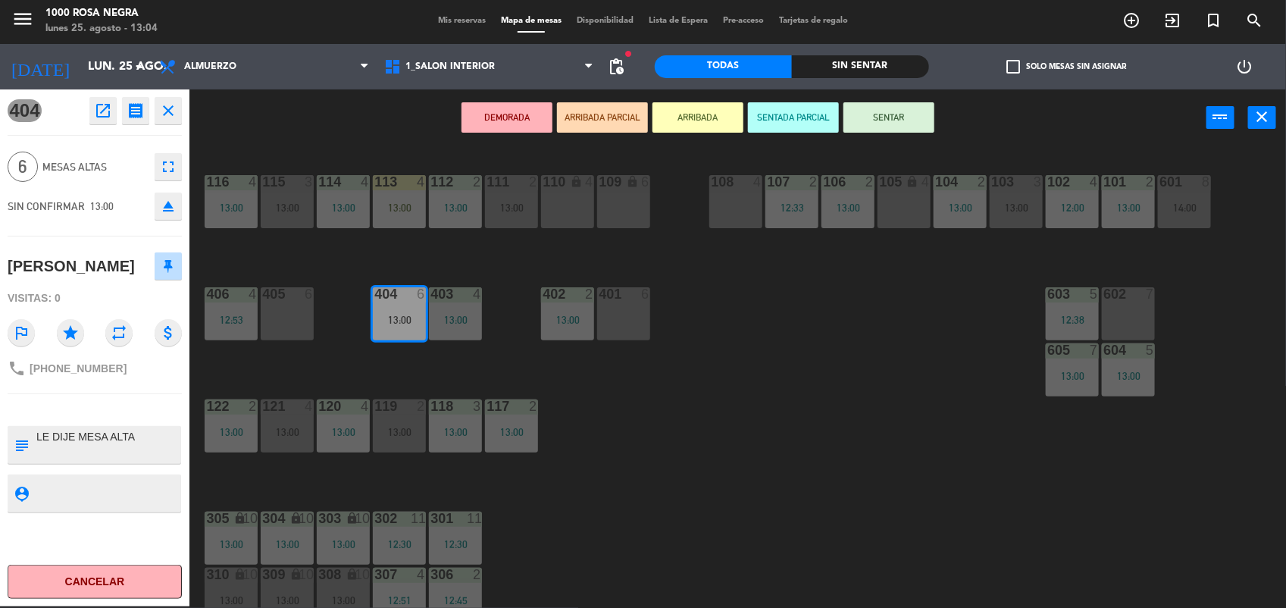
click at [1120, 307] on div "602 7" at bounding box center [1128, 313] width 53 height 53
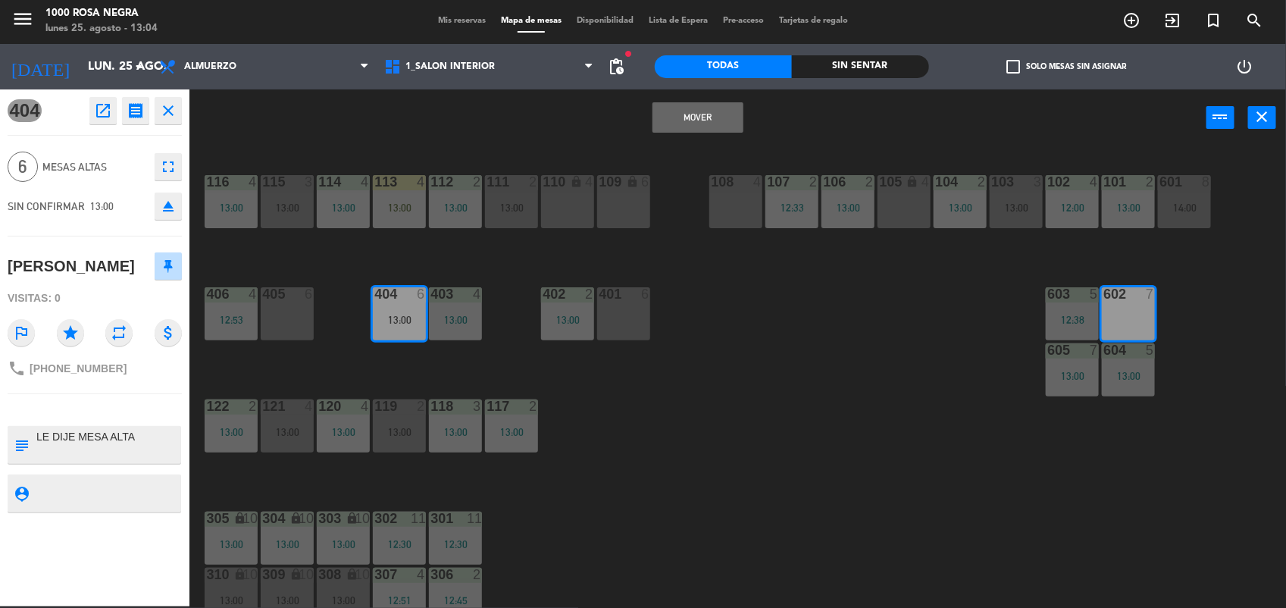
click at [675, 114] on button "Mover" at bounding box center [697, 117] width 91 height 30
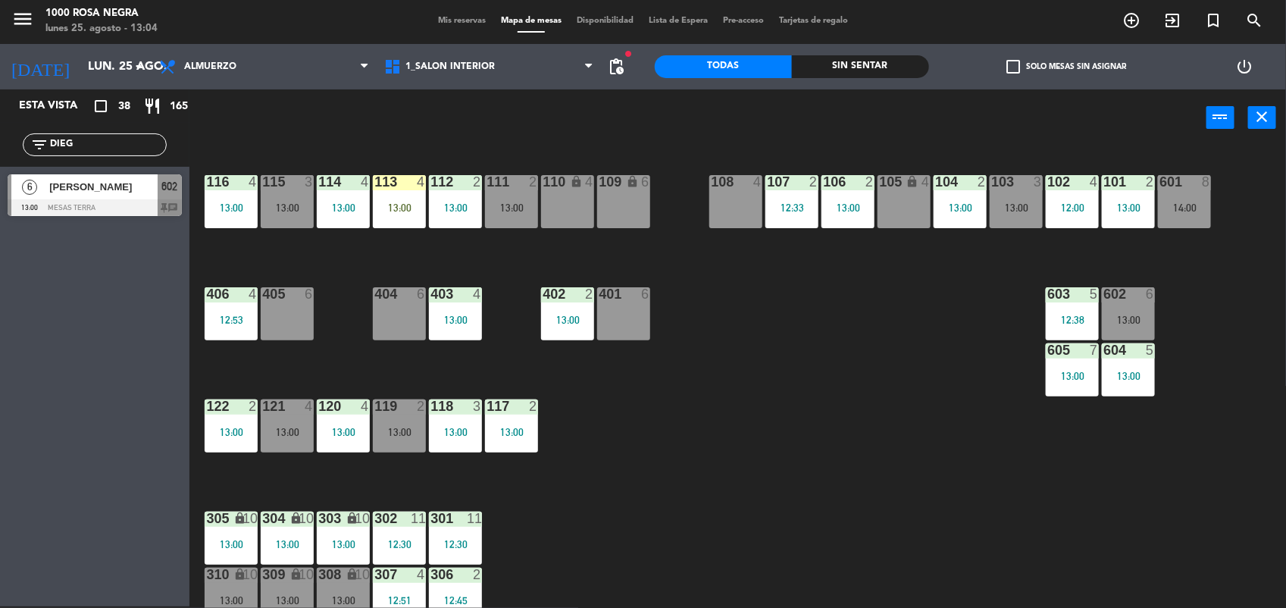
click at [112, 190] on span "[PERSON_NAME]" at bounding box center [103, 187] width 108 height 16
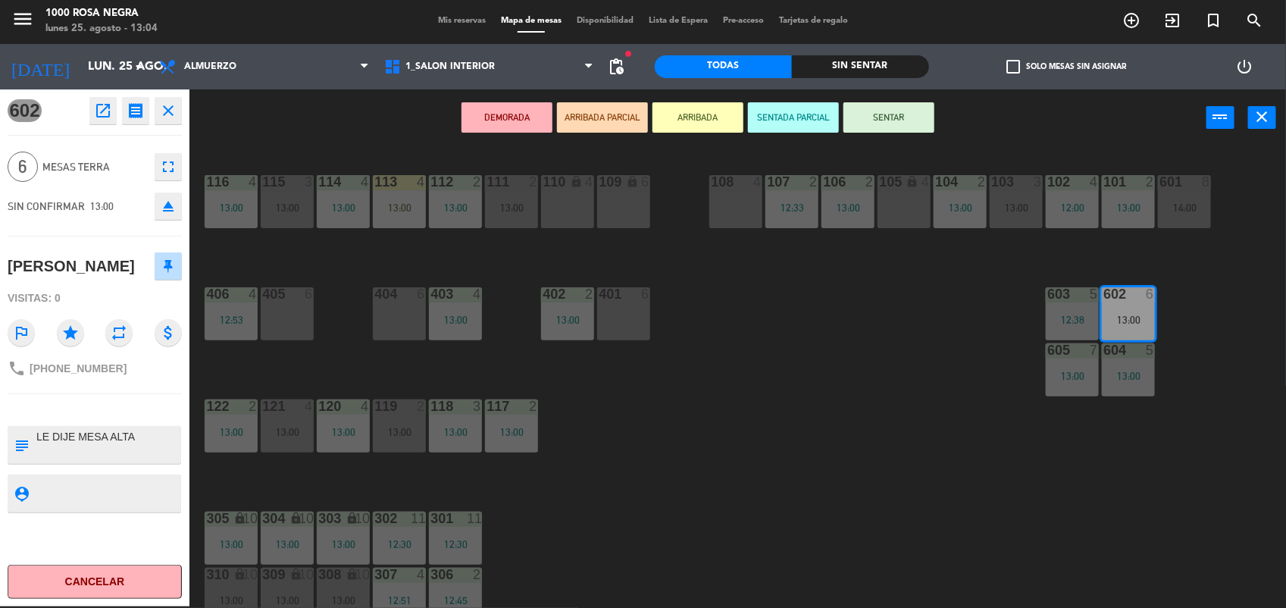
click at [680, 114] on button "ARRIBADA" at bounding box center [697, 117] width 91 height 30
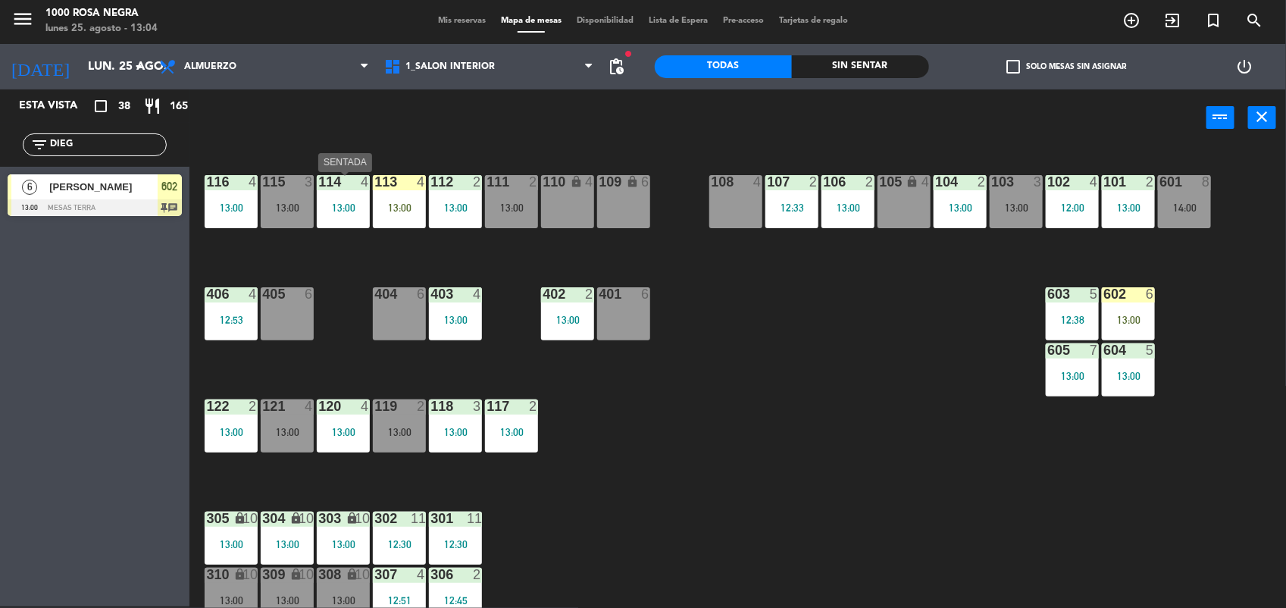
click at [331, 208] on div "13:00" at bounding box center [343, 207] width 53 height 11
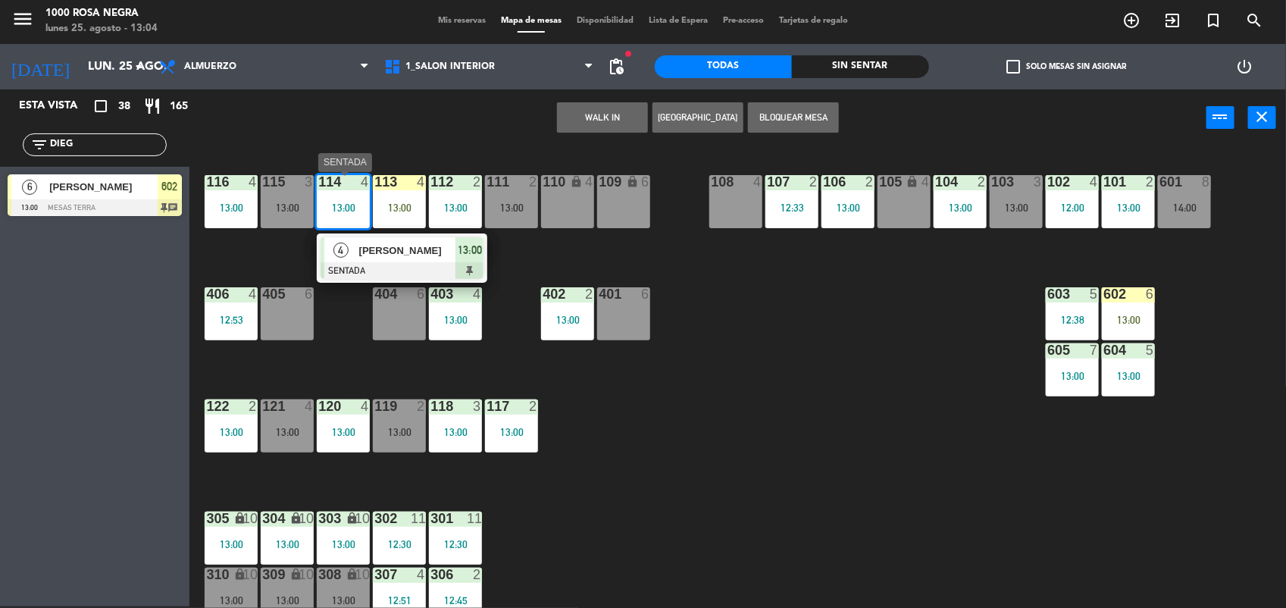
click at [349, 249] on div "4" at bounding box center [340, 249] width 33 height 25
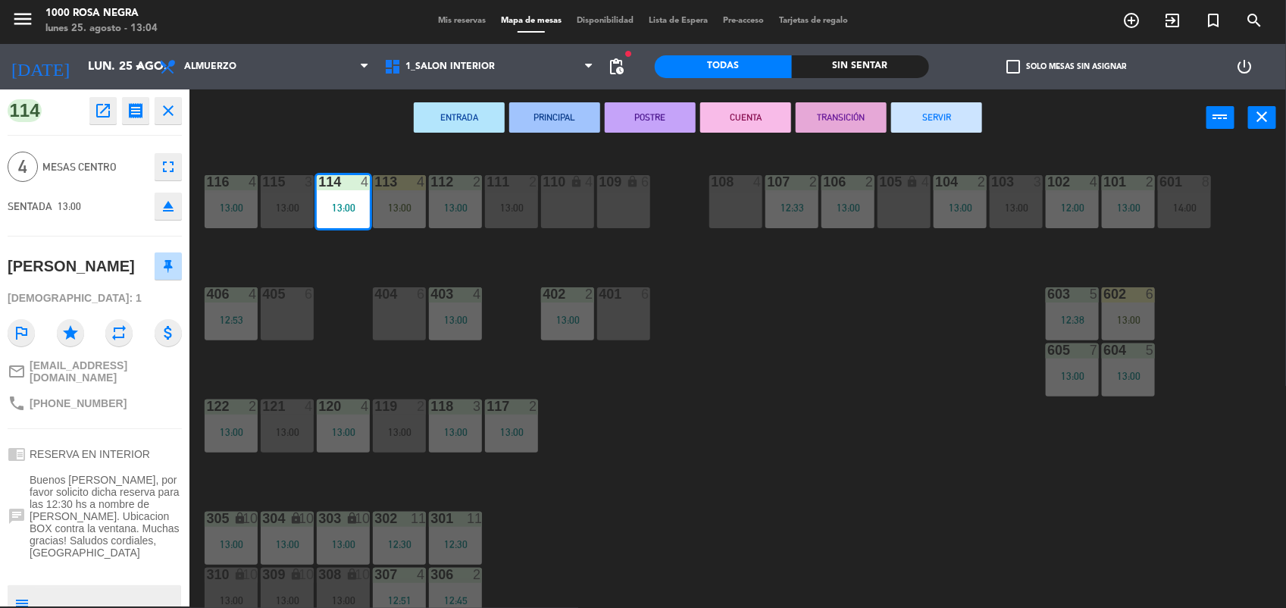
click at [172, 112] on icon "close" at bounding box center [168, 111] width 18 height 18
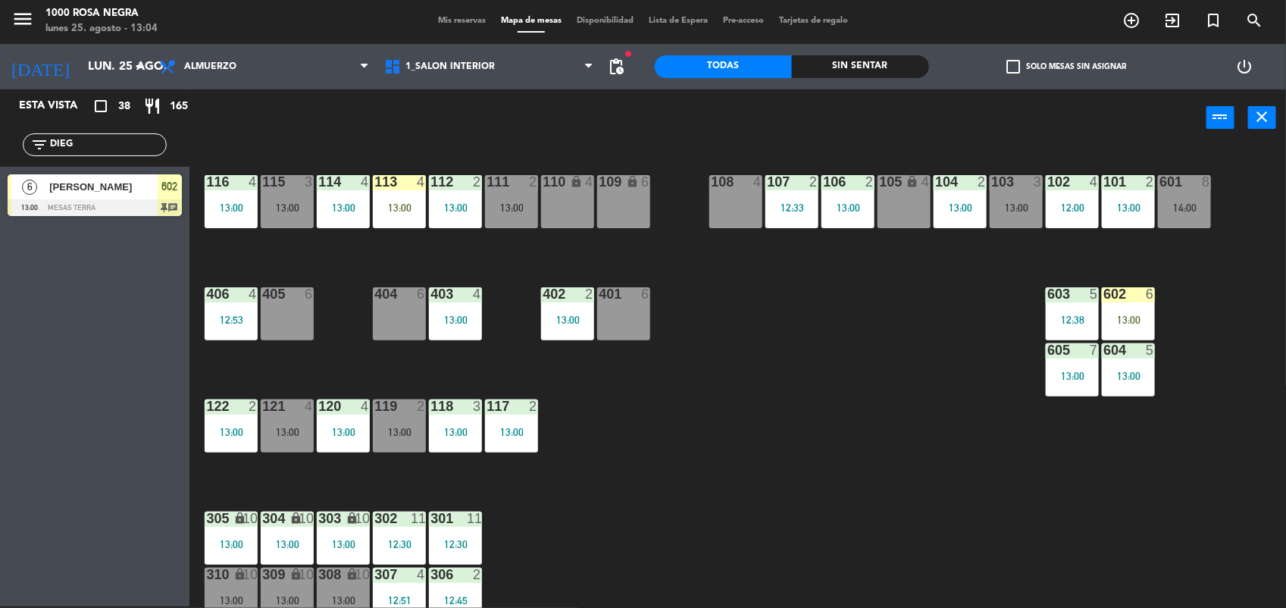
click at [78, 145] on input "DIEG" at bounding box center [106, 144] width 117 height 17
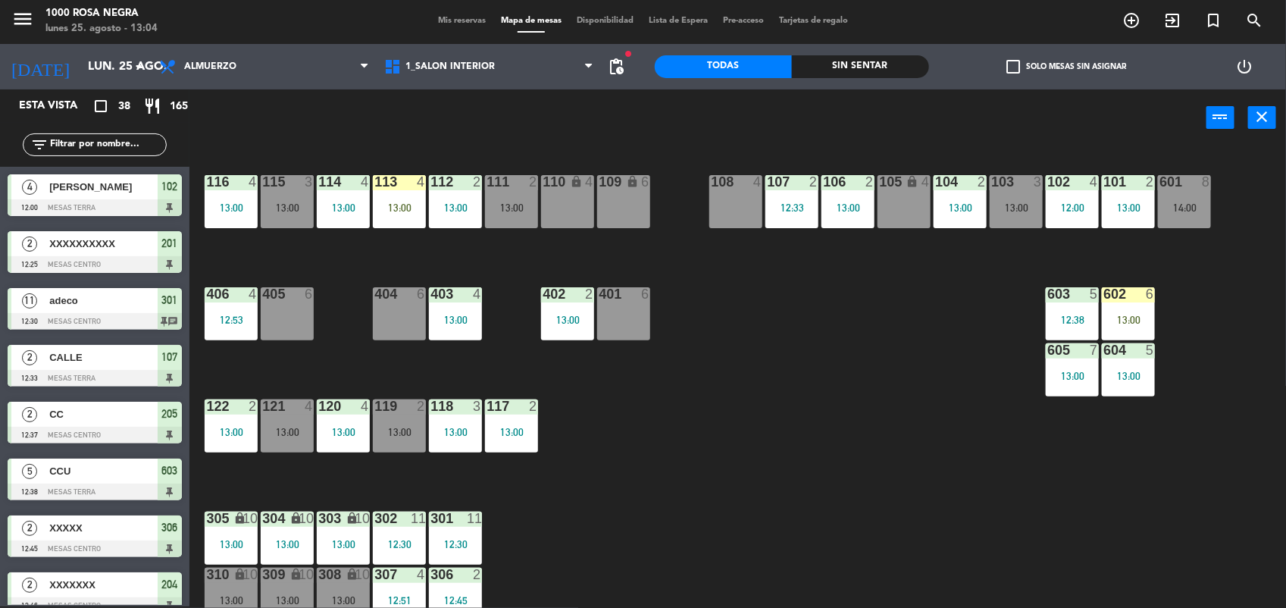
click at [708, 208] on div "116 4 13:00 115 3 13:00 114 4 13:00 113 4 13:00 112 2 13:00 111 2 13:00 110 loc…" at bounding box center [744, 379] width 1084 height 460
click at [447, 23] on span "Mis reservas" at bounding box center [461, 21] width 63 height 8
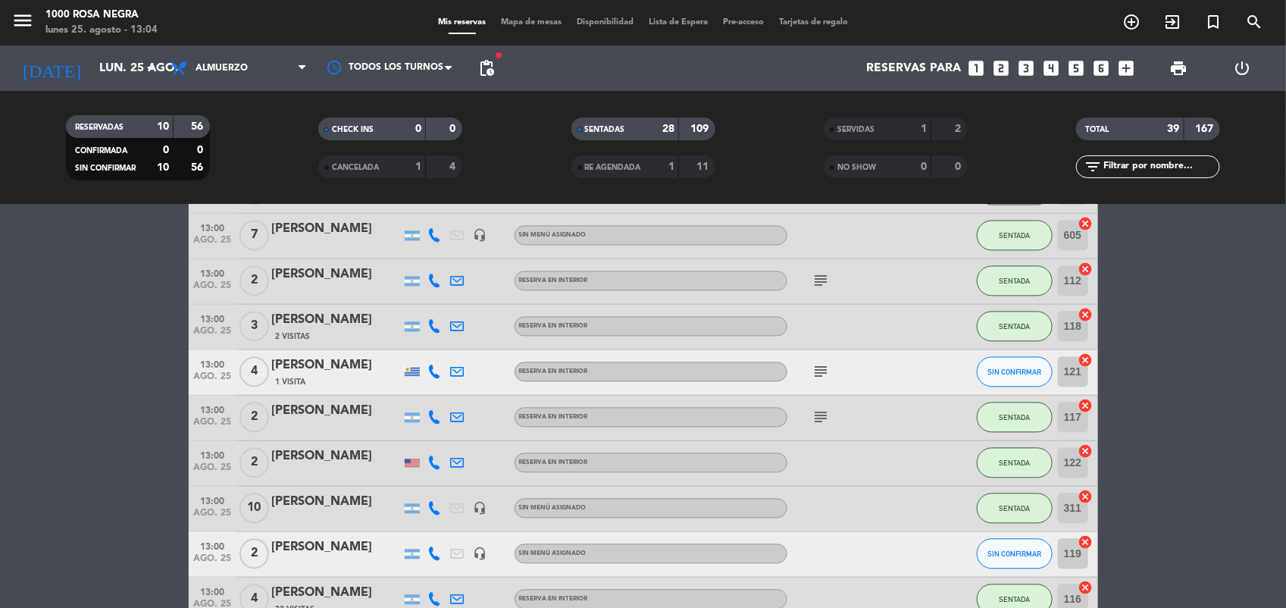
scroll to position [1603, 0]
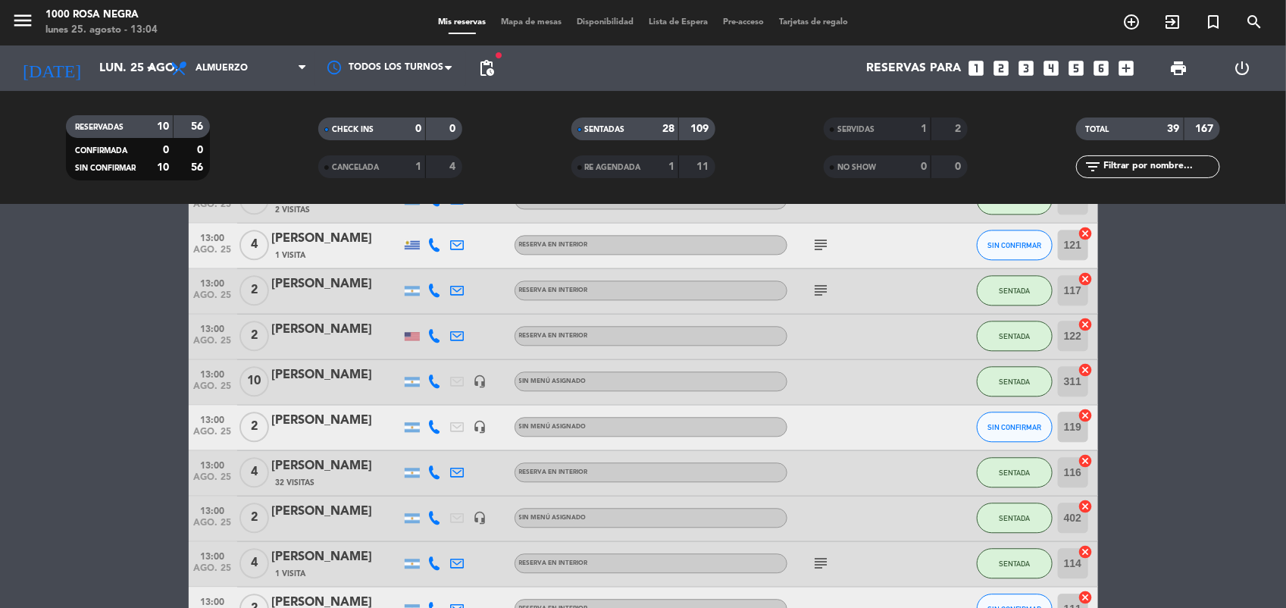
click at [411, 471] on div at bounding box center [412, 473] width 15 height 10
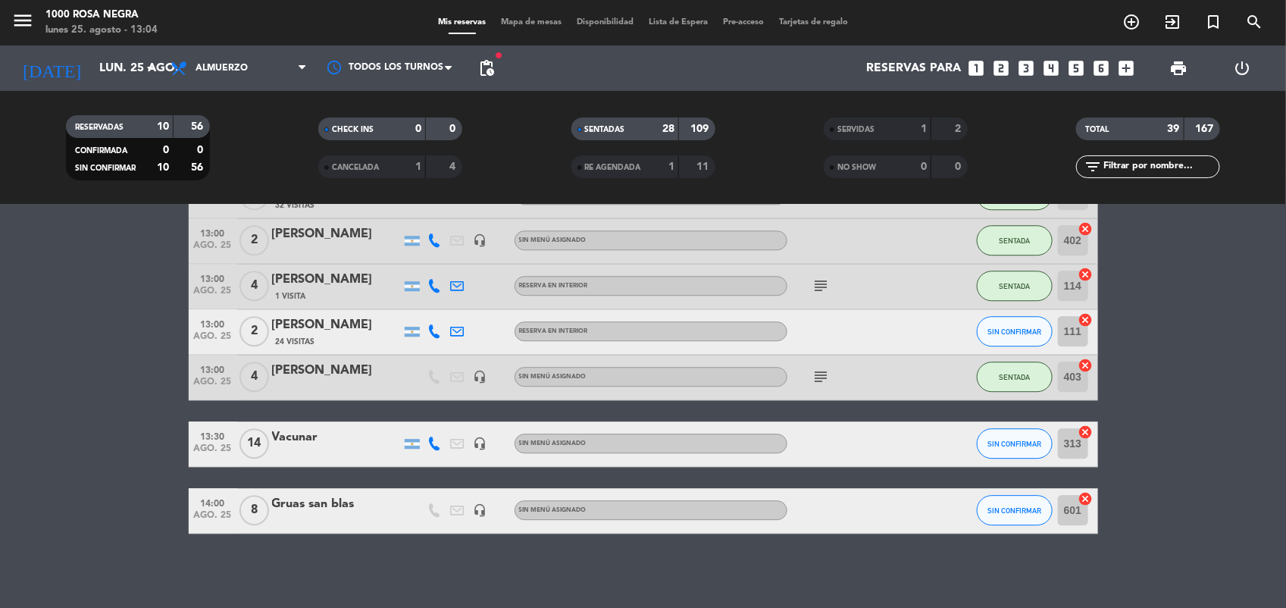
scroll to position [0, 0]
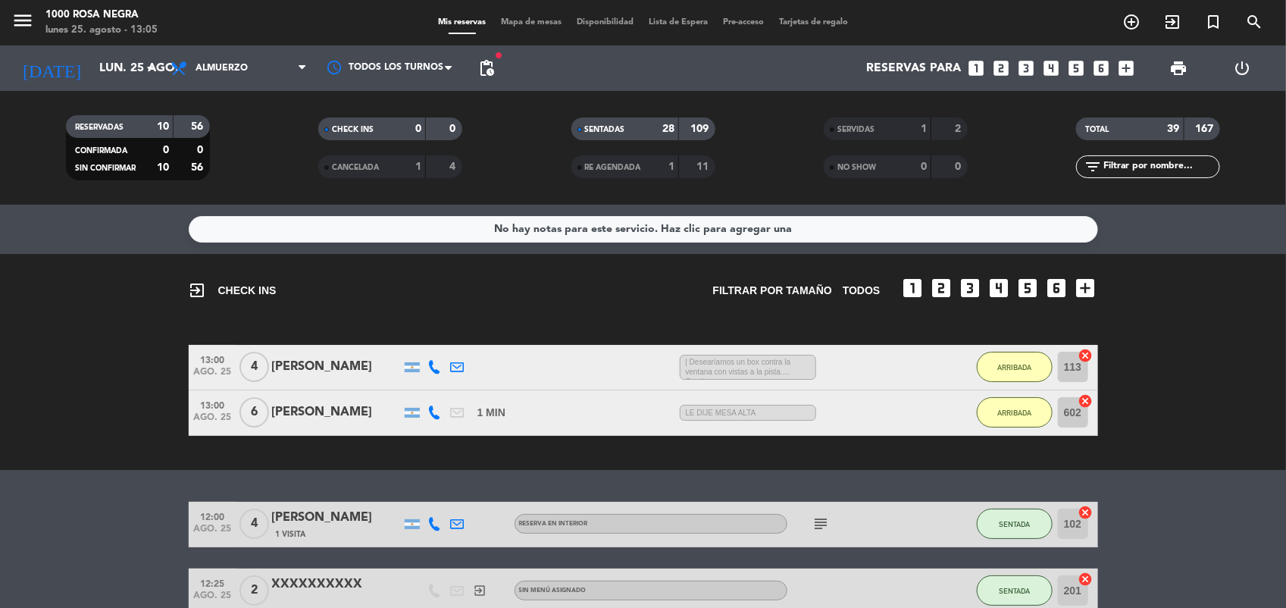
click at [509, 23] on span "Mapa de mesas" at bounding box center [531, 22] width 76 height 8
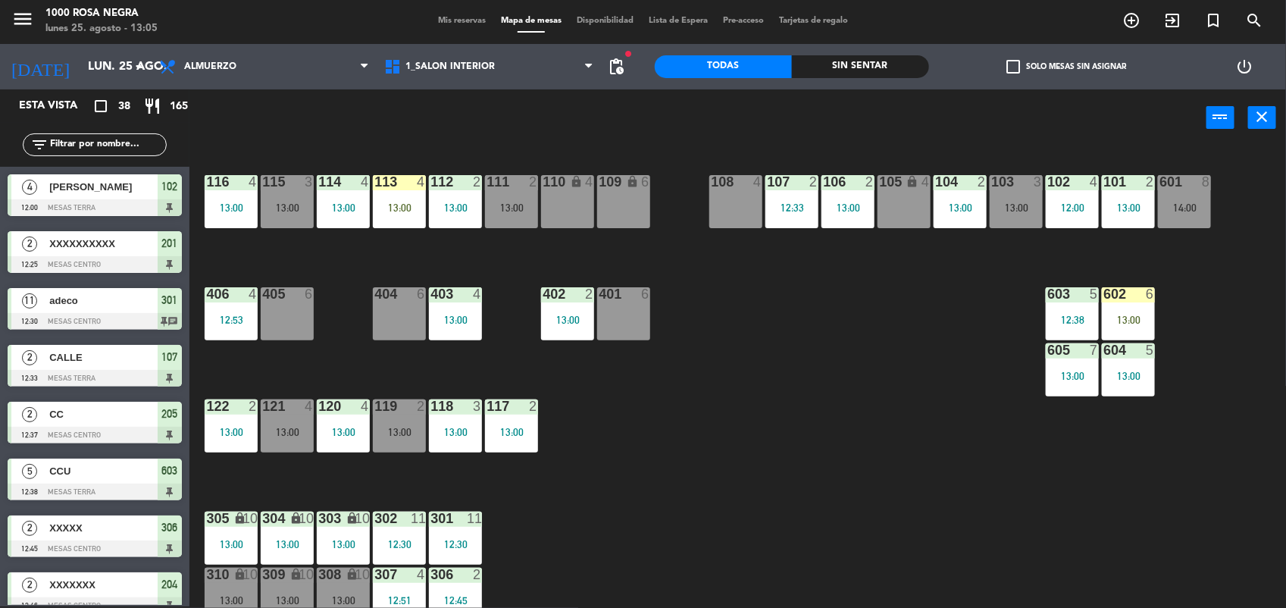
click at [747, 217] on div "108 4" at bounding box center [735, 201] width 53 height 53
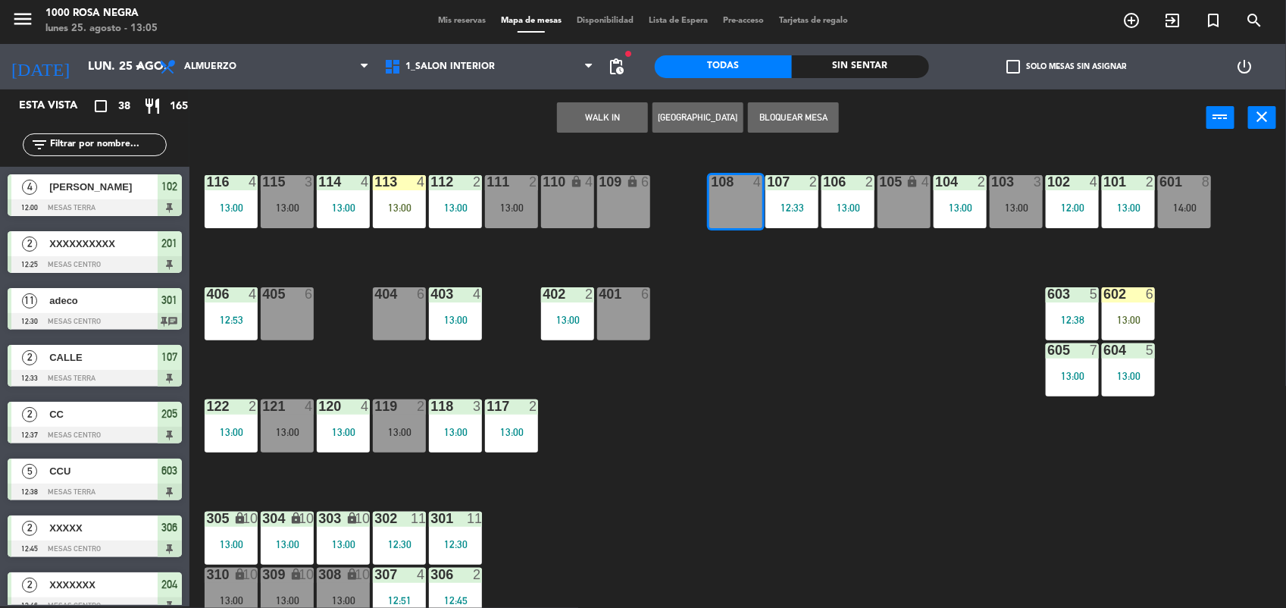
click at [602, 120] on button "WALK IN" at bounding box center [602, 117] width 91 height 30
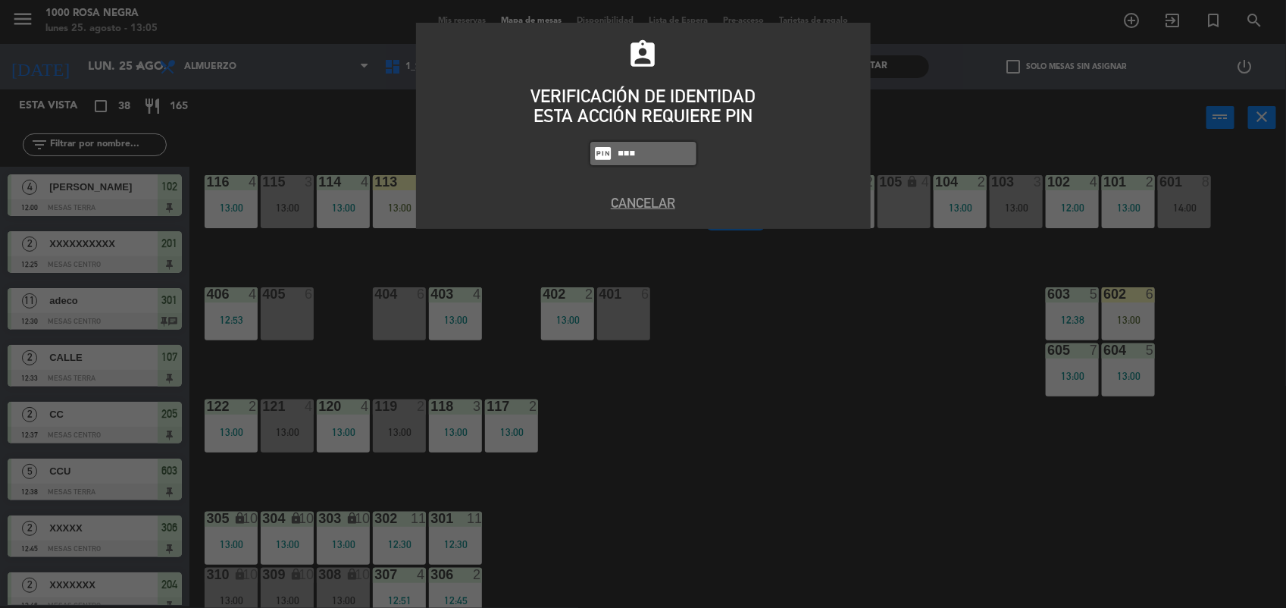
type input "6874"
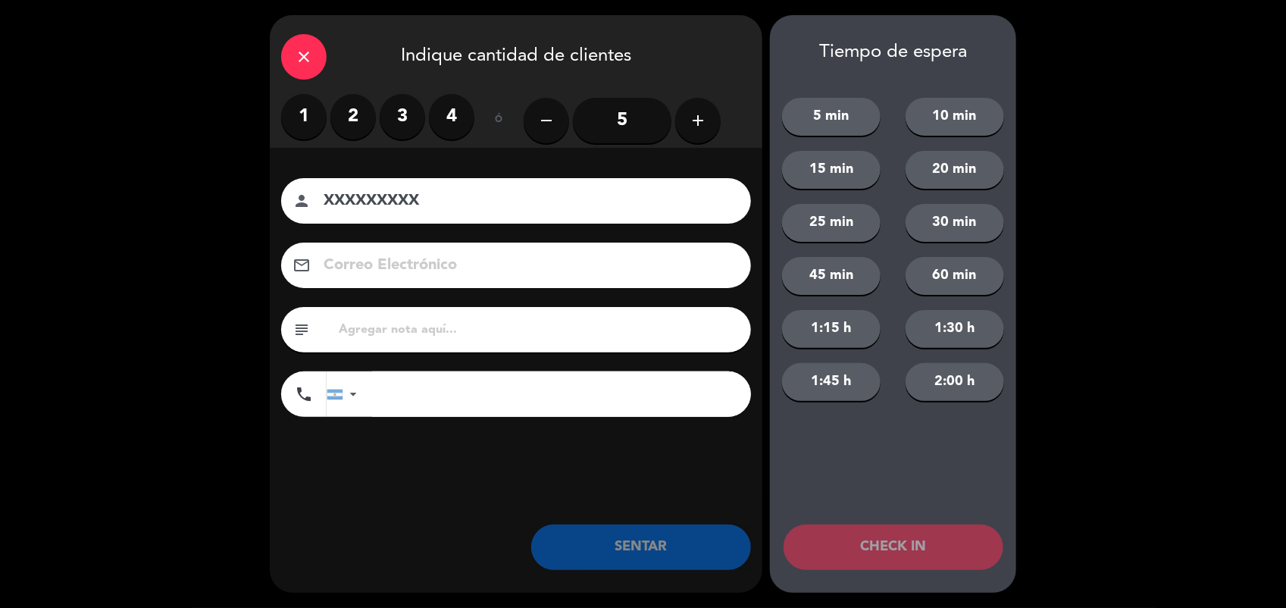
type input "XXXXXXXXX"
click at [455, 112] on label "4" at bounding box center [451, 116] width 45 height 45
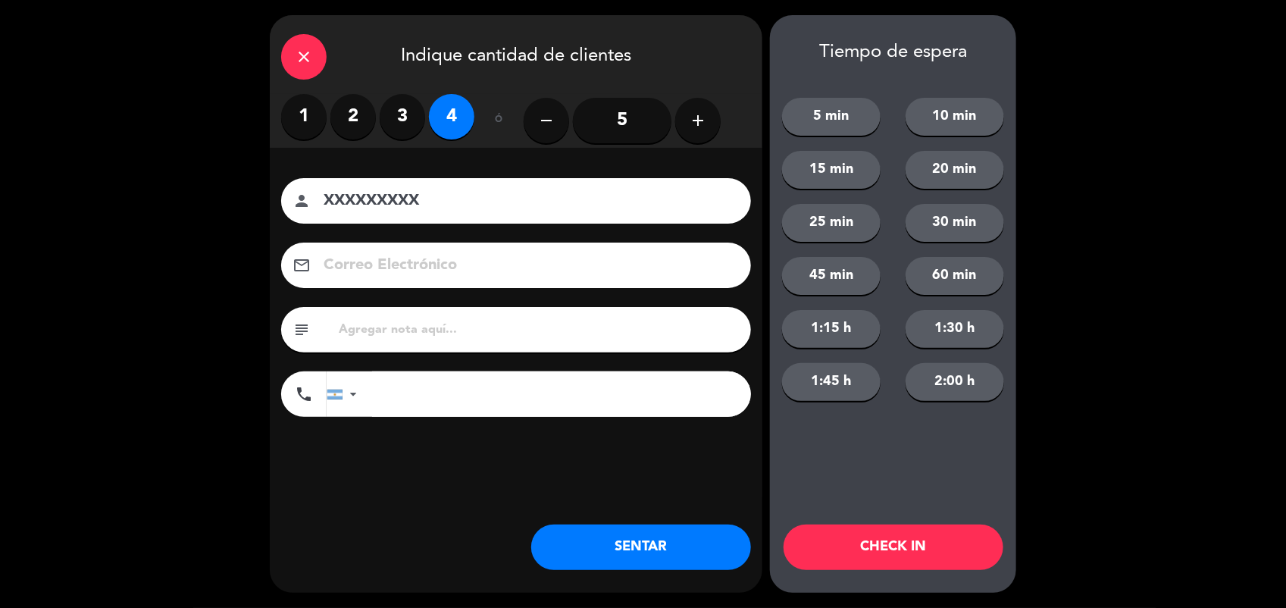
click at [611, 539] on button "SENTAR" at bounding box center [641, 546] width 220 height 45
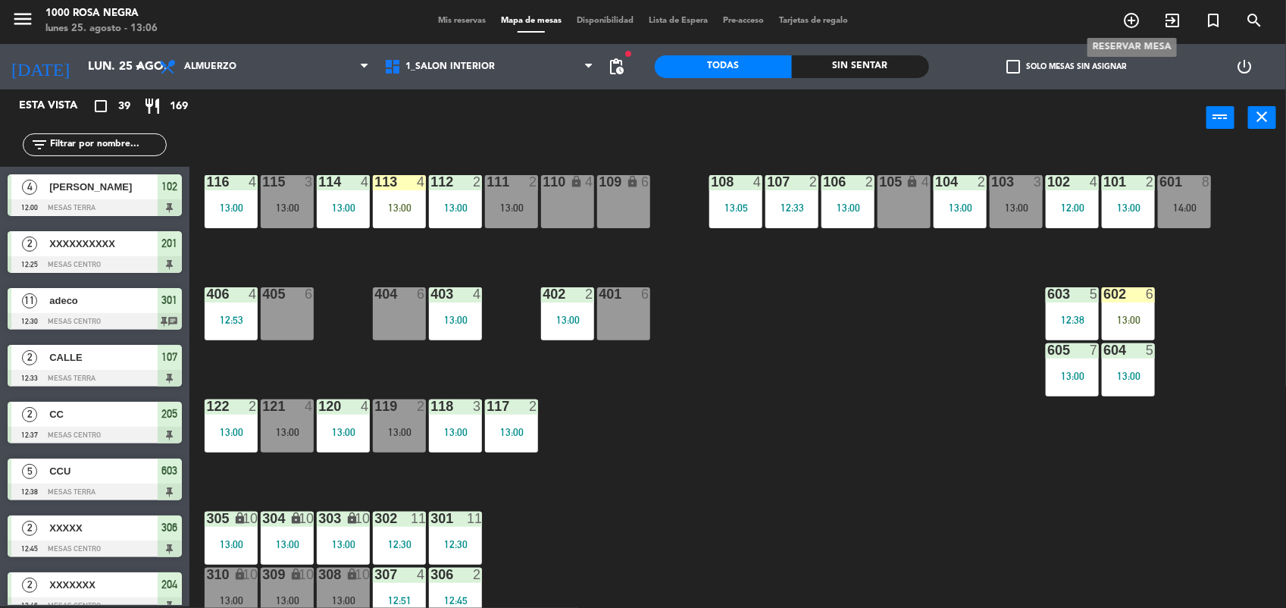
click at [1126, 20] on icon "add_circle_outline" at bounding box center [1131, 20] width 18 height 18
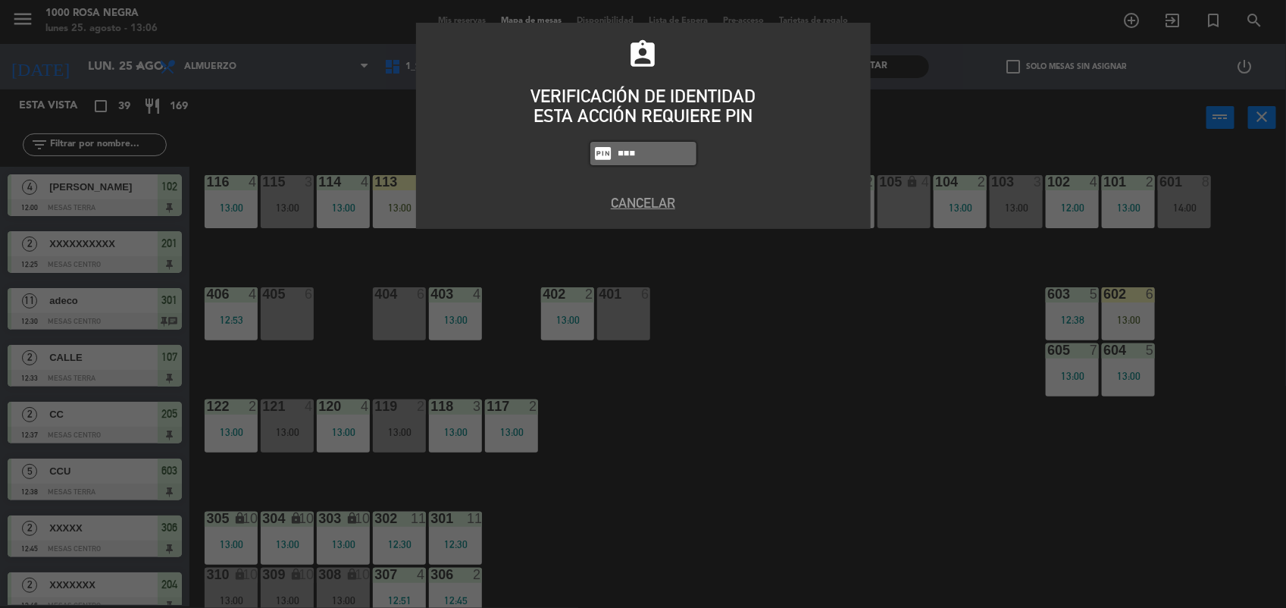
type input "6874"
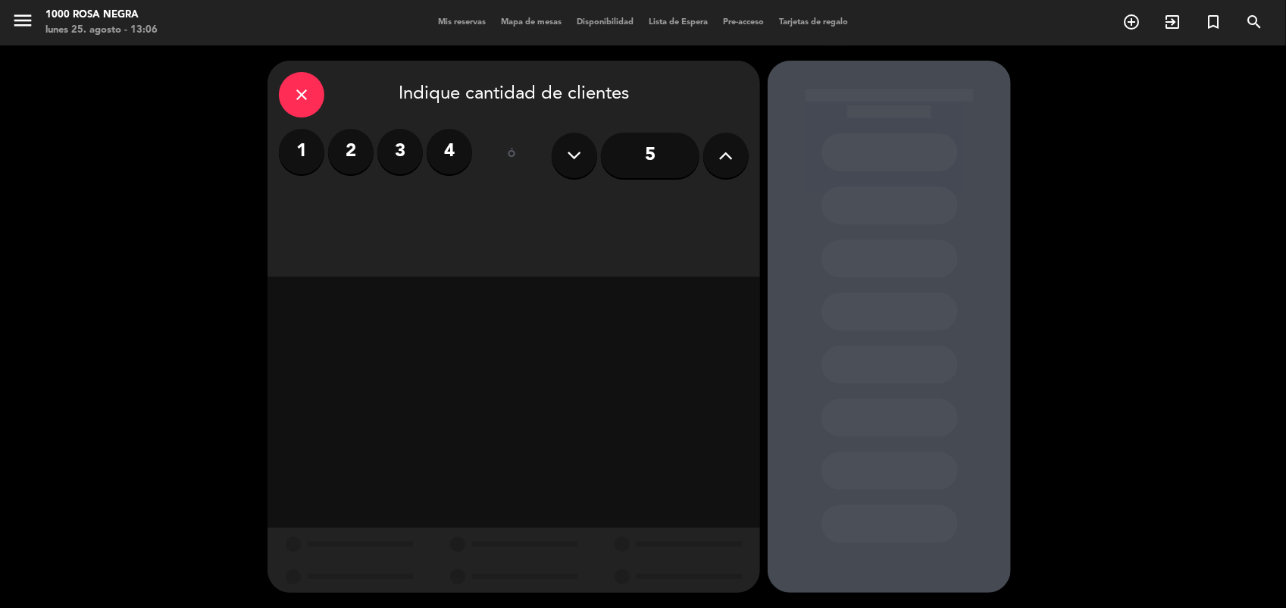
click at [458, 159] on label "4" at bounding box center [449, 151] width 45 height 45
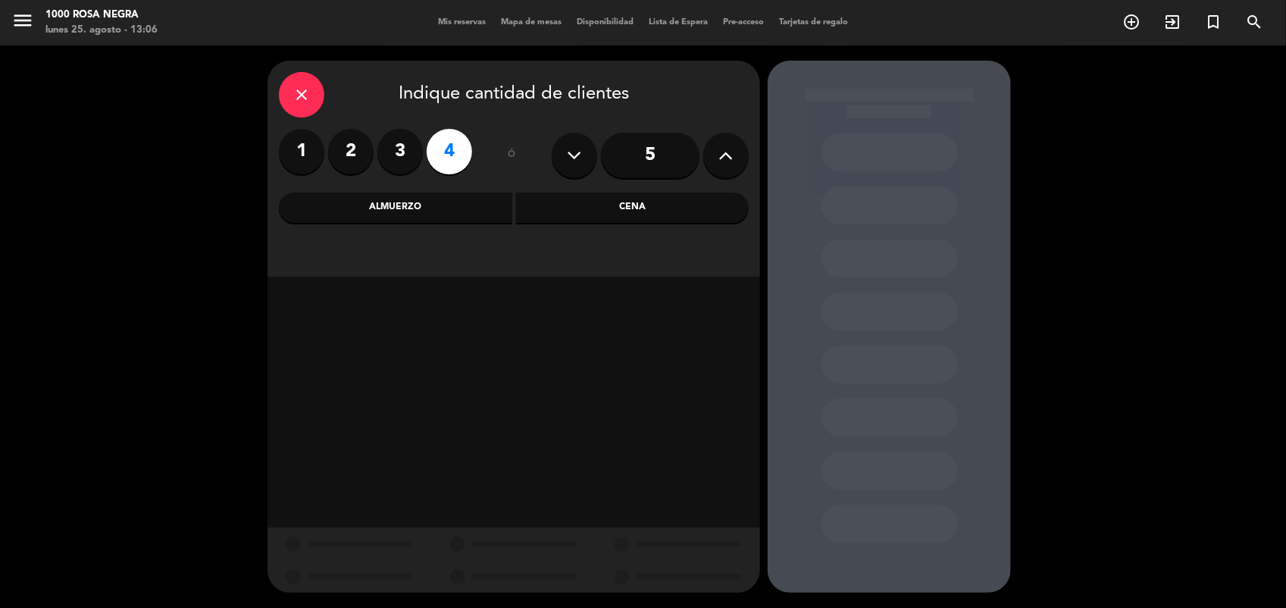
click at [441, 197] on div "Almuerzo" at bounding box center [395, 207] width 233 height 30
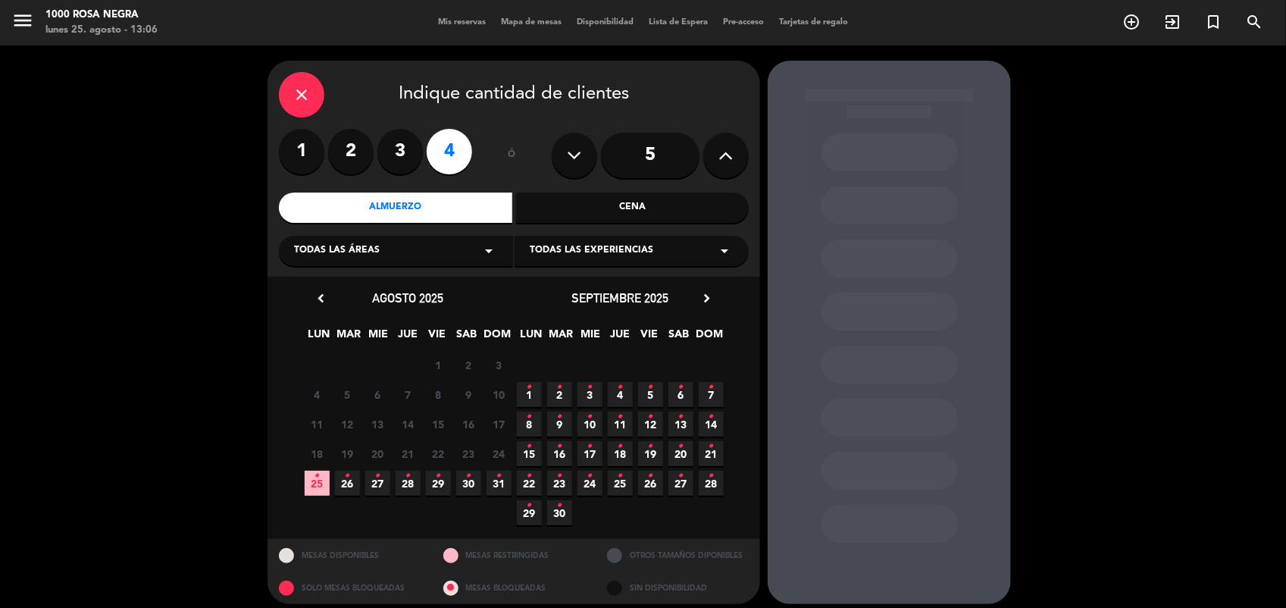
click at [489, 476] on span "31 •" at bounding box center [498, 483] width 25 height 25
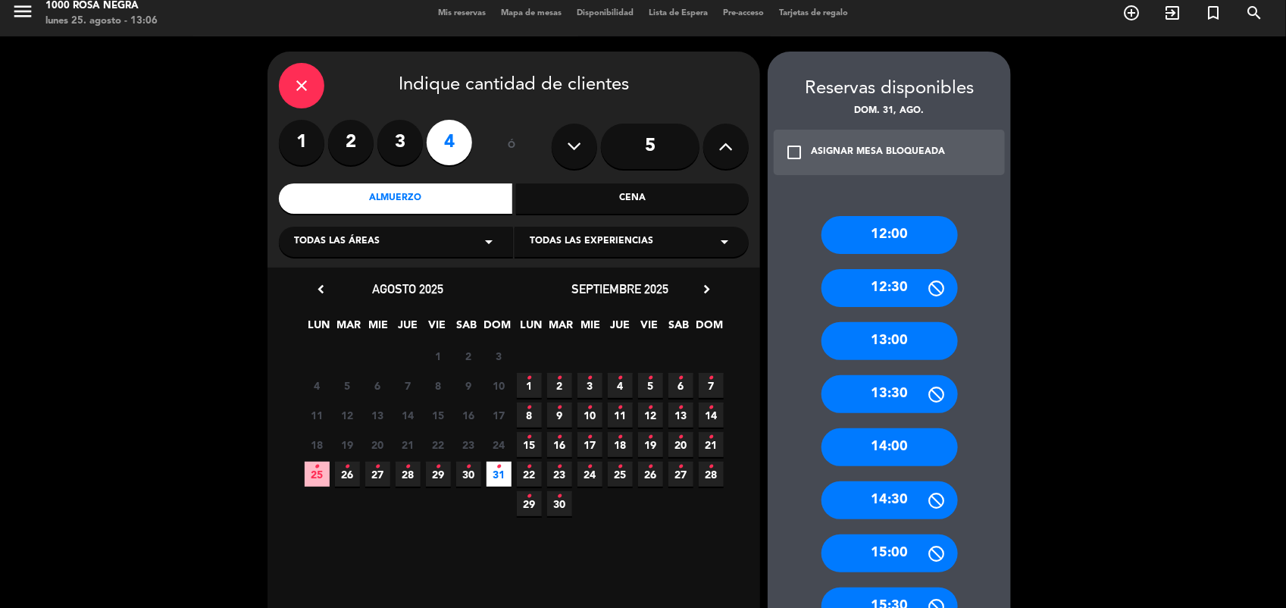
click at [871, 337] on div "13:00" at bounding box center [889, 341] width 136 height 38
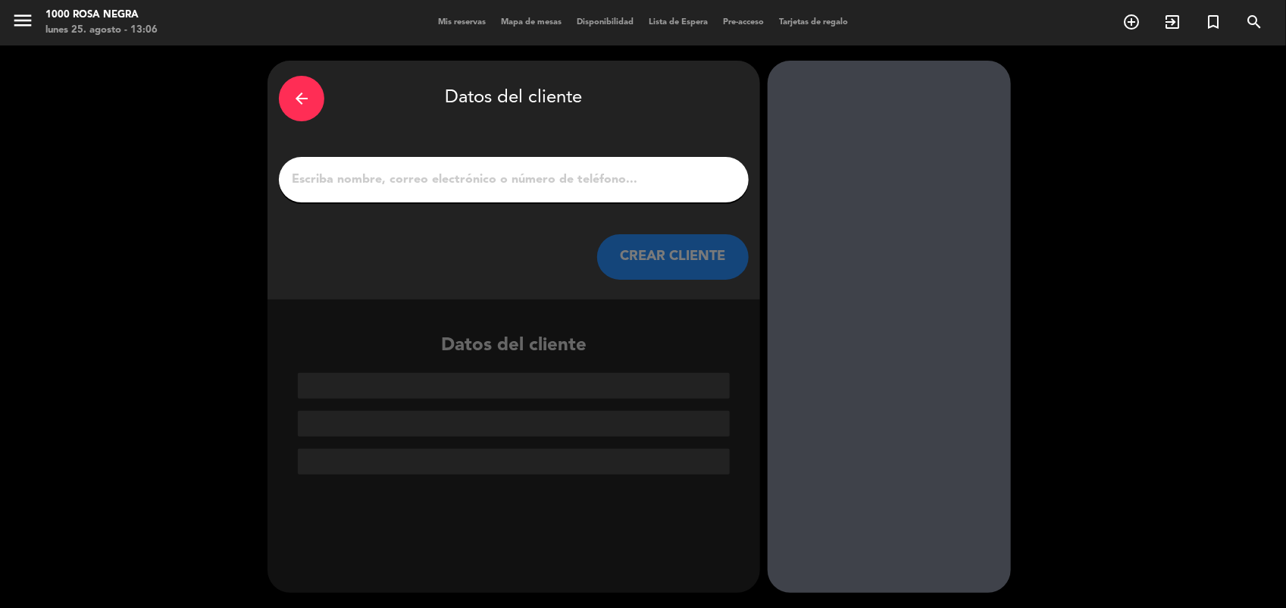
scroll to position [0, 0]
click at [432, 183] on input "1" at bounding box center [513, 179] width 447 height 21
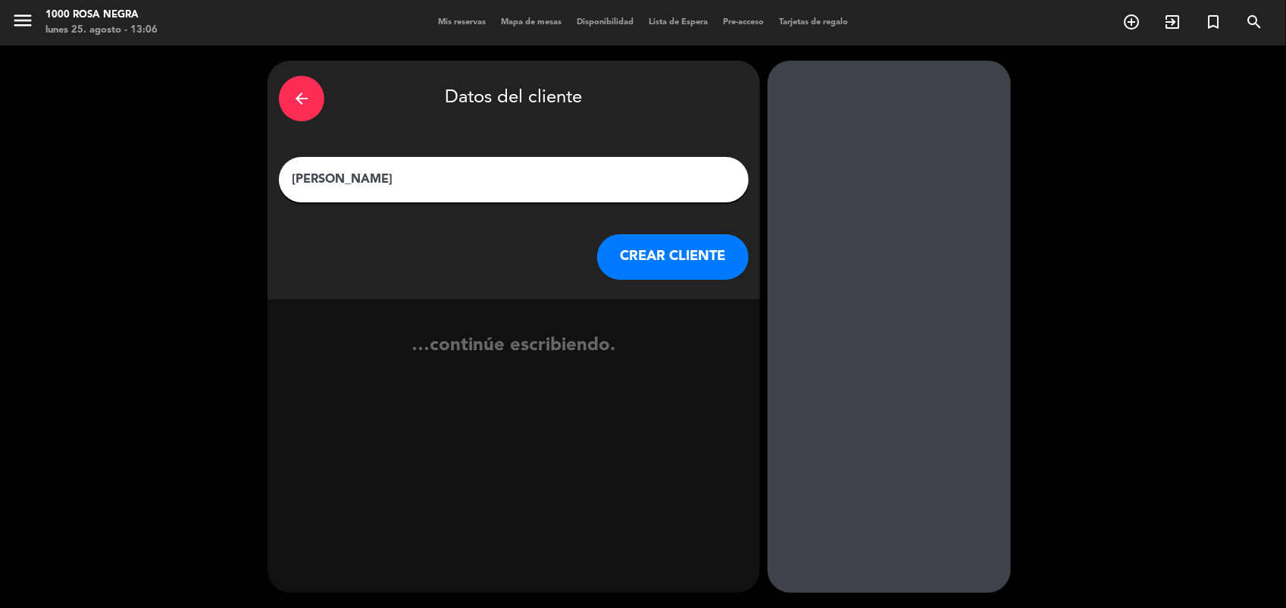
type input "[PERSON_NAME]"
click at [630, 263] on button "CREAR CLIENTE" at bounding box center [673, 256] width 152 height 45
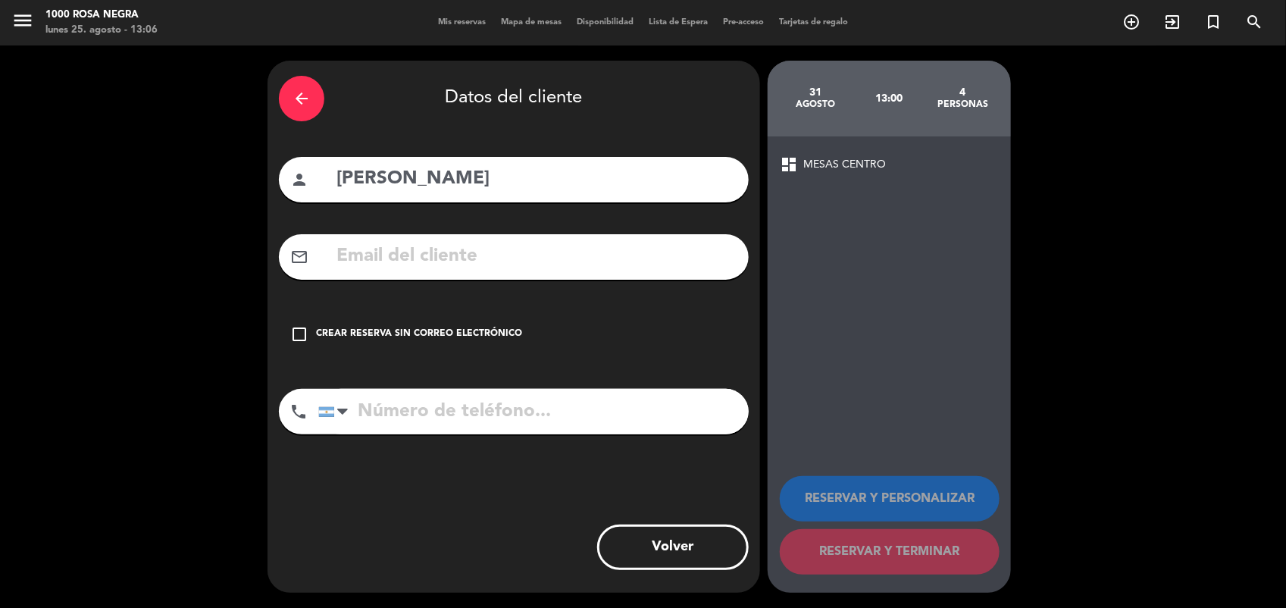
click at [516, 332] on div "Crear reserva sin correo electrónico" at bounding box center [419, 334] width 206 height 15
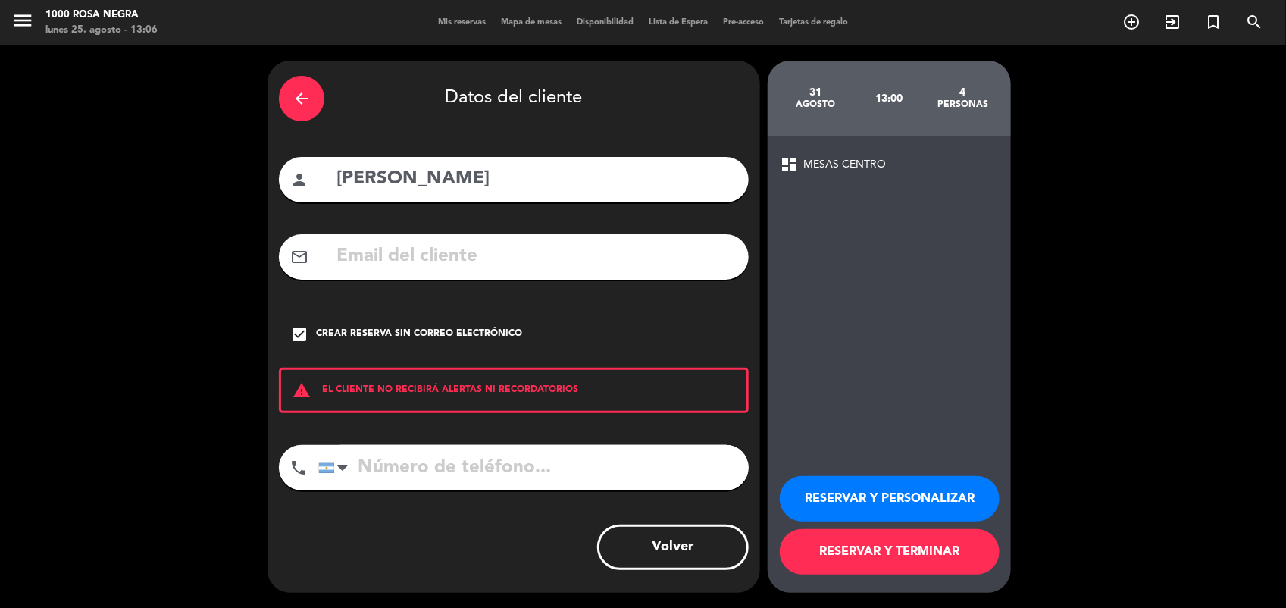
click at [407, 475] on input "tel" at bounding box center [533, 467] width 430 height 45
type input "1134780597"
click at [933, 505] on button "RESERVAR Y PERSONALIZAR" at bounding box center [890, 498] width 220 height 45
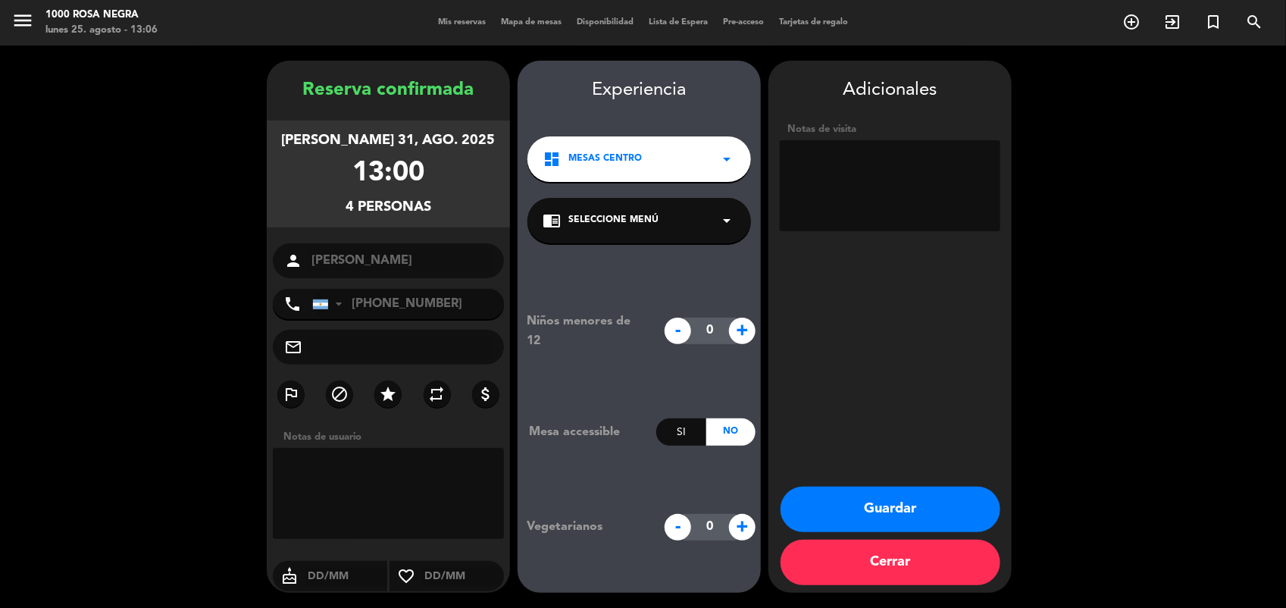
click at [824, 169] on textarea at bounding box center [890, 185] width 220 height 91
type textarea "BP"
click at [864, 518] on button "Guardar" at bounding box center [890, 508] width 220 height 45
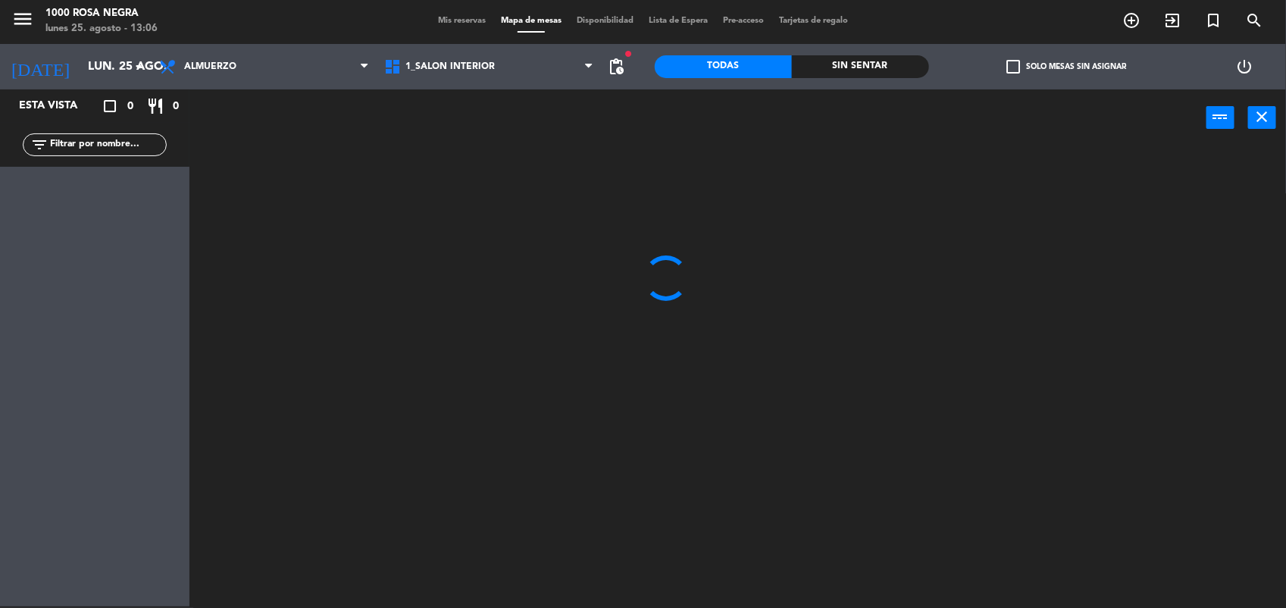
click at [97, 148] on input "text" at bounding box center [106, 144] width 117 height 17
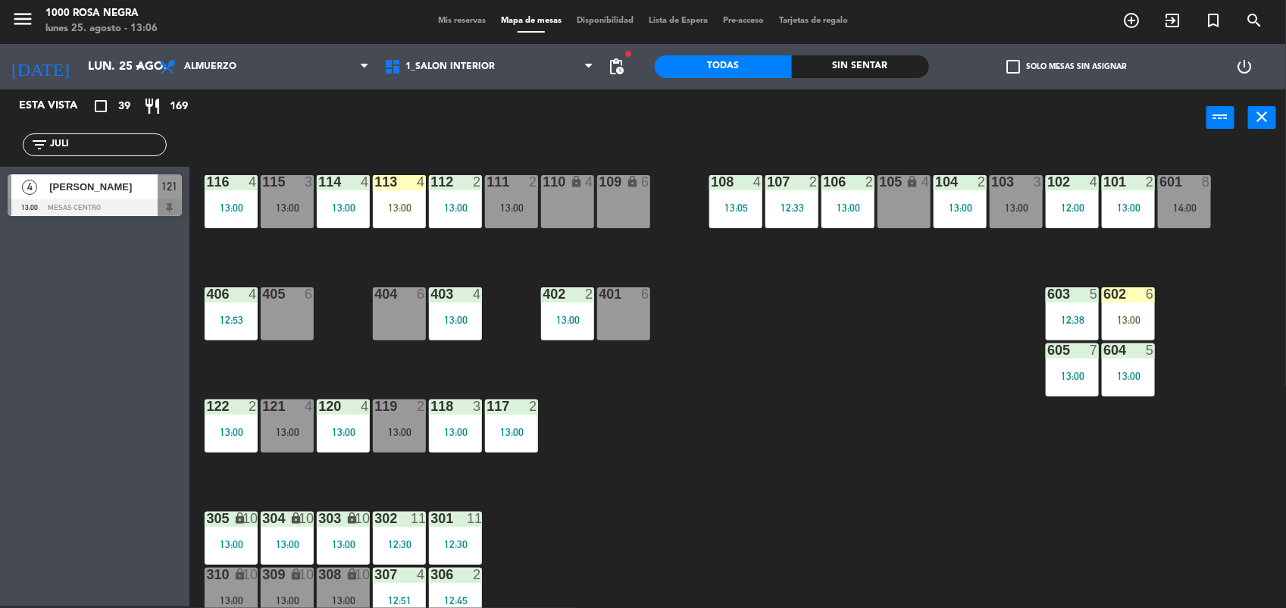
type input "JULI"
click at [104, 202] on div at bounding box center [95, 207] width 174 height 17
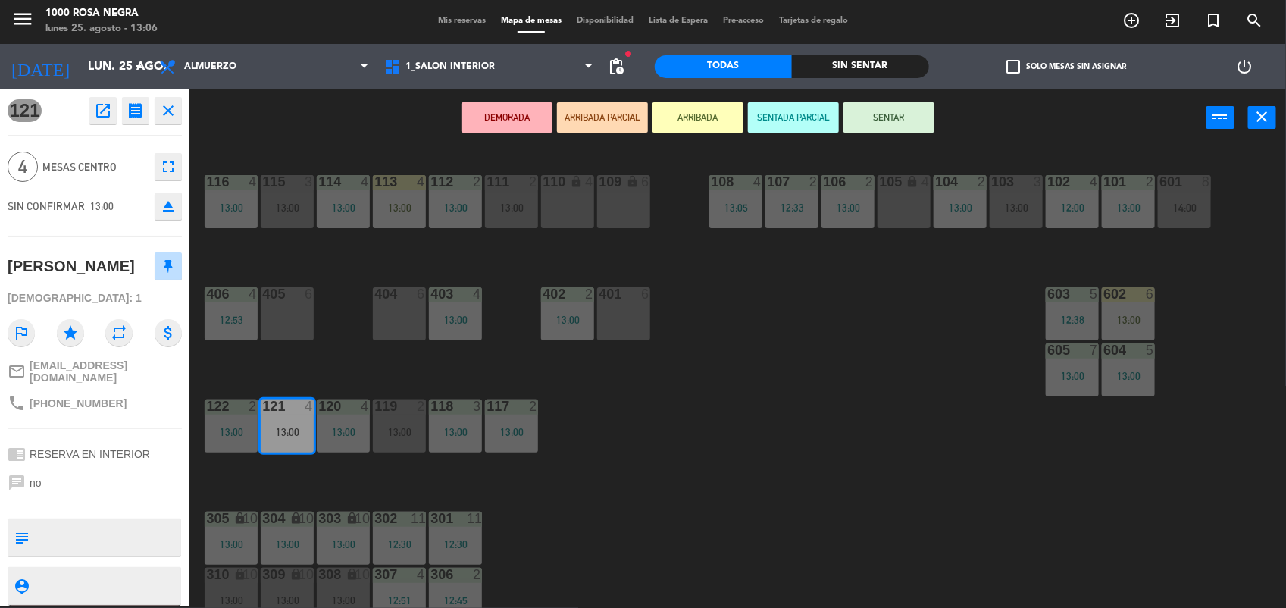
click at [902, 118] on button "SENTAR" at bounding box center [888, 117] width 91 height 30
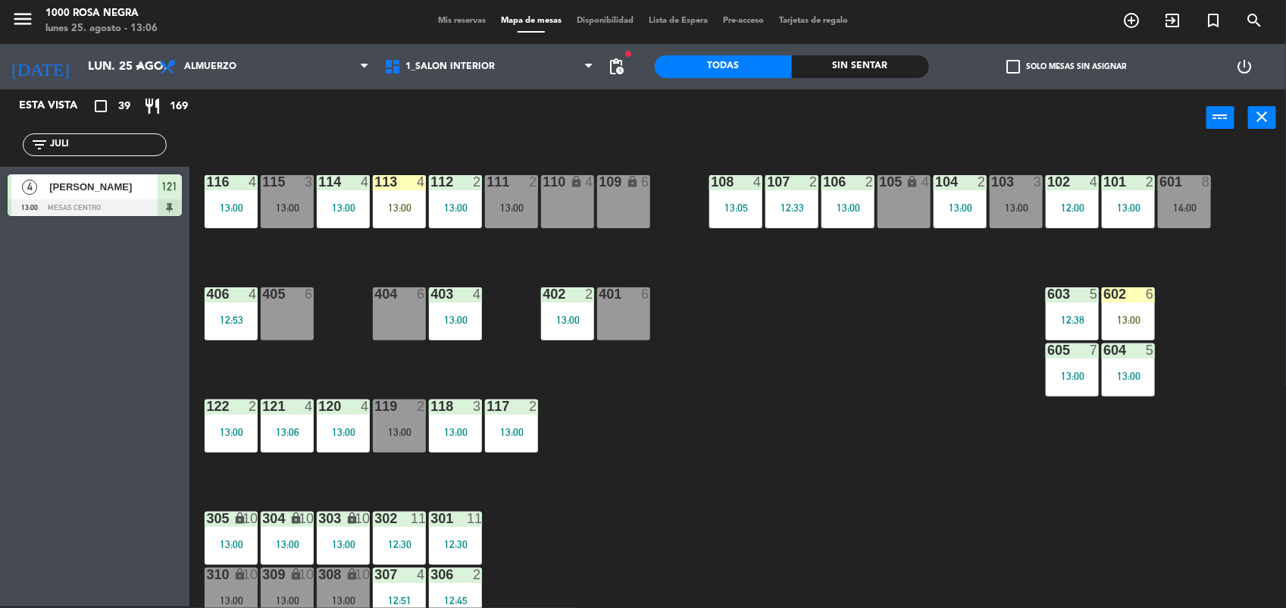
click at [73, 148] on input "JULI" at bounding box center [106, 144] width 117 height 17
click at [279, 202] on div "13:00" at bounding box center [287, 207] width 53 height 11
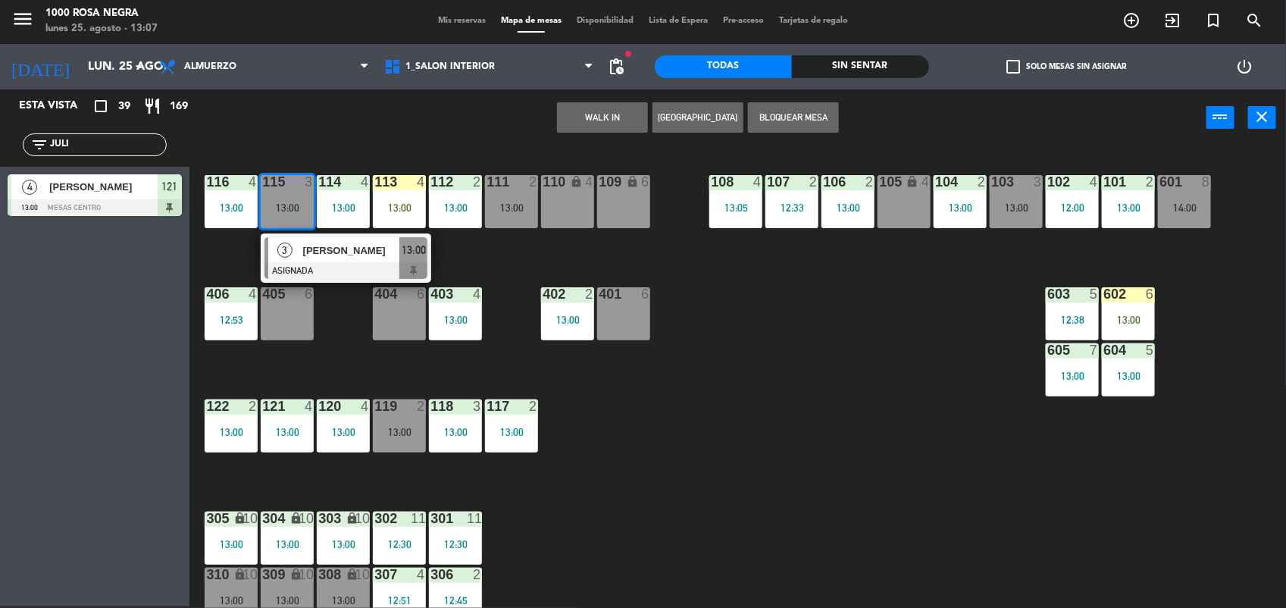
click at [119, 190] on span "[PERSON_NAME]" at bounding box center [103, 187] width 108 height 16
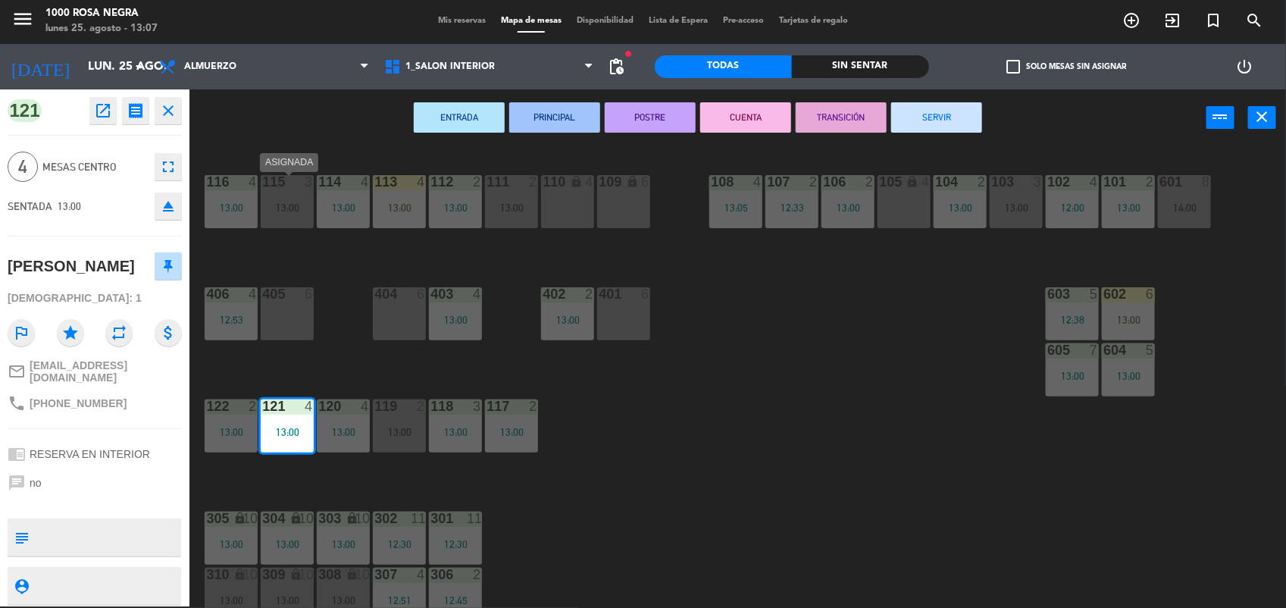
click at [296, 208] on div "13:00" at bounding box center [287, 207] width 53 height 11
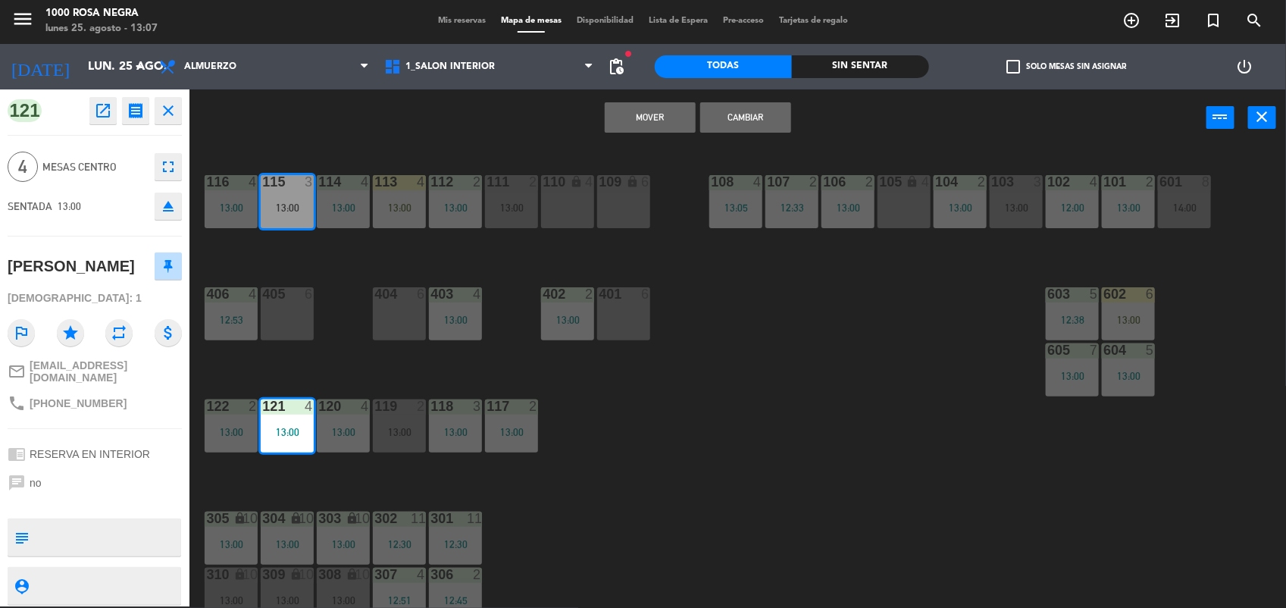
click at [727, 108] on button "Cambiar" at bounding box center [745, 117] width 91 height 30
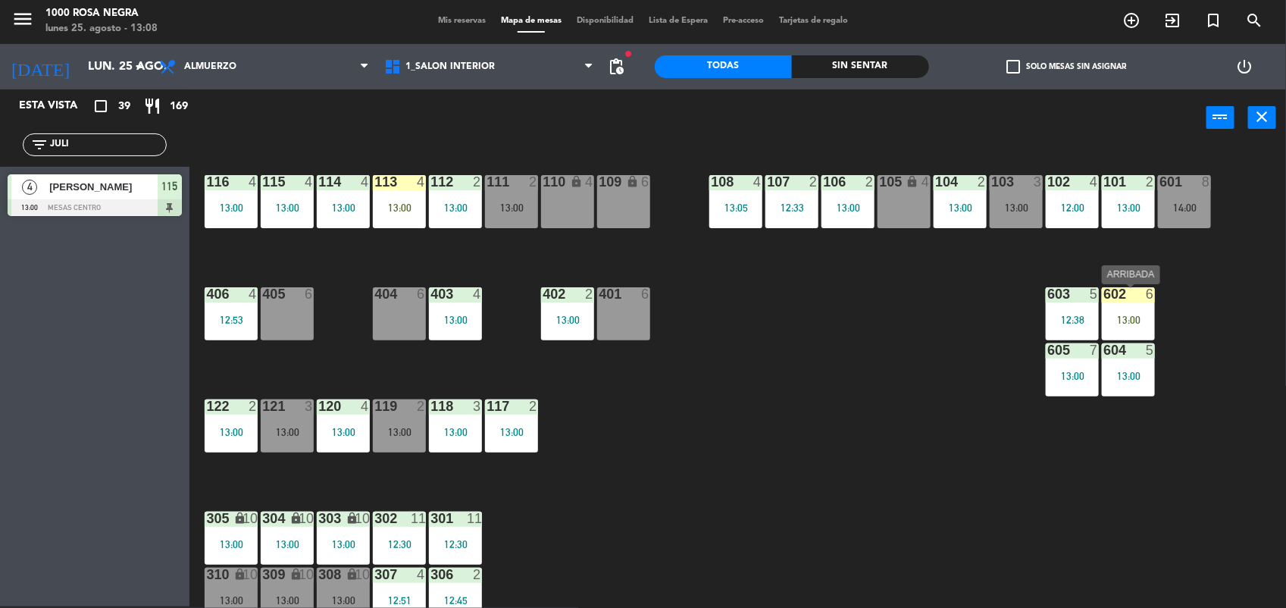
click at [1115, 313] on div "602 6 13:00" at bounding box center [1128, 313] width 53 height 53
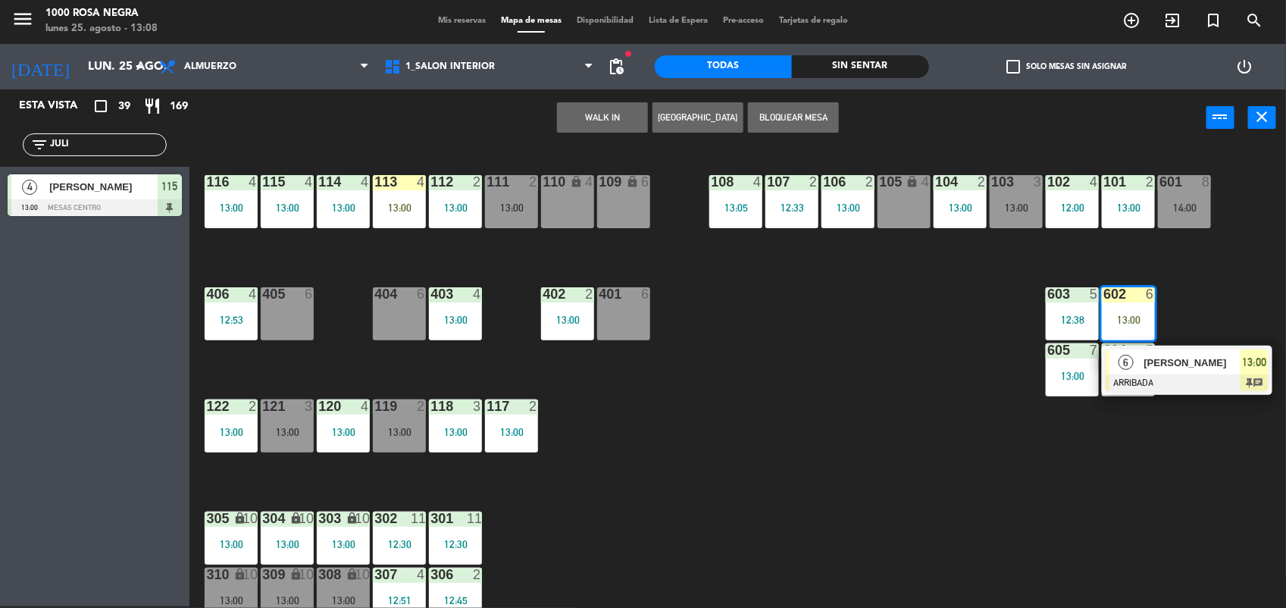
click at [385, 314] on div "404 6" at bounding box center [399, 313] width 53 height 53
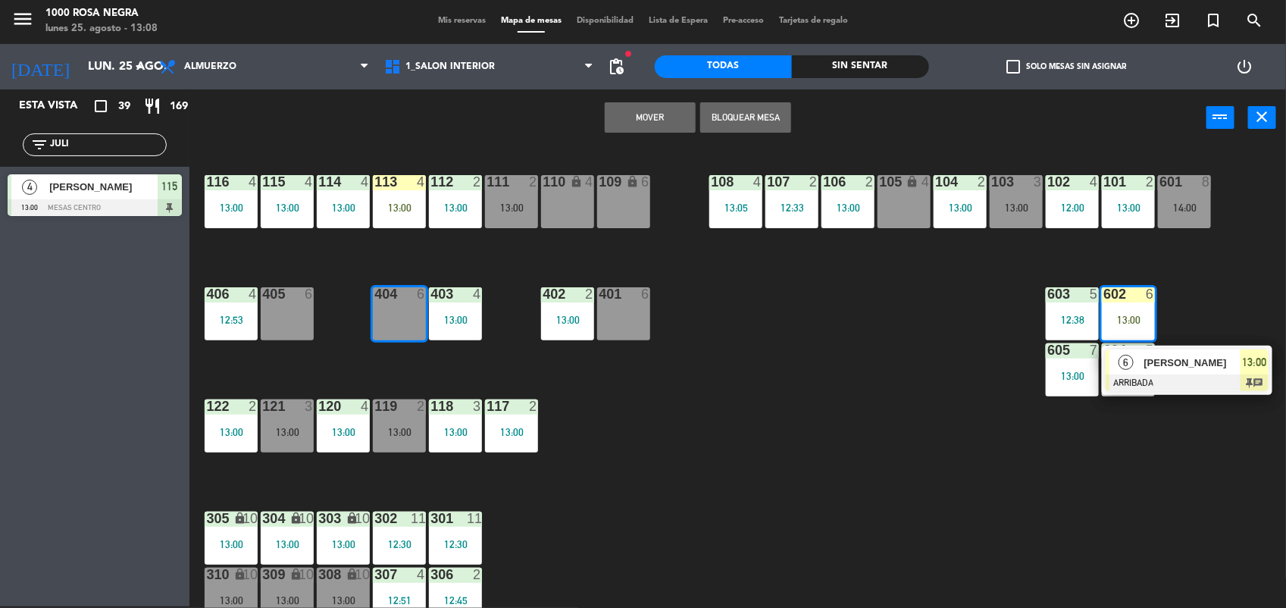
click at [627, 119] on button "Mover" at bounding box center [650, 117] width 91 height 30
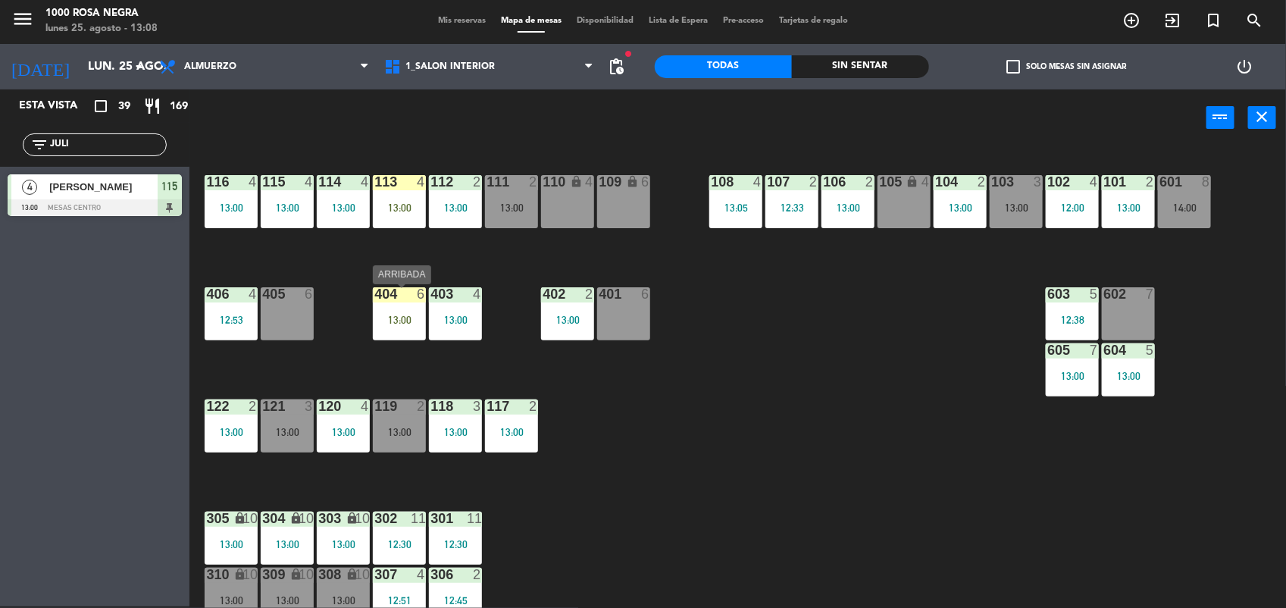
click at [411, 325] on div "13:00" at bounding box center [399, 319] width 53 height 11
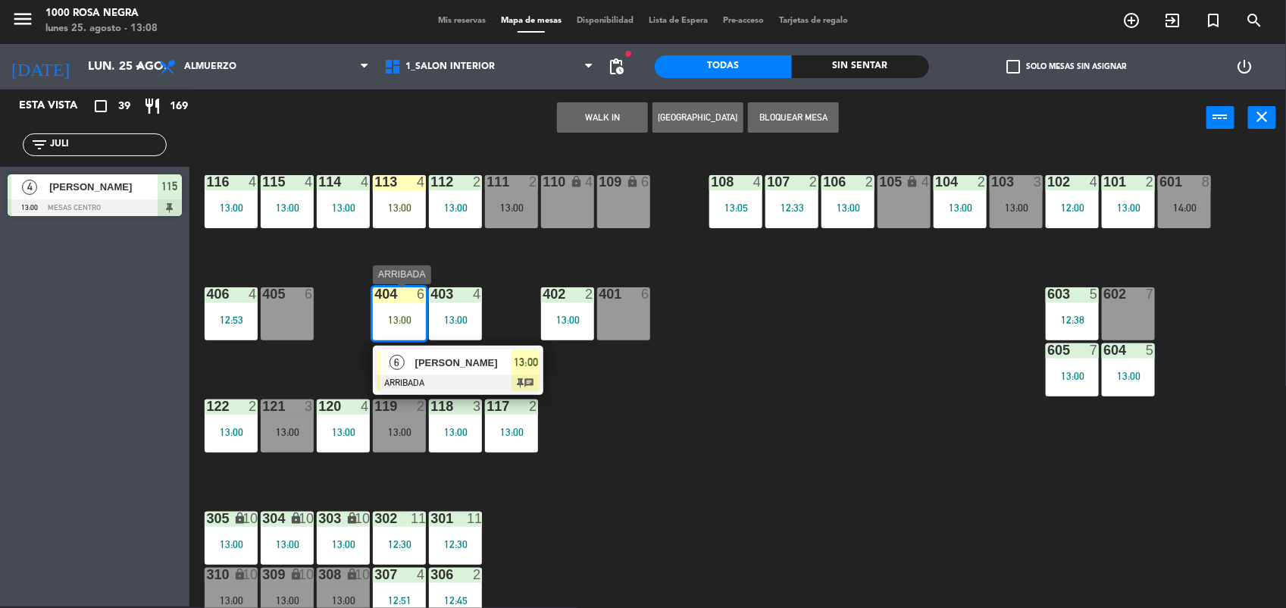
click at [433, 364] on span "[PERSON_NAME]" at bounding box center [463, 363] width 97 height 16
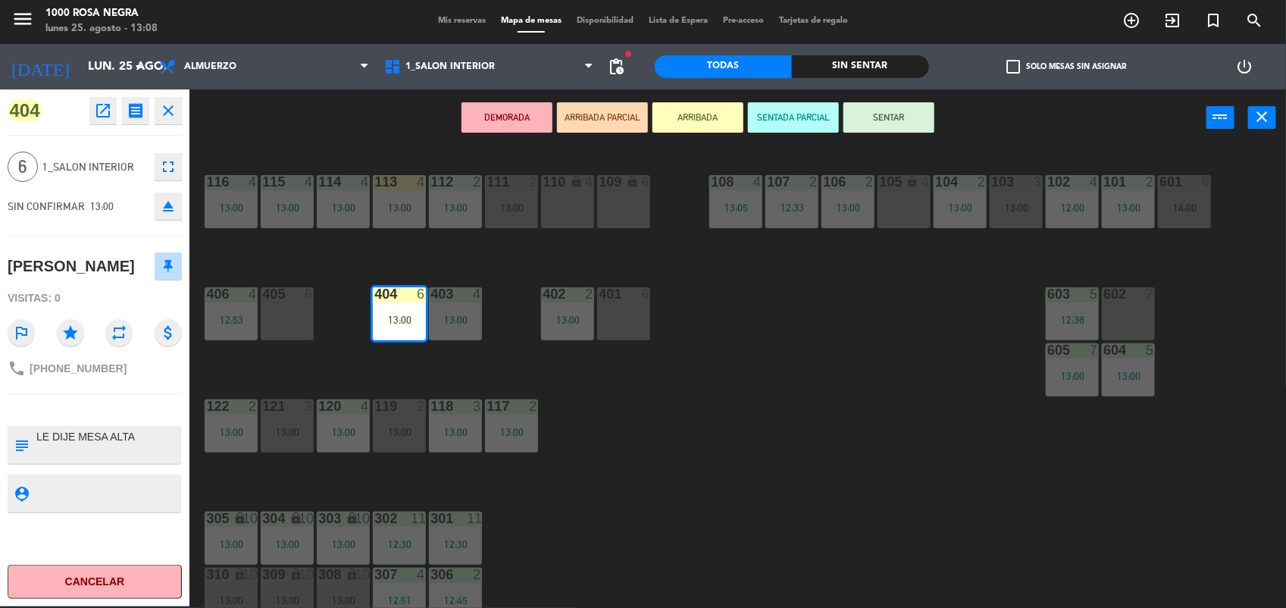
click at [176, 173] on icon "fullscreen" at bounding box center [168, 167] width 18 height 18
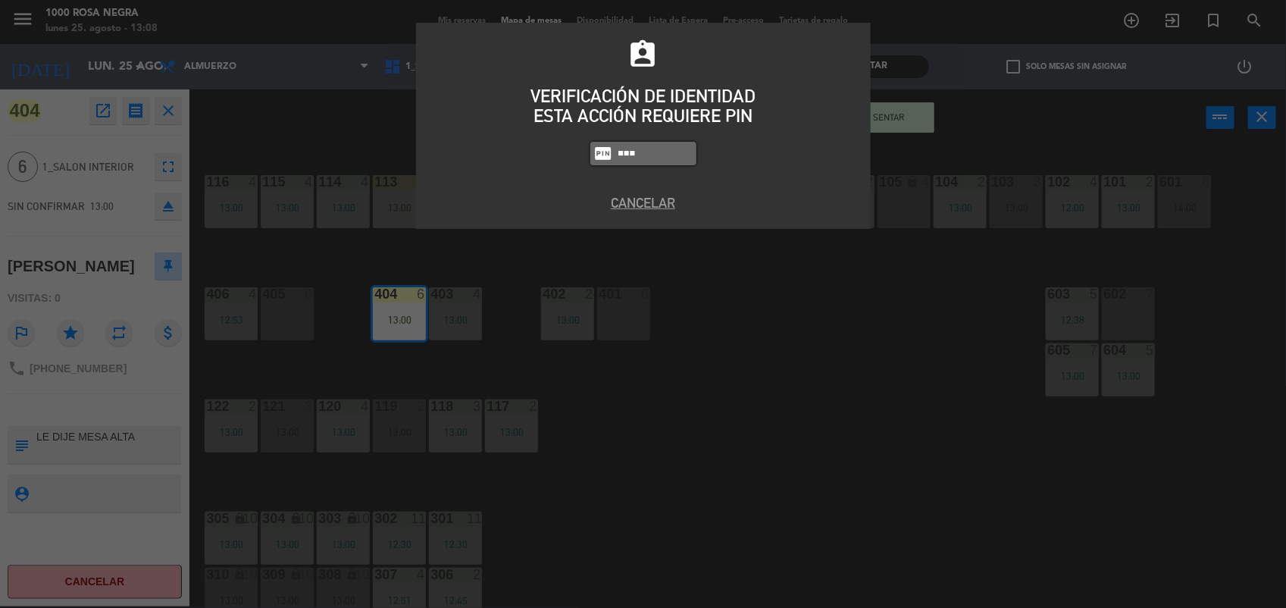
type input "6874"
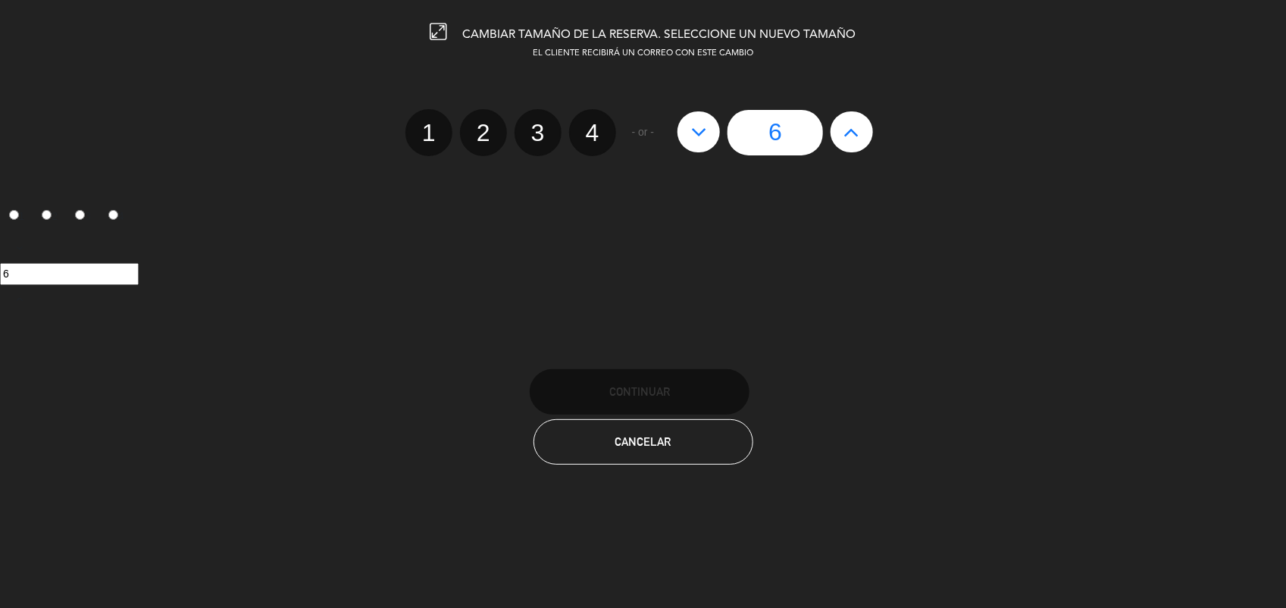
click at [479, 140] on label "2" at bounding box center [483, 132] width 47 height 47
click at [479, 124] on input "2" at bounding box center [482, 119] width 10 height 10
radio input "true"
radio input "false"
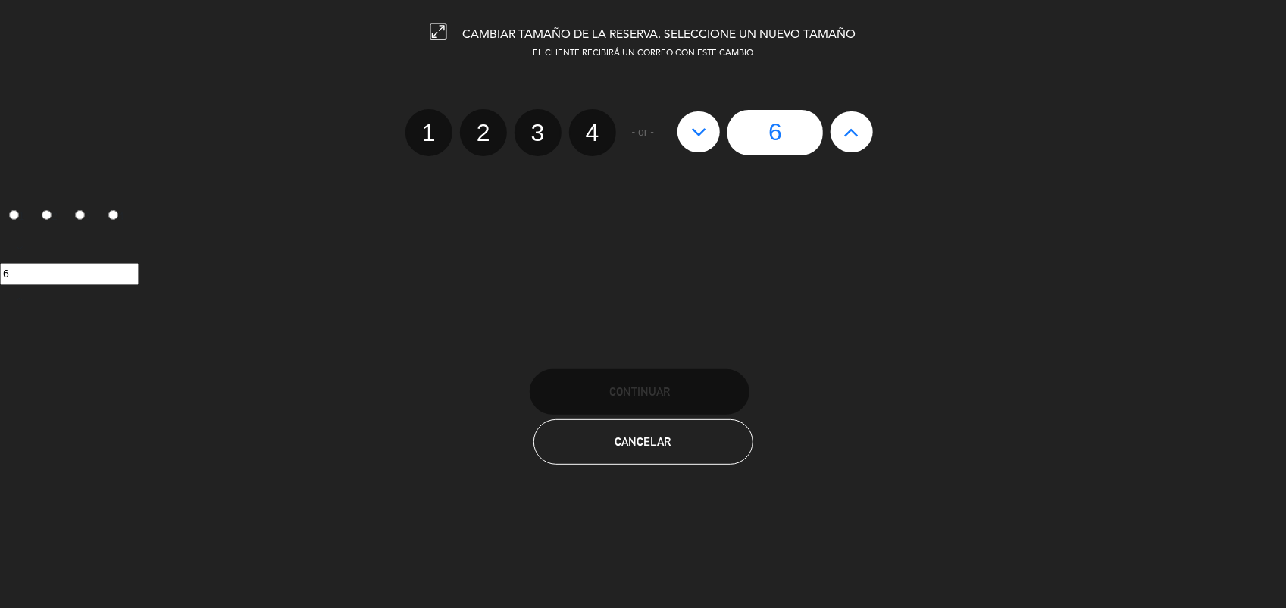
radio input "false"
radio input "true"
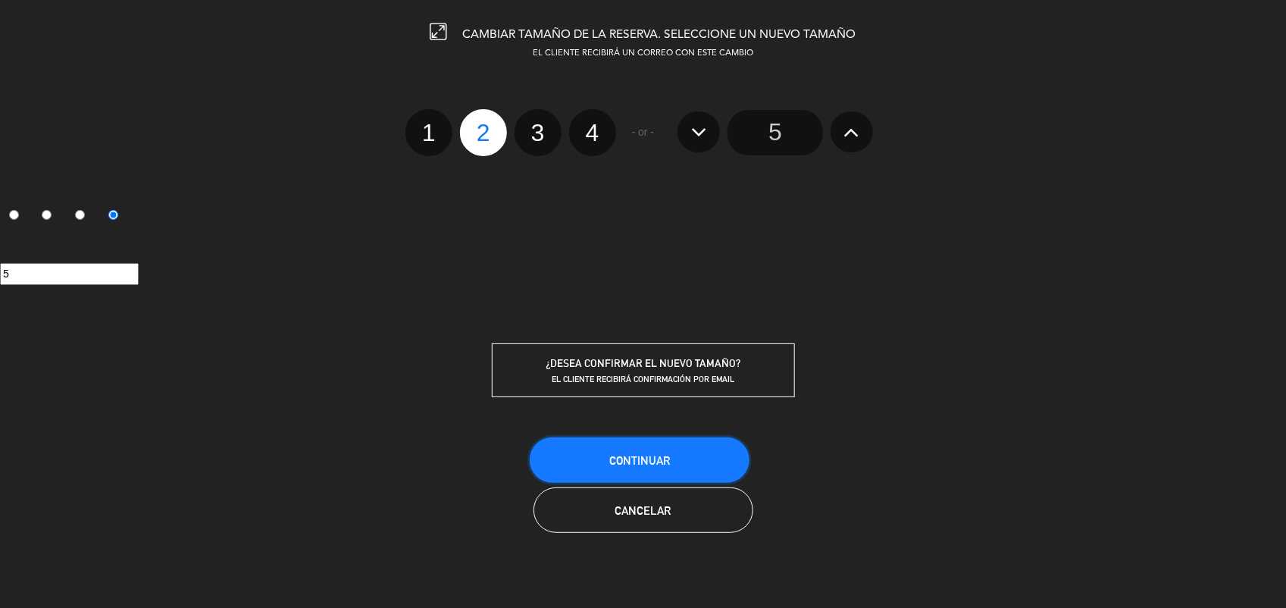
click at [602, 440] on button "Continuar" at bounding box center [640, 459] width 220 height 45
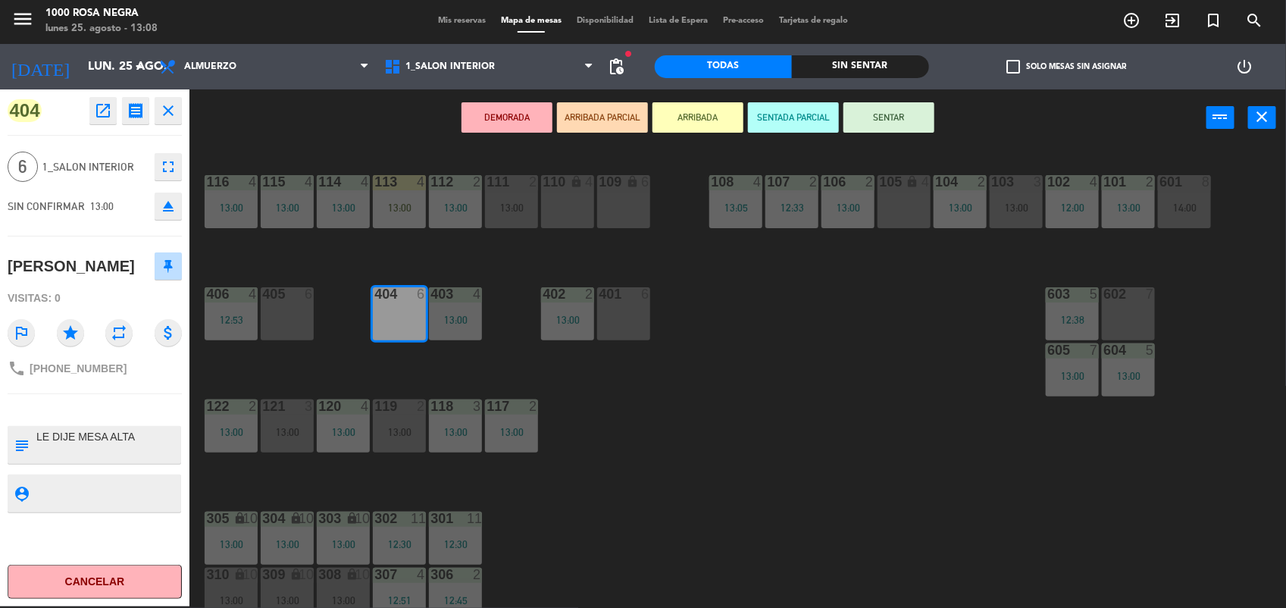
click at [84, 263] on div "[PERSON_NAME]" at bounding box center [71, 266] width 127 height 25
click at [396, 296] on div at bounding box center [399, 294] width 25 height 14
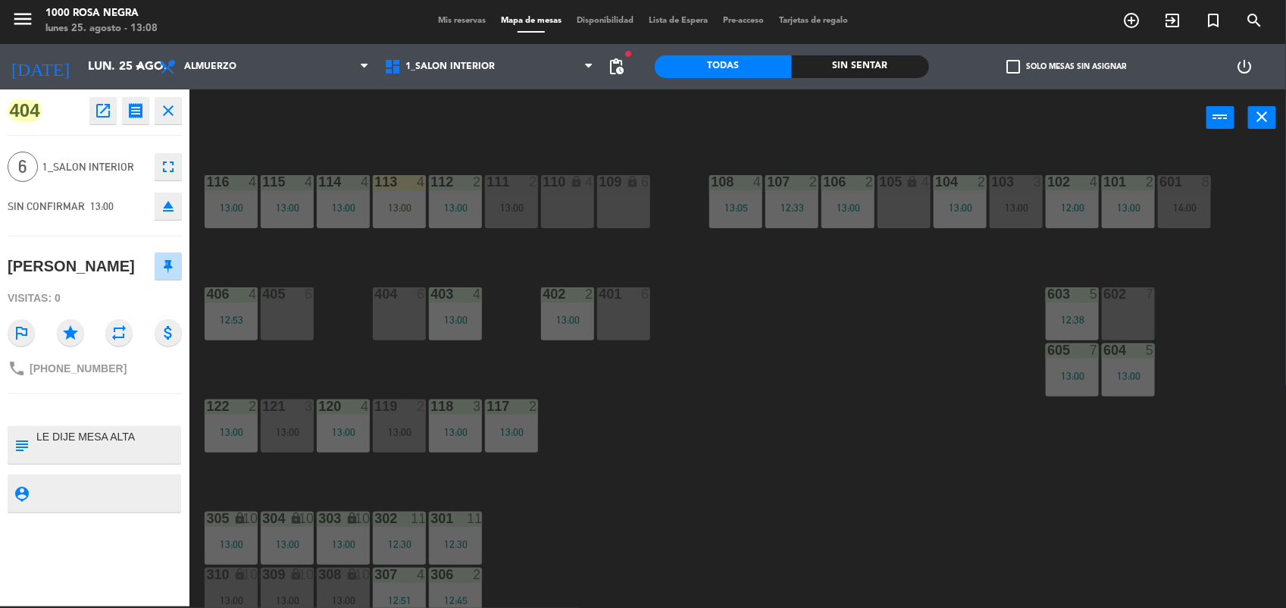
click at [405, 301] on div at bounding box center [399, 294] width 25 height 14
click at [168, 115] on icon "close" at bounding box center [168, 111] width 18 height 18
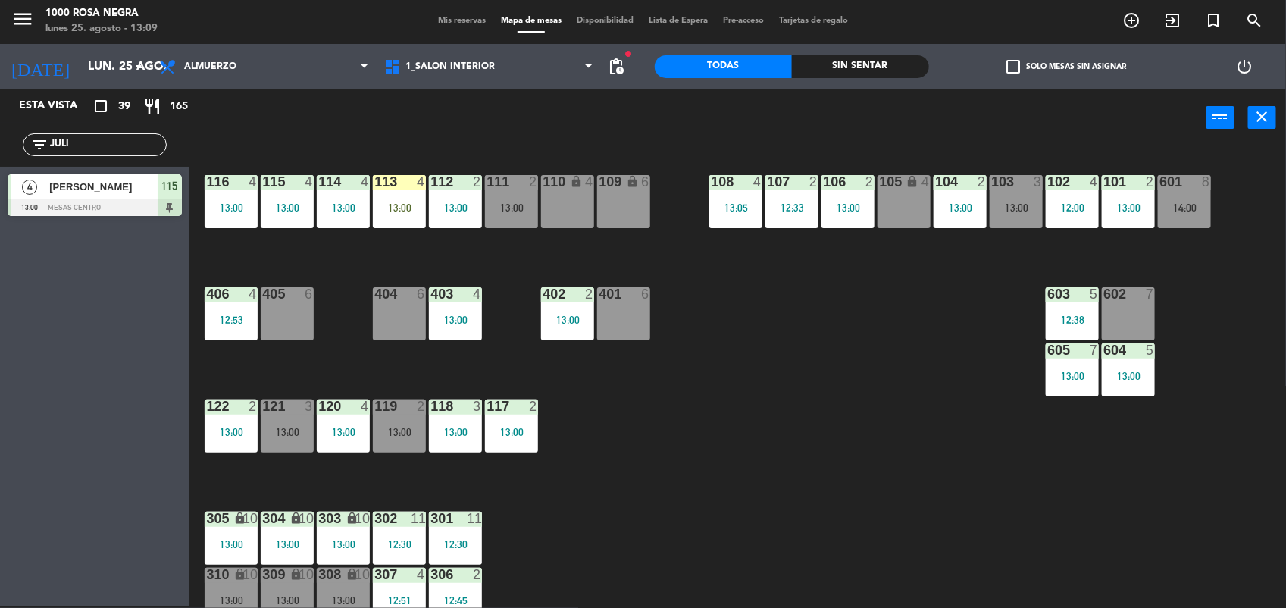
click at [65, 136] on div "filter_list JULI" at bounding box center [95, 144] width 144 height 23
drag, startPoint x: 65, startPoint y: 136, endPoint x: 68, endPoint y: 150, distance: 14.0
click at [68, 150] on input "JULI" at bounding box center [106, 144] width 117 height 17
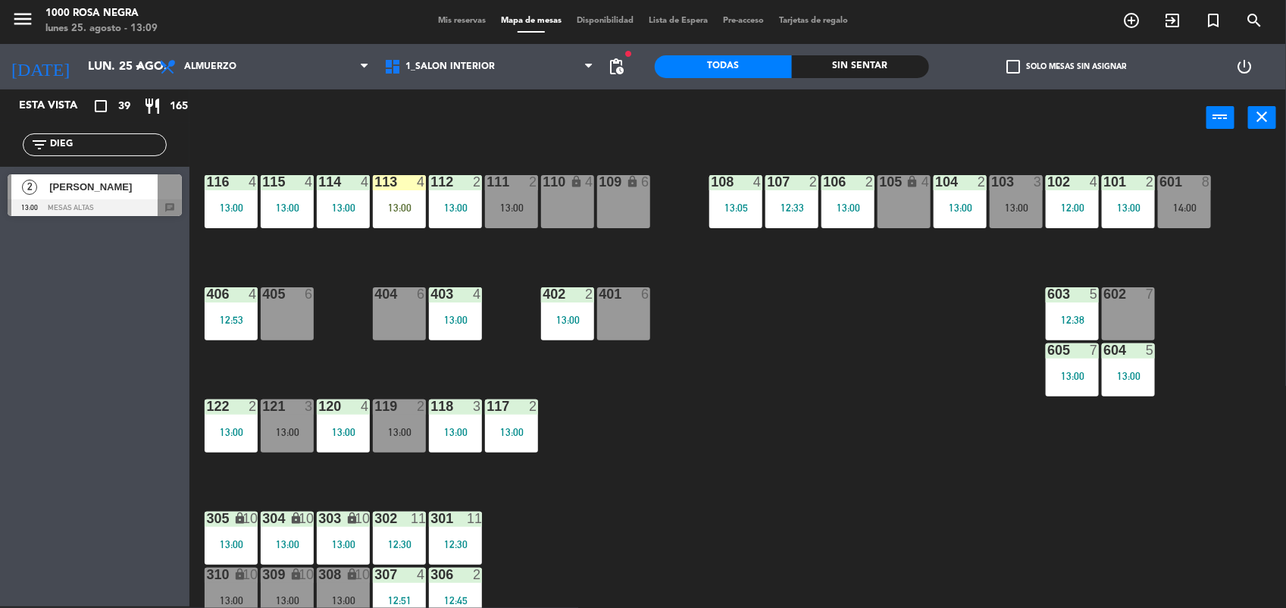
type input "DIEG"
click at [86, 192] on span "[PERSON_NAME]" at bounding box center [103, 187] width 108 height 16
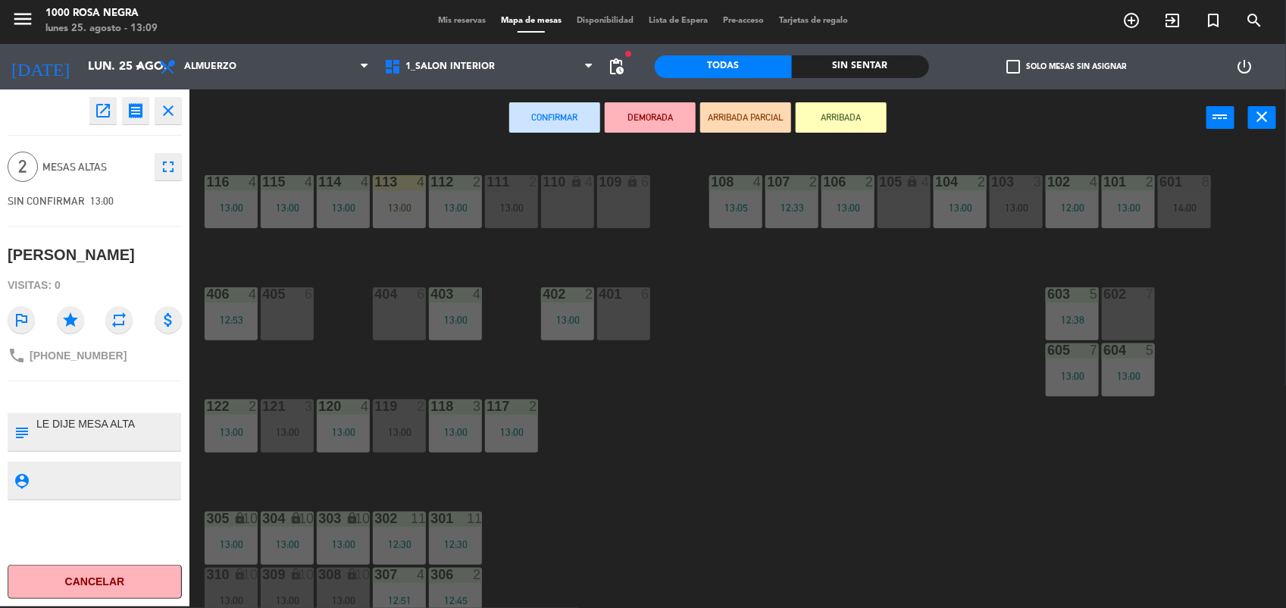
click at [384, 319] on div "404 6" at bounding box center [399, 313] width 53 height 53
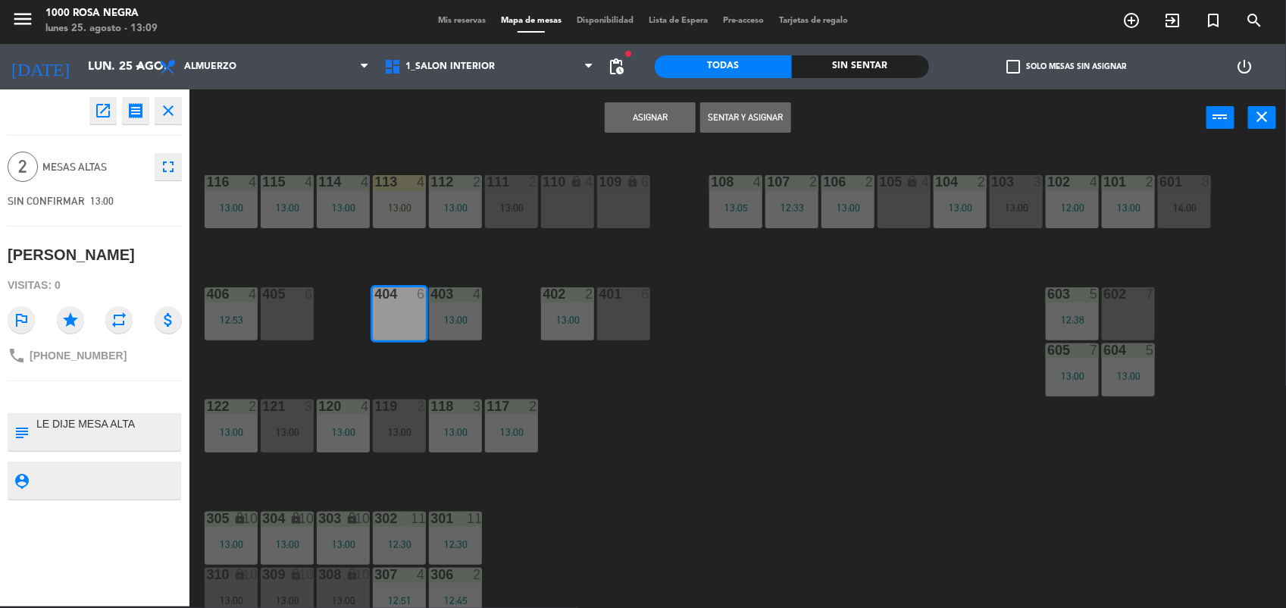
click at [729, 122] on button "Sentar y Asignar" at bounding box center [745, 117] width 91 height 30
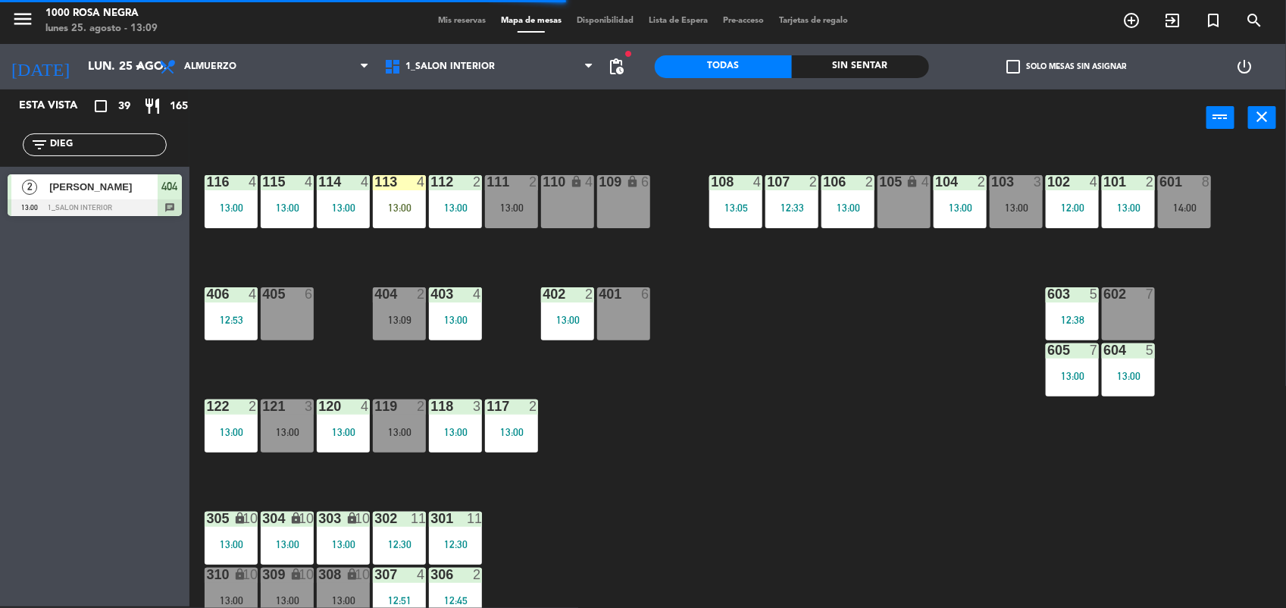
click at [67, 150] on input "DIEG" at bounding box center [106, 144] width 117 height 17
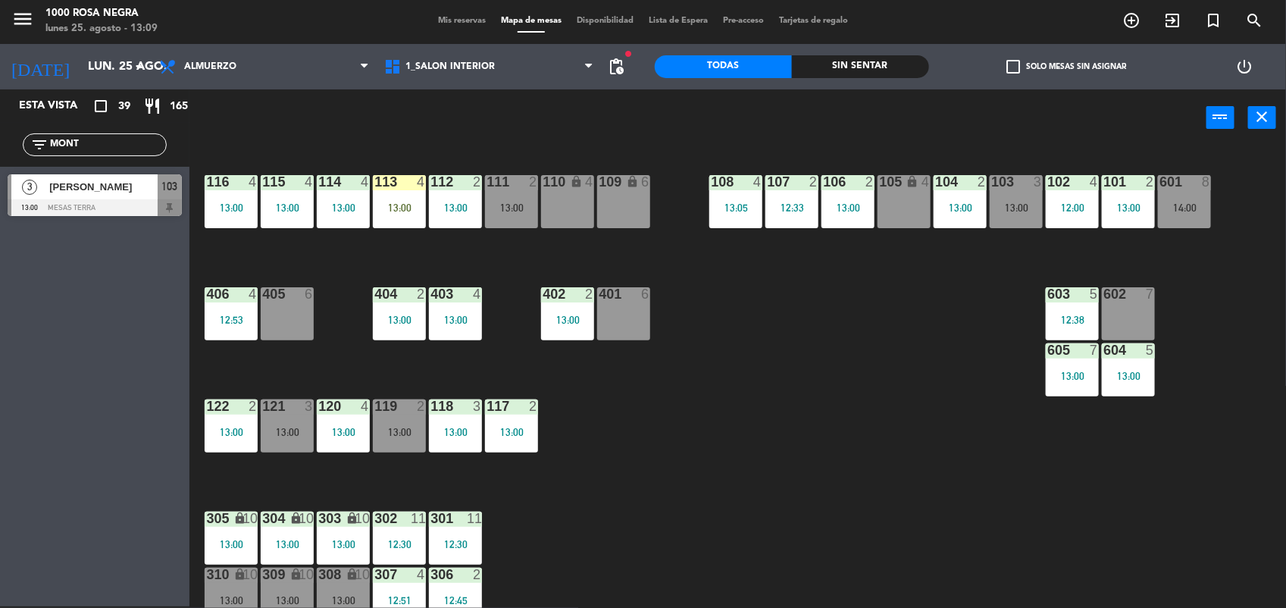
type input "MONT"
click at [96, 203] on div at bounding box center [95, 207] width 174 height 17
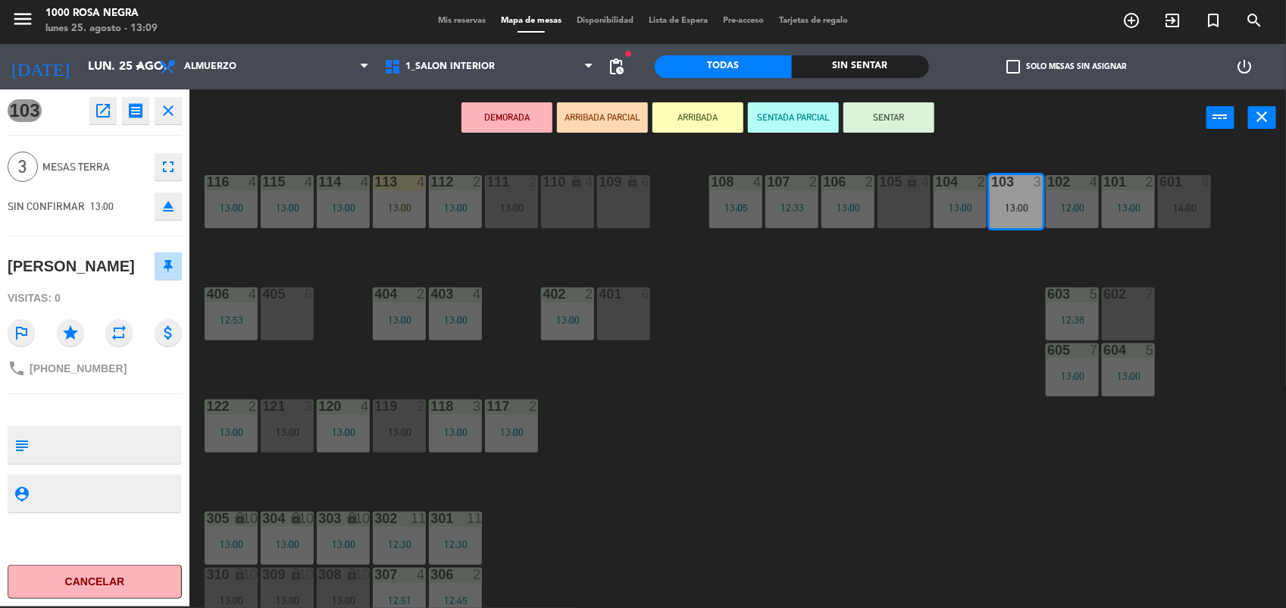
click at [896, 122] on button "SENTAR" at bounding box center [888, 117] width 91 height 30
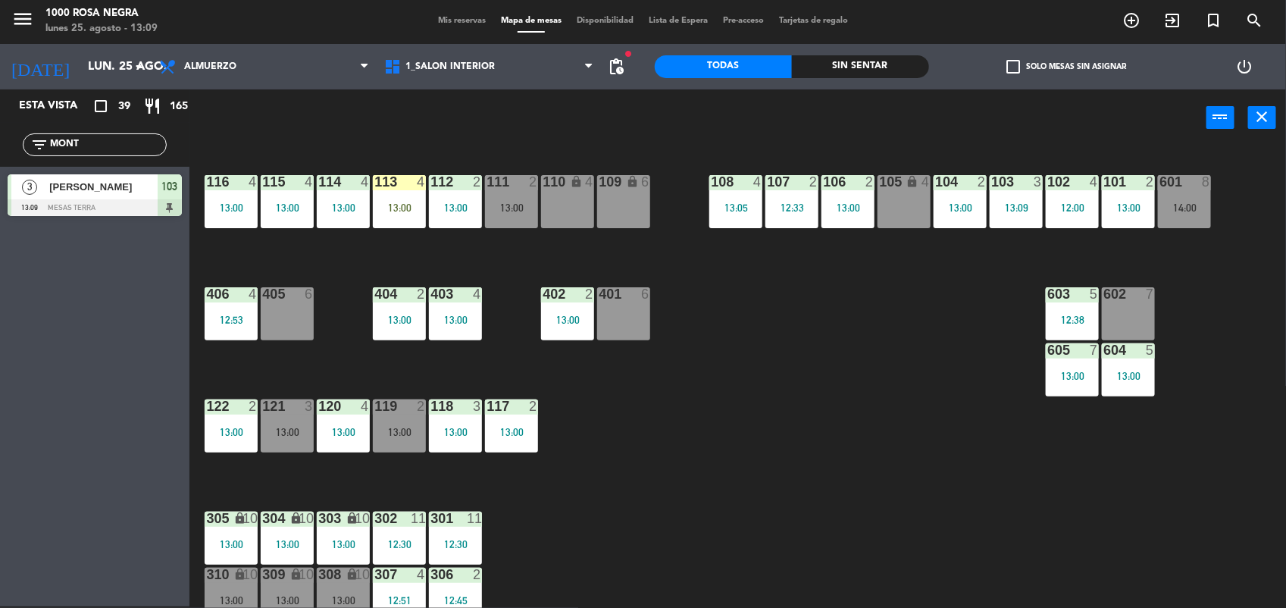
click at [87, 152] on input "MONT" at bounding box center [106, 144] width 117 height 17
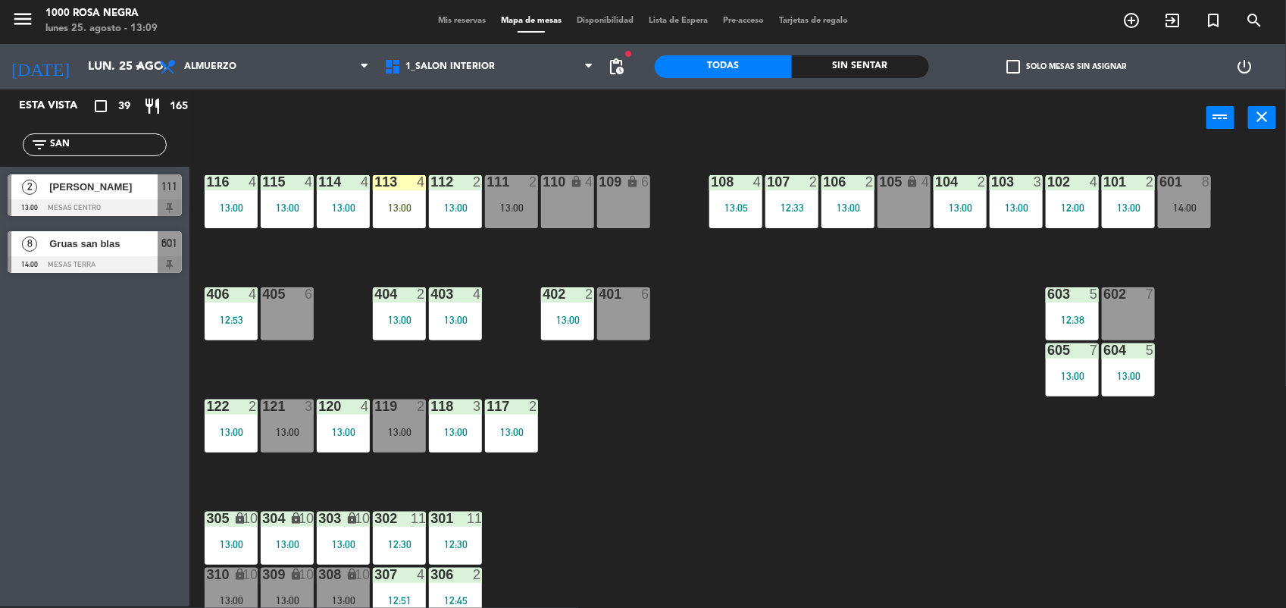
click at [87, 152] on input "SAN" at bounding box center [106, 144] width 117 height 17
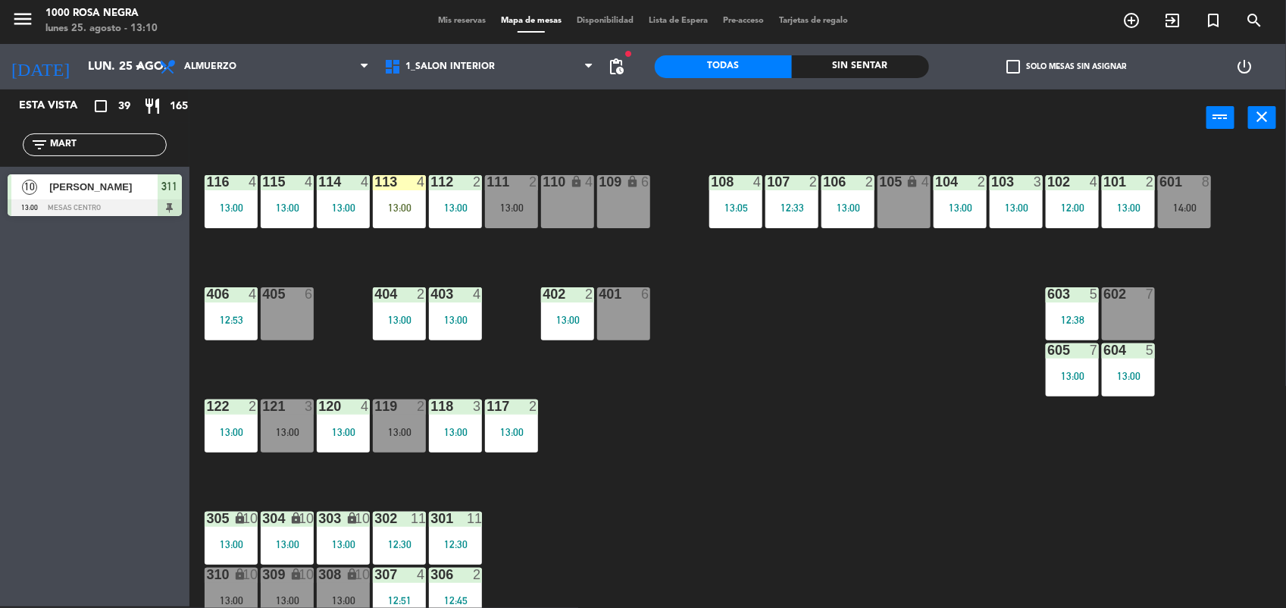
type input "MART"
click at [99, 205] on div at bounding box center [95, 207] width 174 height 17
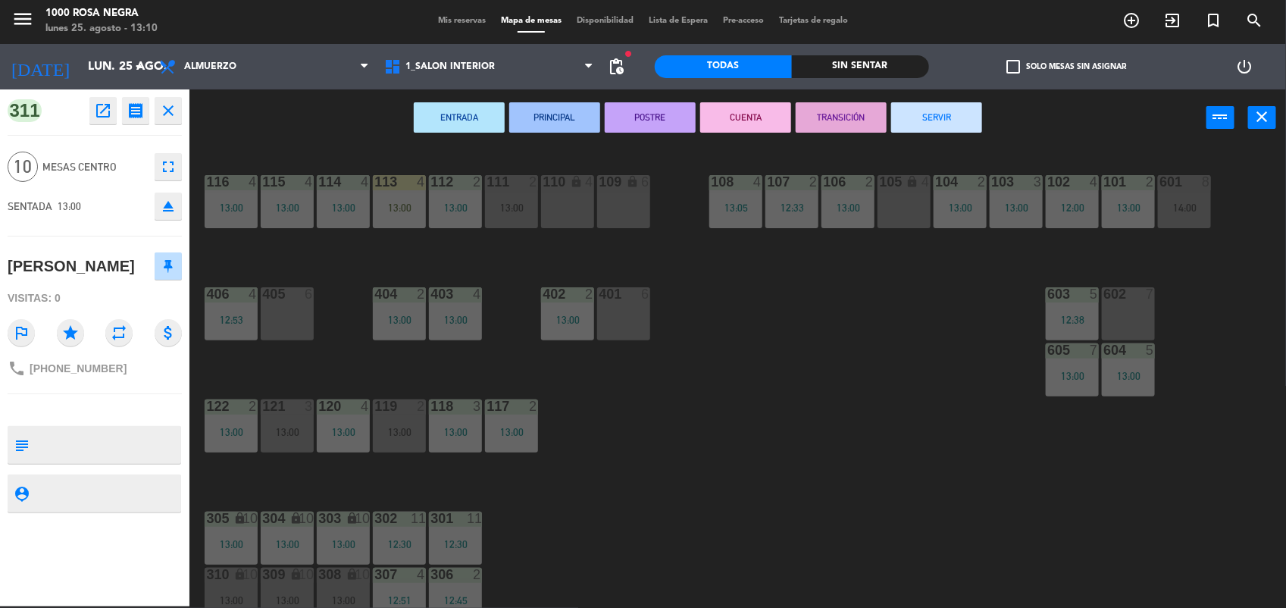
click at [184, 116] on div "311 open_in_new receipt 1:00 PM lun., 25 ago. 10 personas [PERSON_NAME] 311+312…" at bounding box center [94, 347] width 189 height 517
click at [171, 115] on icon "close" at bounding box center [168, 111] width 18 height 18
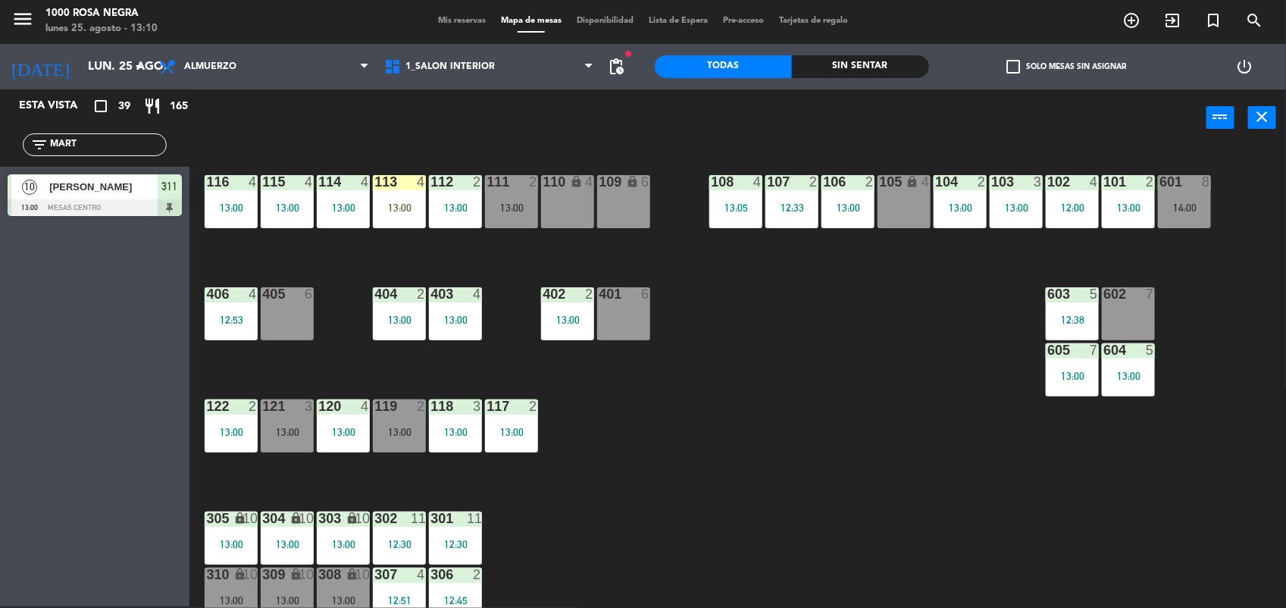
click at [86, 153] on input "MART" at bounding box center [106, 144] width 117 height 17
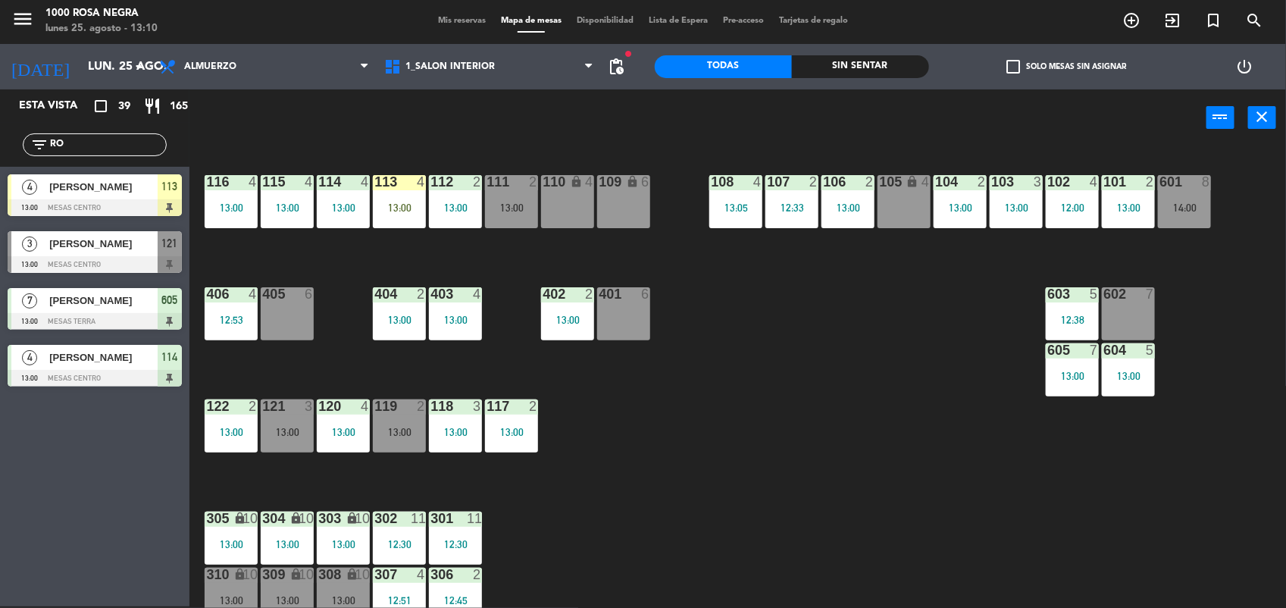
type input "R"
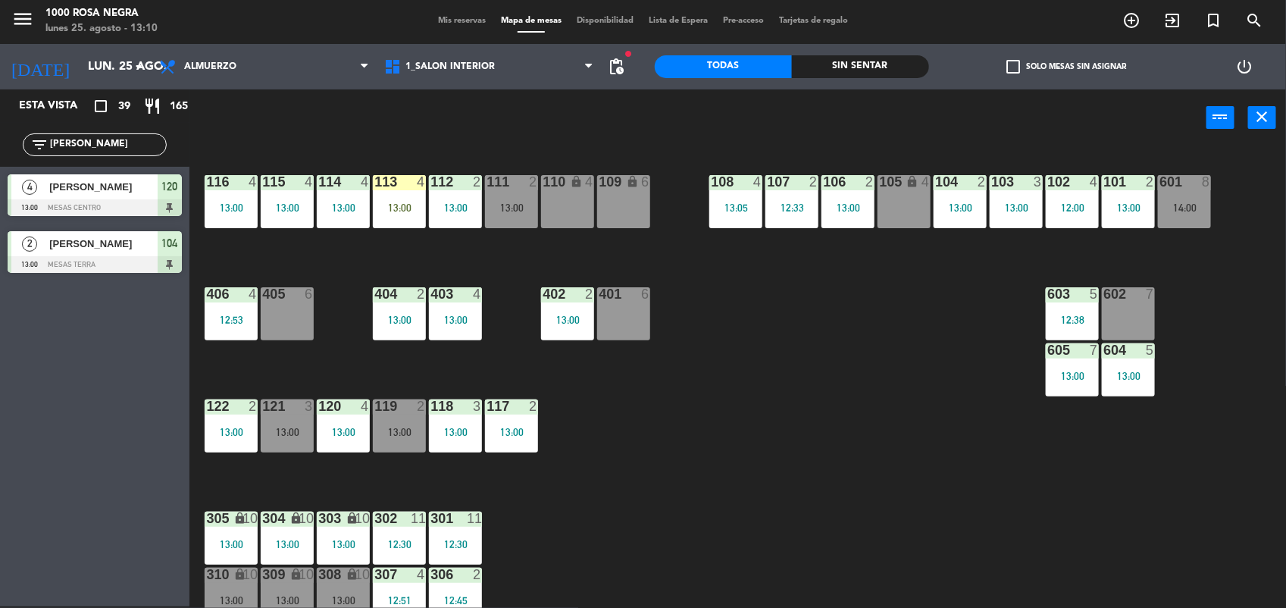
type input "[PERSON_NAME]"
click at [111, 266] on div at bounding box center [95, 264] width 174 height 17
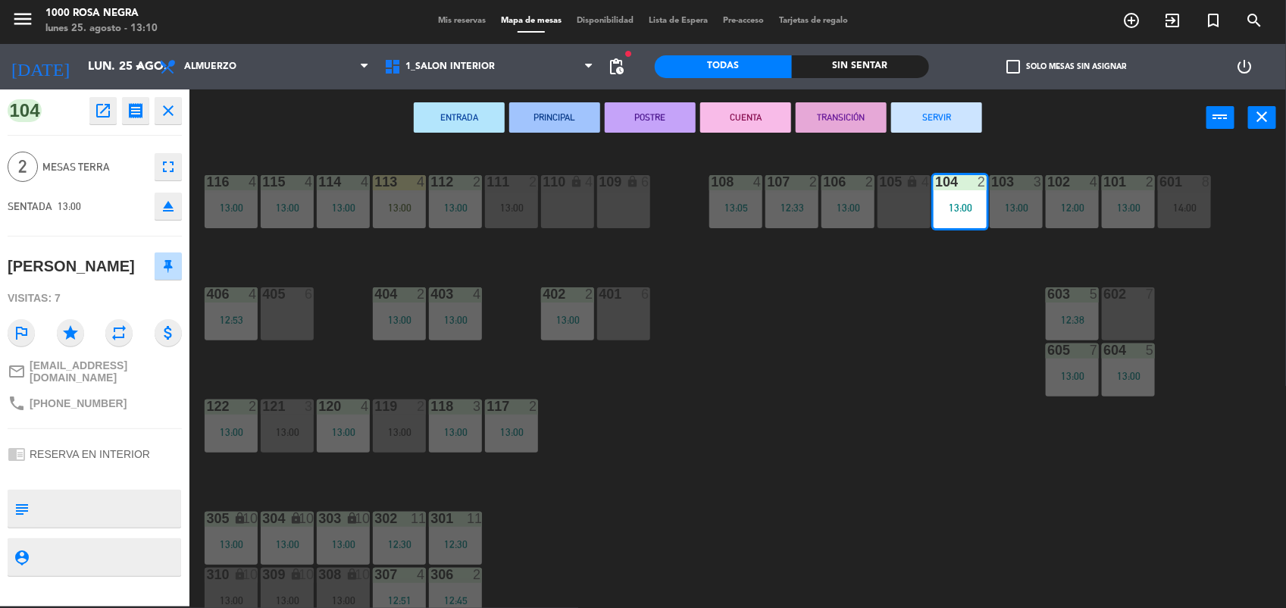
click at [648, 408] on div "116 4 13:00 115 4 13:00 114 4 13:00 113 4 13:00 112 2 13:00 111 2 13:00 110 loc…" at bounding box center [744, 379] width 1084 height 460
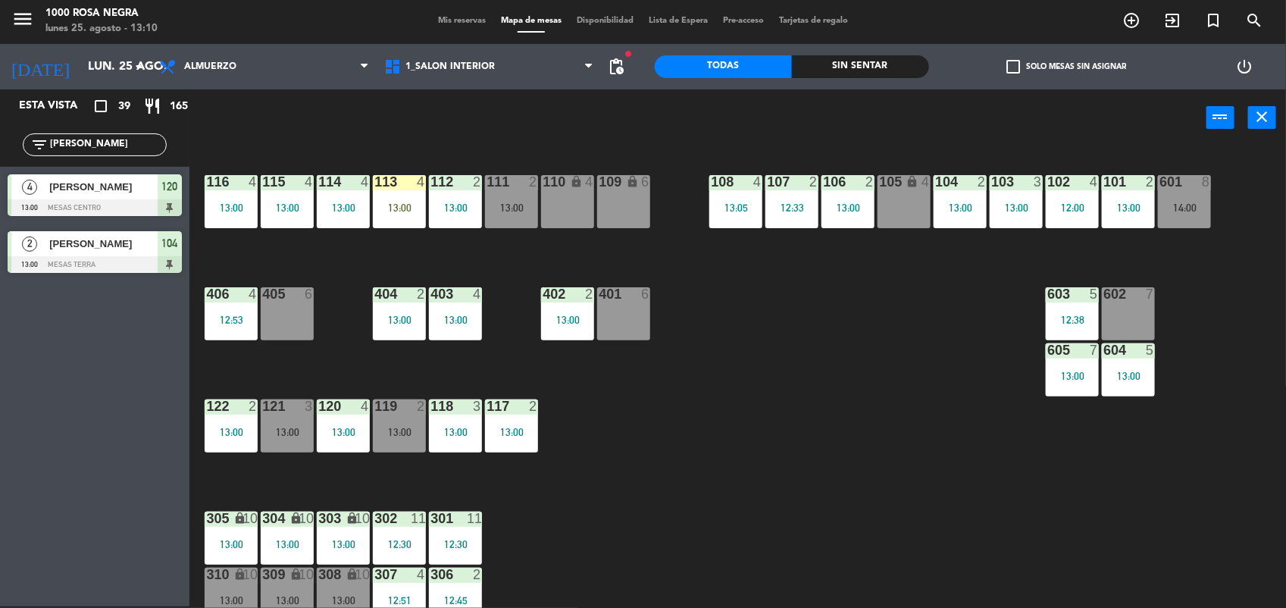
click at [82, 142] on input "[PERSON_NAME]" at bounding box center [106, 144] width 117 height 17
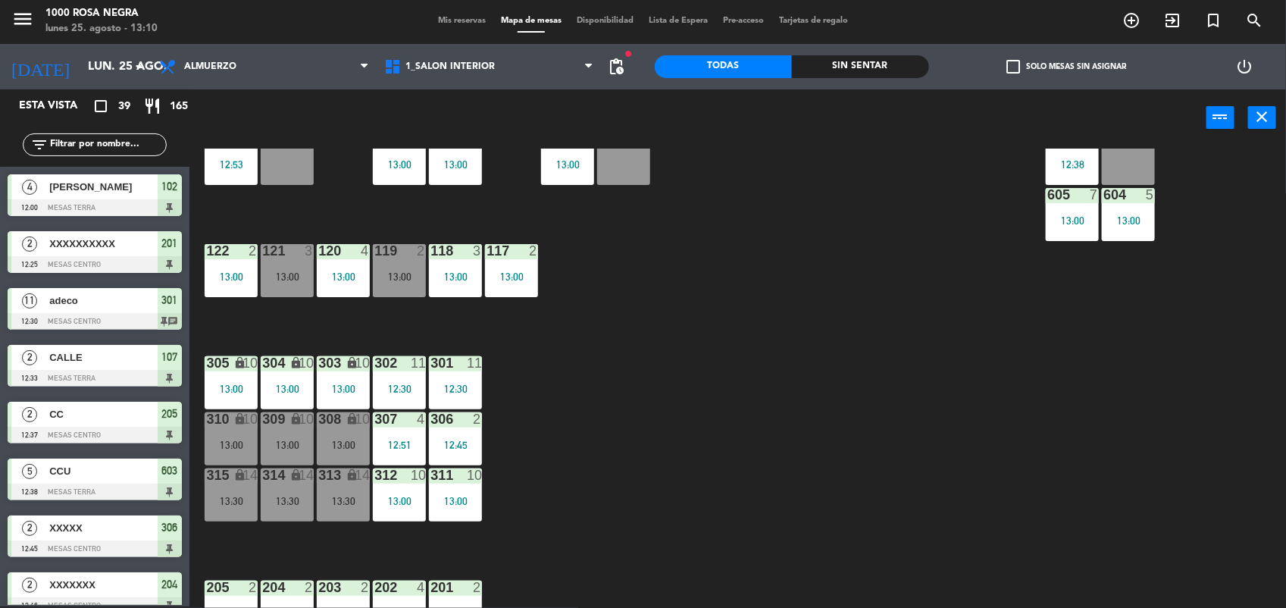
scroll to position [180, 0]
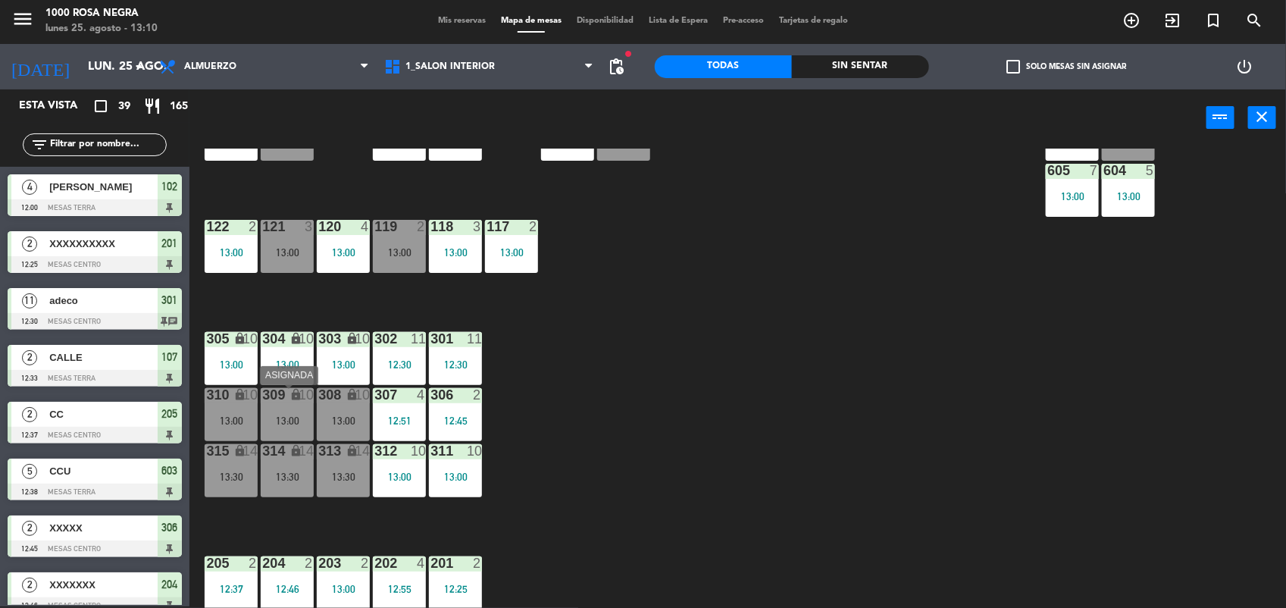
click at [279, 422] on div "13:00" at bounding box center [287, 420] width 53 height 11
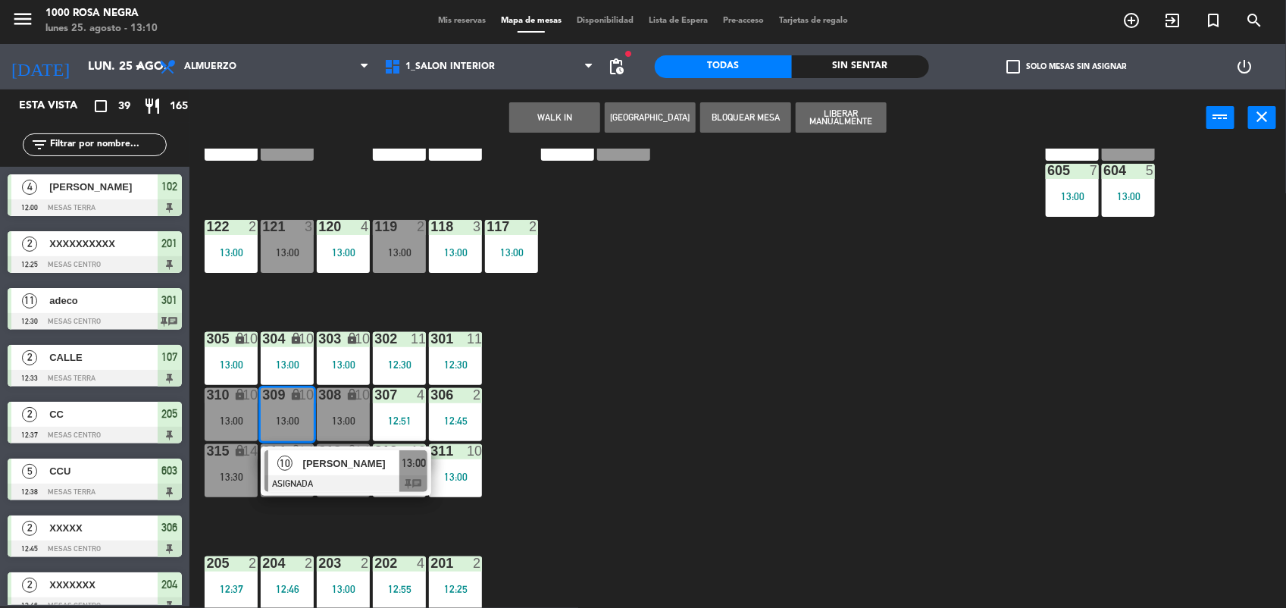
click at [740, 417] on div "116 4 13:00 115 4 13:00 114 4 13:00 113 4 13:00 112 2 13:00 111 2 13:00 110 loc…" at bounding box center [744, 379] width 1084 height 460
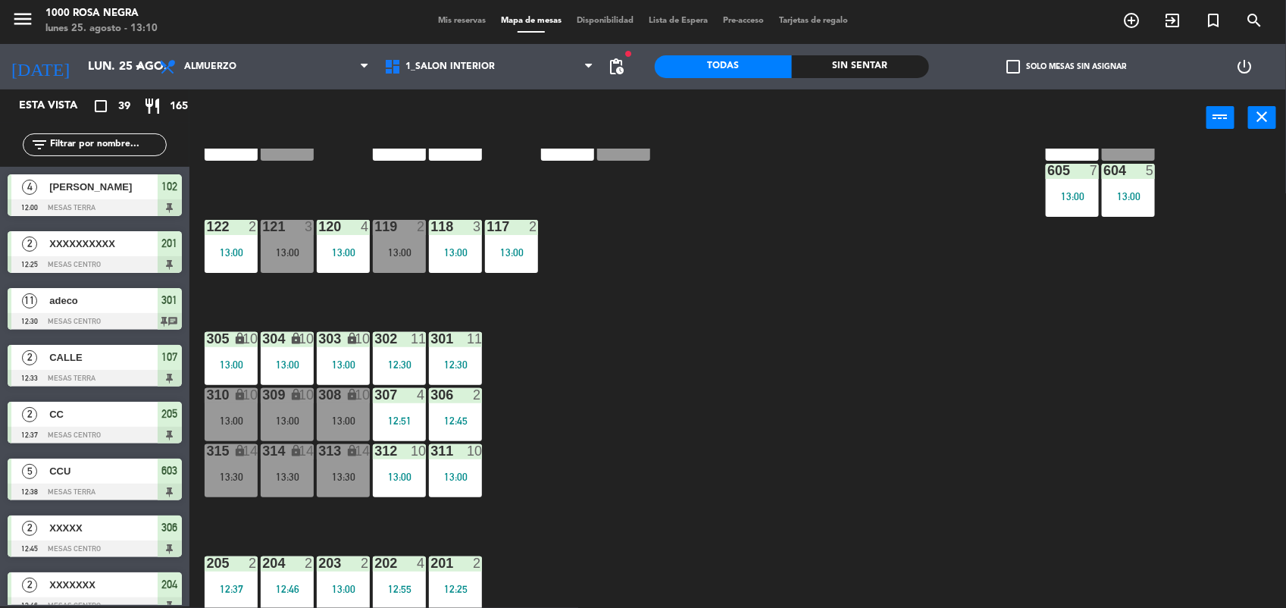
click at [108, 138] on input "text" at bounding box center [106, 144] width 117 height 17
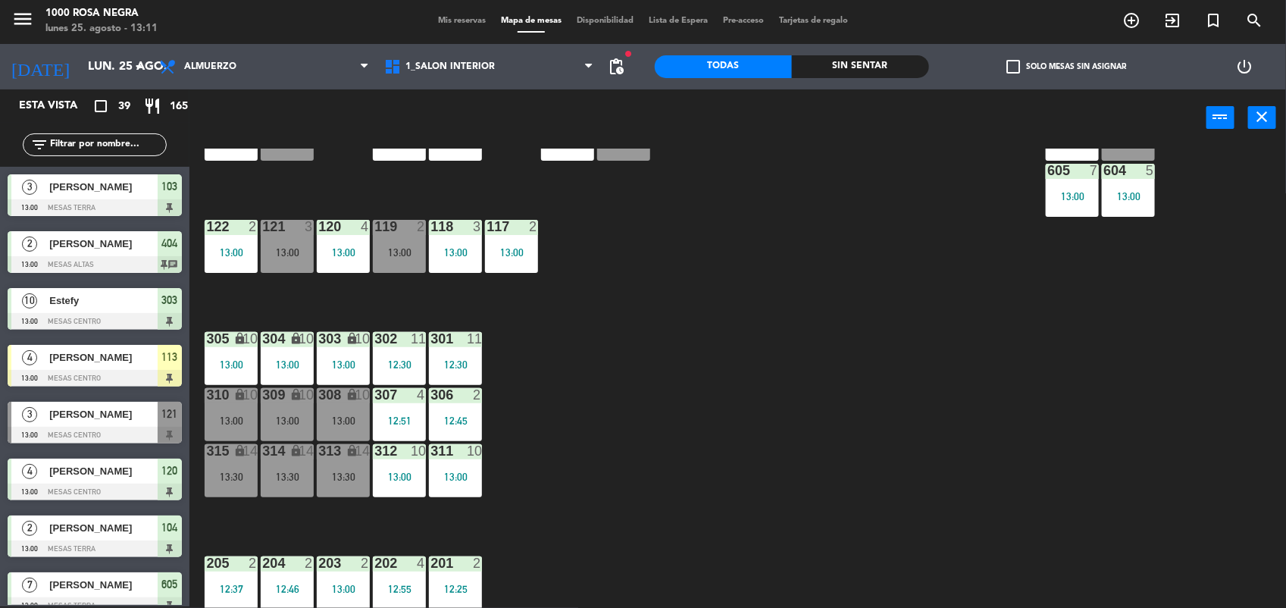
scroll to position [917, 0]
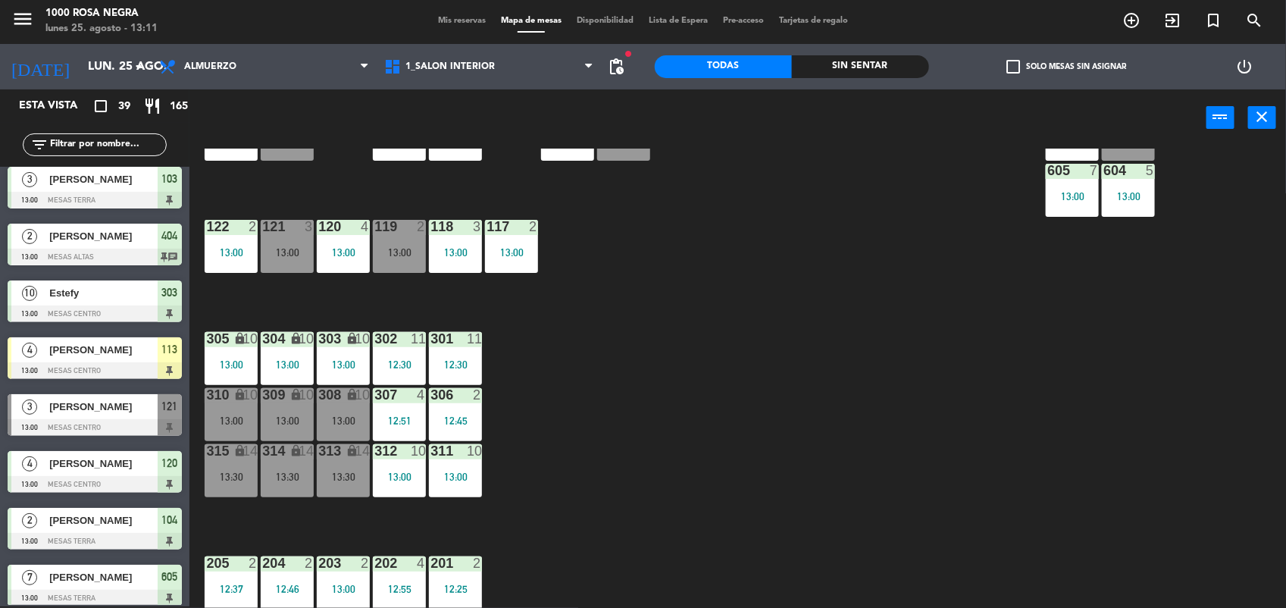
click at [63, 141] on input "text" at bounding box center [106, 144] width 117 height 17
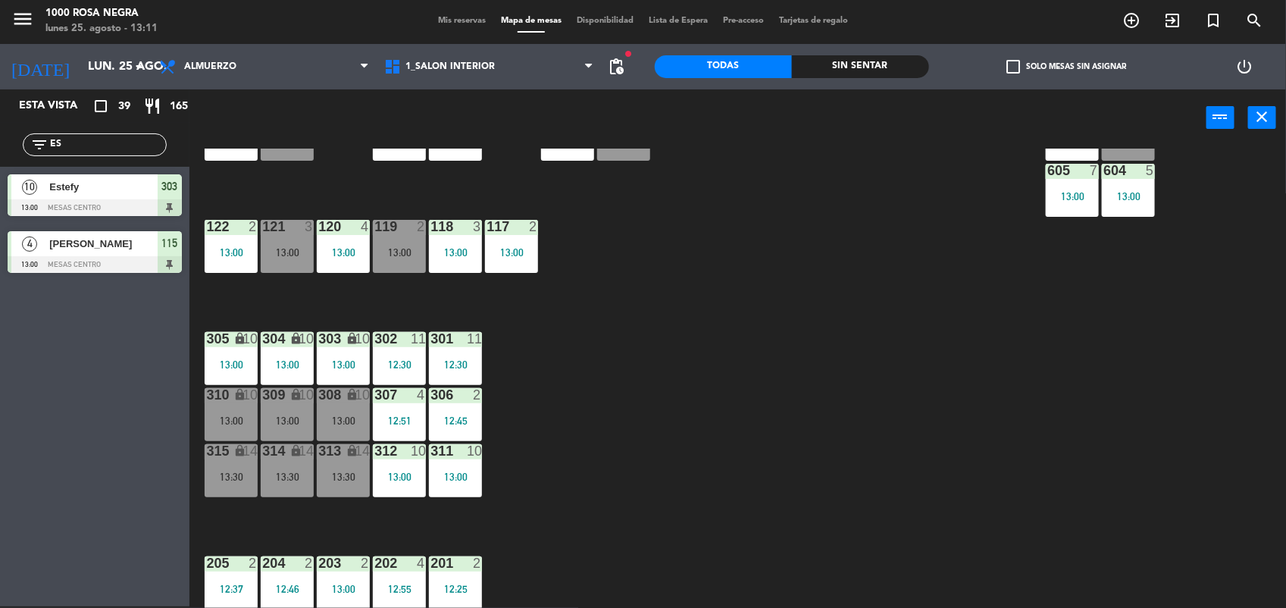
type input "E"
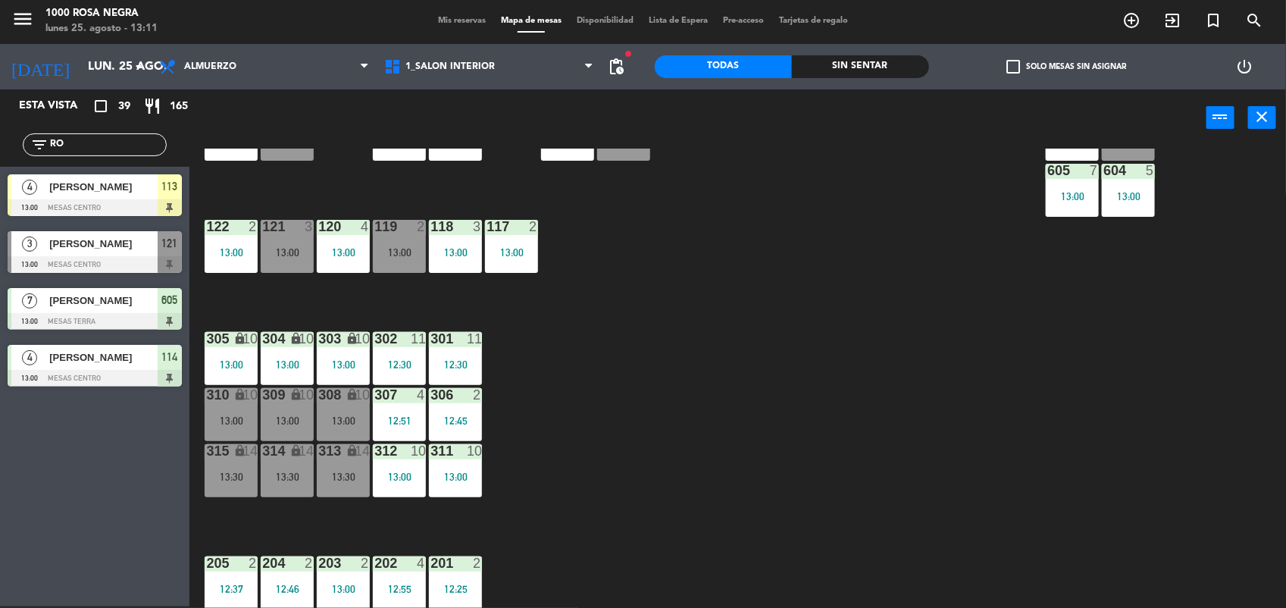
type input "R"
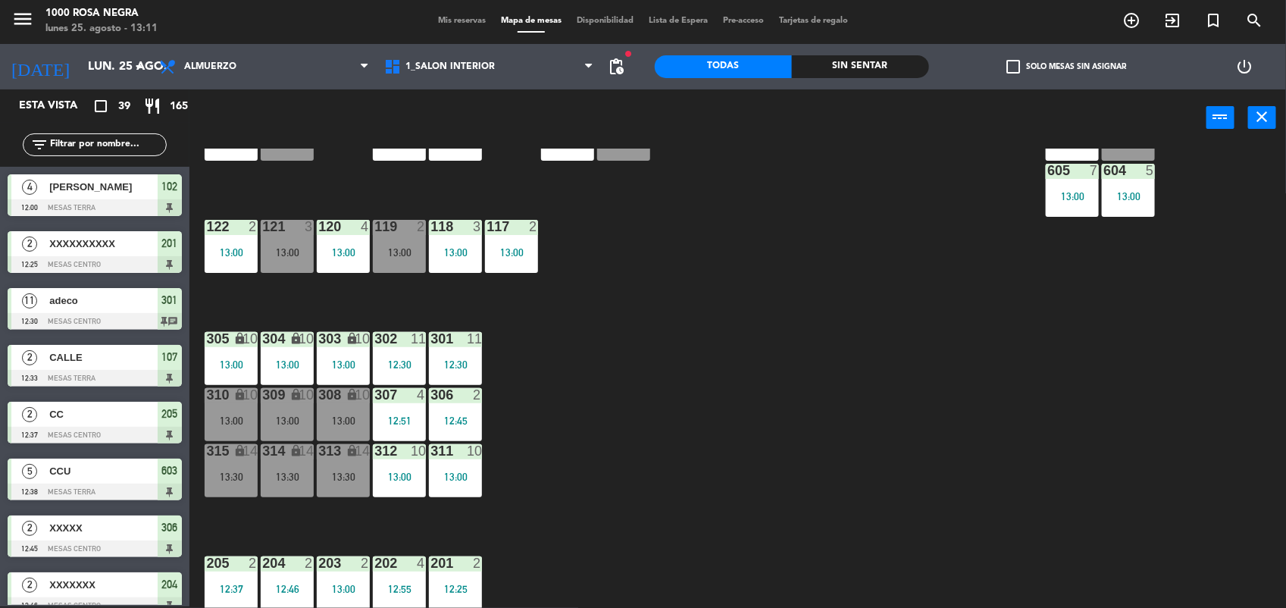
click at [63, 141] on input "text" at bounding box center [106, 144] width 117 height 17
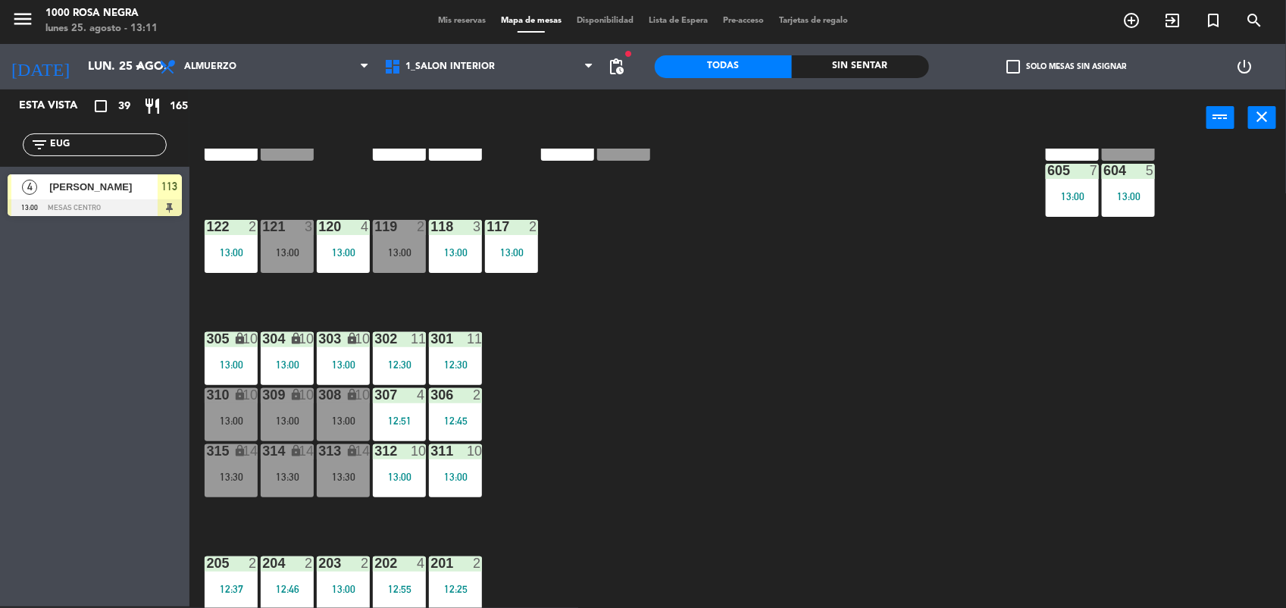
type input "EUG"
click at [93, 189] on span "[PERSON_NAME]" at bounding box center [103, 187] width 108 height 16
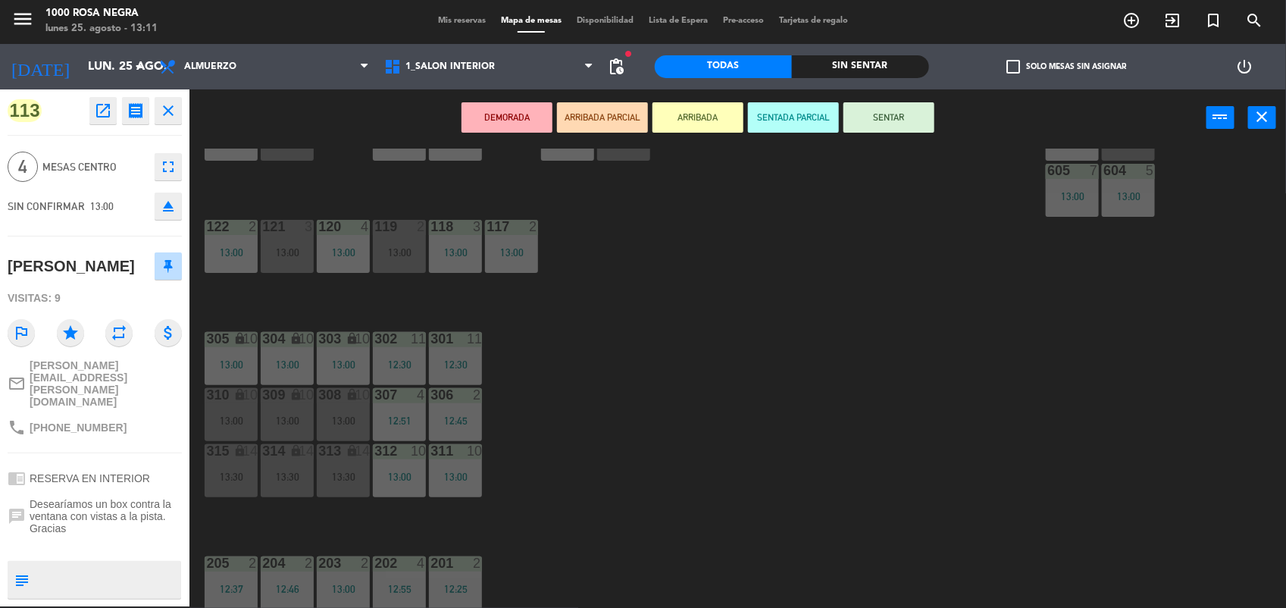
click at [896, 104] on button "SENTAR" at bounding box center [888, 117] width 91 height 30
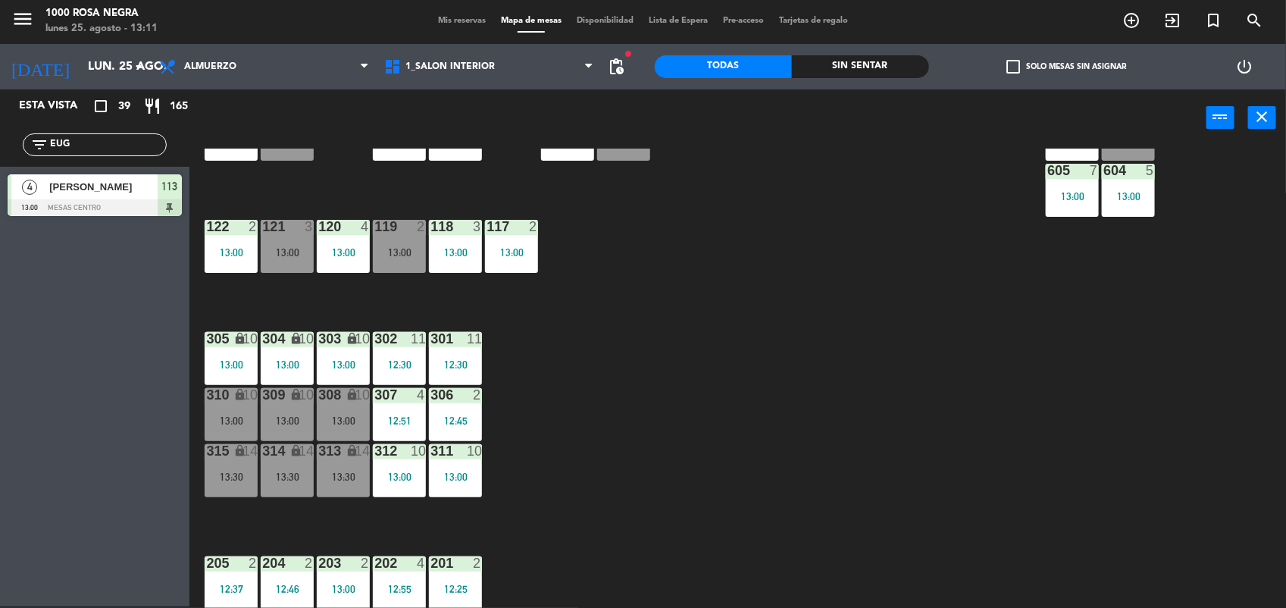
click at [77, 142] on input "EUG" at bounding box center [106, 144] width 117 height 17
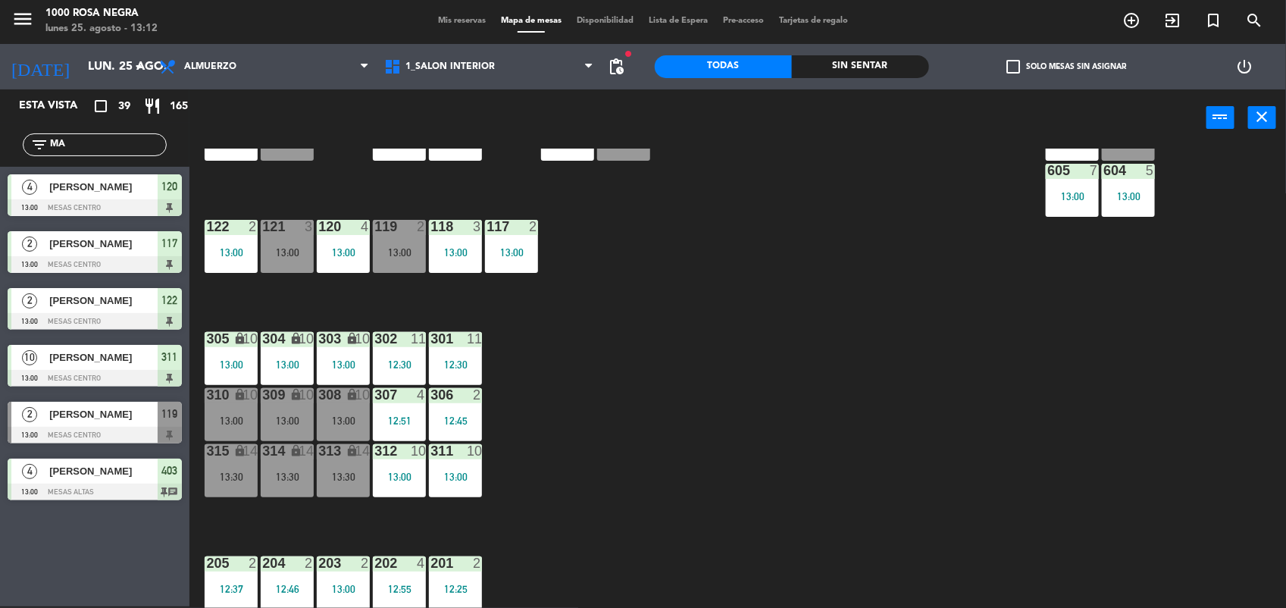
type input "M"
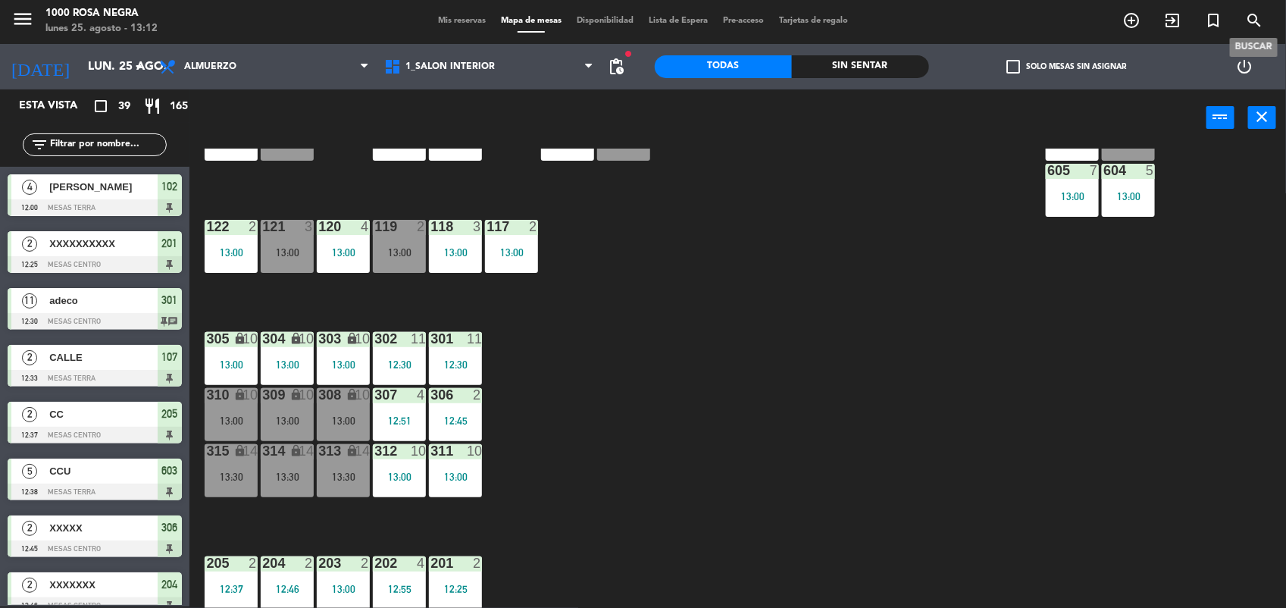
click at [1254, 20] on icon "search" at bounding box center [1254, 20] width 18 height 18
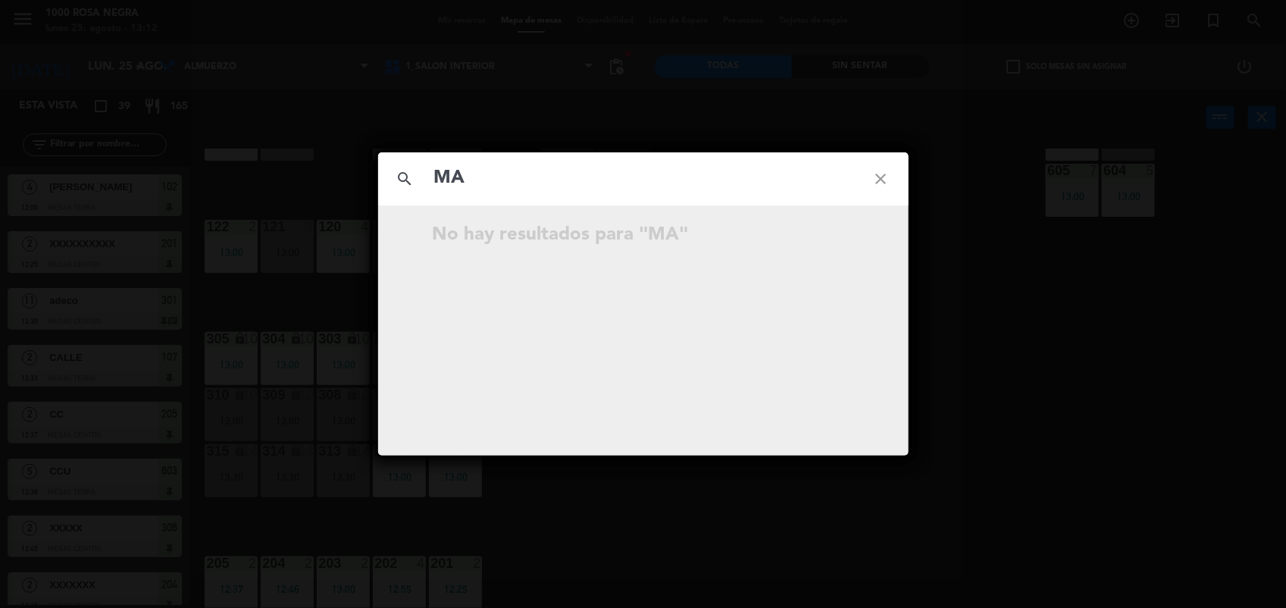
type input "M"
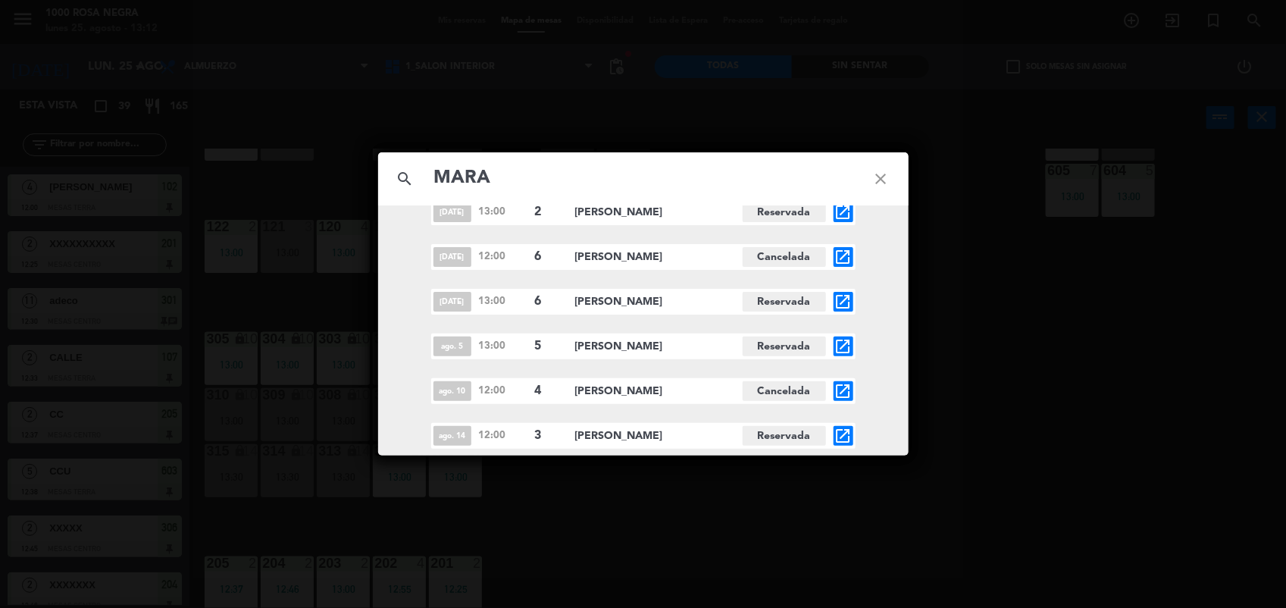
scroll to position [7124, 0]
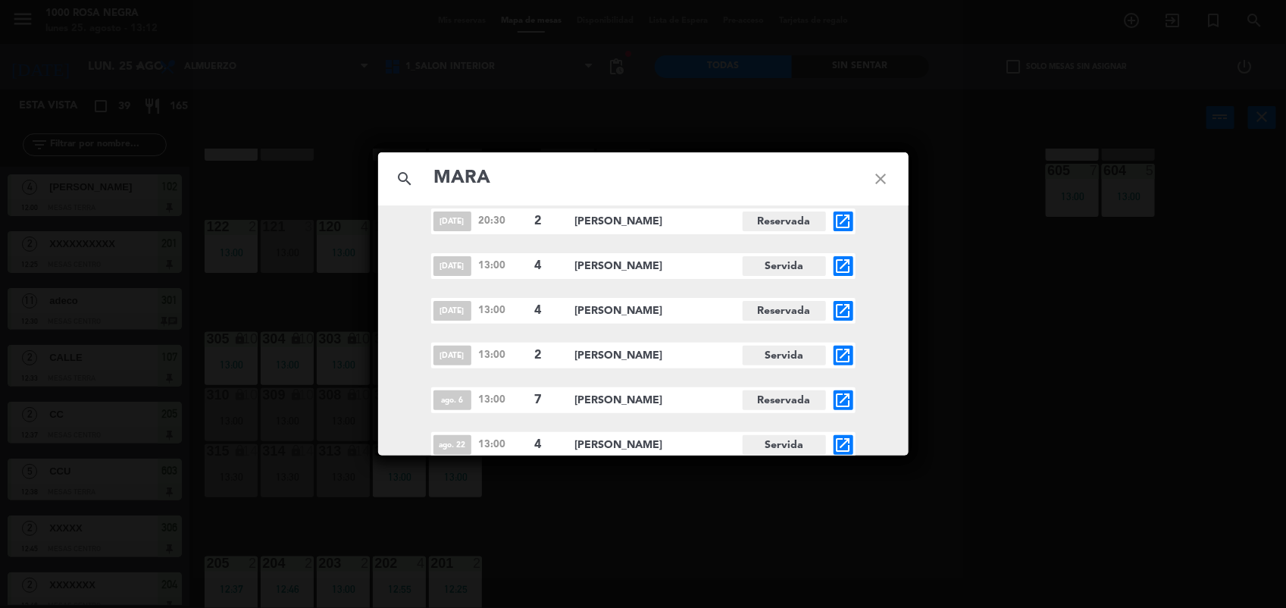
type input "MARA"
click at [877, 177] on icon "close" at bounding box center [881, 179] width 55 height 55
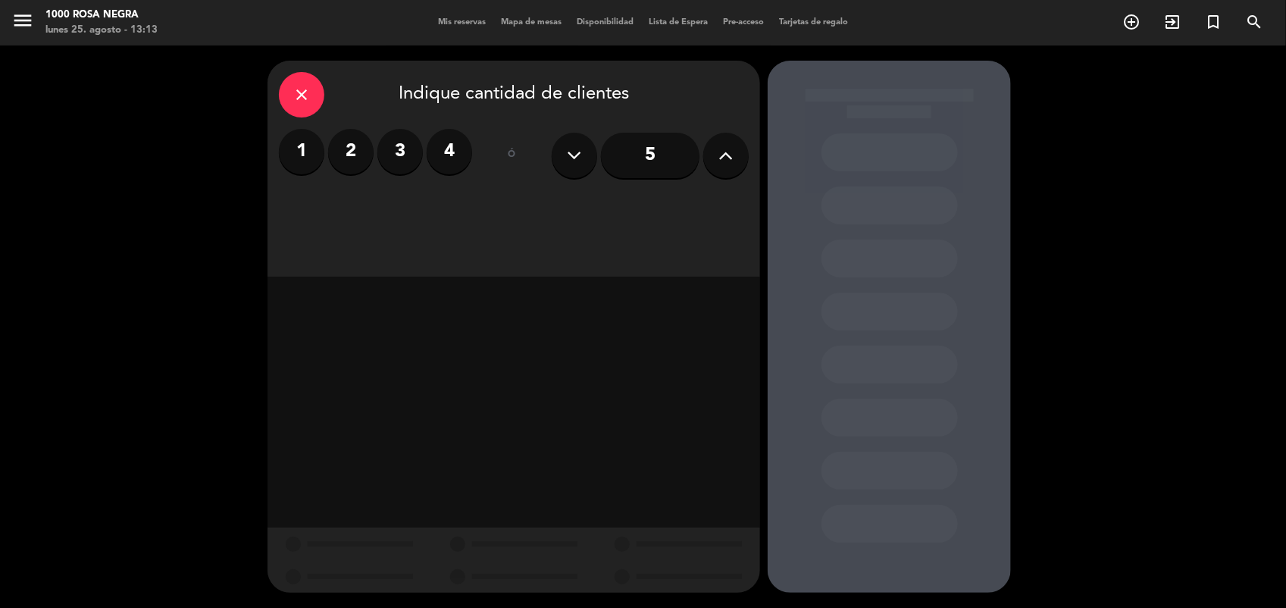
click at [318, 99] on div "close" at bounding box center [301, 94] width 45 height 45
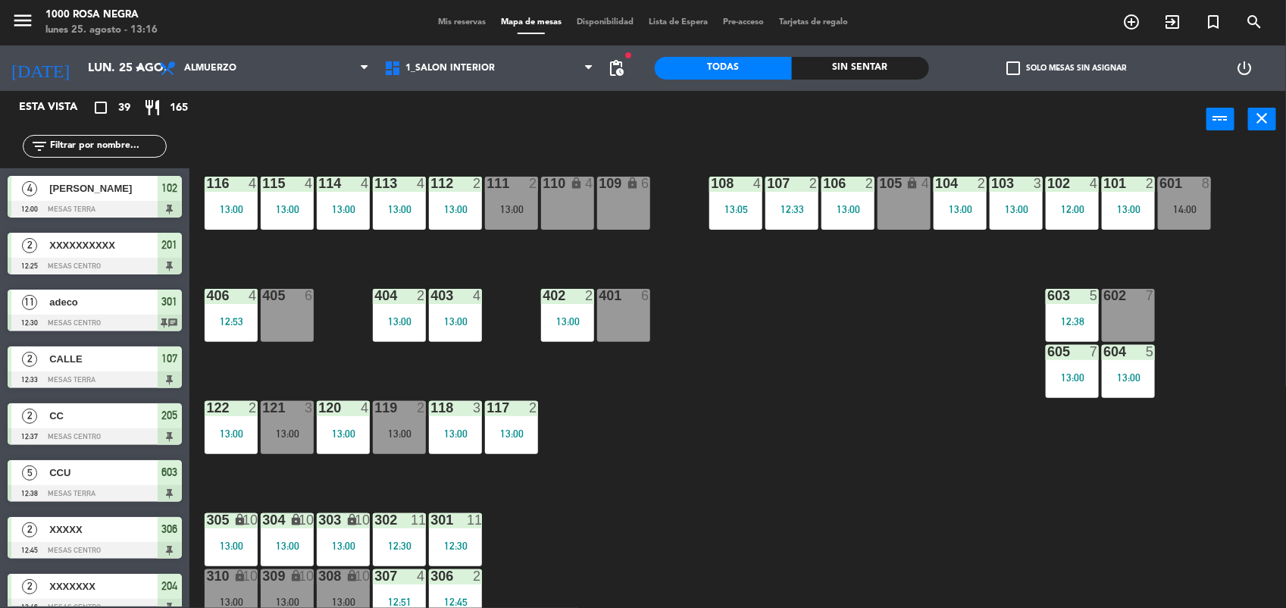
click at [73, 148] on input "text" at bounding box center [106, 146] width 117 height 17
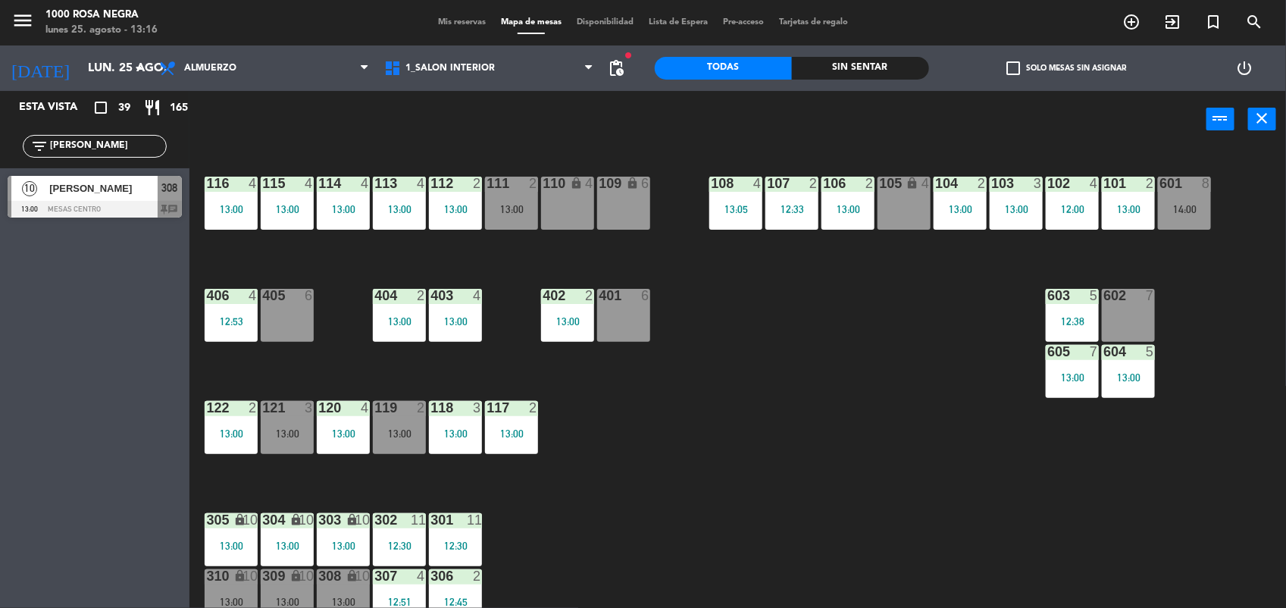
type input "[PERSON_NAME]"
click at [925, 361] on div "116 4 13:00 115 4 13:00 114 4 13:00 113 4 13:00 112 2 13:00 111 2 13:00 110 loc…" at bounding box center [744, 380] width 1084 height 460
click at [1175, 192] on div "601 8 14:00" at bounding box center [1184, 203] width 53 height 53
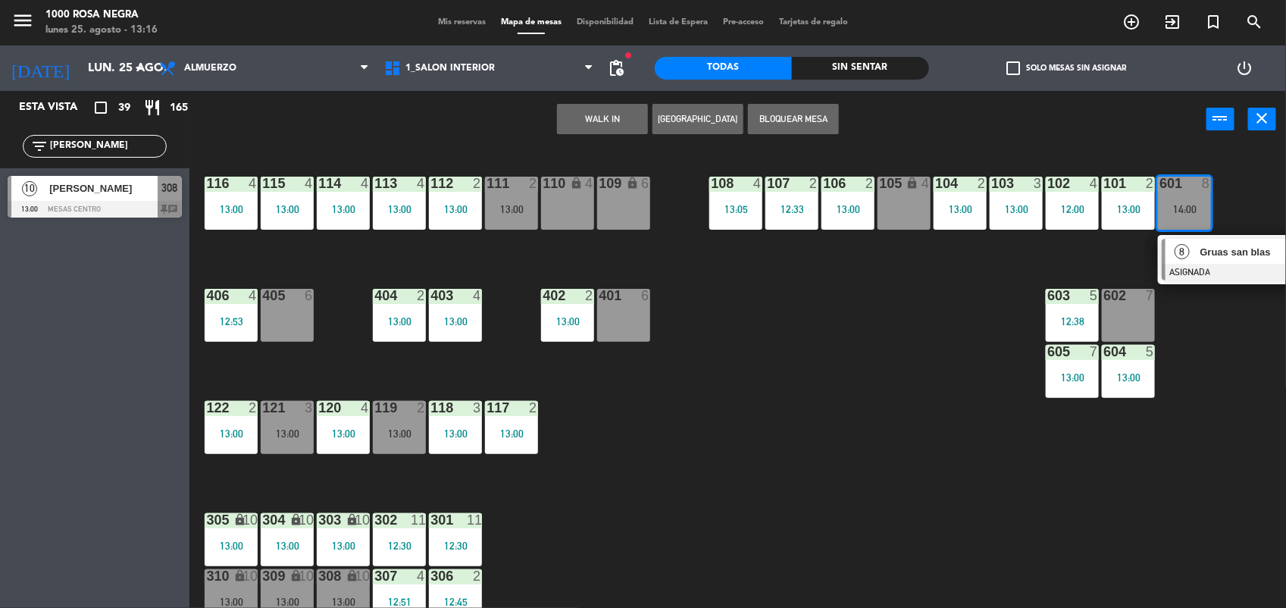
click at [1218, 246] on span "Gruas san blas" at bounding box center [1248, 252] width 97 height 16
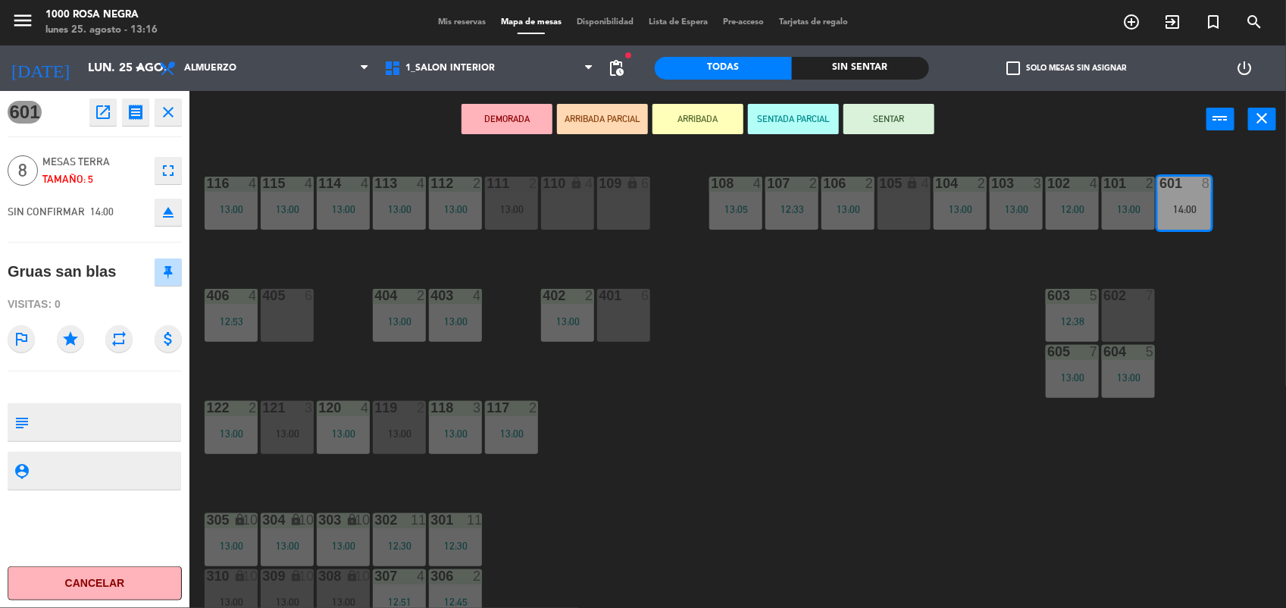
click at [164, 216] on icon "eject" at bounding box center [168, 212] width 18 height 18
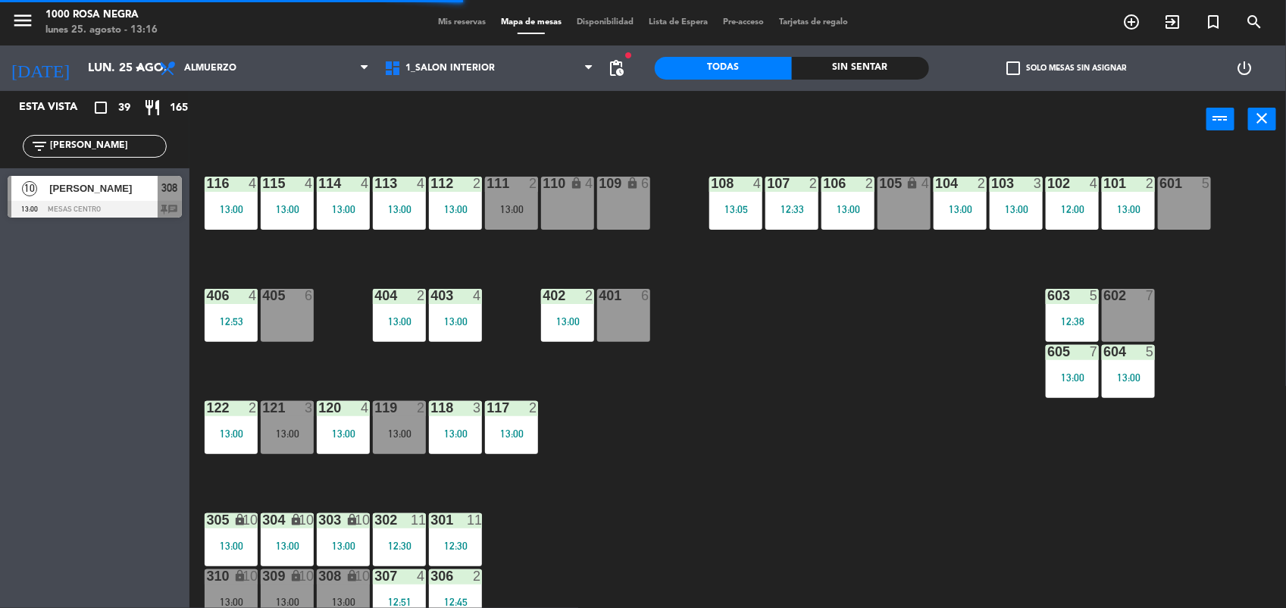
click at [42, 197] on div "10" at bounding box center [29, 188] width 36 height 25
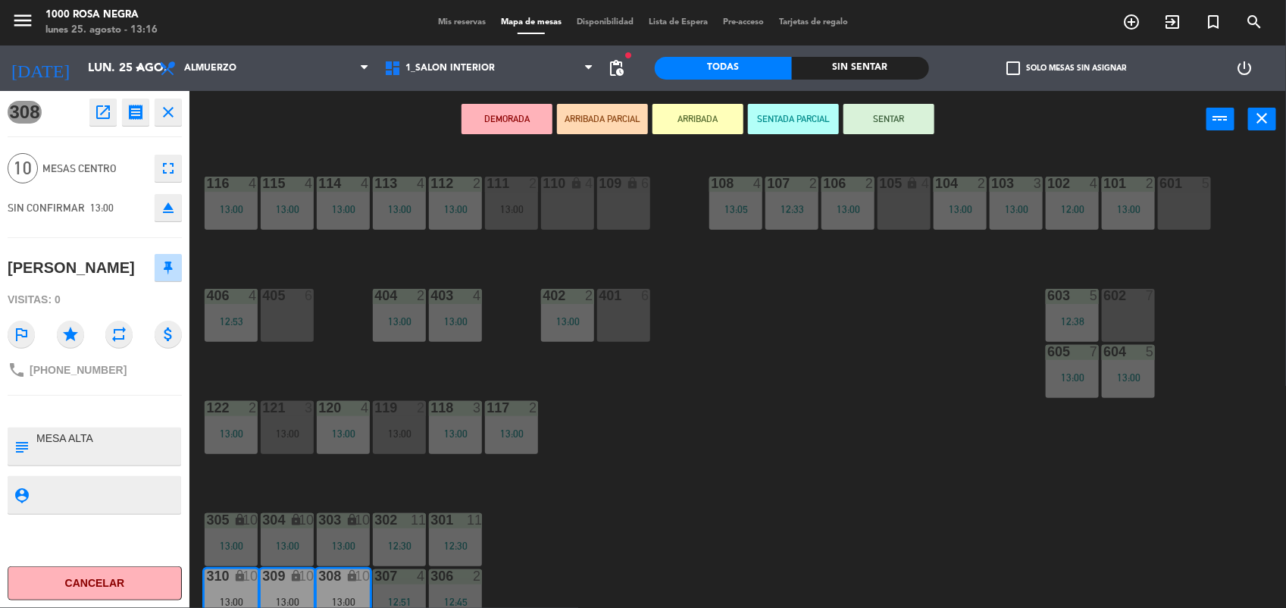
click at [1184, 189] on div at bounding box center [1184, 184] width 25 height 14
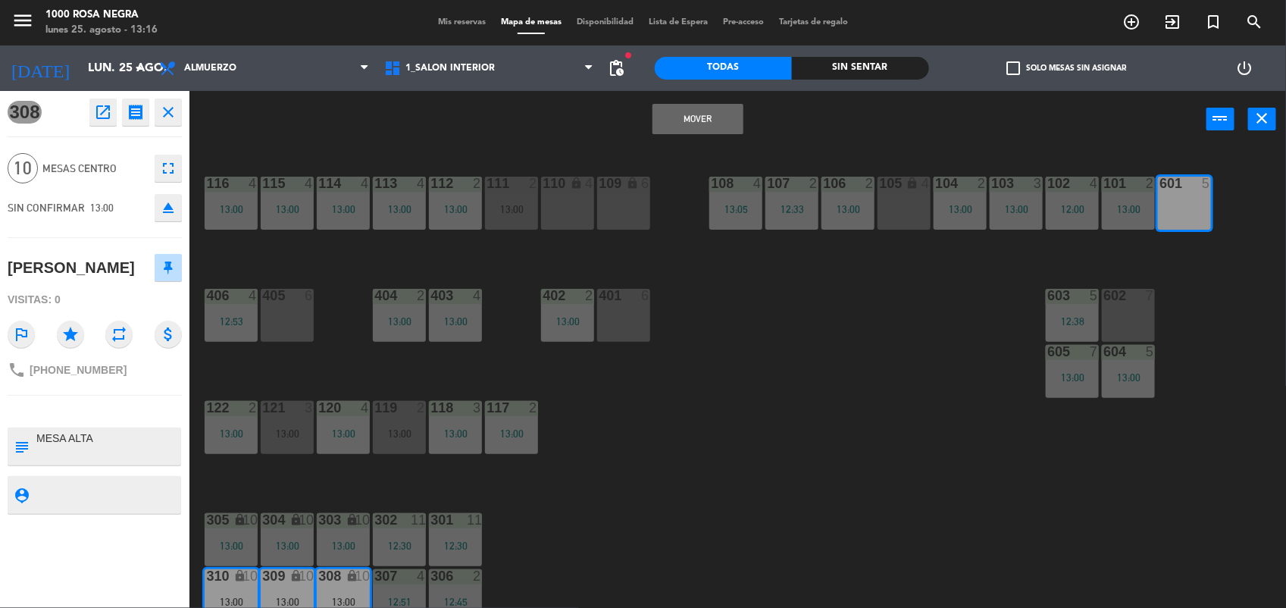
click at [703, 111] on button "Mover" at bounding box center [697, 119] width 91 height 30
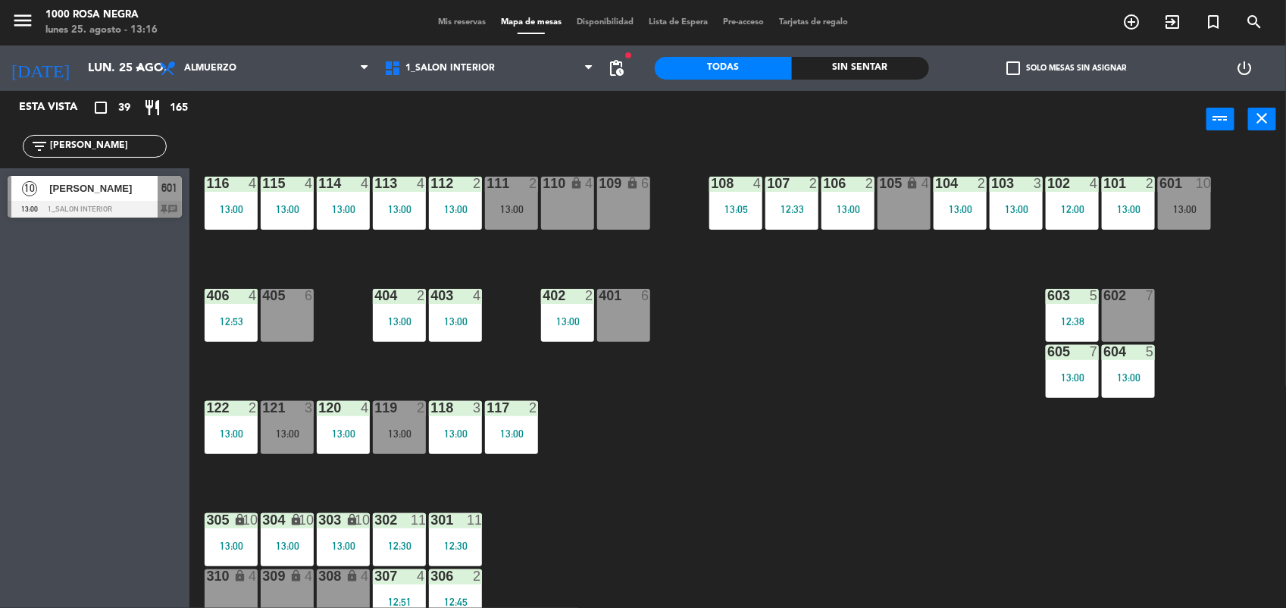
click at [82, 189] on span "[PERSON_NAME]" at bounding box center [103, 188] width 108 height 16
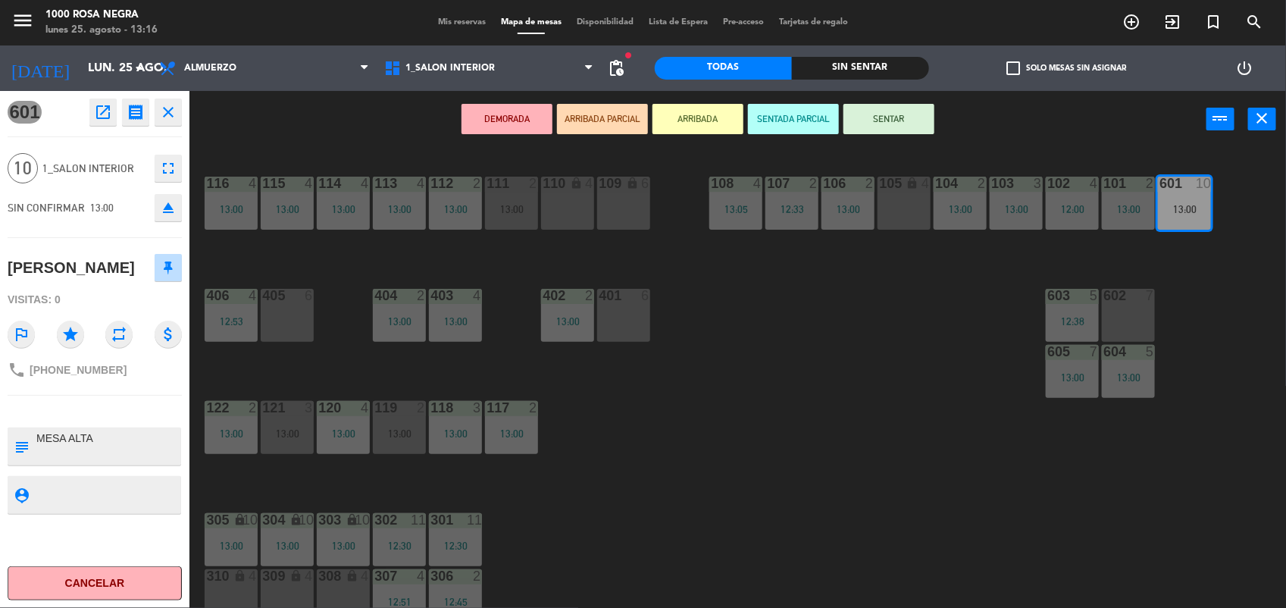
click at [883, 106] on button "SENTAR" at bounding box center [888, 119] width 91 height 30
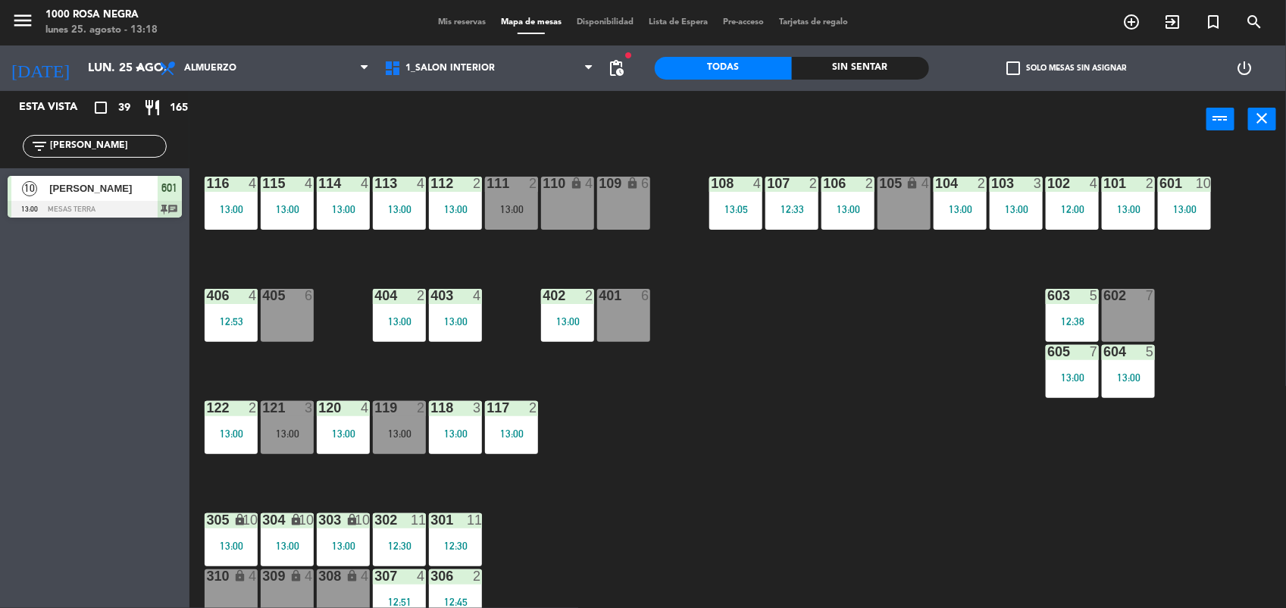
click at [91, 145] on input "CARL" at bounding box center [106, 146] width 117 height 17
type input "PERI"
click at [89, 188] on span "[PERSON_NAME]" at bounding box center [103, 188] width 108 height 16
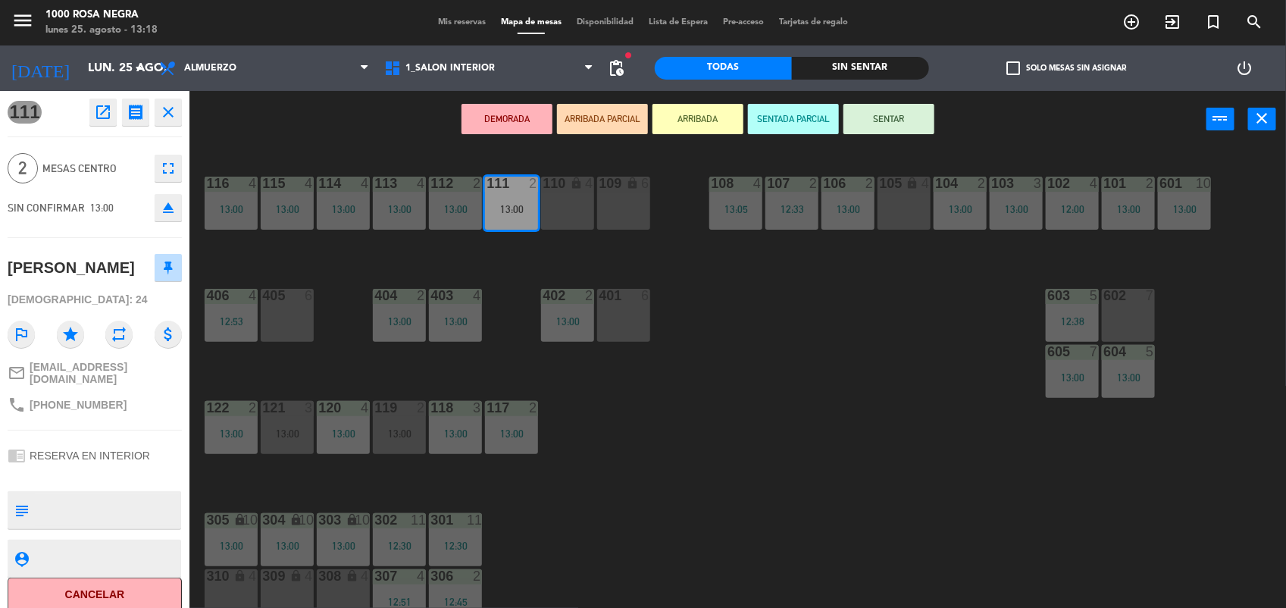
click at [888, 117] on button "SENTAR" at bounding box center [888, 119] width 91 height 30
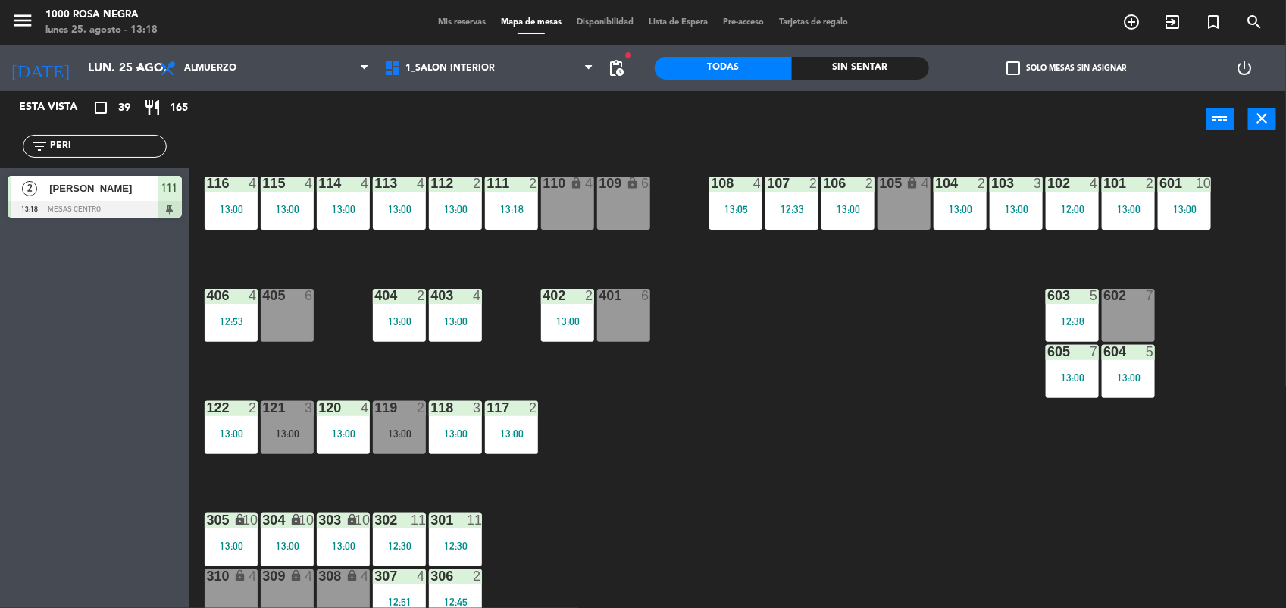
click at [80, 150] on input "PERI" at bounding box center [106, 146] width 117 height 17
type input "GRU"
click at [70, 198] on div "Gruas san blas" at bounding box center [103, 188] width 110 height 25
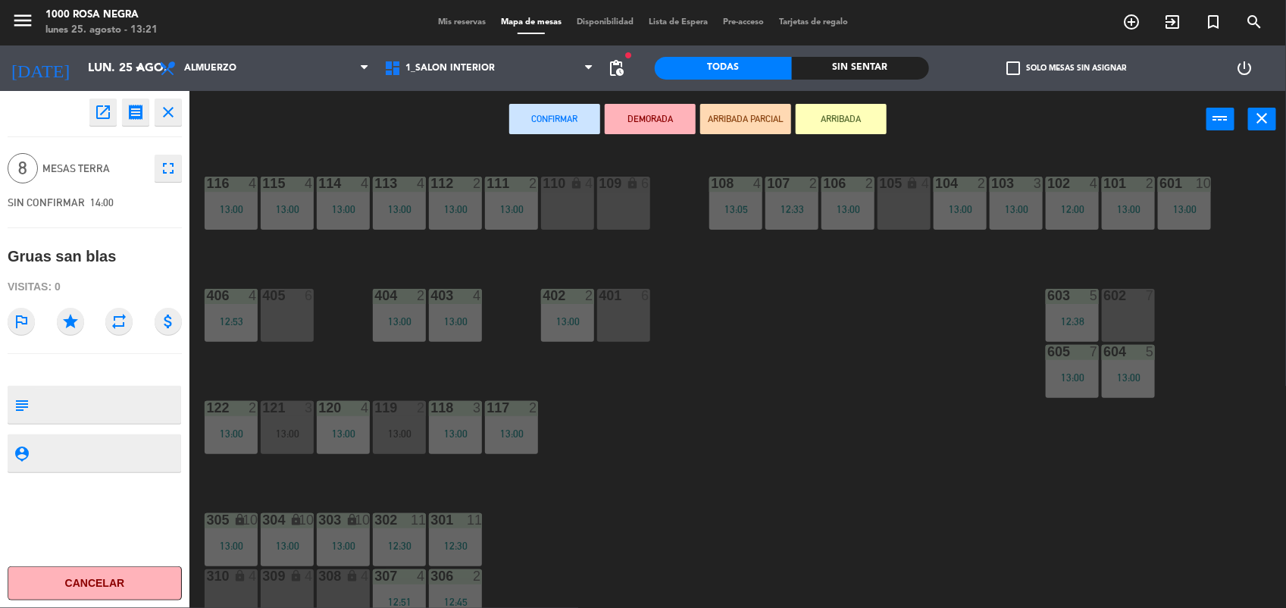
click at [833, 120] on button "ARRIBADA" at bounding box center [841, 119] width 91 height 30
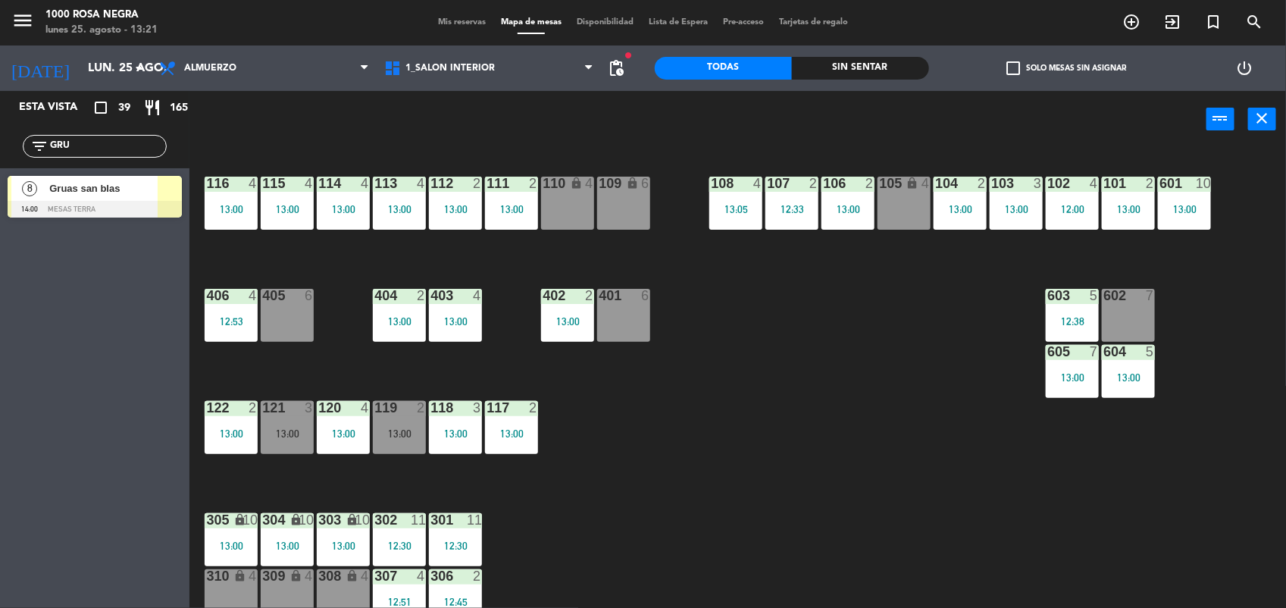
click at [61, 144] on input "GRU" at bounding box center [106, 146] width 117 height 17
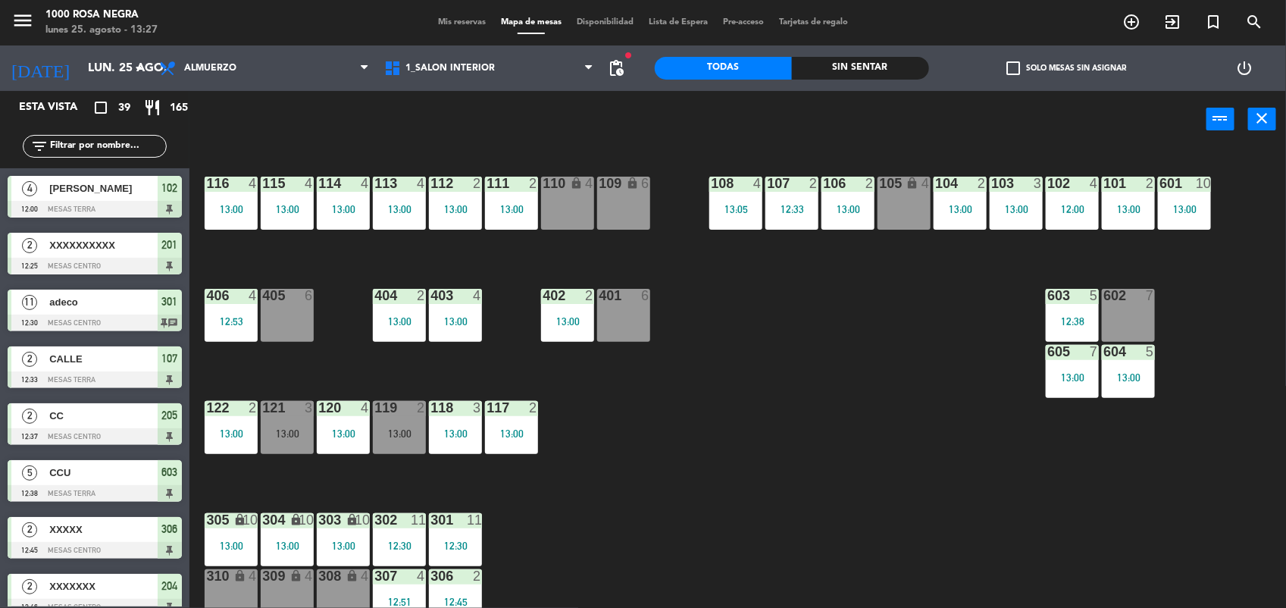
scroll to position [180, 0]
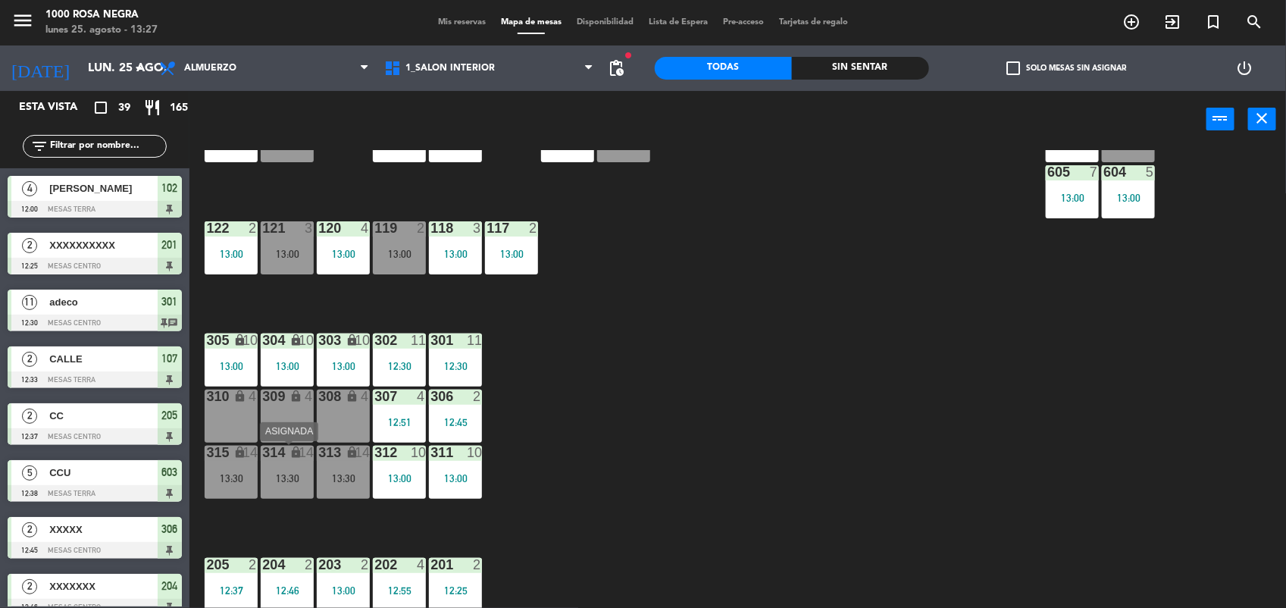
click at [286, 481] on div "13:30" at bounding box center [287, 478] width 53 height 11
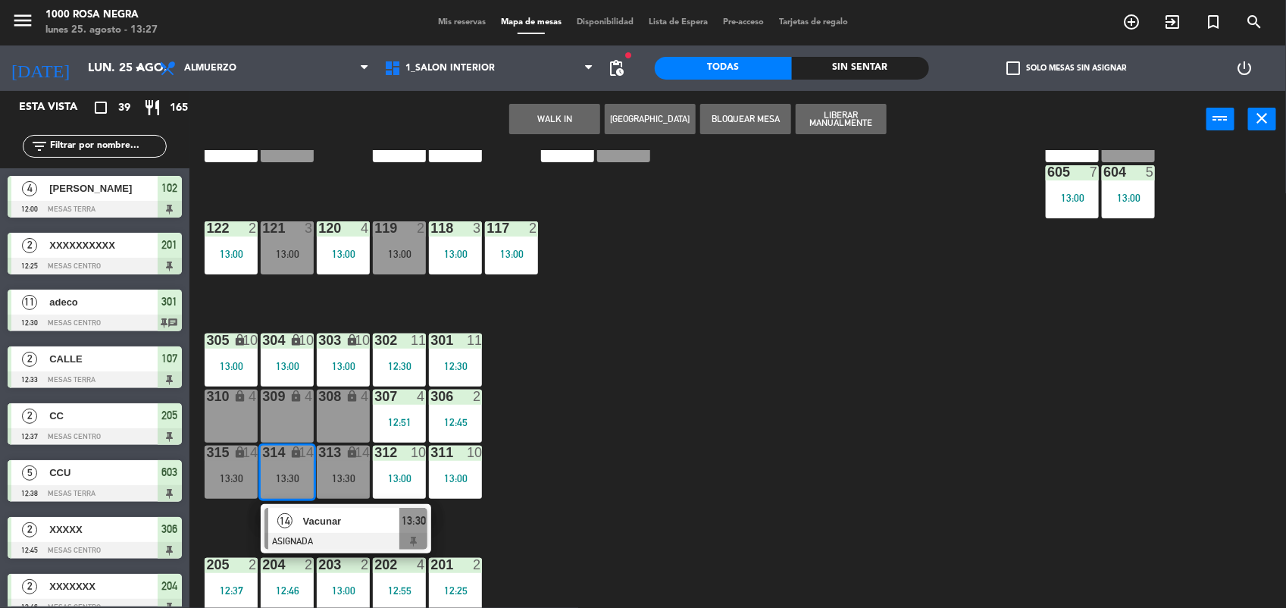
click at [308, 516] on span "Vacunar" at bounding box center [351, 521] width 97 height 16
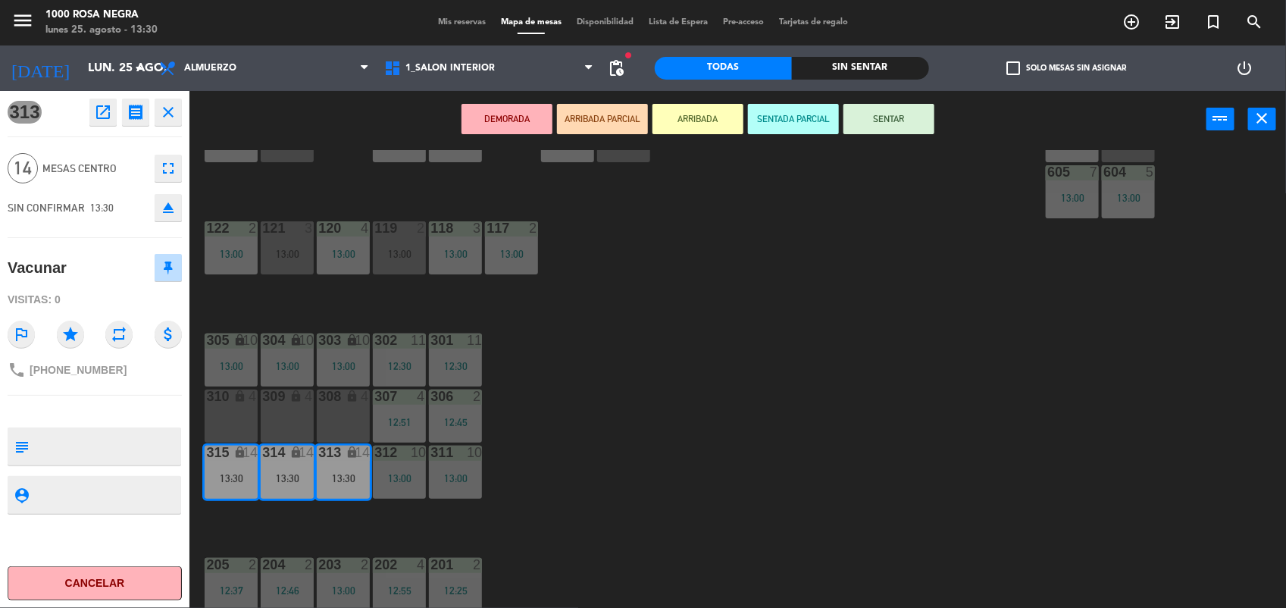
click at [86, 373] on span "+541154776920" at bounding box center [78, 370] width 97 height 12
click at [623, 433] on div "116 4 13:00 115 4 13:00 114 4 13:00 113 4 13:00 112 2 13:00 111 2 13:00 110 loc…" at bounding box center [744, 380] width 1084 height 460
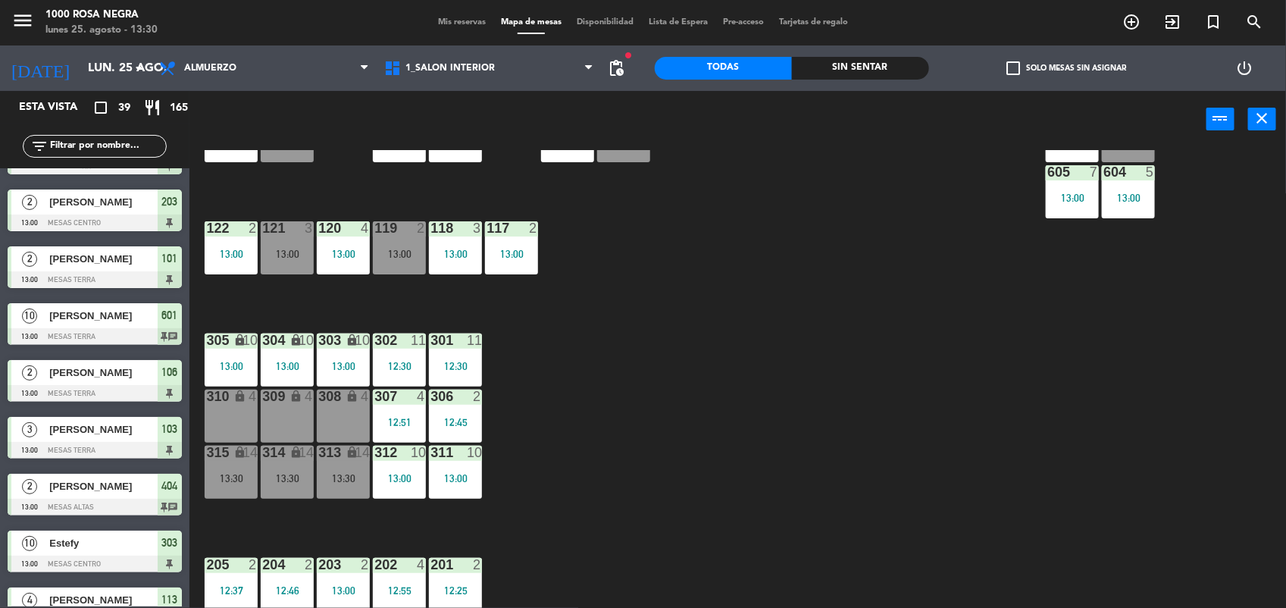
scroll to position [2, 0]
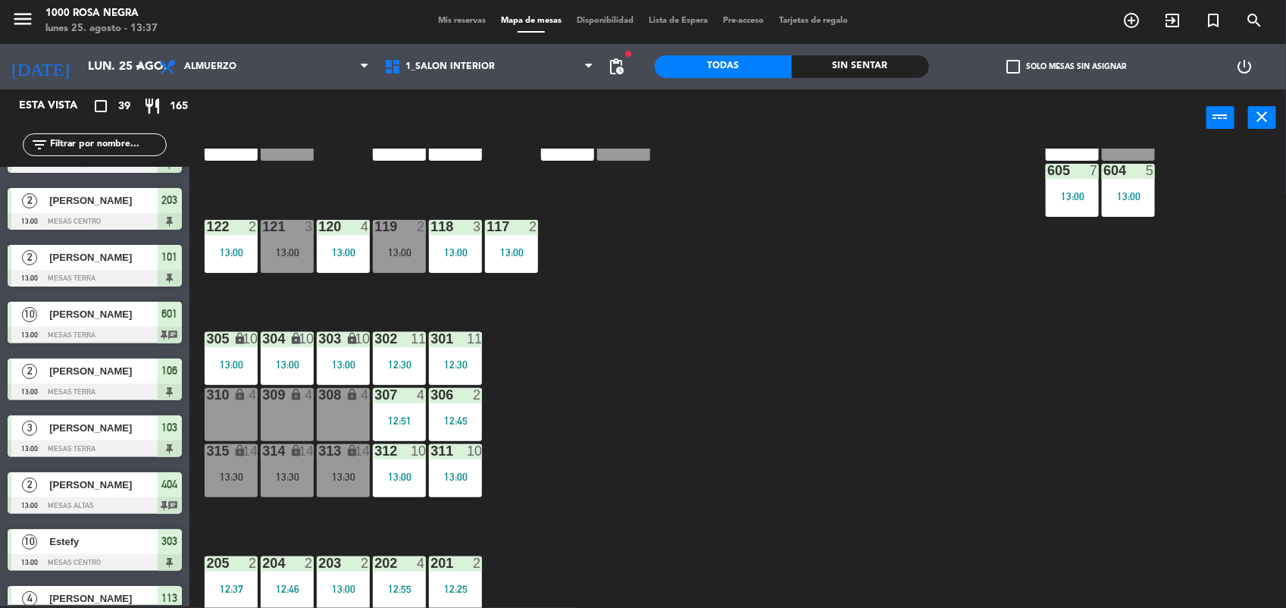
click at [117, 139] on input "text" at bounding box center [106, 144] width 117 height 17
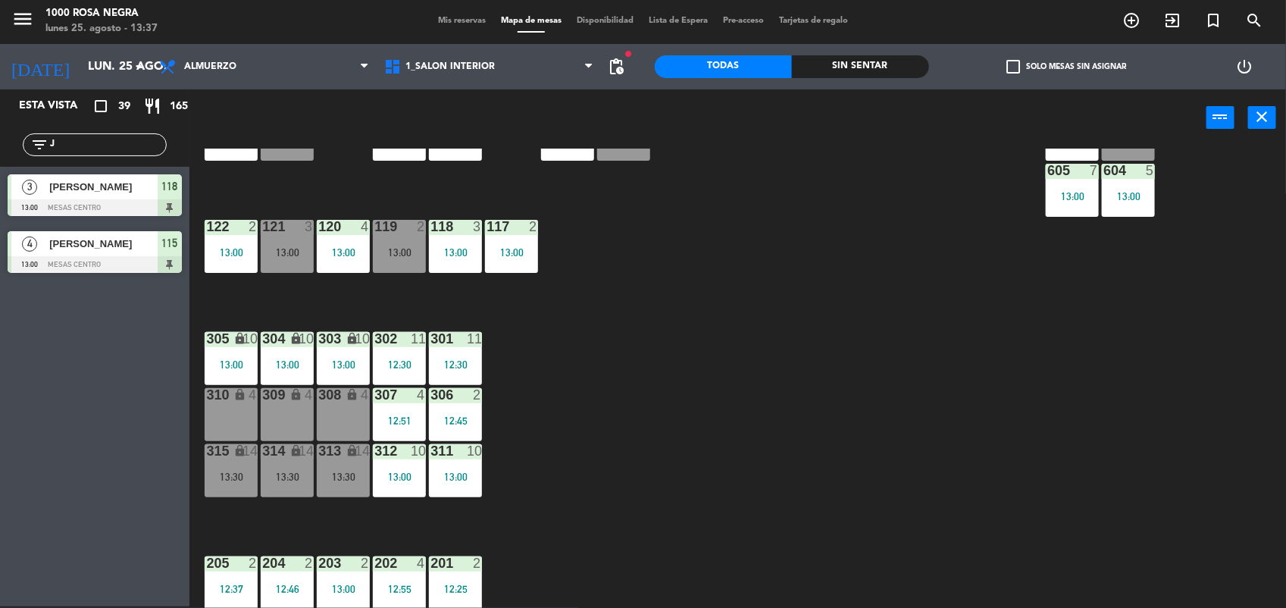
scroll to position [0, 0]
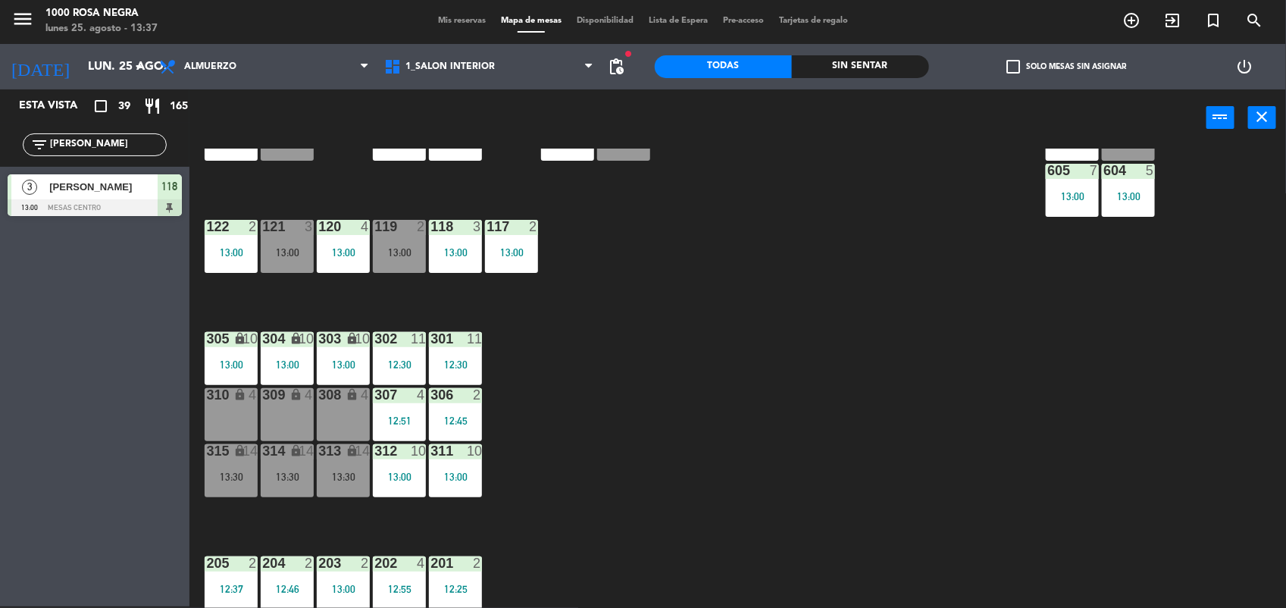
type input "J"
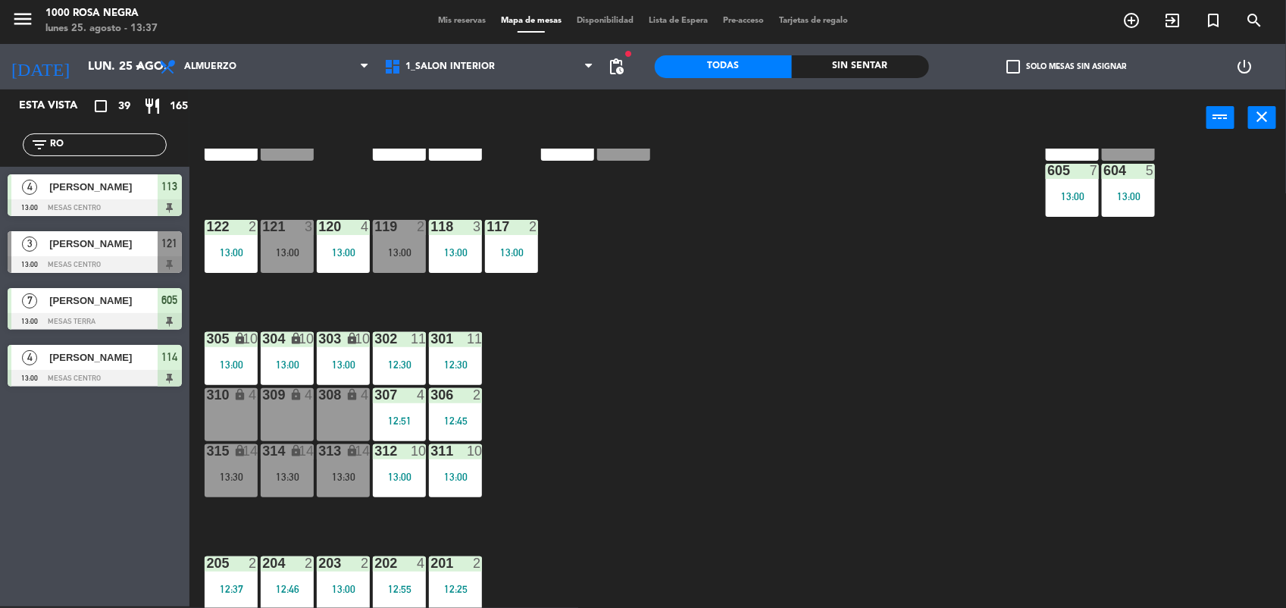
type input "R"
type input "S"
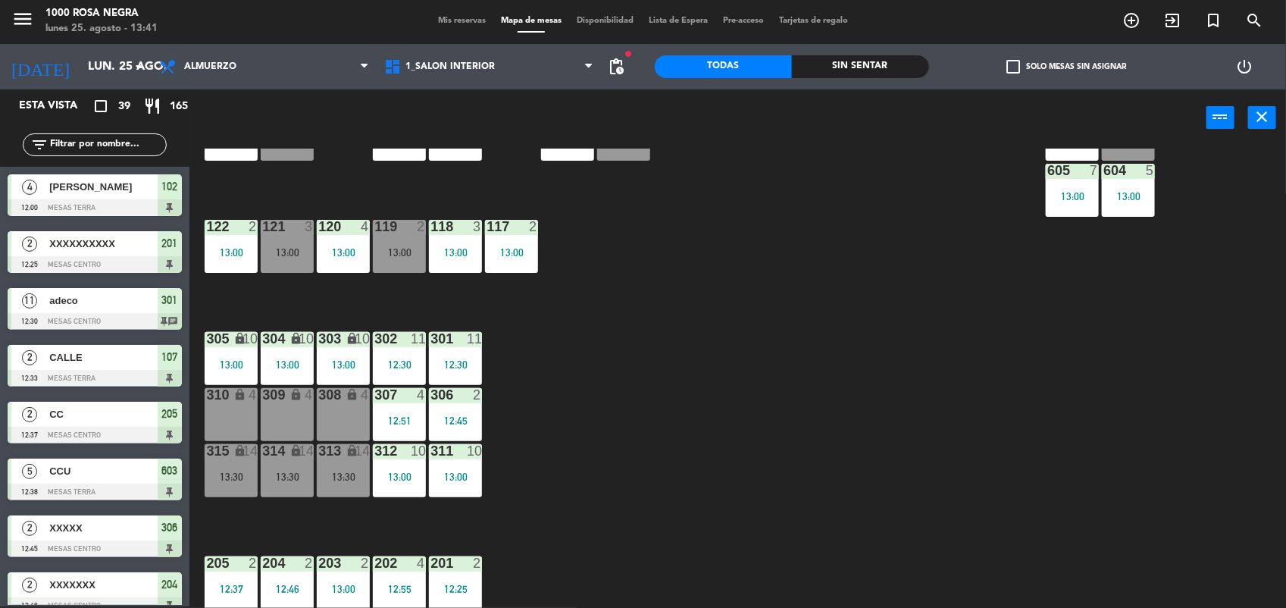
click at [85, 137] on input "text" at bounding box center [106, 144] width 117 height 17
click at [453, 35] on div "menu 1000 Rosa Negra lunes 25. agosto - 13:57 Mis reservas Mapa de mesas Dispon…" at bounding box center [643, 20] width 1286 height 45
click at [453, 29] on div "menu 1000 Rosa Negra lunes 25. agosto - 13:57 Mis reservas Mapa de mesas Dispon…" at bounding box center [643, 20] width 1286 height 45
click at [451, 20] on span "Mis reservas" at bounding box center [461, 21] width 63 height 8
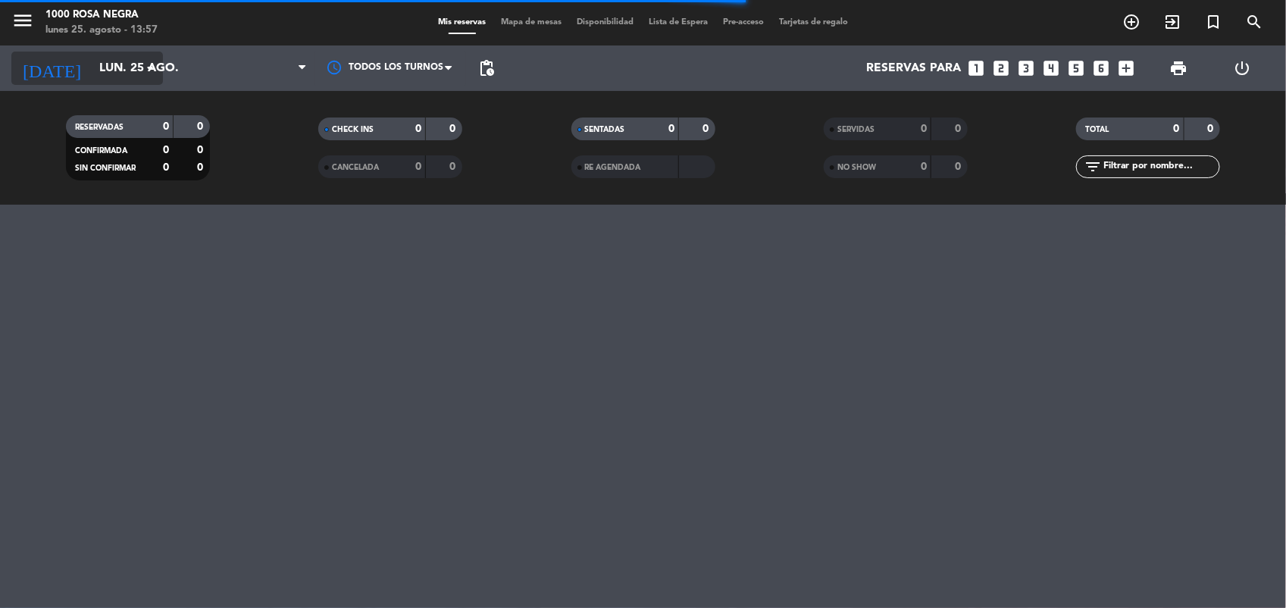
click at [149, 83] on div "today lun. 25 ago. arrow_drop_down" at bounding box center [87, 68] width 152 height 33
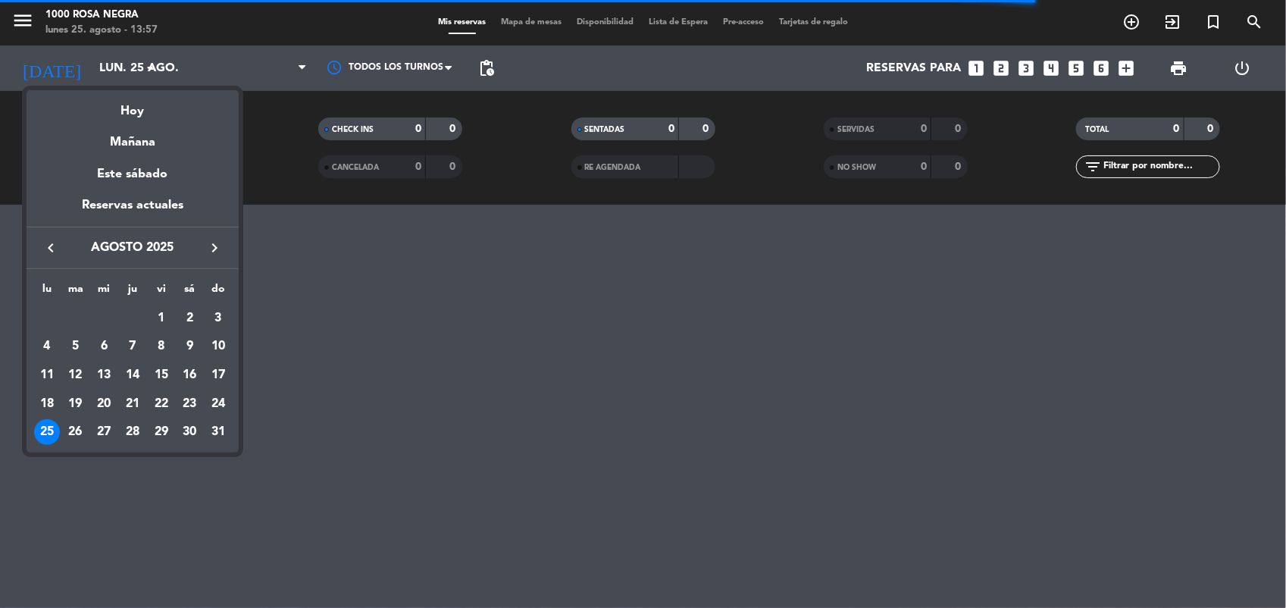
click at [209, 241] on icon "keyboard_arrow_right" at bounding box center [214, 248] width 18 height 18
click at [100, 346] on div "3" at bounding box center [104, 346] width 26 height 26
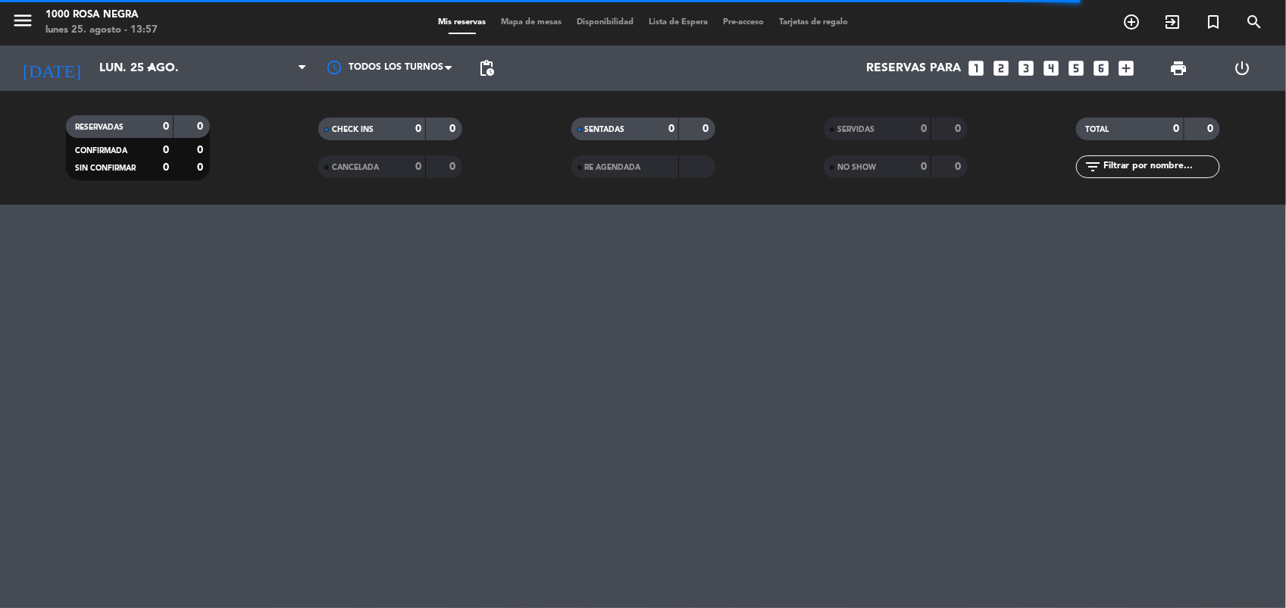
type input "mié. 3 sep."
click at [292, 86] on div at bounding box center [239, 67] width 152 height 45
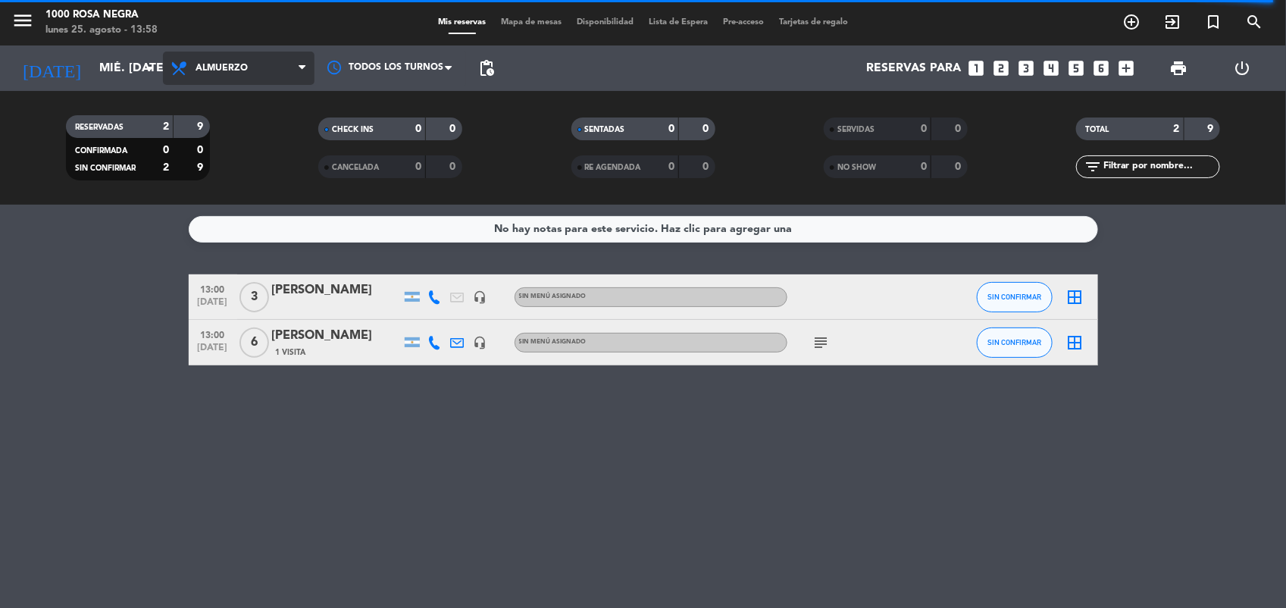
click at [296, 74] on span "Almuerzo" at bounding box center [239, 68] width 152 height 33
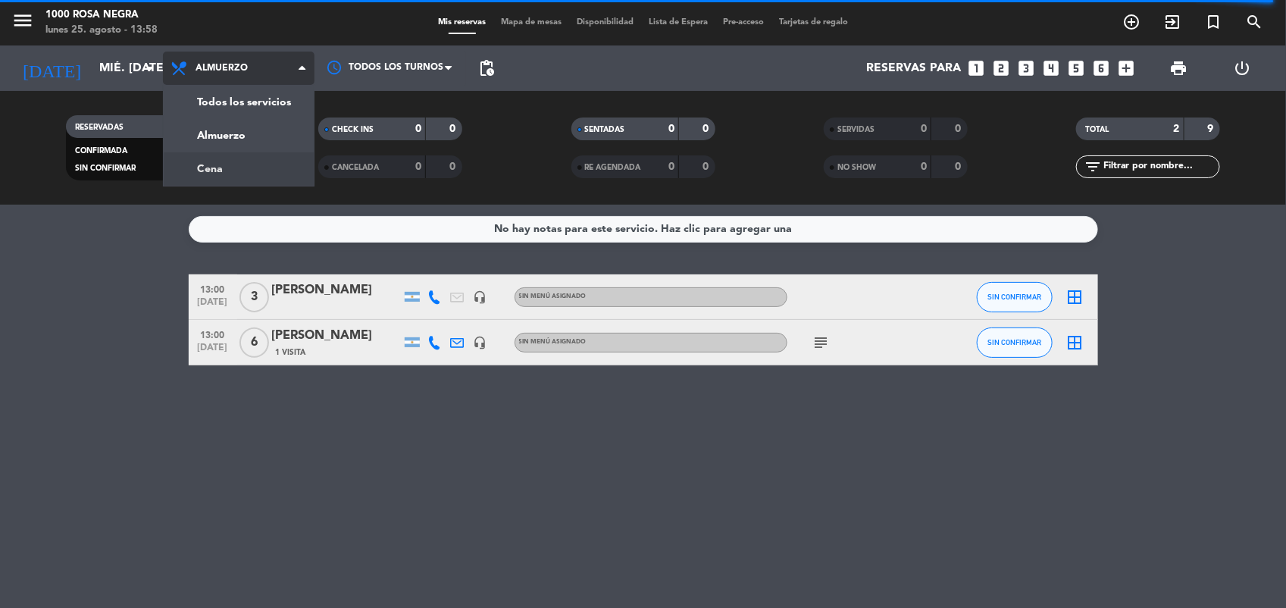
click at [229, 173] on div "menu 1000 Rosa Negra lunes 25. agosto - 13:58 Mis reservas Mapa de mesas Dispon…" at bounding box center [643, 102] width 1286 height 205
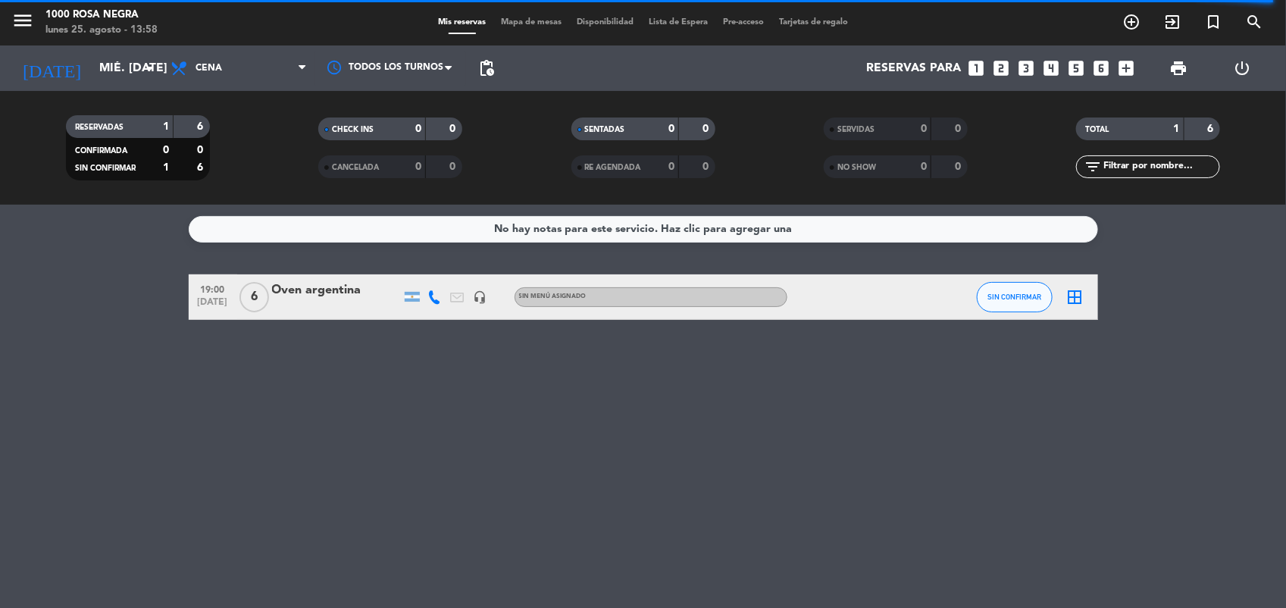
click at [307, 286] on div "Oven argentina" at bounding box center [336, 290] width 129 height 20
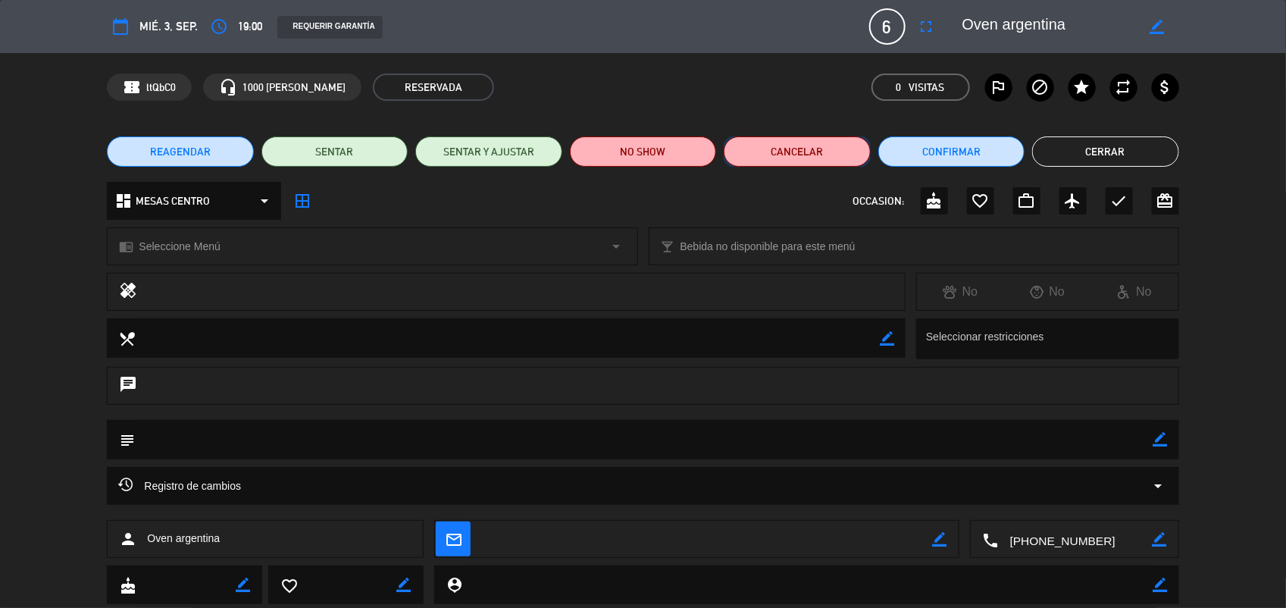
click at [801, 145] on button "Cancelar" at bounding box center [797, 151] width 146 height 30
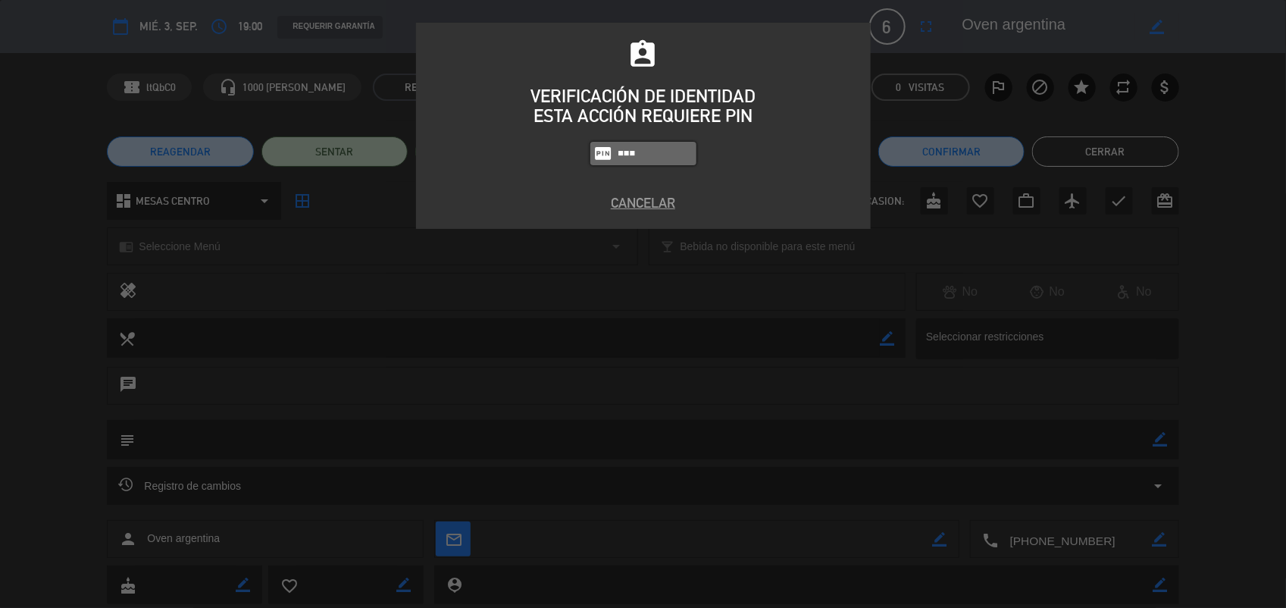
type input "´031"
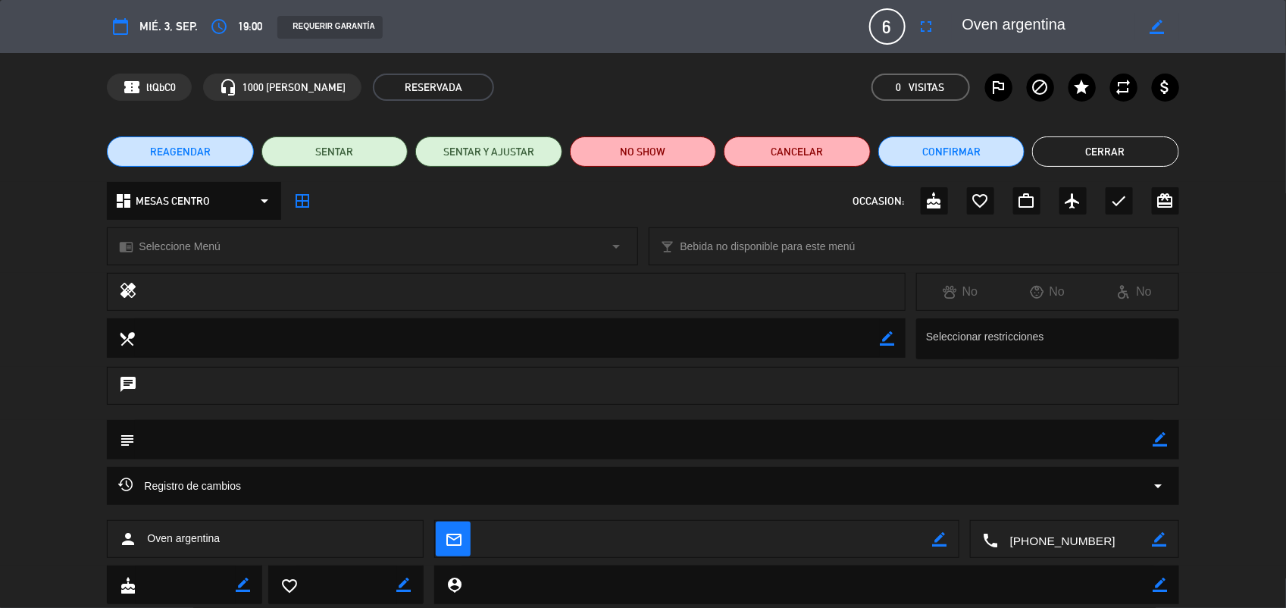
scroll to position [40, 0]
